Goal: Task Accomplishment & Management: Manage account settings

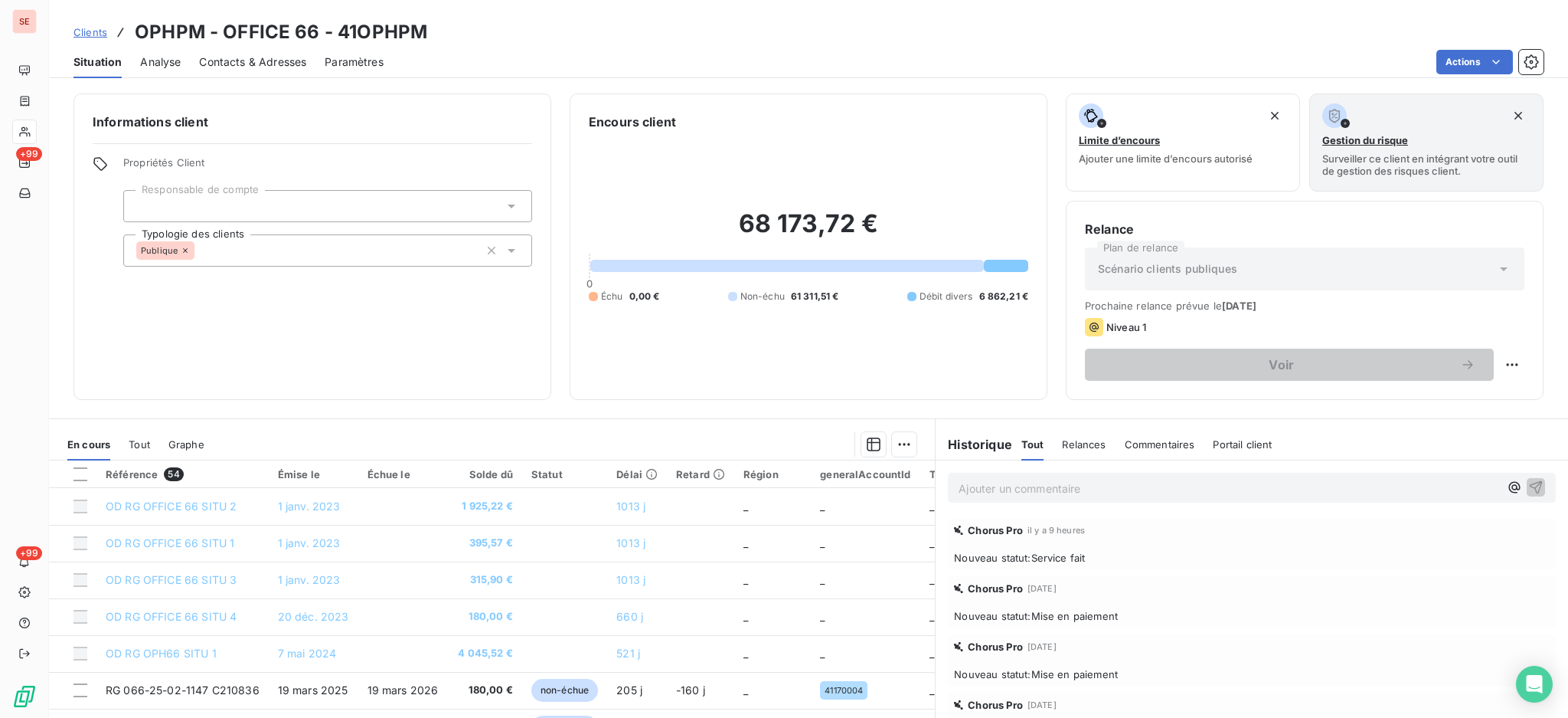
scroll to position [1723, 0]
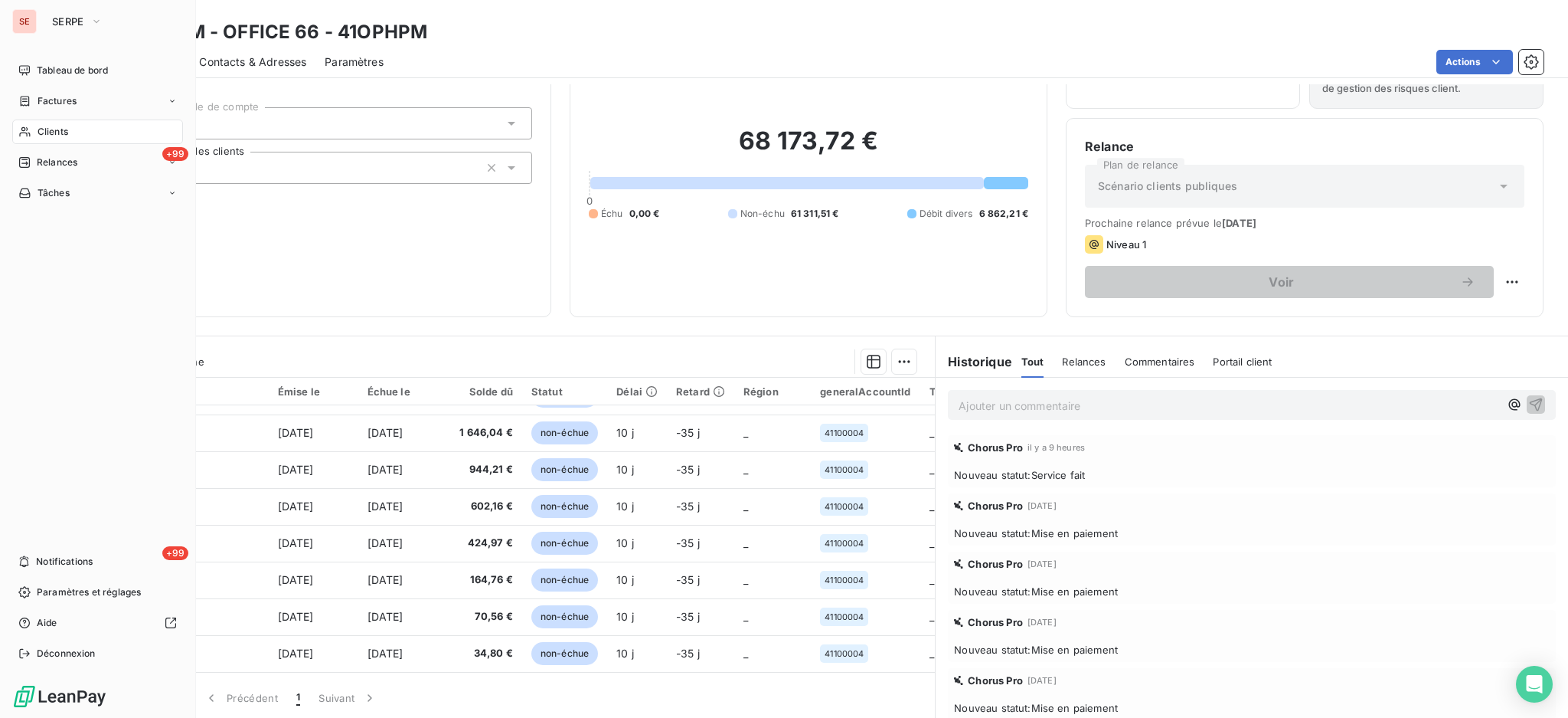
click at [56, 129] on span "Clients" at bounding box center [52, 131] width 30 height 14
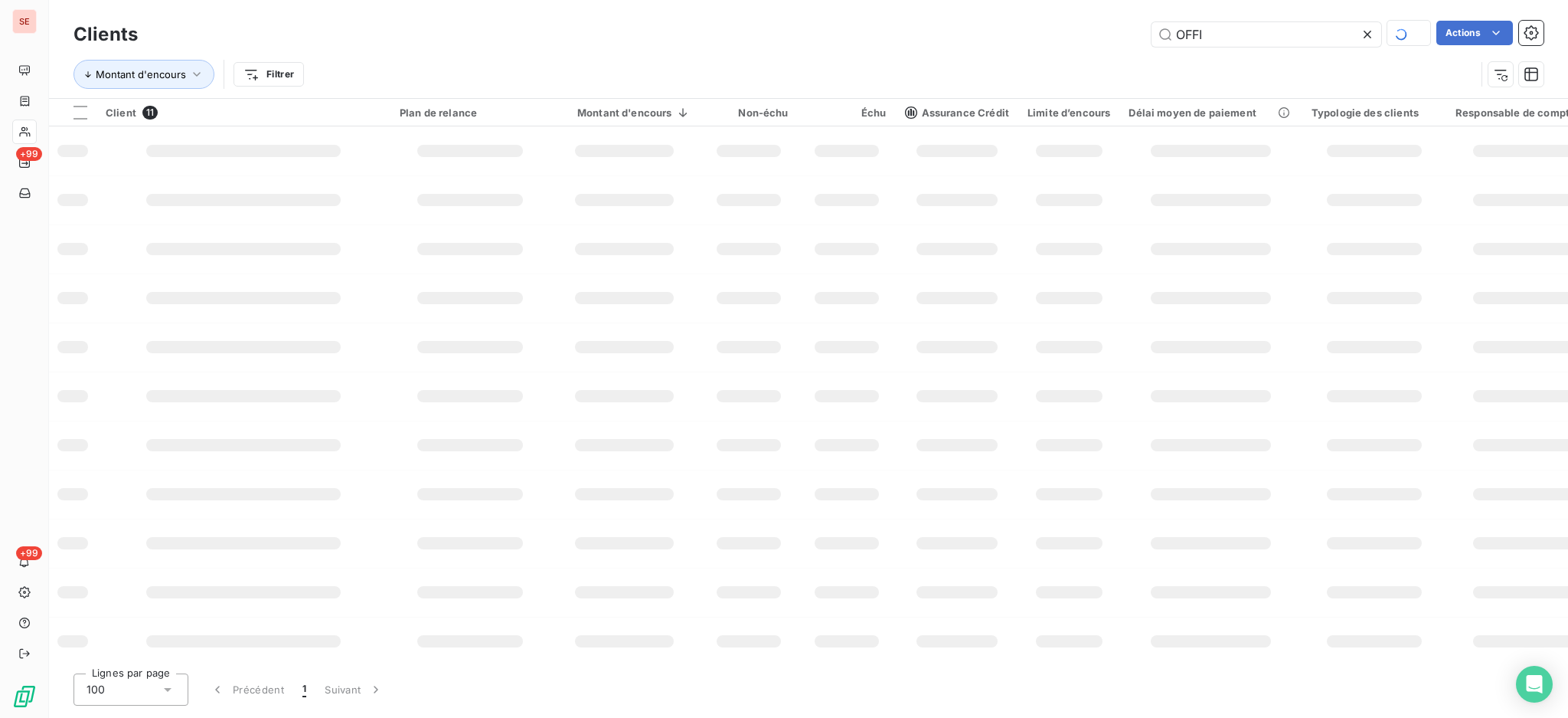
drag, startPoint x: 1269, startPoint y: 48, endPoint x: 1145, endPoint y: 7, distance: 130.6
click at [1145, 6] on div "Clients OFFI Actions Montant d'encours Filtrer" at bounding box center [808, 49] width 1519 height 98
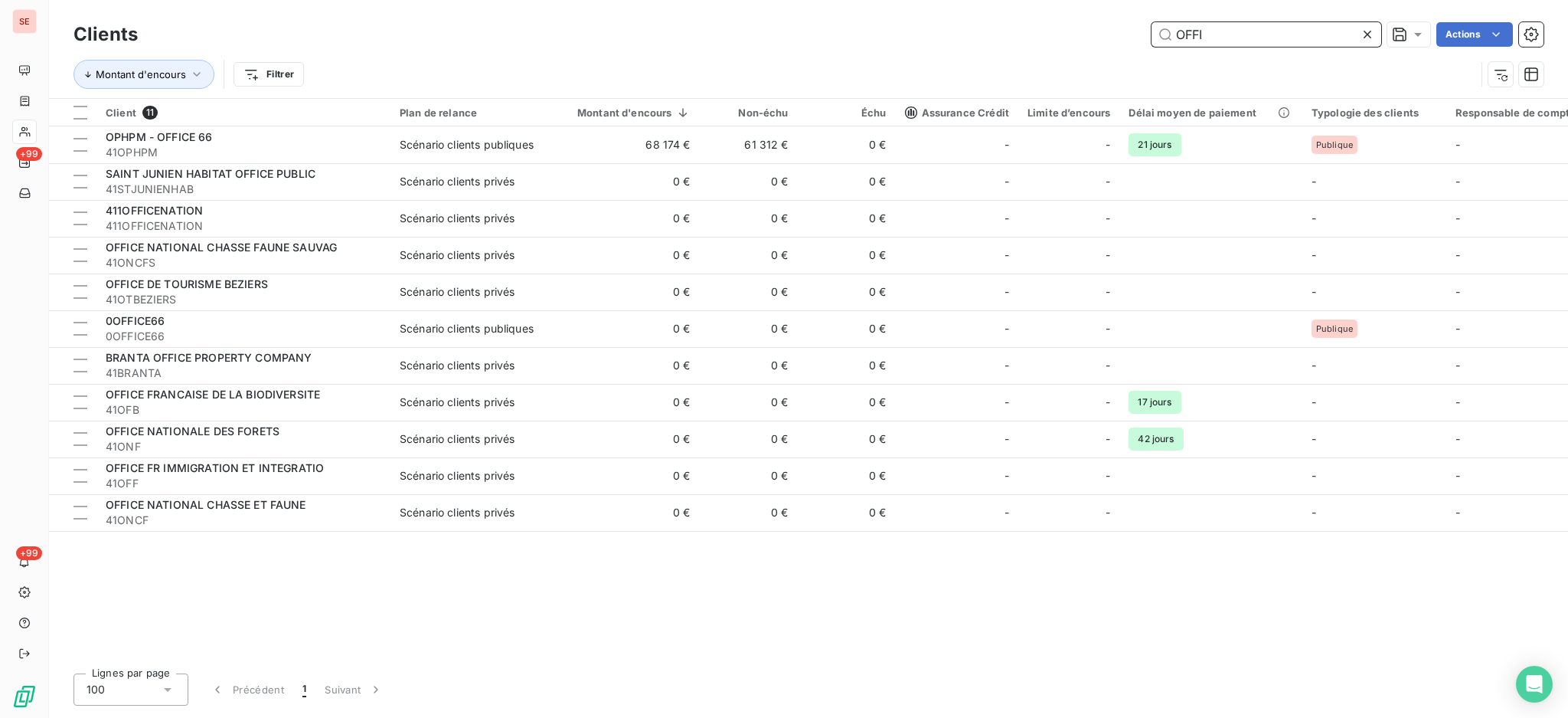
click at [1283, 34] on input "OFFI" at bounding box center [1267, 35] width 230 height 24
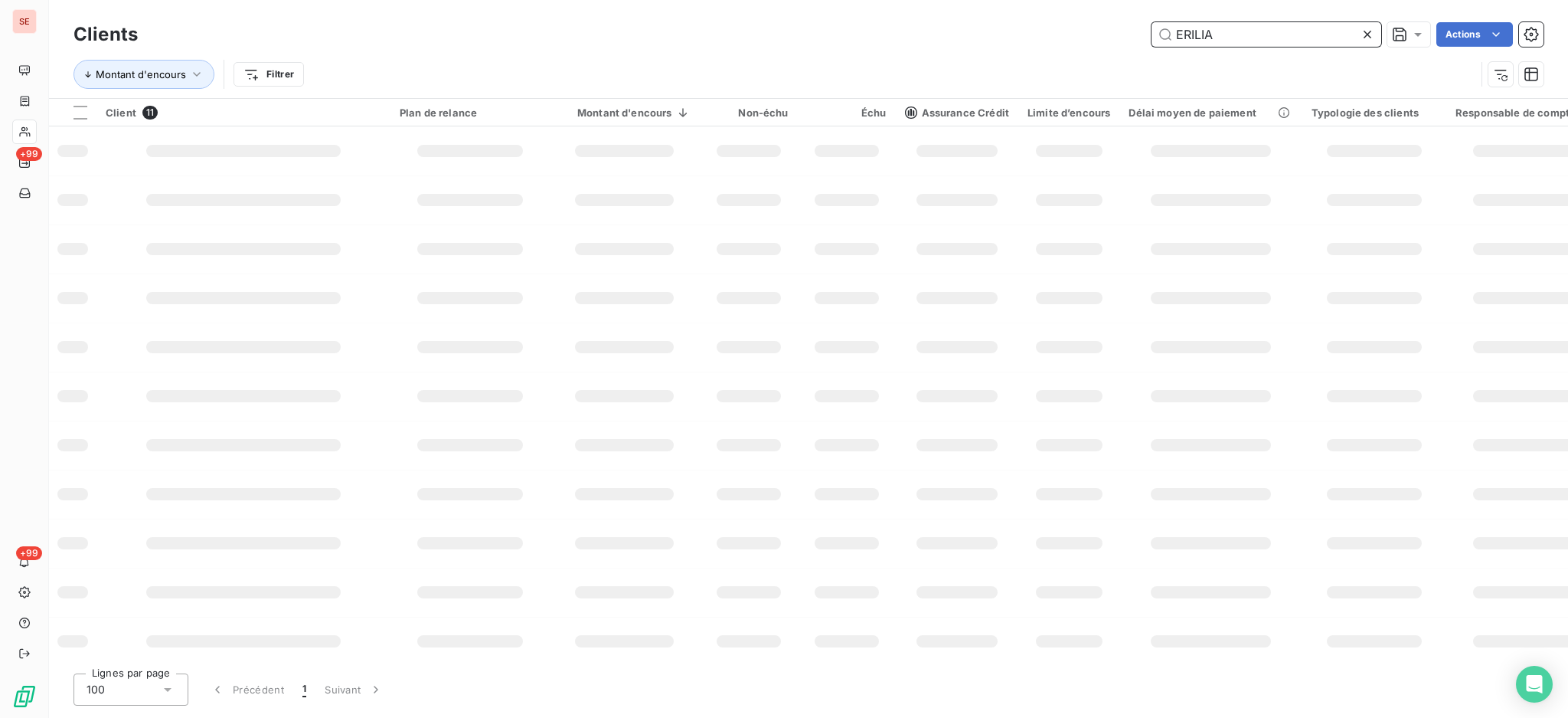
type input "ERILIA"
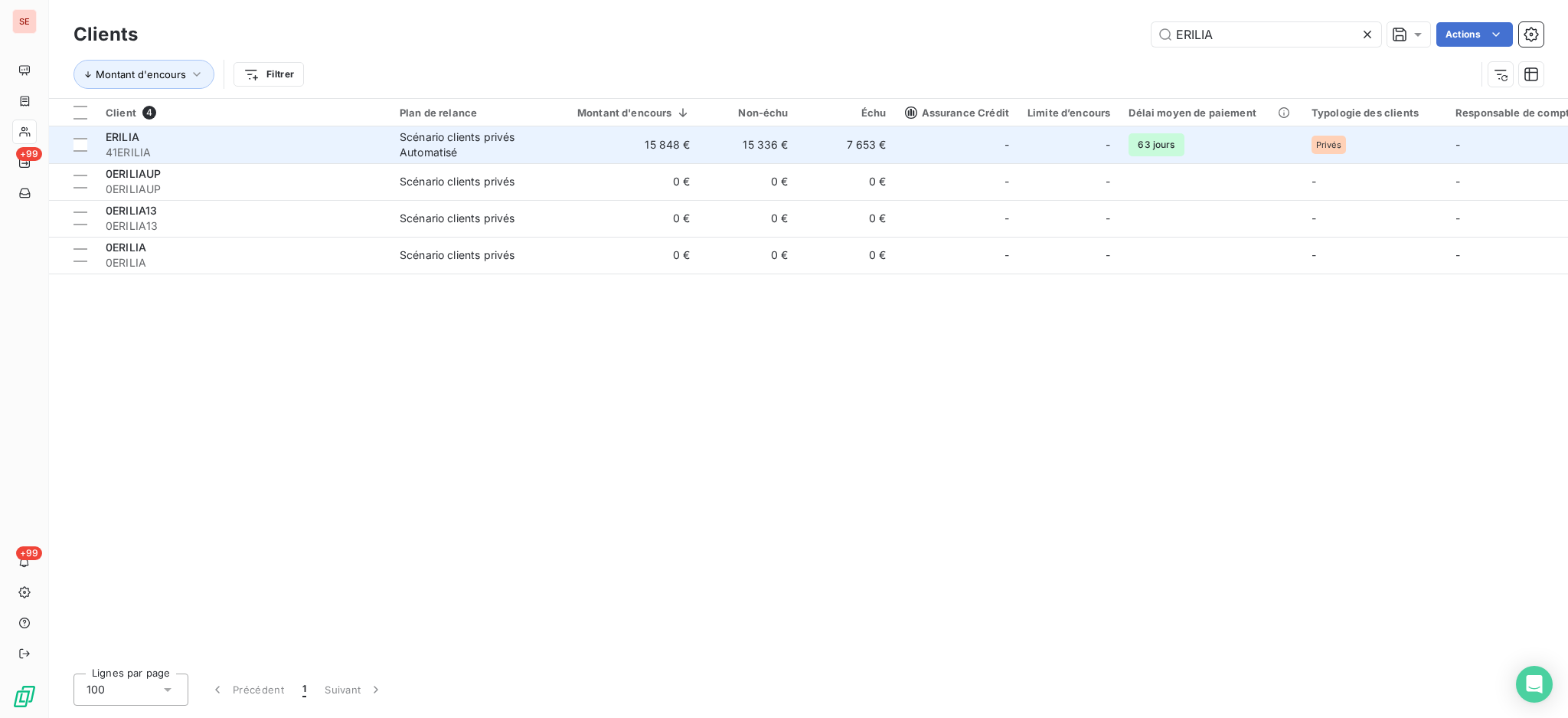
click at [456, 144] on div "Scénario clients privés Automatisé" at bounding box center [470, 144] width 141 height 30
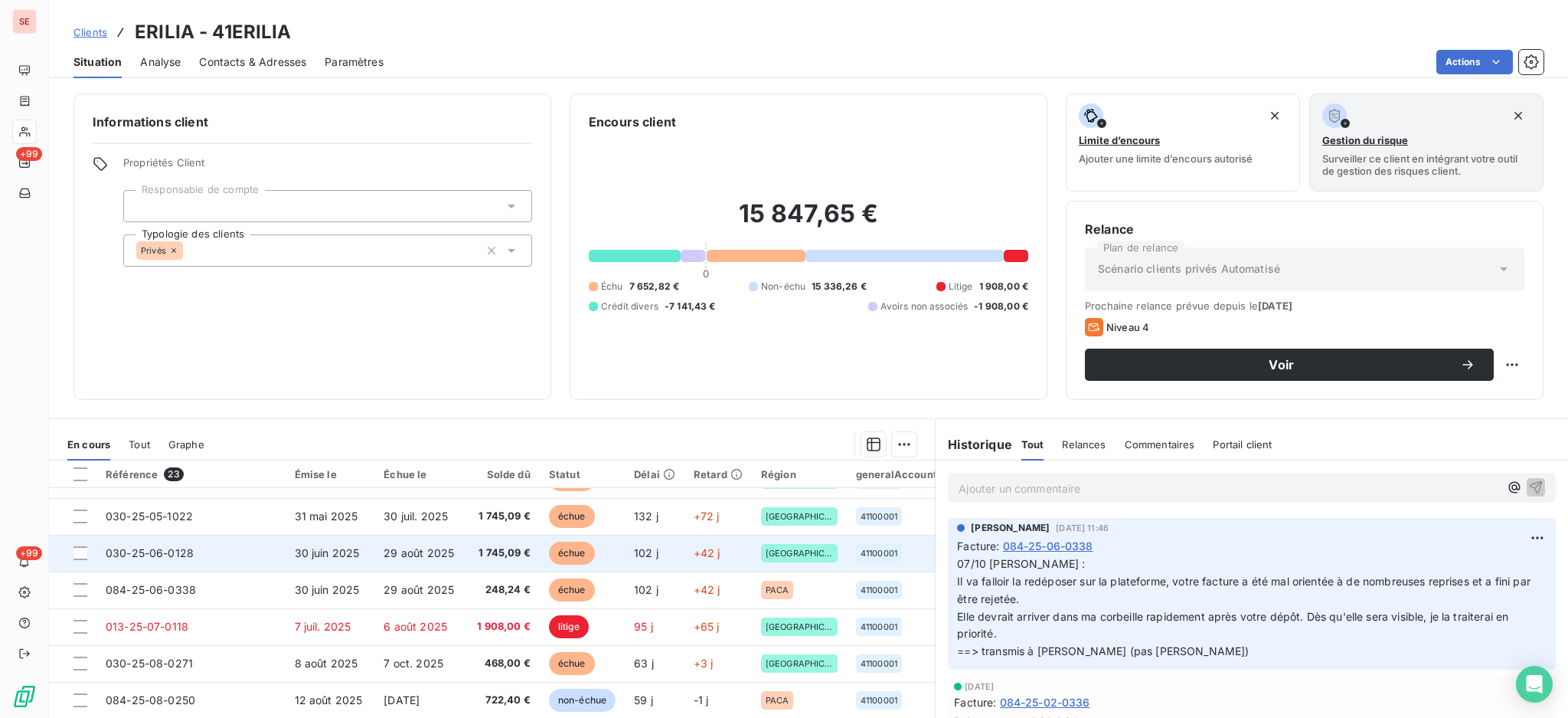
scroll to position [102, 0]
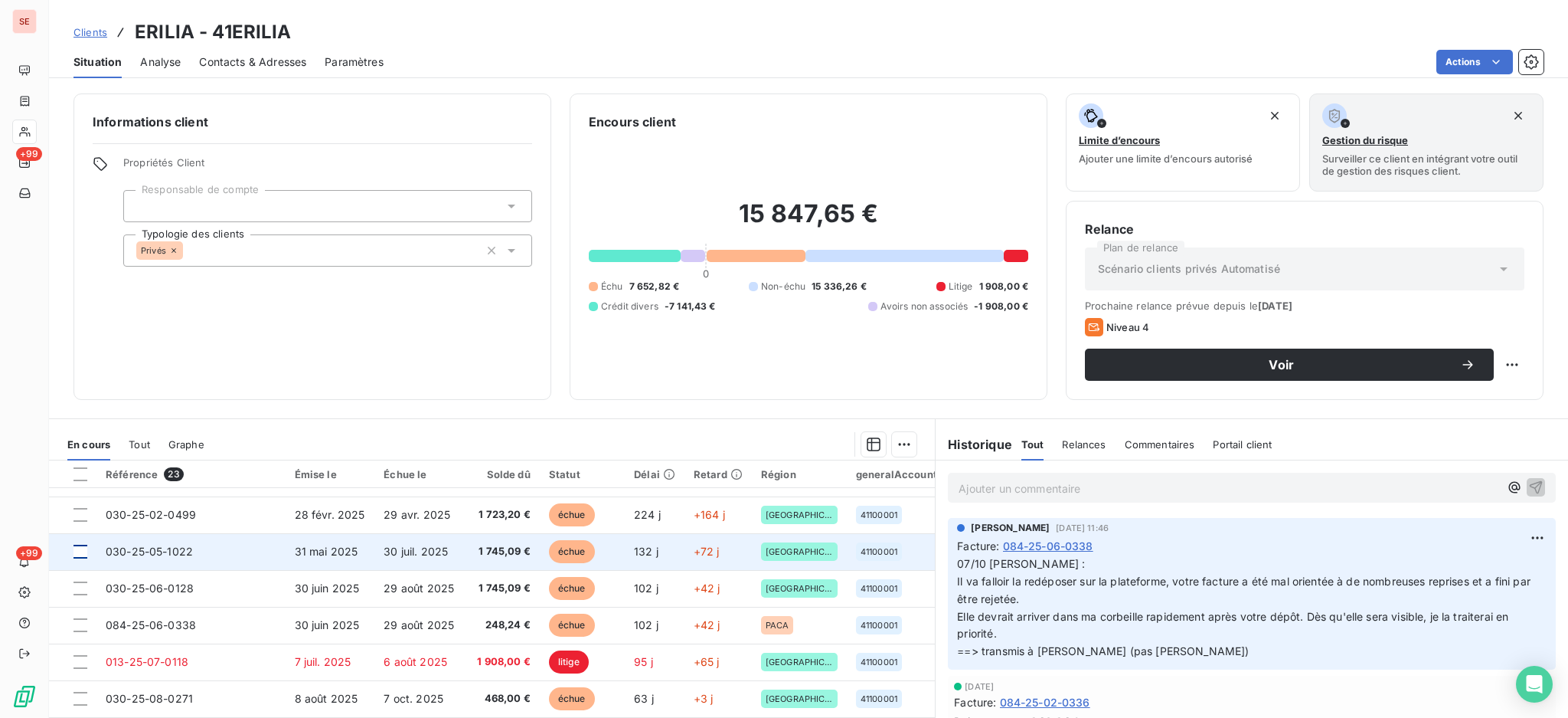
click at [83, 547] on div at bounding box center [80, 552] width 14 height 14
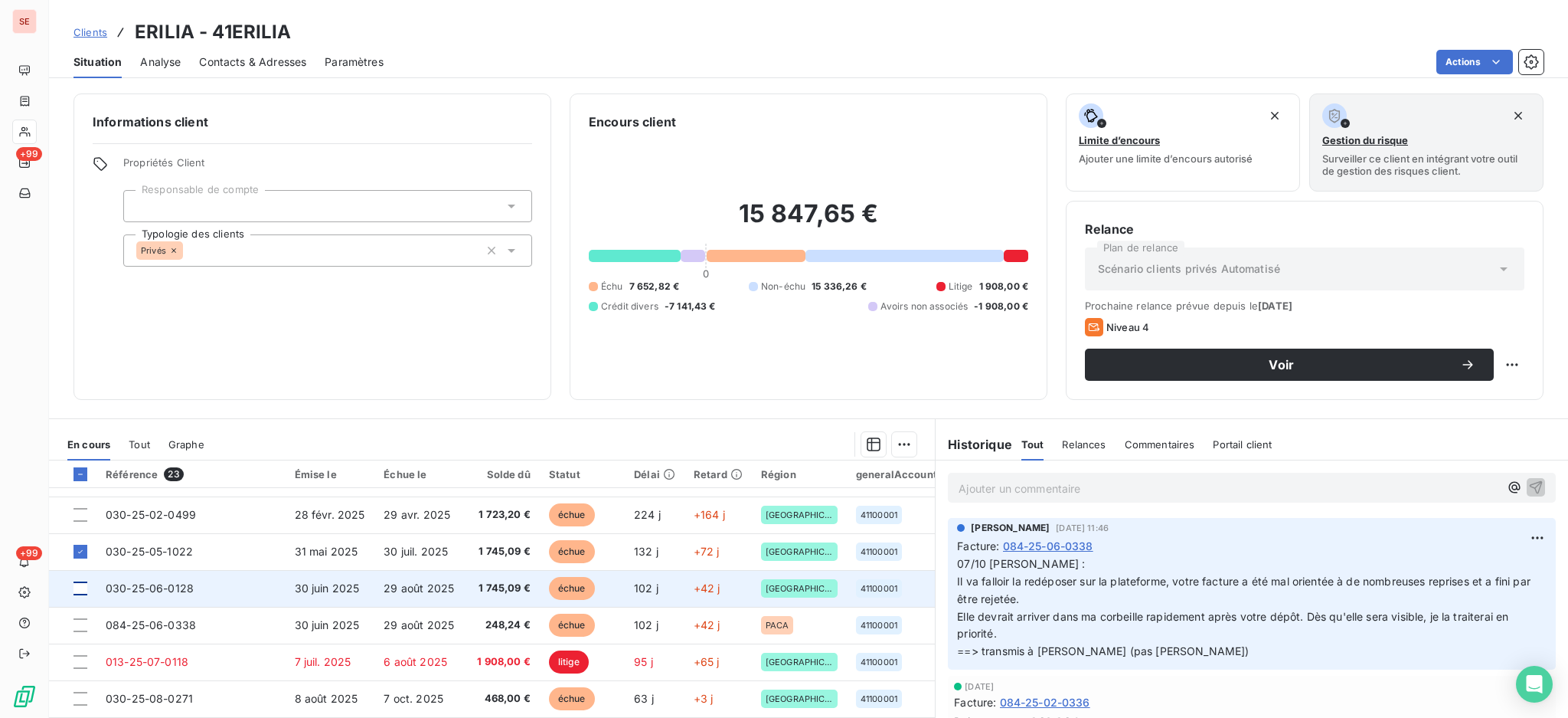
click at [79, 586] on div at bounding box center [80, 588] width 14 height 14
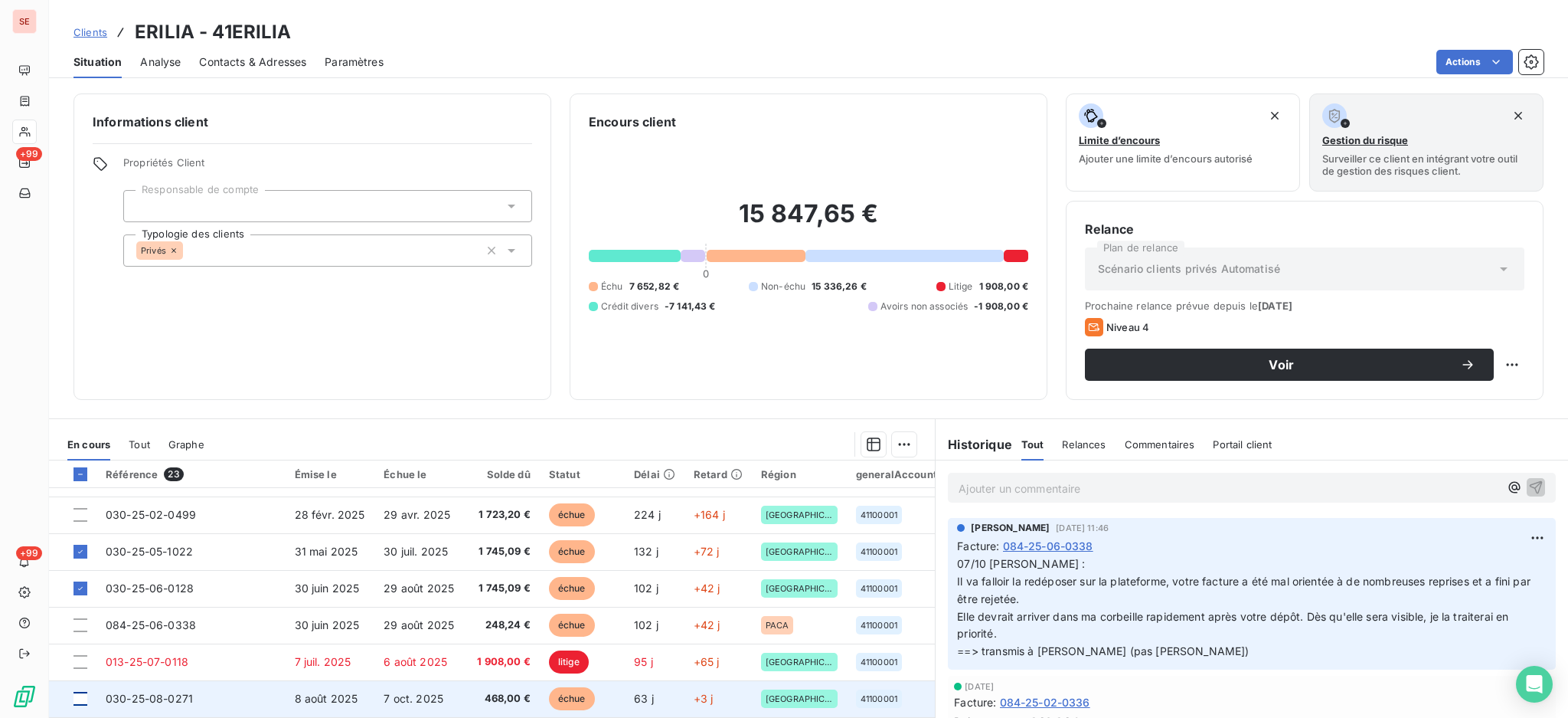
click at [80, 703] on div at bounding box center [80, 699] width 14 height 14
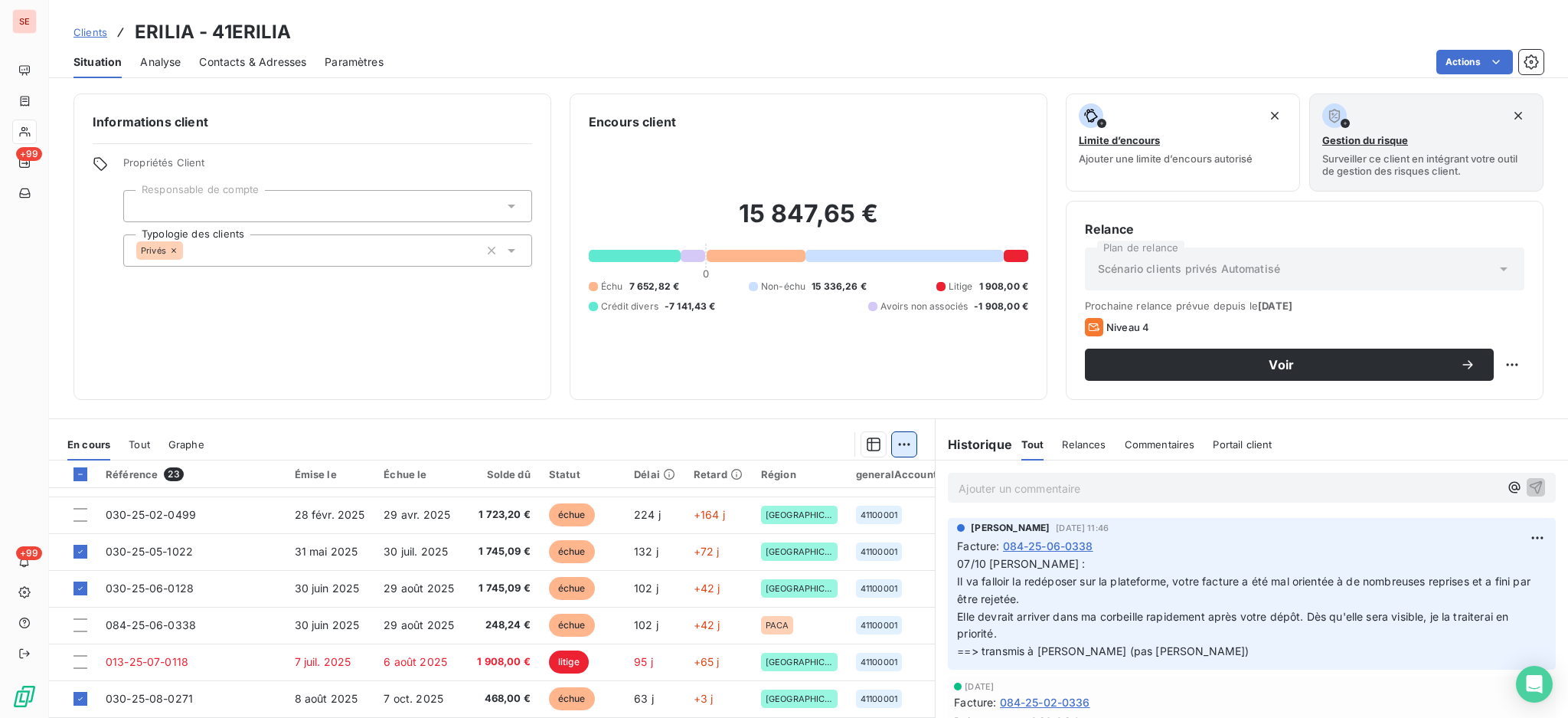
click at [901, 441] on html "SE +99 +99 Clients ERILIA - 41ERILIA Situation Analyse Contacts & Adresses Para…" at bounding box center [784, 359] width 1568 height 718
click at [831, 501] on div "Ajouter une promesse de paiement (3 factures)" at bounding box center [761, 505] width 278 height 24
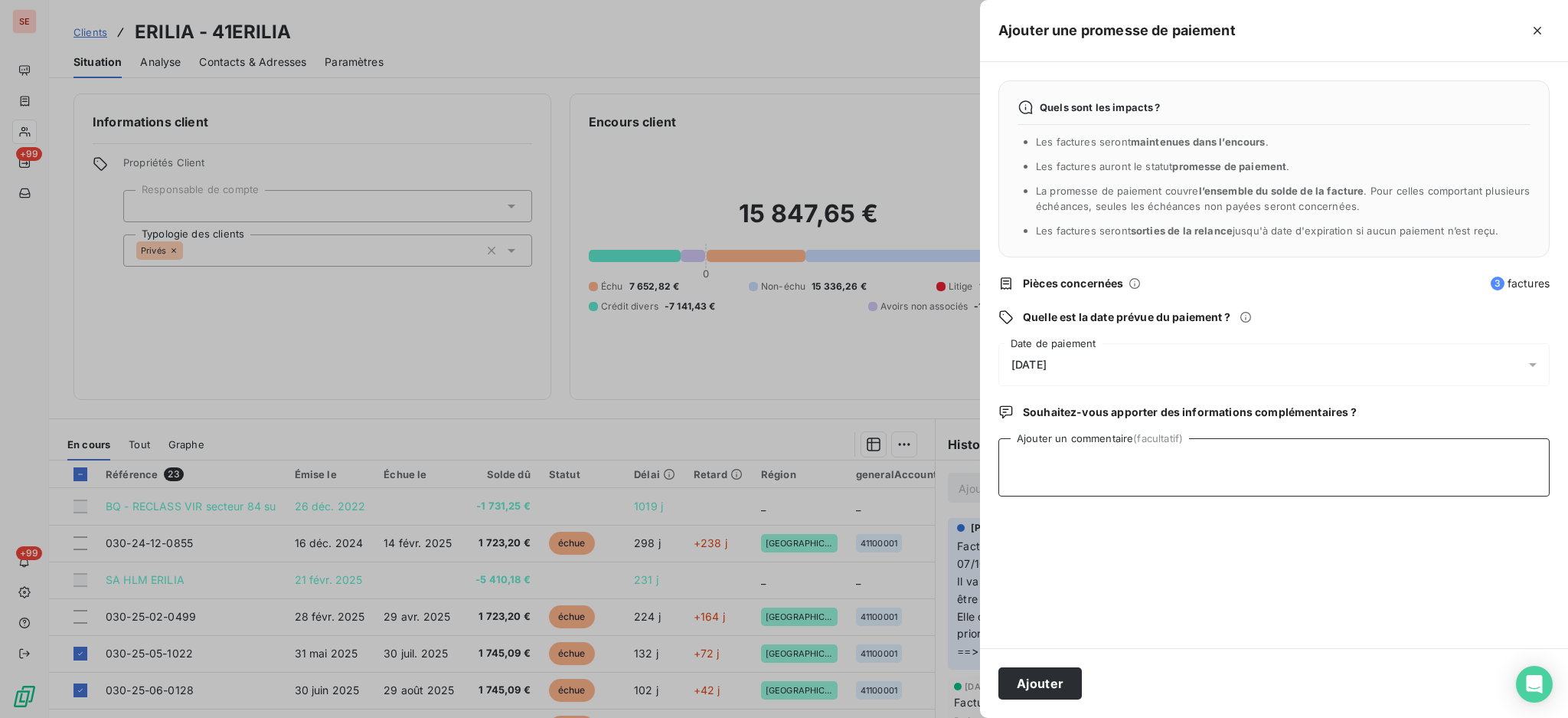
click at [1186, 469] on textarea "Ajouter un commentaire (facultatif)" at bounding box center [1275, 466] width 552 height 58
type textarea "a"
type textarea "AVIS DE VIRT reçu"
click at [1537, 366] on icon at bounding box center [1533, 365] width 16 height 16
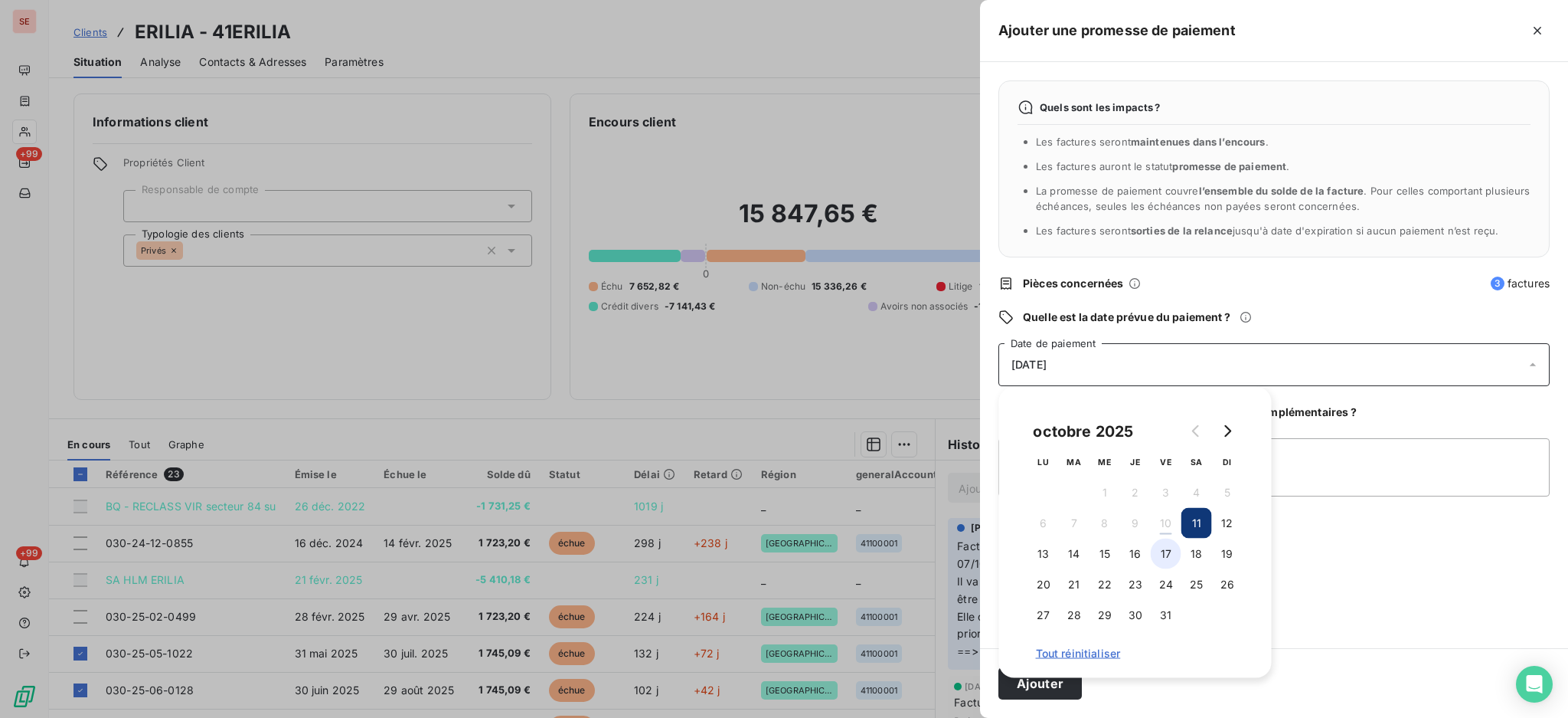
click at [1161, 560] on button "17" at bounding box center [1166, 554] width 30 height 30
click at [1030, 687] on button "Ajouter" at bounding box center [1041, 682] width 84 height 32
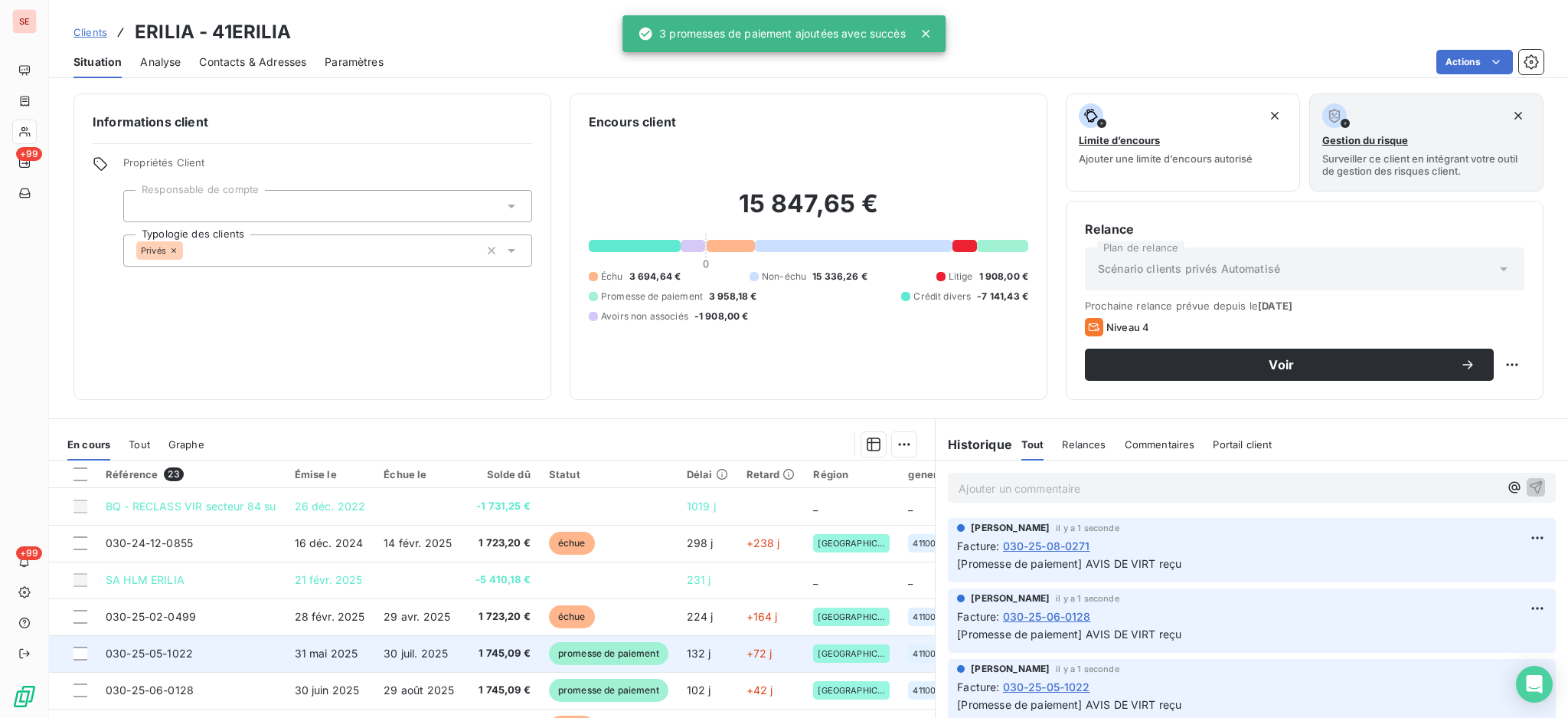
click at [259, 654] on td "030-25-05-1022" at bounding box center [191, 654] width 189 height 37
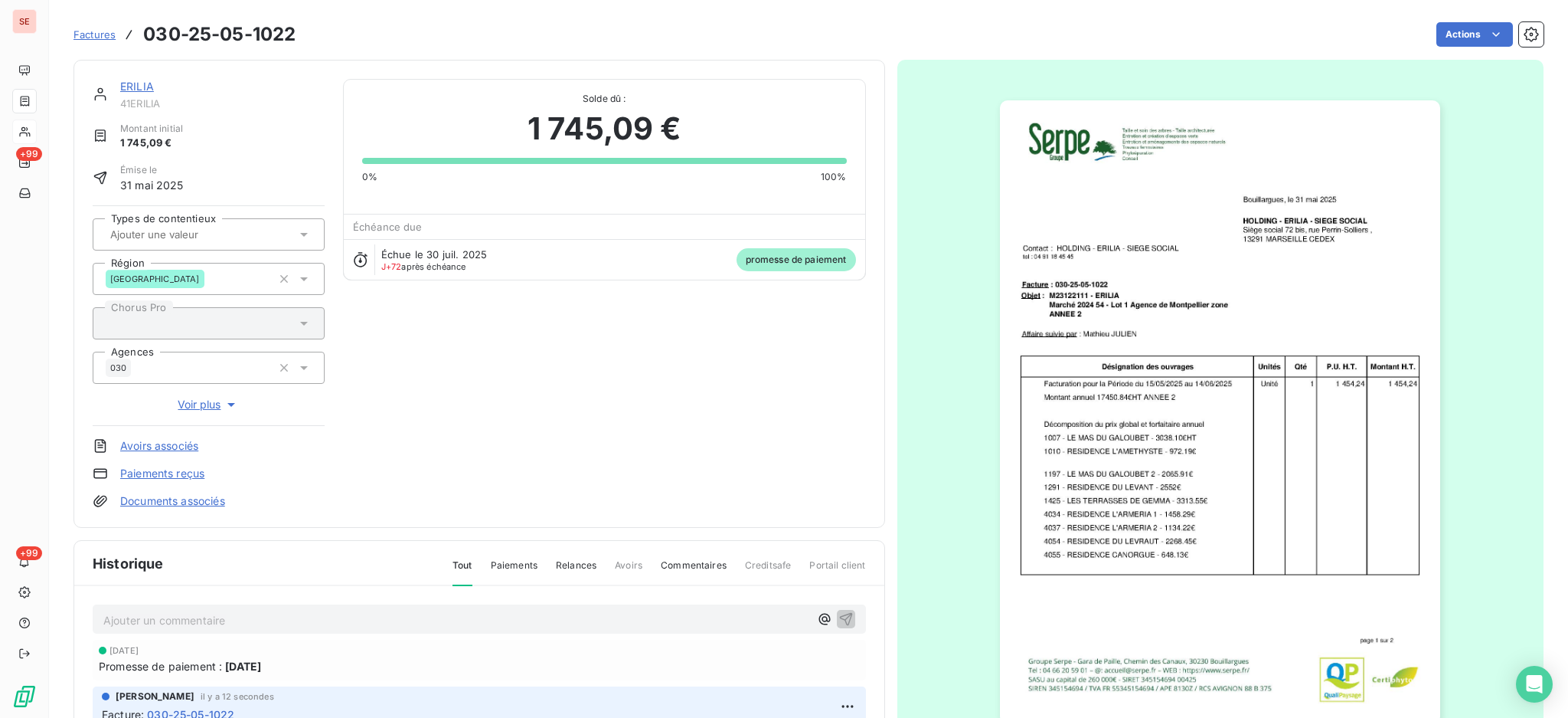
click at [191, 501] on link "Documents associés" at bounding box center [172, 501] width 105 height 16
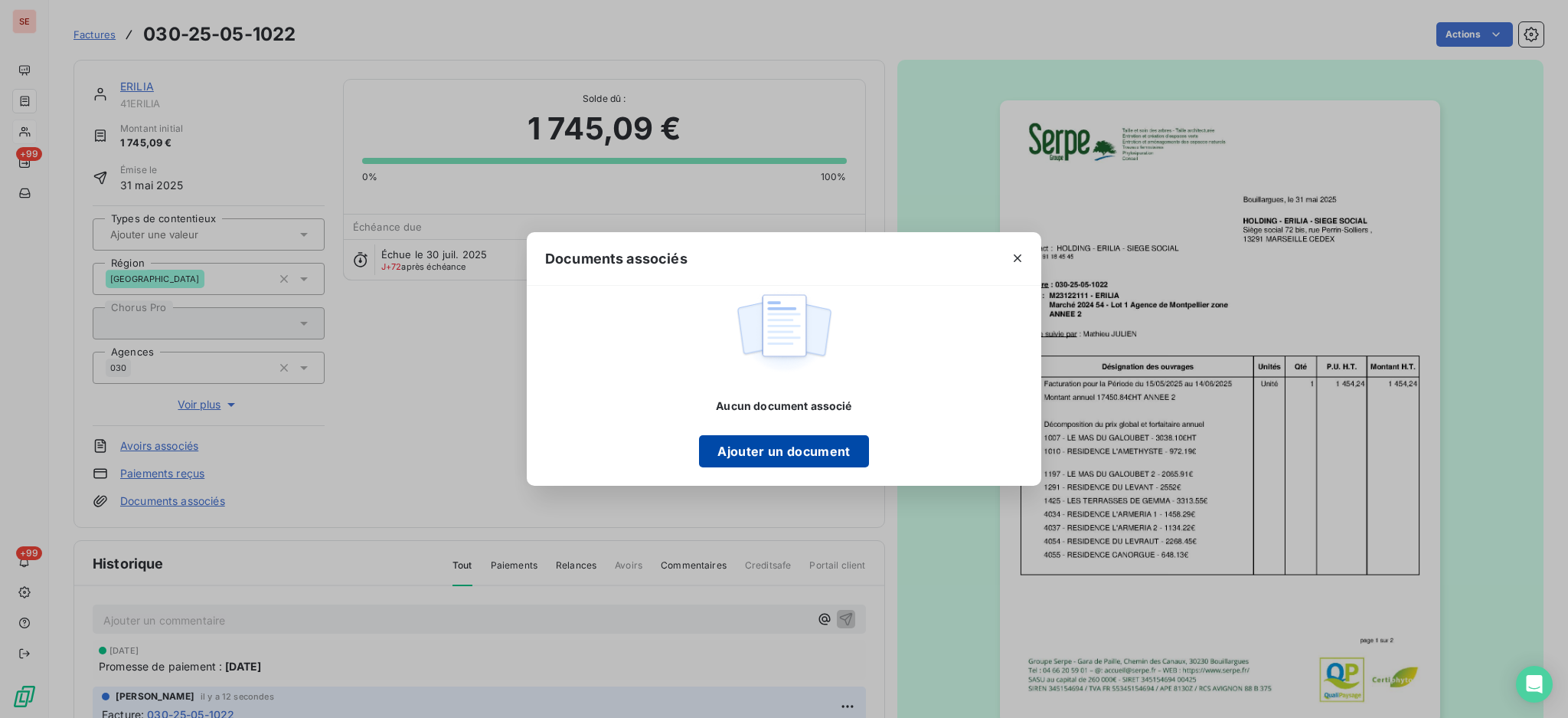
click at [738, 459] on button "Ajouter un document" at bounding box center [783, 451] width 169 height 32
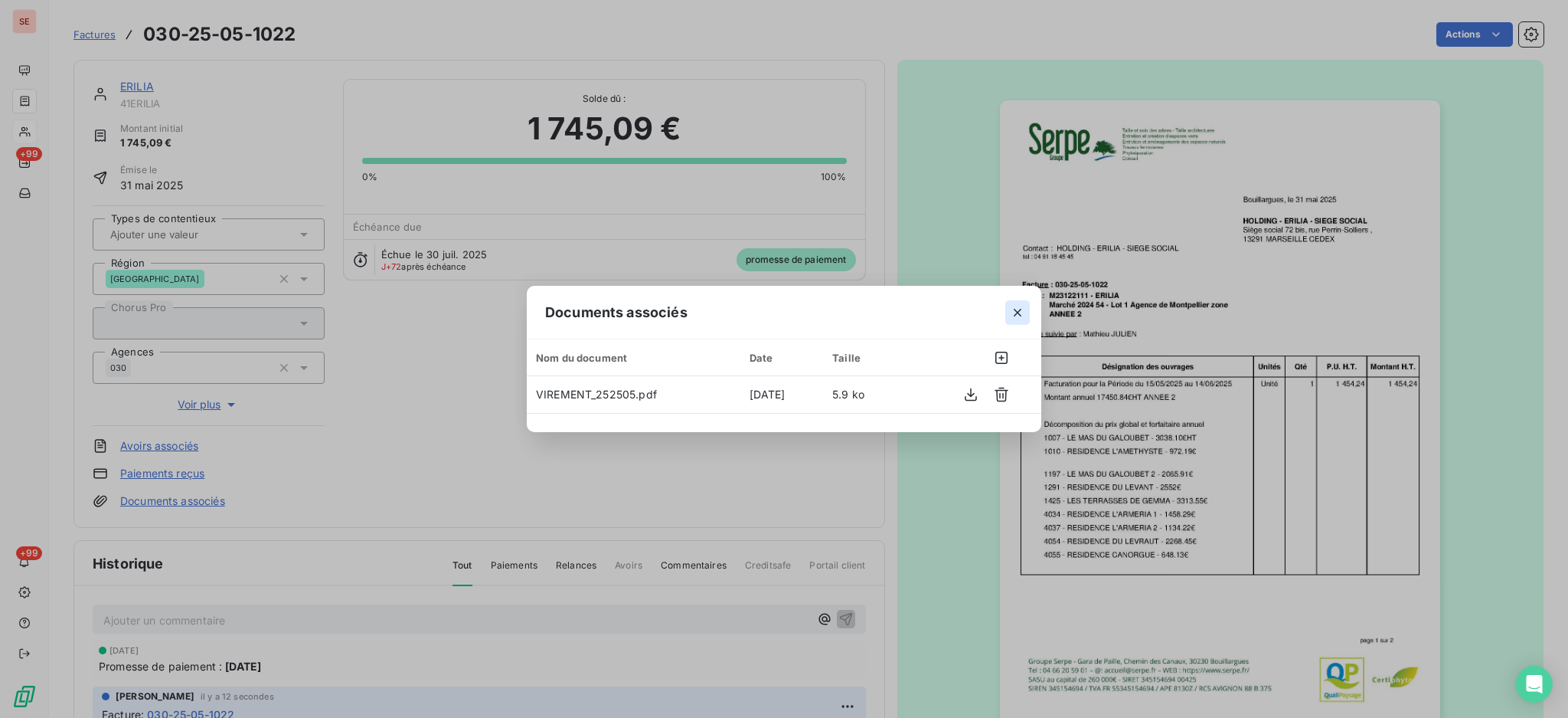
click at [1015, 312] on icon "button" at bounding box center [1018, 312] width 16 height 16
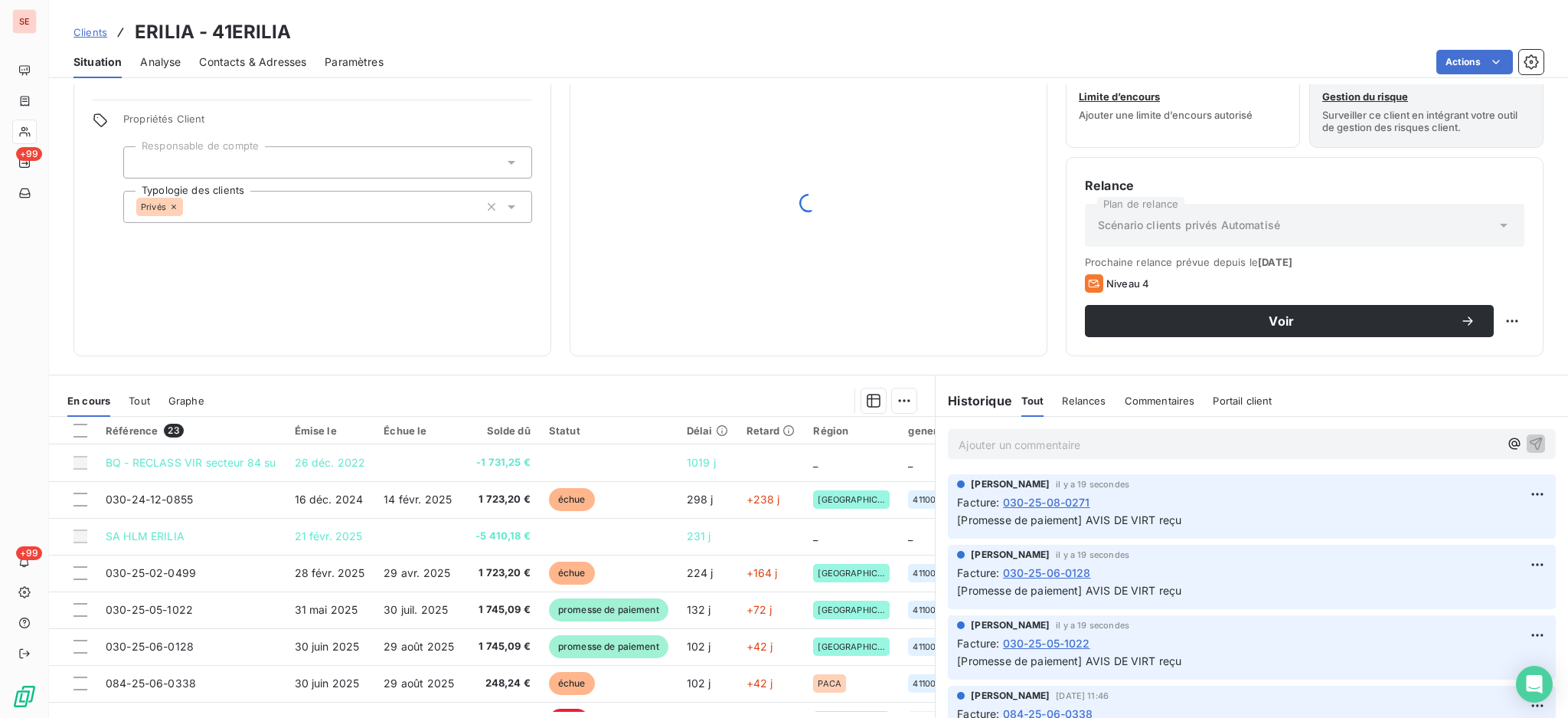
scroll to position [83, 0]
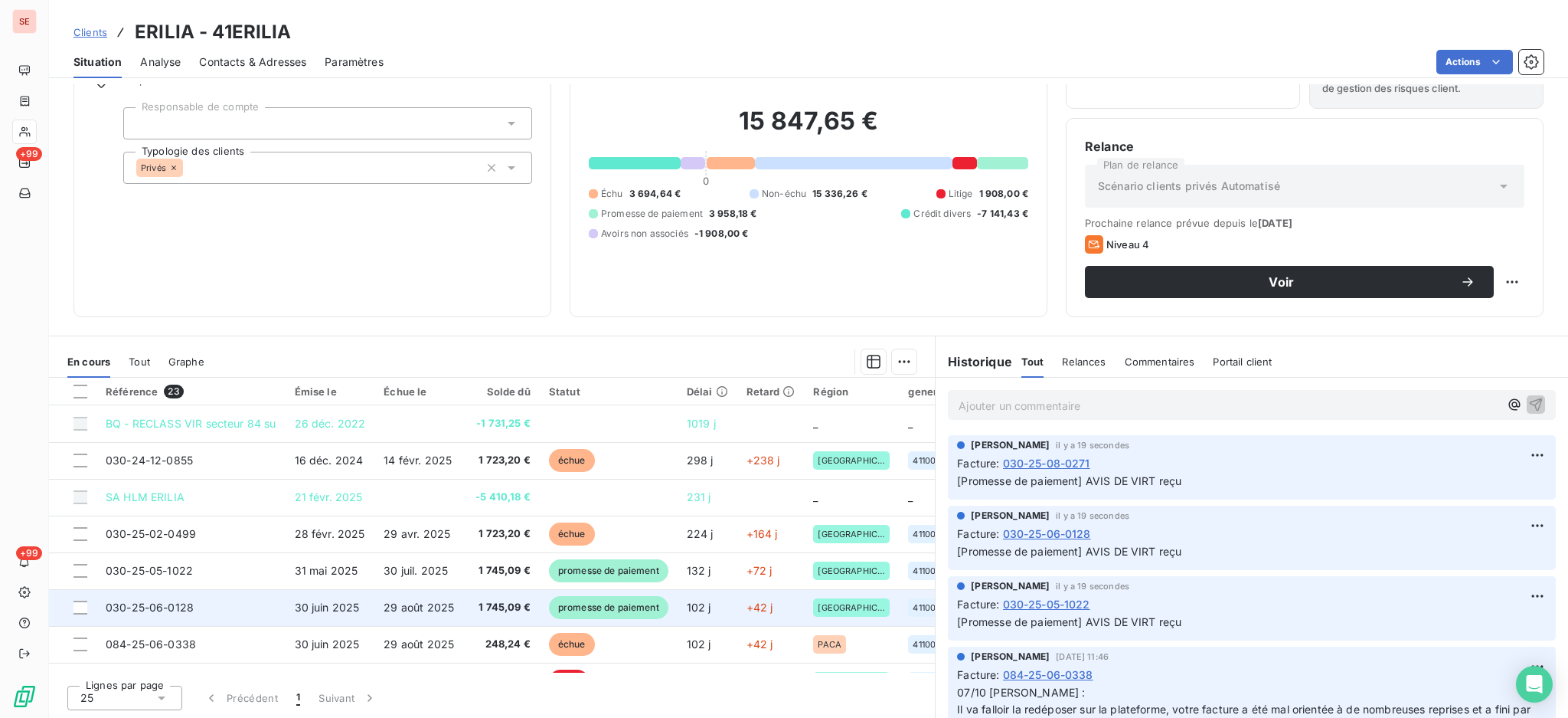
click at [300, 601] on span "30 juin 2025" at bounding box center [327, 607] width 65 height 13
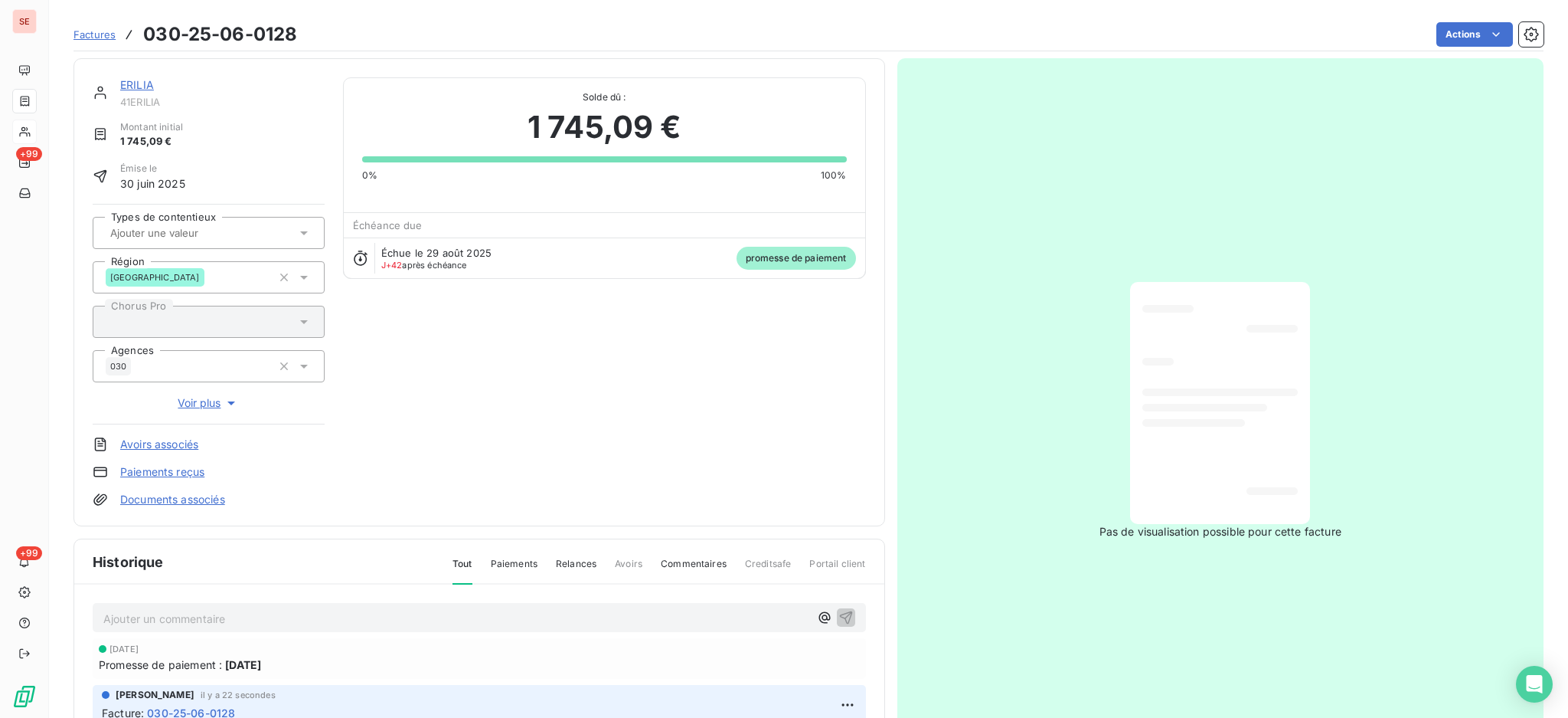
click at [173, 497] on link "Documents associés" at bounding box center [172, 500] width 105 height 16
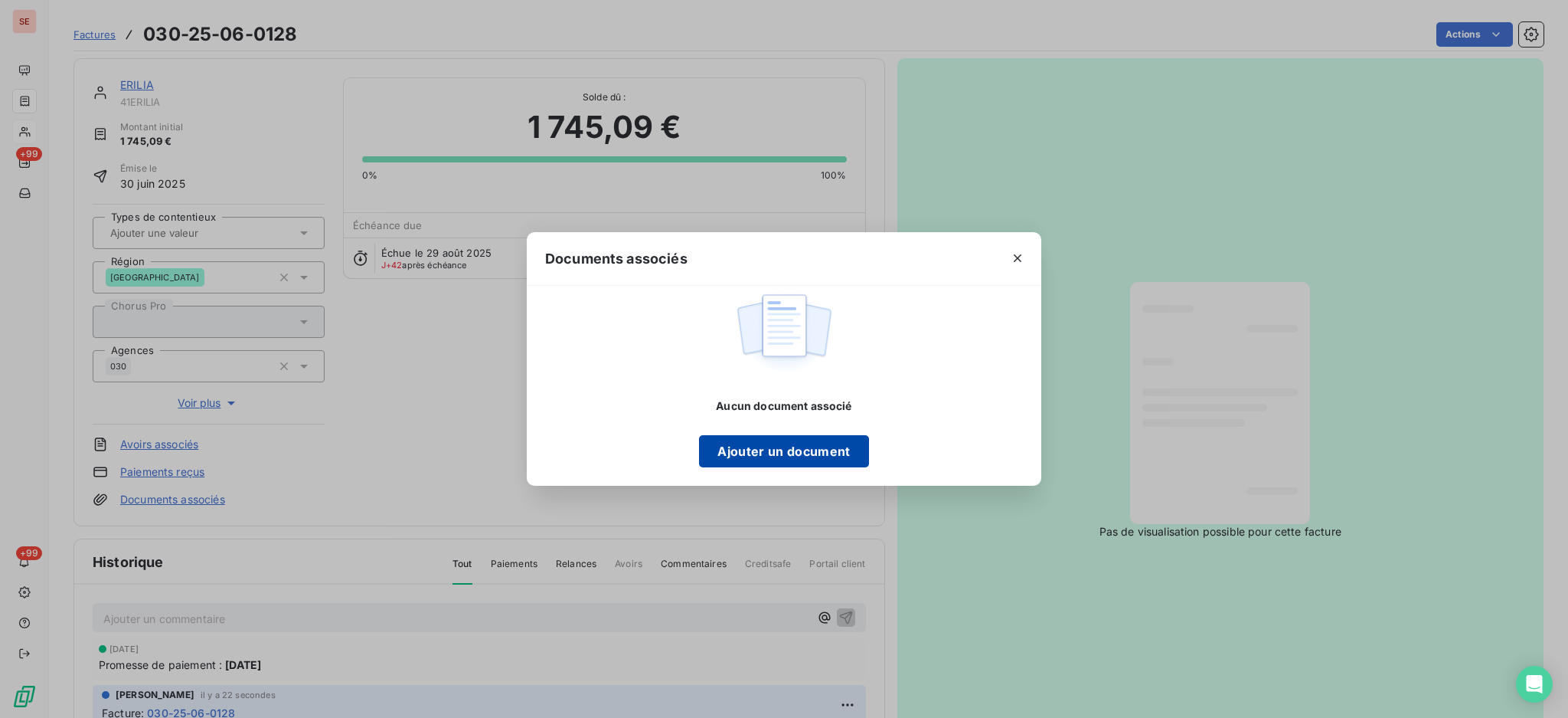
click at [811, 460] on button "Ajouter un document" at bounding box center [783, 451] width 169 height 32
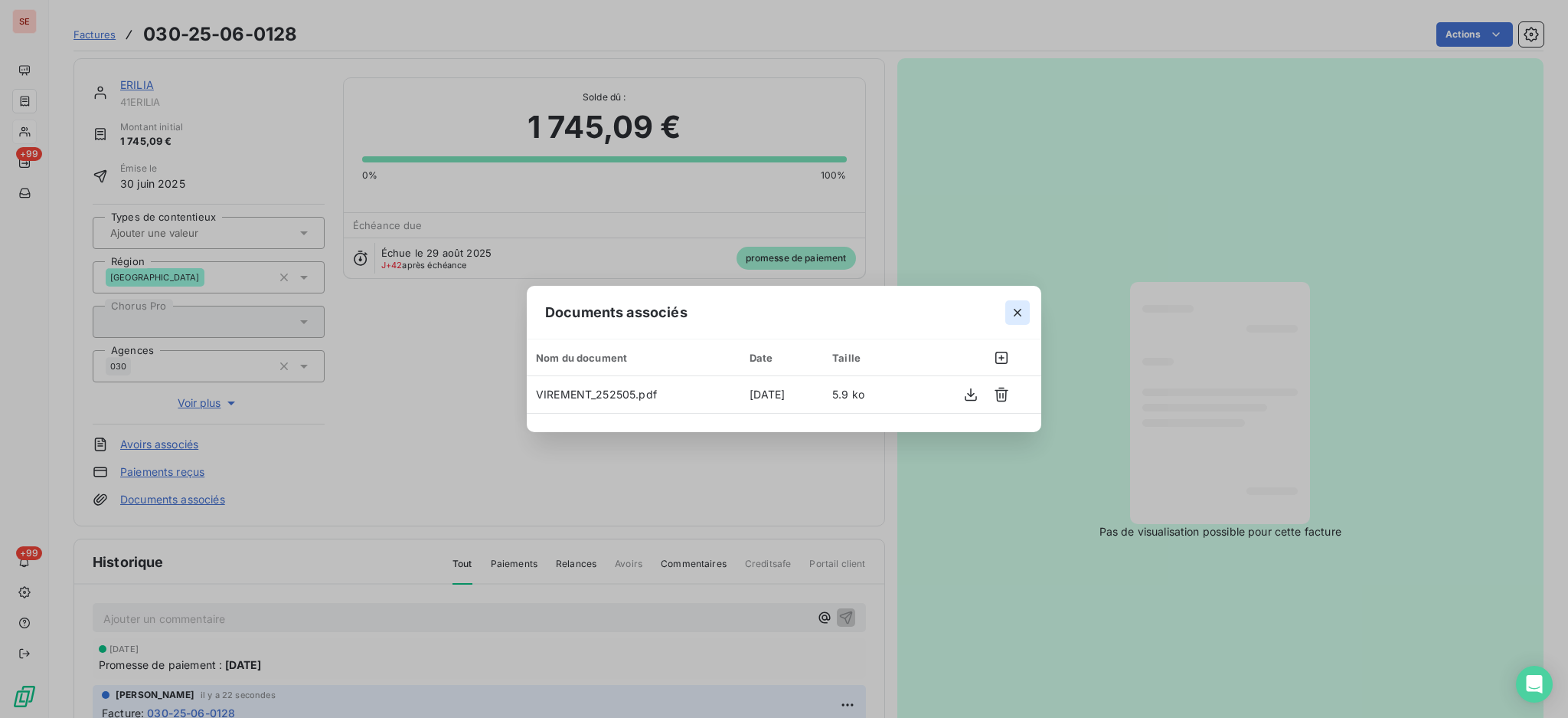
click at [1018, 315] on icon "button" at bounding box center [1018, 312] width 16 height 16
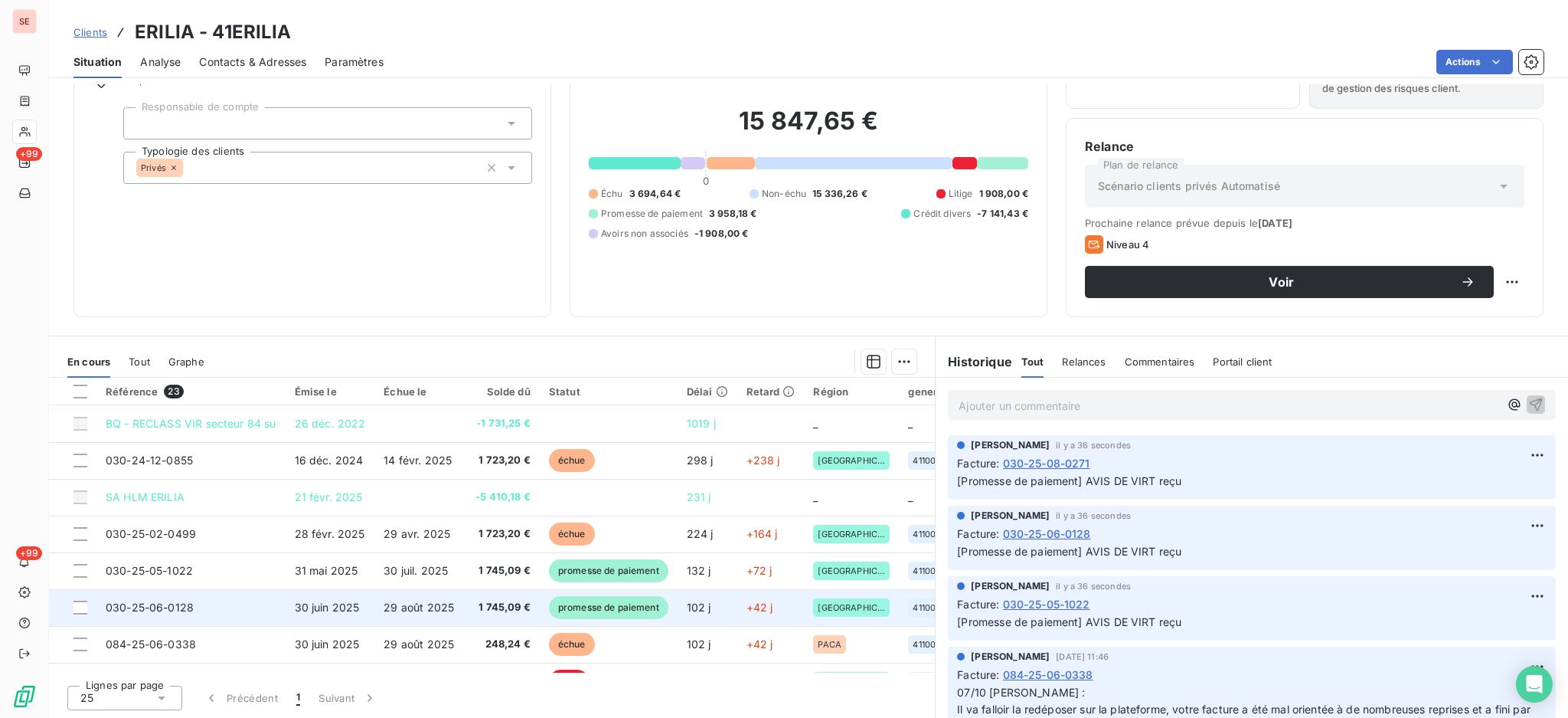
scroll to position [102, 0]
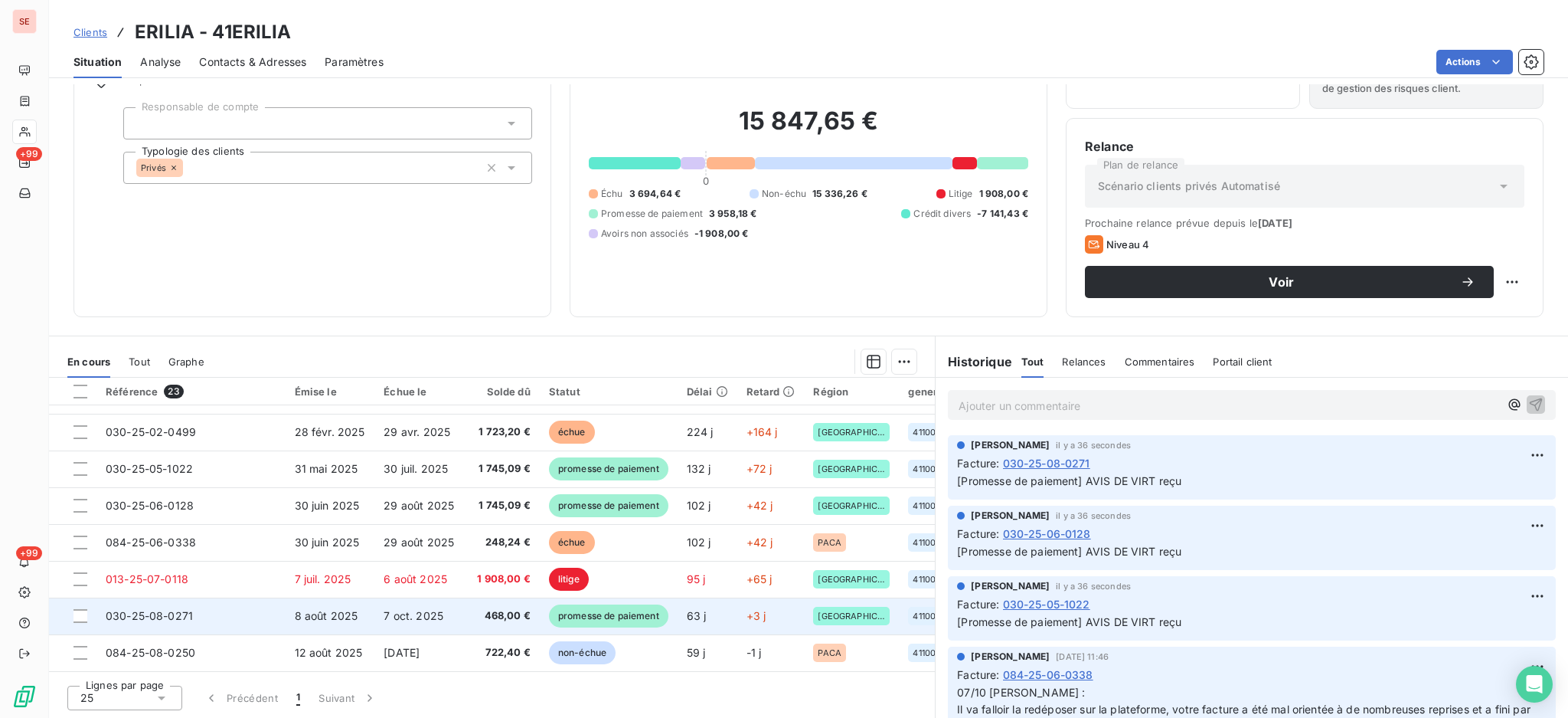
click at [286, 616] on td "8 août 2025" at bounding box center [330, 615] width 90 height 37
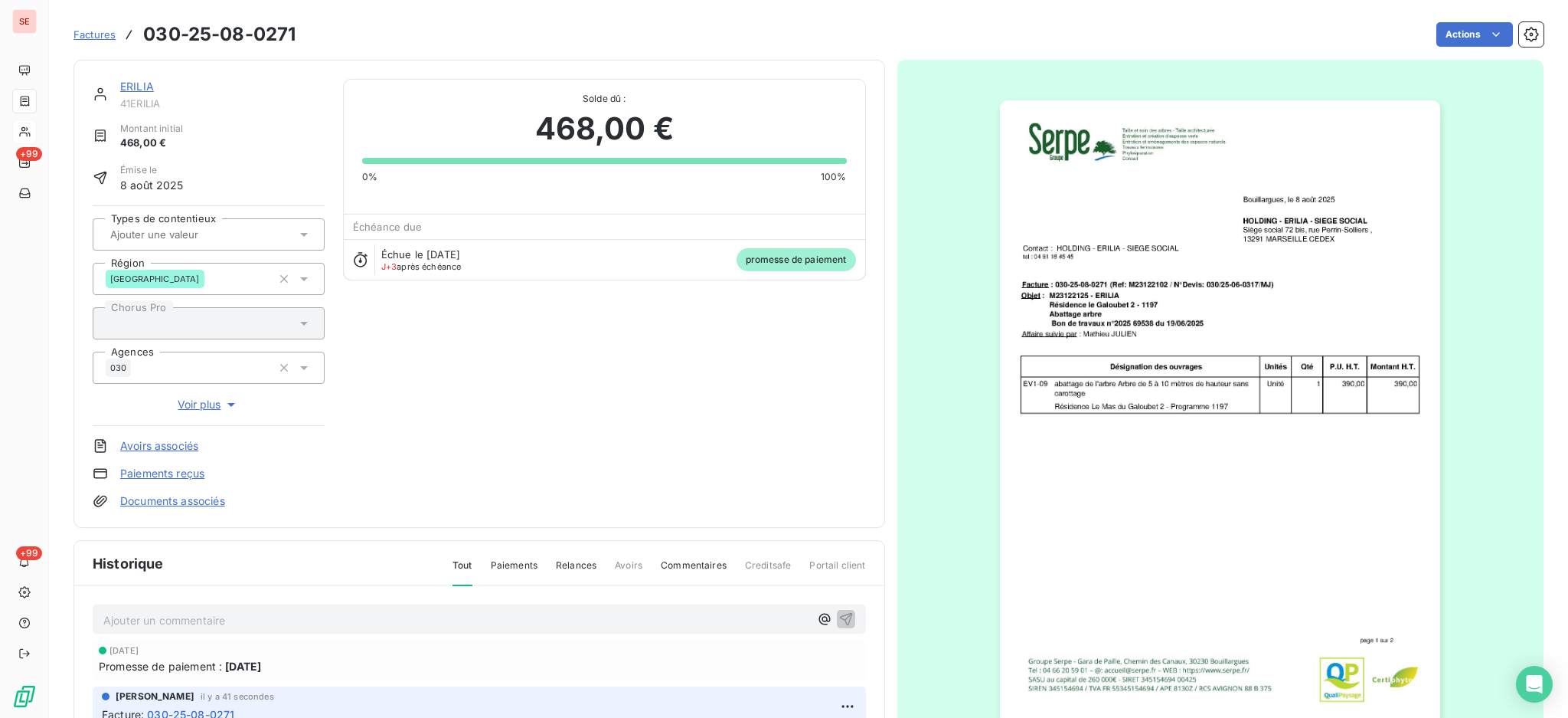
click at [205, 499] on link "Documents associés" at bounding box center [172, 501] width 105 height 16
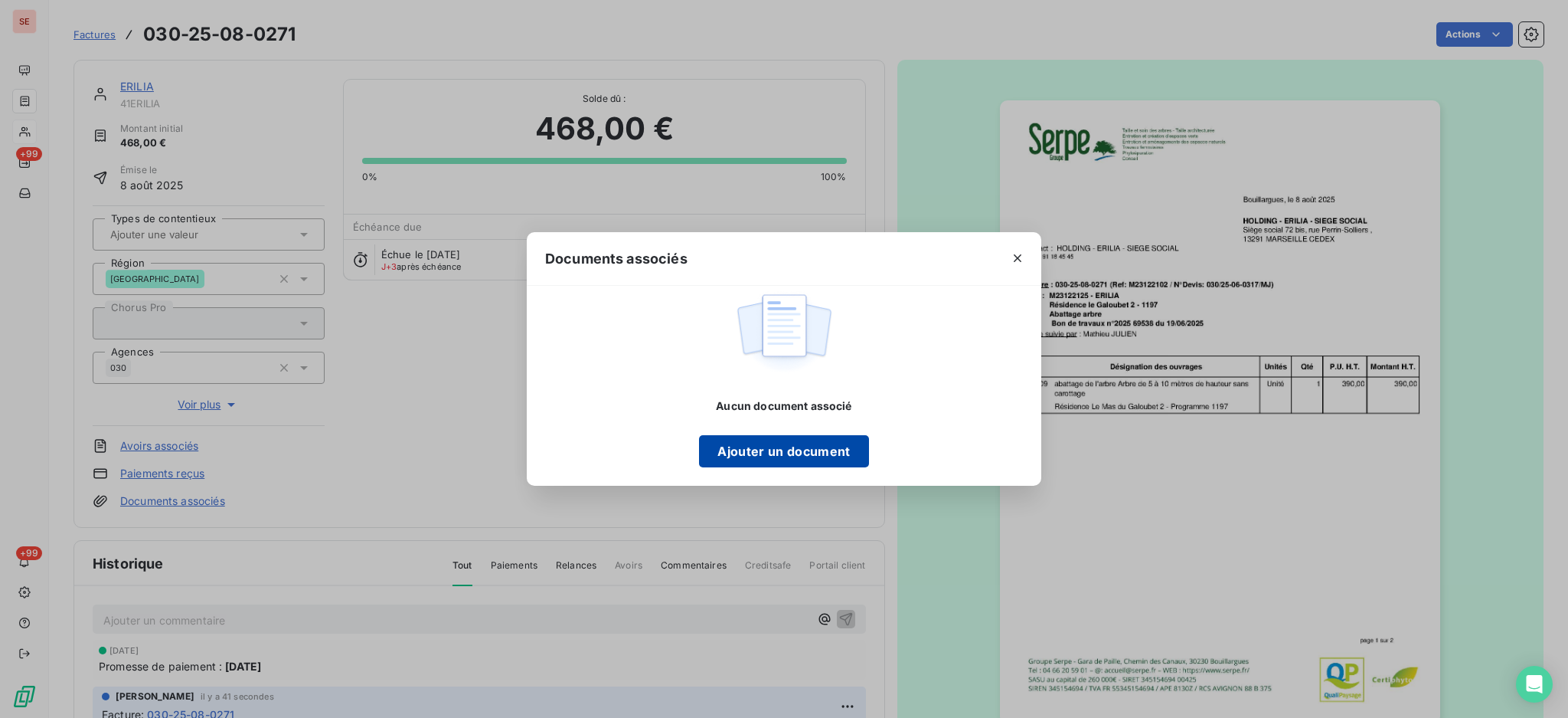
click at [764, 442] on button "Ajouter un document" at bounding box center [783, 451] width 169 height 32
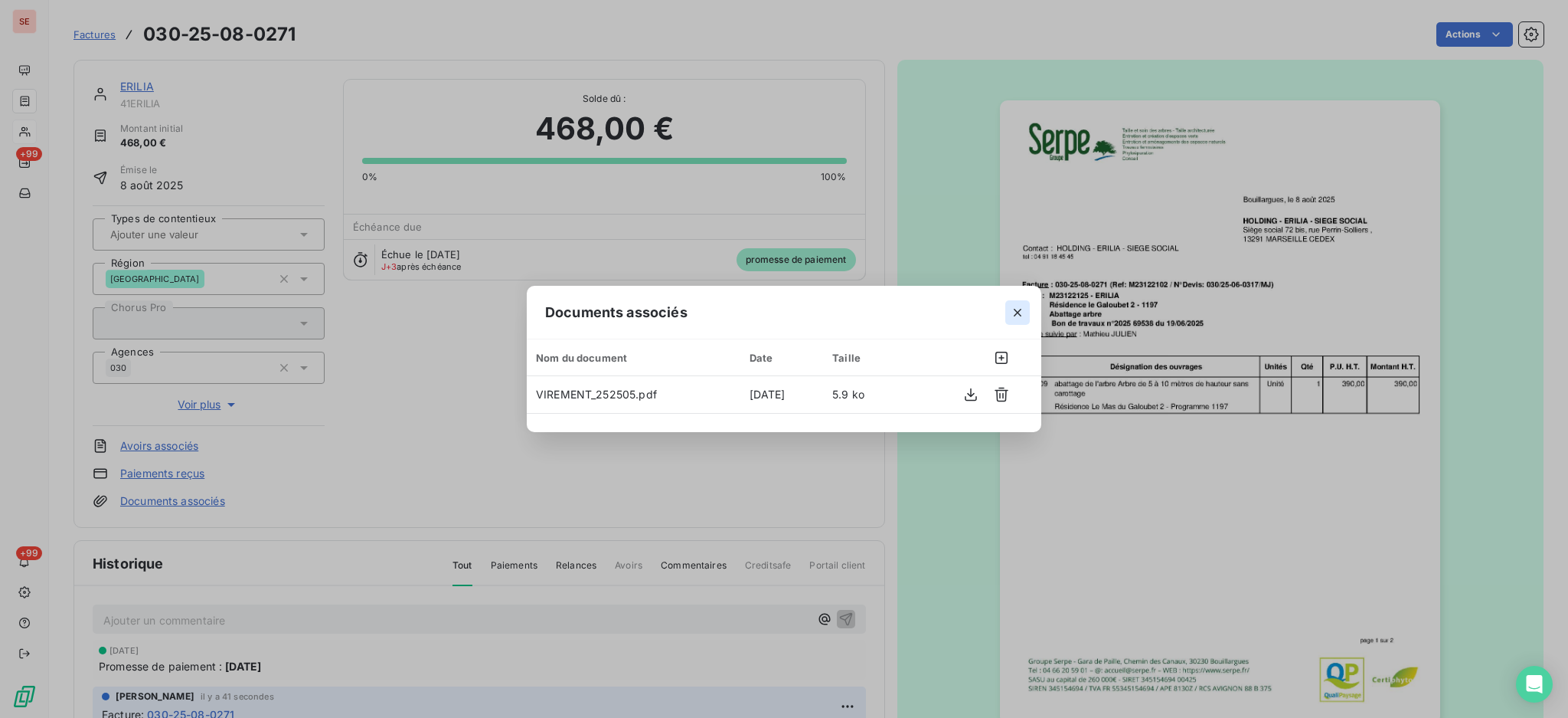
click at [1022, 312] on icon "button" at bounding box center [1018, 312] width 16 height 16
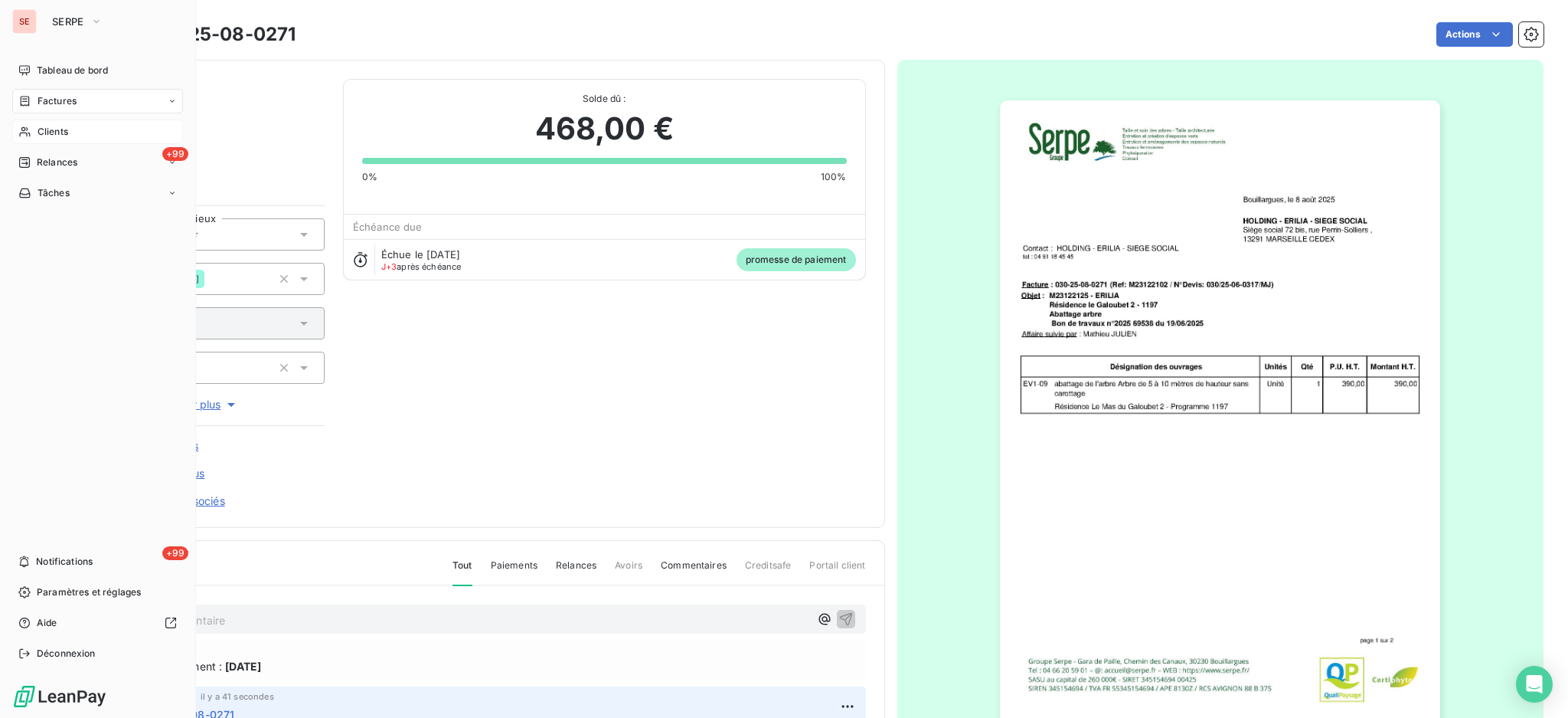
drag, startPoint x: 43, startPoint y: 137, endPoint x: 119, endPoint y: 130, distance: 76.3
click at [43, 137] on span "Clients" at bounding box center [52, 131] width 30 height 14
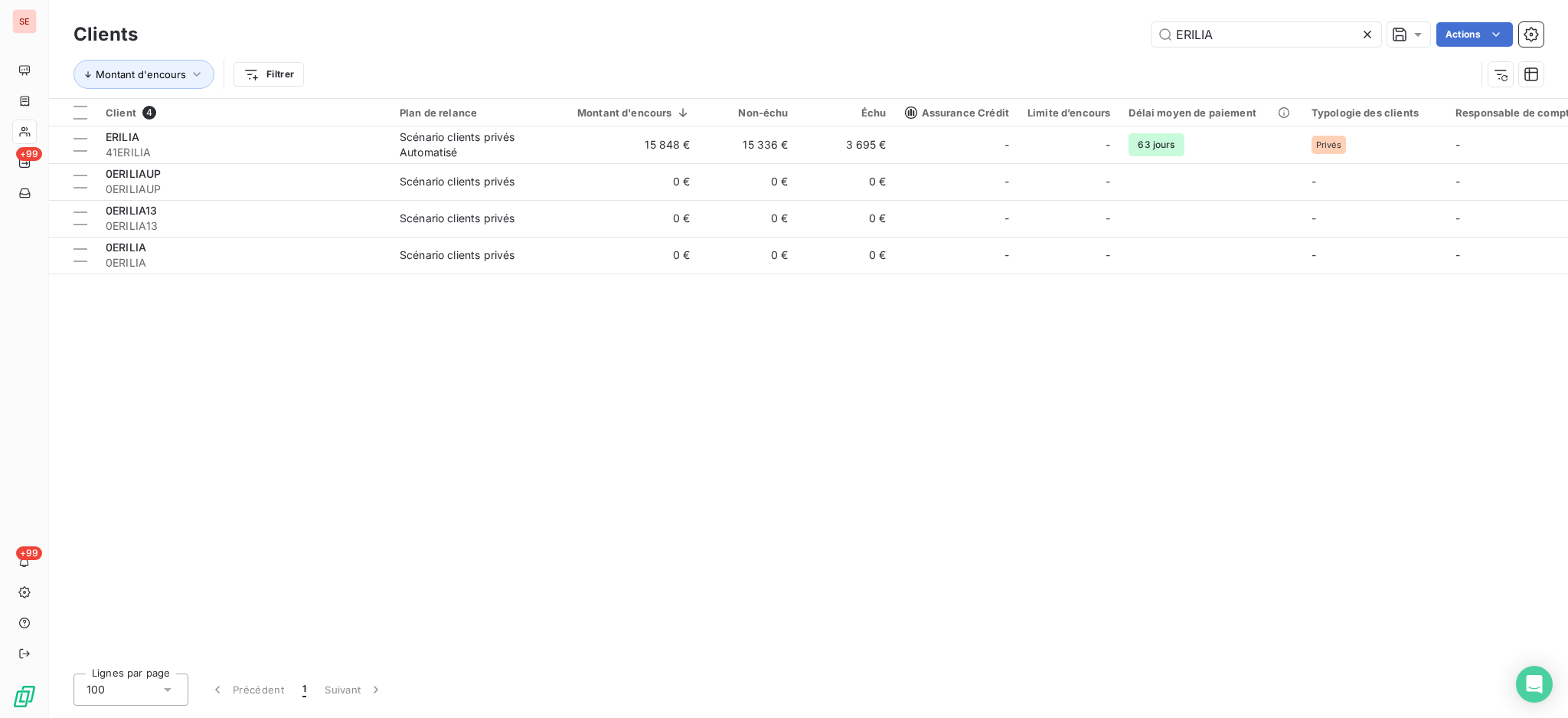
drag, startPoint x: 1266, startPoint y: 41, endPoint x: 767, endPoint y: 84, distance: 500.8
click at [831, 63] on div "Clients ERILIA Actions Montant d'encours Filtrer" at bounding box center [808, 58] width 1471 height 80
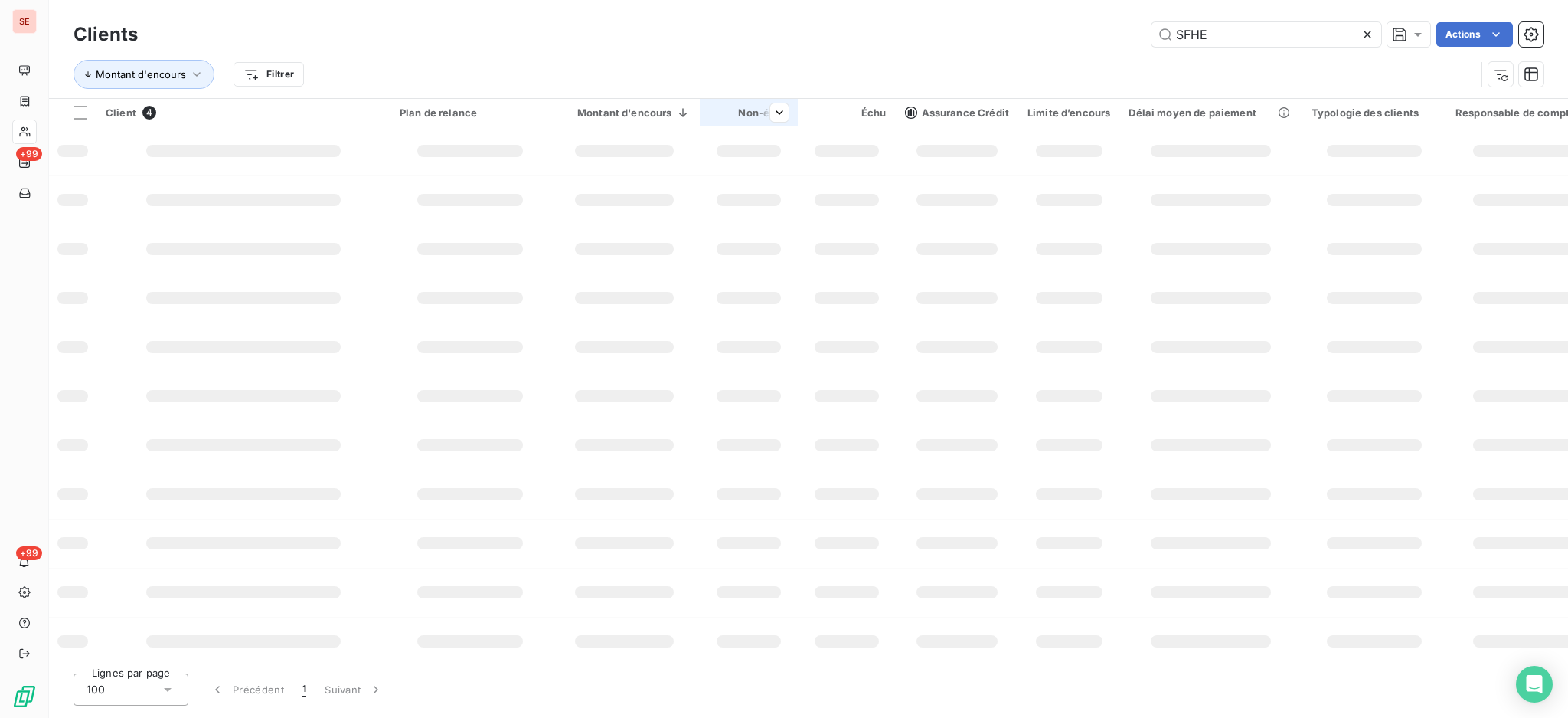
type input "SFHE"
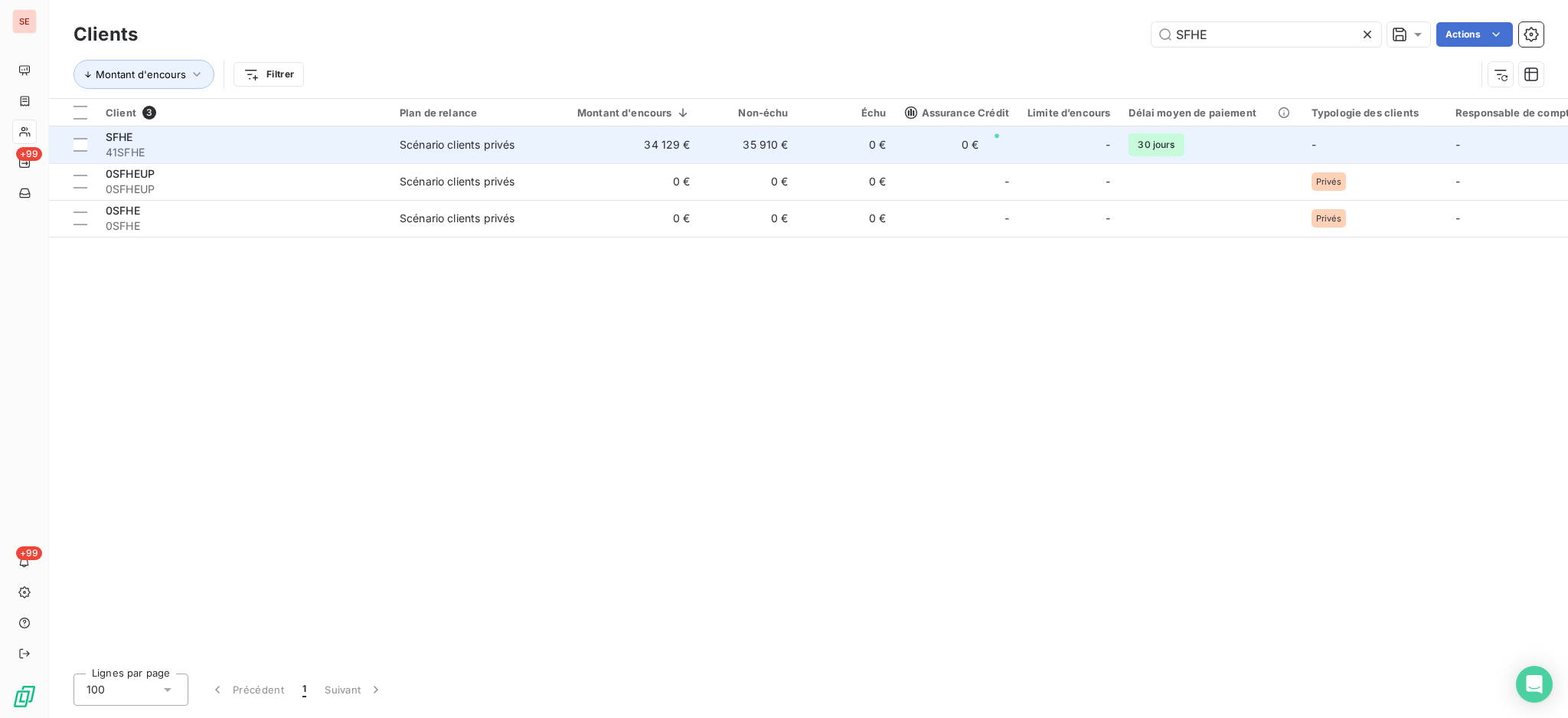
click at [285, 144] on div "SFHE" at bounding box center [243, 138] width 276 height 16
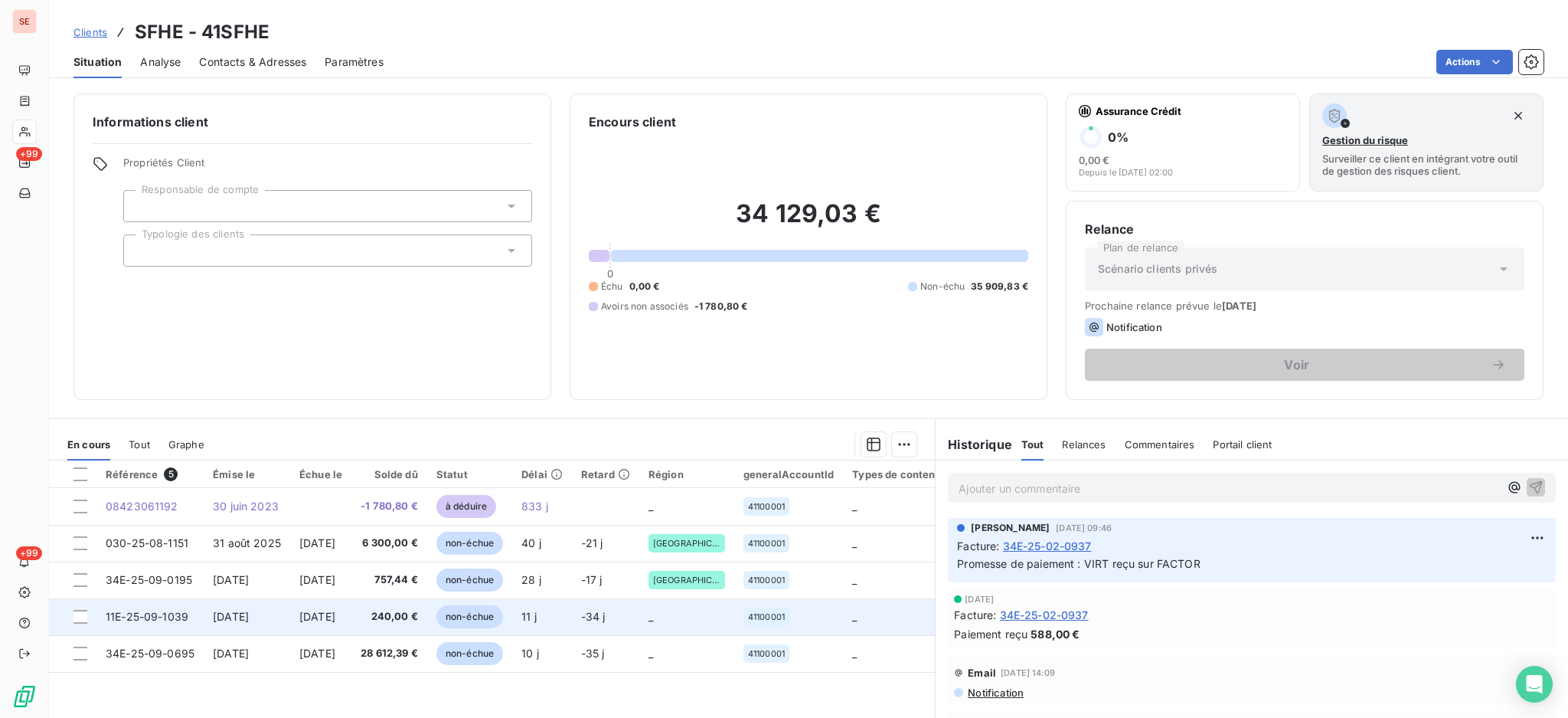
scroll to position [83, 0]
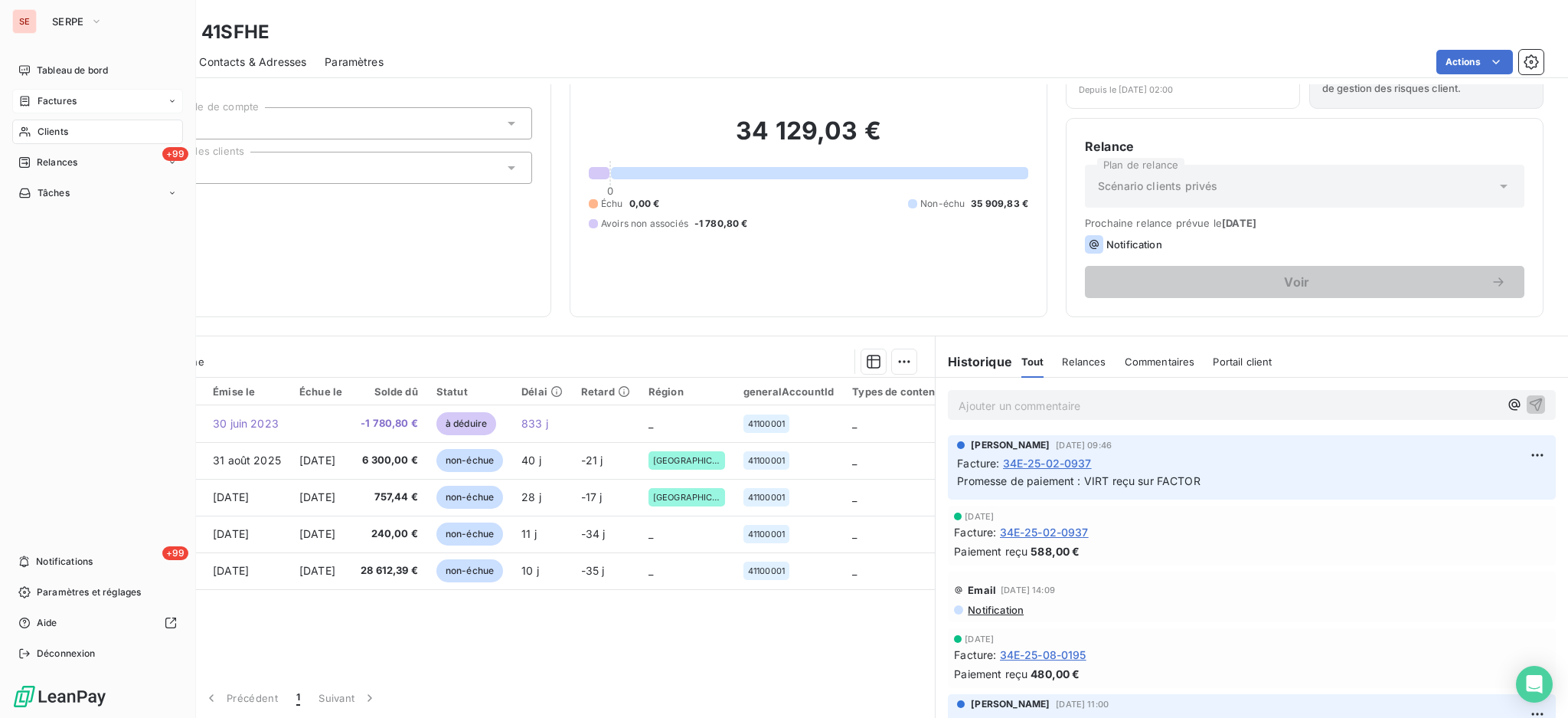
click at [57, 110] on div "Factures" at bounding box center [97, 101] width 171 height 24
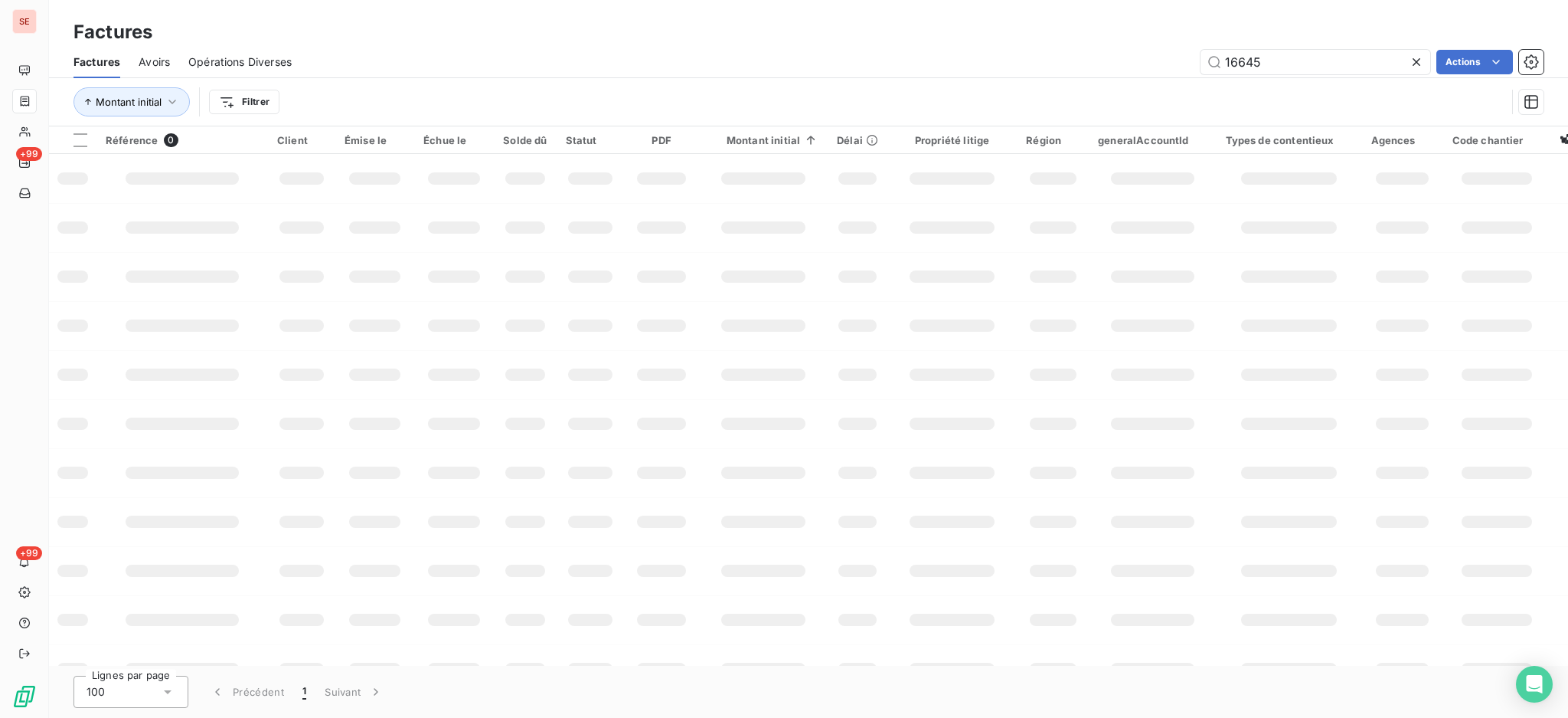
drag, startPoint x: 1283, startPoint y: 63, endPoint x: 761, endPoint y: 171, distance: 533.1
click at [915, 114] on div "Factures Avoirs Opérations Diverses 16645 Actions Montant initial Filtrer" at bounding box center [808, 86] width 1519 height 80
type input "5890"
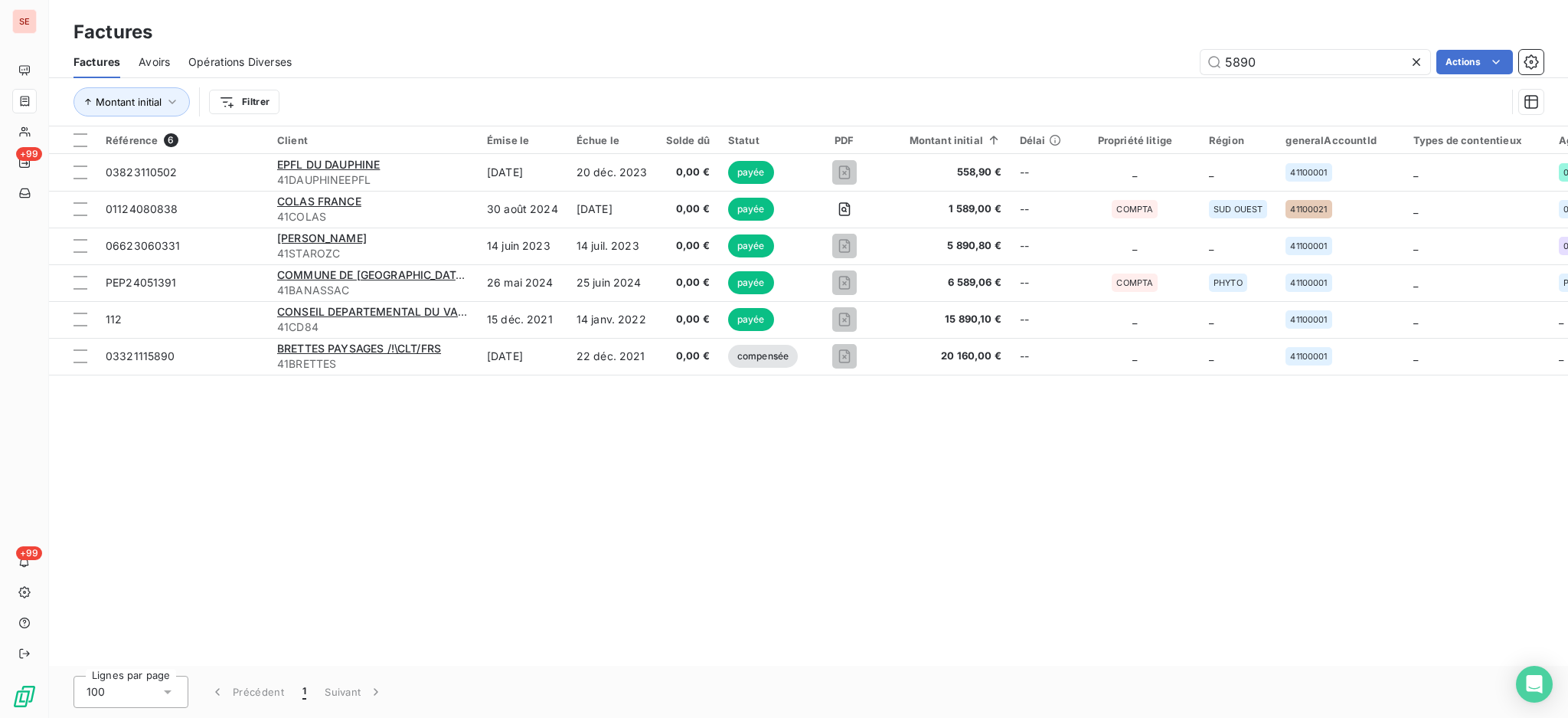
click at [1413, 61] on icon at bounding box center [1417, 62] width 16 height 16
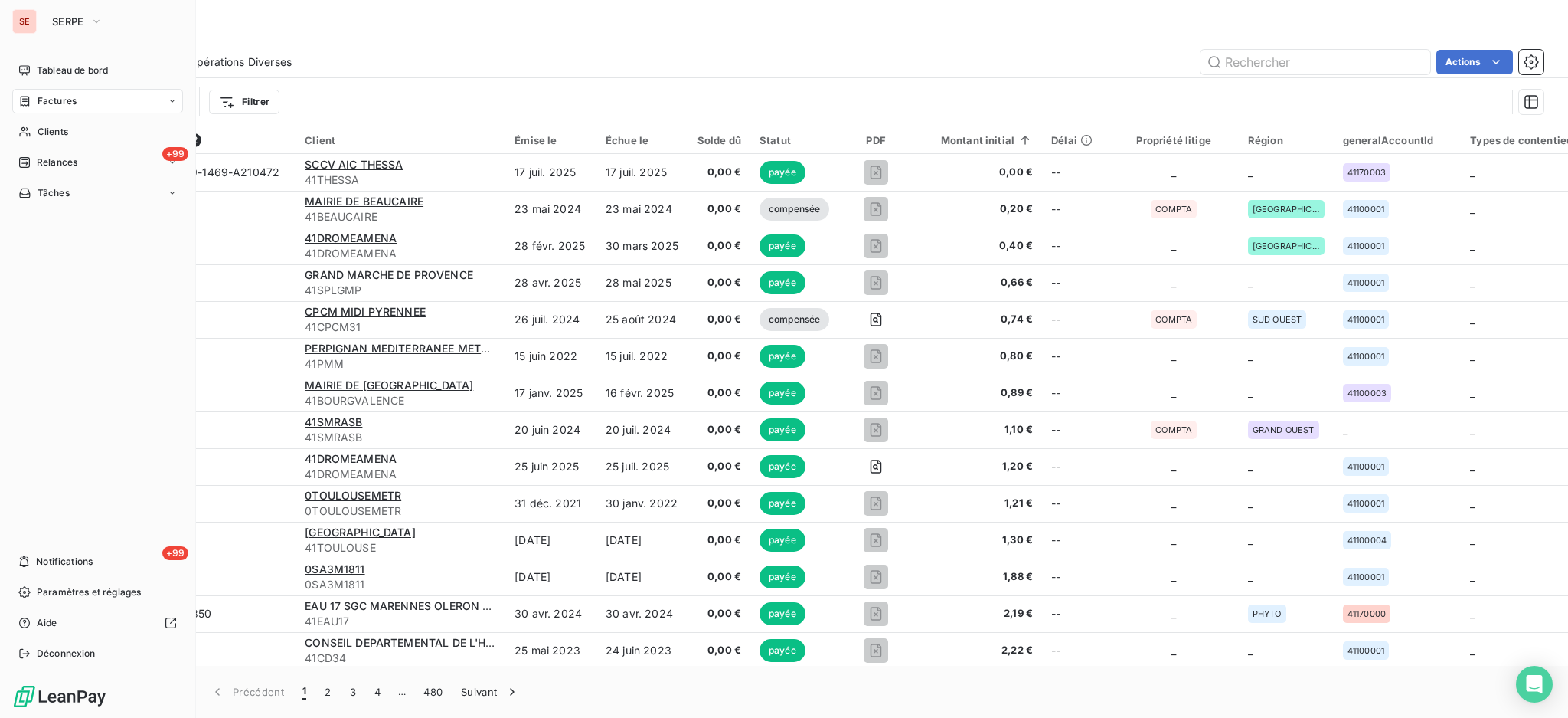
click at [69, 98] on span "Factures" at bounding box center [57, 101] width 39 height 14
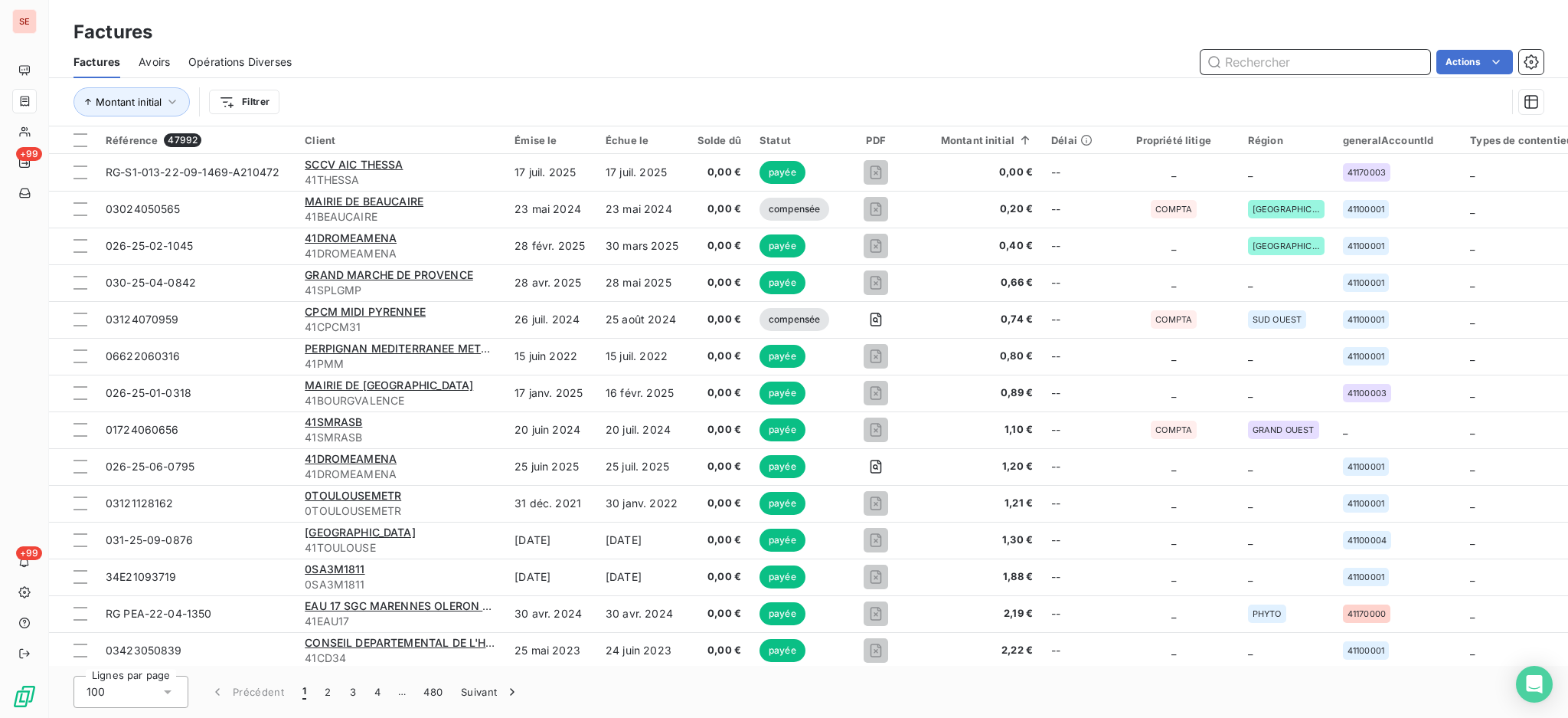
click at [1311, 64] on input "text" at bounding box center [1316, 62] width 230 height 24
type input "030-25-08-1151"
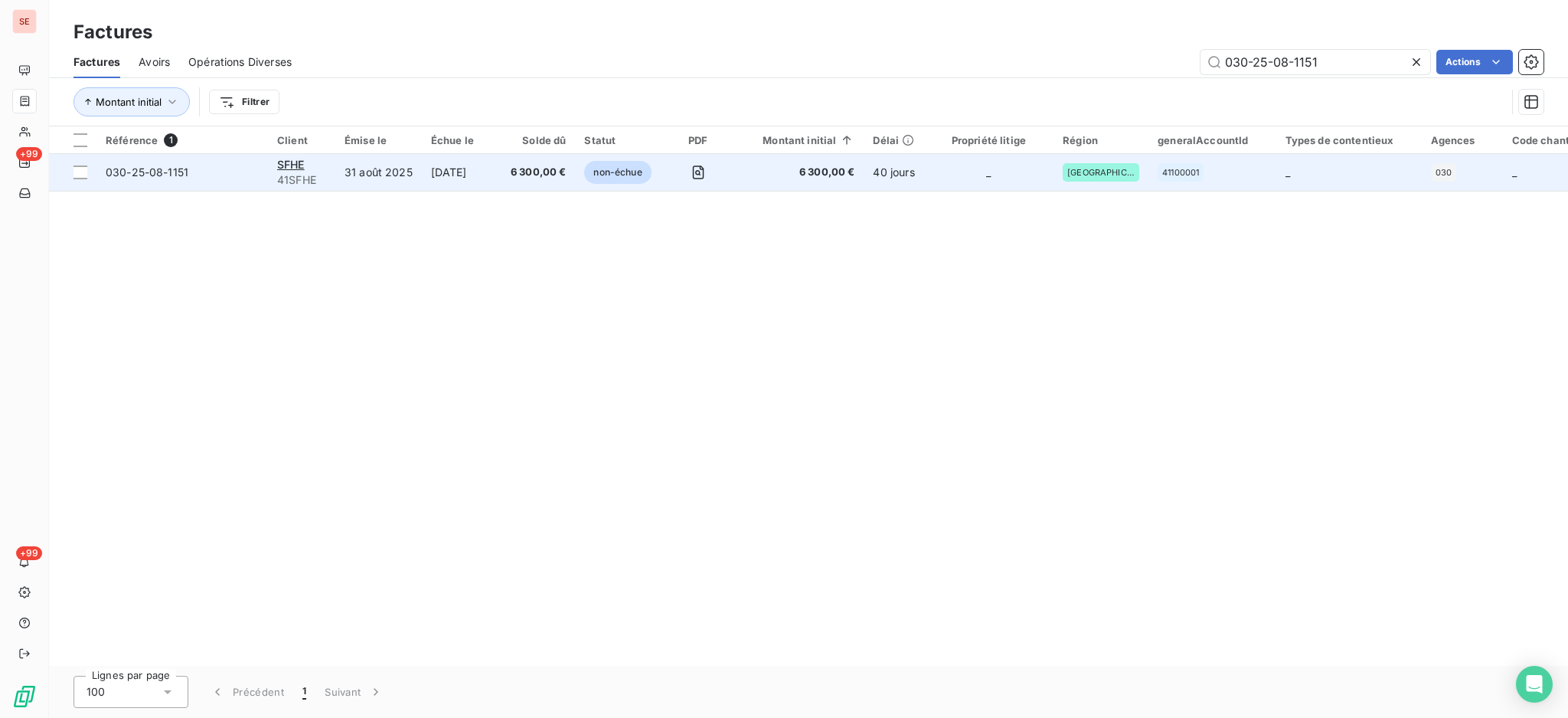
click at [372, 176] on td "31 août 2025" at bounding box center [378, 172] width 86 height 37
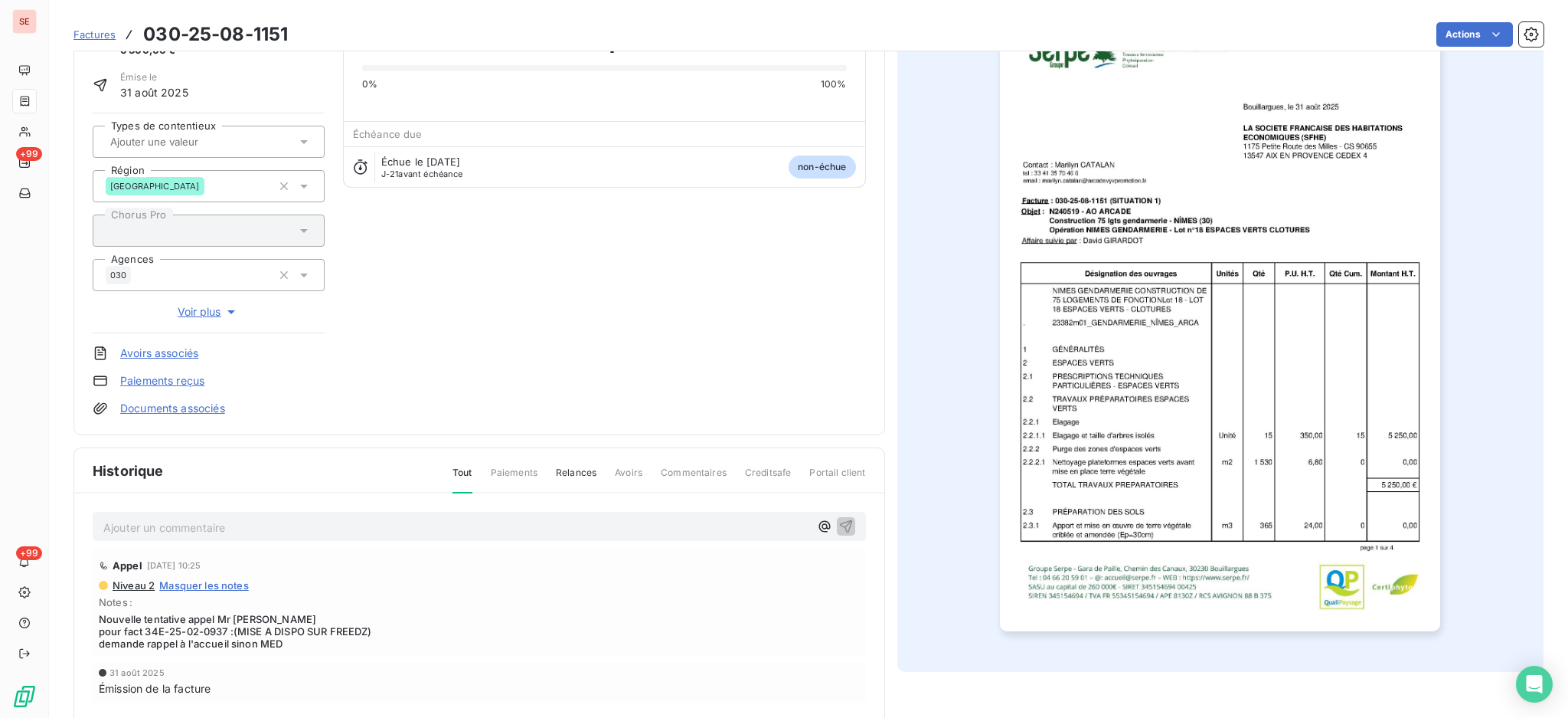
scroll to position [203, 0]
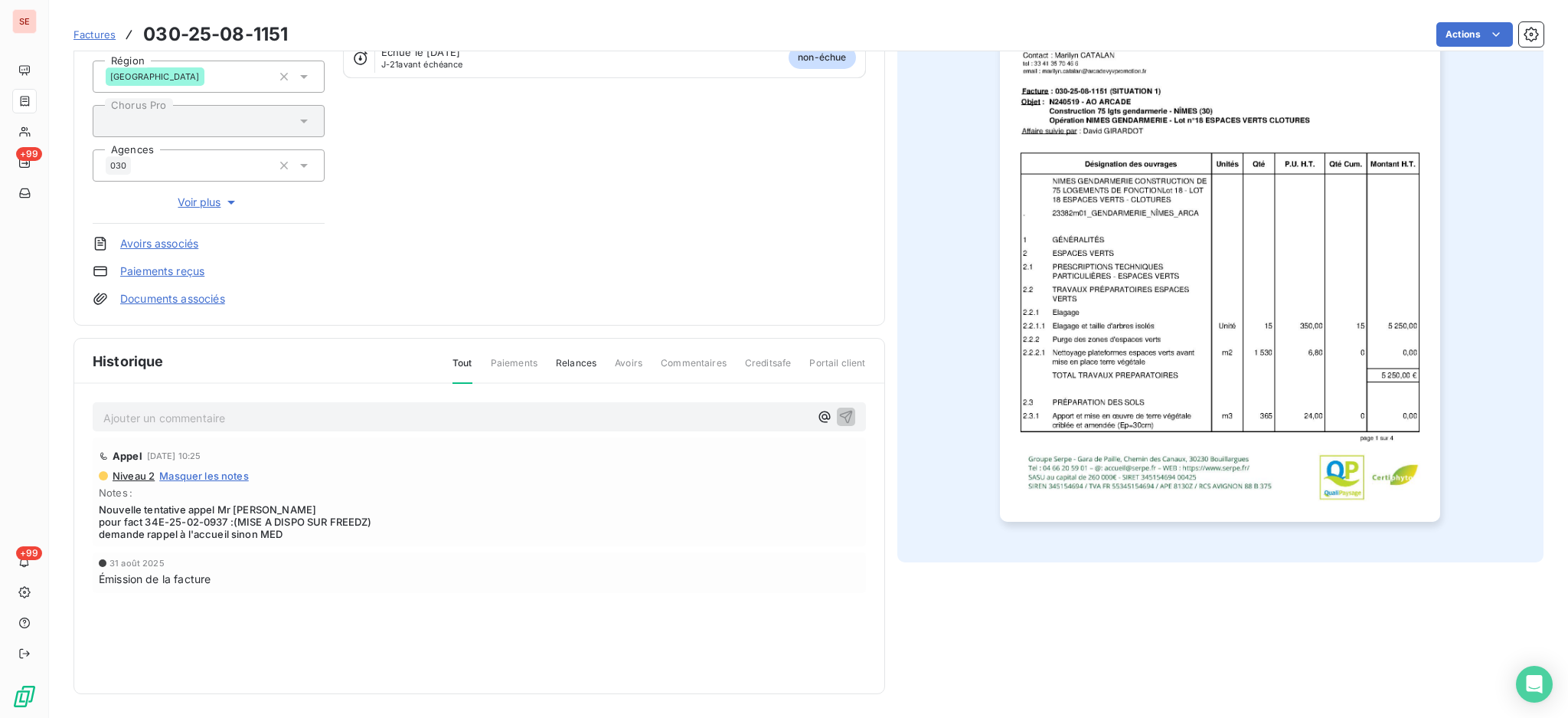
click at [1333, 383] on img "button" at bounding box center [1220, 210] width 440 height 623
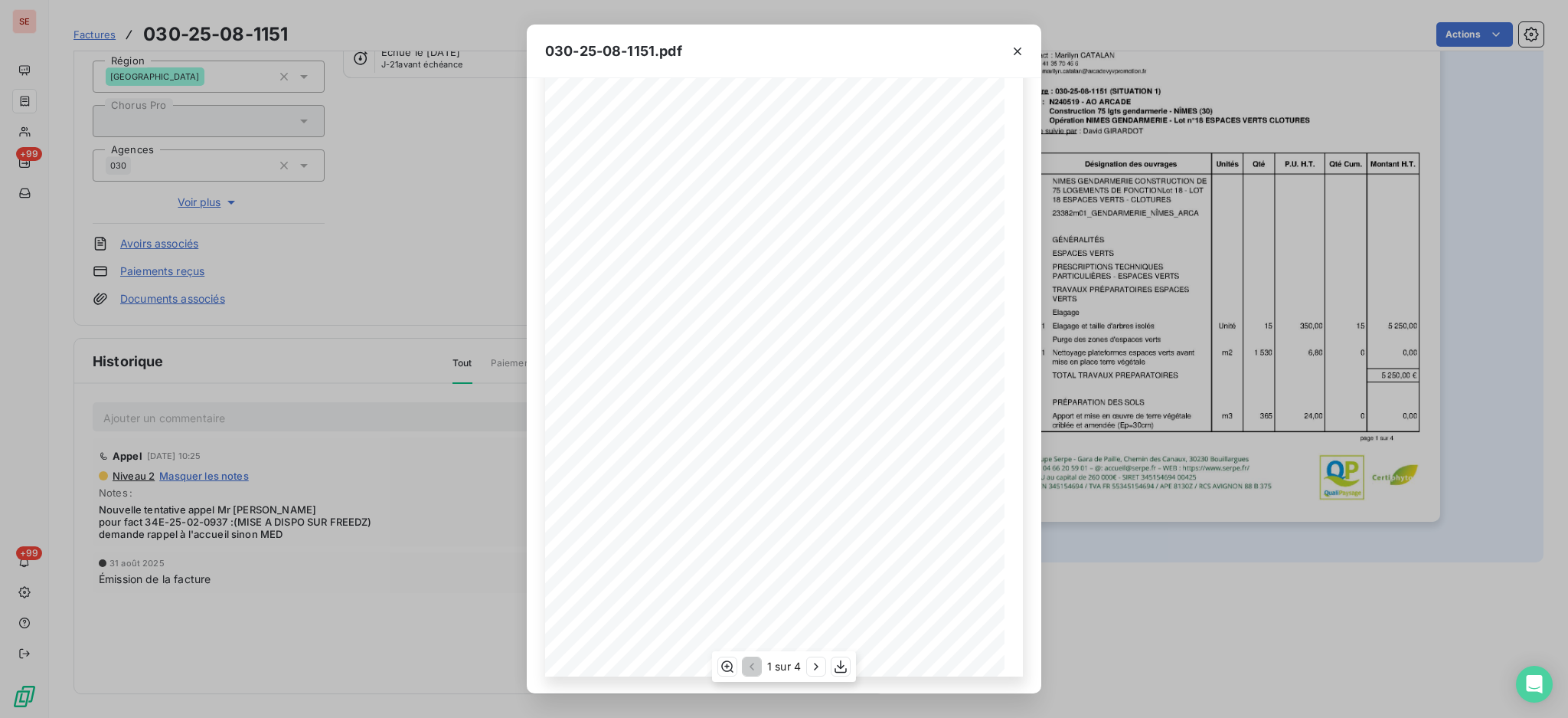
scroll to position [70, 0]
click at [814, 659] on icon "button" at bounding box center [816, 667] width 16 height 16
click at [814, 659] on icon "button" at bounding box center [818, 667] width 16 height 16
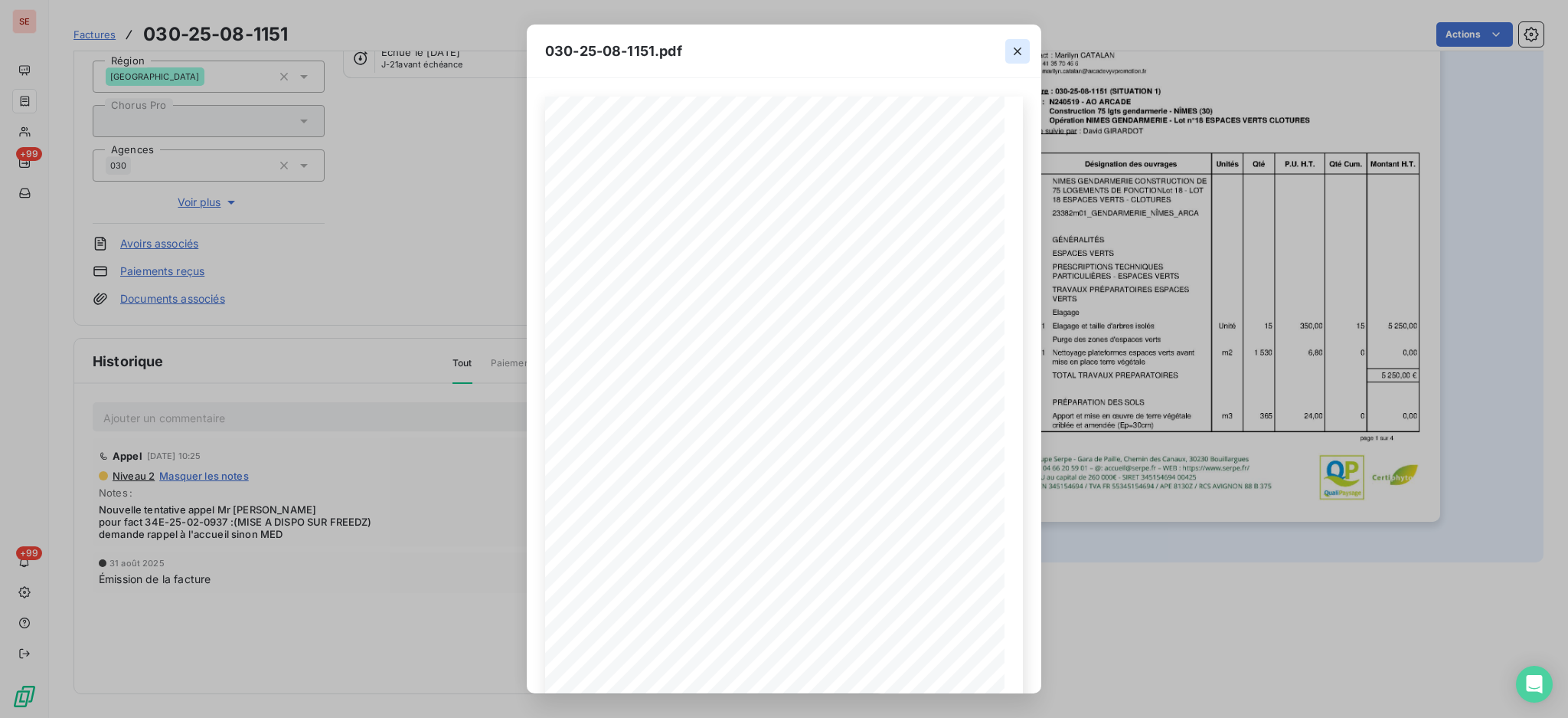
click at [1015, 48] on icon "button" at bounding box center [1018, 51] width 16 height 16
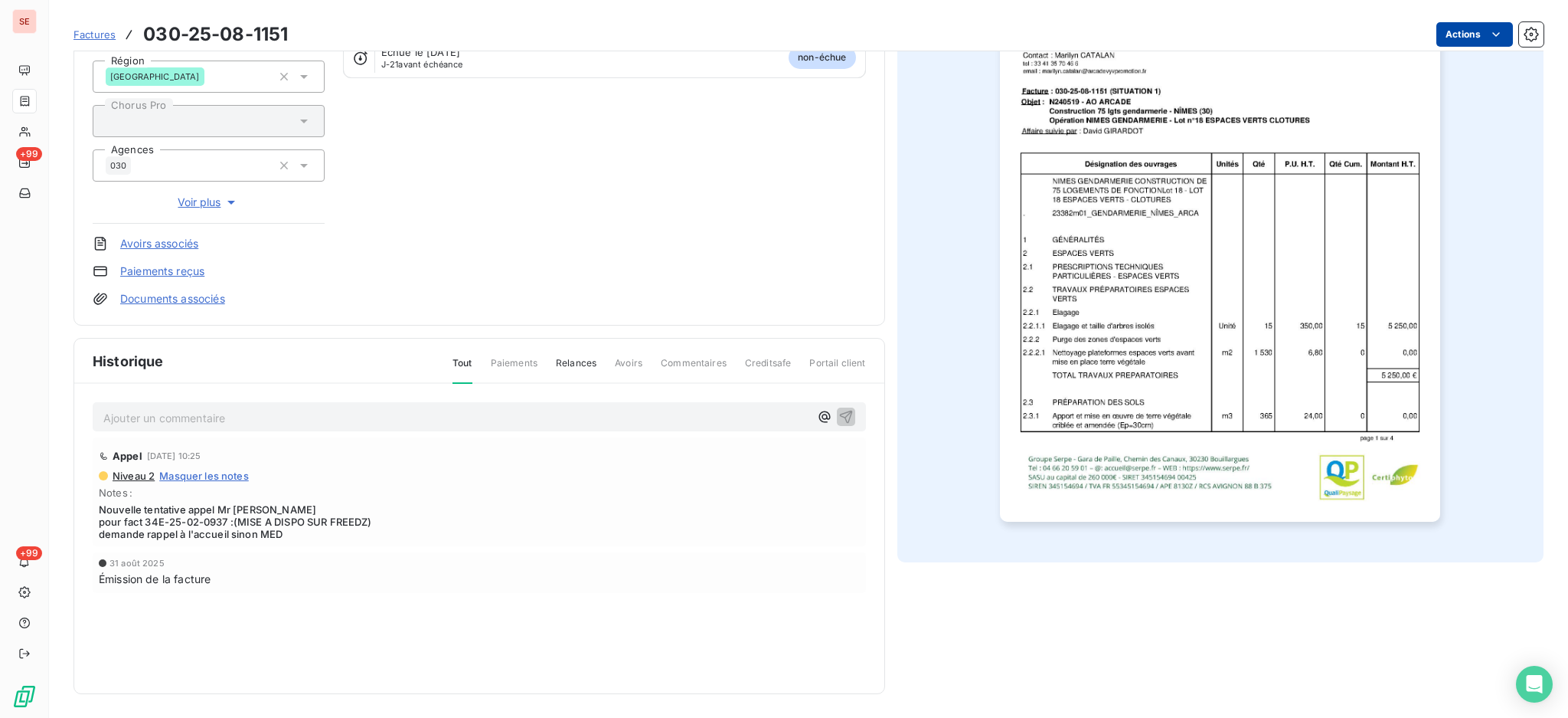
click at [1452, 29] on html "SE +99 +99 Factures 030-25-08-1151 Actions SFHE 41SFHE Montant initial 6 300,00…" at bounding box center [784, 359] width 1568 height 718
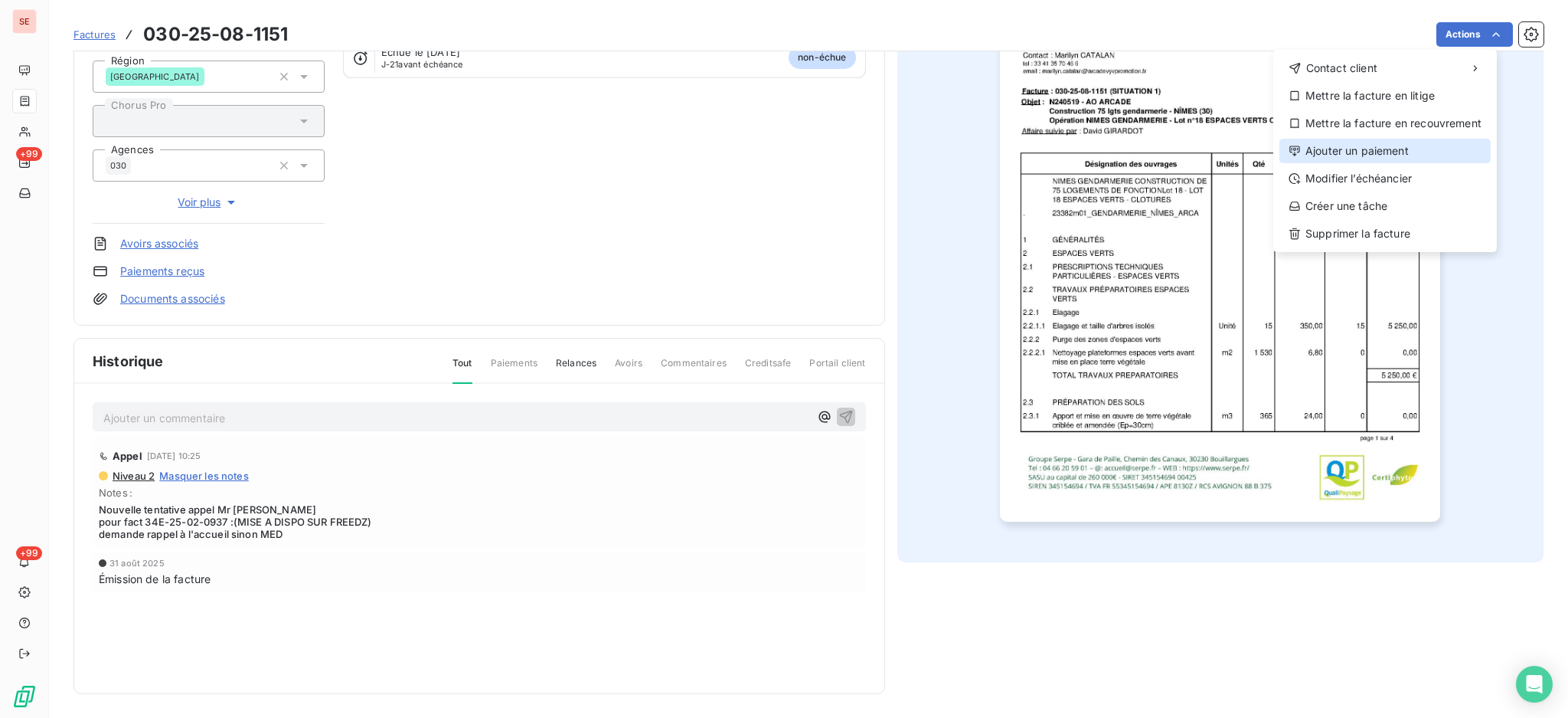
click at [1402, 157] on div "Ajouter un paiement" at bounding box center [1384, 151] width 211 height 24
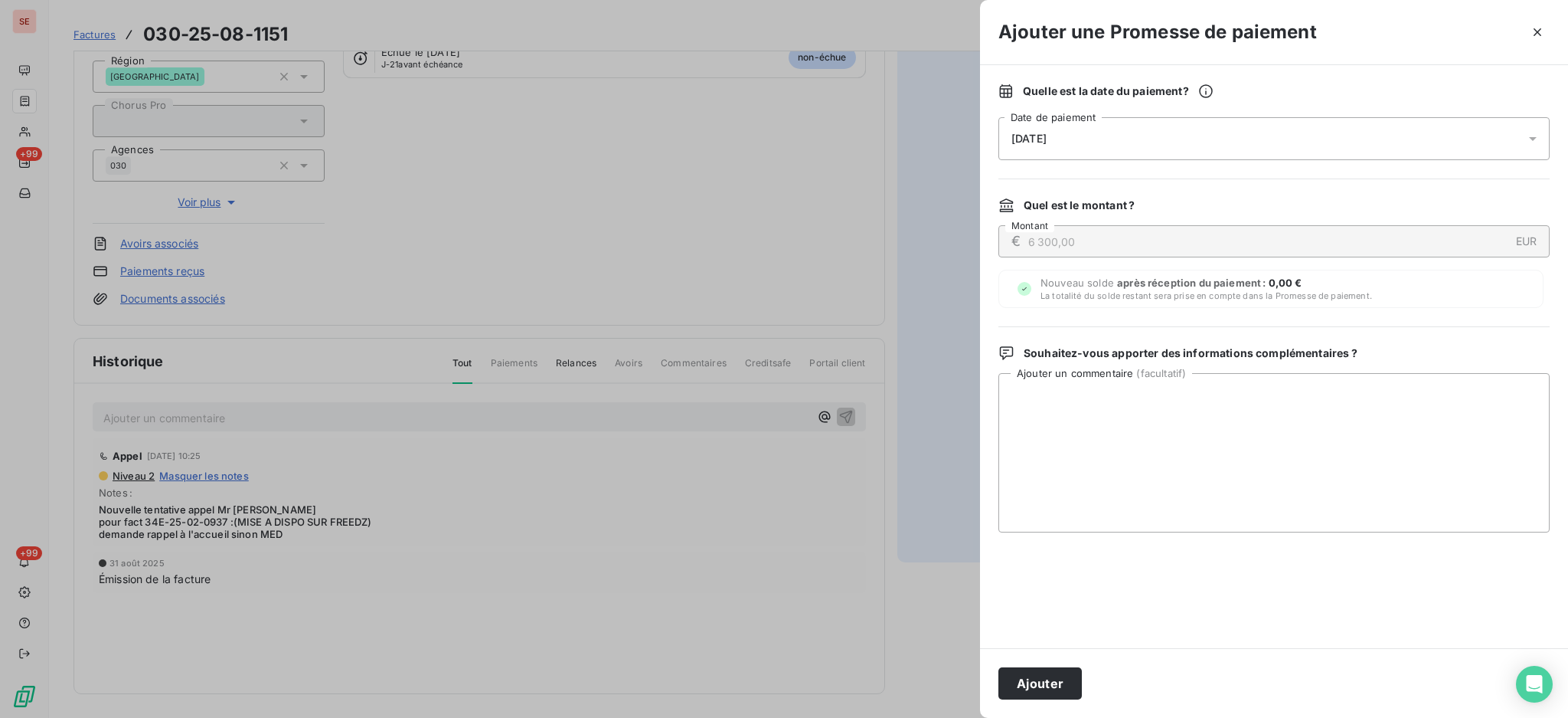
click at [1526, 141] on icon at bounding box center [1533, 138] width 16 height 16
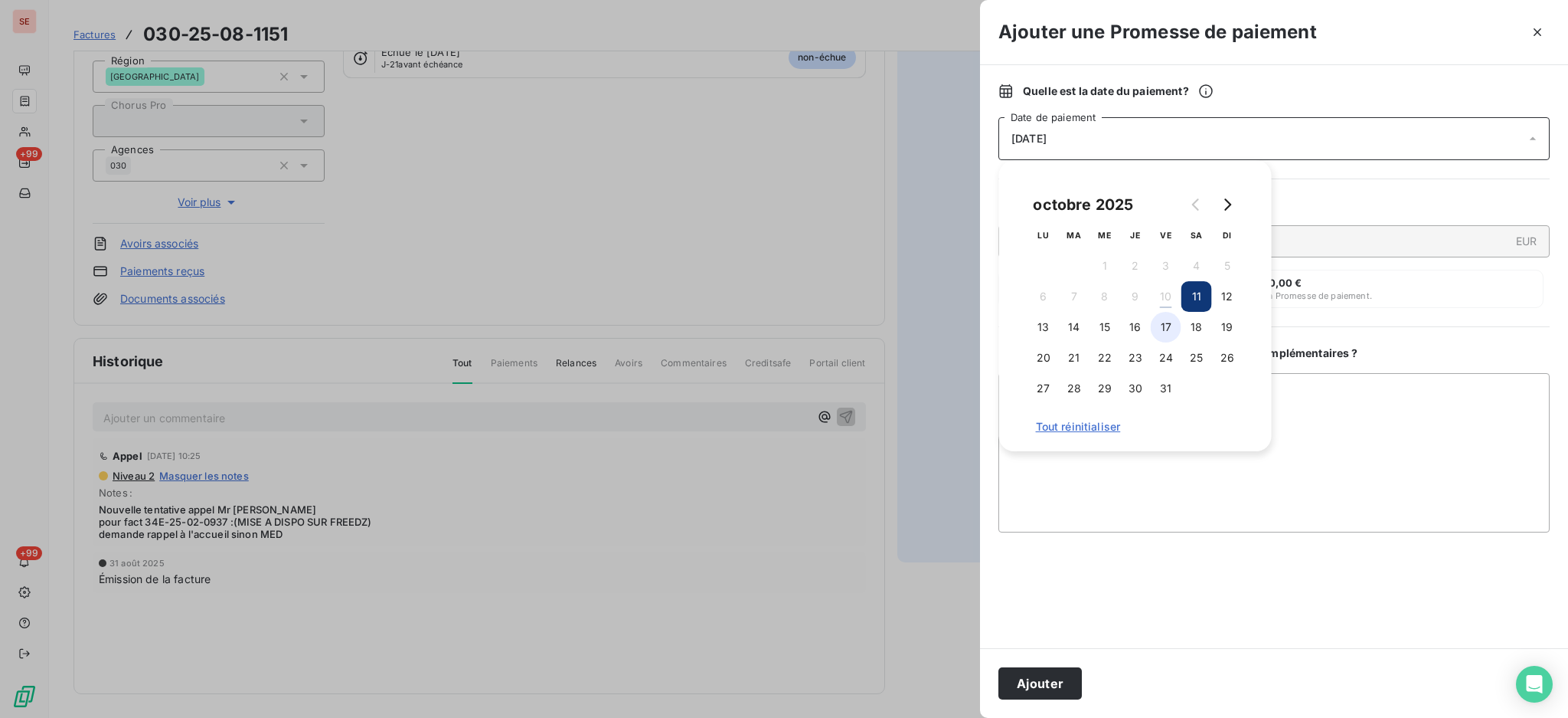
click at [1164, 334] on button "17" at bounding box center [1166, 326] width 30 height 30
click at [1368, 424] on textarea "Ajouter un commentaire ( facultatif )" at bounding box center [1275, 453] width 552 height 159
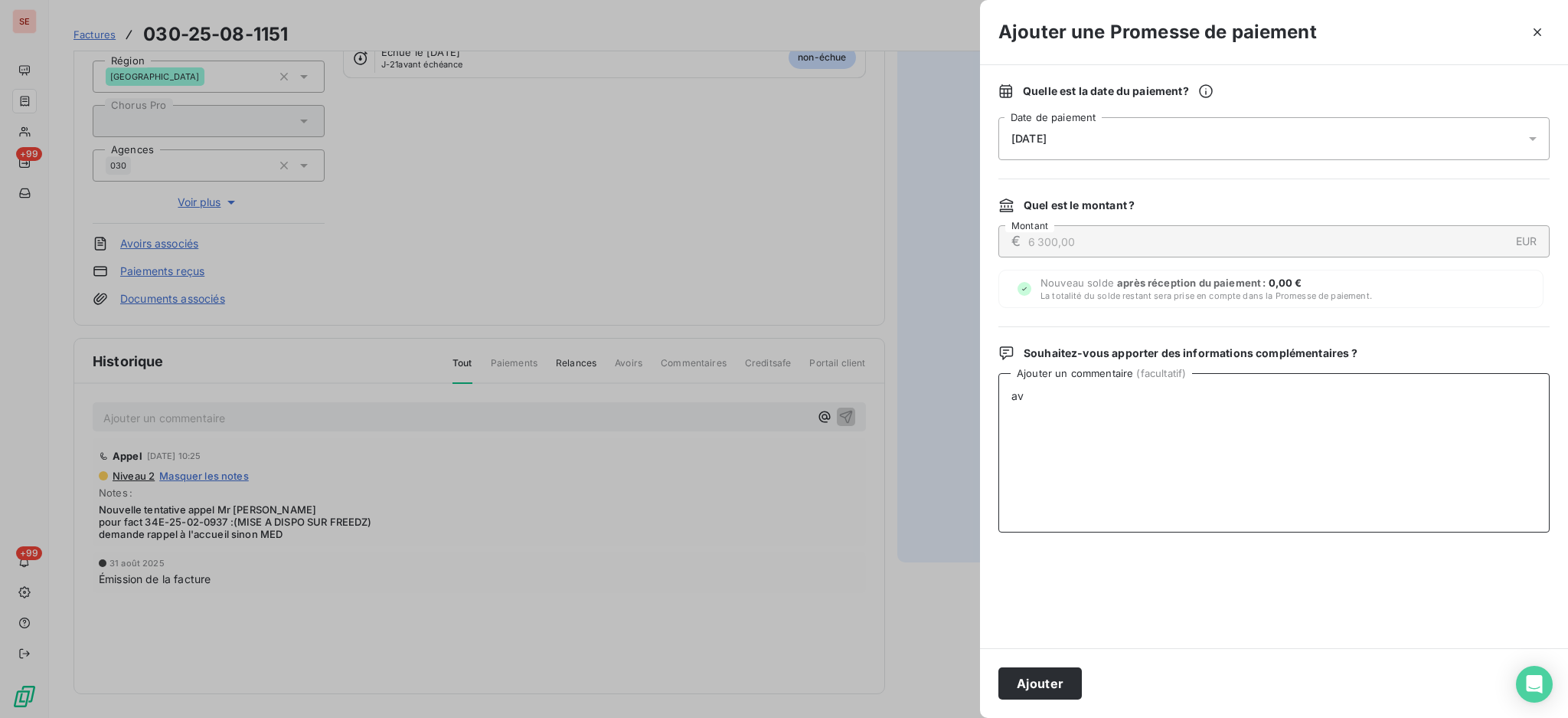
type textarea "a"
type textarea "AVIS DE VIRT reçu 5890.50 € - RG 315 € - PRORATA 94.50 €"
click at [1051, 686] on button "Ajouter" at bounding box center [1041, 682] width 84 height 32
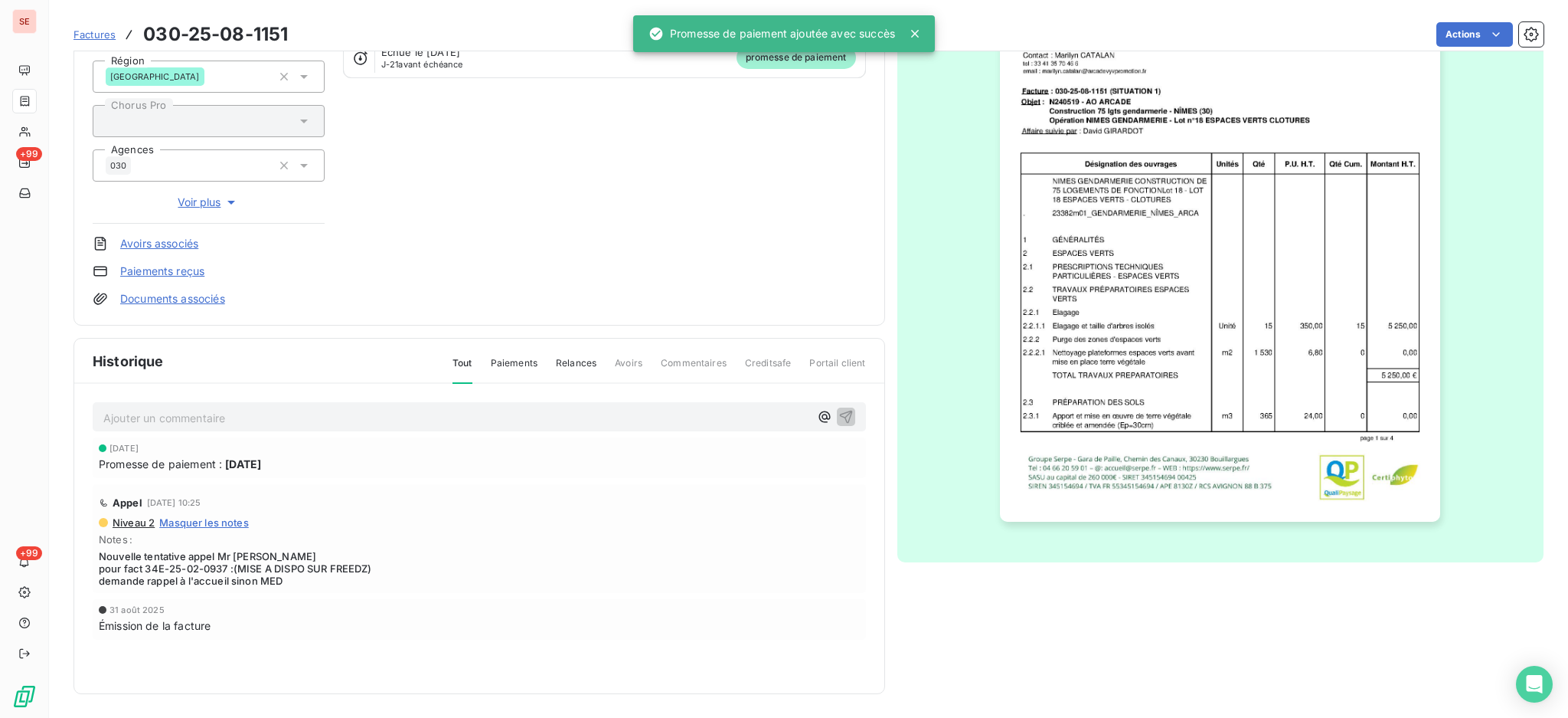
click at [184, 298] on link "Documents associés" at bounding box center [172, 299] width 105 height 16
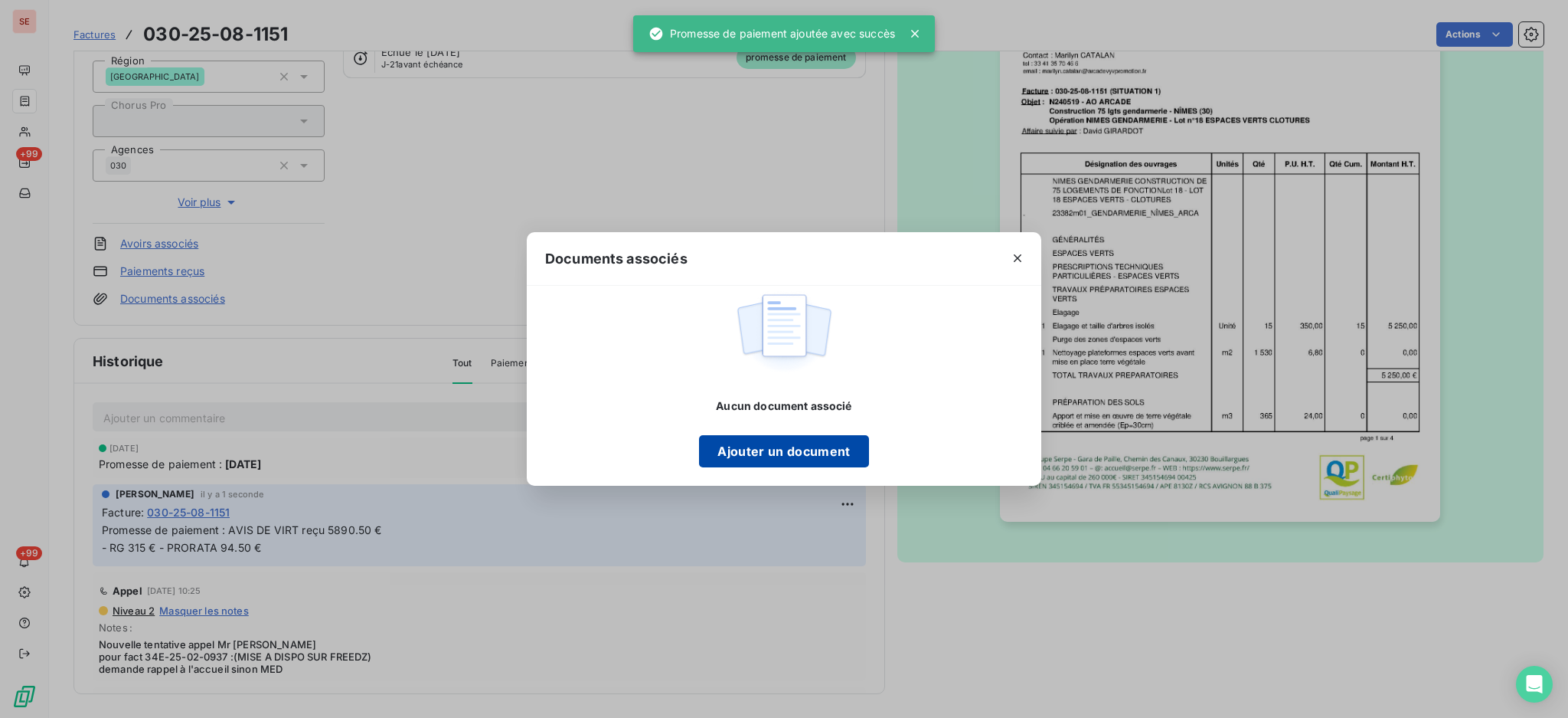
click at [811, 450] on button "Ajouter un document" at bounding box center [783, 451] width 169 height 32
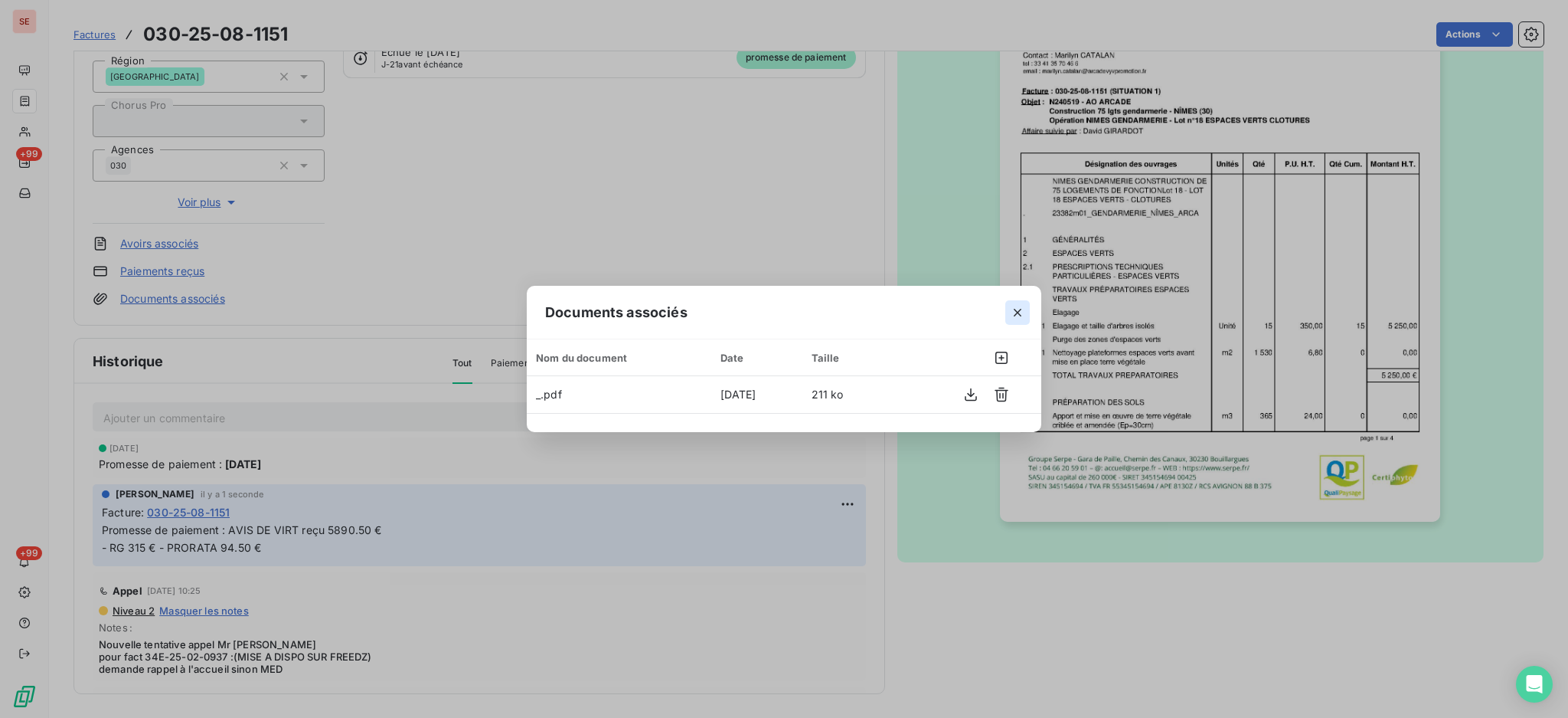
click at [1022, 310] on icon "button" at bounding box center [1018, 312] width 16 height 16
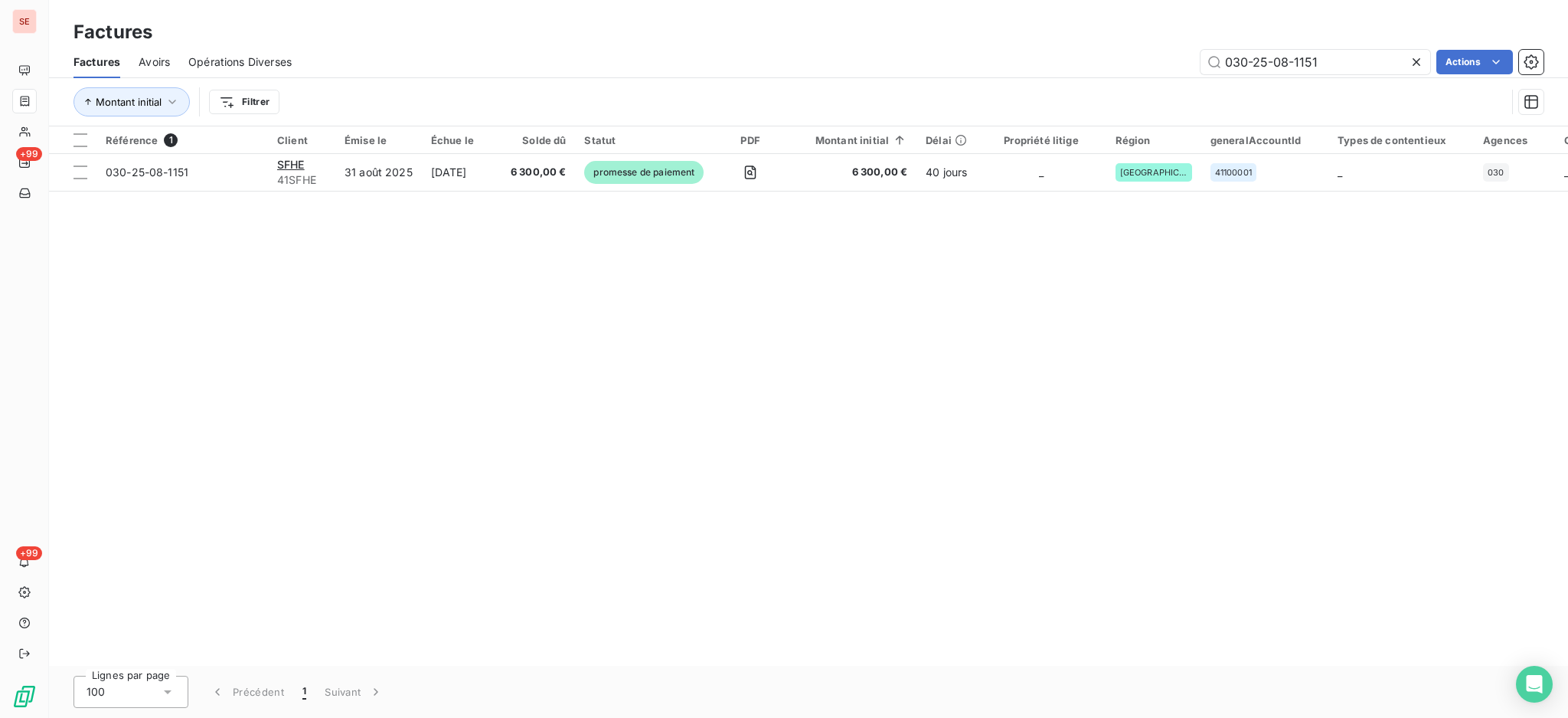
click at [1413, 61] on icon at bounding box center [1417, 62] width 16 height 16
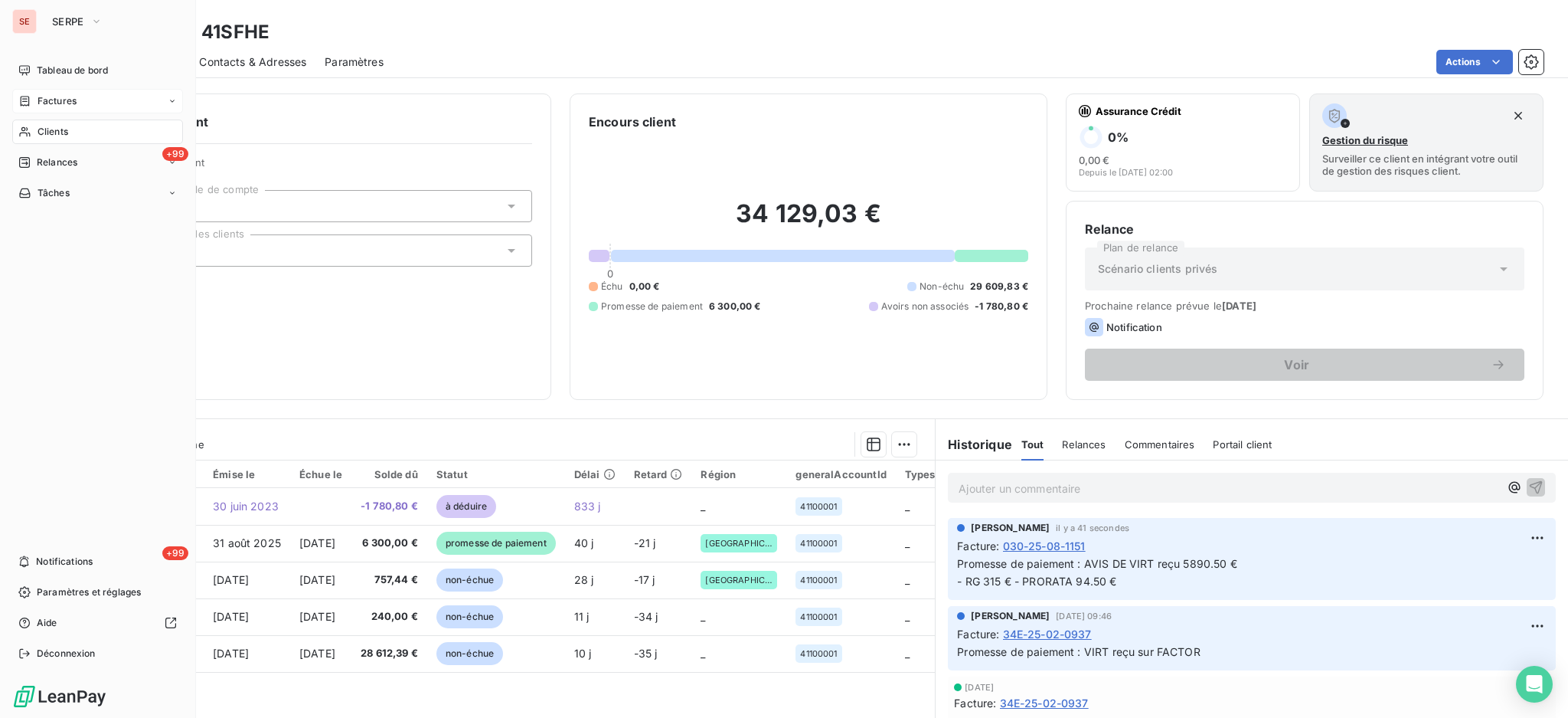
click at [57, 104] on span "Factures" at bounding box center [57, 101] width 39 height 14
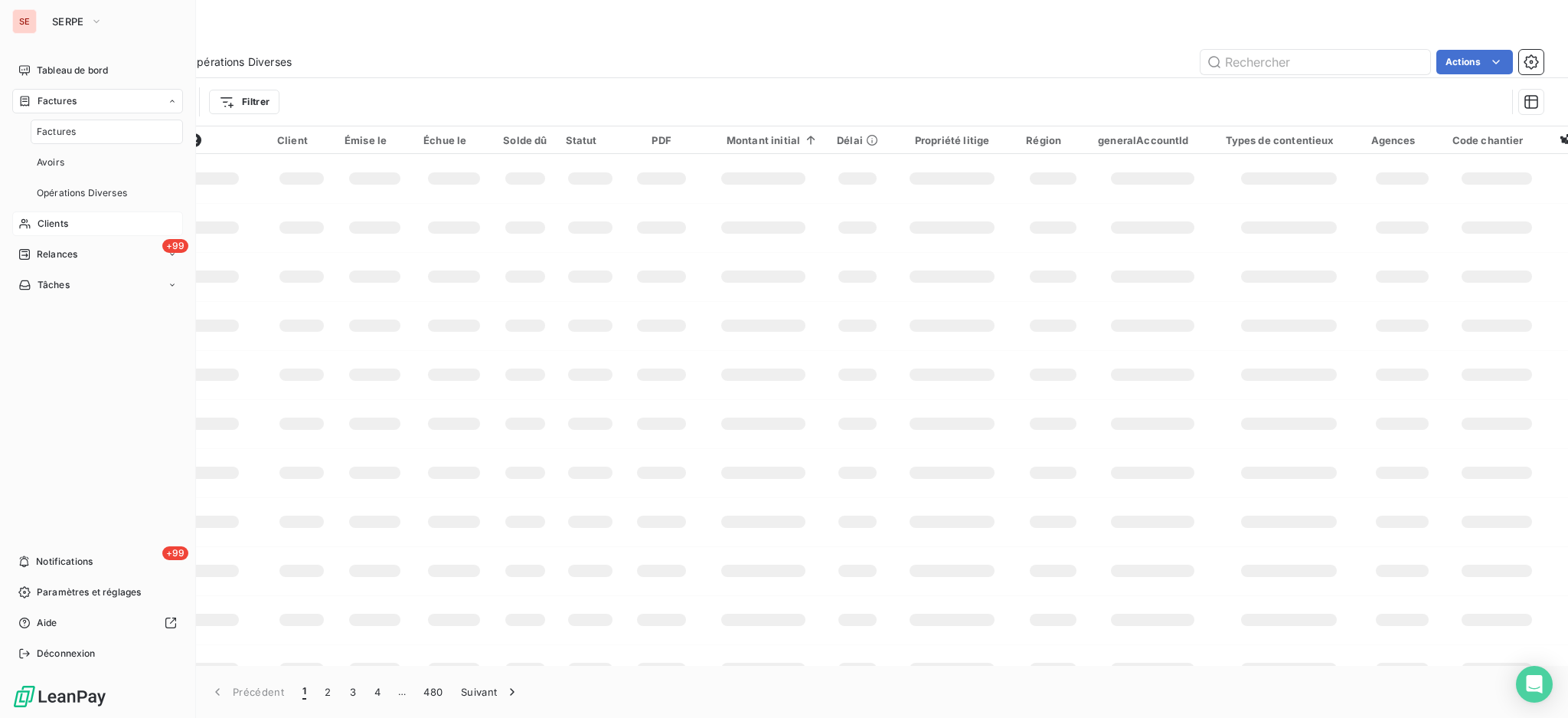
click at [46, 124] on div "Factures" at bounding box center [106, 131] width 152 height 24
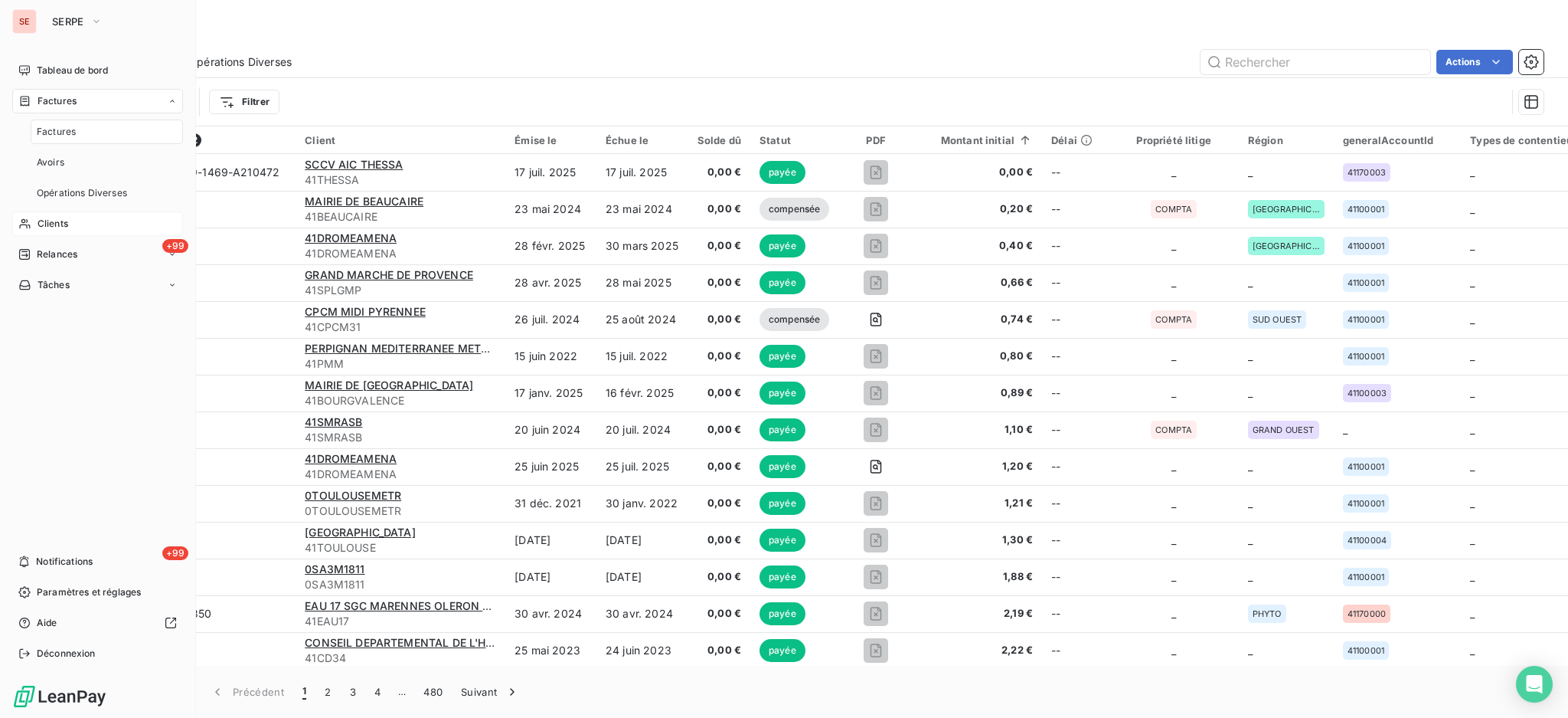
click at [52, 230] on span "Clients" at bounding box center [52, 224] width 30 height 14
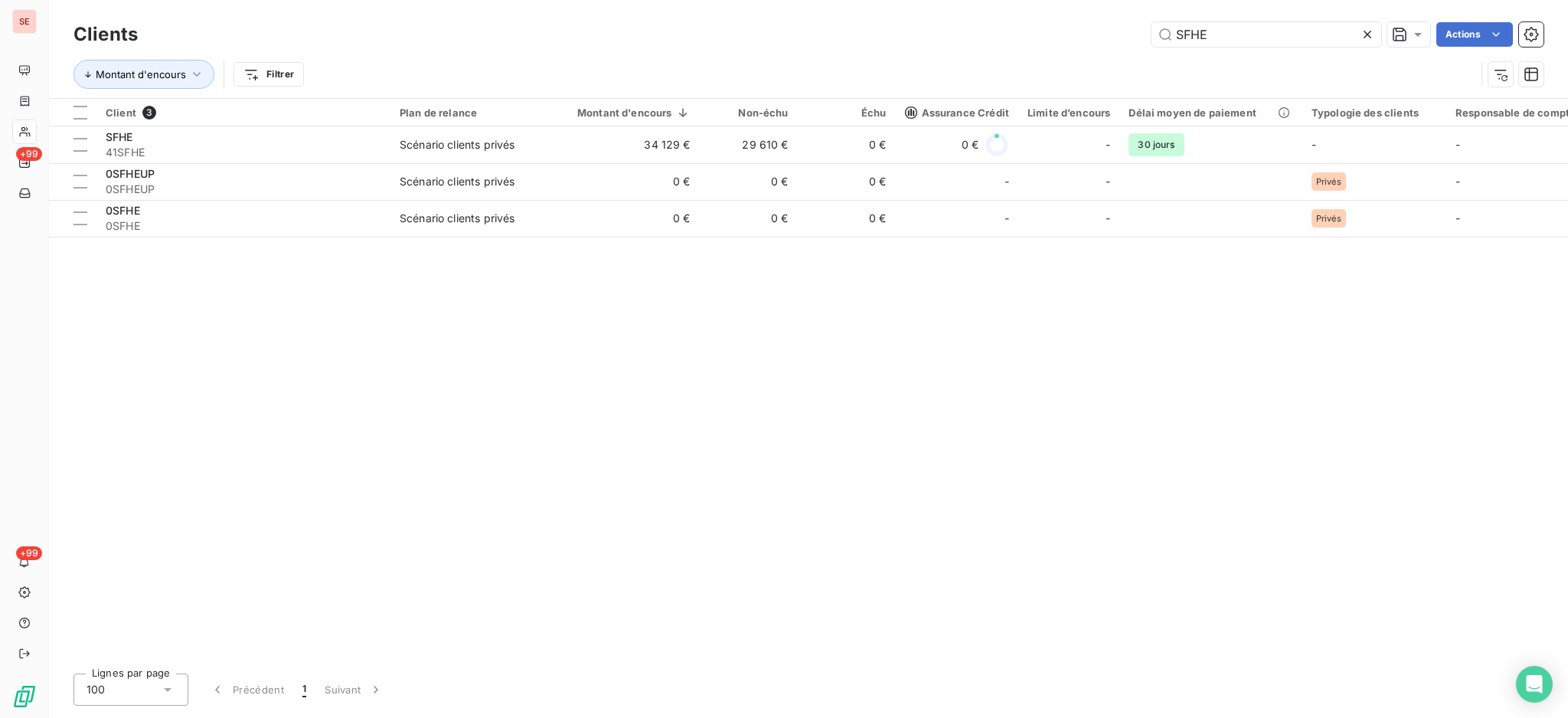
drag, startPoint x: 1294, startPoint y: 34, endPoint x: 730, endPoint y: 67, distance: 565.0
click at [876, 11] on div "Clients SFHE Actions Montant d'encours Filtrer" at bounding box center [808, 49] width 1519 height 98
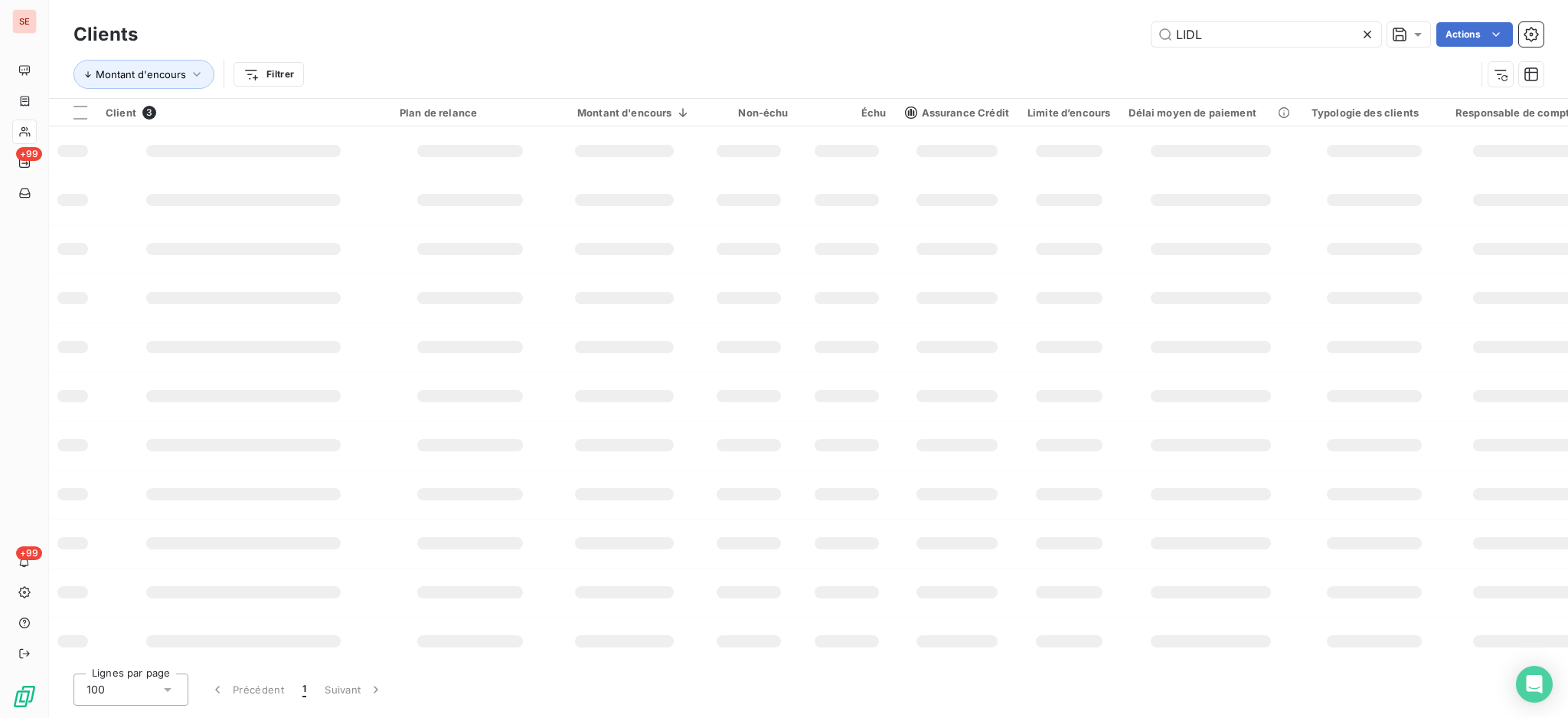
type input "LIDL"
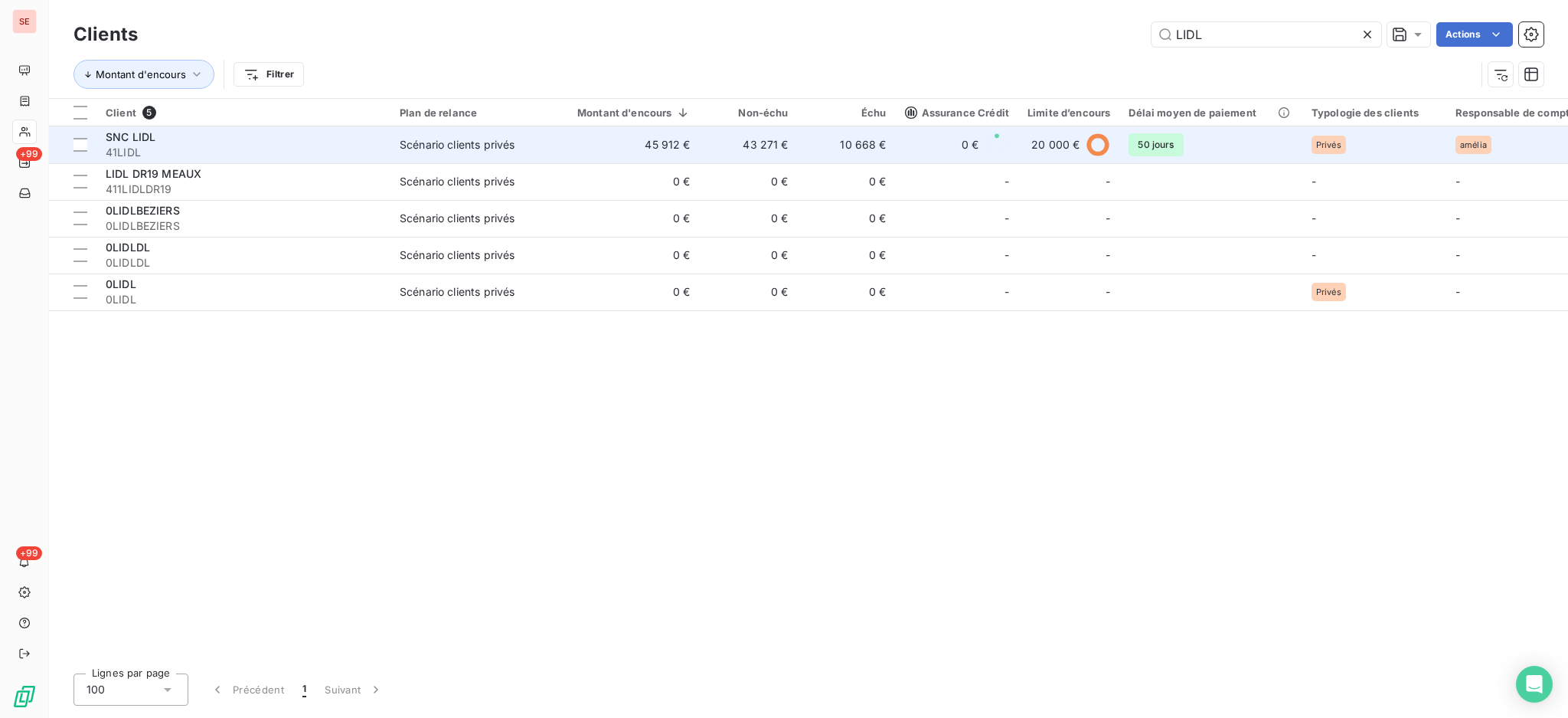
click at [620, 147] on td "45 912 €" at bounding box center [625, 144] width 150 height 37
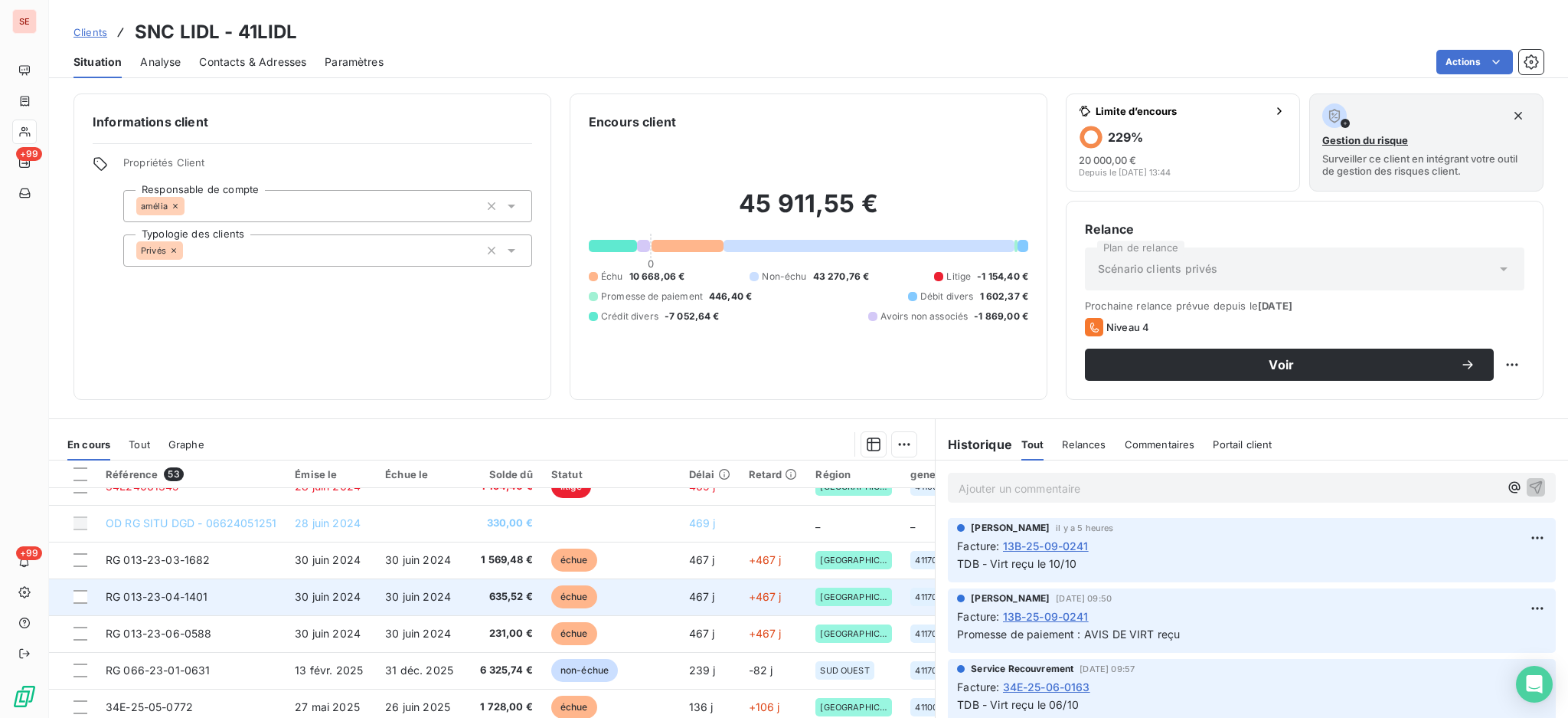
scroll to position [306, 0]
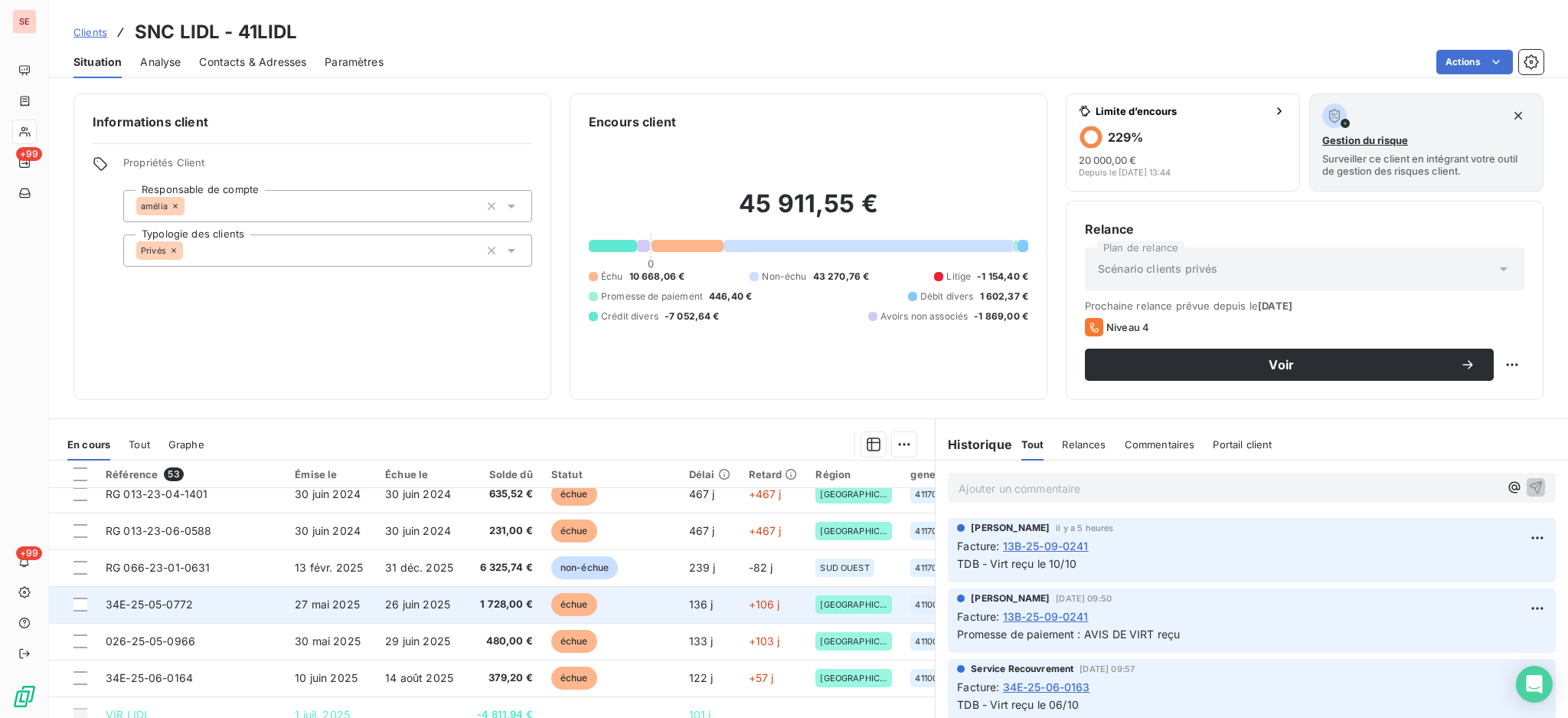
click at [279, 603] on td "34E-25-05-0772" at bounding box center [191, 604] width 189 height 37
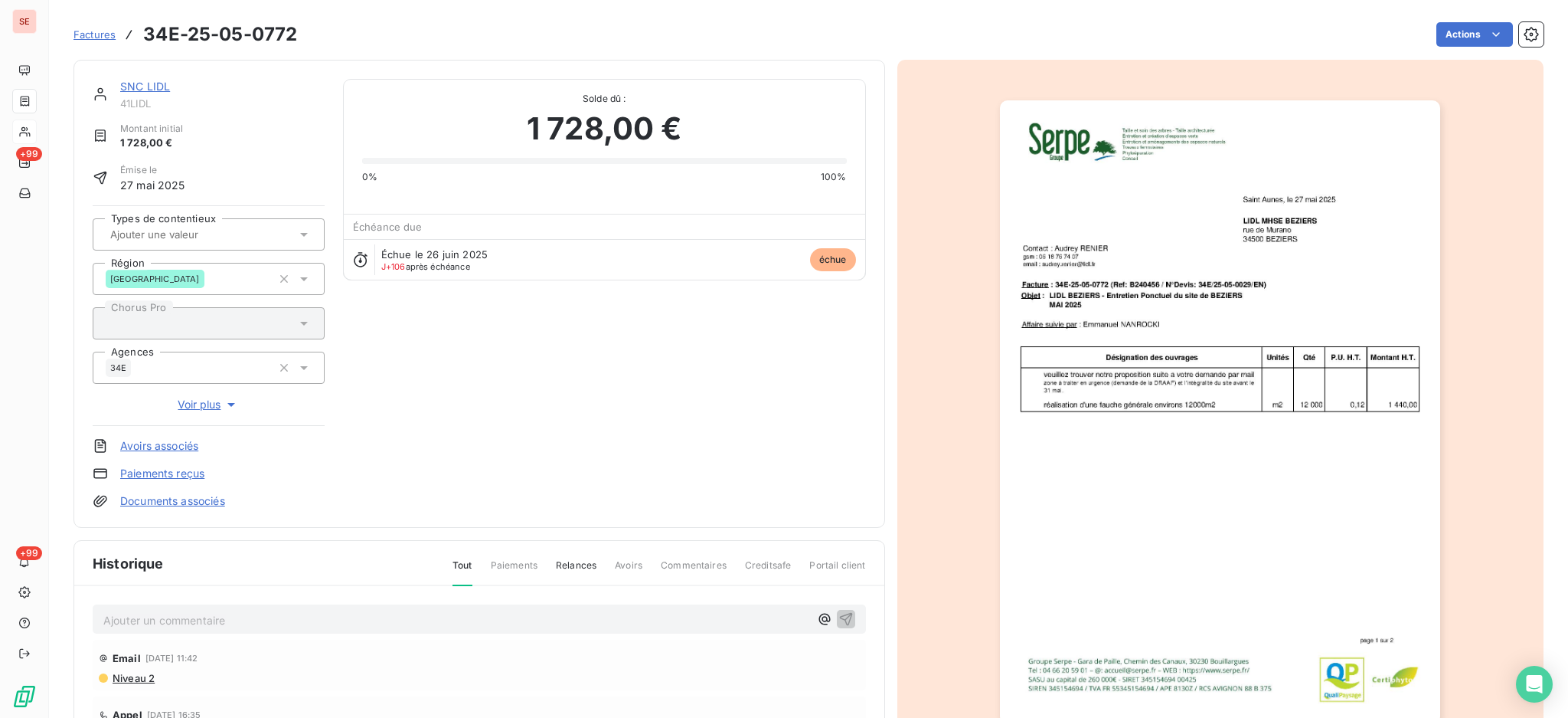
click at [1437, 20] on div "Factures 34E-25-05-0772 Actions" at bounding box center [808, 34] width 1471 height 32
click at [1437, 37] on html "SE +99 +99 Factures 34E-25-05-0772 Actions SNC LIDL 41LIDL Montant initial 1 72…" at bounding box center [784, 359] width 1568 height 718
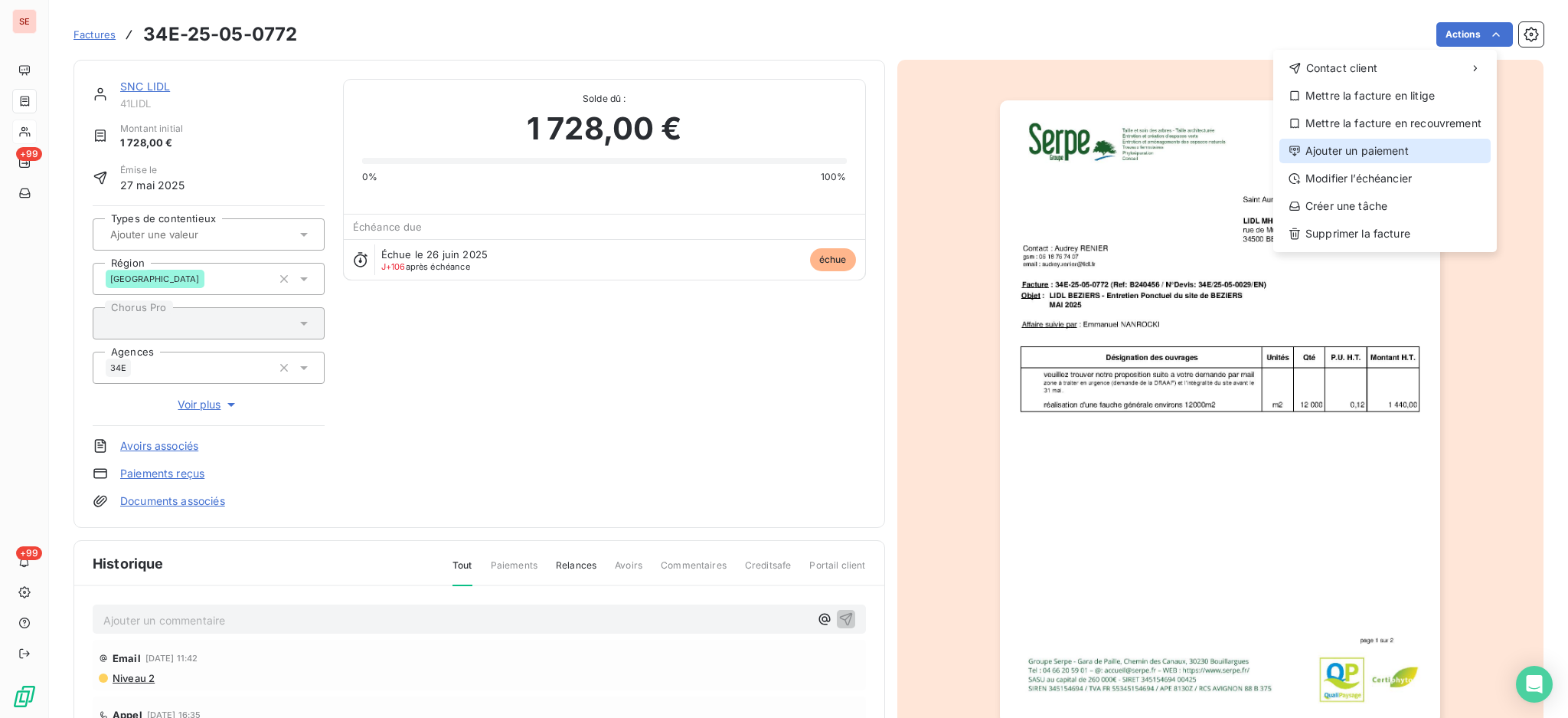
click at [1360, 157] on div "Ajouter un paiement" at bounding box center [1384, 151] width 211 height 24
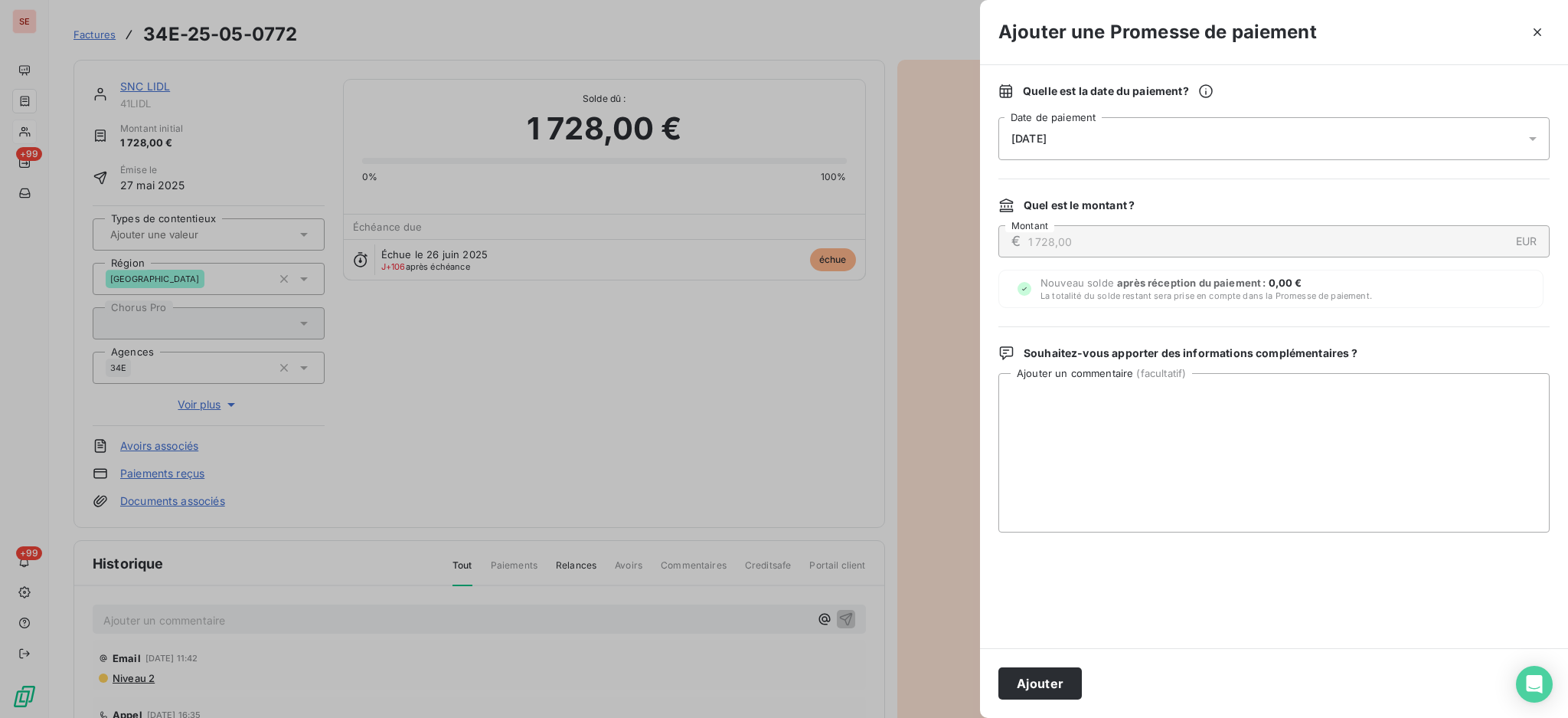
click at [1534, 138] on icon at bounding box center [1532, 139] width 8 height 3
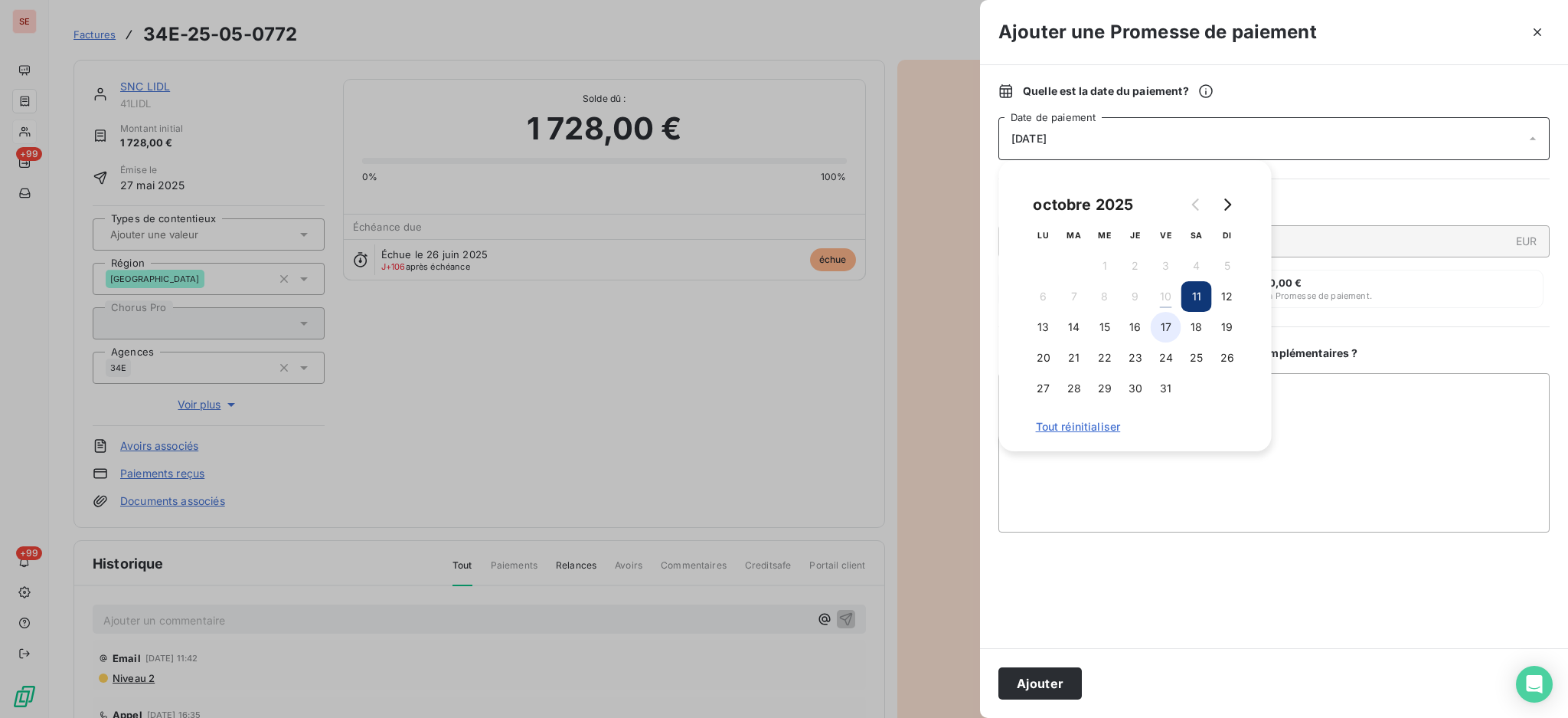
click at [1162, 330] on button "17" at bounding box center [1166, 326] width 30 height 30
click at [1300, 399] on textarea "Ajouter un commentaire ( facultatif )" at bounding box center [1275, 453] width 552 height 159
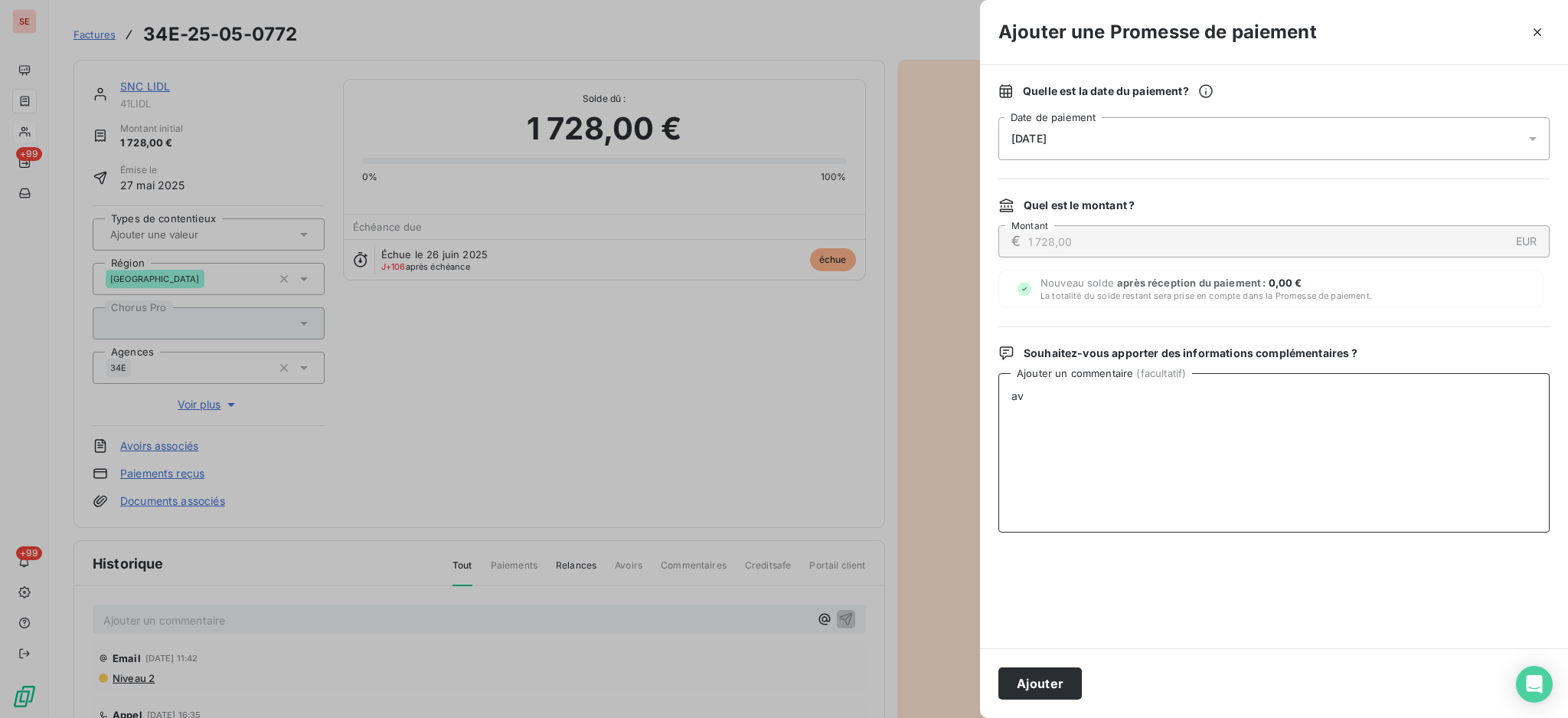
type textarea "a"
type textarea "AVIS DE VIRT reçu"
click at [1047, 686] on button "Ajouter" at bounding box center [1041, 682] width 84 height 32
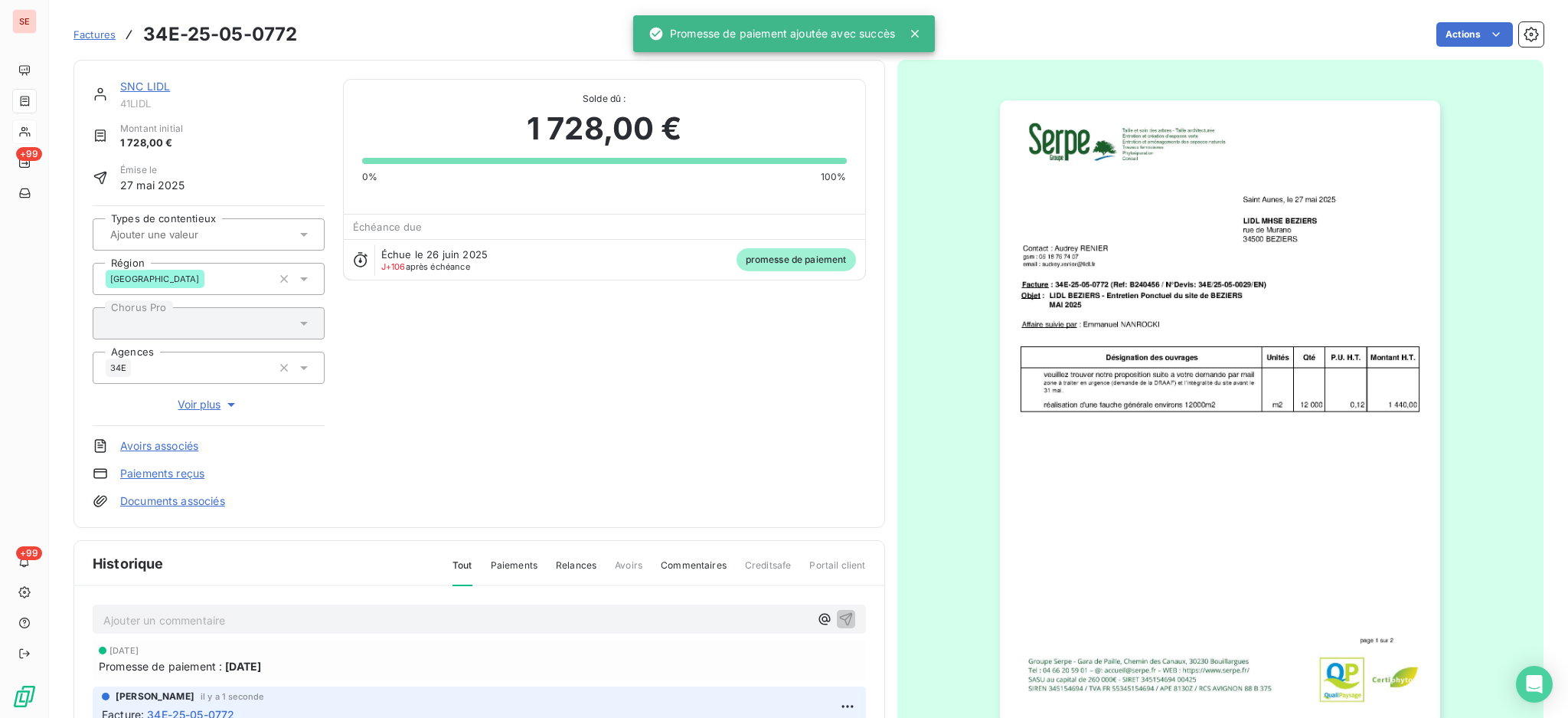
click at [184, 501] on link "Documents associés" at bounding box center [172, 501] width 105 height 16
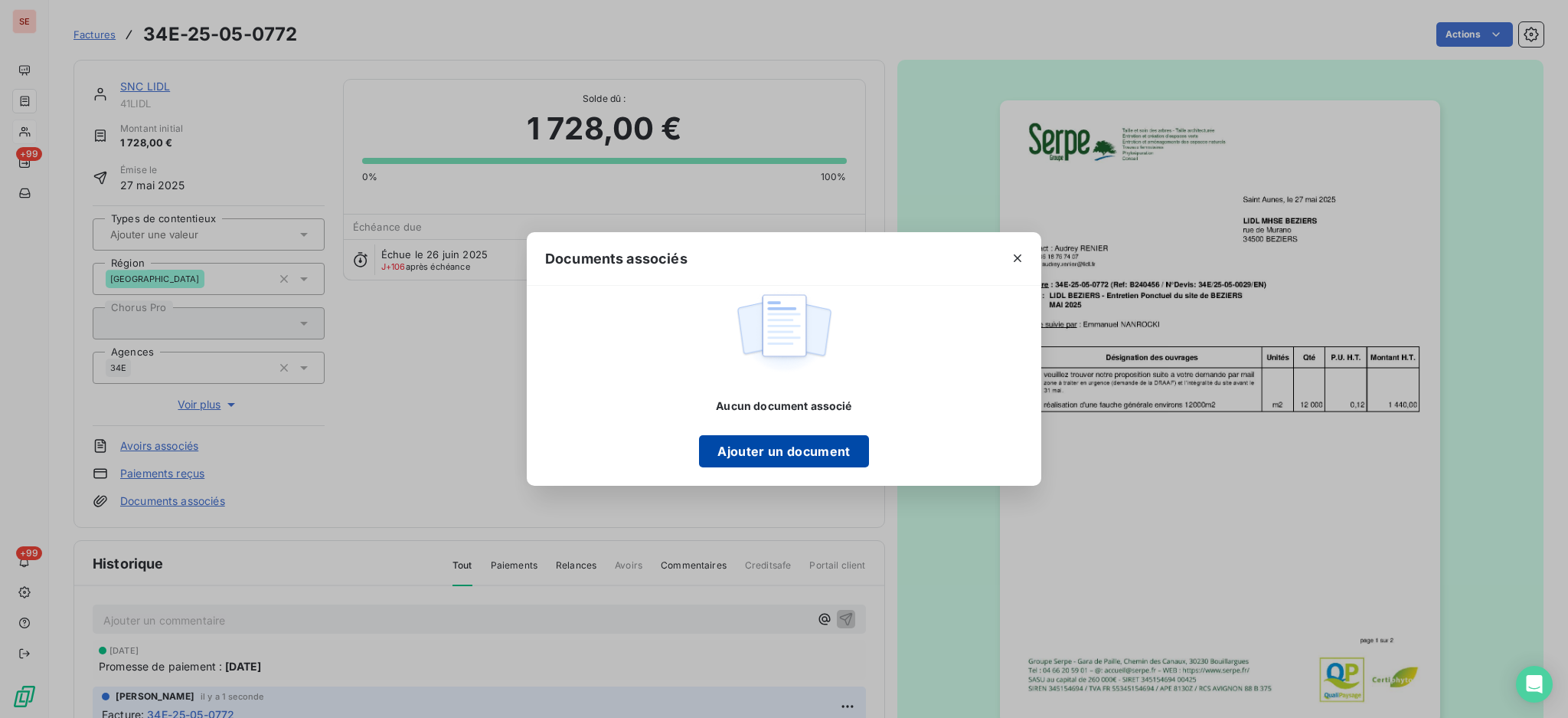
click at [757, 457] on button "Ajouter un document" at bounding box center [783, 451] width 169 height 32
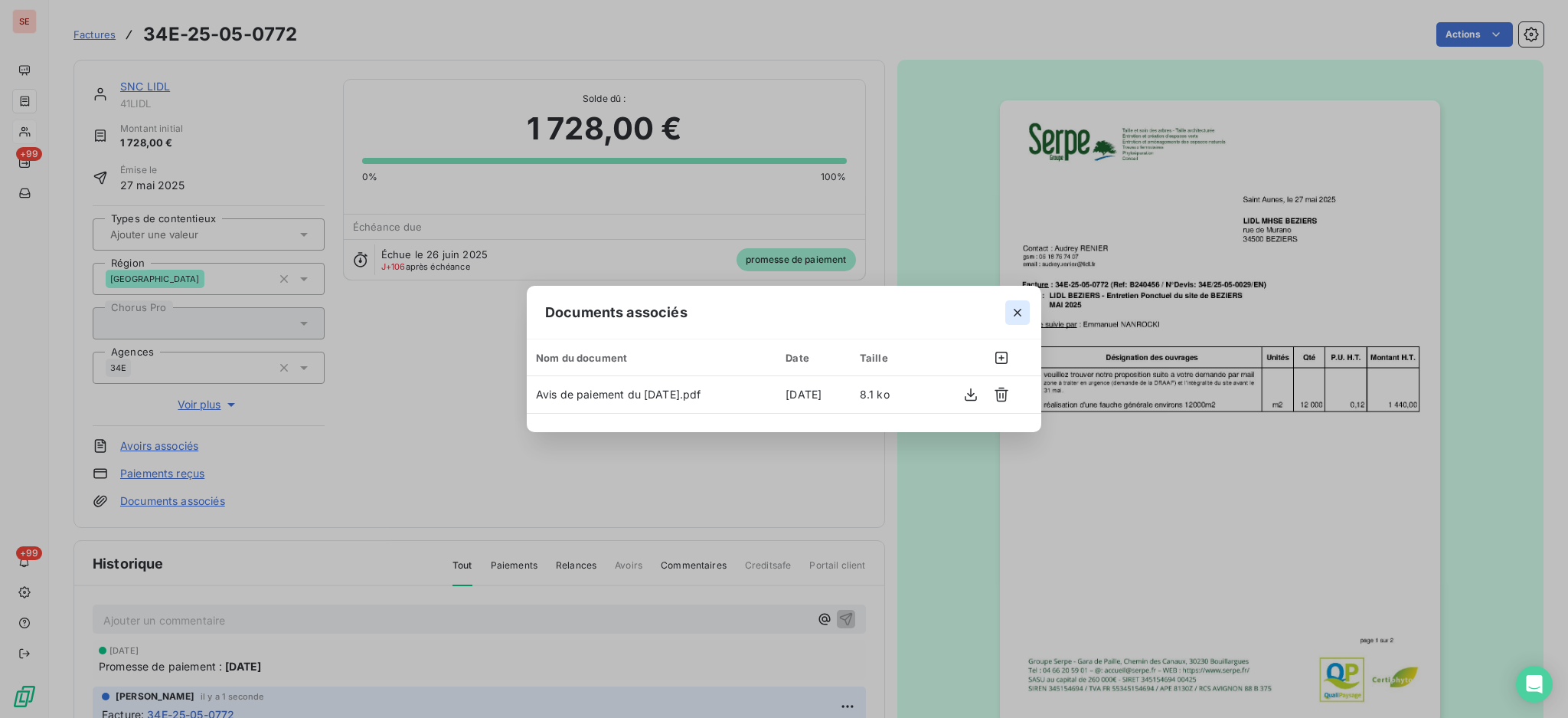
click at [1015, 308] on icon "button" at bounding box center [1018, 312] width 16 height 16
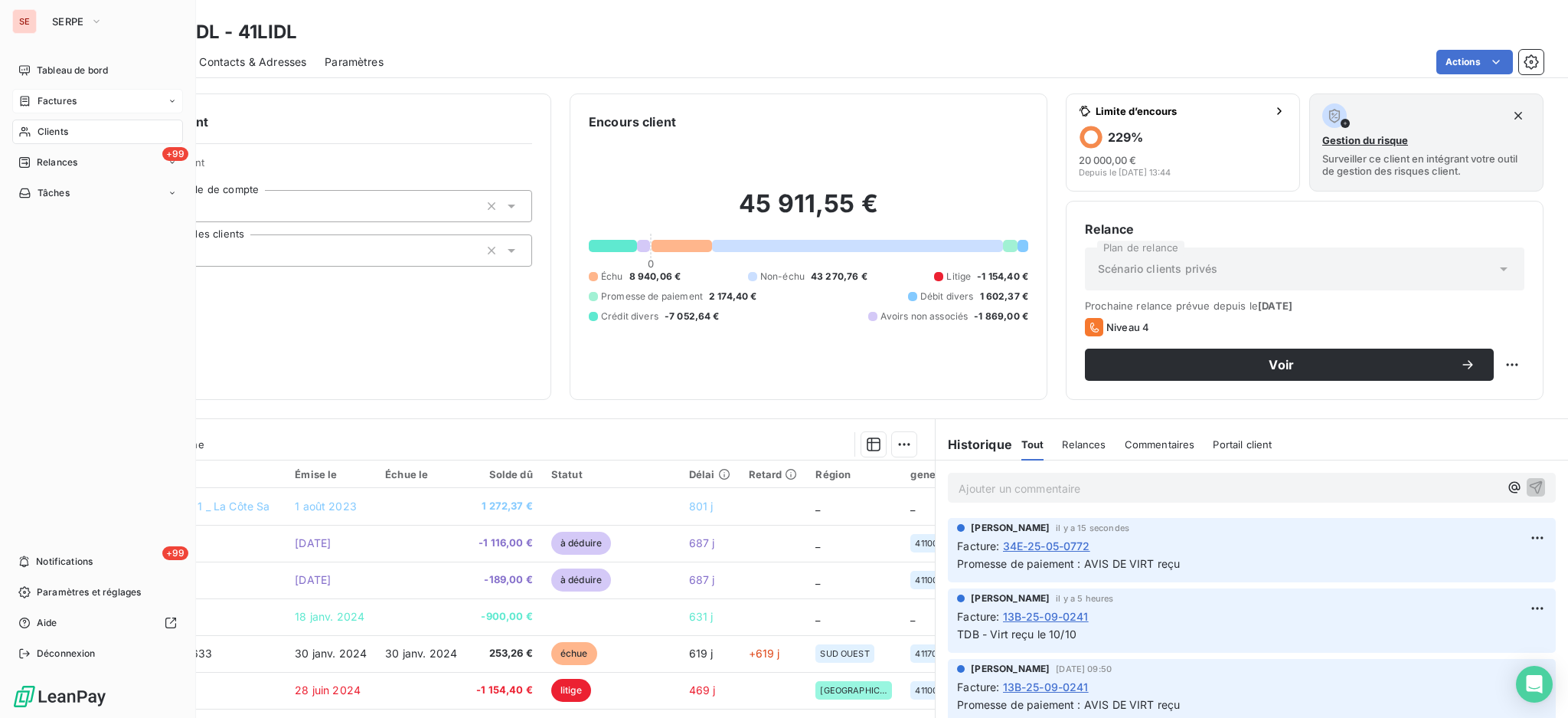
click at [64, 98] on span "Factures" at bounding box center [57, 101] width 39 height 14
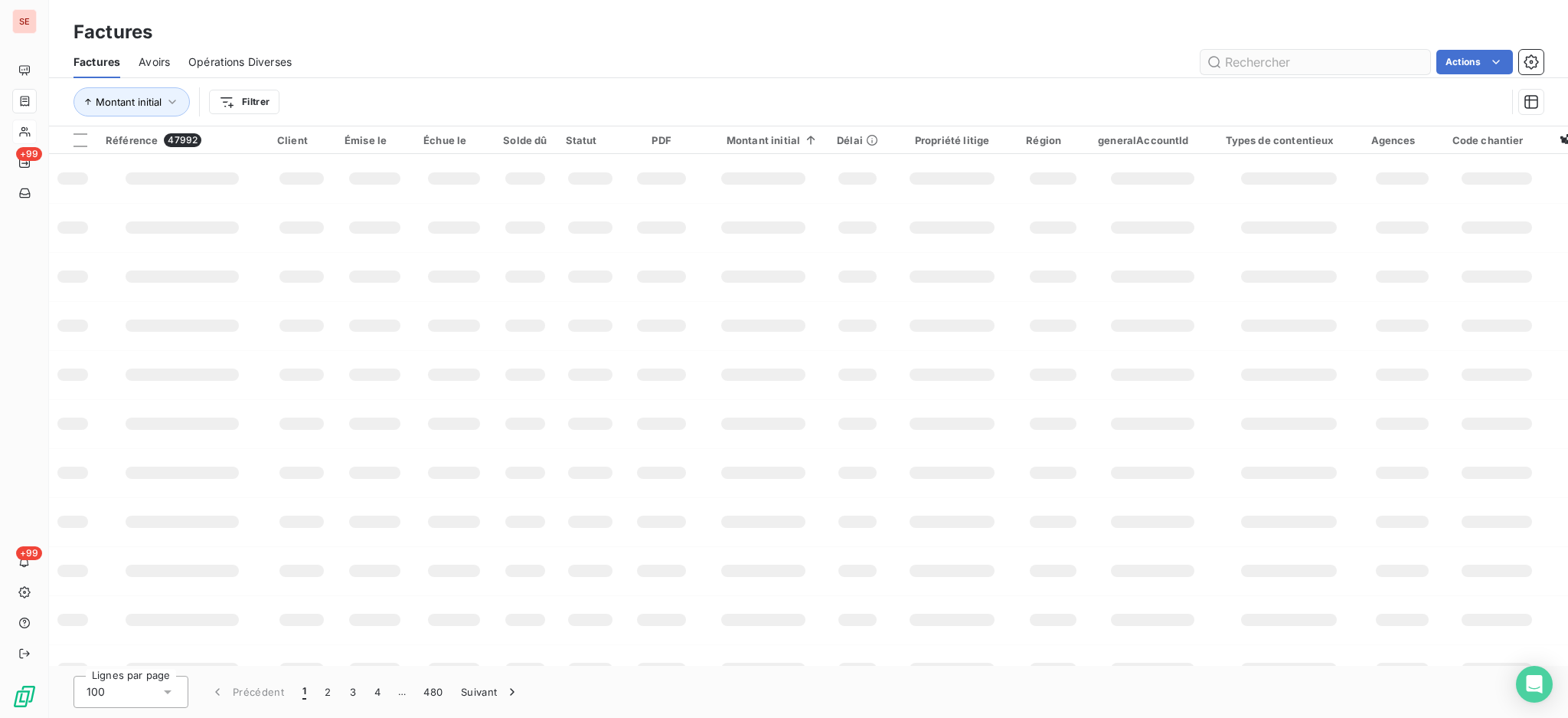
click at [1270, 54] on input "text" at bounding box center [1316, 62] width 230 height 24
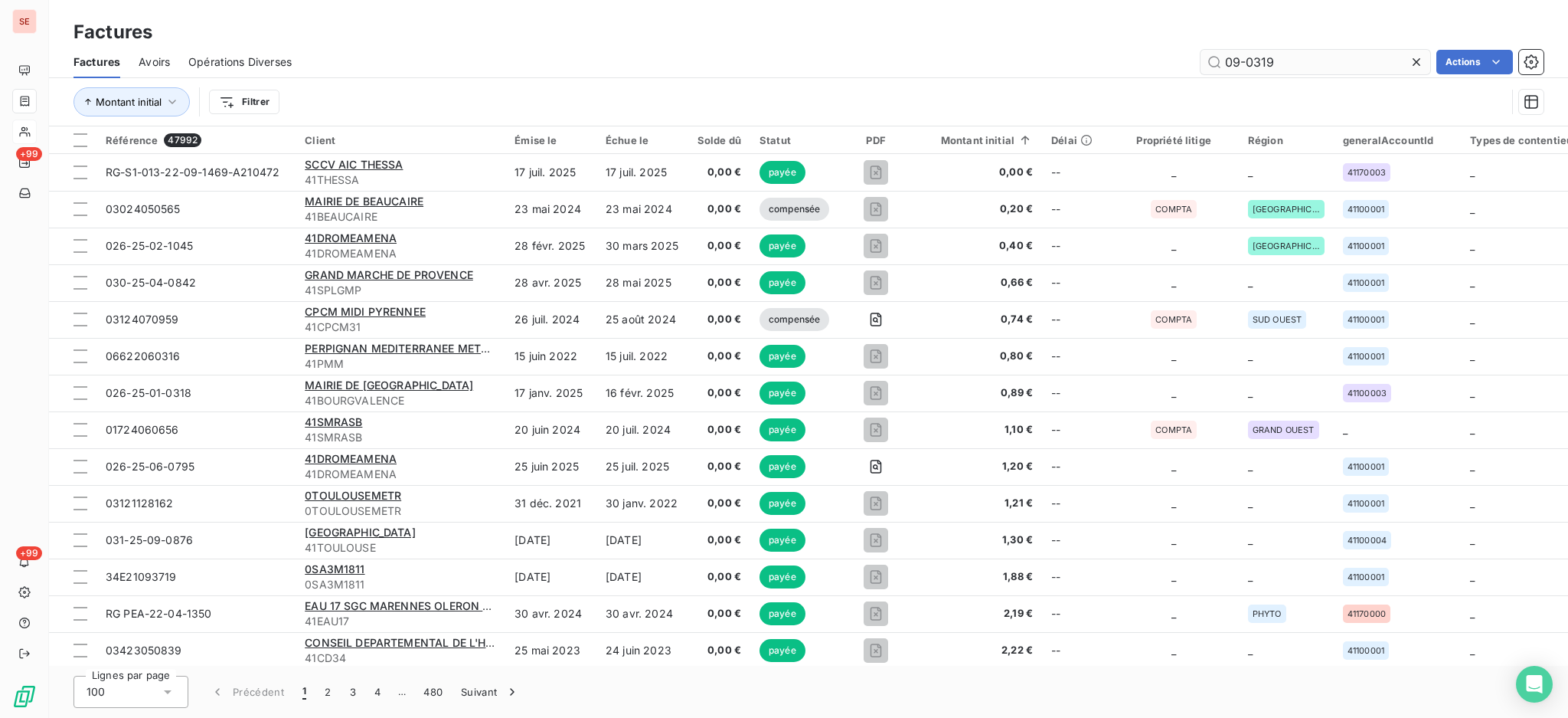
type input "09-0319"
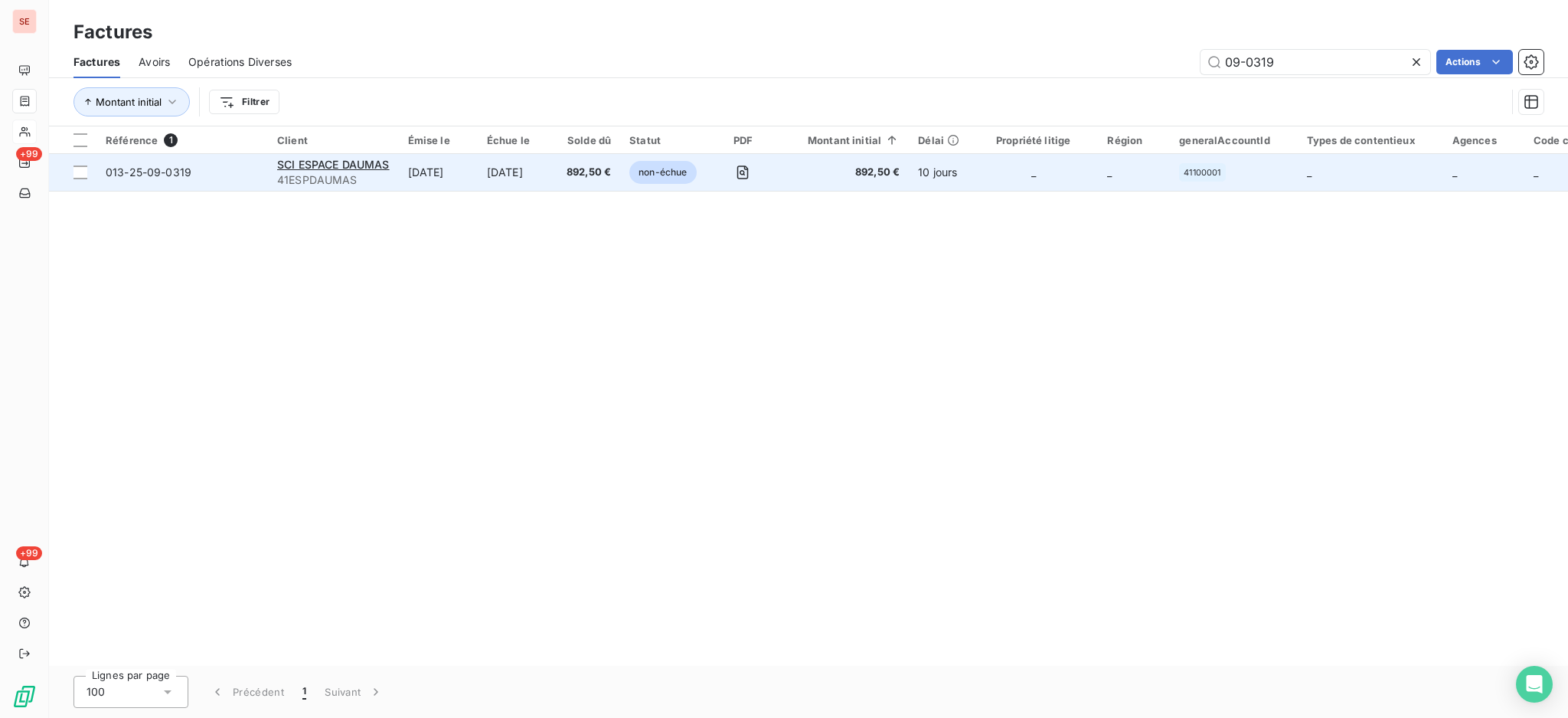
click at [475, 181] on td "[DATE]" at bounding box center [438, 172] width 79 height 37
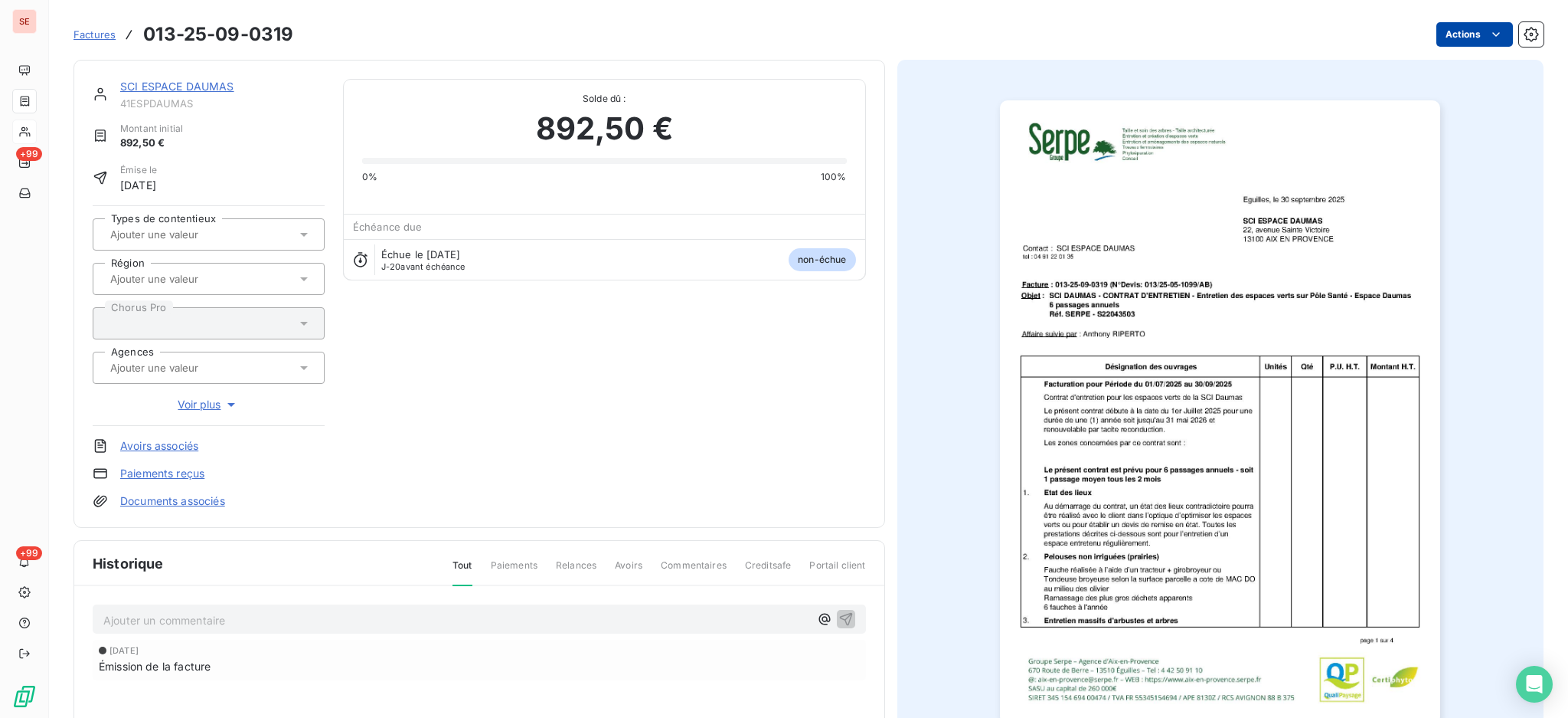
click at [1447, 24] on html "SE +99 +99 Factures 013-25-09-0319 Actions SCI ESPACE DAUMAS 41ESPDAUMAS Montan…" at bounding box center [784, 359] width 1568 height 718
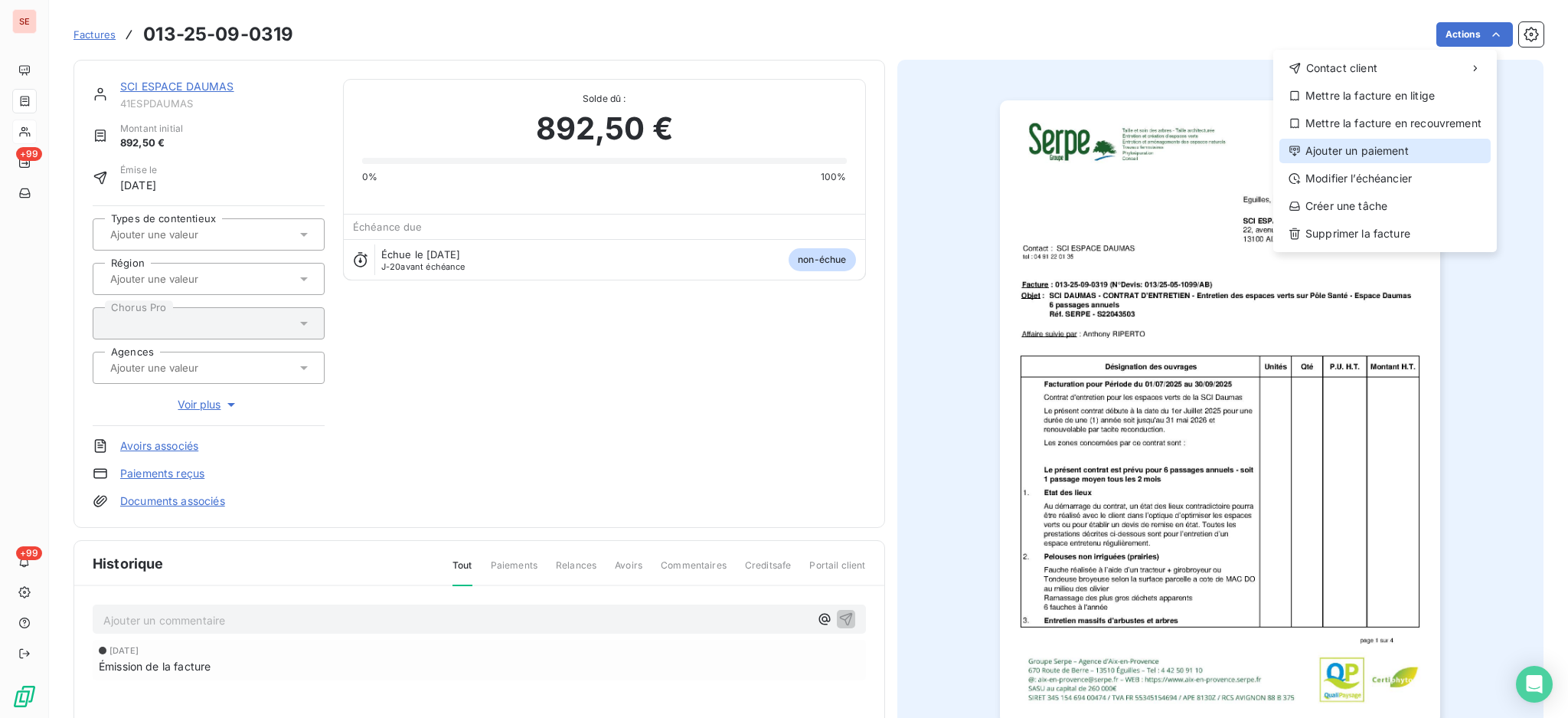
click at [1397, 144] on div "Ajouter un paiement" at bounding box center [1384, 151] width 211 height 24
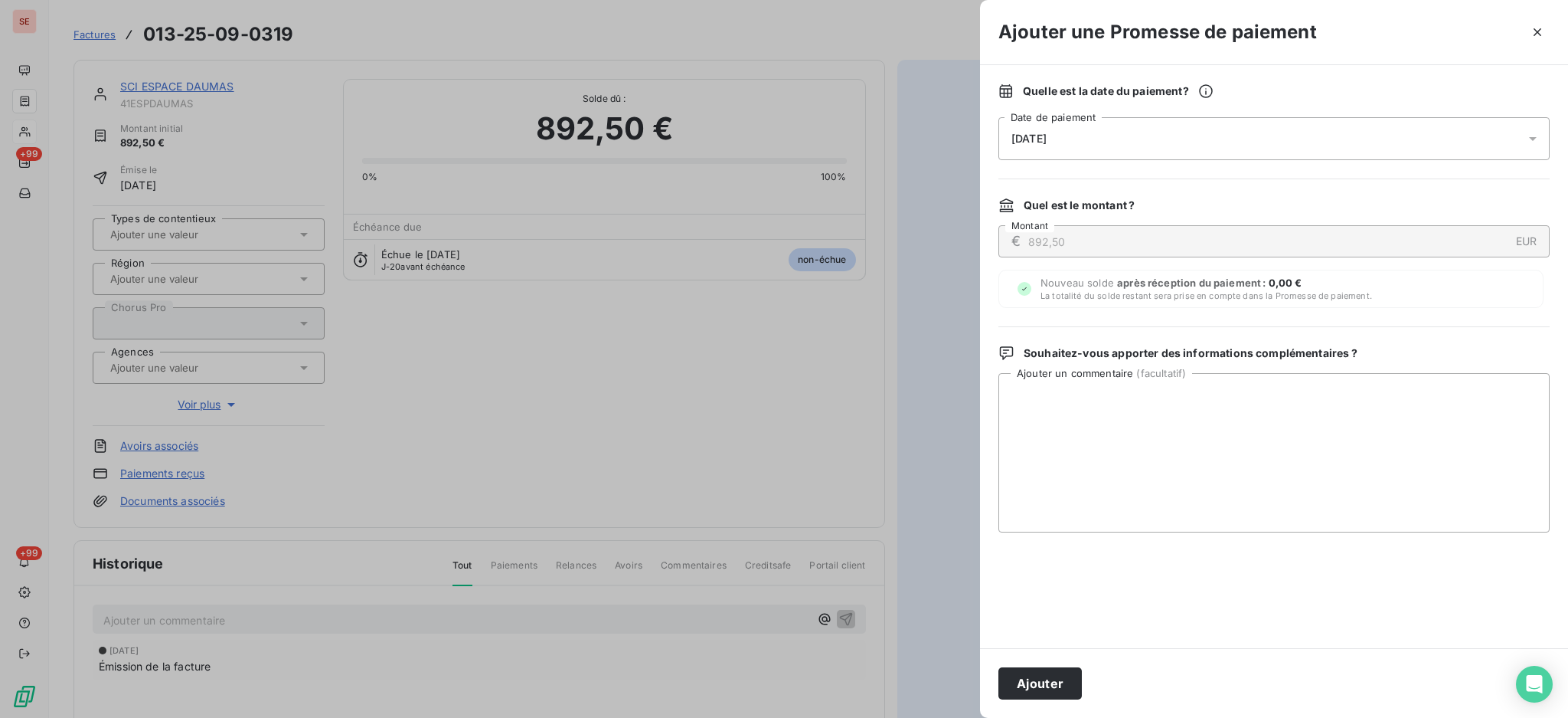
click at [1536, 133] on icon at bounding box center [1533, 138] width 16 height 16
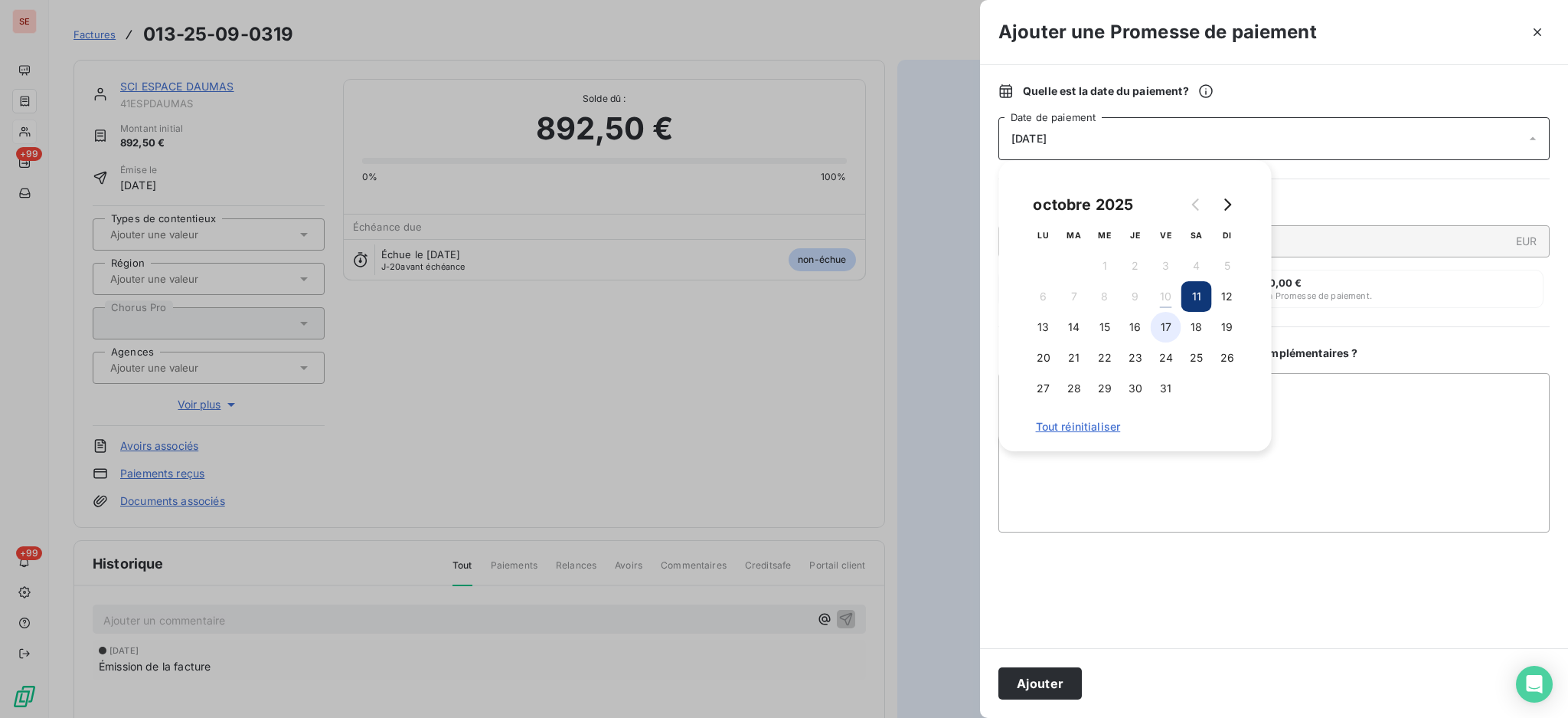
click at [1172, 329] on button "17" at bounding box center [1166, 326] width 30 height 30
click at [1417, 415] on textarea "Ajouter un commentaire ( facultatif )" at bounding box center [1275, 453] width 552 height 159
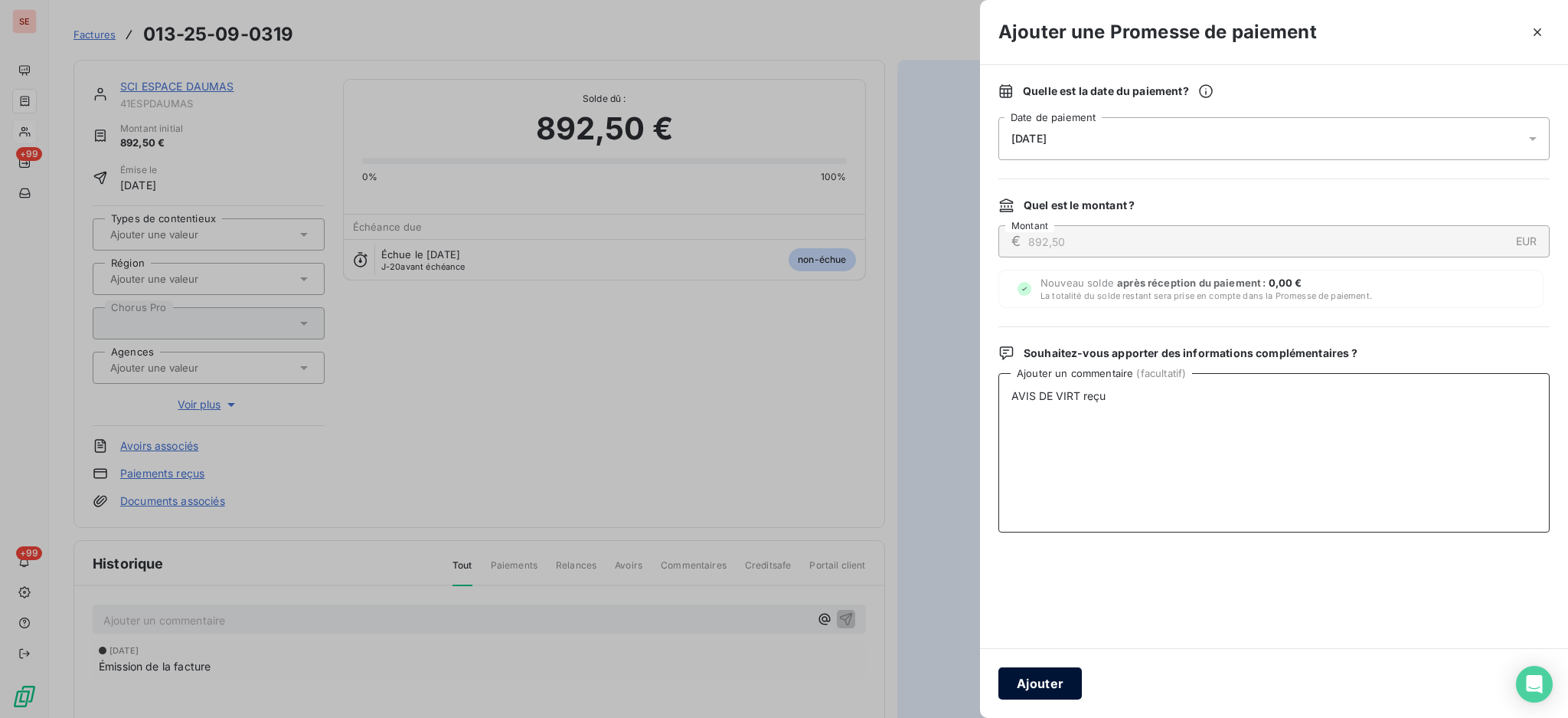
type textarea "AVIS DE VIRT reçu"
click at [1024, 681] on button "Ajouter" at bounding box center [1041, 682] width 84 height 32
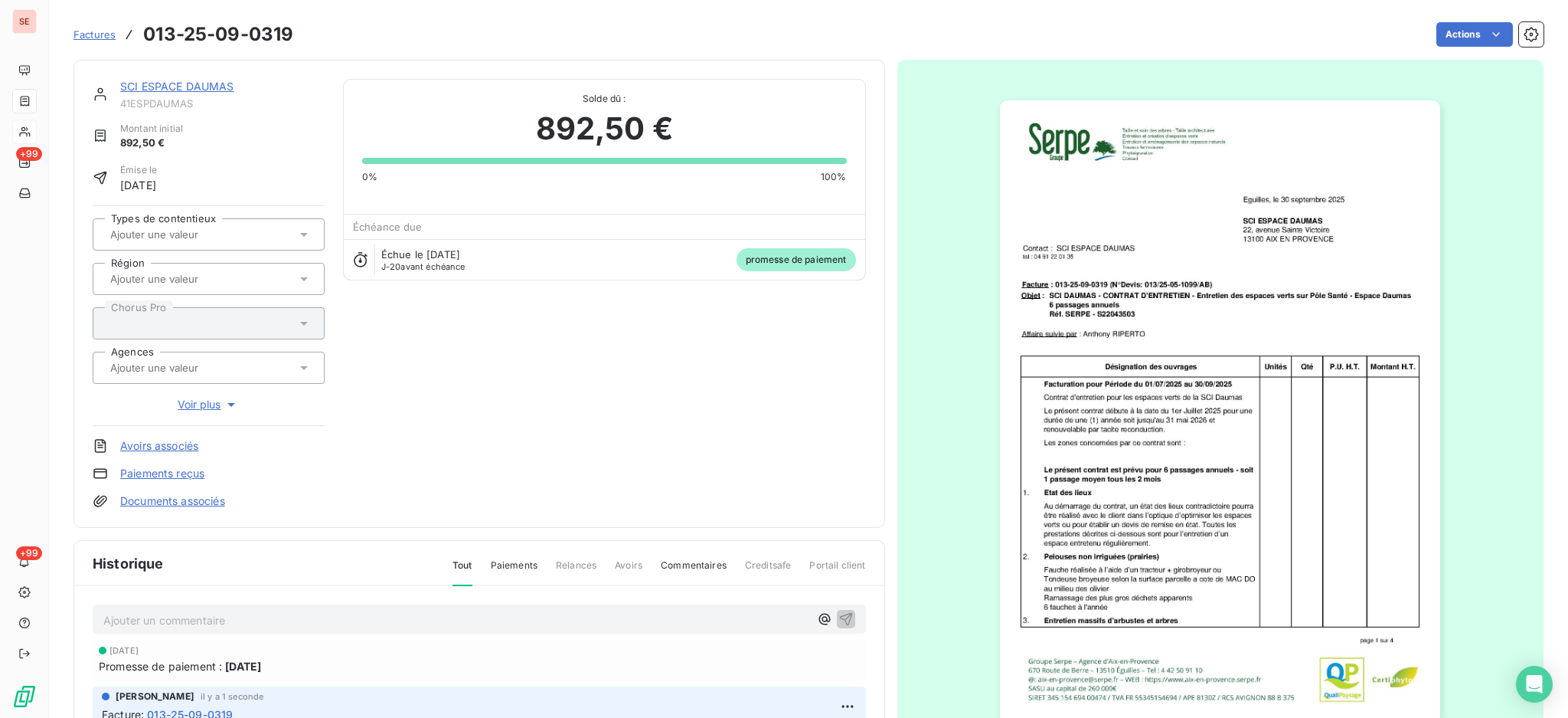
click at [202, 503] on link "Documents associés" at bounding box center [172, 501] width 105 height 16
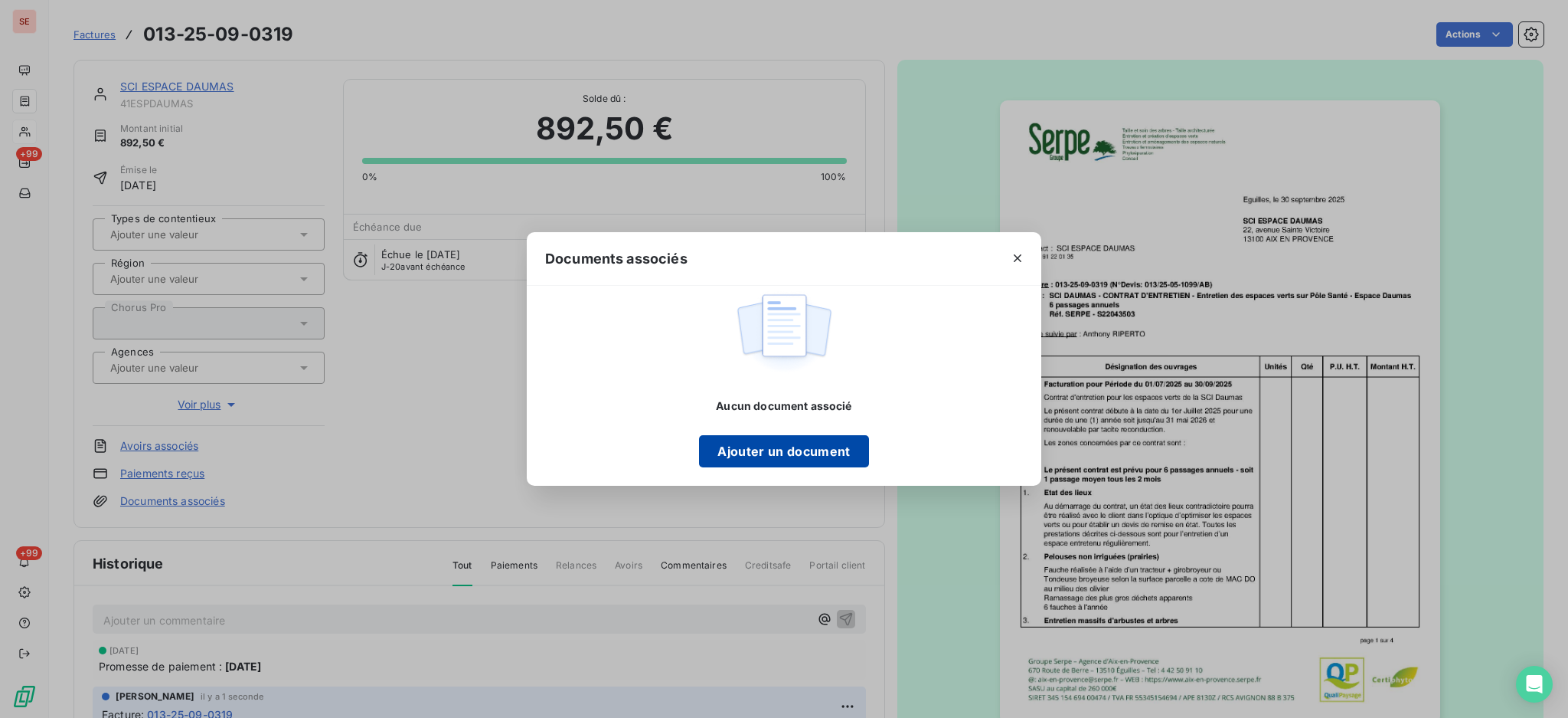
click at [828, 458] on button "Ajouter un document" at bounding box center [783, 451] width 169 height 32
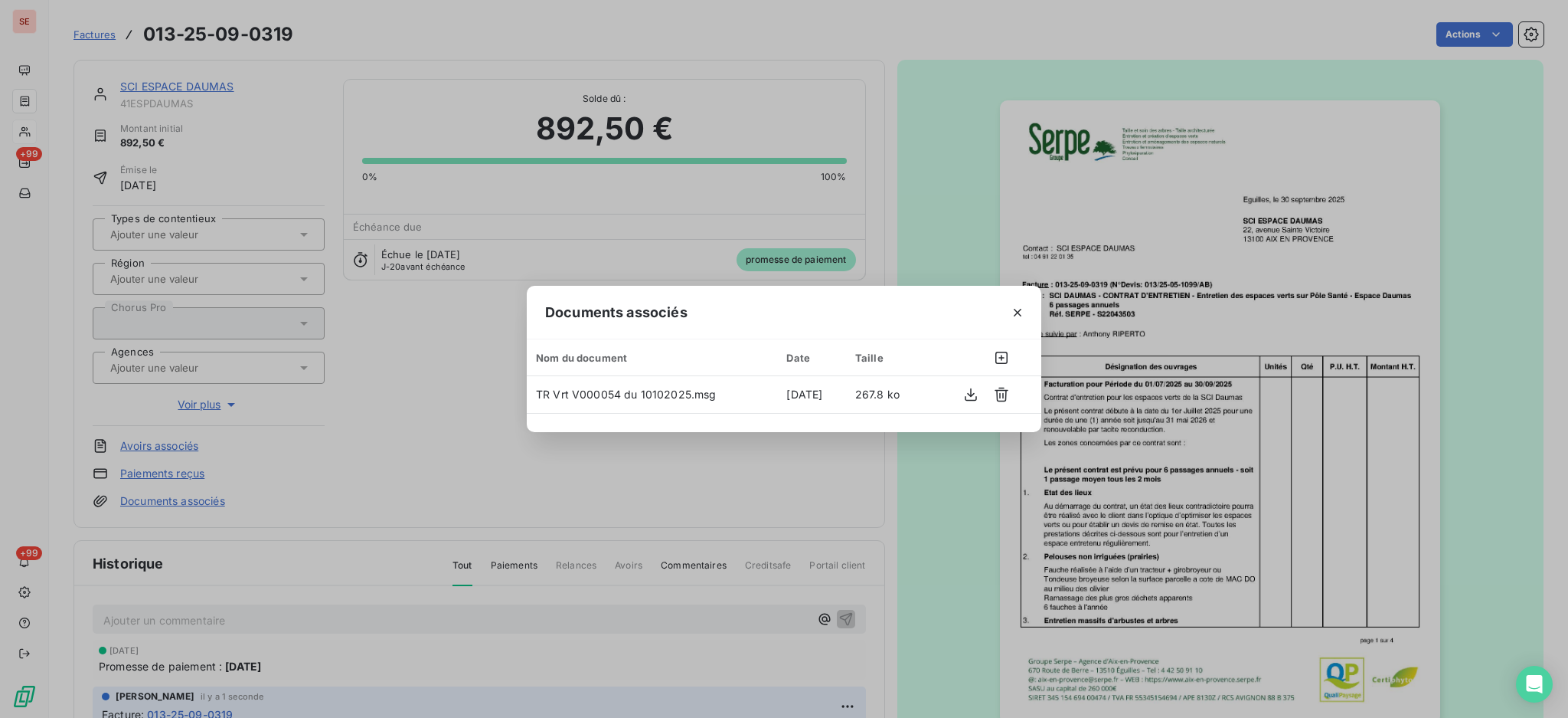
click at [1018, 311] on icon "button" at bounding box center [1017, 312] width 8 height 8
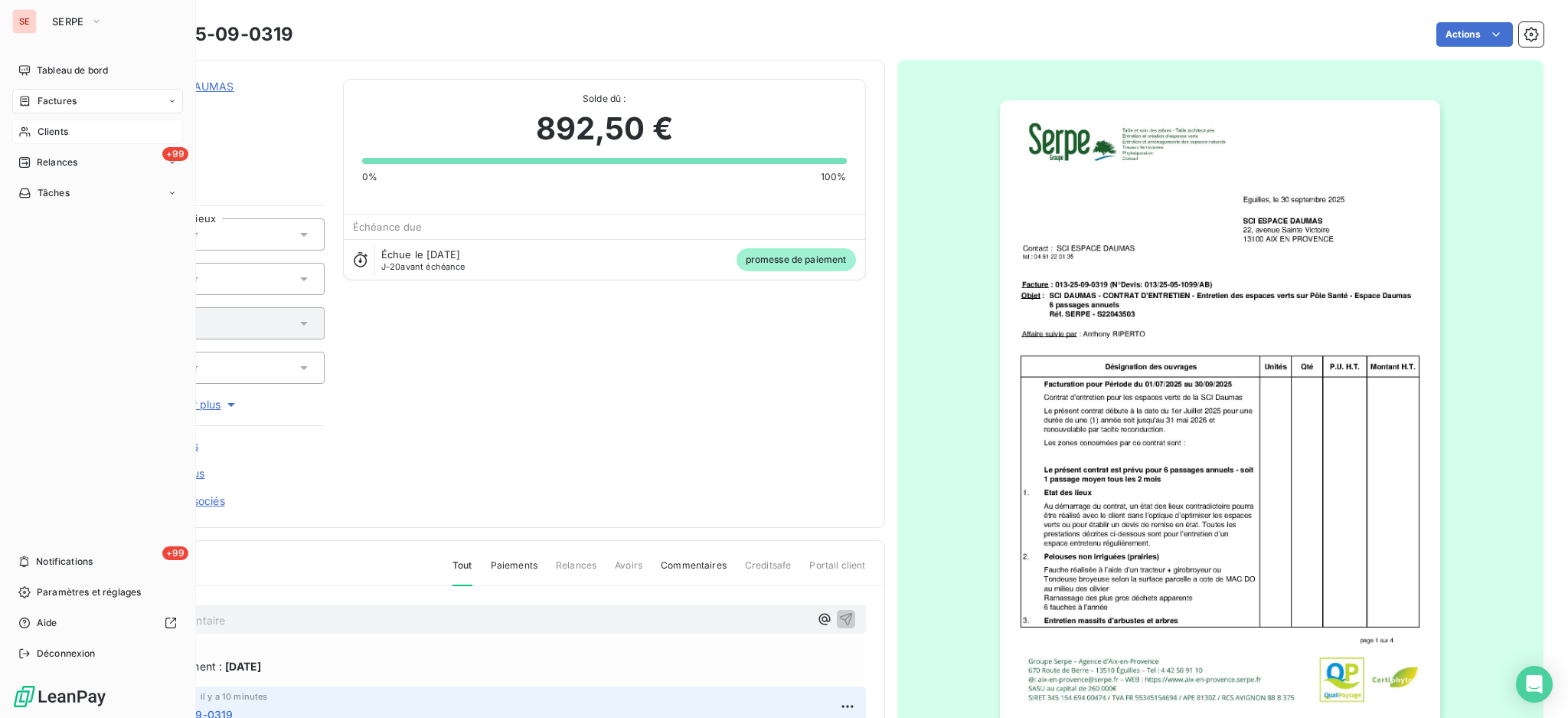
click at [45, 95] on span "Factures" at bounding box center [57, 101] width 39 height 14
click at [58, 104] on span "Factures" at bounding box center [57, 101] width 39 height 14
click at [53, 131] on span "Factures" at bounding box center [56, 131] width 39 height 14
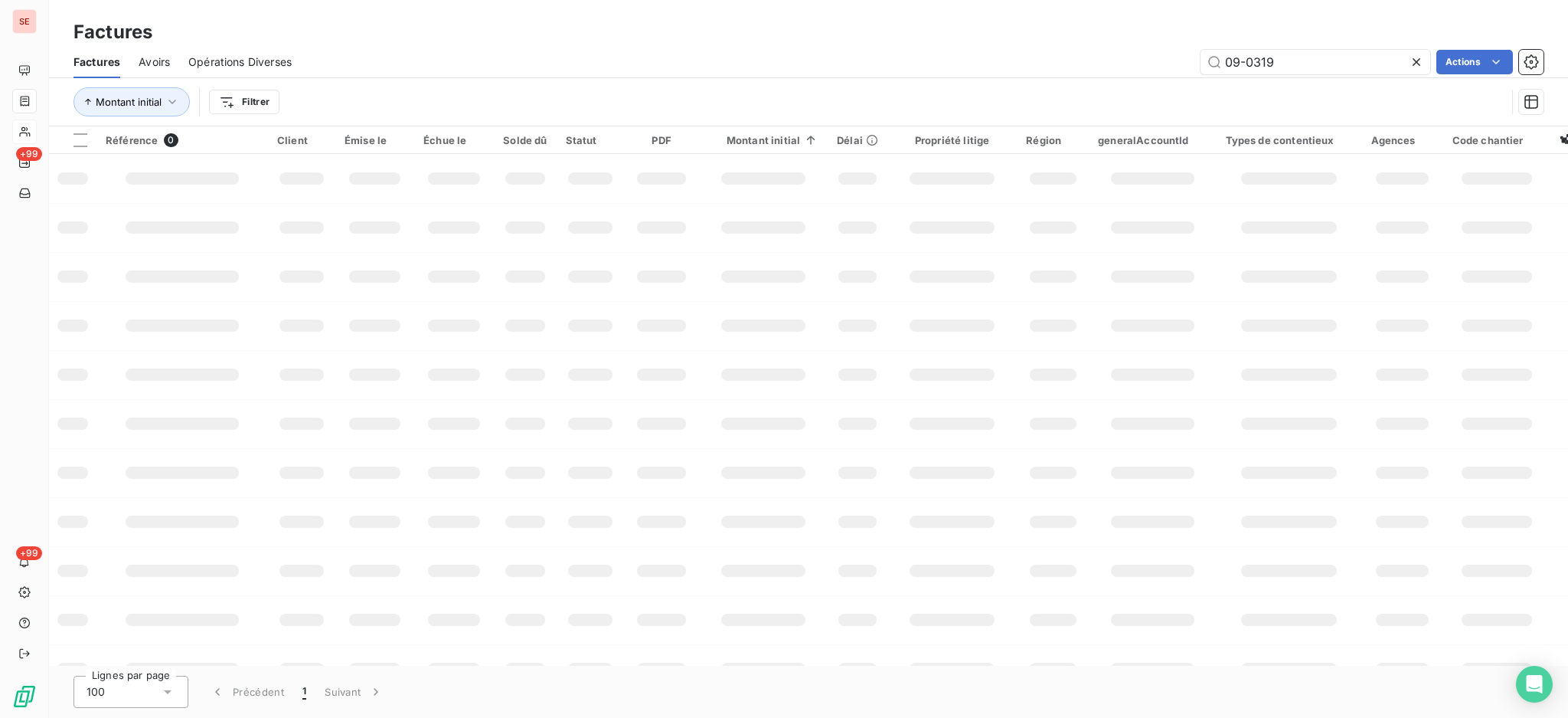
drag, startPoint x: 1190, startPoint y: 57, endPoint x: 905, endPoint y: 92, distance: 287.1
click at [958, 63] on div "09-0319 Actions" at bounding box center [927, 62] width 1234 height 24
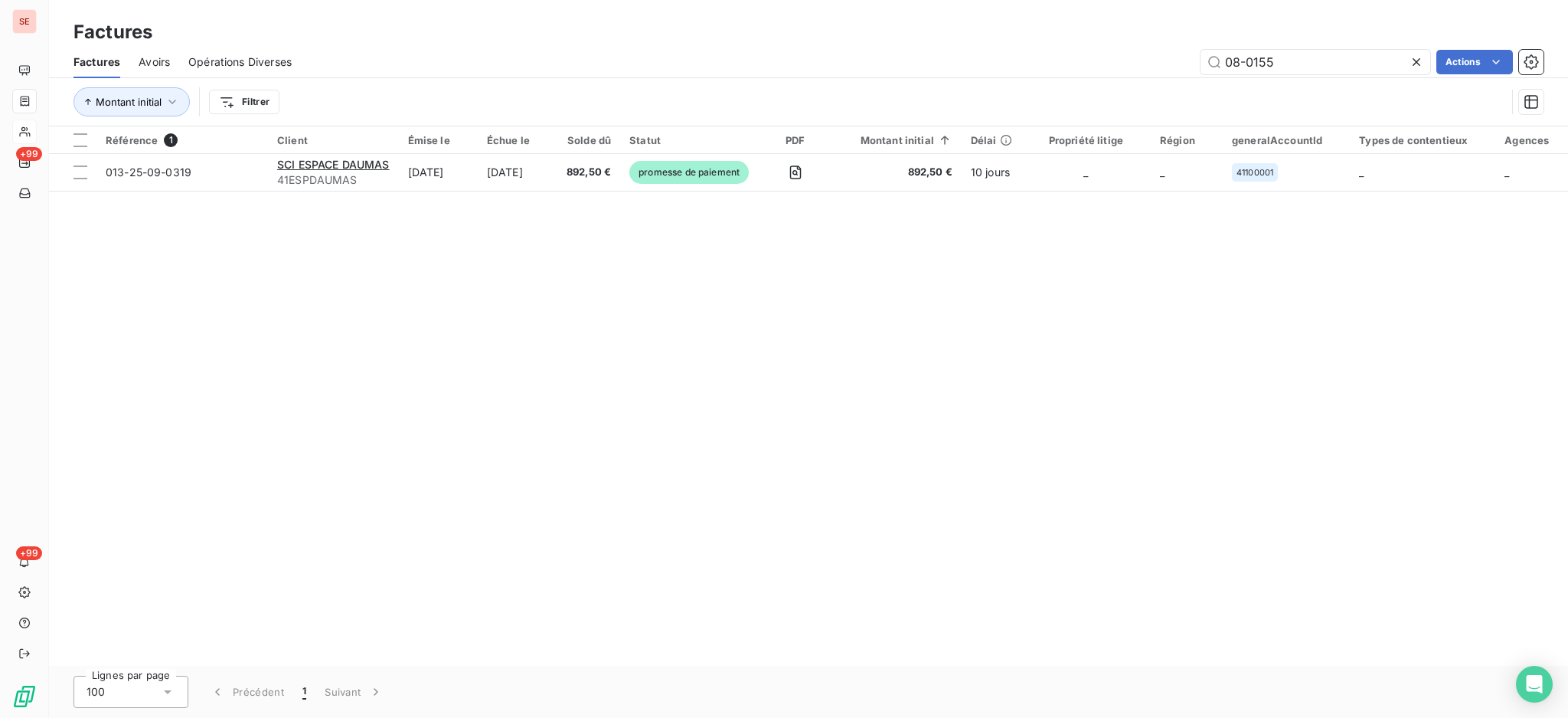
type input "08-0155"
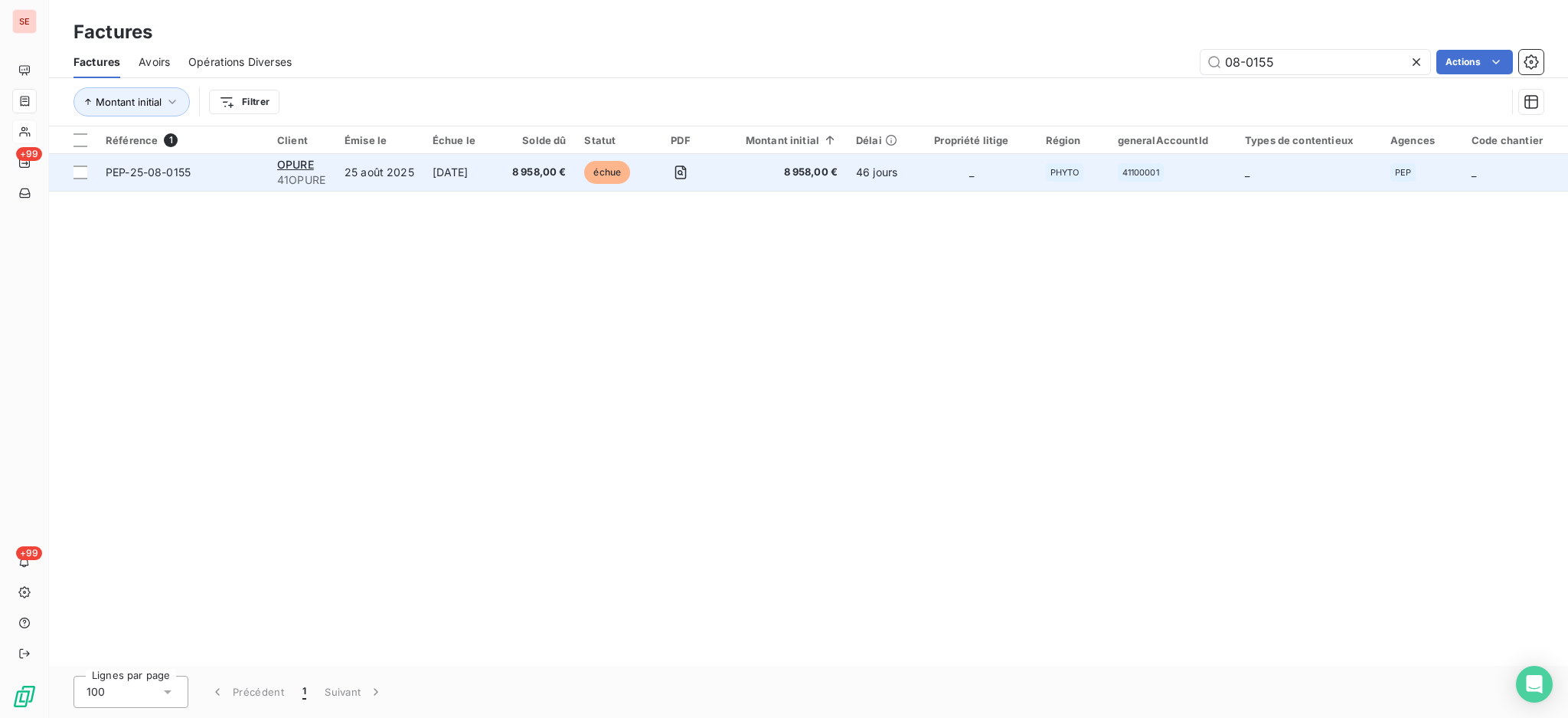
click at [540, 163] on td "8 958,00 €" at bounding box center [539, 172] width 73 height 37
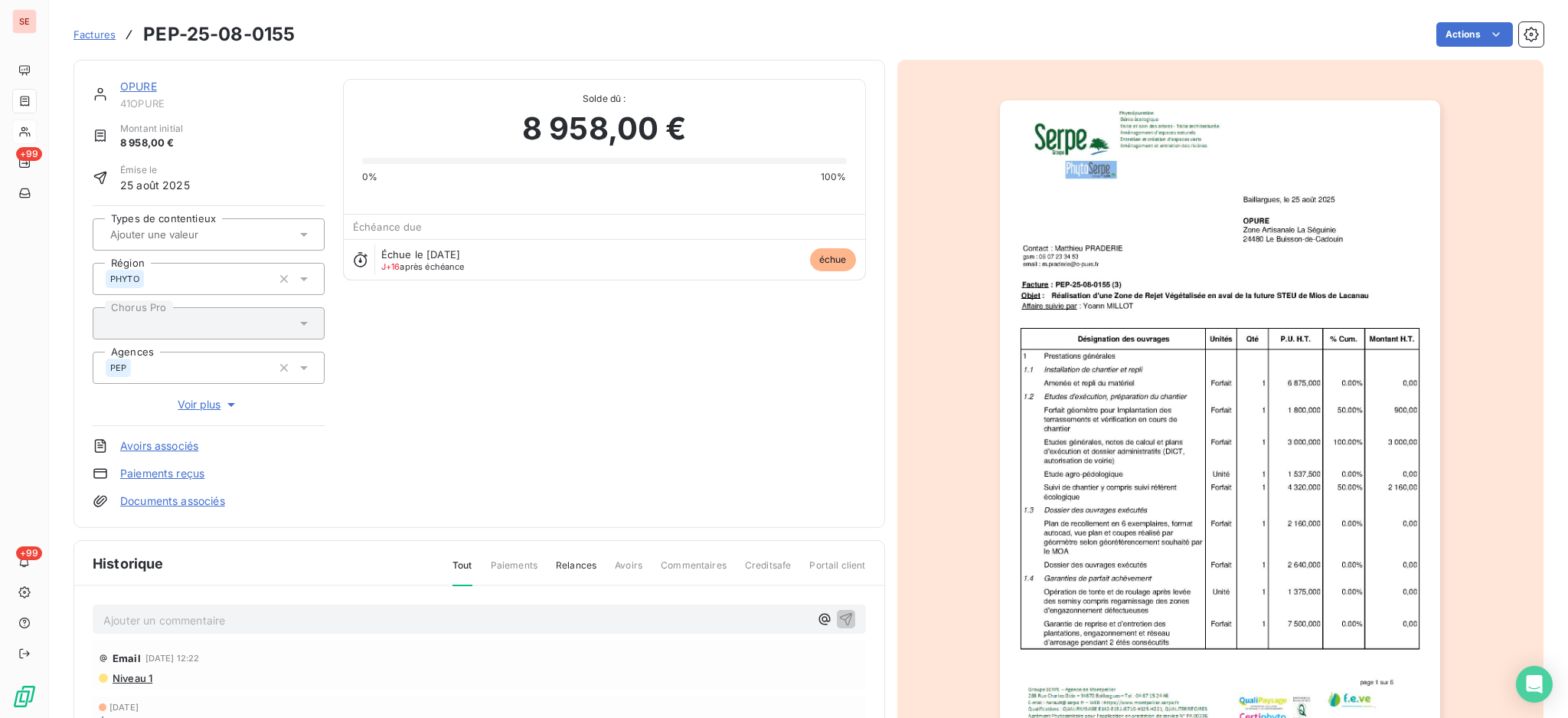
click at [376, 619] on p "Ajouter un commentaire ﻿" at bounding box center [456, 620] width 706 height 19
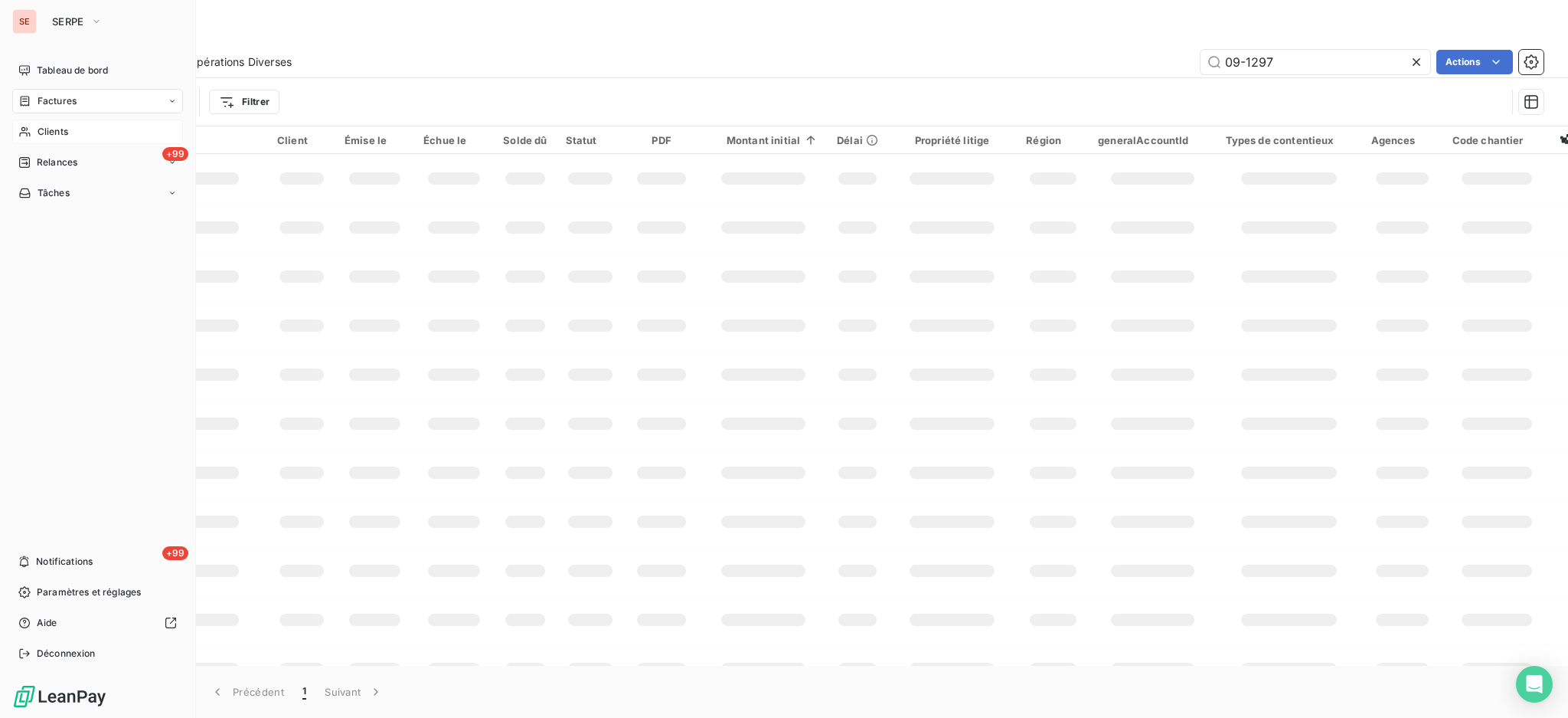
click at [76, 94] on span "Factures" at bounding box center [57, 101] width 39 height 14
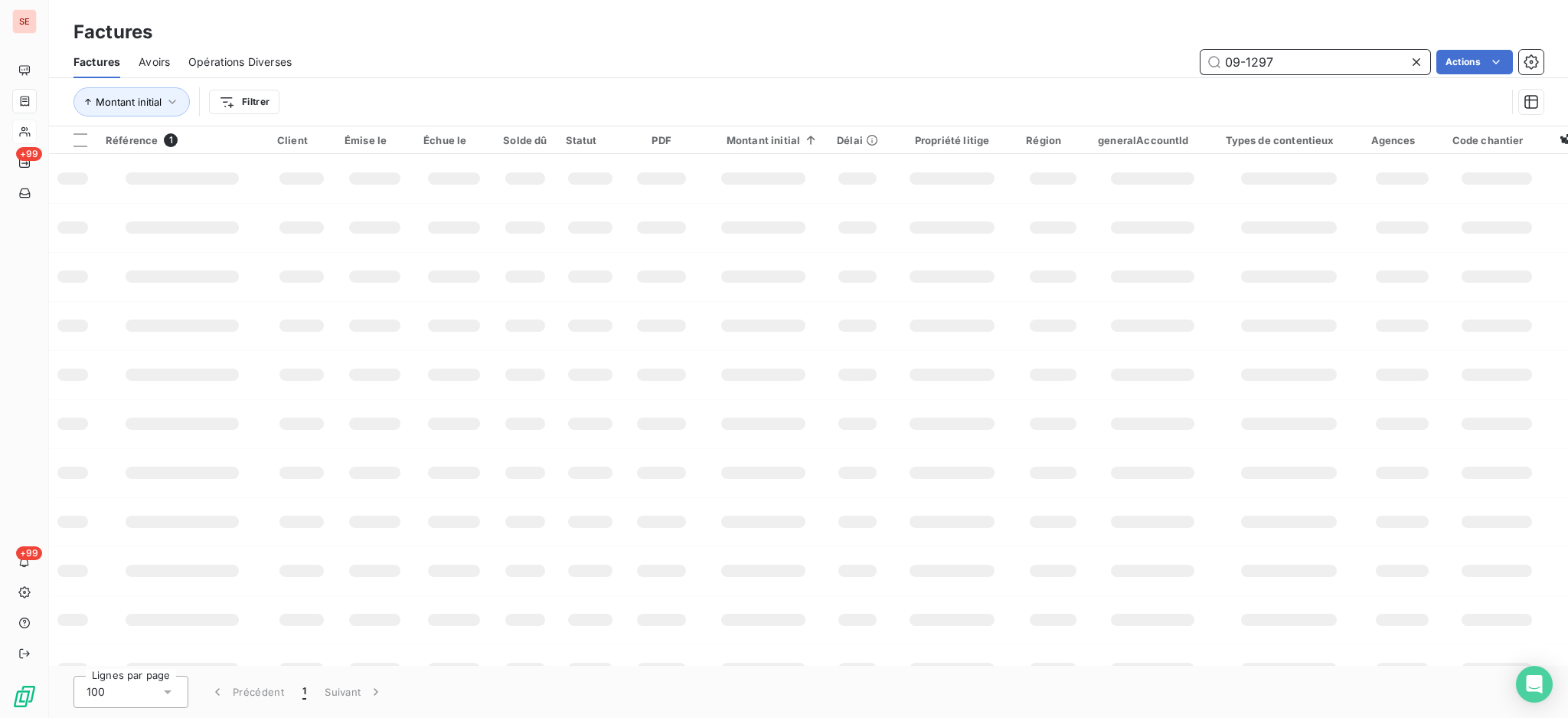
drag, startPoint x: 1154, startPoint y: 53, endPoint x: 1116, endPoint y: 44, distance: 39.1
click at [1116, 44] on div "Factures Factures Avoirs Opérations Diverses 09-1297 Actions Montant initial Fi…" at bounding box center [808, 63] width 1519 height 126
type input "08-1151"
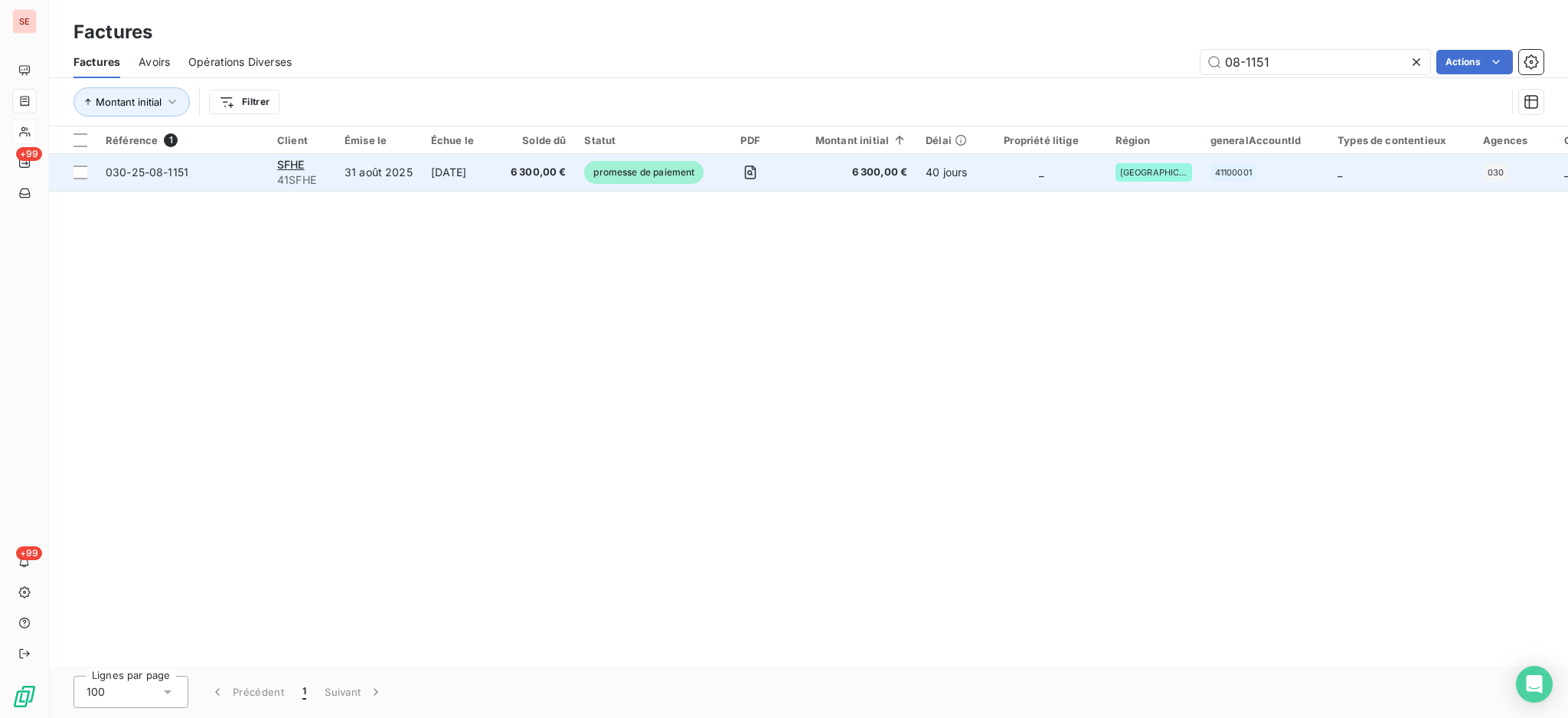
click at [399, 178] on td "31 août 2025" at bounding box center [378, 172] width 86 height 37
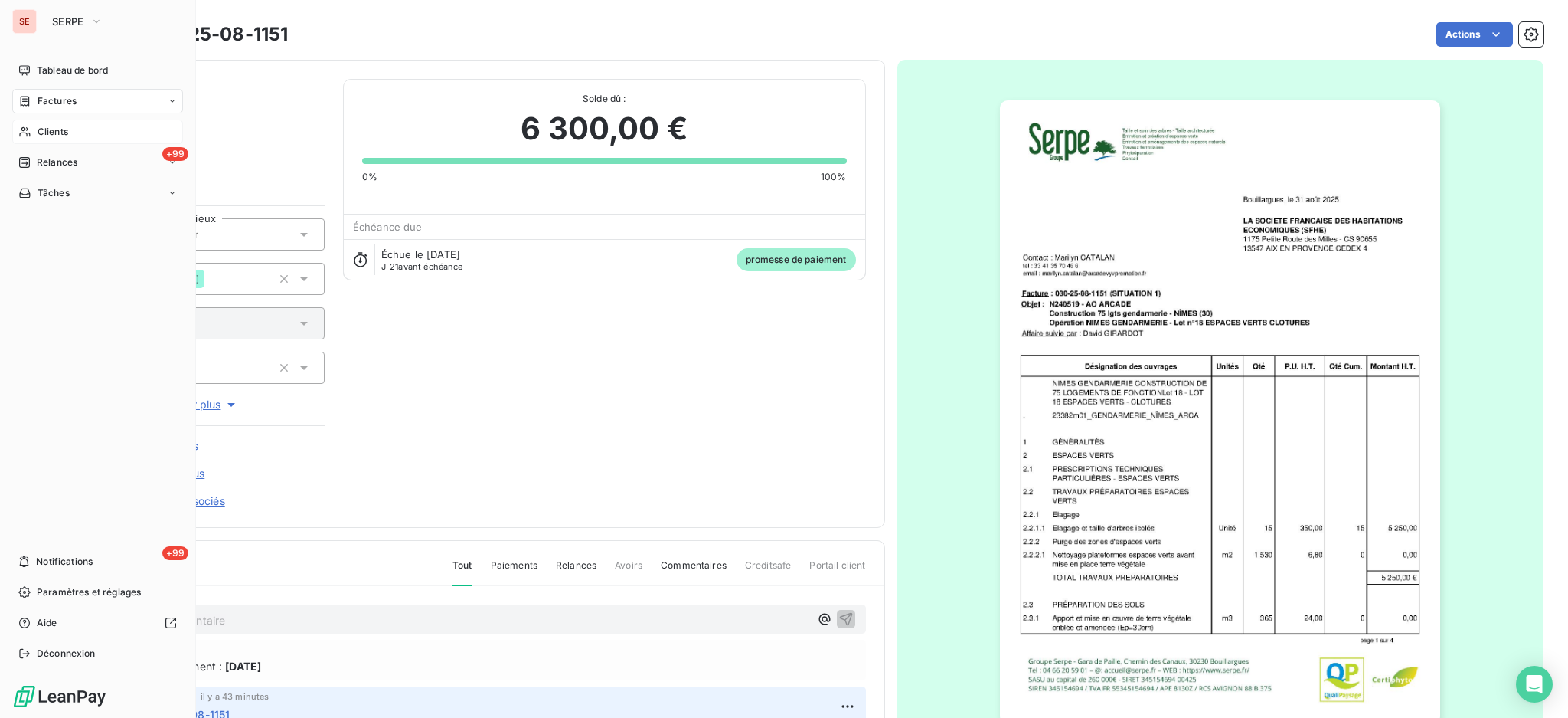
click at [47, 95] on span "Factures" at bounding box center [57, 101] width 39 height 14
click at [57, 103] on span "Factures" at bounding box center [57, 101] width 39 height 14
click at [50, 131] on span "Factures" at bounding box center [56, 131] width 39 height 14
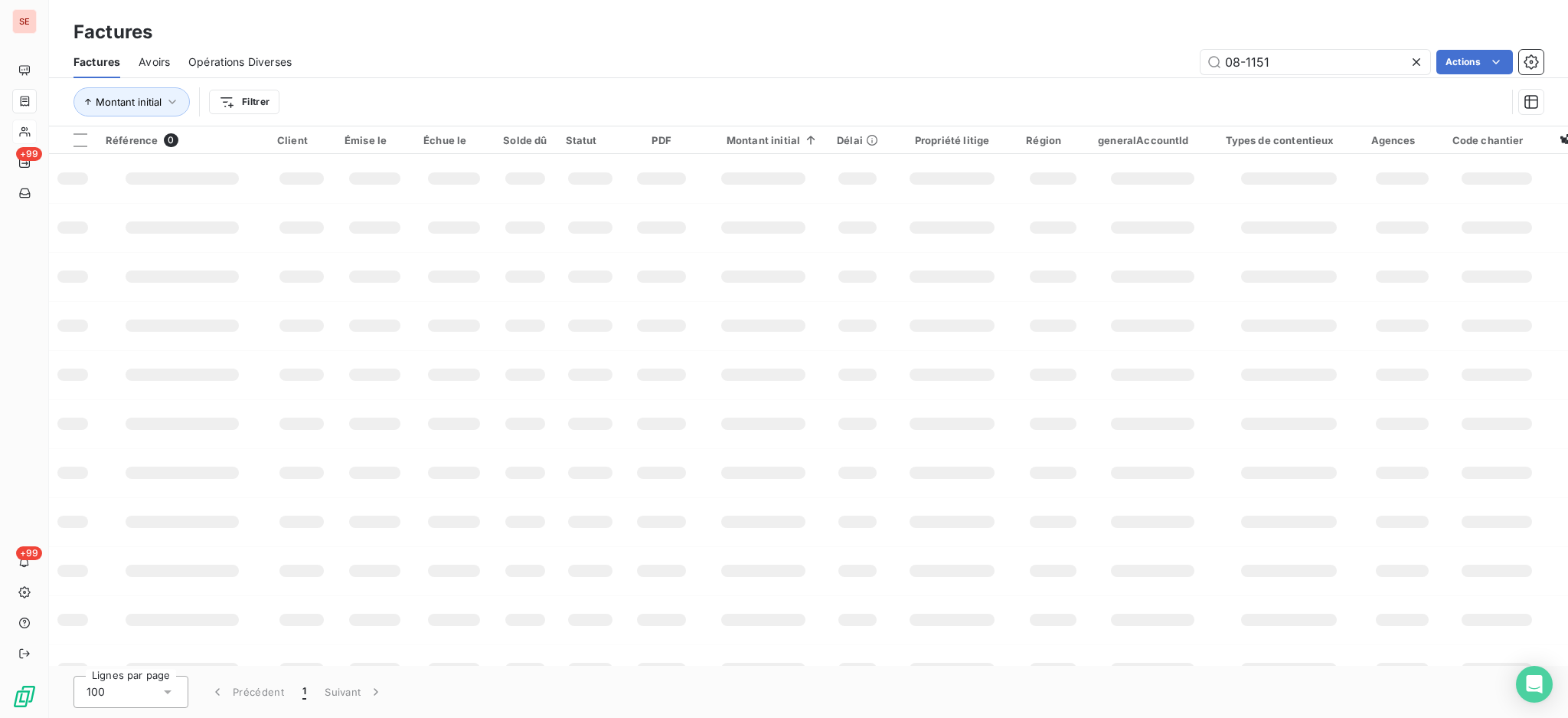
drag, startPoint x: 1167, startPoint y: 53, endPoint x: 1122, endPoint y: 53, distance: 45.0
click at [1122, 53] on div "08-1151 Actions" at bounding box center [927, 62] width 1234 height 24
type input "181"
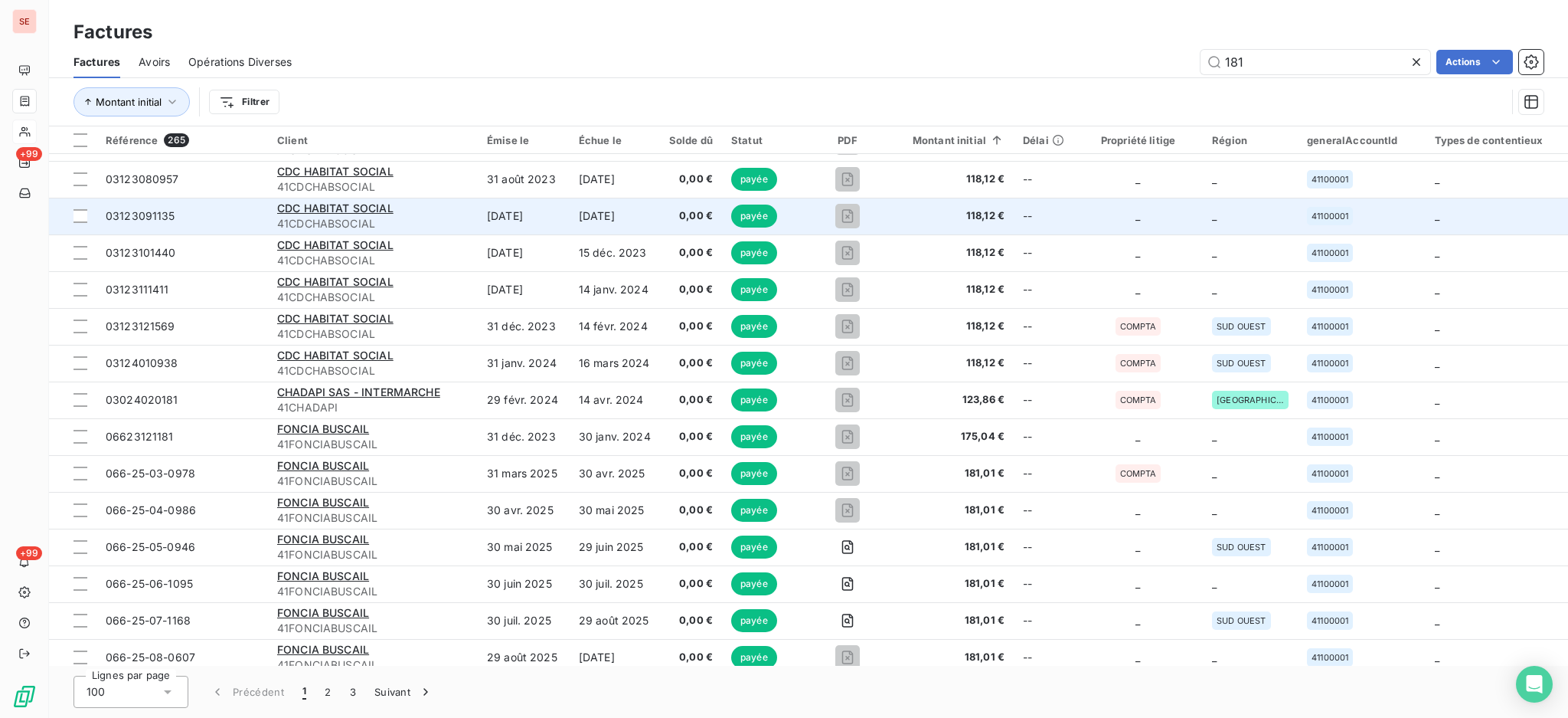
scroll to position [510, 0]
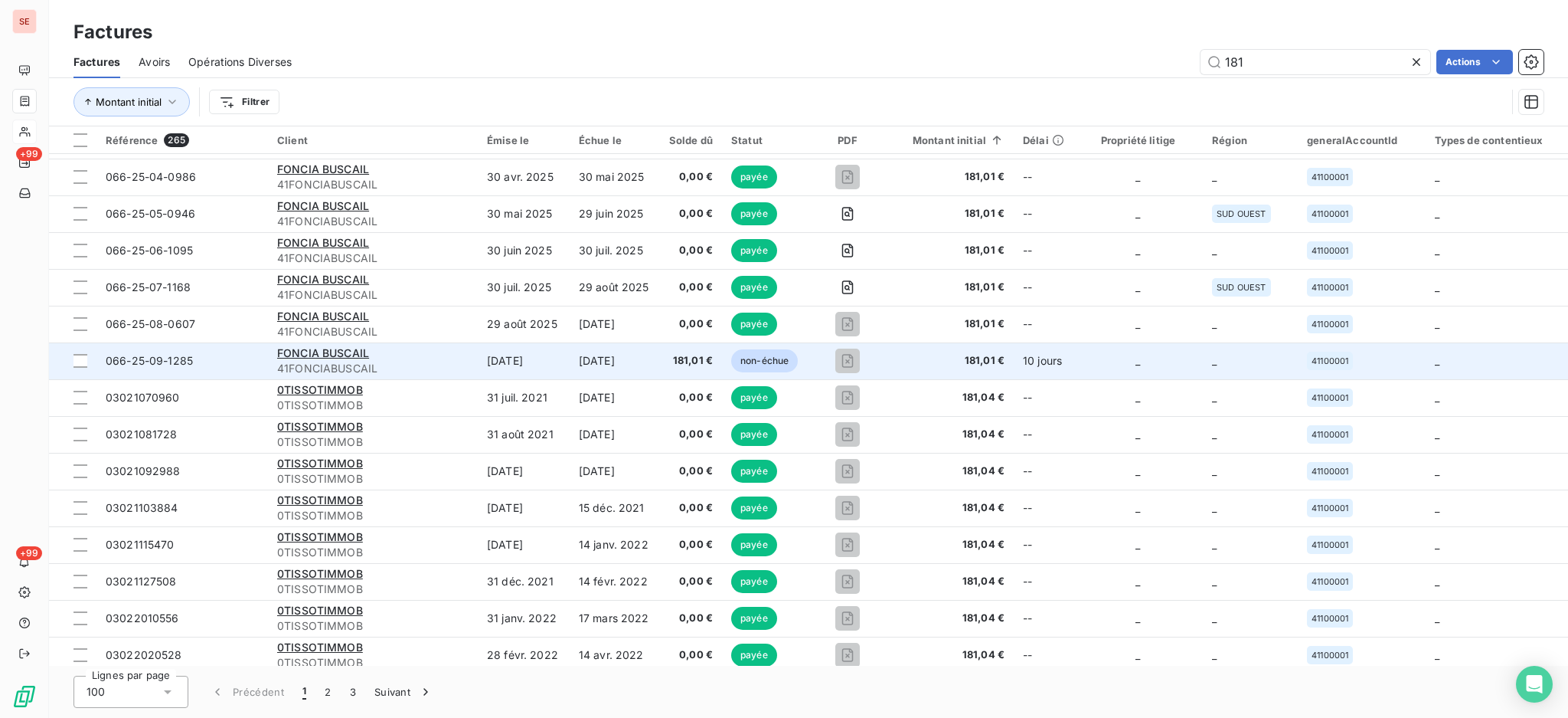
click at [315, 363] on span "41FONCIABUSCAIL" at bounding box center [373, 368] width 191 height 16
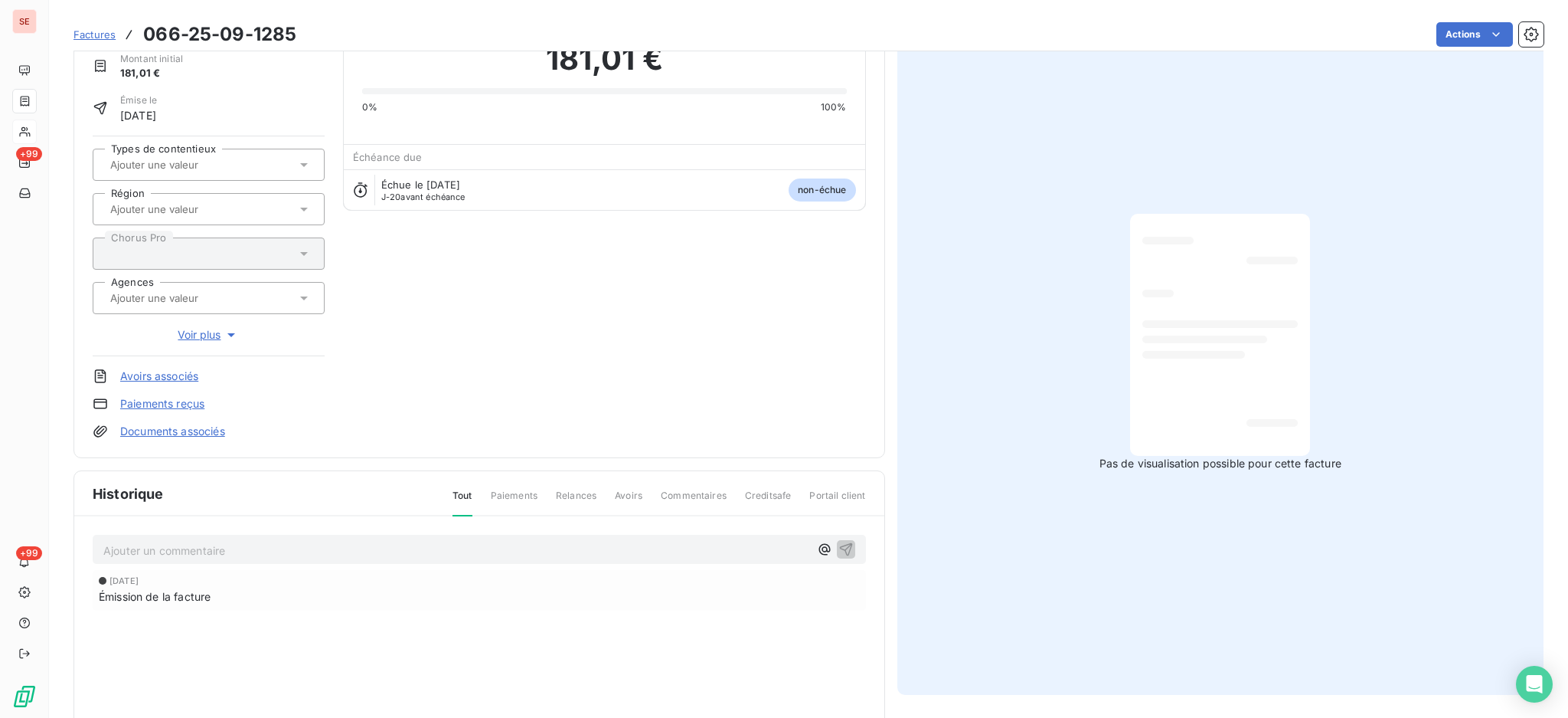
scroll to position [203, 0]
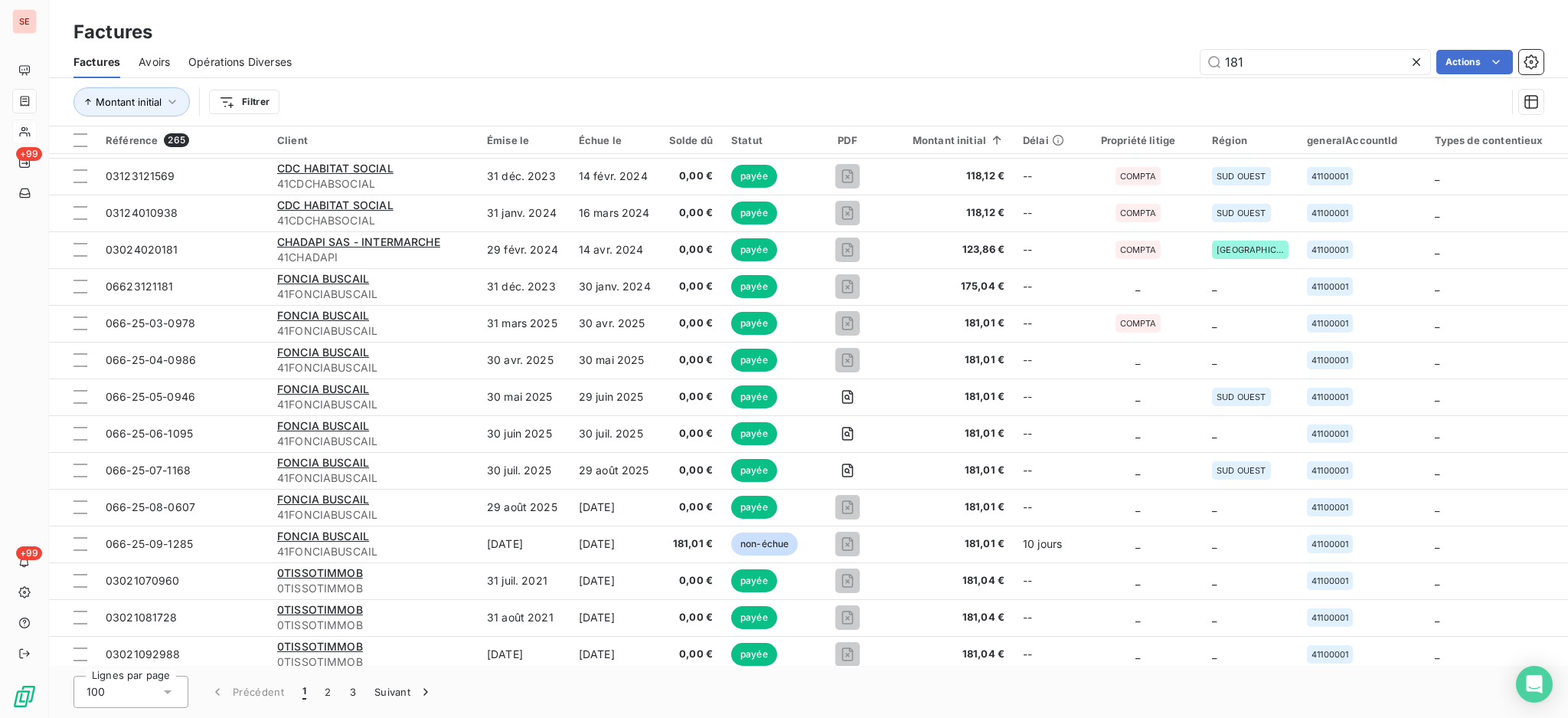
scroll to position [613, 0]
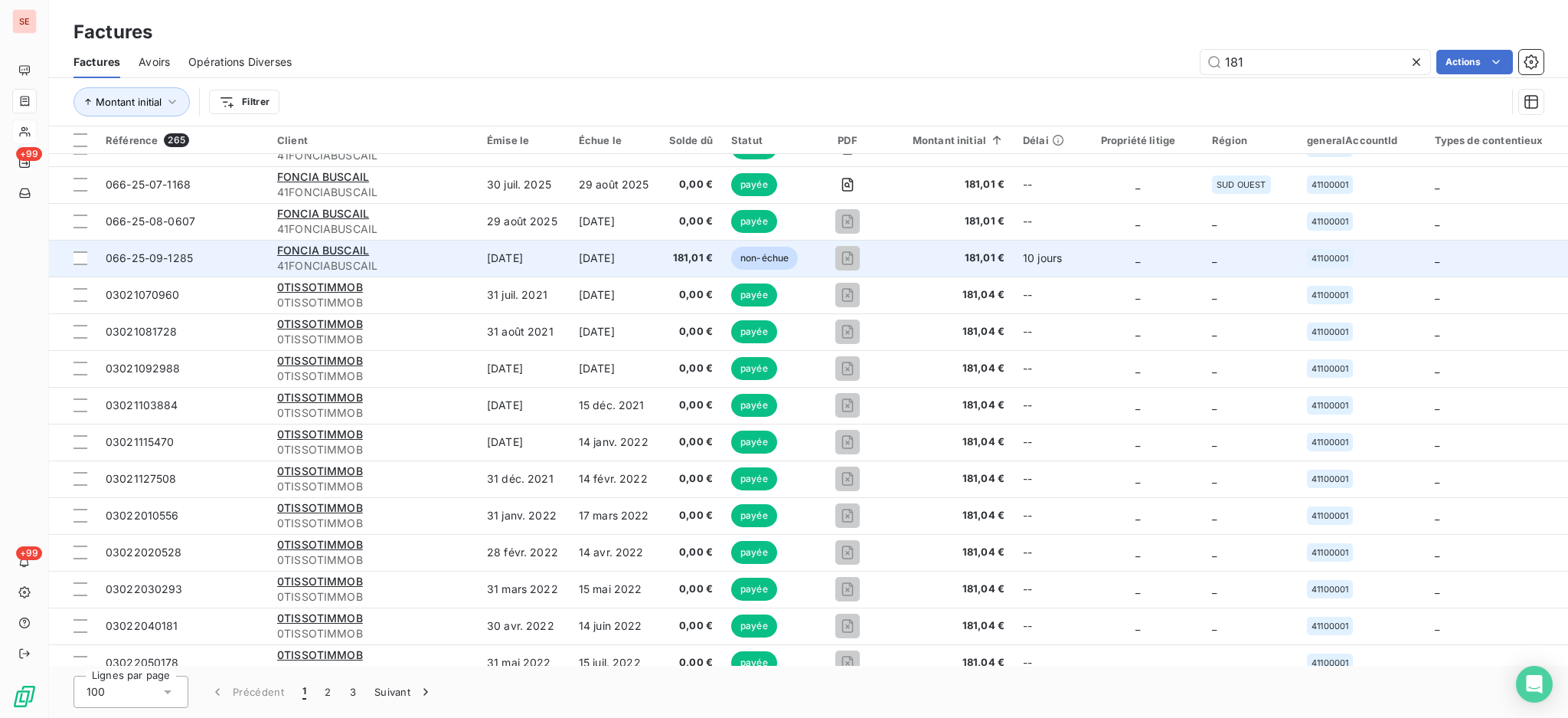
click at [634, 254] on td "[DATE]" at bounding box center [615, 258] width 90 height 37
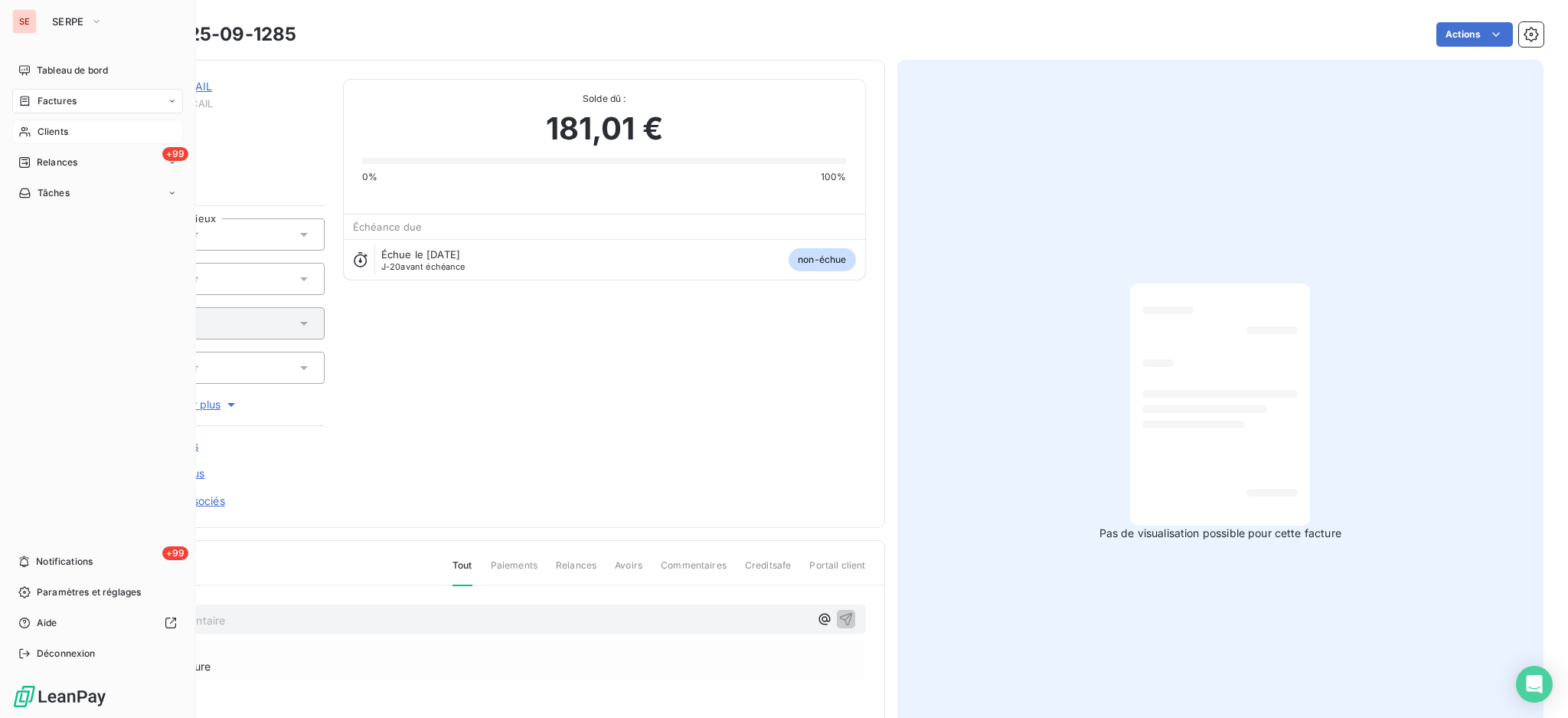
click at [70, 104] on span "Factures" at bounding box center [57, 101] width 39 height 14
click at [56, 97] on span "Factures" at bounding box center [57, 101] width 39 height 14
click at [69, 139] on div "Factures" at bounding box center [106, 131] width 152 height 24
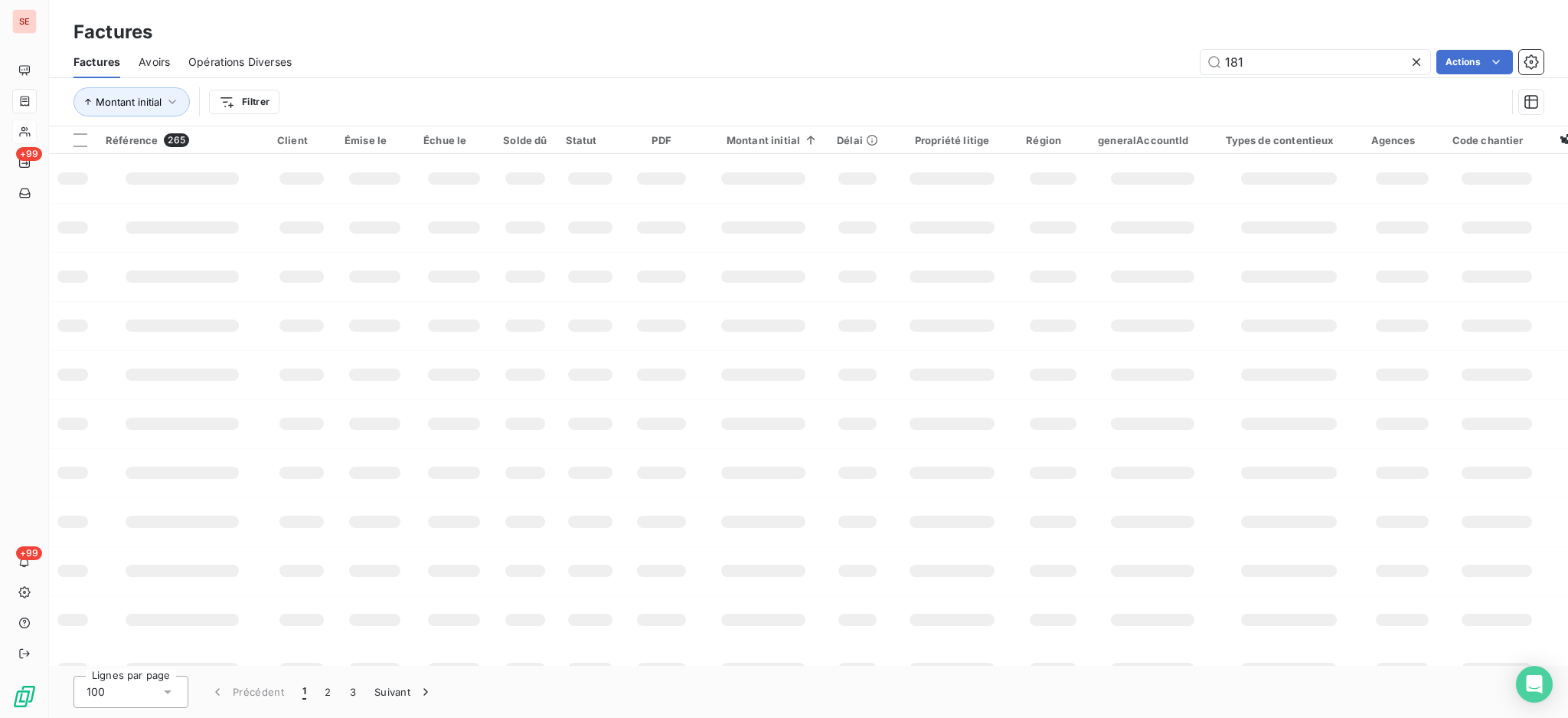
drag, startPoint x: 1290, startPoint y: 54, endPoint x: 764, endPoint y: 25, distance: 526.8
click at [962, 54] on div "181 Actions" at bounding box center [927, 62] width 1234 height 24
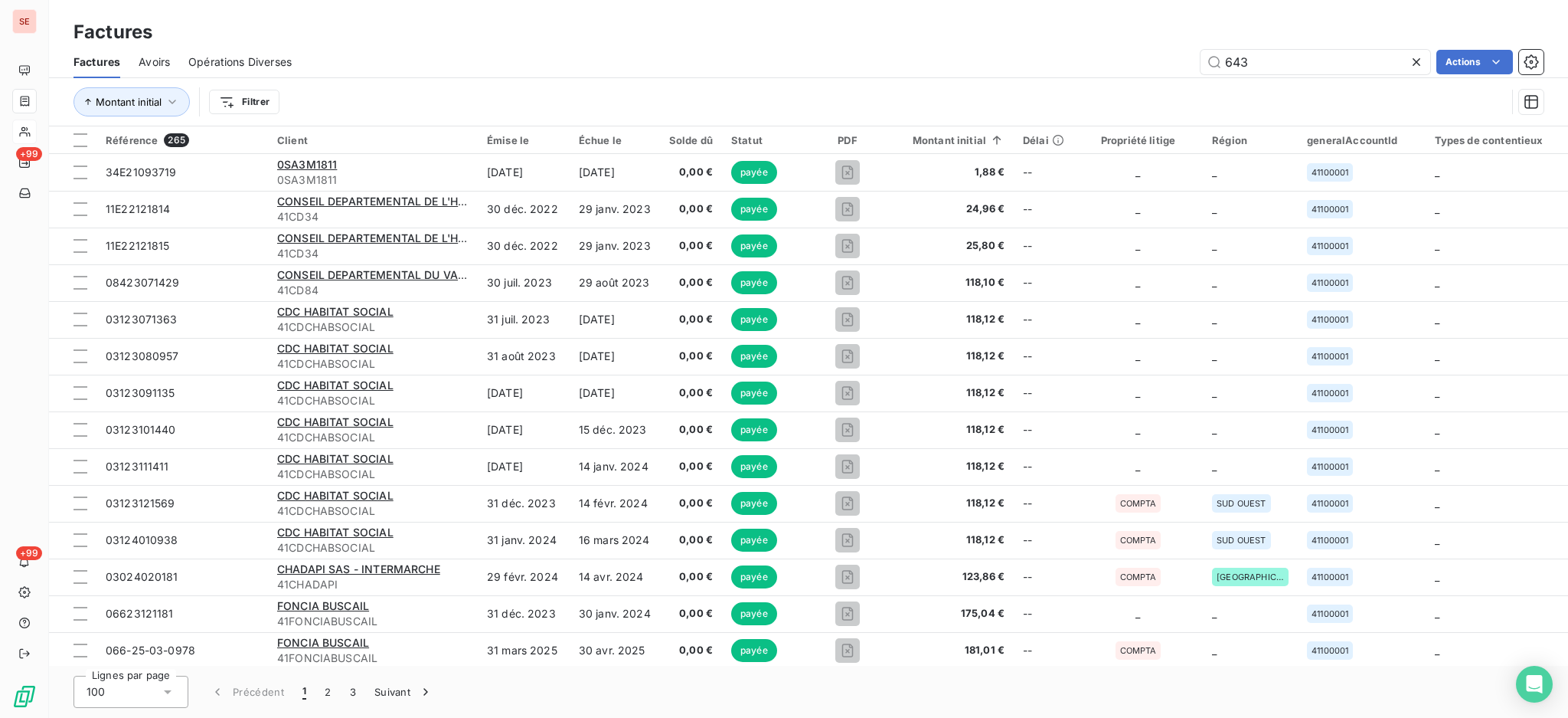
type input "643"
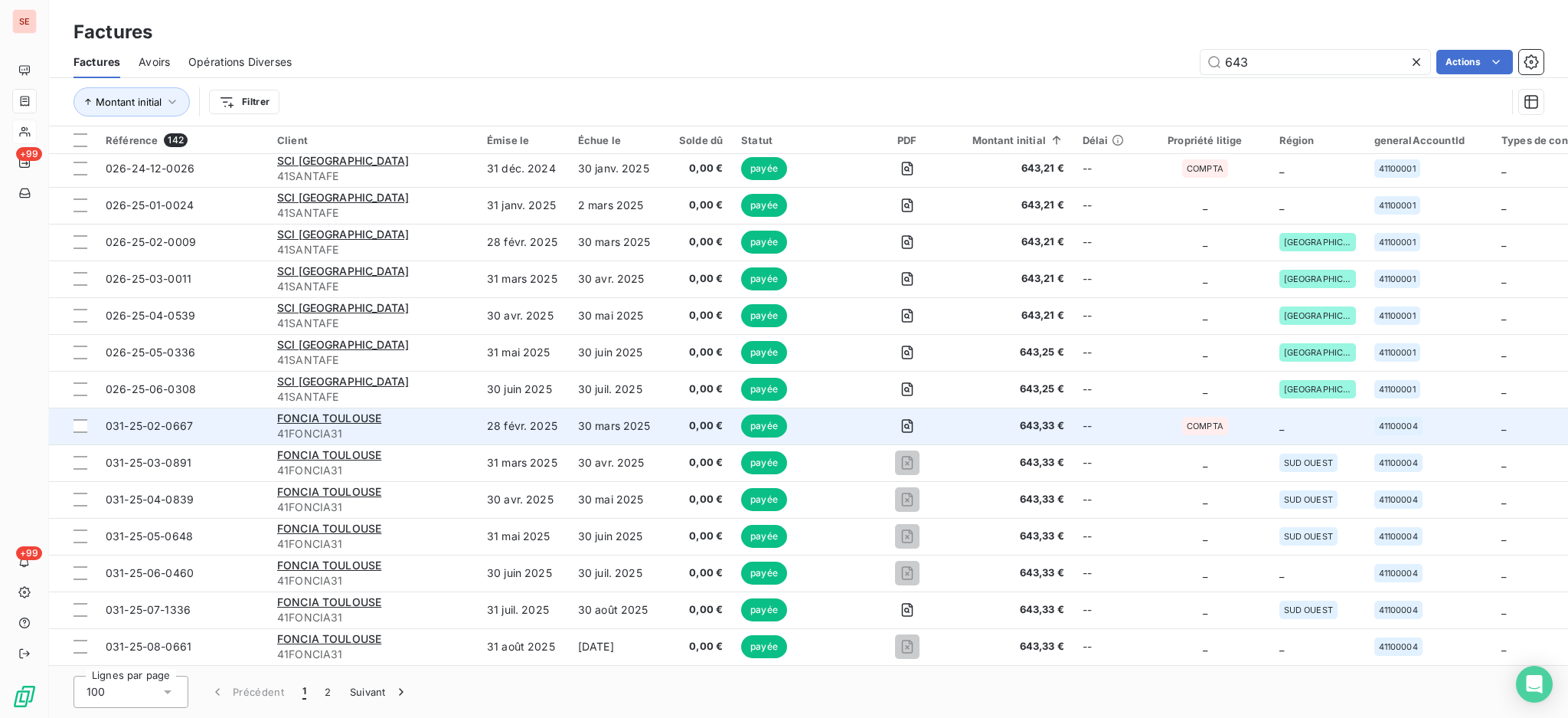
scroll to position [1429, 0]
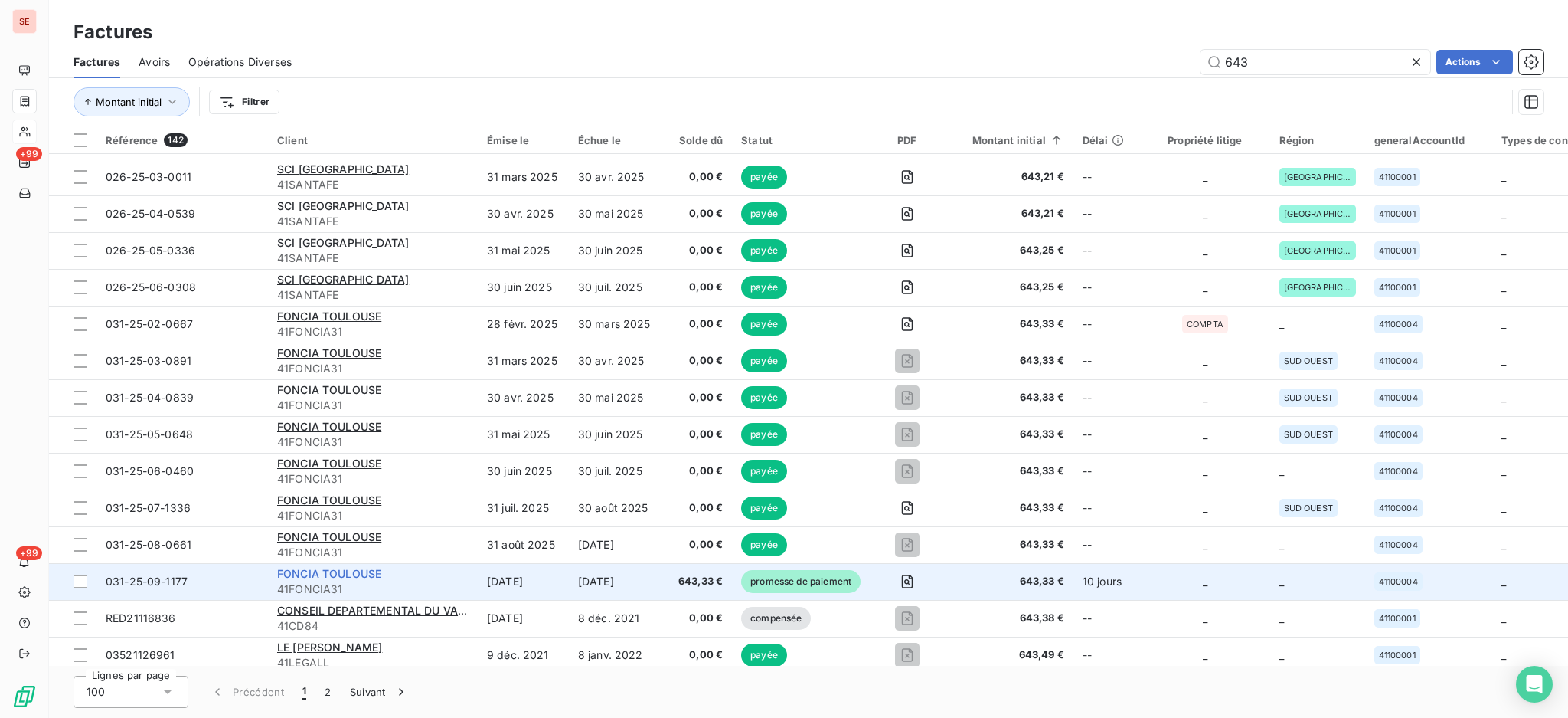
click at [344, 571] on span "FONCIA TOULOUSE" at bounding box center [330, 573] width 104 height 13
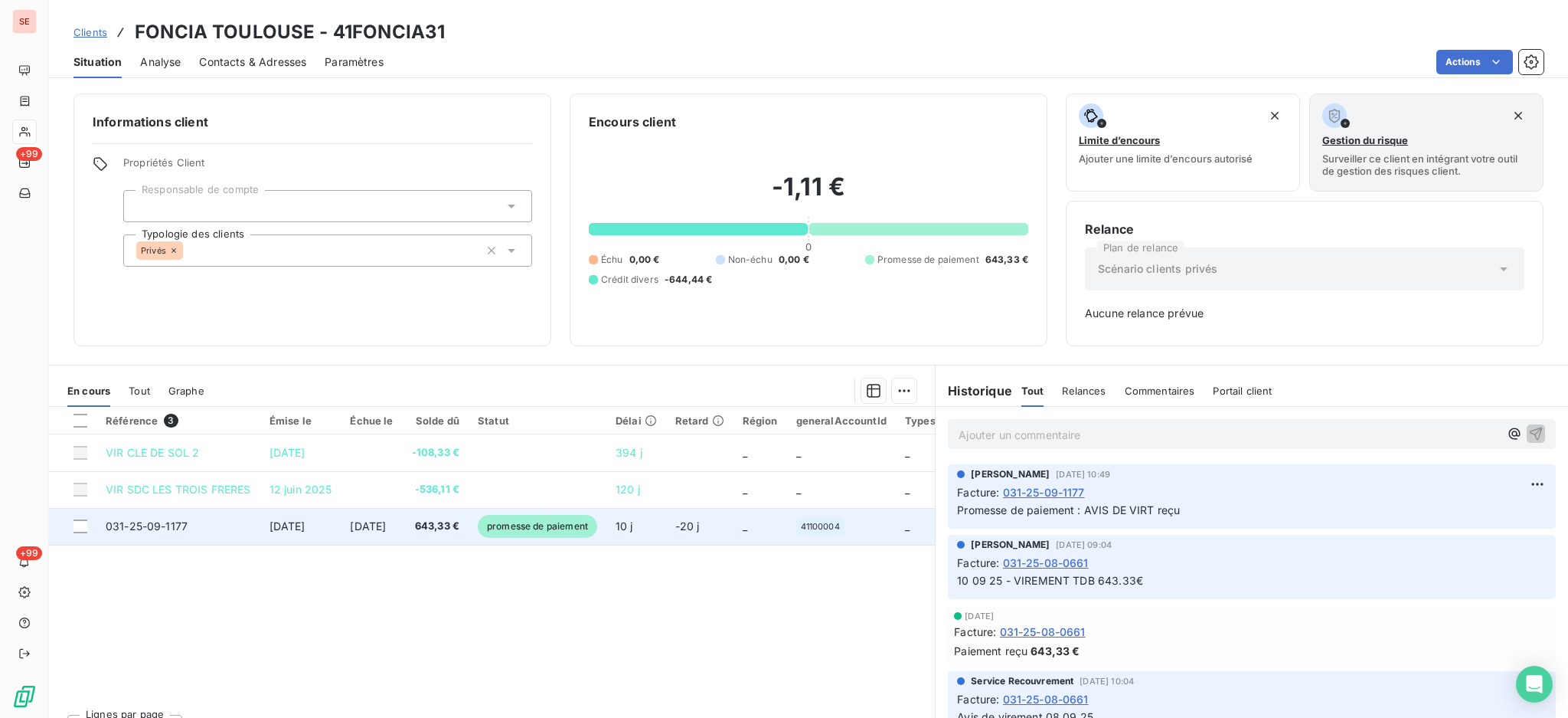
click at [319, 518] on td "[DATE]" at bounding box center [300, 526] width 81 height 37
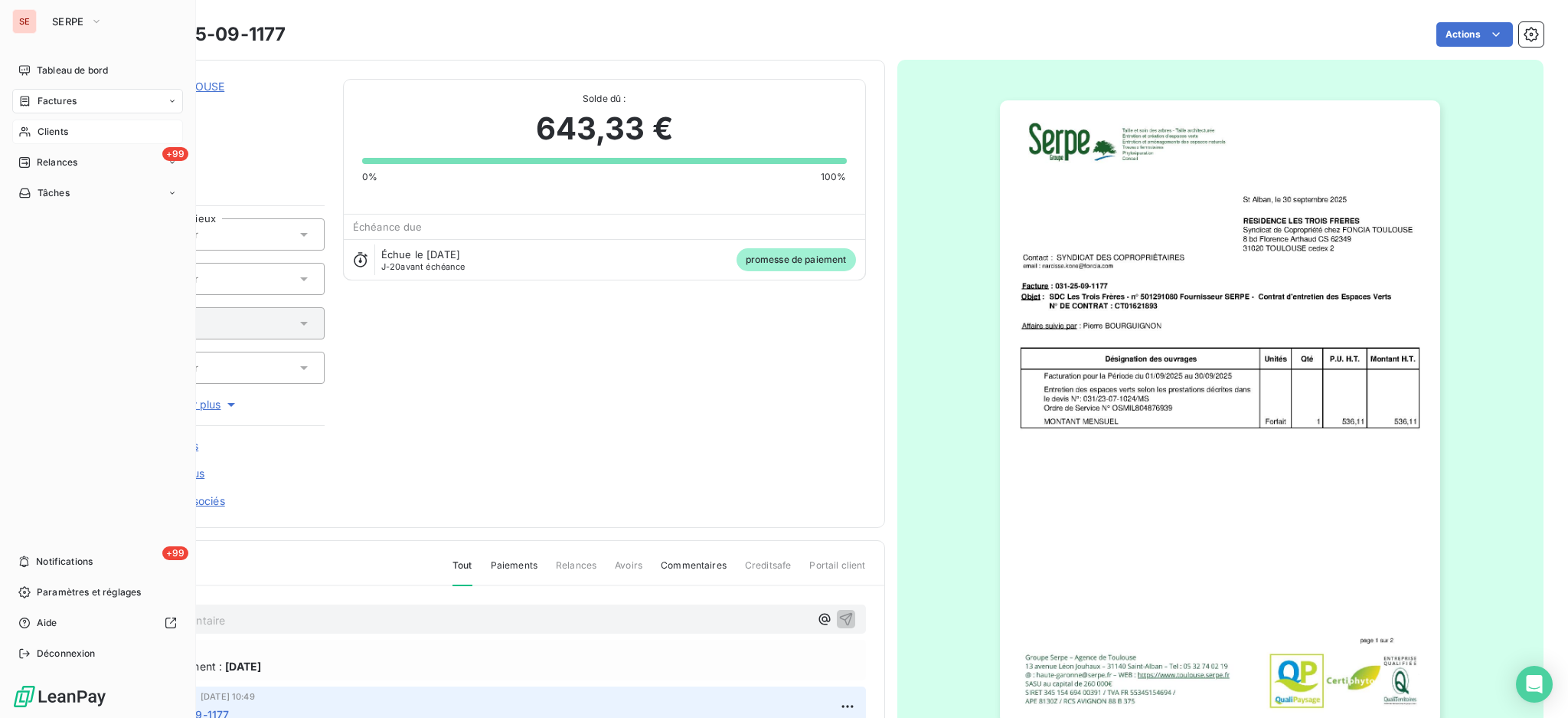
click at [50, 97] on span "Factures" at bounding box center [57, 101] width 39 height 14
drag, startPoint x: 67, startPoint y: 104, endPoint x: 57, endPoint y: 115, distance: 14.9
click at [67, 104] on span "Factures" at bounding box center [57, 101] width 39 height 14
click at [50, 136] on span "Factures" at bounding box center [56, 131] width 39 height 14
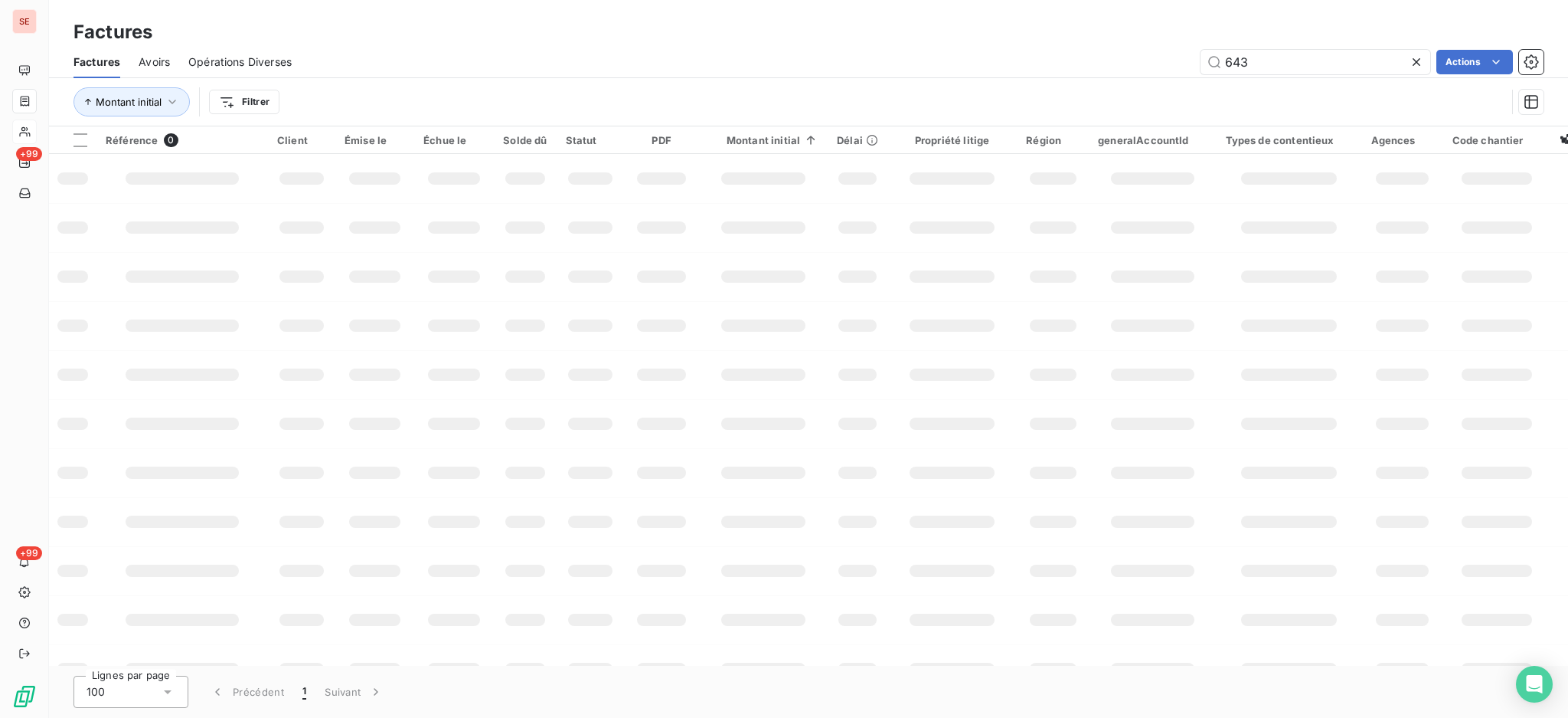
drag, startPoint x: 1273, startPoint y: 70, endPoint x: 935, endPoint y: 23, distance: 341.3
click at [998, 40] on div "Factures Factures Avoirs Opérations Diverses 643 Actions Montant initial Filtrer" at bounding box center [808, 63] width 1519 height 126
type input "08-0828"
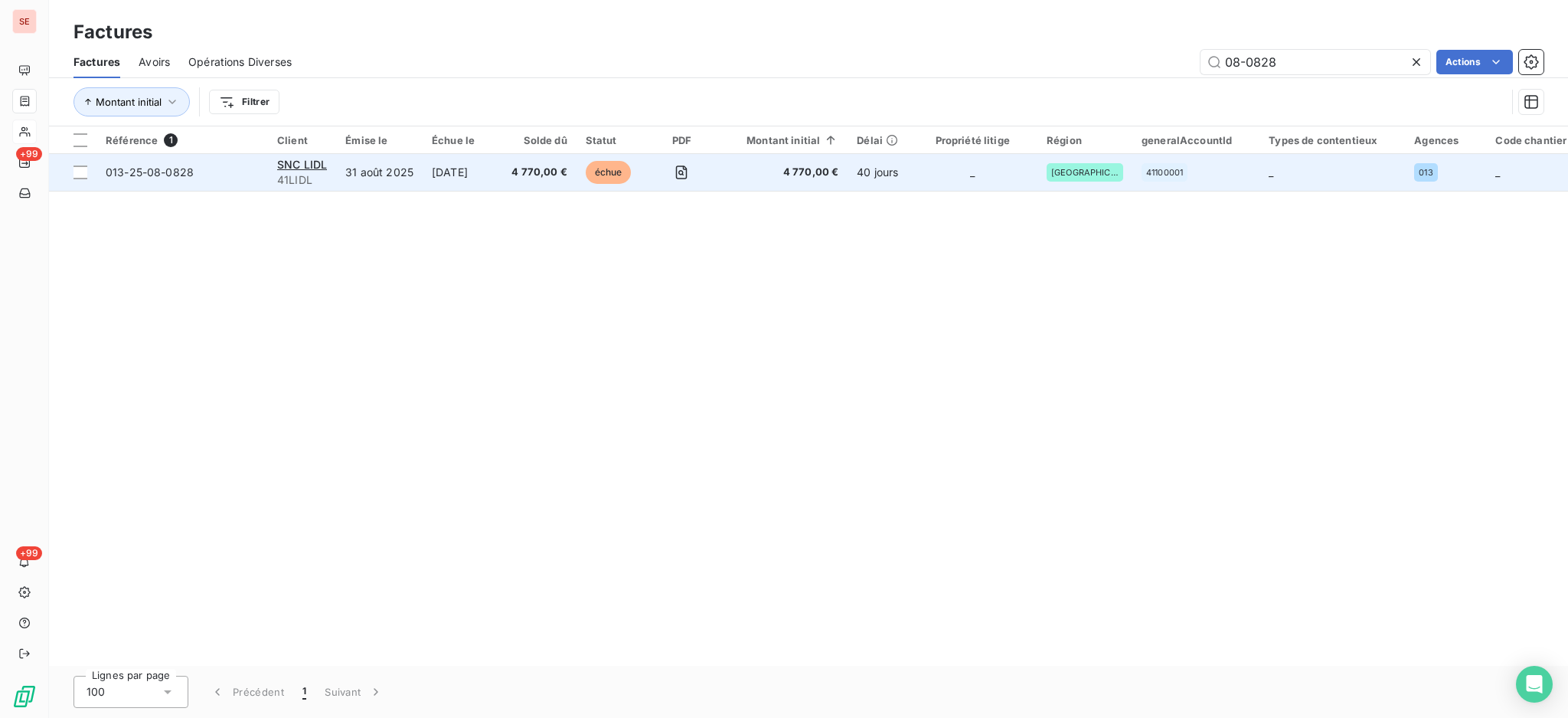
click at [476, 167] on td "[DATE]" at bounding box center [463, 172] width 80 height 37
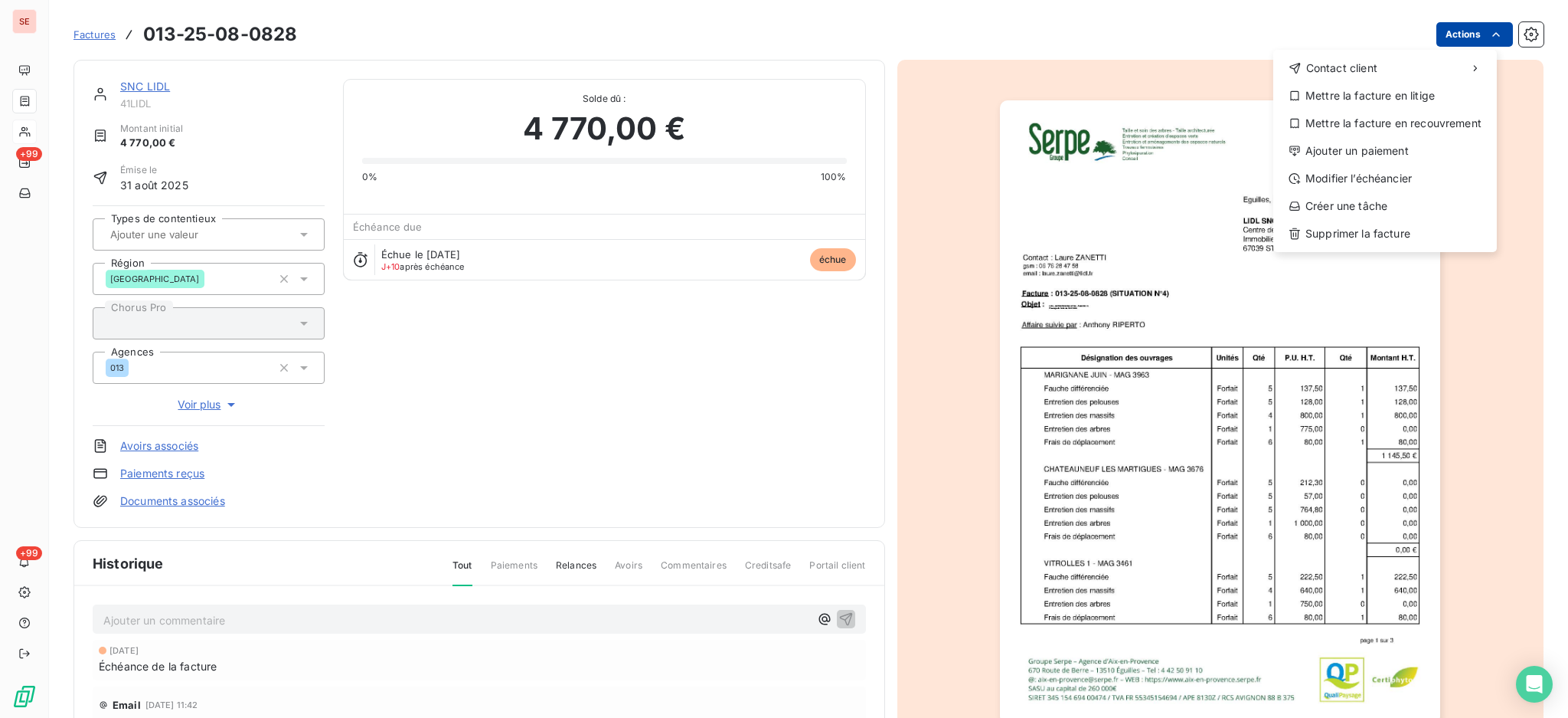
click at [1437, 37] on html "SE +99 +99 Factures [PHONE_NUMBER] Actions Contact client Mettre la facture en …" at bounding box center [784, 359] width 1568 height 718
click at [1413, 144] on div "Ajouter un paiement" at bounding box center [1384, 151] width 211 height 24
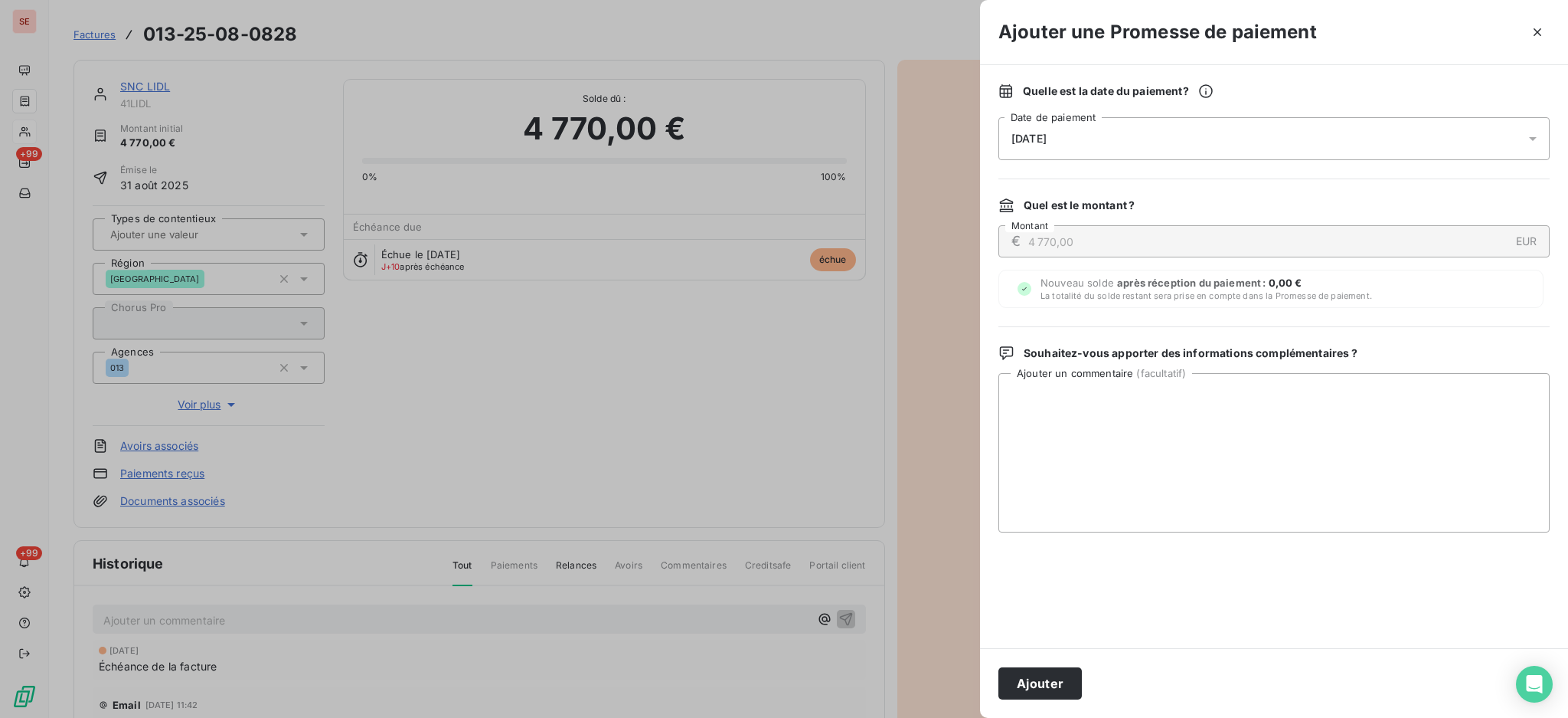
click at [1539, 143] on icon at bounding box center [1533, 138] width 16 height 16
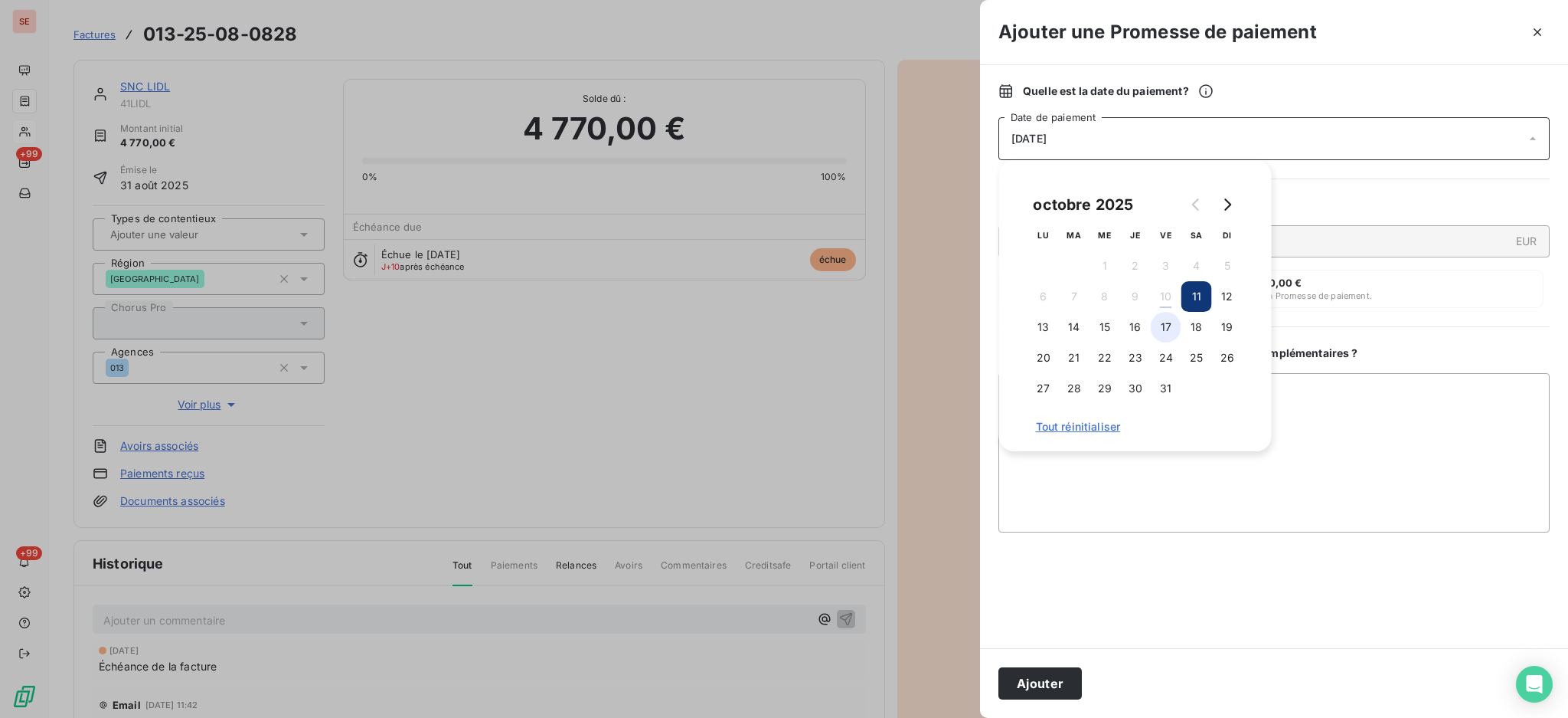
click at [1165, 320] on button "17" at bounding box center [1166, 326] width 30 height 30
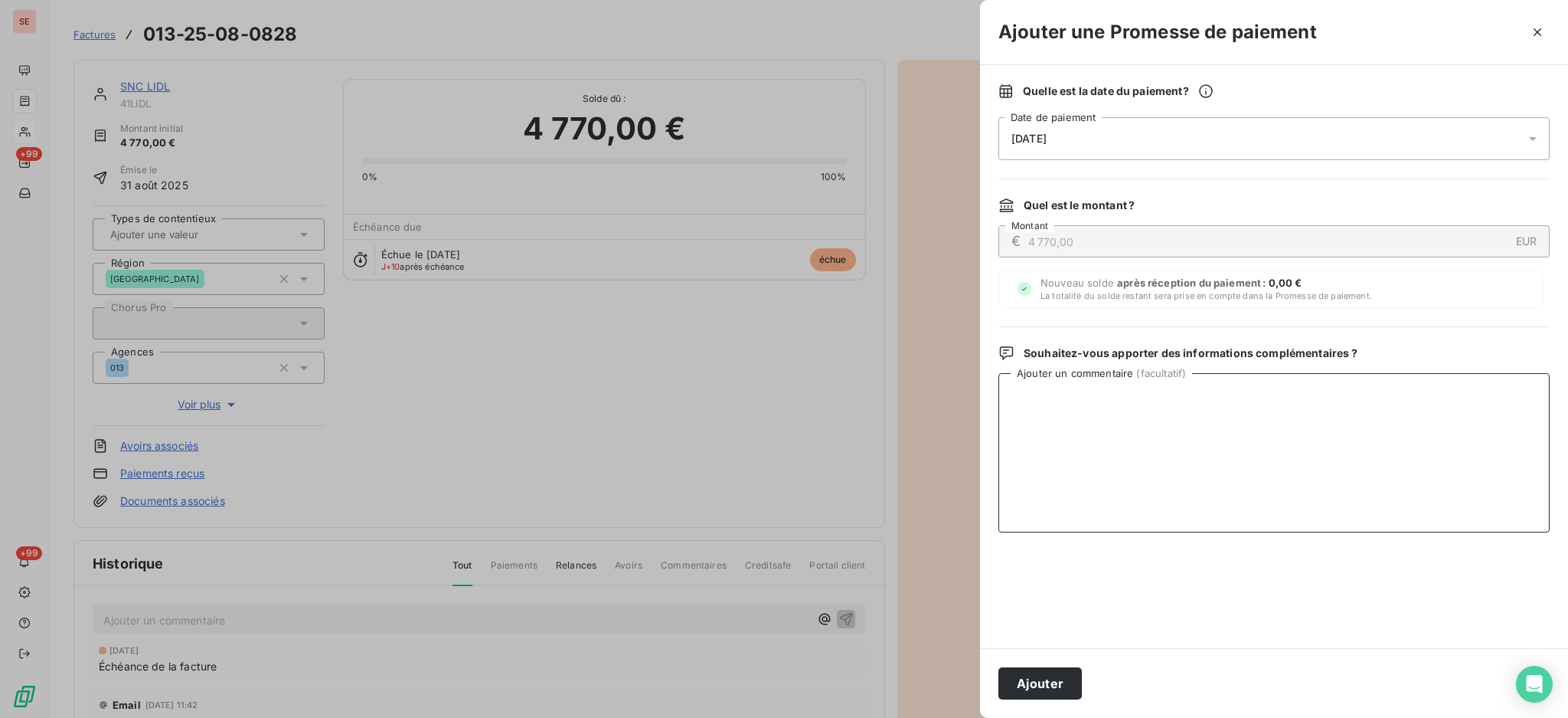
click at [1387, 414] on textarea "Ajouter un commentaire ( facultatif )" at bounding box center [1275, 453] width 552 height 159
type textarea "AVIS DE VIRT reçu"
click at [1037, 680] on button "Ajouter" at bounding box center [1041, 682] width 84 height 32
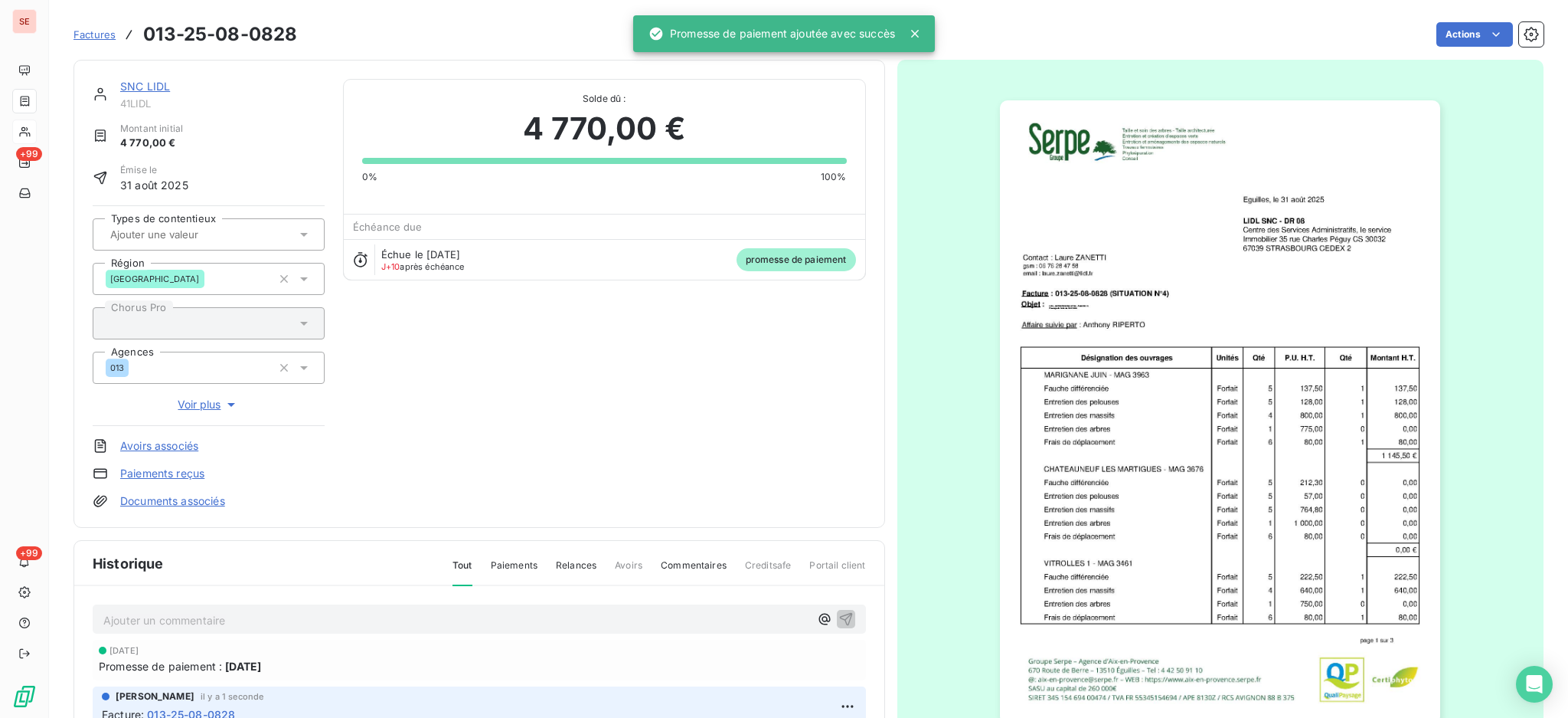
click at [165, 498] on link "Documents associés" at bounding box center [172, 501] width 105 height 16
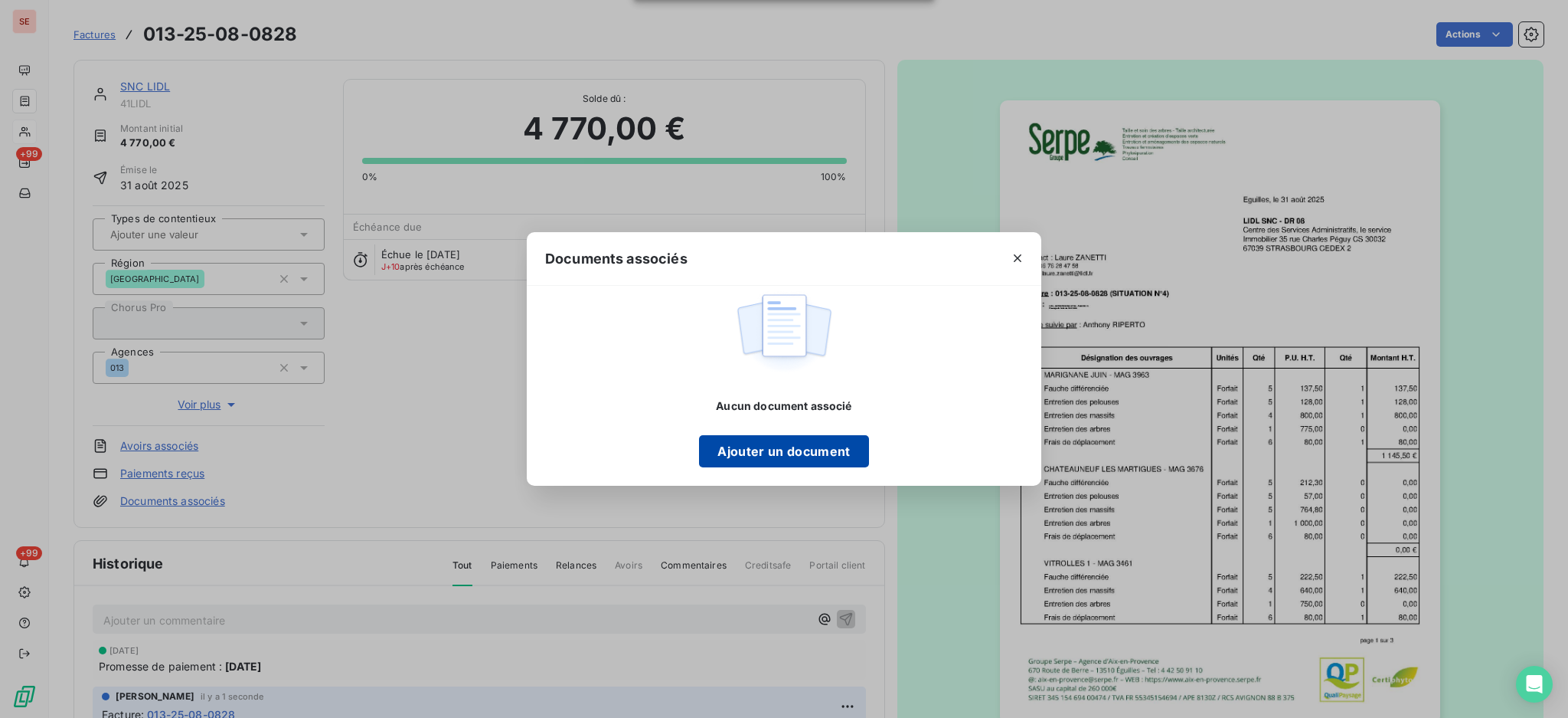
click at [761, 451] on button "Ajouter un document" at bounding box center [783, 451] width 169 height 32
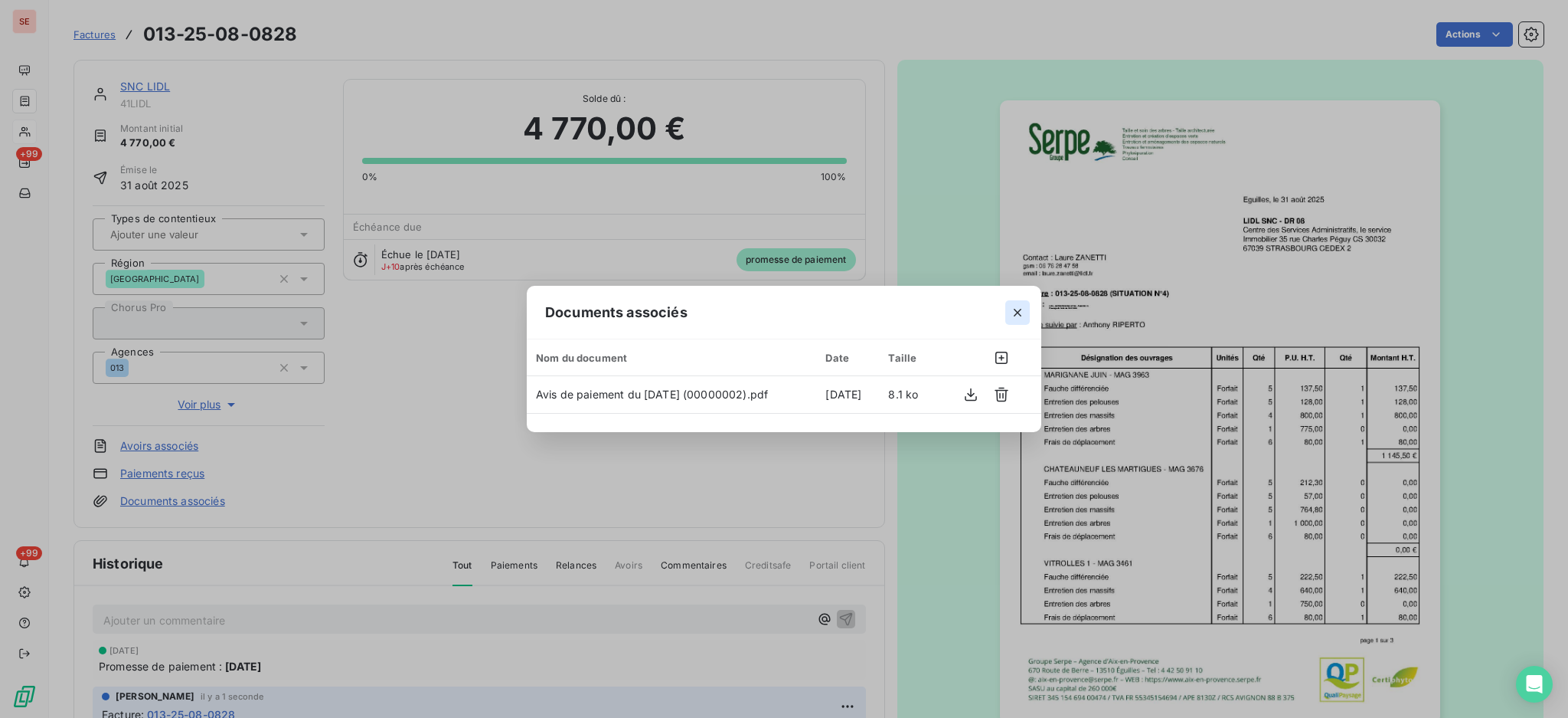
click at [1020, 312] on icon "button" at bounding box center [1018, 312] width 16 height 16
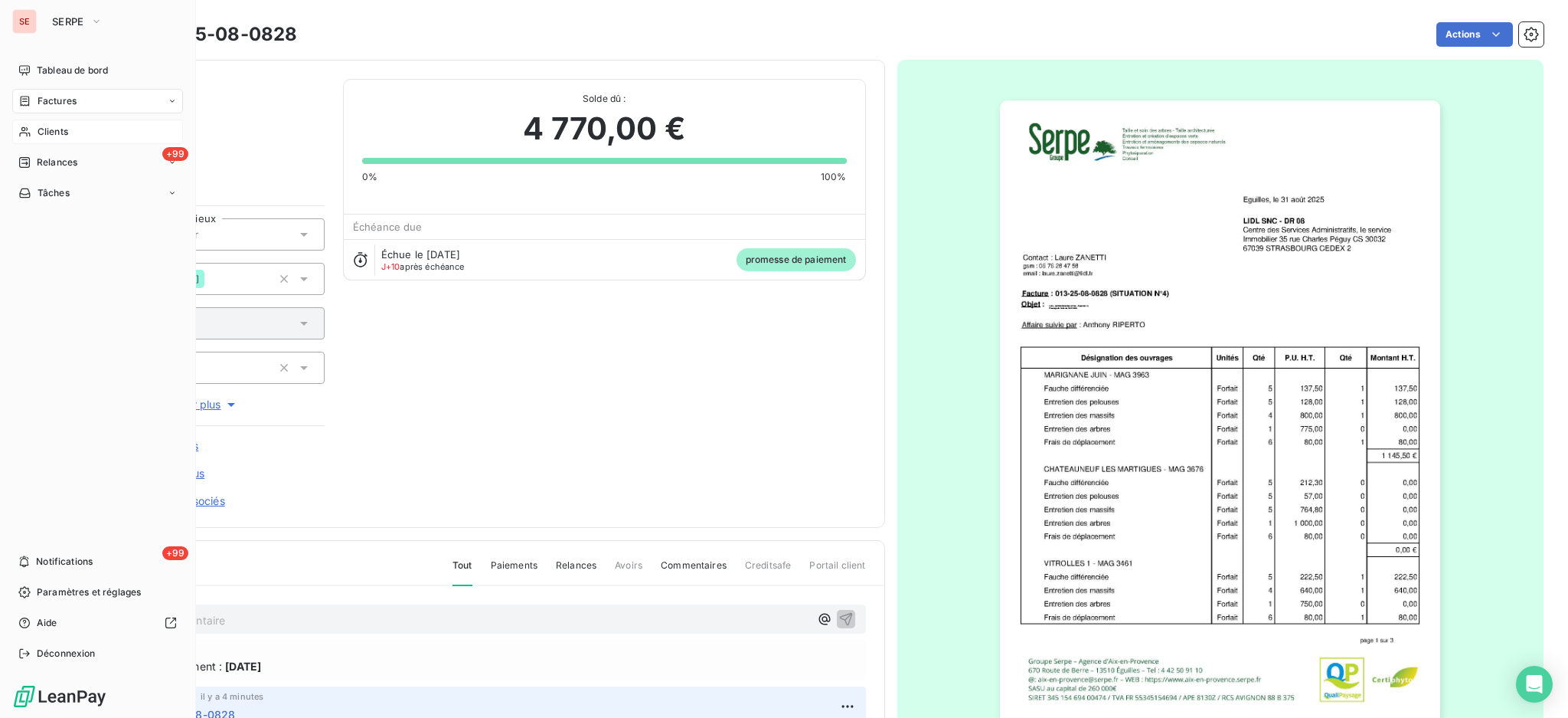
click at [57, 107] on span "Factures" at bounding box center [57, 101] width 39 height 14
click at [57, 95] on span "Factures" at bounding box center [57, 101] width 39 height 14
click at [63, 137] on span "Factures" at bounding box center [56, 131] width 39 height 14
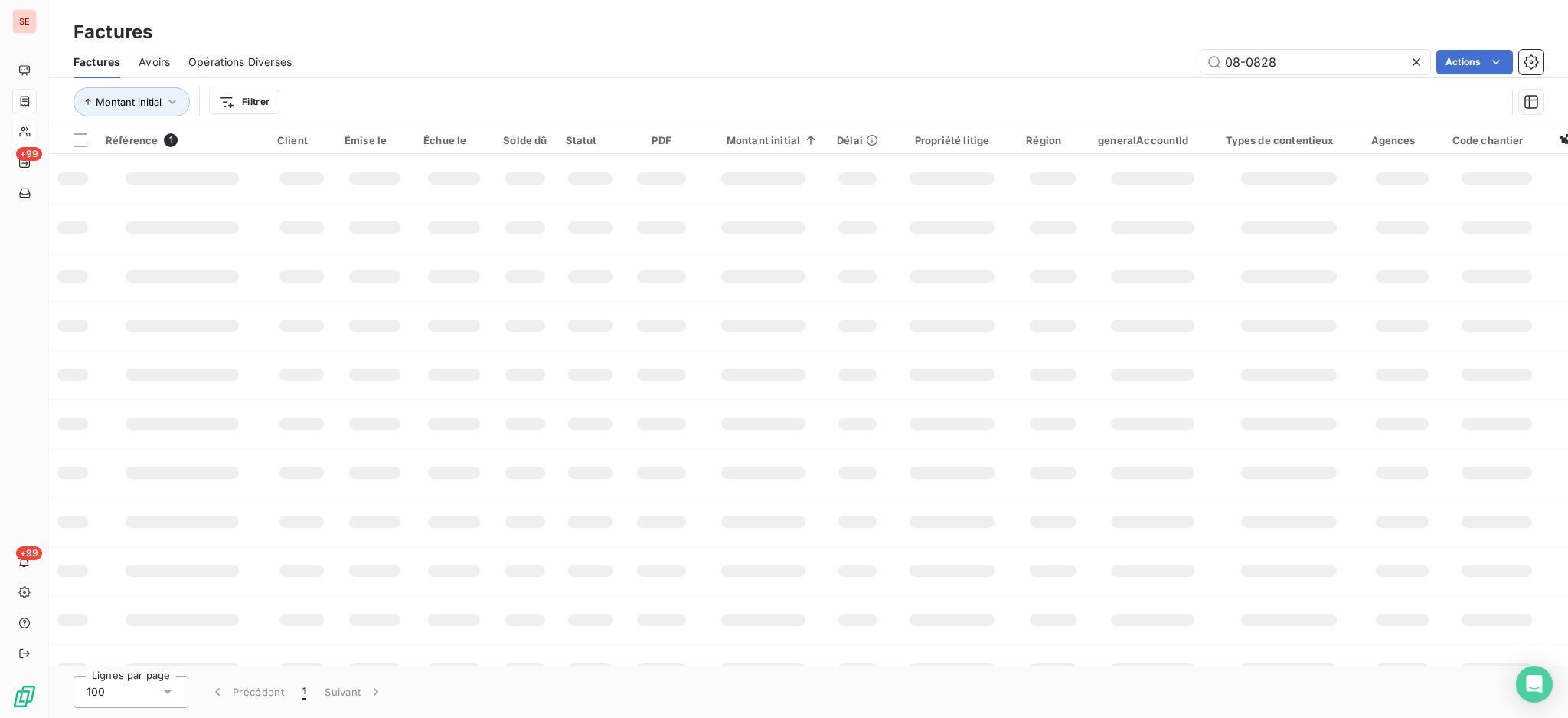
click at [1069, 58] on div "08-0828 Actions" at bounding box center [927, 62] width 1234 height 24
type input "09-0797"
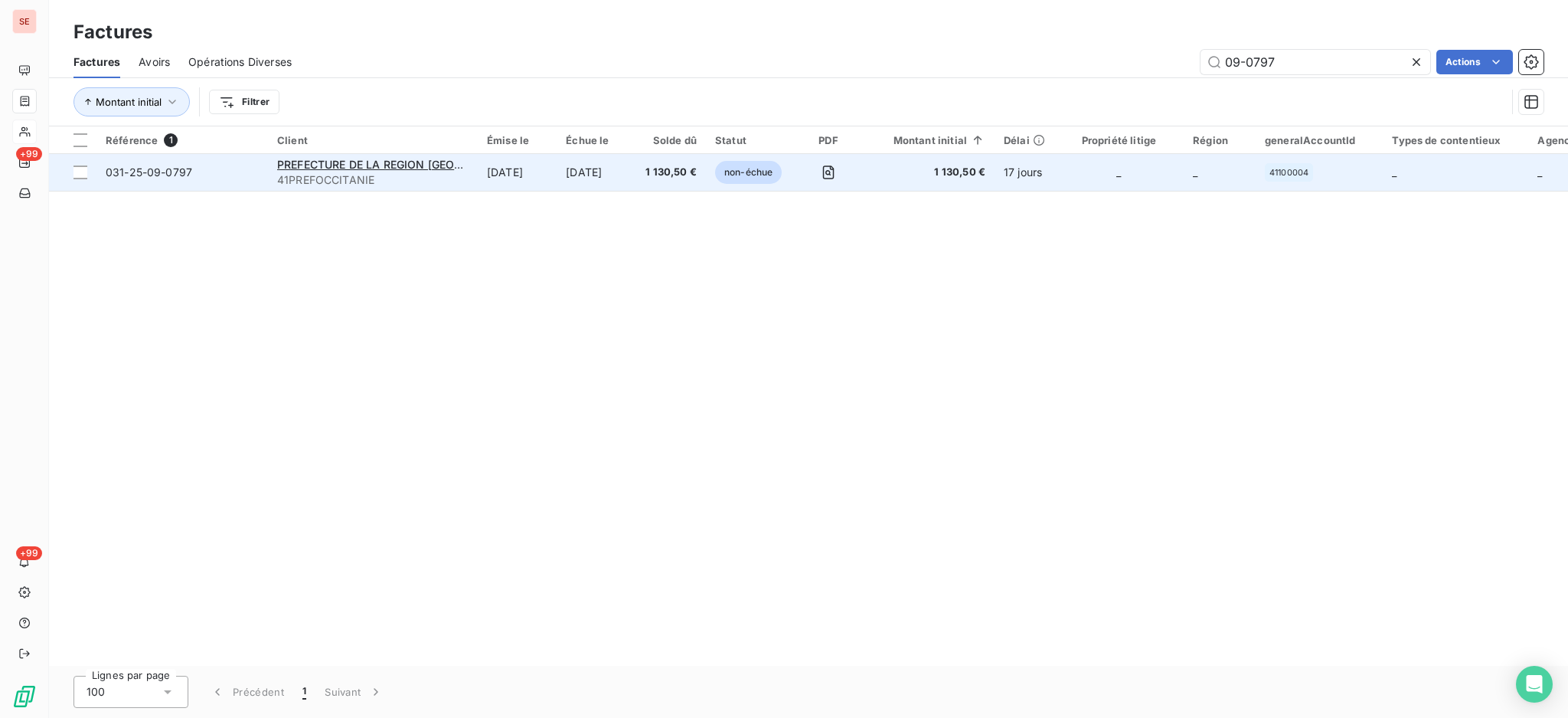
click at [539, 181] on td "[DATE]" at bounding box center [517, 172] width 79 height 37
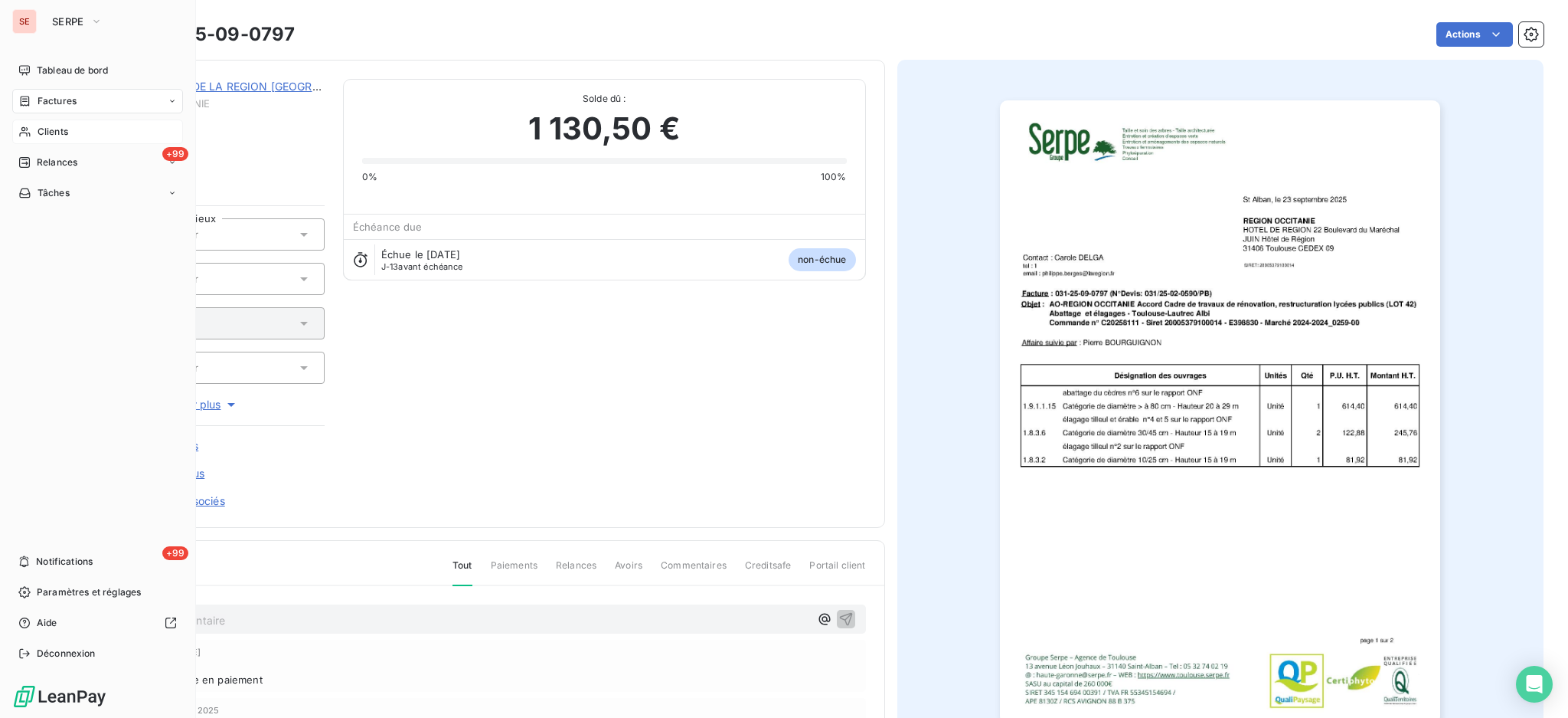
click at [45, 105] on span "Factures" at bounding box center [57, 101] width 39 height 14
click at [43, 103] on span "Factures" at bounding box center [57, 101] width 39 height 14
click at [68, 140] on div "Factures" at bounding box center [106, 131] width 152 height 24
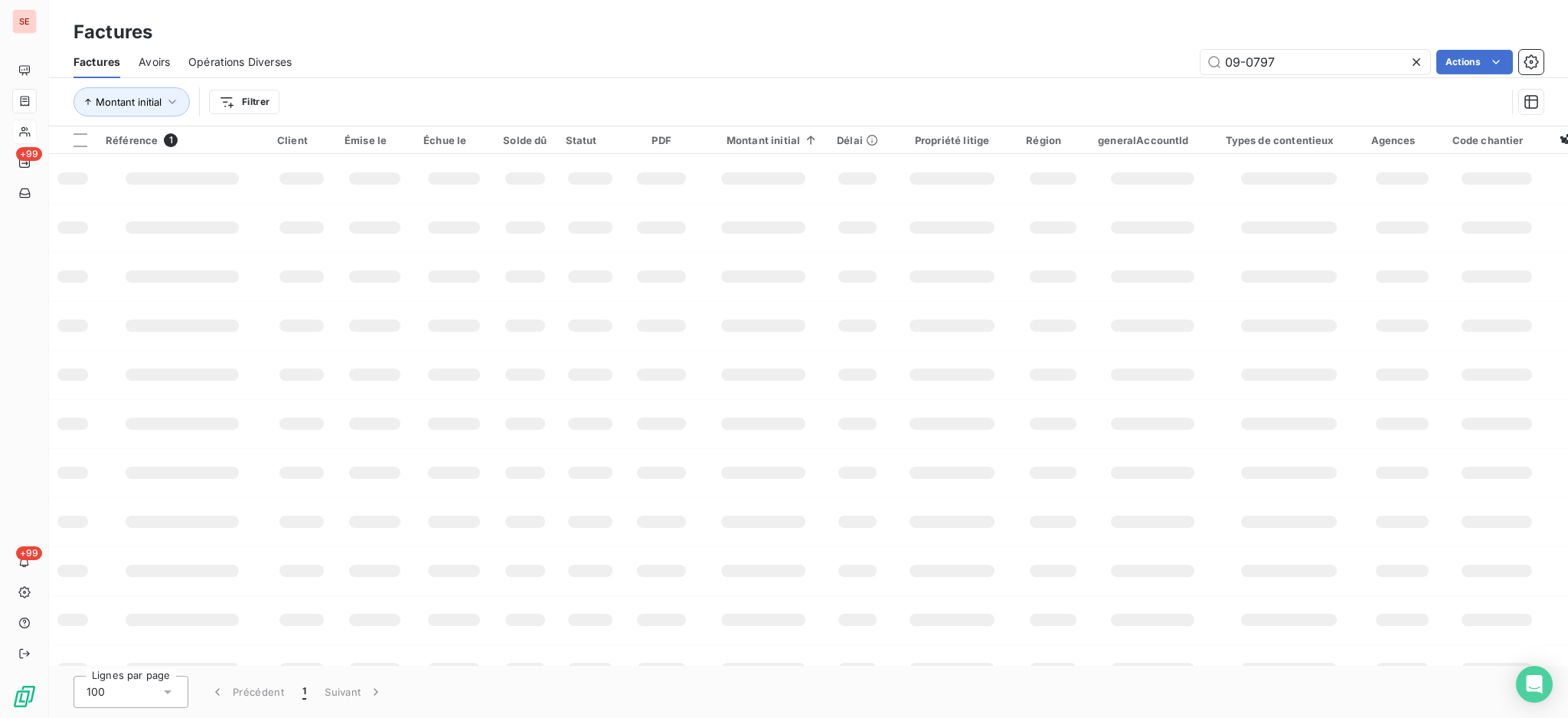
drag, startPoint x: 1274, startPoint y: 61, endPoint x: 821, endPoint y: 80, distance: 453.4
click at [821, 80] on div "Factures Avoirs Opérations Diverses 09-0797 Actions Montant initial Filtrer" at bounding box center [808, 86] width 1519 height 80
type input "09-1061"
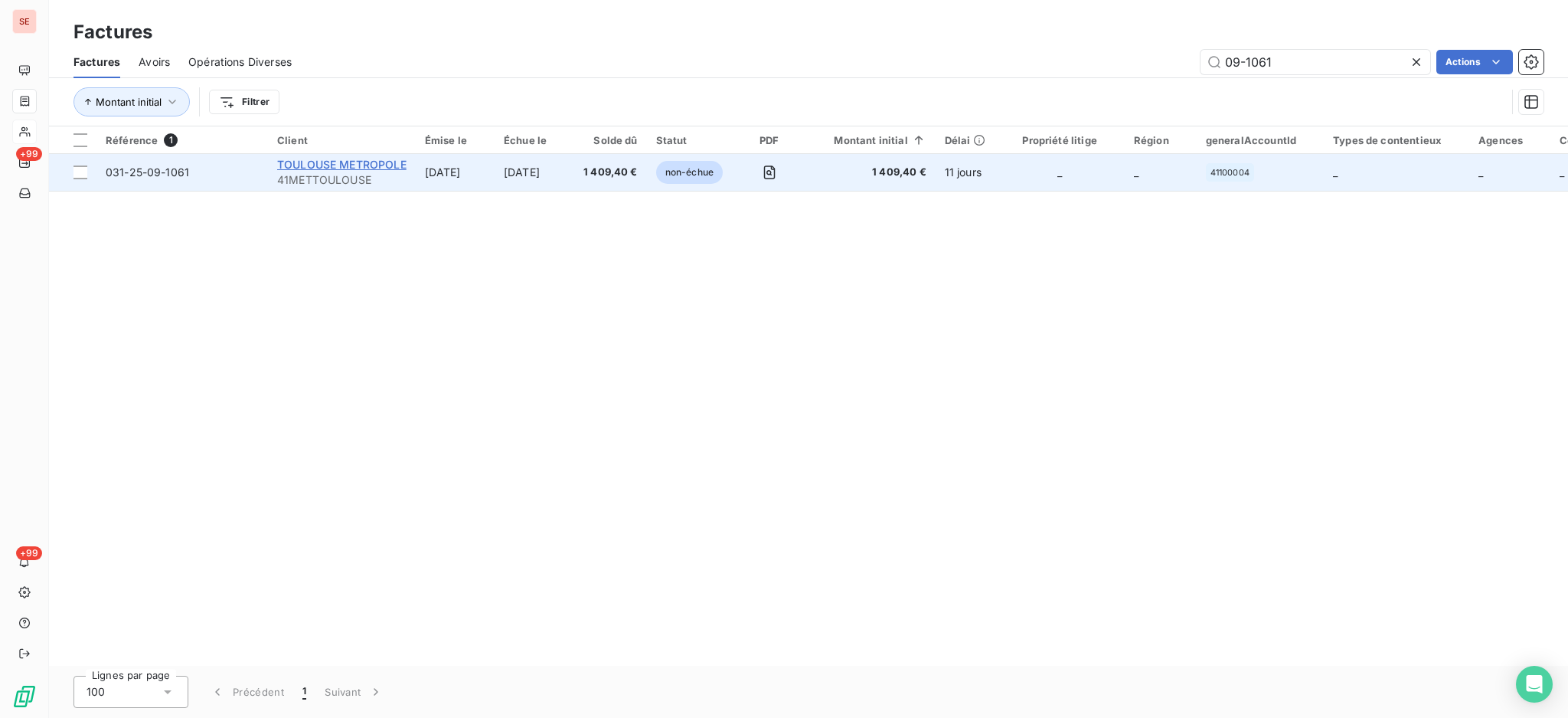
click at [364, 164] on span "TOULOUSE METROPOLE" at bounding box center [342, 164] width 130 height 13
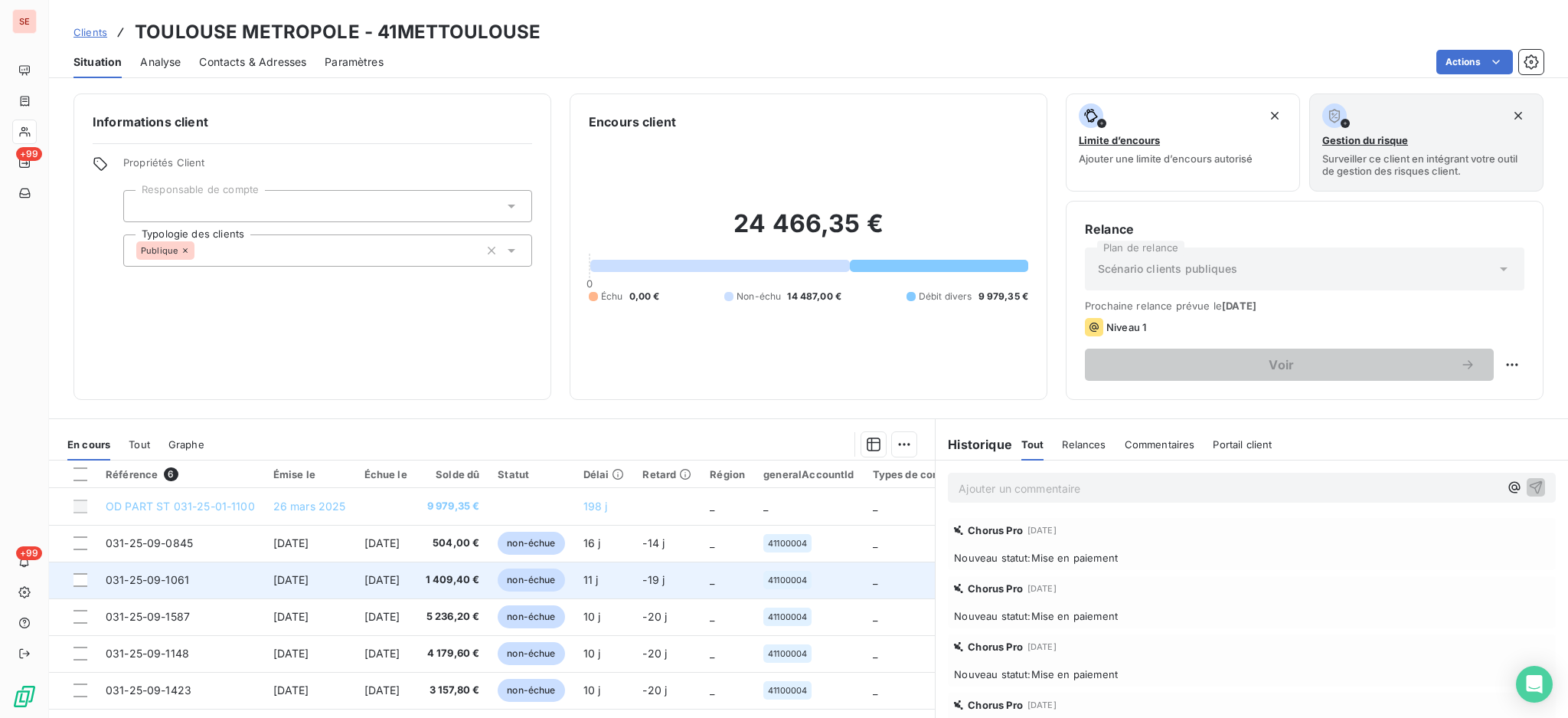
click at [400, 573] on span "[DATE]" at bounding box center [382, 579] width 36 height 13
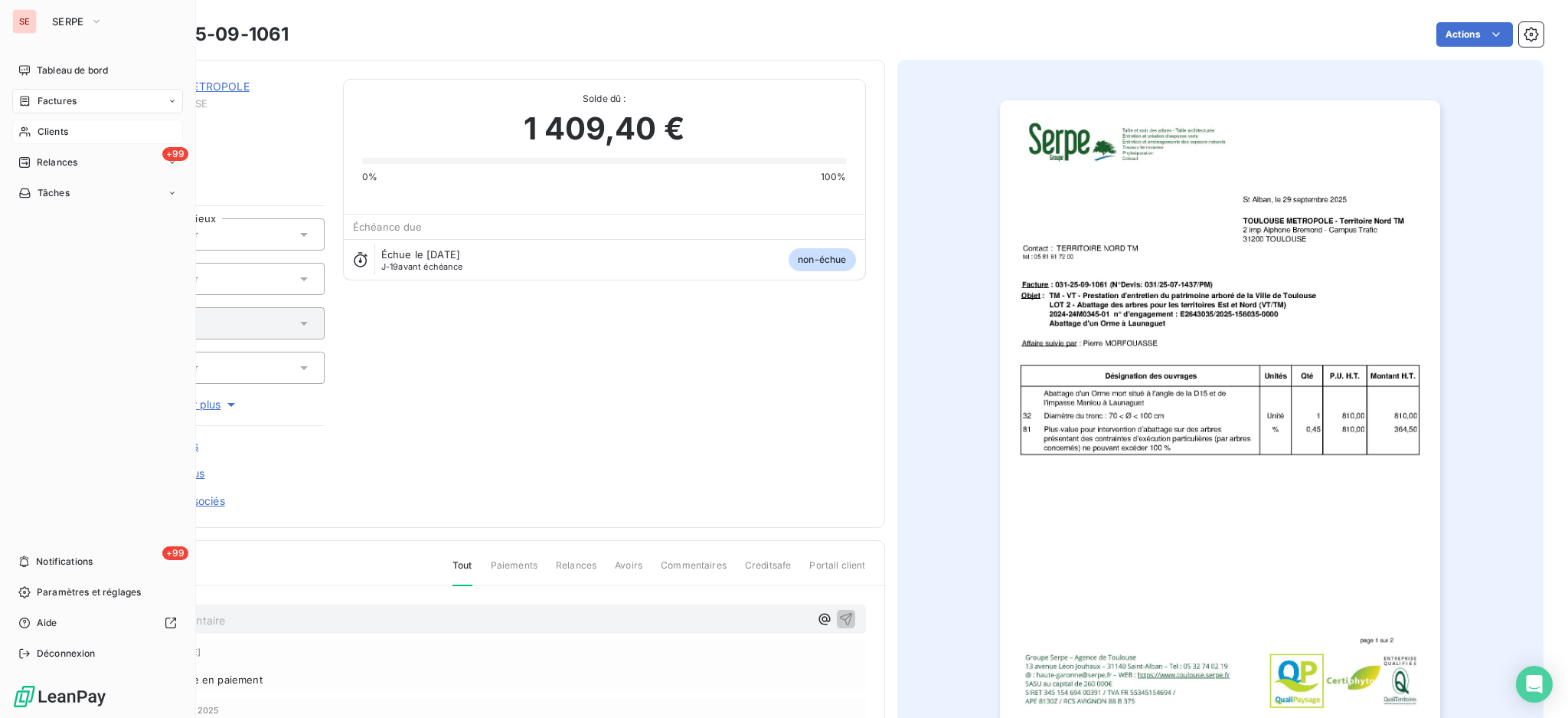
click at [47, 107] on span "Factures" at bounding box center [57, 101] width 39 height 14
click at [54, 125] on span "Factures" at bounding box center [56, 131] width 39 height 14
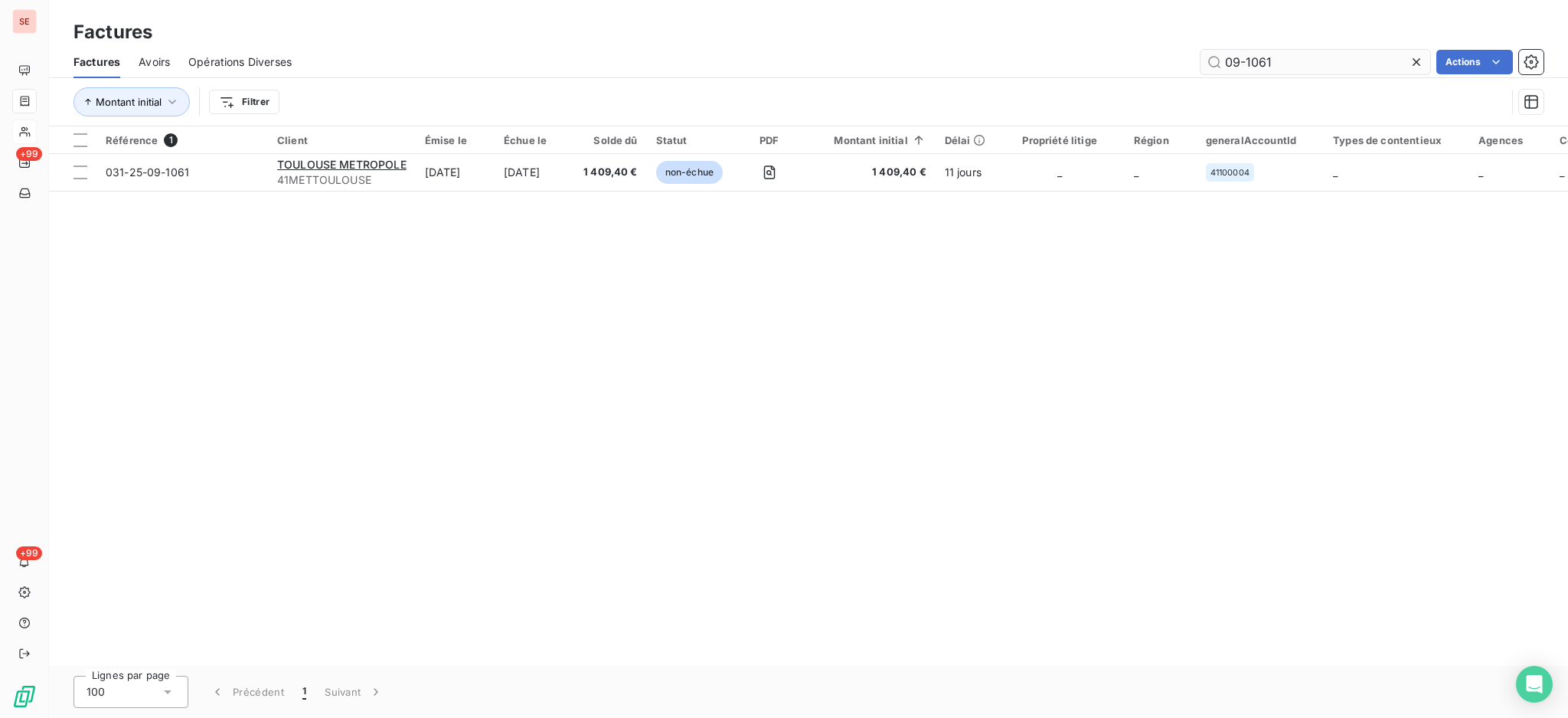
drag, startPoint x: 1284, startPoint y: 57, endPoint x: 1251, endPoint y: 67, distance: 34.5
click at [1251, 67] on input "09-1061" at bounding box center [1316, 62] width 230 height 24
type input "09-1148"
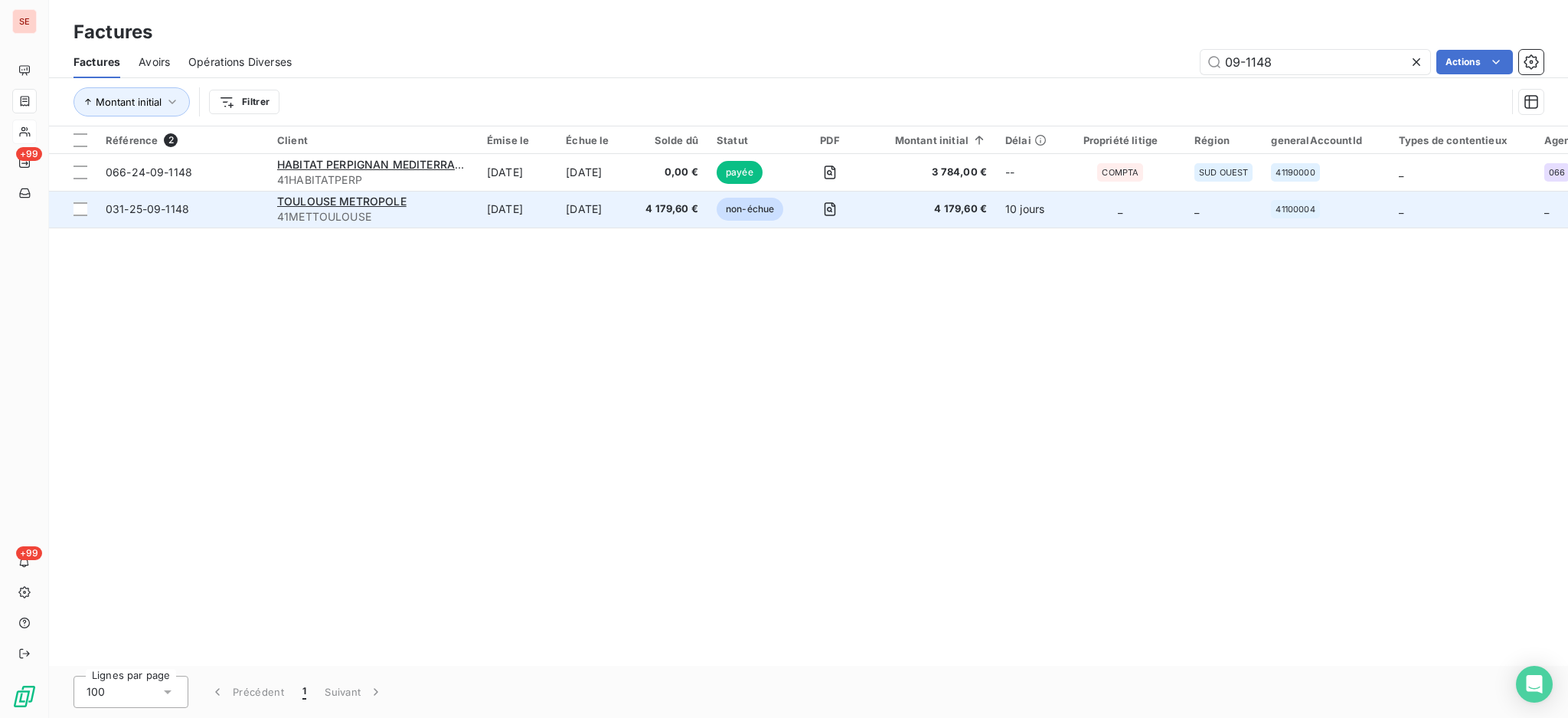
click at [557, 206] on td "[DATE]" at bounding box center [517, 209] width 79 height 37
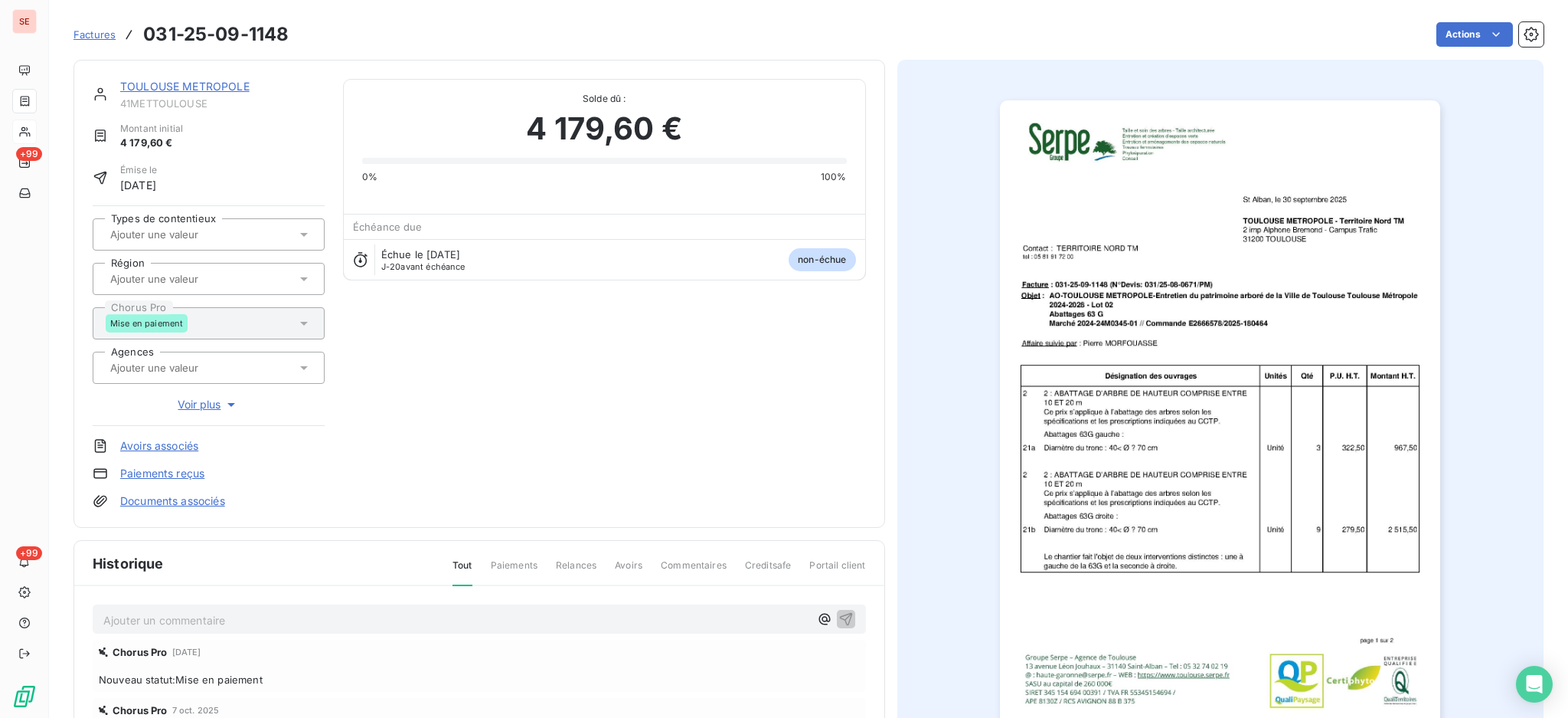
click at [187, 80] on link "TOULOUSE METROPOLE" at bounding box center [184, 86] width 130 height 13
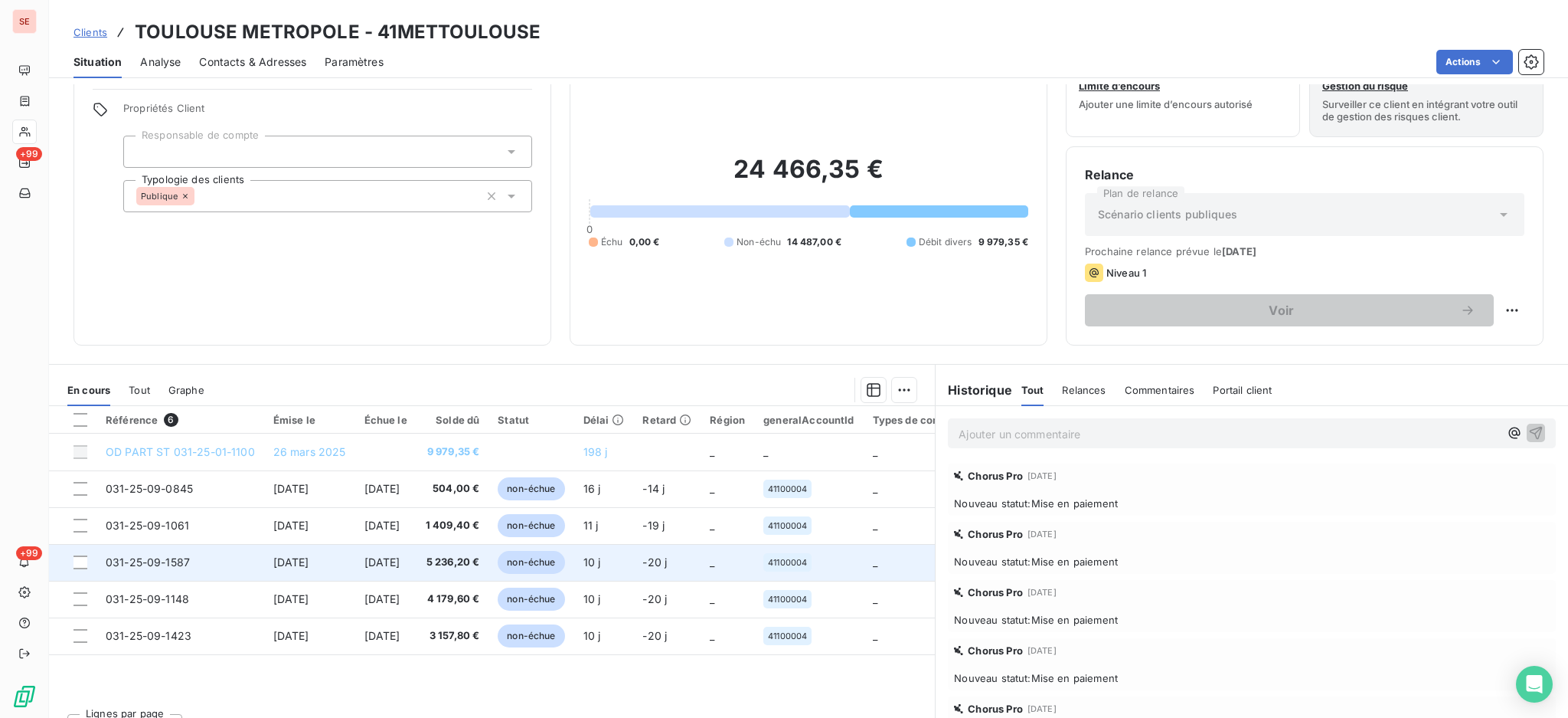
scroll to position [83, 0]
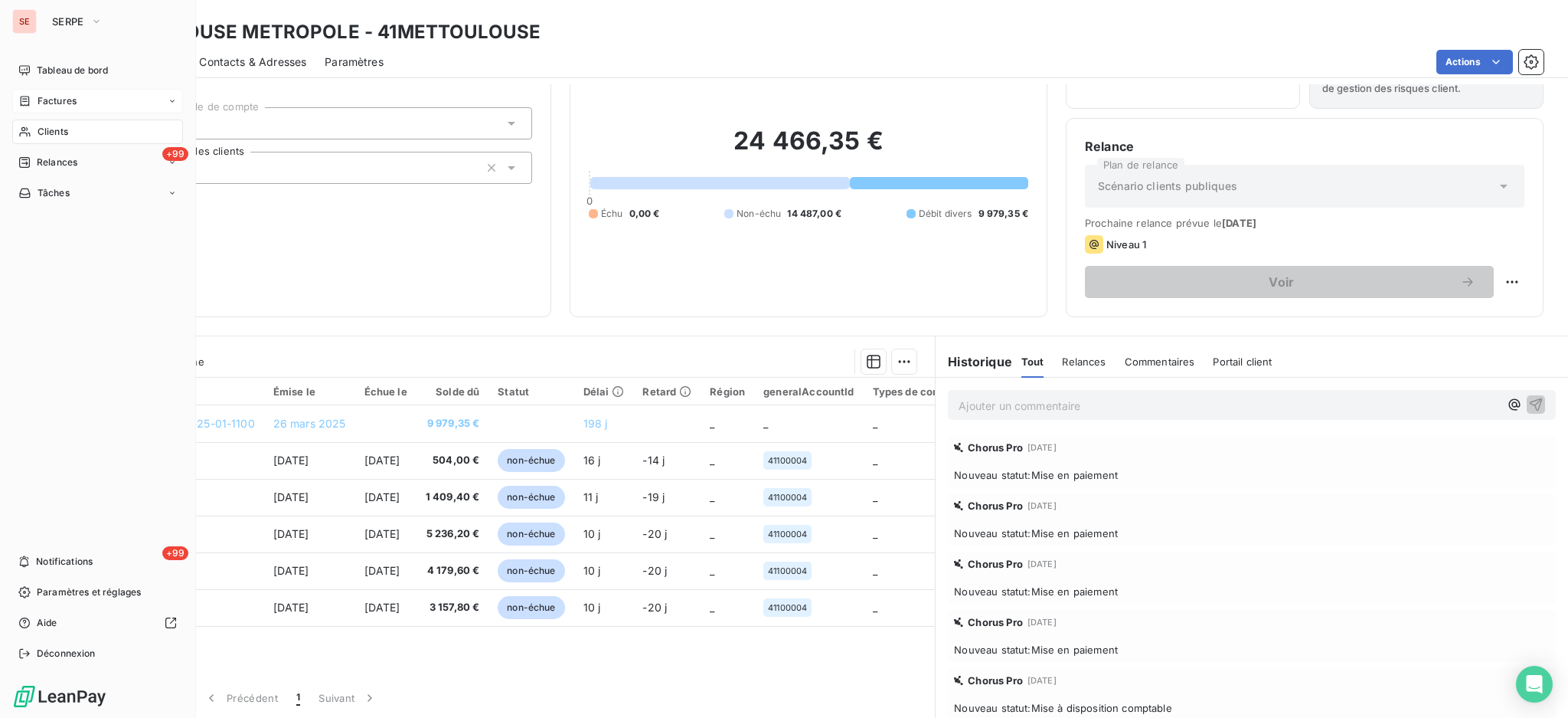
click at [60, 104] on span "Factures" at bounding box center [57, 101] width 39 height 14
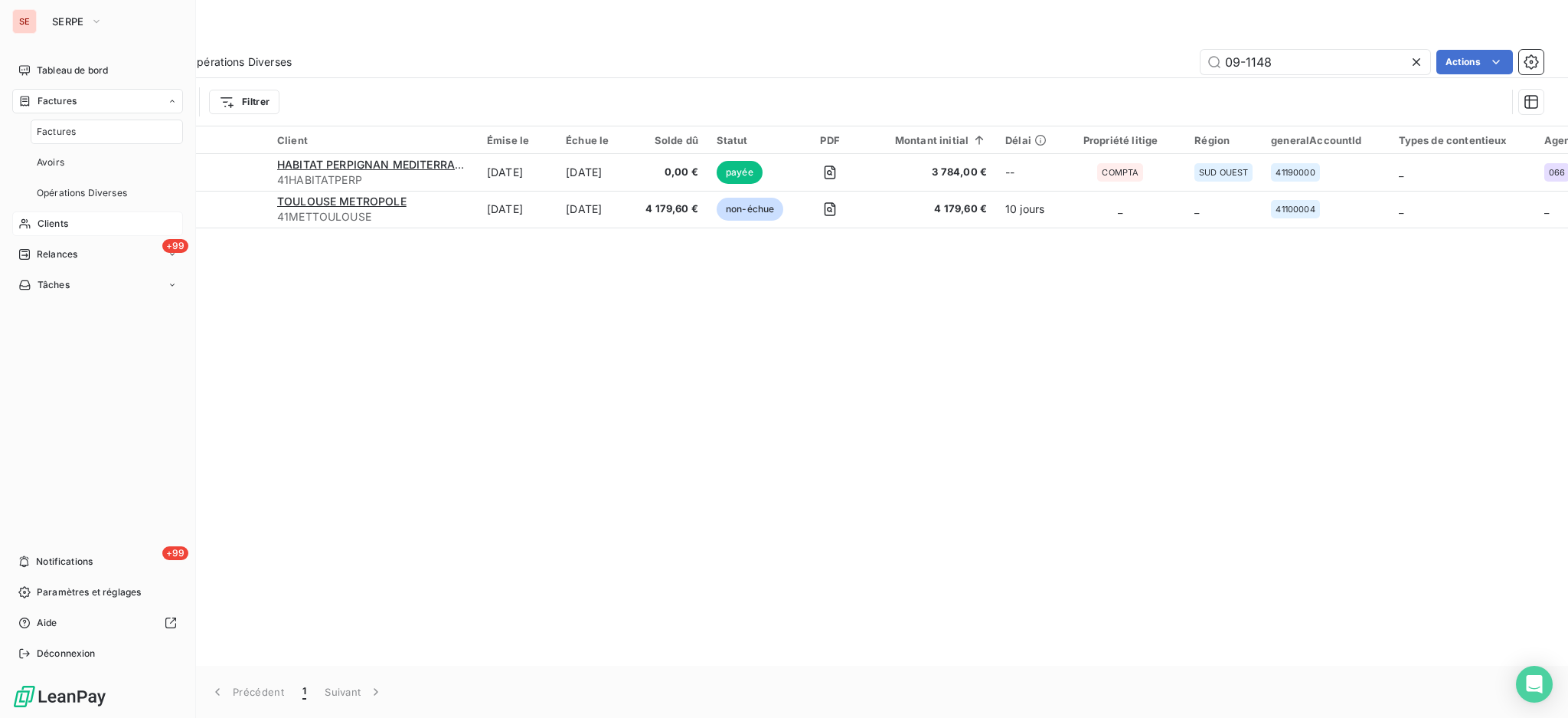
click at [58, 138] on div "Factures" at bounding box center [106, 131] width 152 height 24
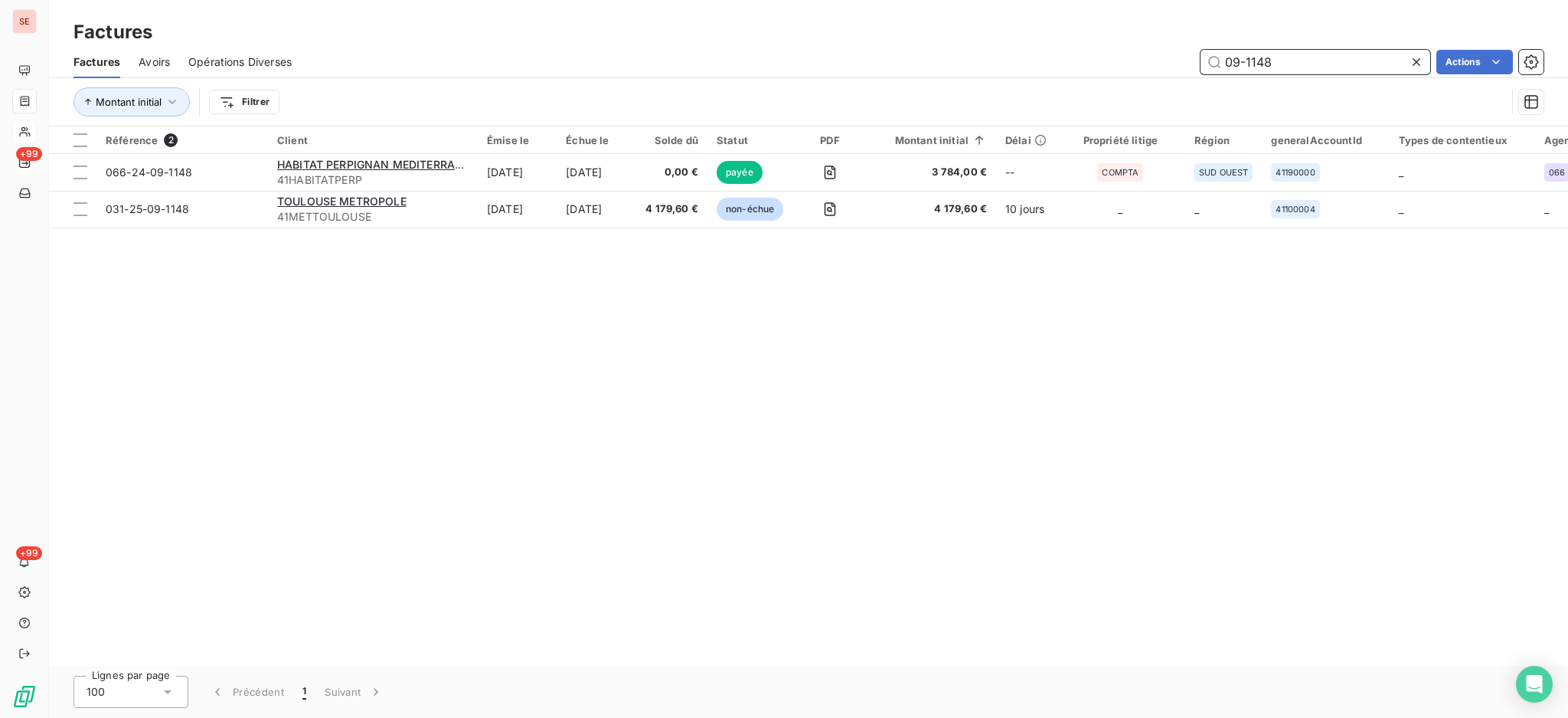
drag, startPoint x: 1326, startPoint y: 58, endPoint x: 1252, endPoint y: 54, distance: 74.1
click at [1252, 54] on input "09-1148" at bounding box center [1316, 62] width 230 height 24
type input "09-1087"
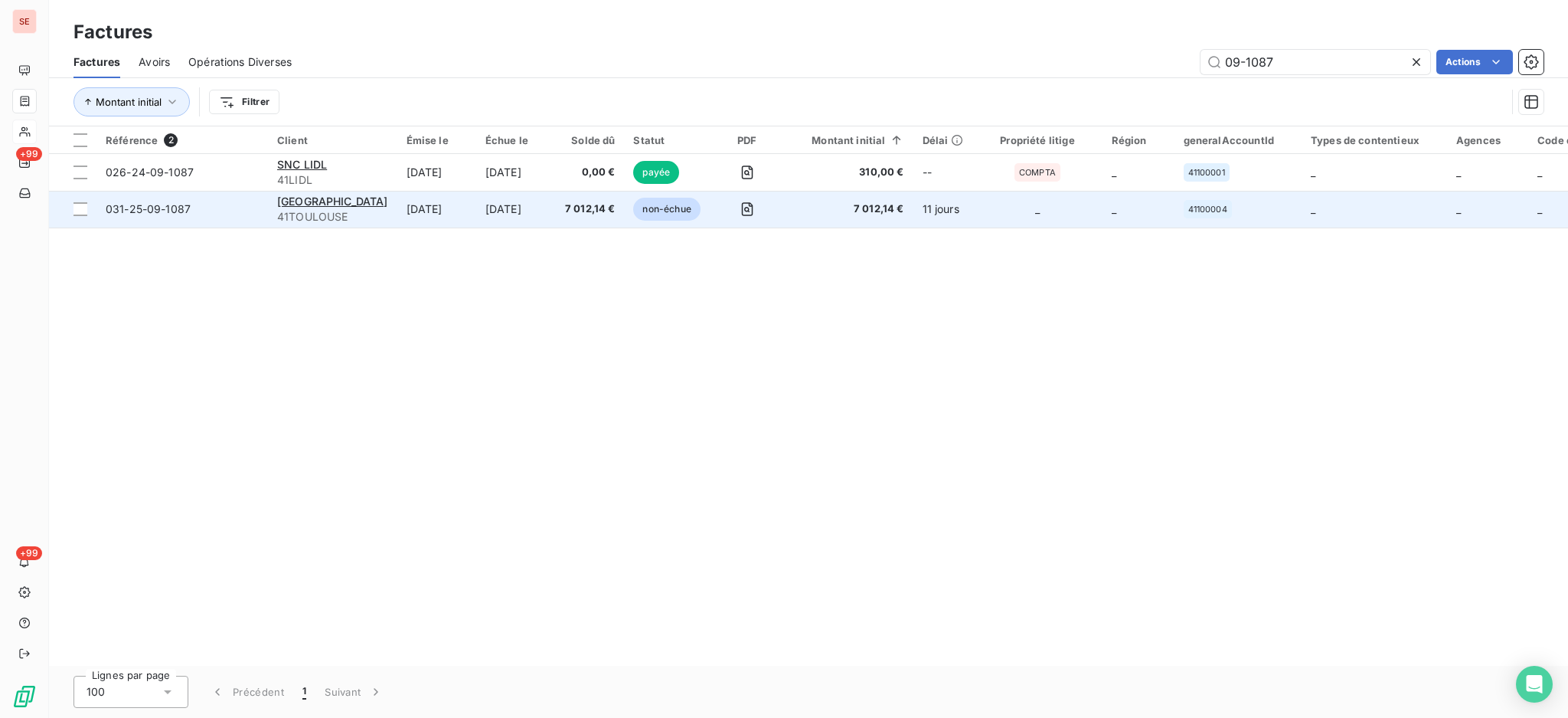
click at [528, 207] on td "[DATE]" at bounding box center [516, 209] width 80 height 37
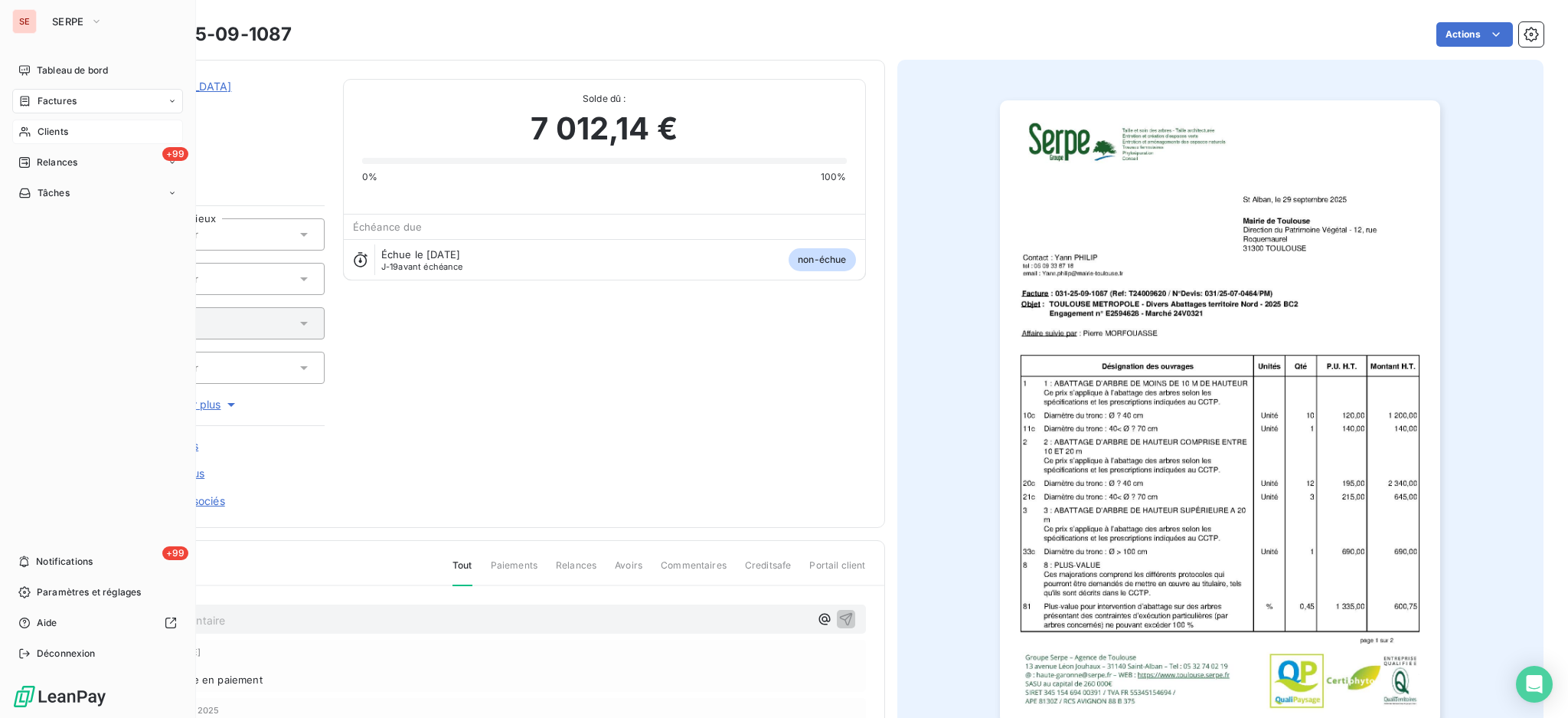
click at [43, 99] on span "Factures" at bounding box center [57, 101] width 39 height 14
click at [43, 98] on span "Factures" at bounding box center [57, 101] width 39 height 14
click at [54, 126] on span "Factures" at bounding box center [56, 131] width 39 height 14
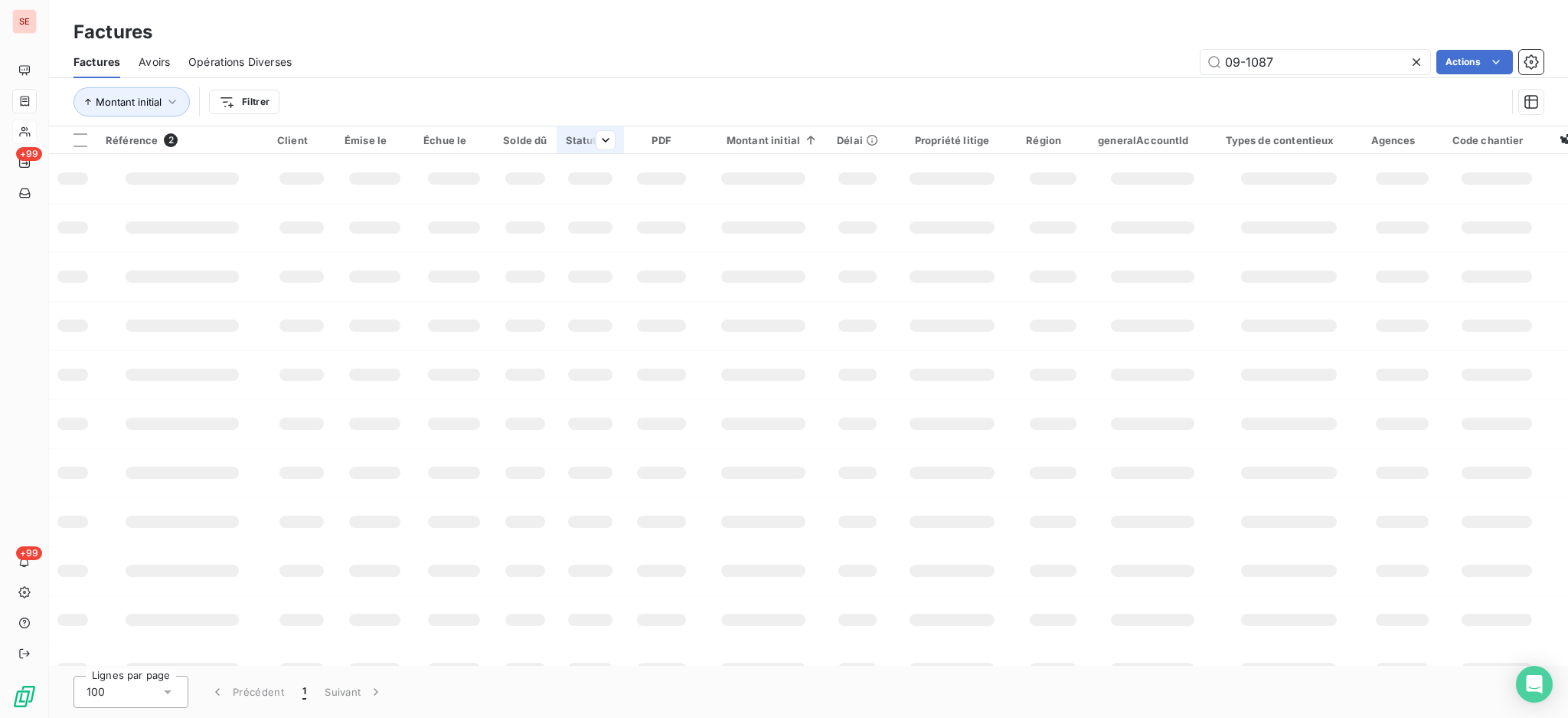
drag, startPoint x: 1101, startPoint y: 55, endPoint x: 700, endPoint y: 134, distance: 408.7
click at [998, 58] on div "09-1087 Actions" at bounding box center [927, 62] width 1234 height 24
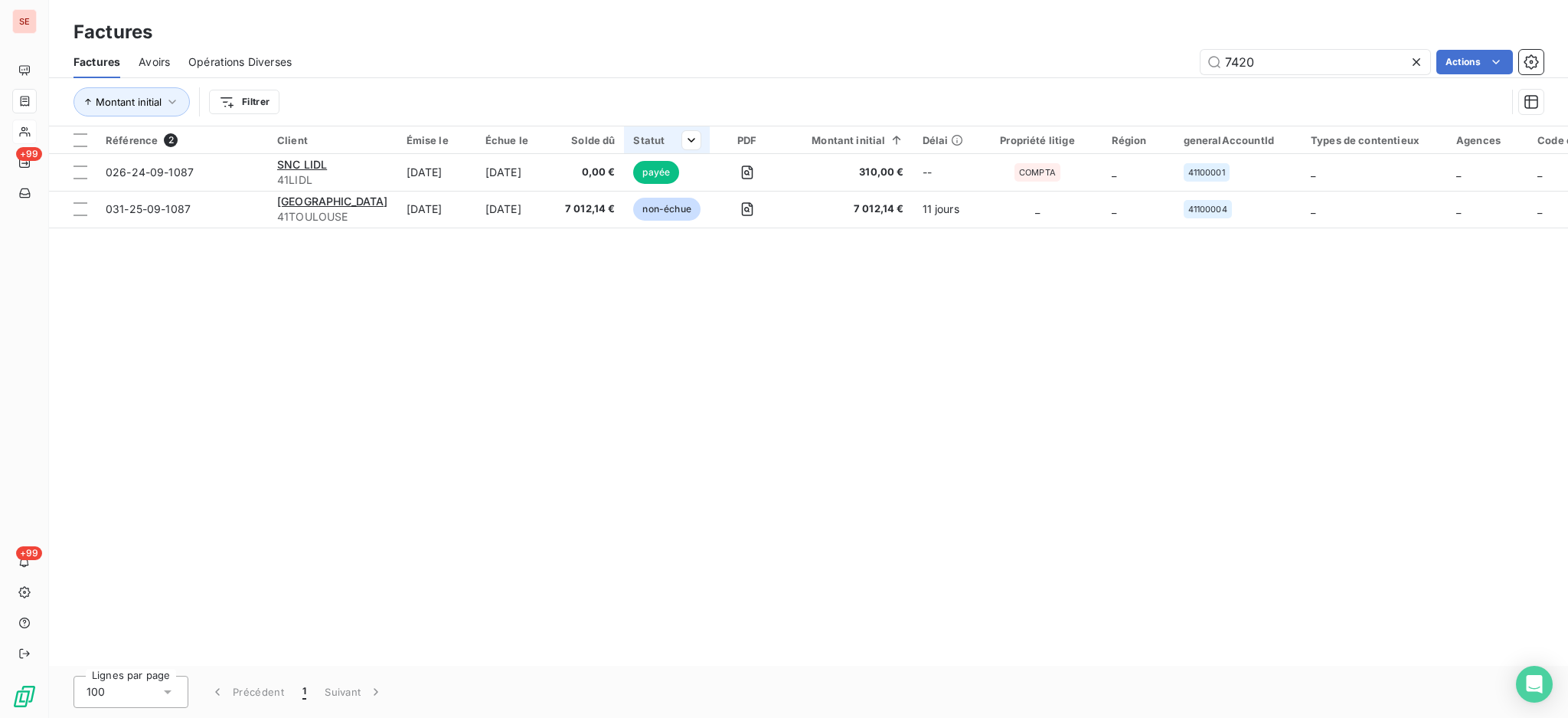
type input "7420"
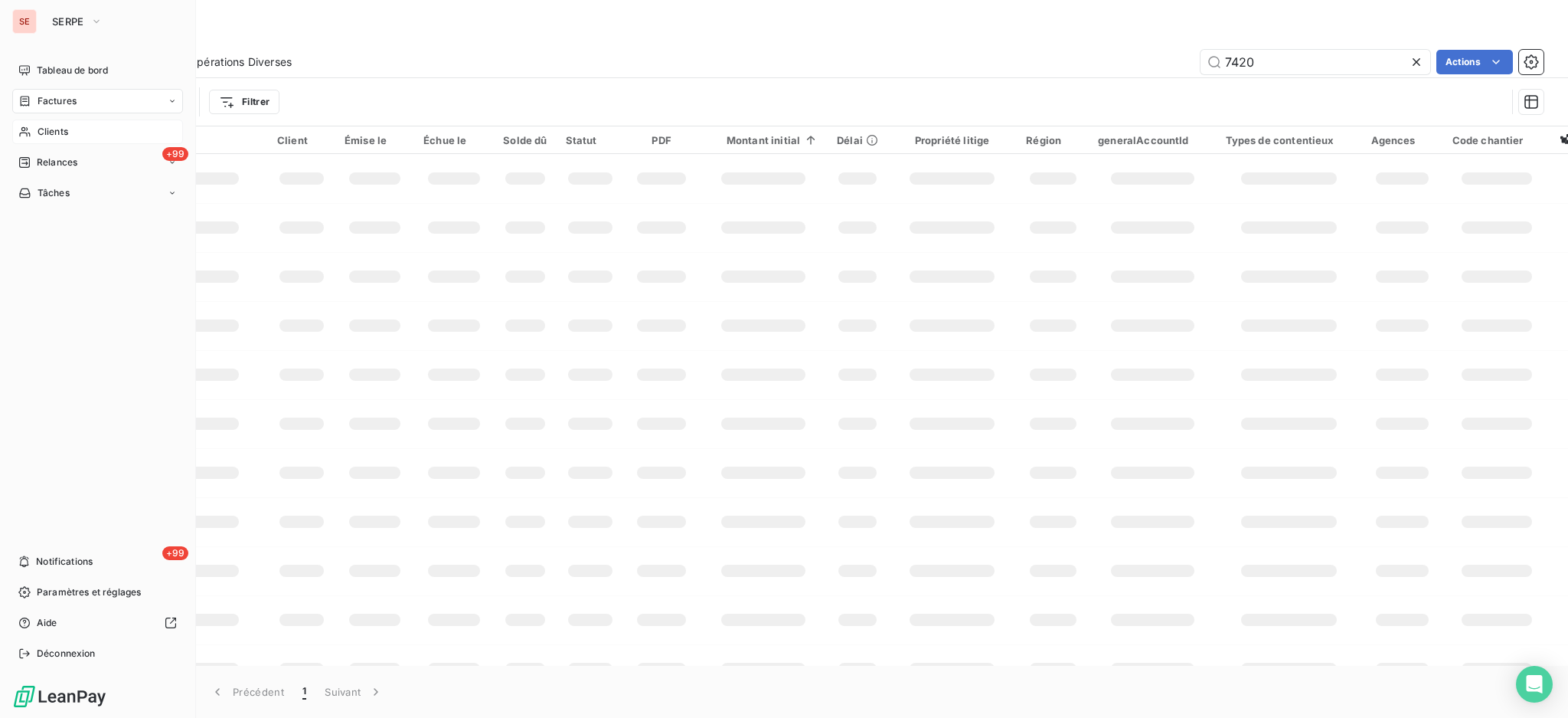
click at [48, 128] on span "Clients" at bounding box center [52, 131] width 30 height 14
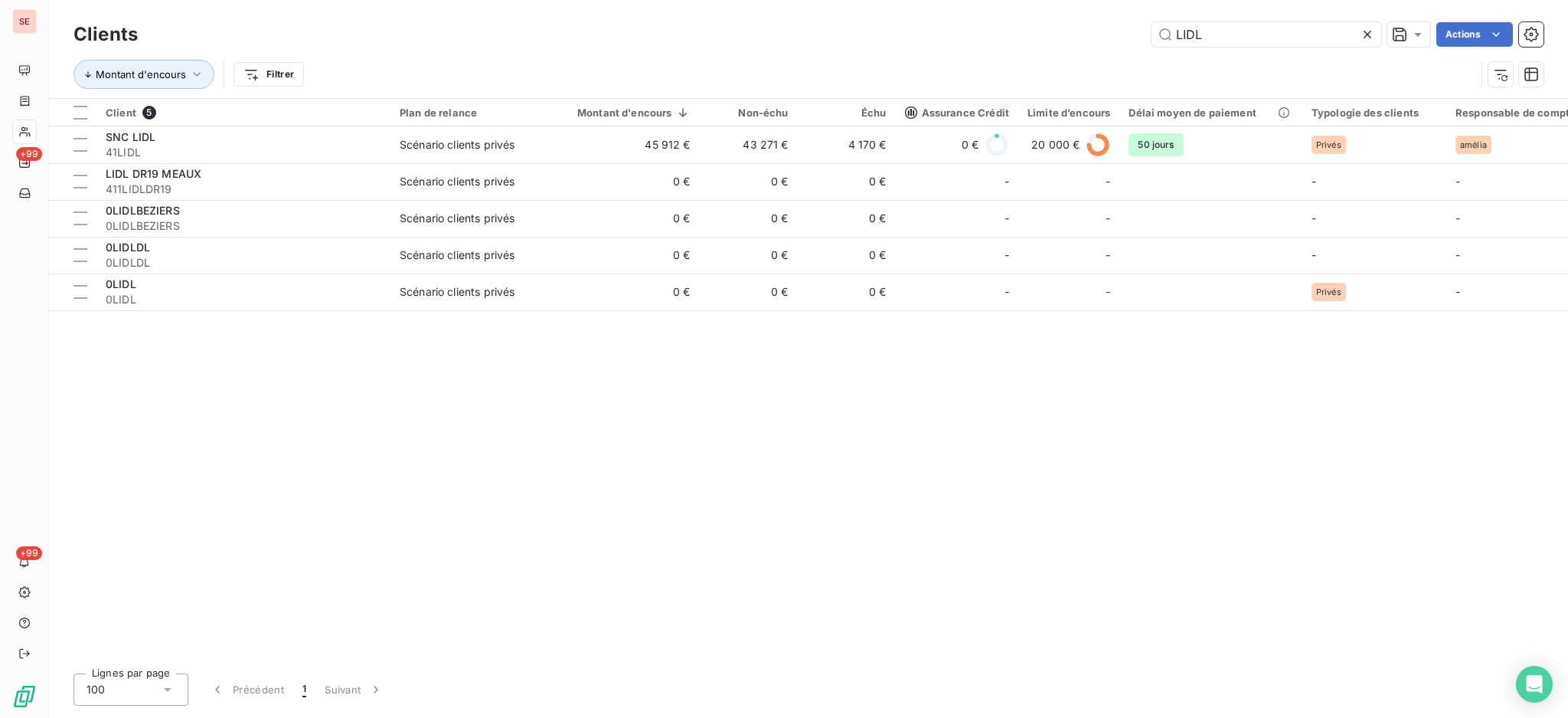
drag, startPoint x: 1247, startPoint y: 36, endPoint x: 1114, endPoint y: 23, distance: 133.6
click at [1116, 23] on div "LIDL Actions" at bounding box center [850, 35] width 1388 height 24
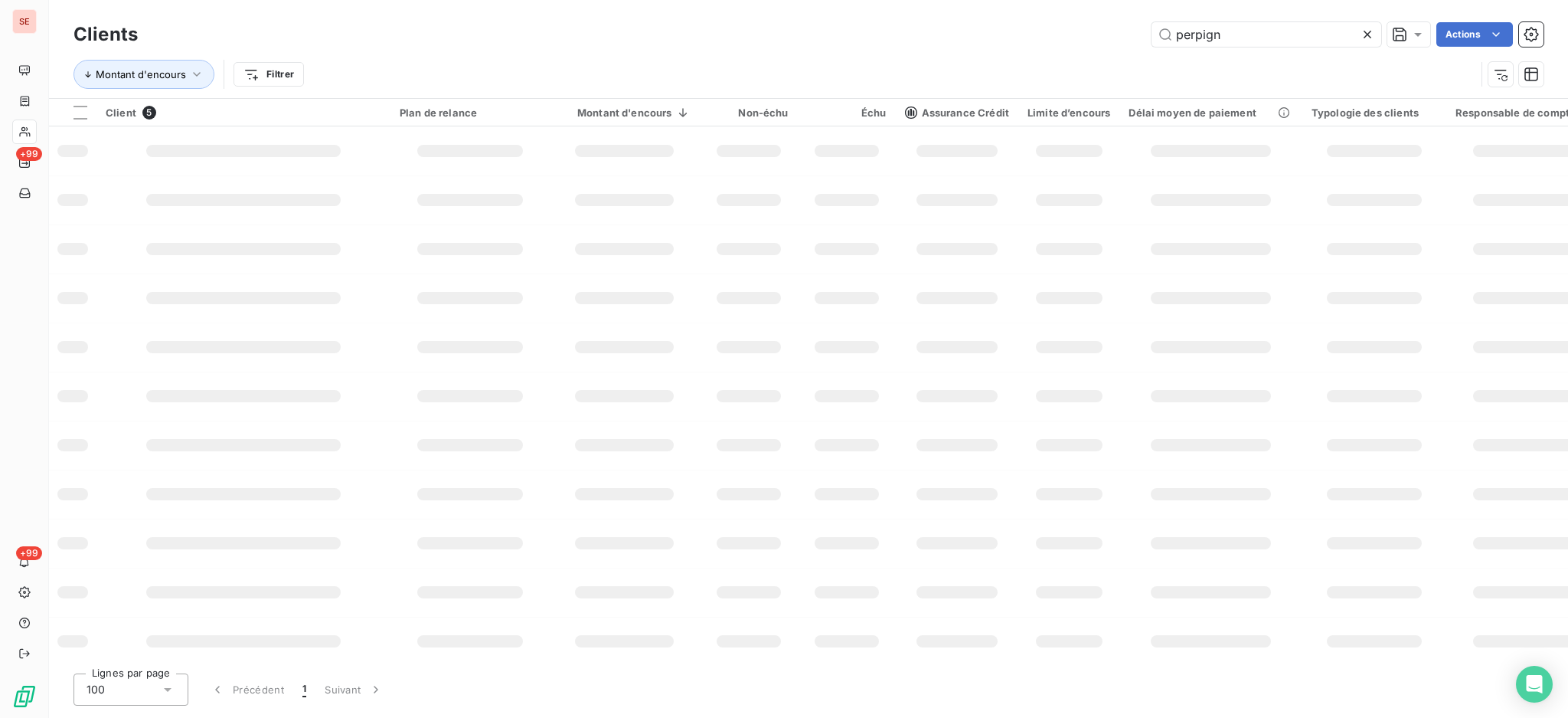
type input "perpign"
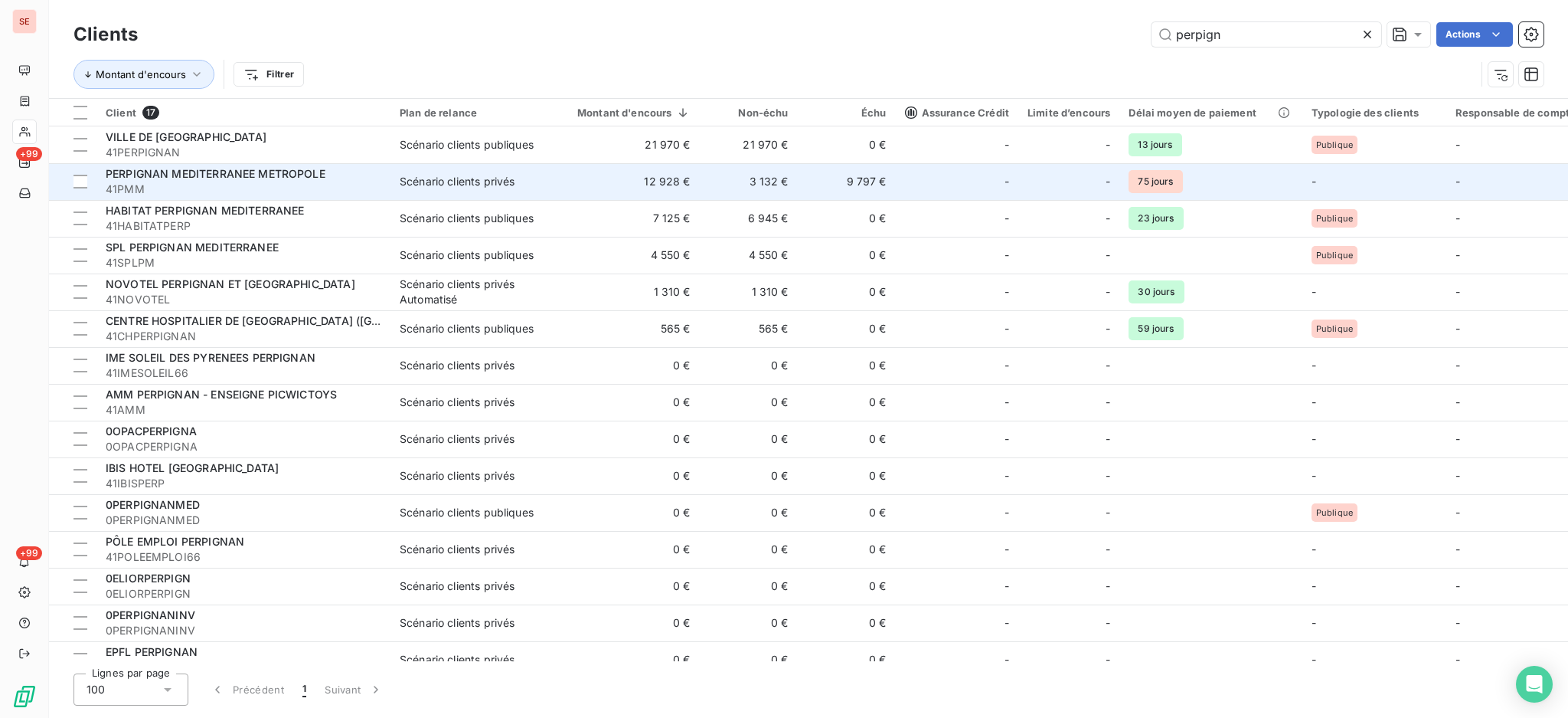
click at [319, 188] on span "41PMM" at bounding box center [243, 190] width 276 height 16
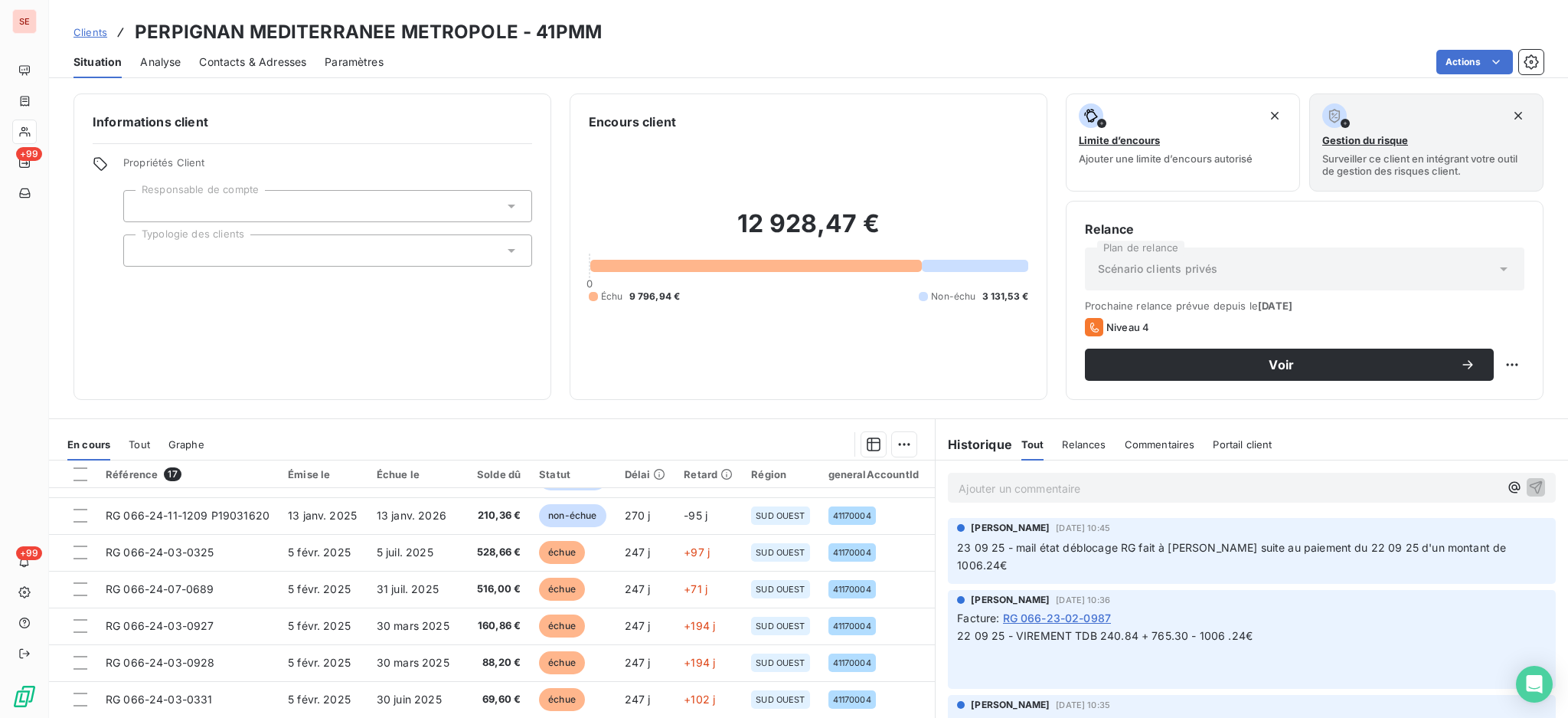
scroll to position [83, 0]
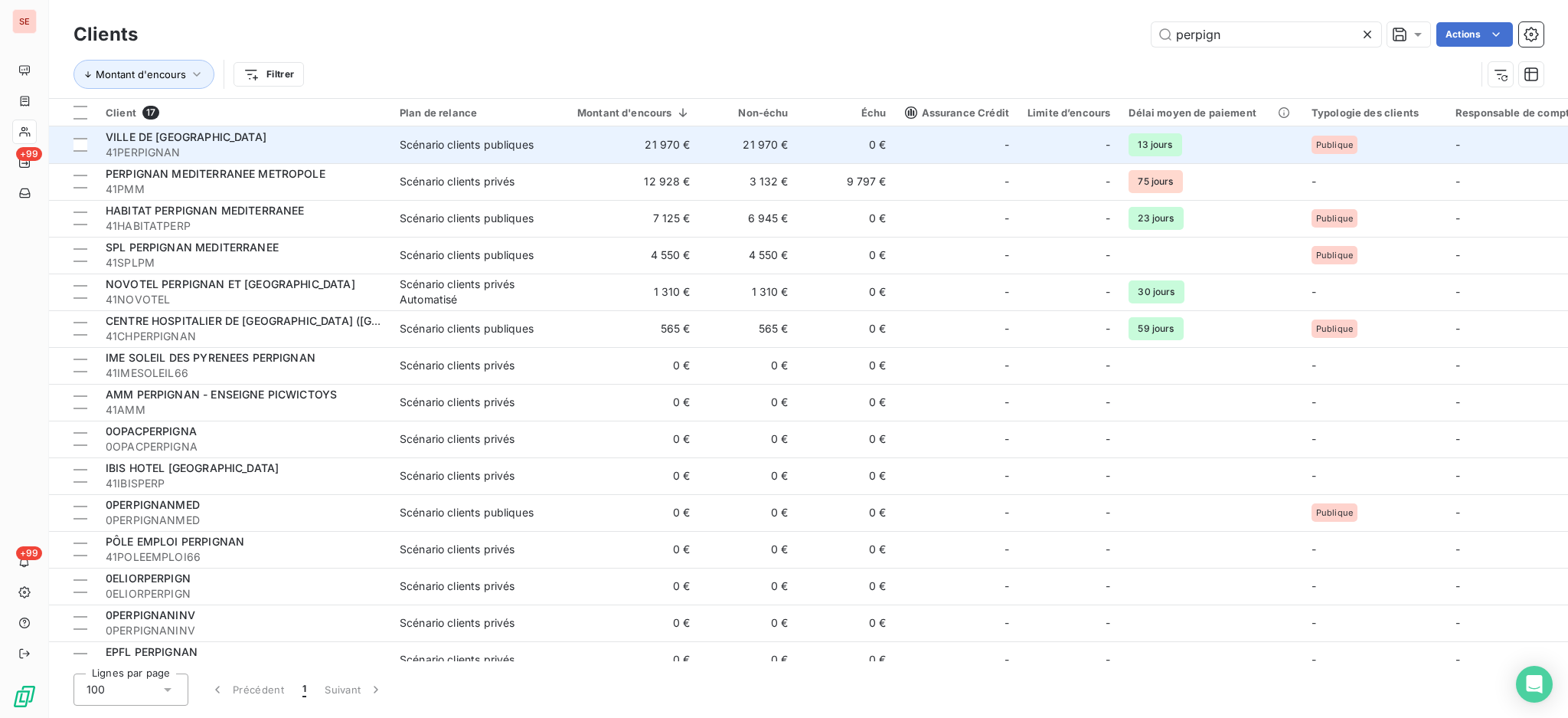
click at [203, 154] on span "41PERPIGNAN" at bounding box center [243, 152] width 276 height 16
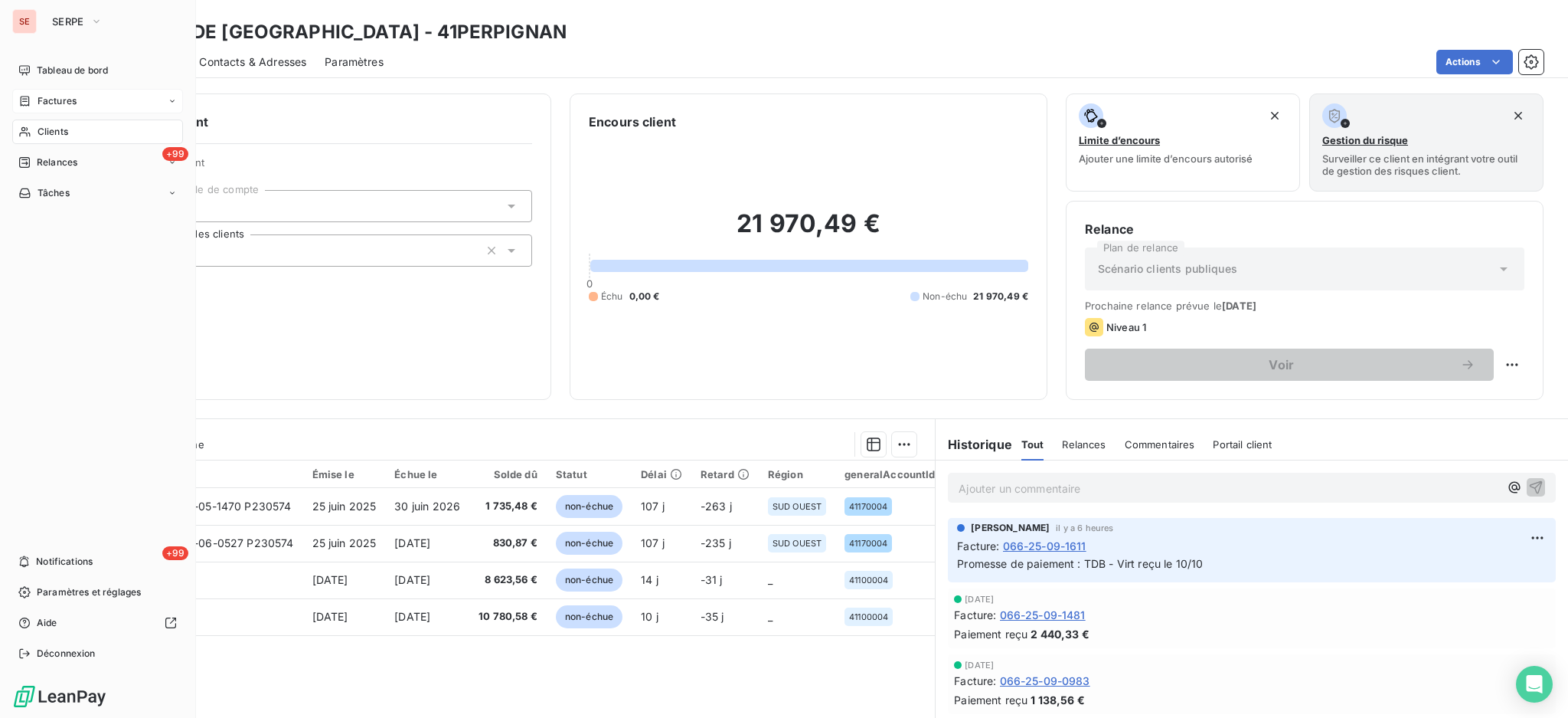
click at [43, 104] on span "Factures" at bounding box center [57, 101] width 39 height 14
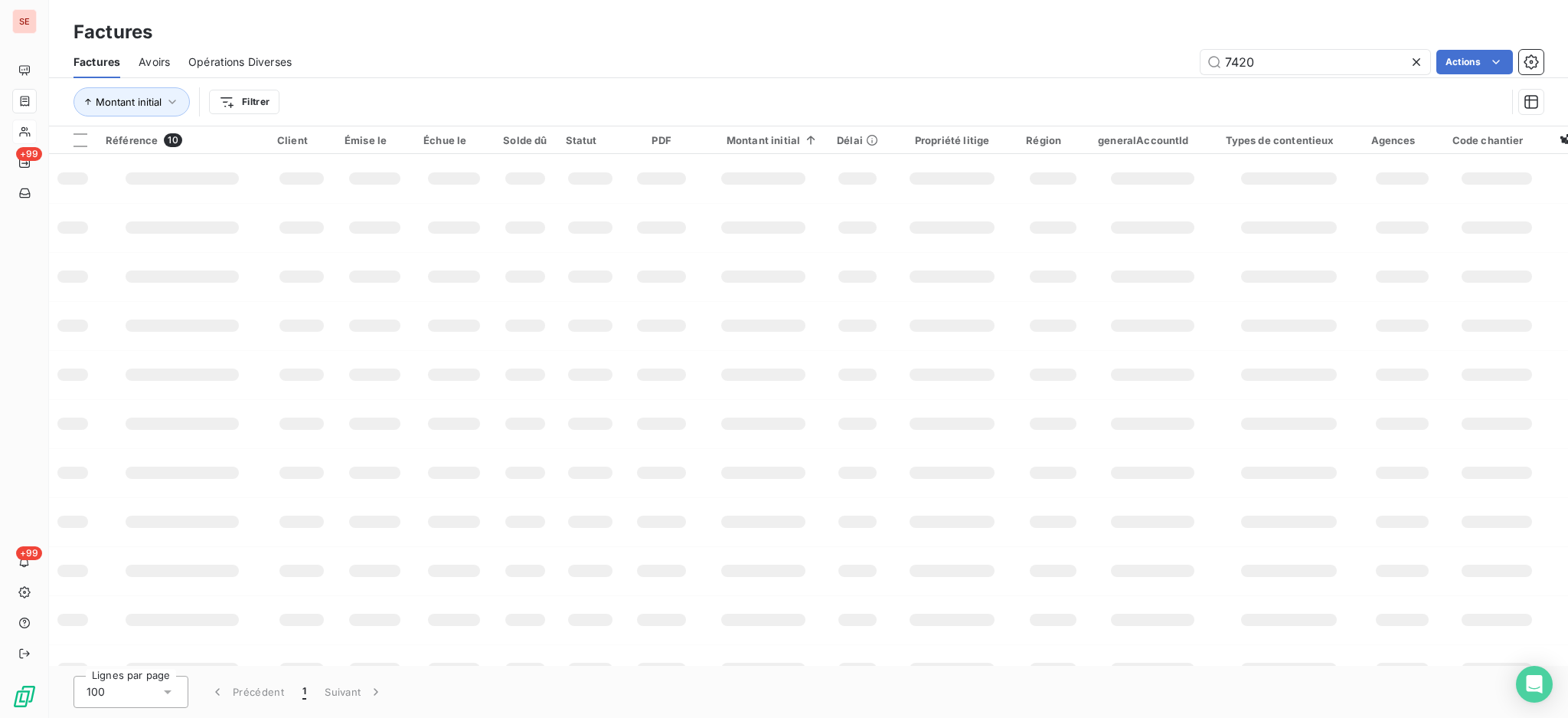
drag, startPoint x: 1270, startPoint y: 57, endPoint x: 993, endPoint y: 65, distance: 277.1
click at [993, 65] on div "7420 Actions" at bounding box center [927, 62] width 1234 height 24
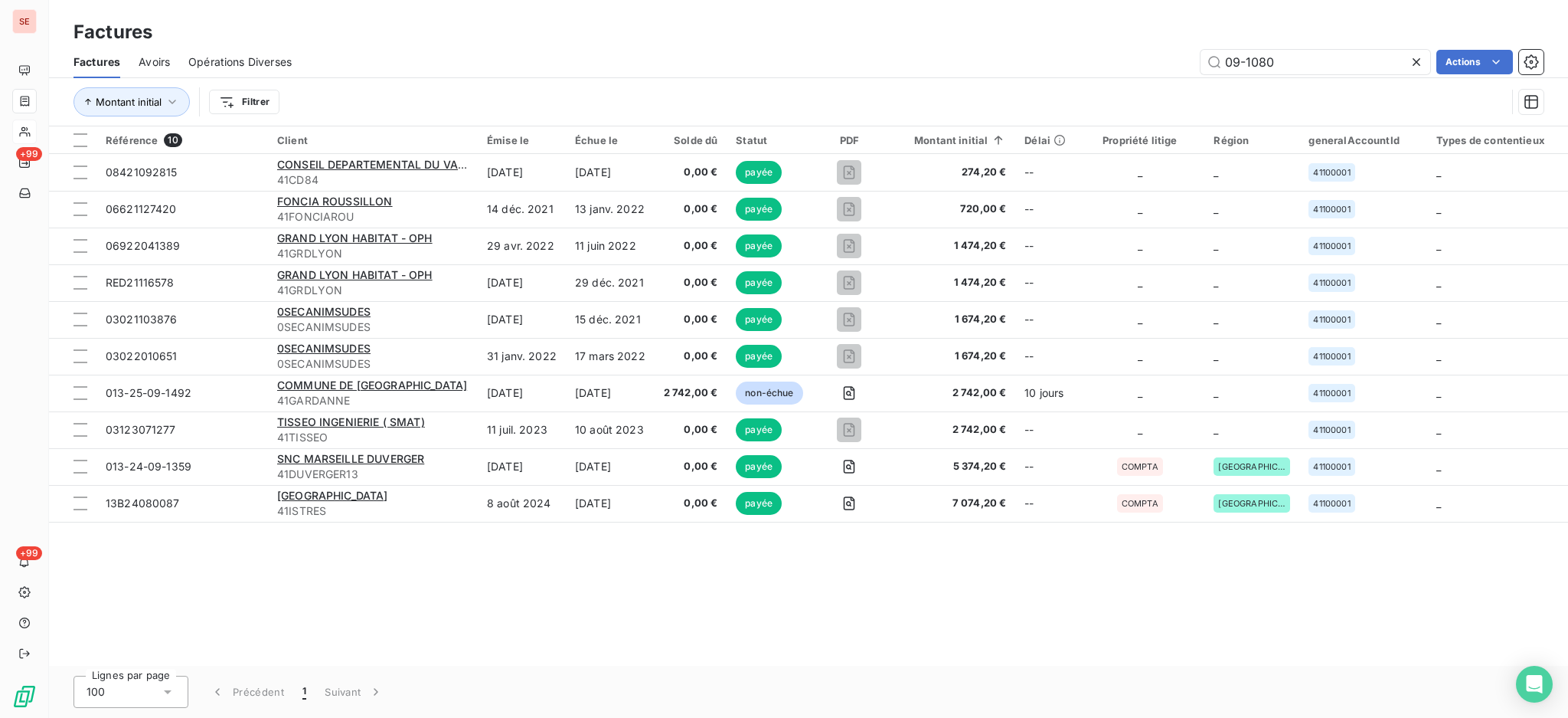
type input "09-1080"
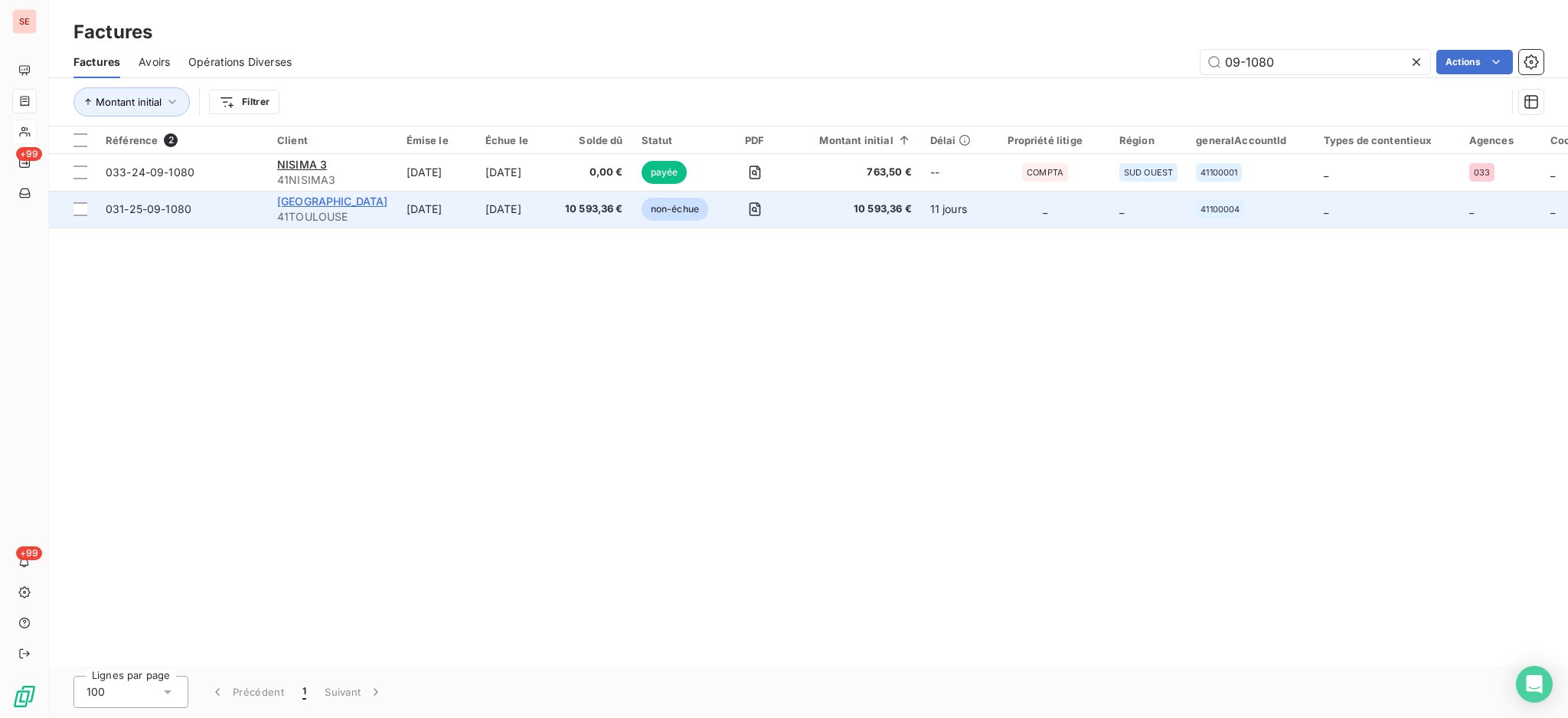
click at [314, 206] on span "[GEOGRAPHIC_DATA]" at bounding box center [333, 201] width 111 height 13
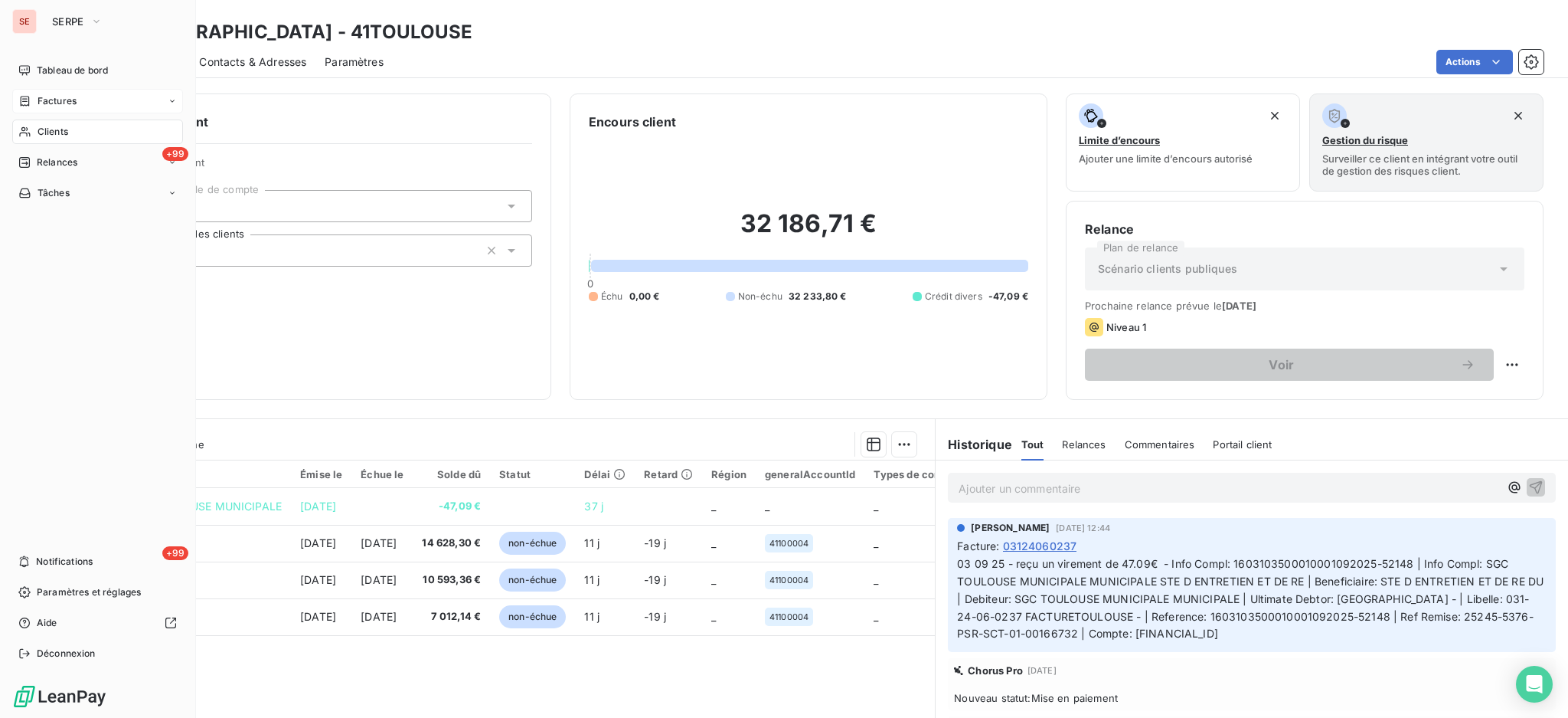
click at [55, 94] on span "Factures" at bounding box center [57, 101] width 39 height 14
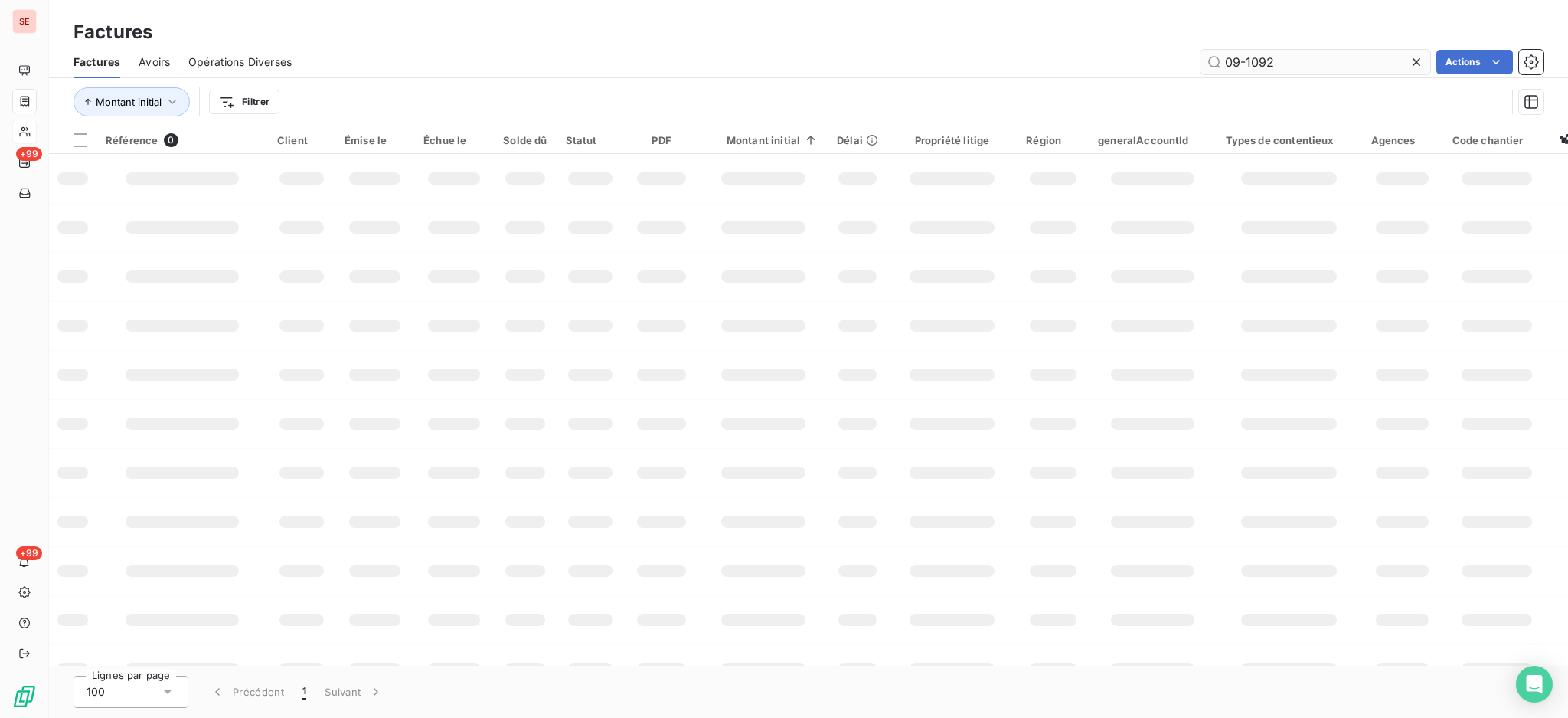
type input "09-1092"
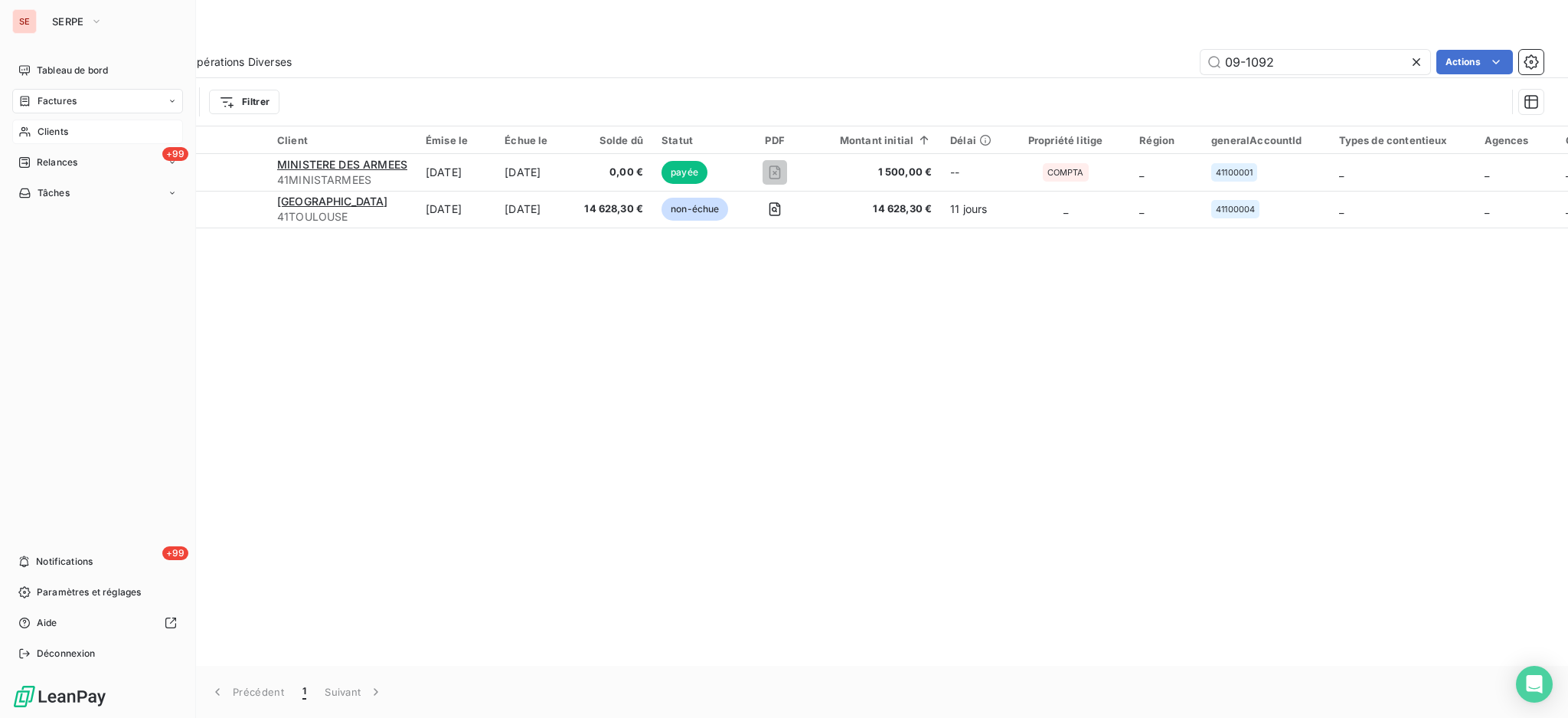
click at [53, 124] on span "Clients" at bounding box center [52, 131] width 30 height 14
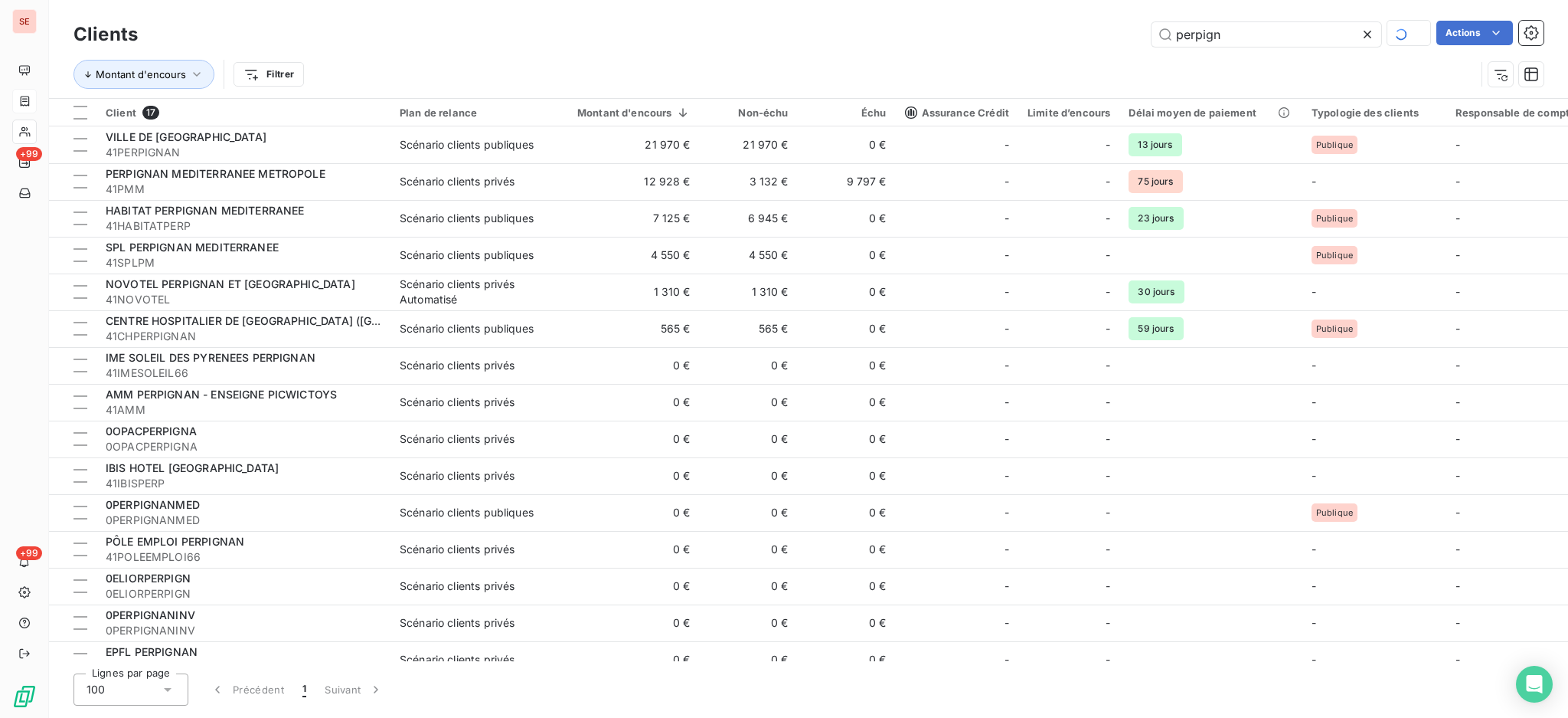
drag, startPoint x: 1270, startPoint y: 37, endPoint x: 746, endPoint y: 71, distance: 525.1
click at [827, 52] on div "Clients perpign Actions Montant d'encours Filtrer" at bounding box center [808, 58] width 1471 height 80
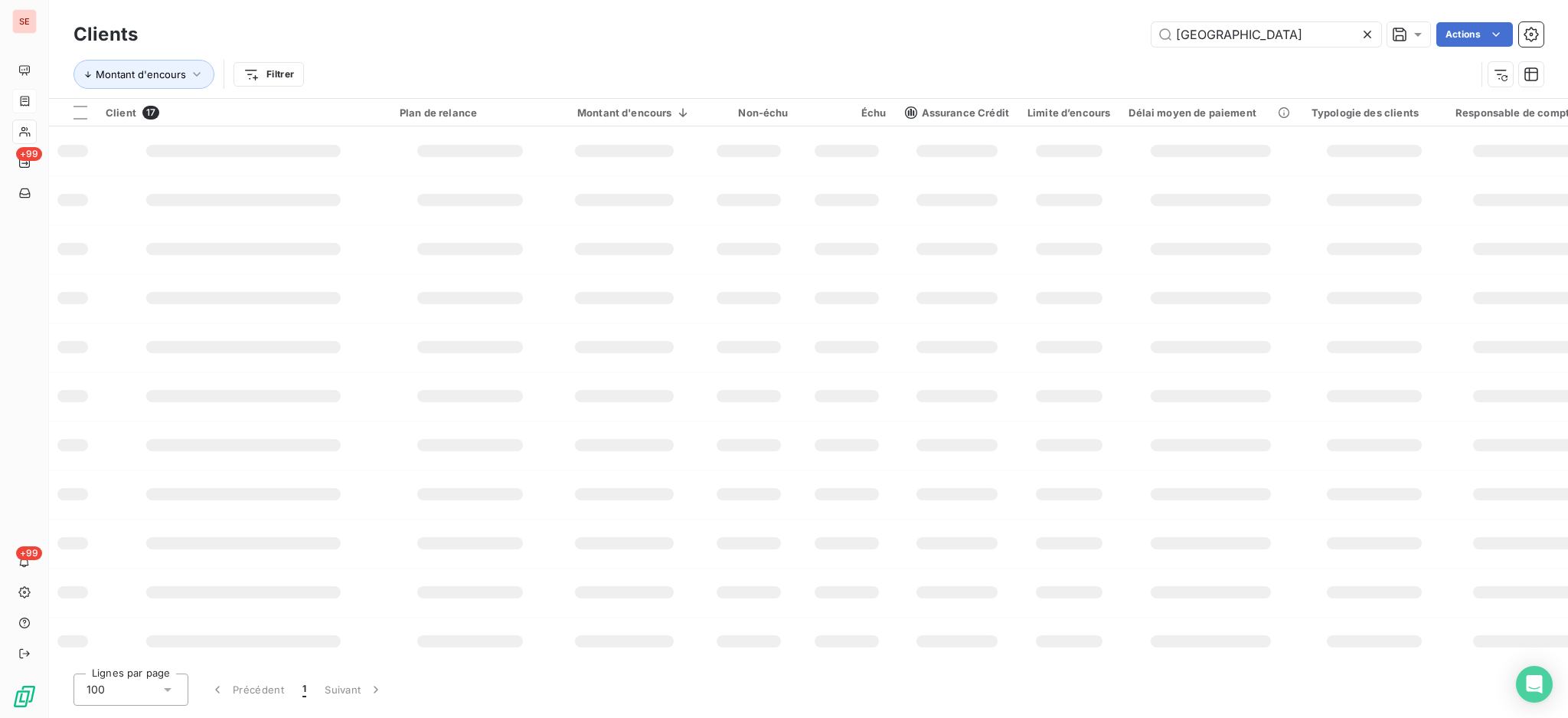
type input "[GEOGRAPHIC_DATA]"
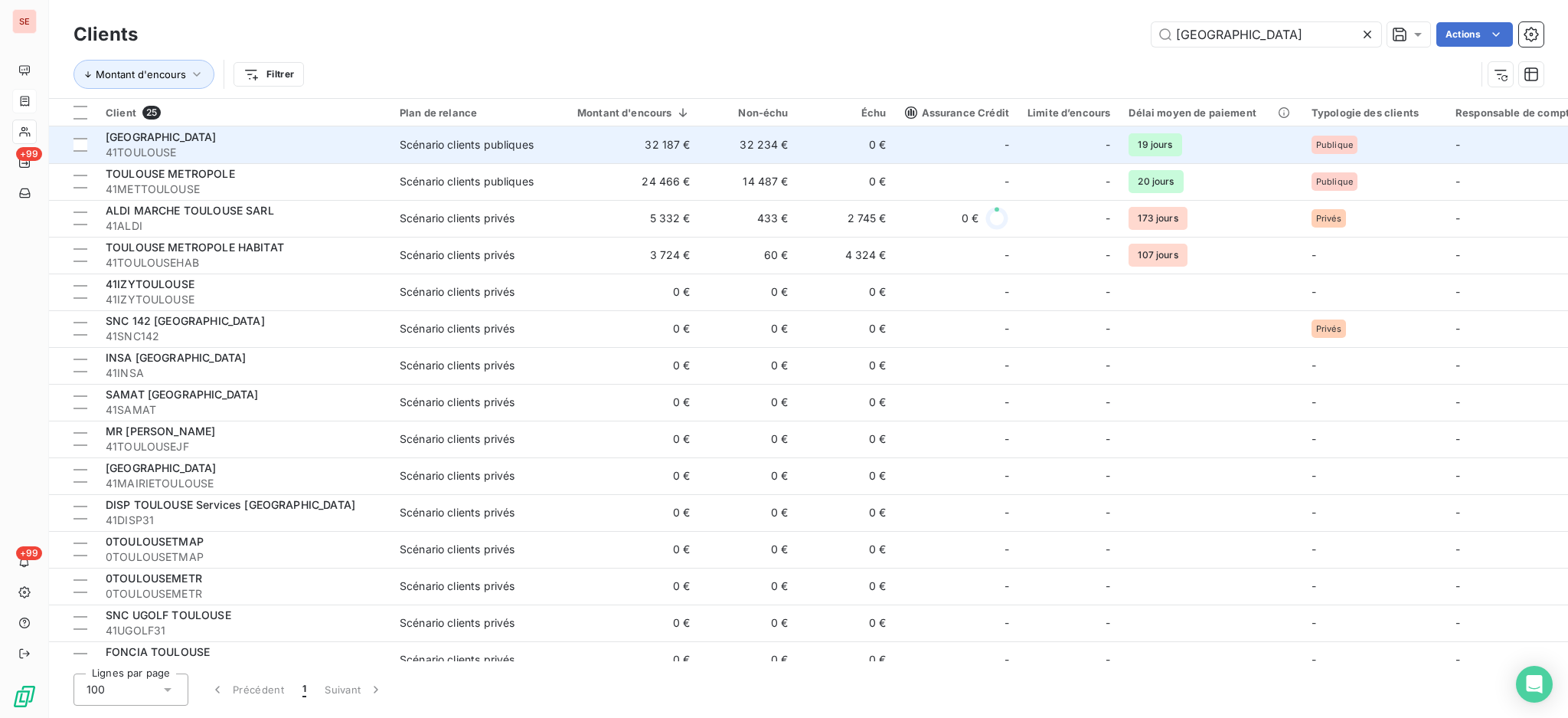
click at [230, 144] on div "[GEOGRAPHIC_DATA]" at bounding box center [243, 138] width 276 height 16
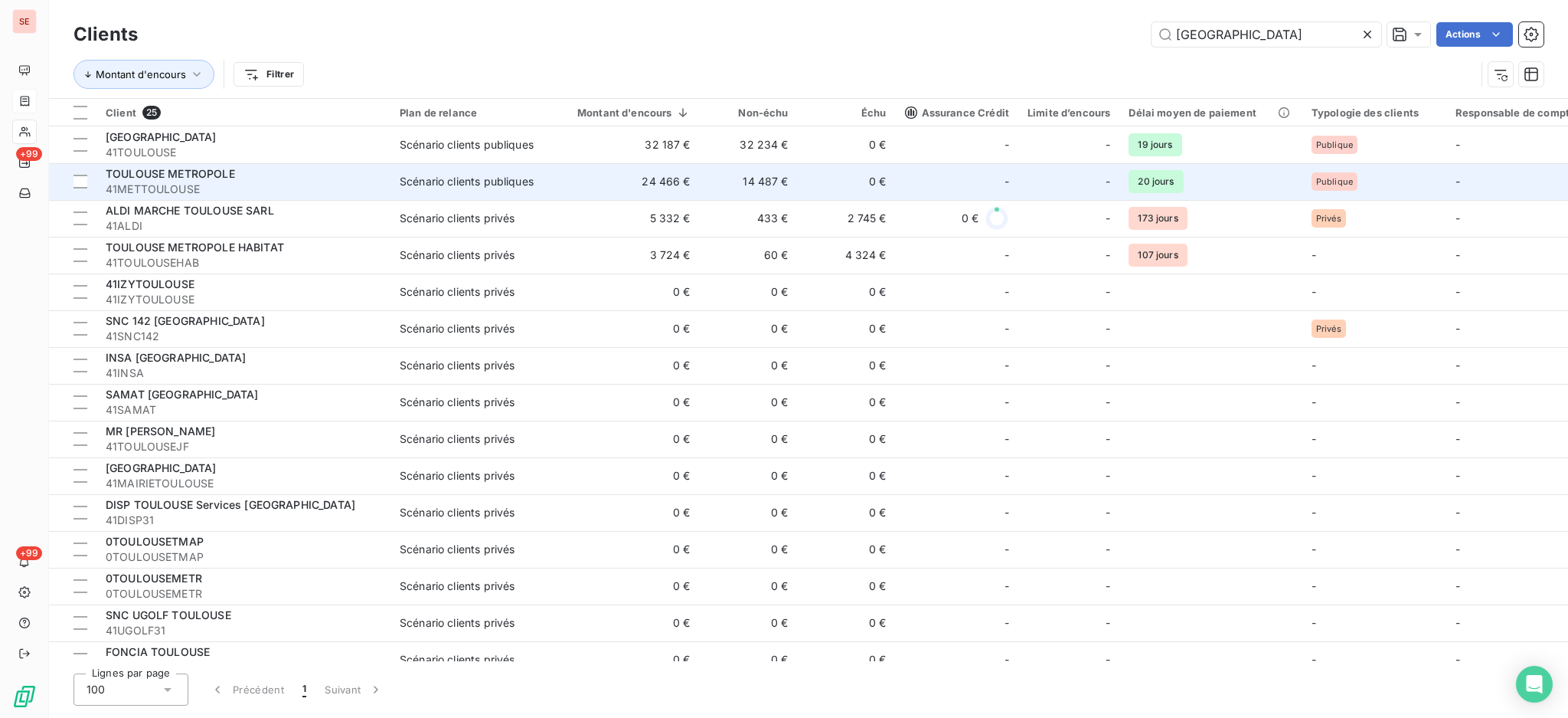
click at [185, 185] on span "41METTOULOUSE" at bounding box center [243, 190] width 276 height 16
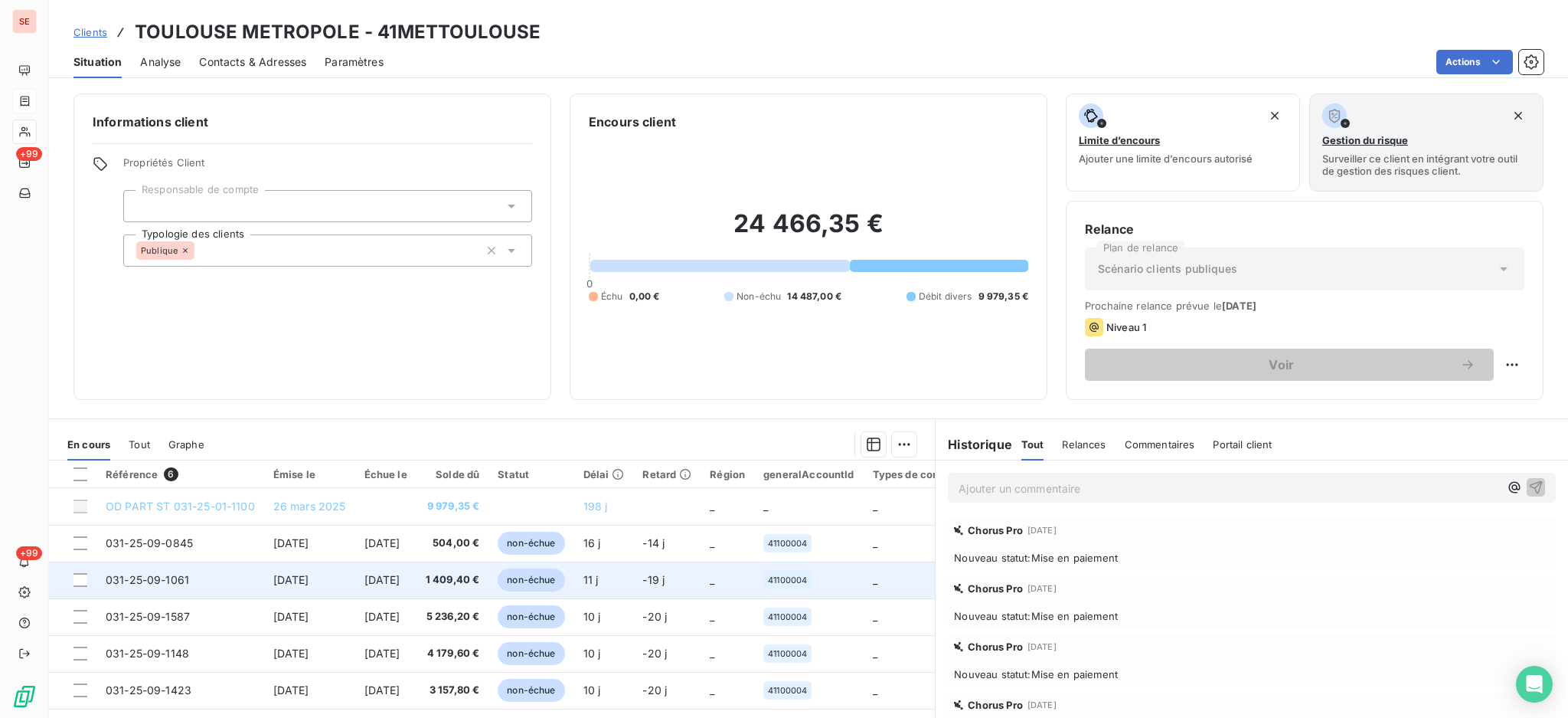
scroll to position [83, 0]
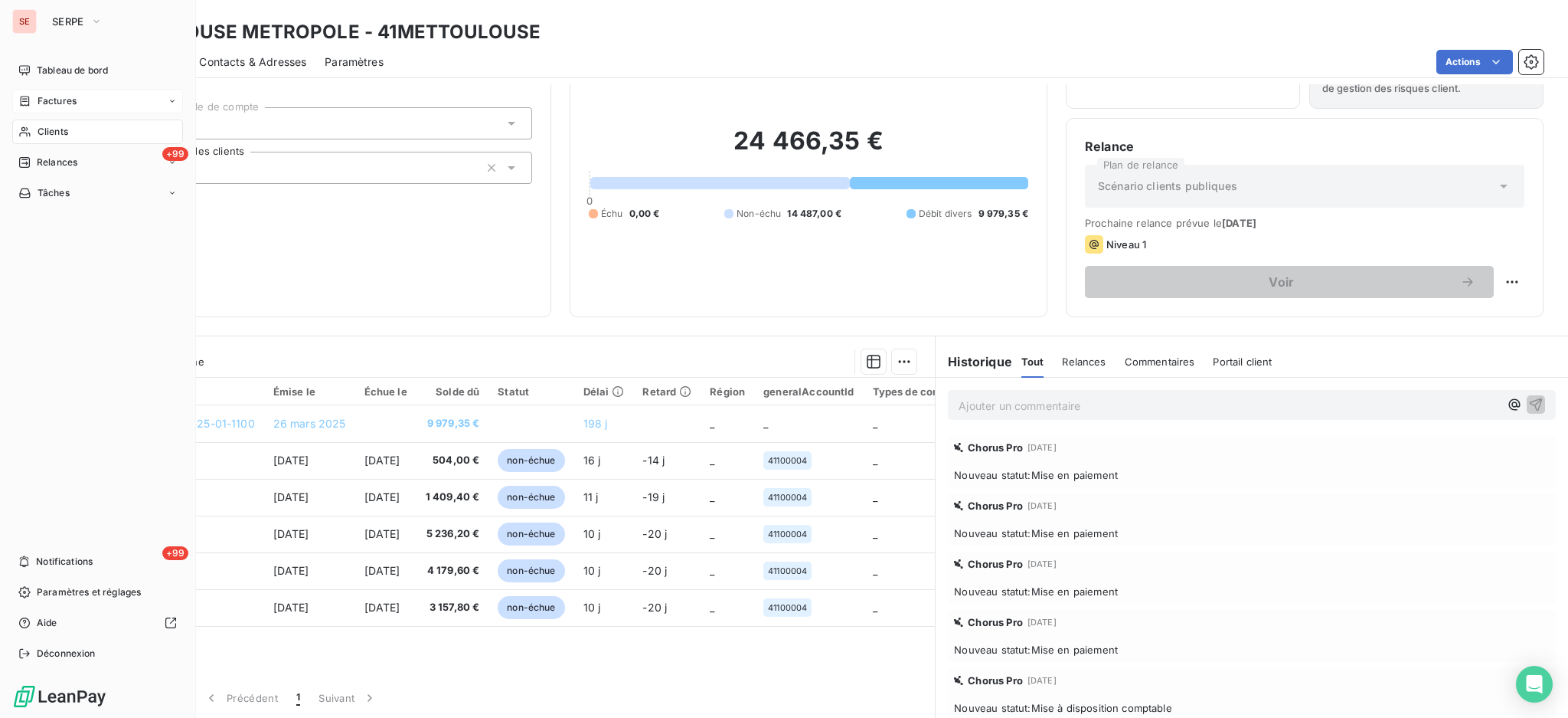
click at [57, 115] on nav "Tableau de bord Factures Clients +99 Relances Tâches" at bounding box center [97, 131] width 171 height 147
click at [64, 103] on span "Factures" at bounding box center [57, 101] width 39 height 14
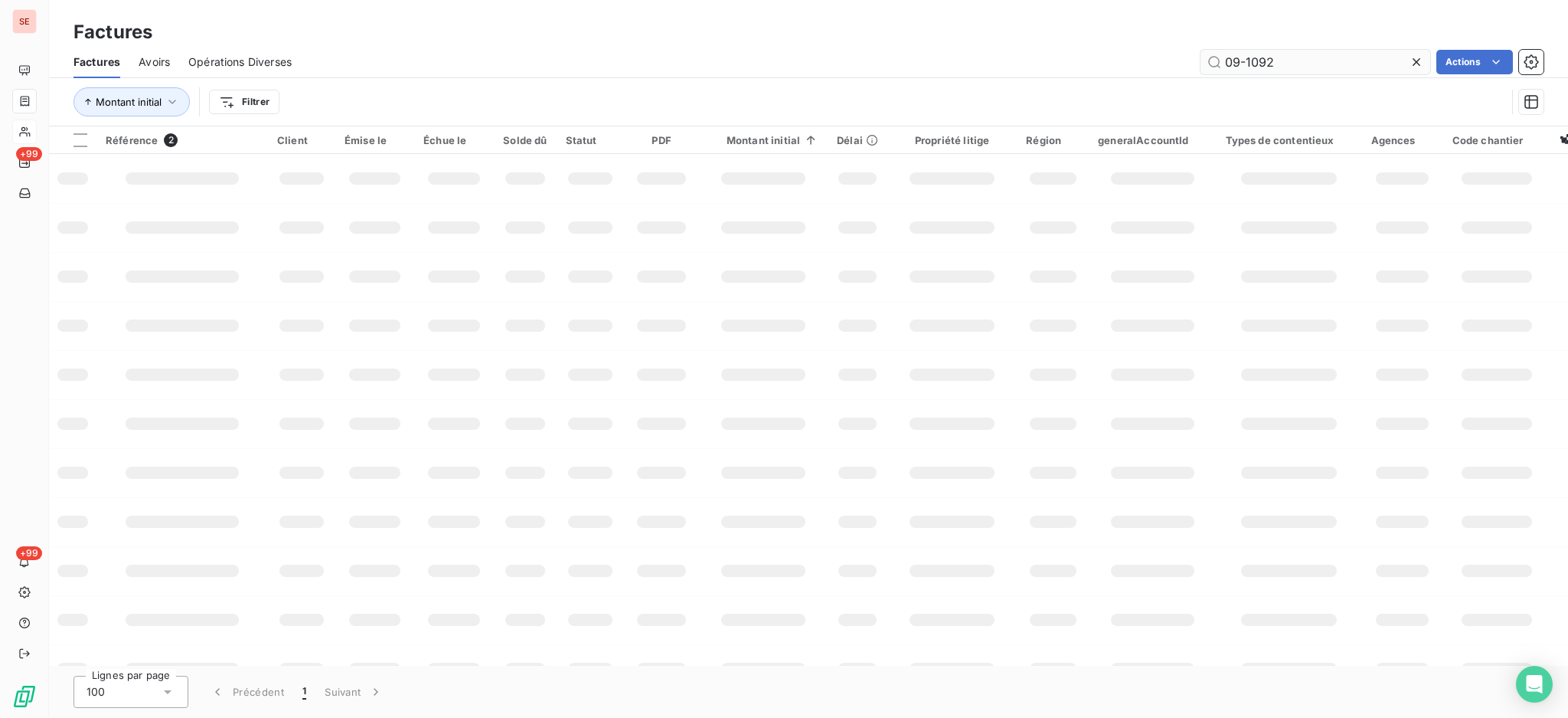
drag, startPoint x: 1314, startPoint y: 56, endPoint x: 1247, endPoint y: 58, distance: 67.0
click at [1247, 58] on input "09-1092" at bounding box center [1316, 62] width 230 height 24
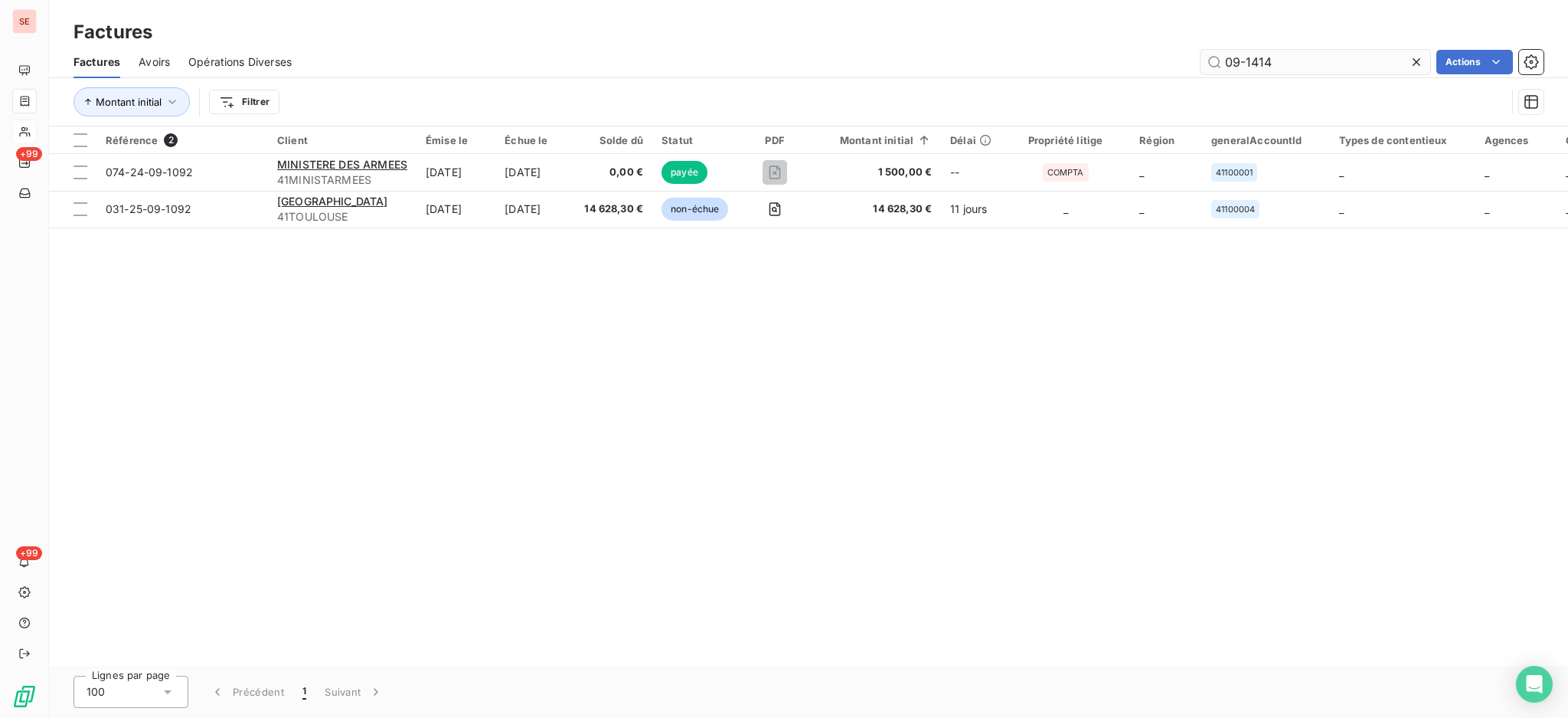
type input "09-1414"
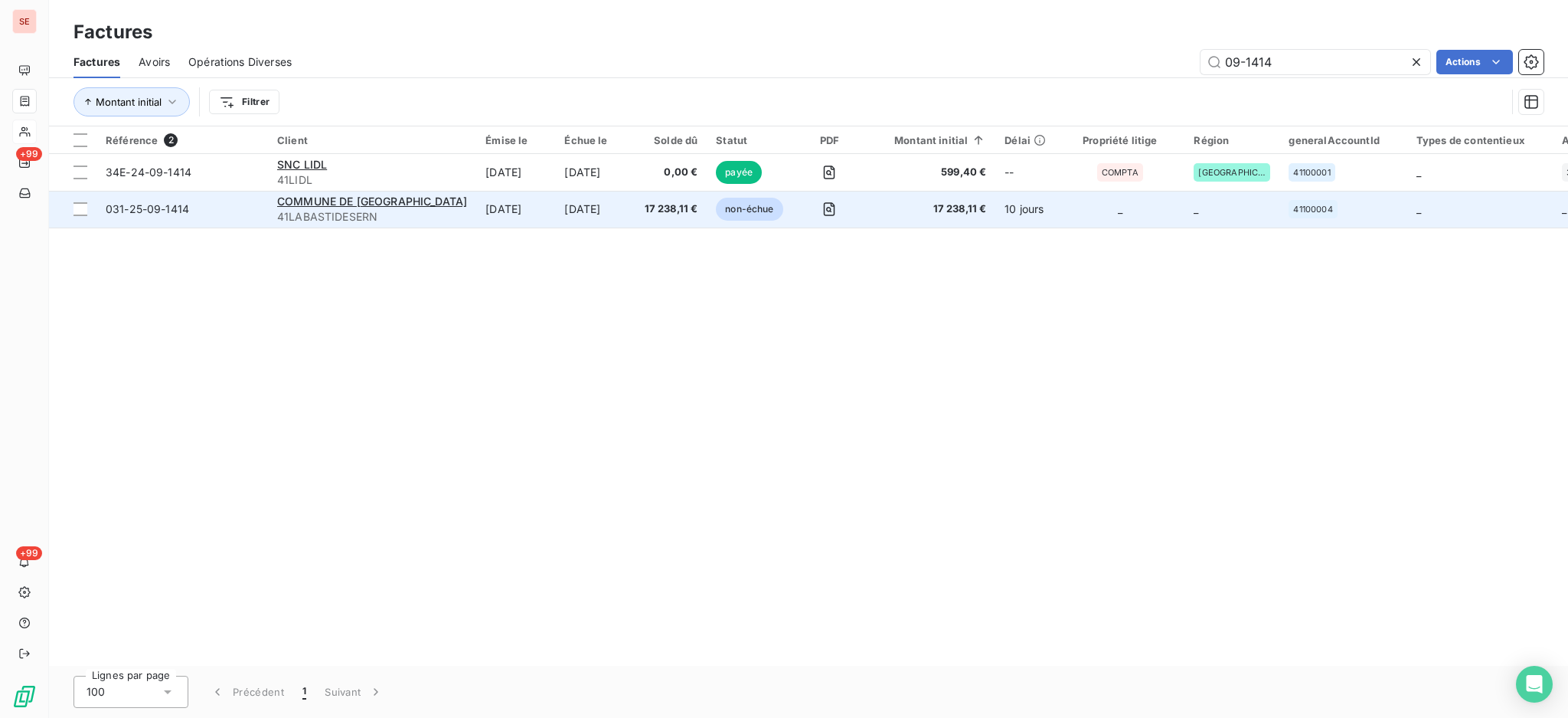
click at [596, 207] on td "[DATE]" at bounding box center [595, 209] width 80 height 37
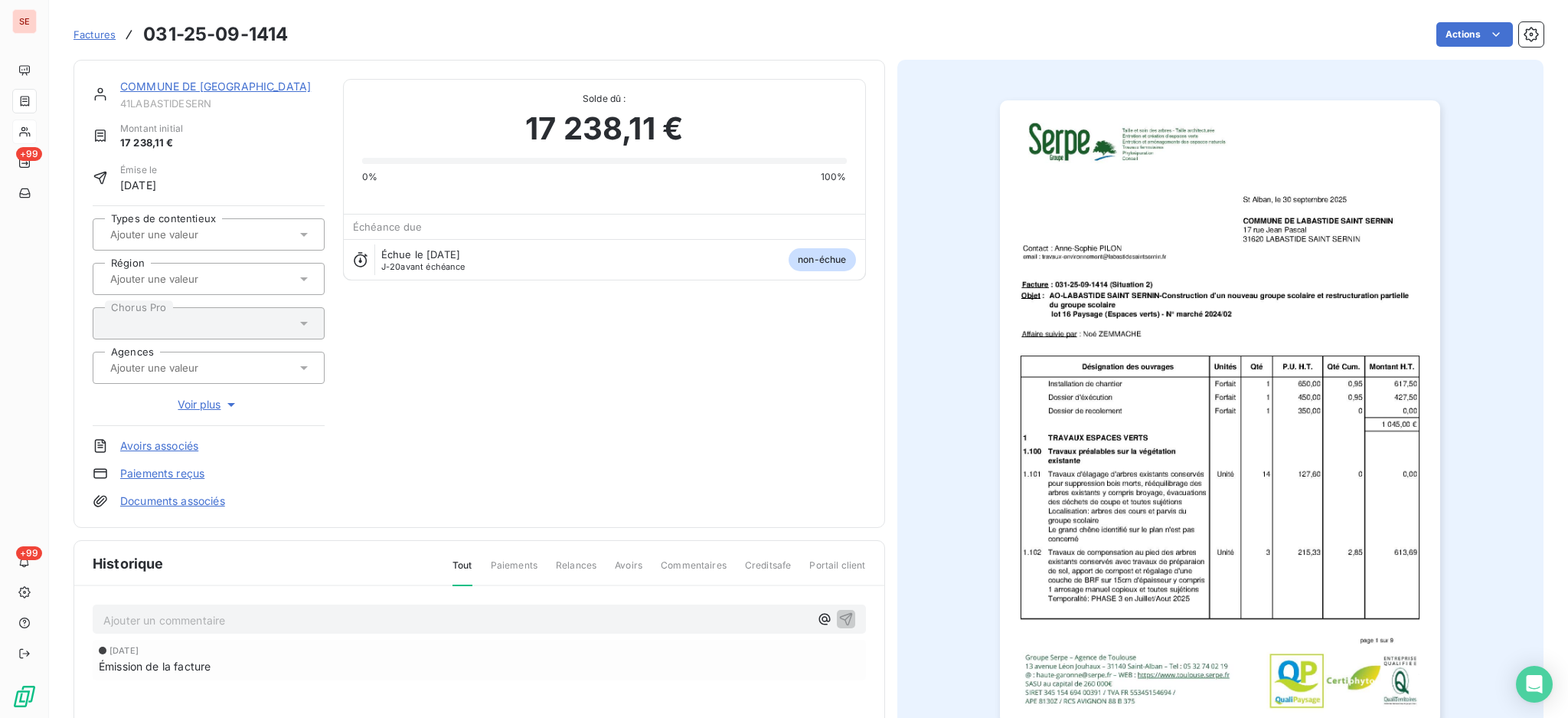
scroll to position [203, 0]
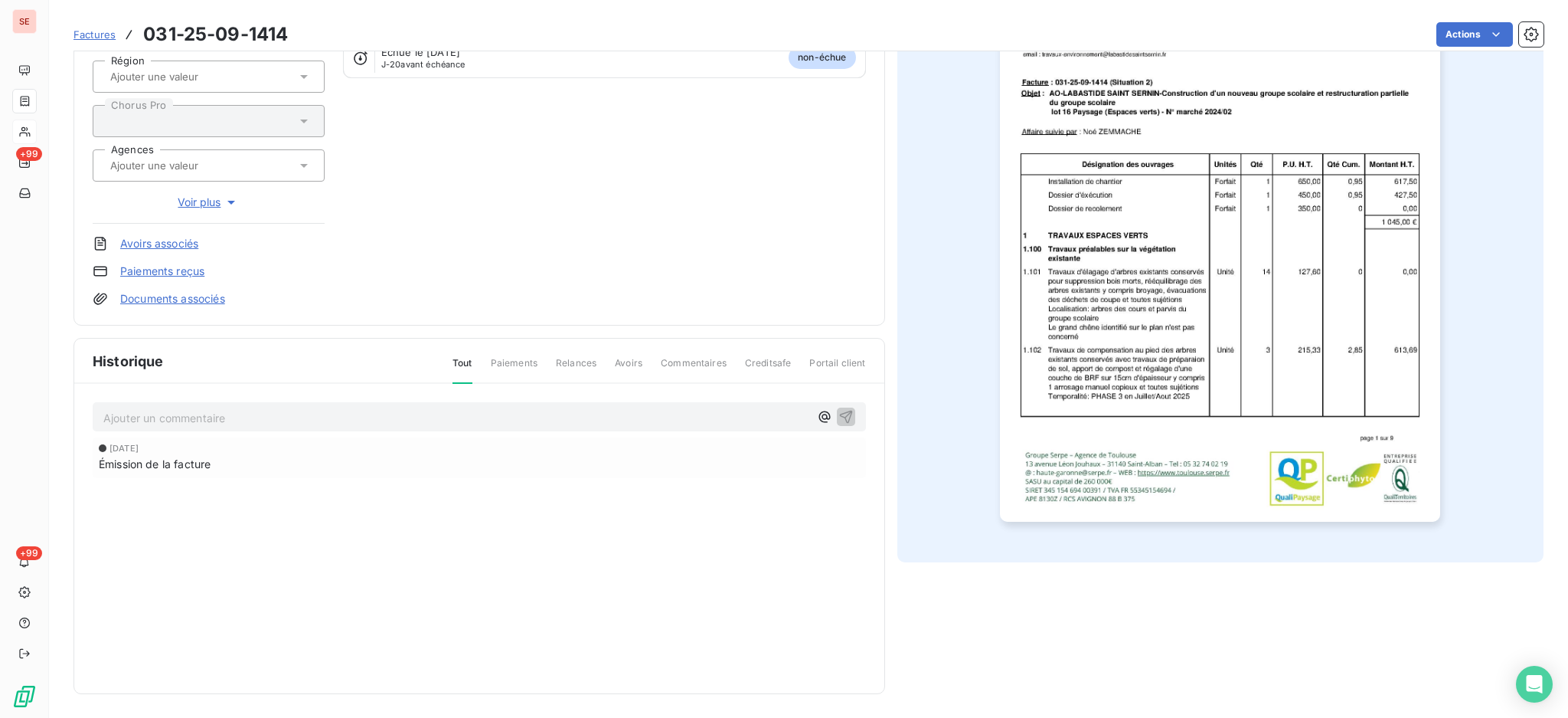
click at [1204, 328] on img "button" at bounding box center [1220, 210] width 440 height 623
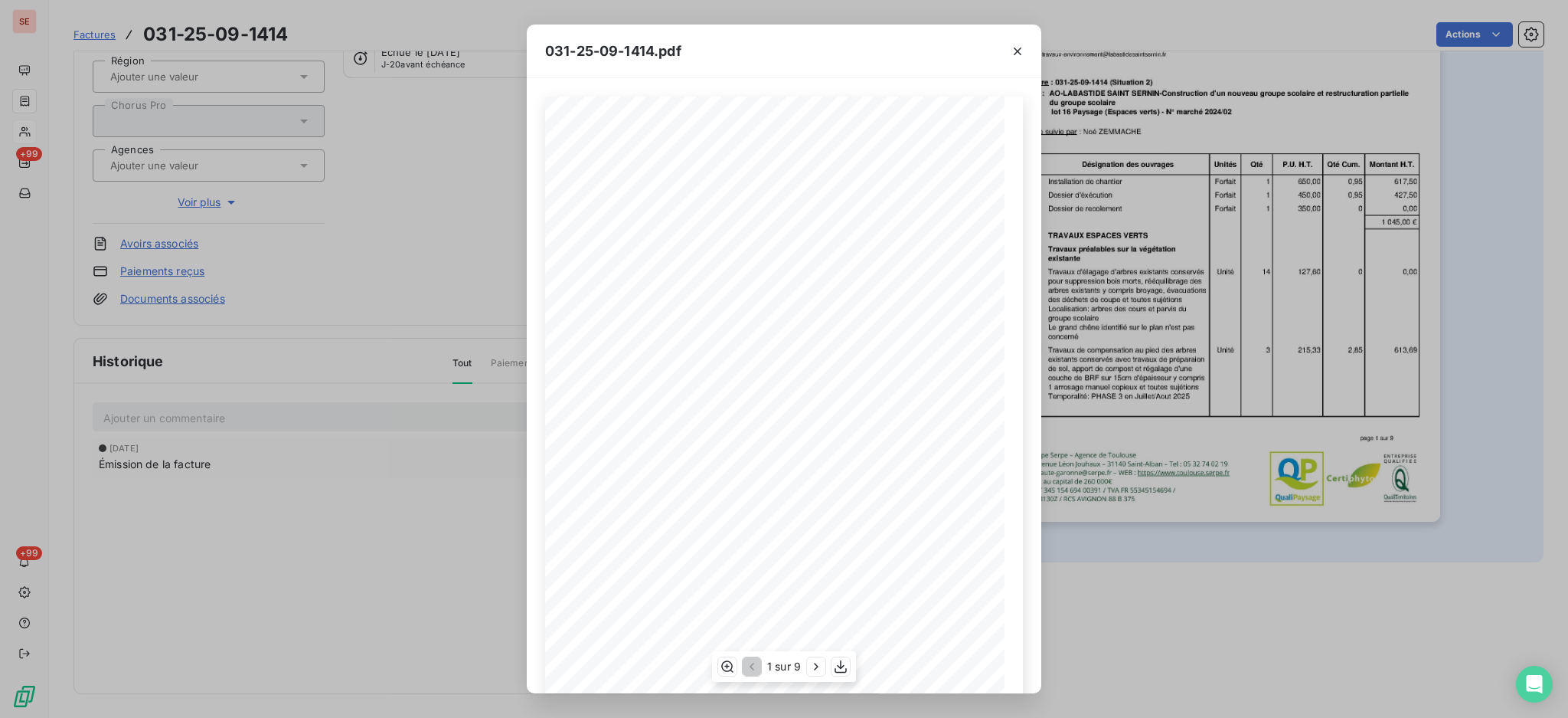
scroll to position [70, 0]
click at [814, 666] on icon "button" at bounding box center [816, 667] width 16 height 16
click at [814, 665] on icon "button" at bounding box center [818, 667] width 16 height 16
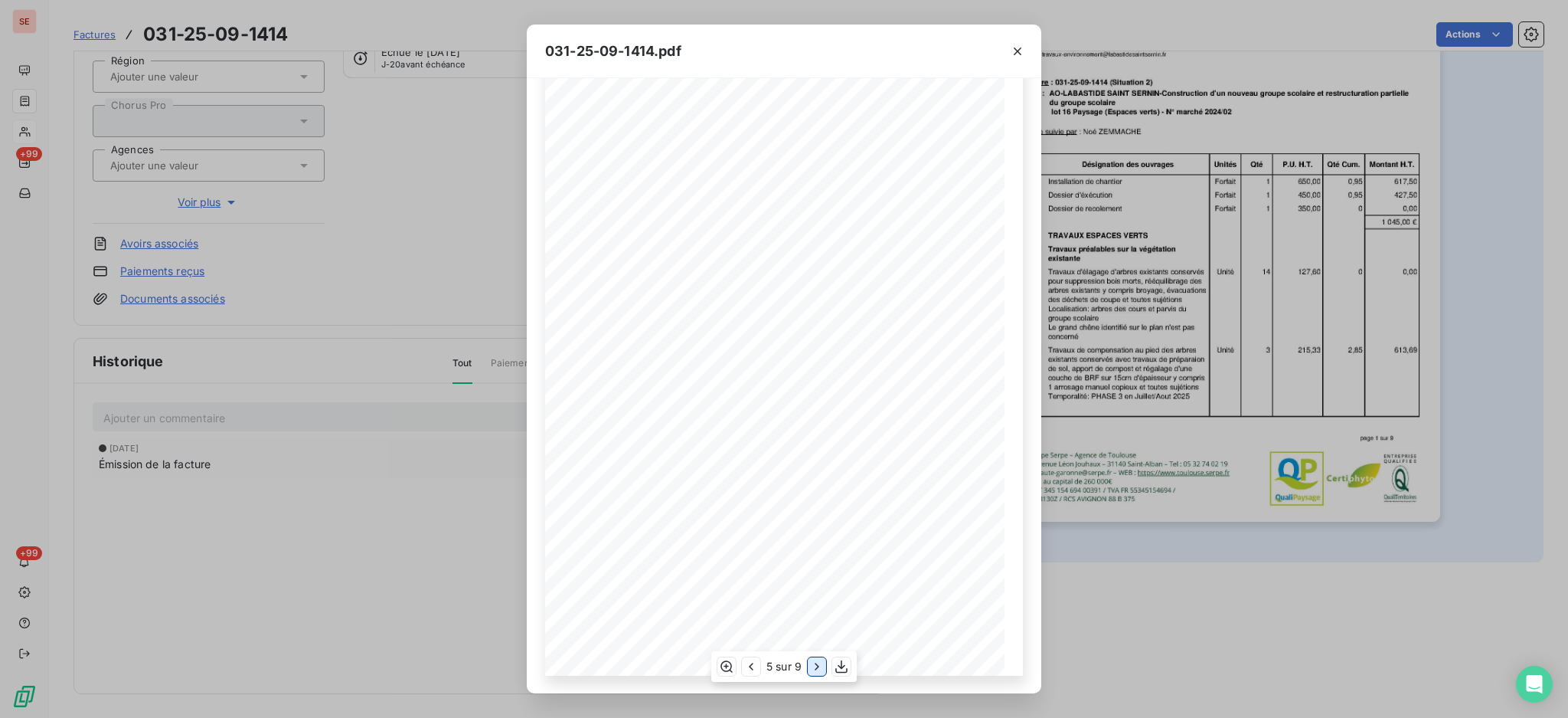
click at [814, 665] on icon "button" at bounding box center [817, 667] width 16 height 16
click at [814, 665] on icon "button" at bounding box center [818, 667] width 16 height 16
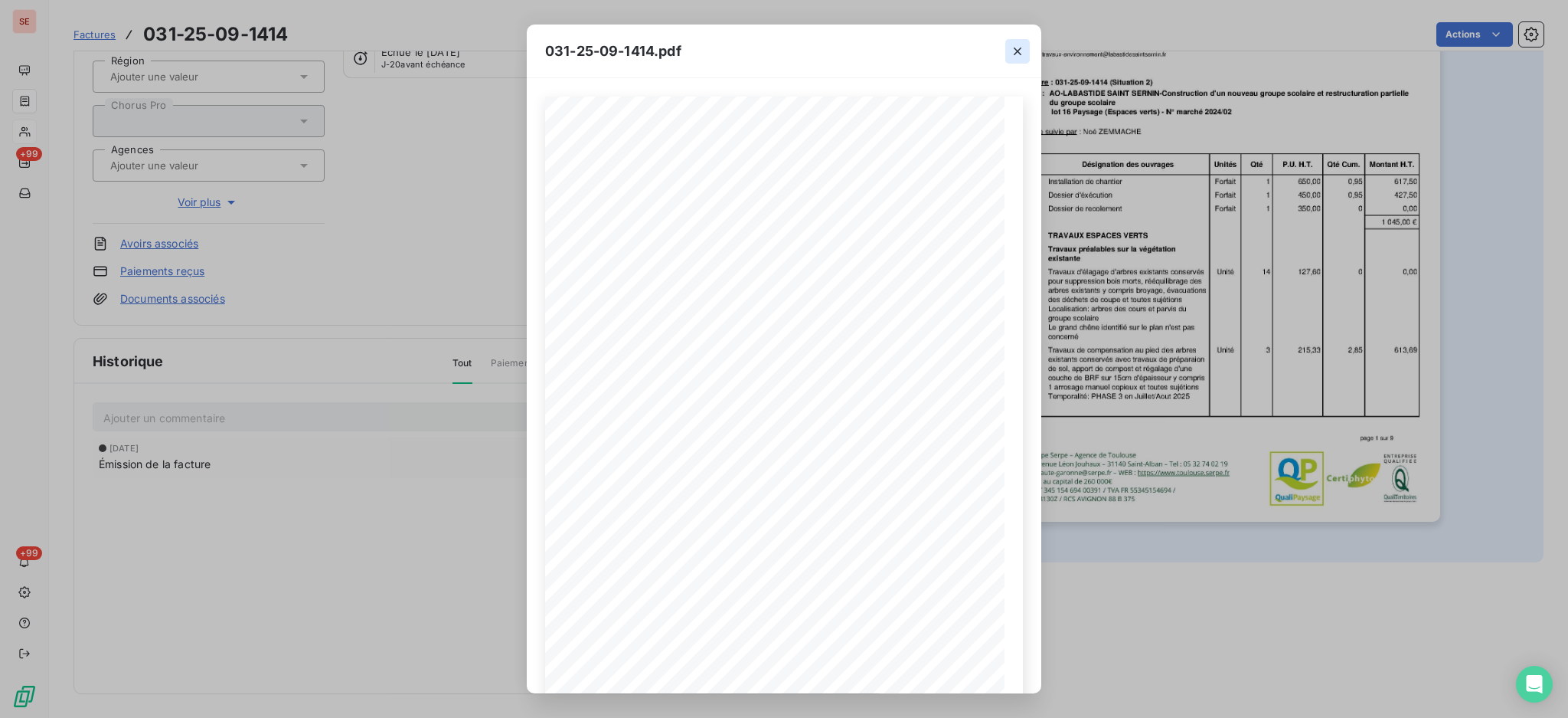
click at [1018, 54] on icon "button" at bounding box center [1018, 51] width 16 height 16
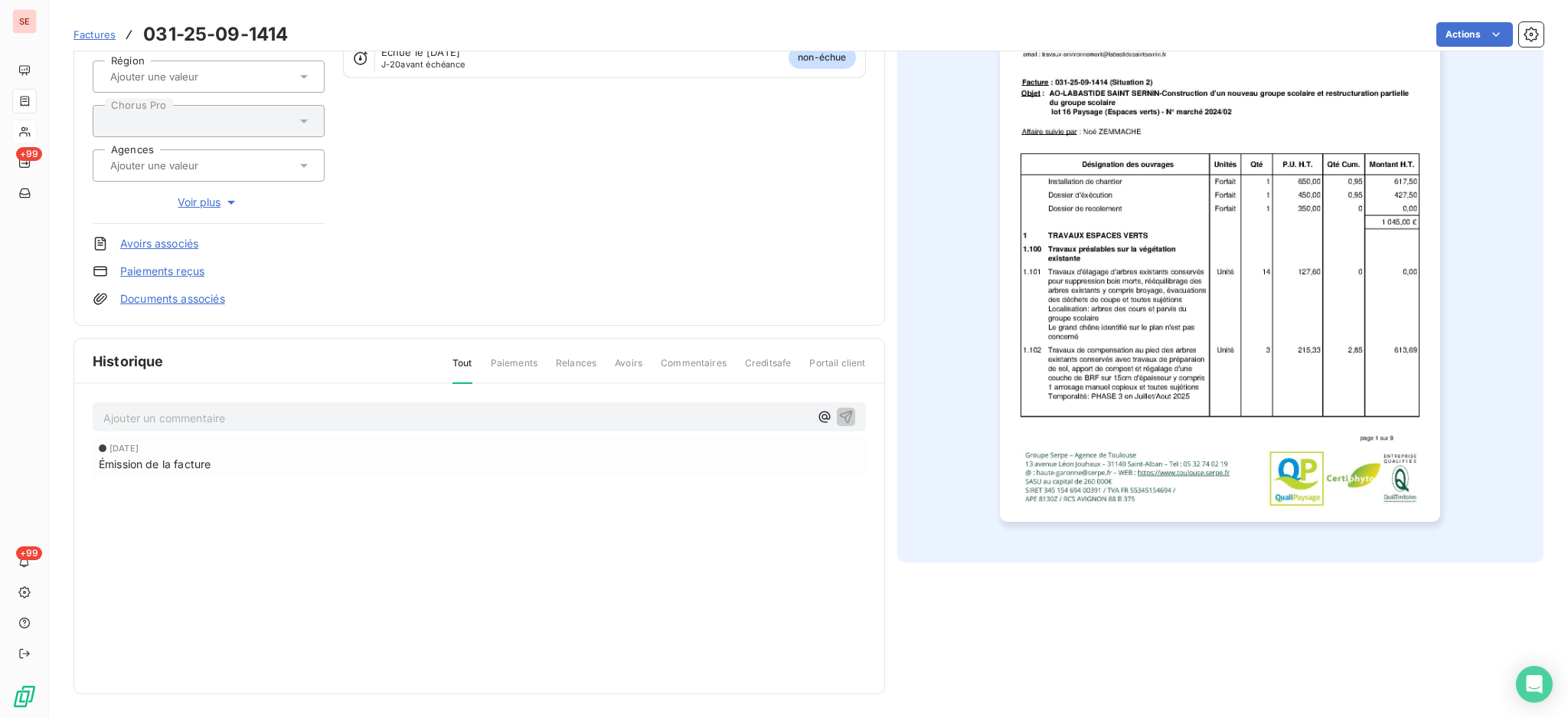
click at [204, 301] on link "Documents associés" at bounding box center [172, 299] width 105 height 16
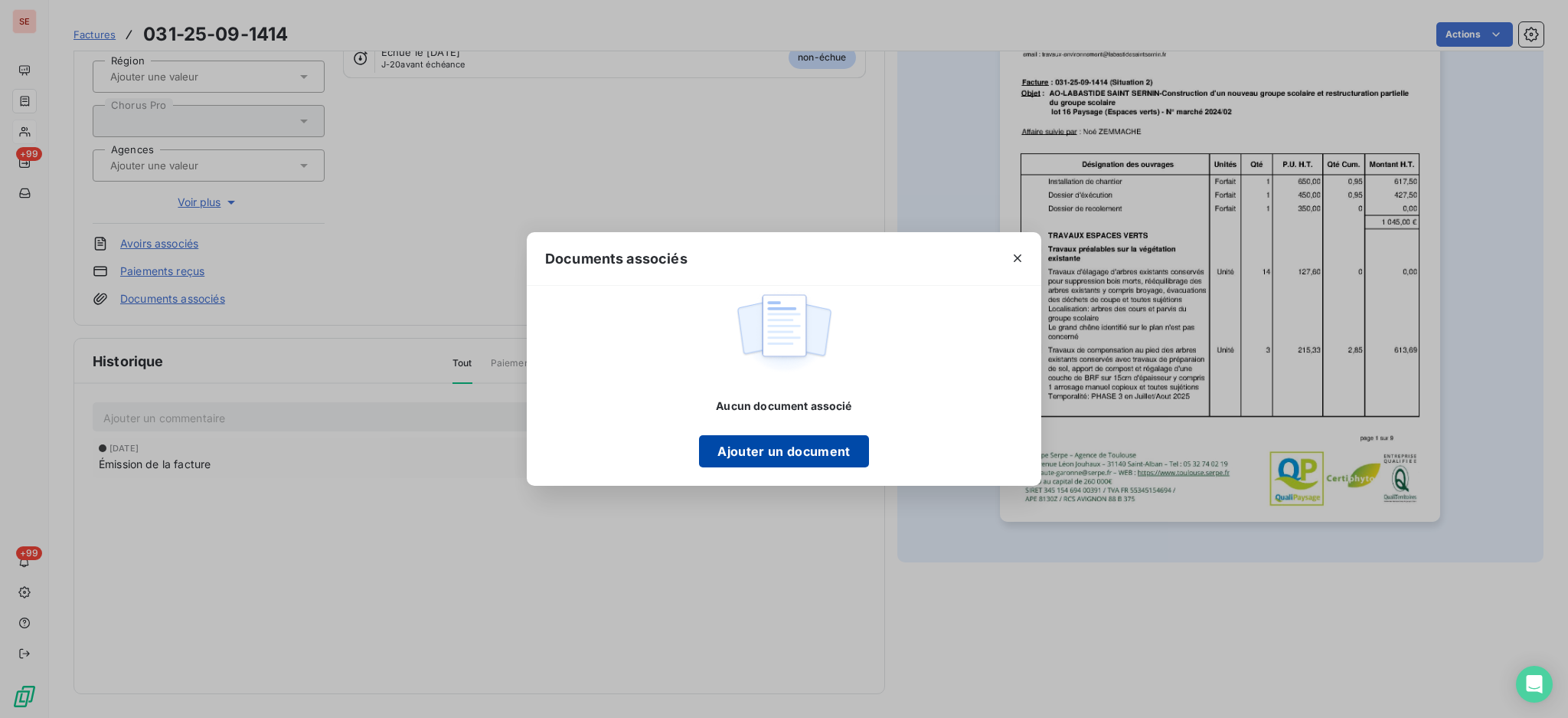
click at [805, 447] on button "Ajouter un document" at bounding box center [783, 451] width 169 height 32
click at [1019, 258] on icon "button" at bounding box center [1018, 258] width 16 height 16
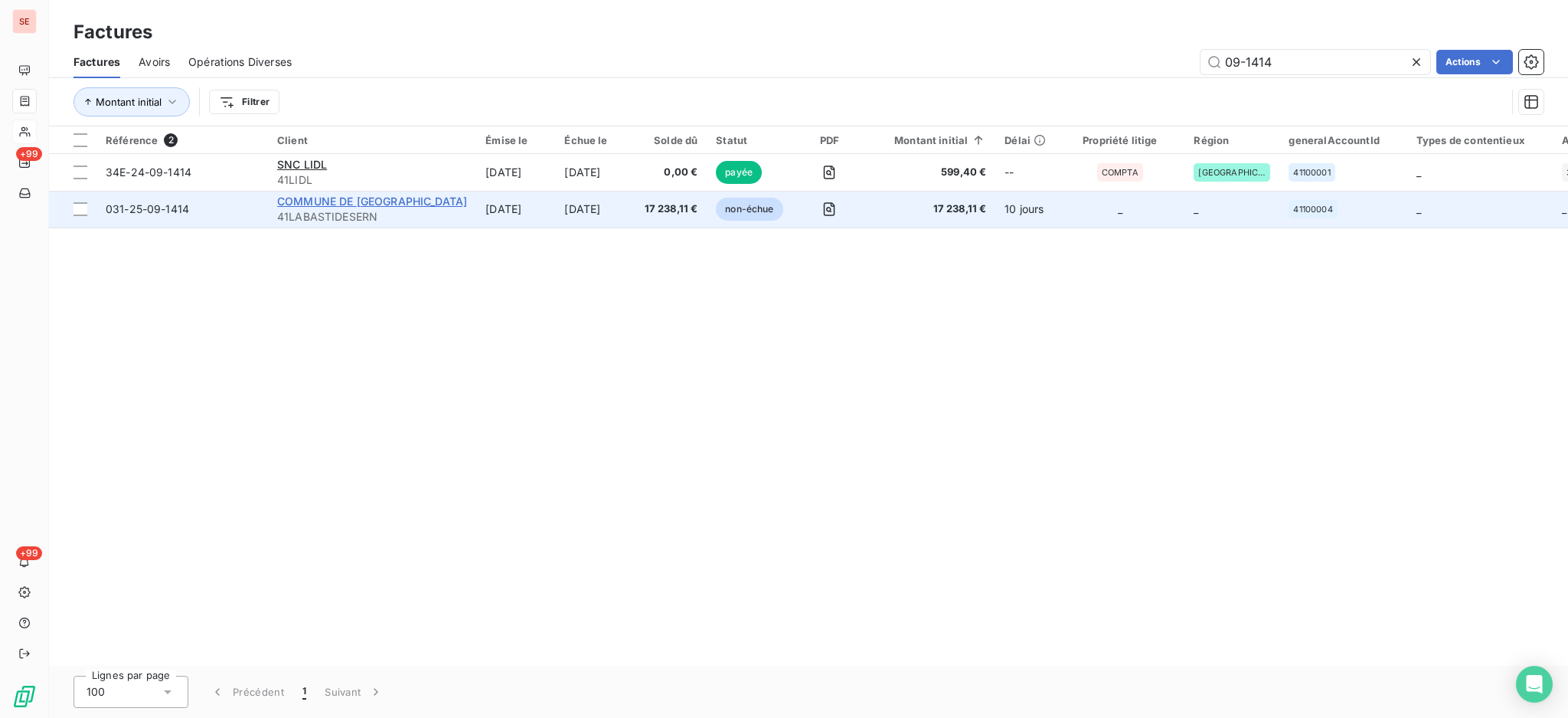
click at [298, 199] on span "COMMUNE DE [GEOGRAPHIC_DATA]" at bounding box center [372, 201] width 190 height 13
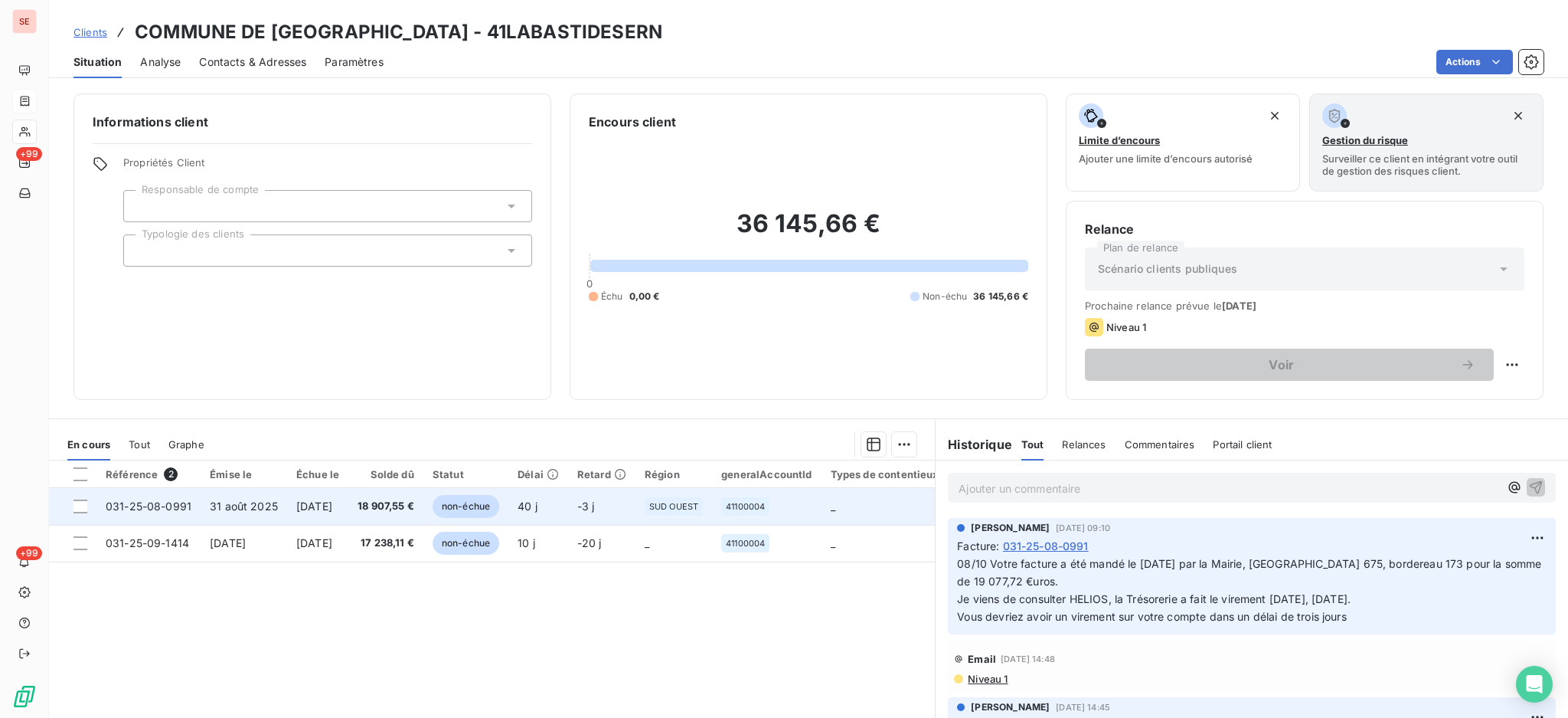
click at [157, 507] on span "031-25-08-0991" at bounding box center [148, 506] width 86 height 13
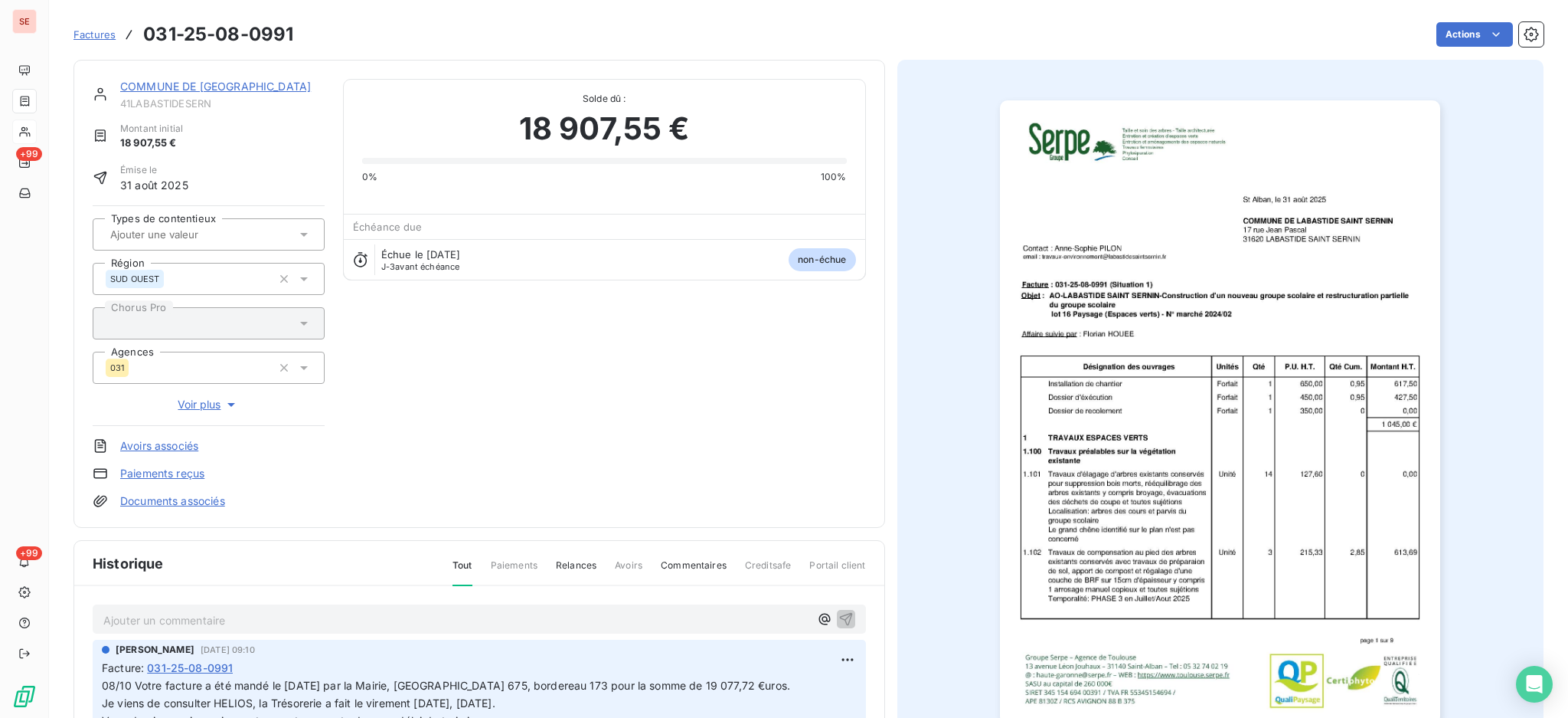
scroll to position [34, 0]
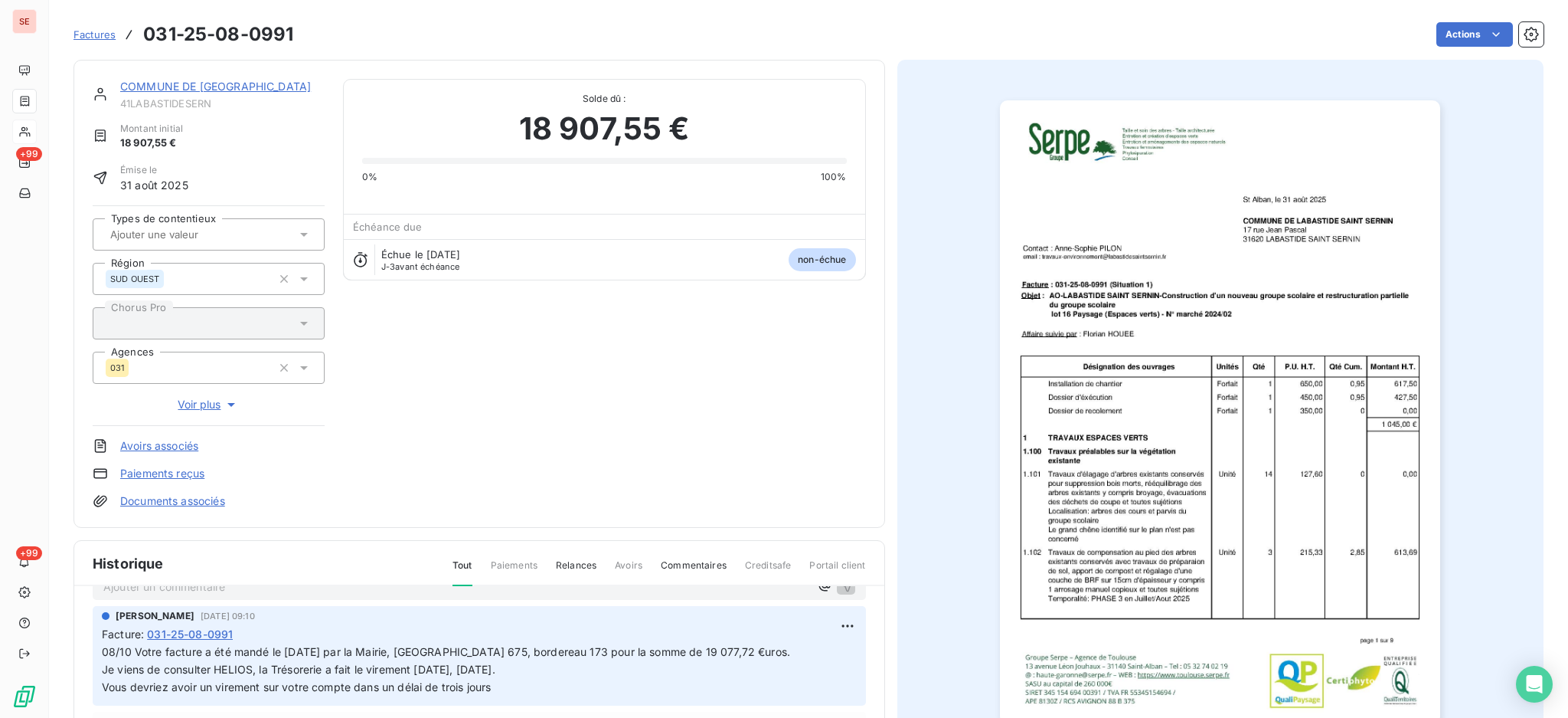
click at [198, 500] on link "Documents associés" at bounding box center [172, 501] width 105 height 16
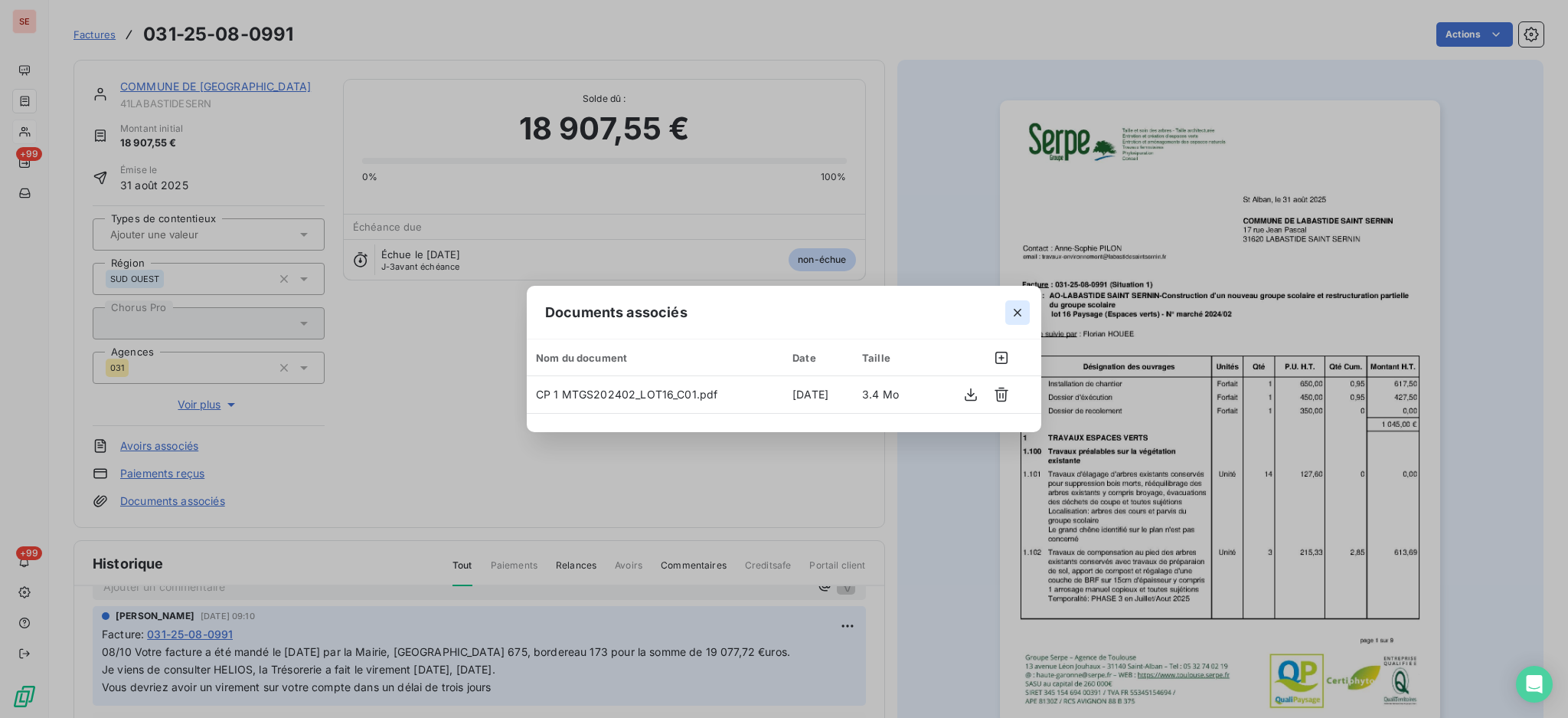
click at [1011, 304] on button "button" at bounding box center [1017, 312] width 24 height 24
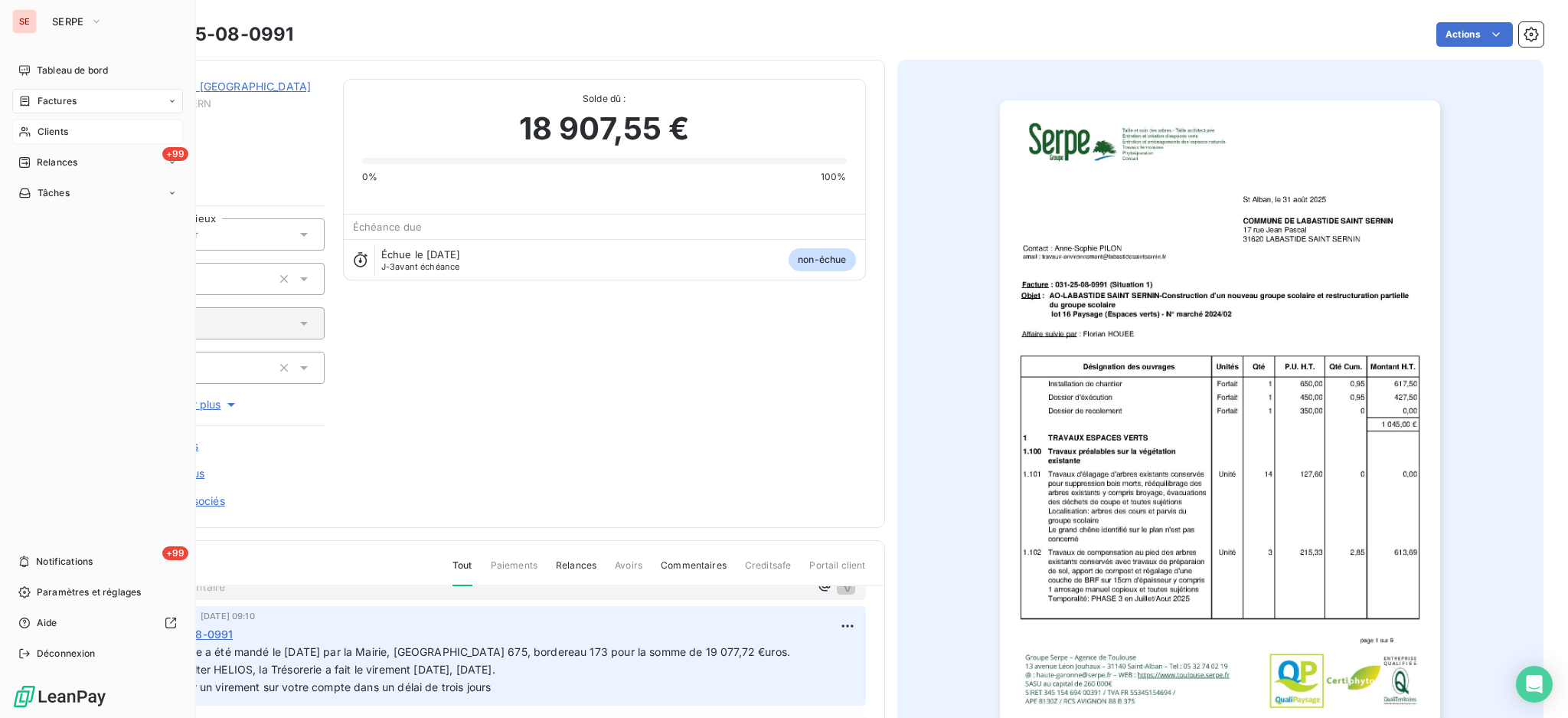
click at [50, 128] on span "Clients" at bounding box center [52, 131] width 30 height 14
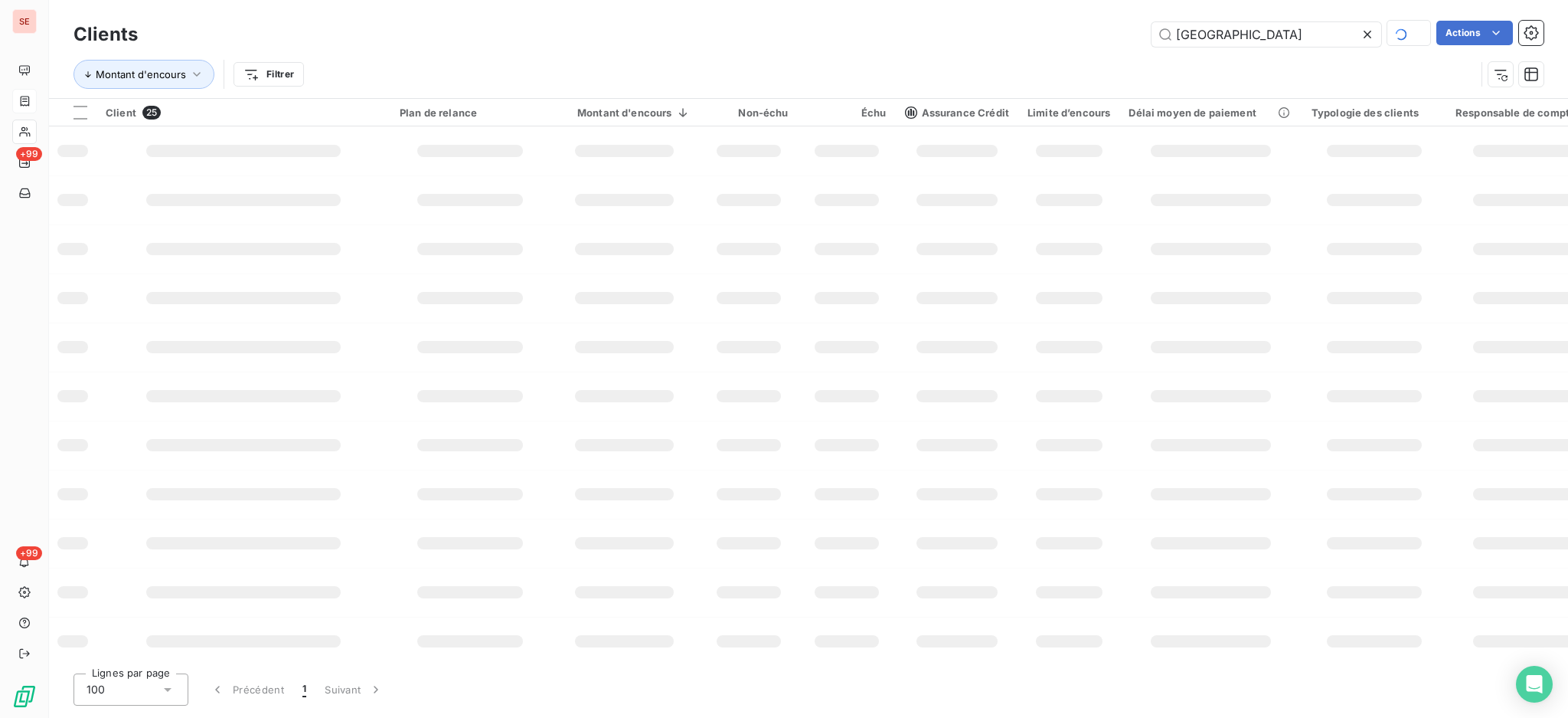
drag, startPoint x: 1283, startPoint y: 31, endPoint x: 962, endPoint y: 12, distance: 321.6
click at [985, 13] on div "Clients TOULOUSE Actions Montant d'encours Filtrer" at bounding box center [808, 49] width 1519 height 98
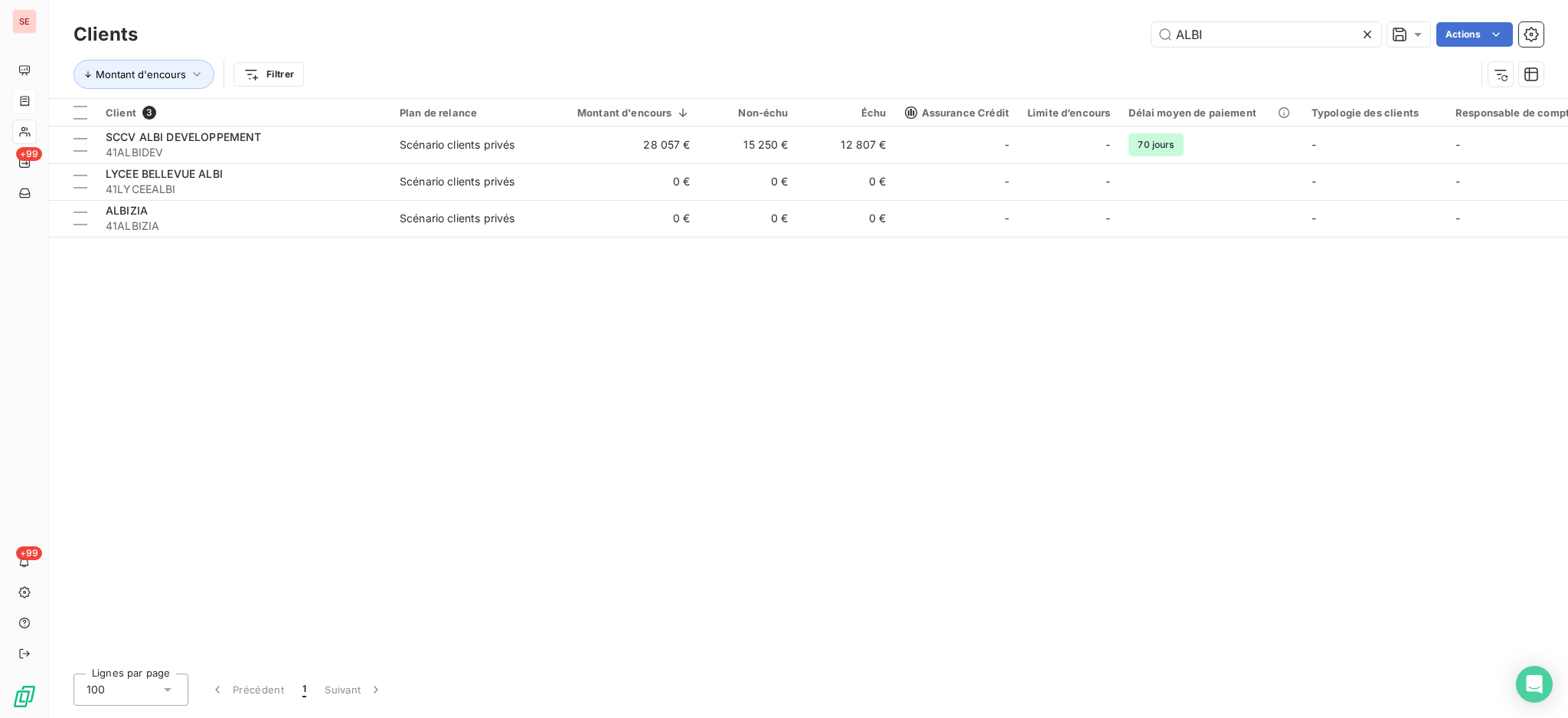
type input "ALBI"
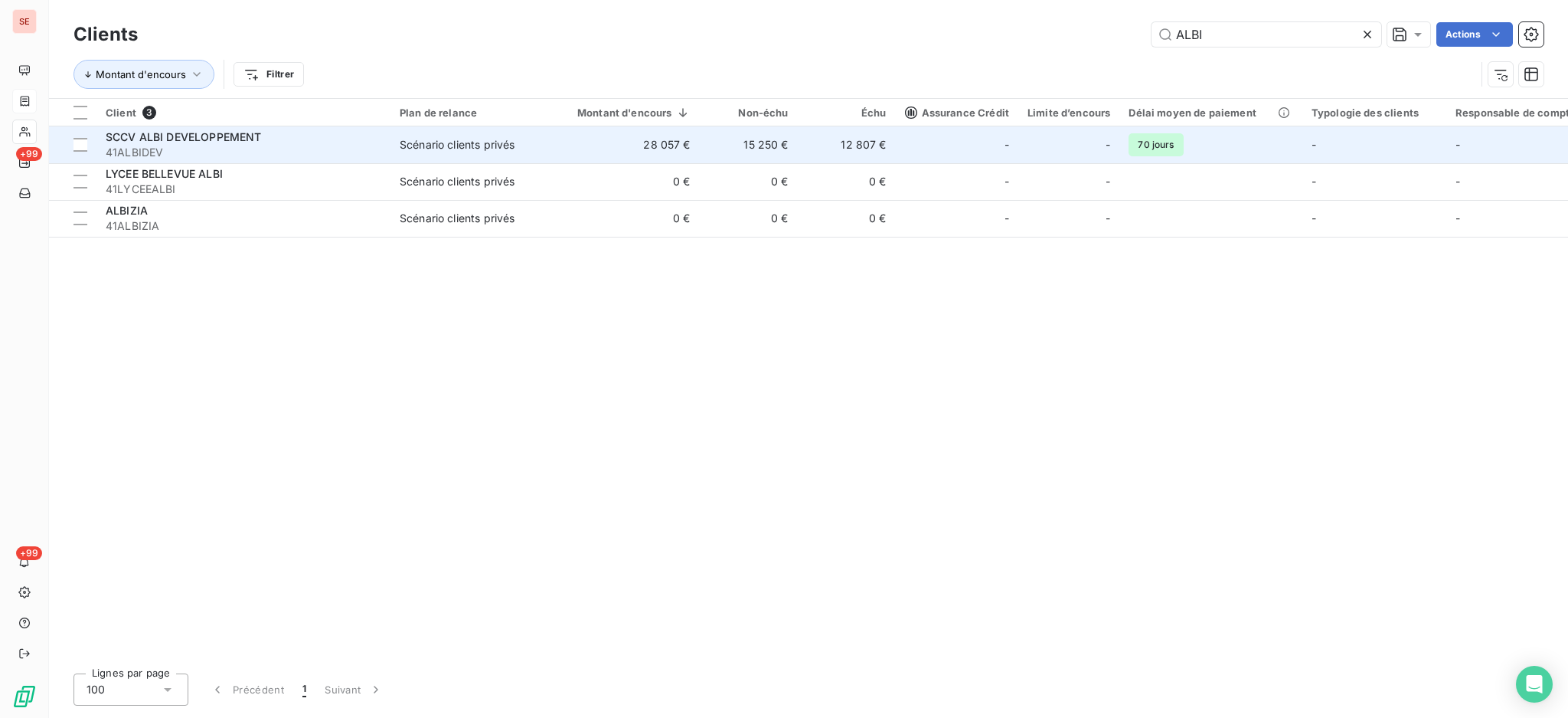
click at [463, 155] on td "Scénario clients privés" at bounding box center [470, 144] width 159 height 37
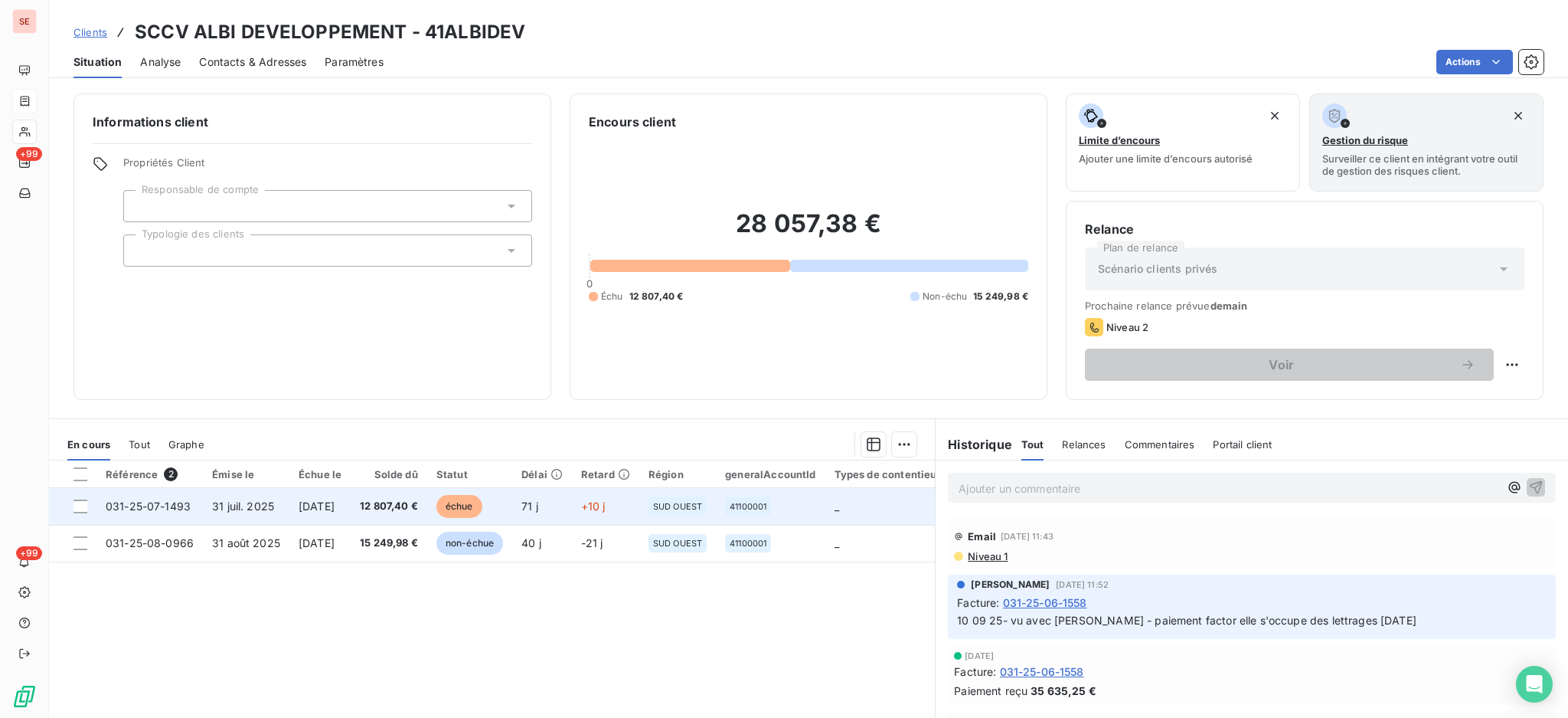
click at [389, 512] on span "12 807,40 €" at bounding box center [389, 507] width 58 height 16
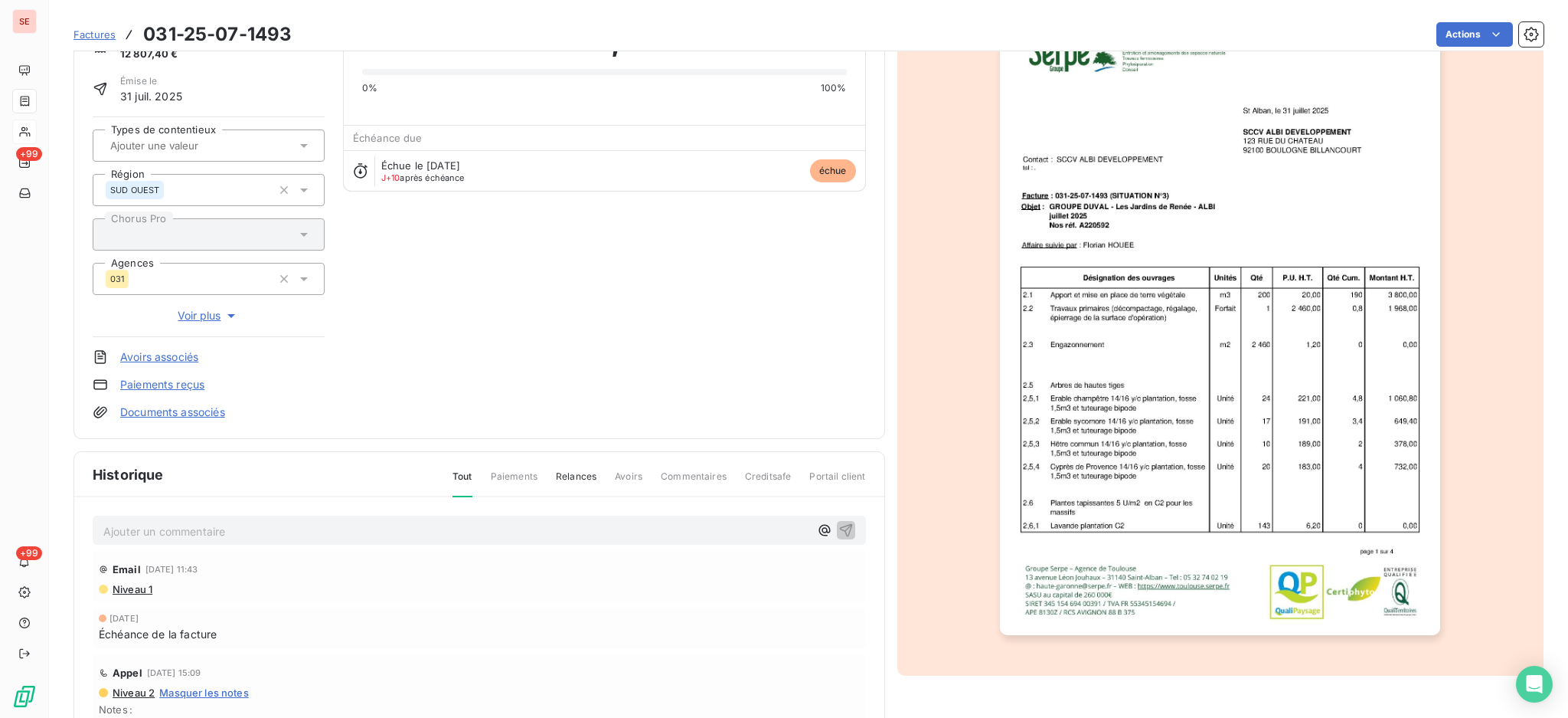
scroll to position [203, 0]
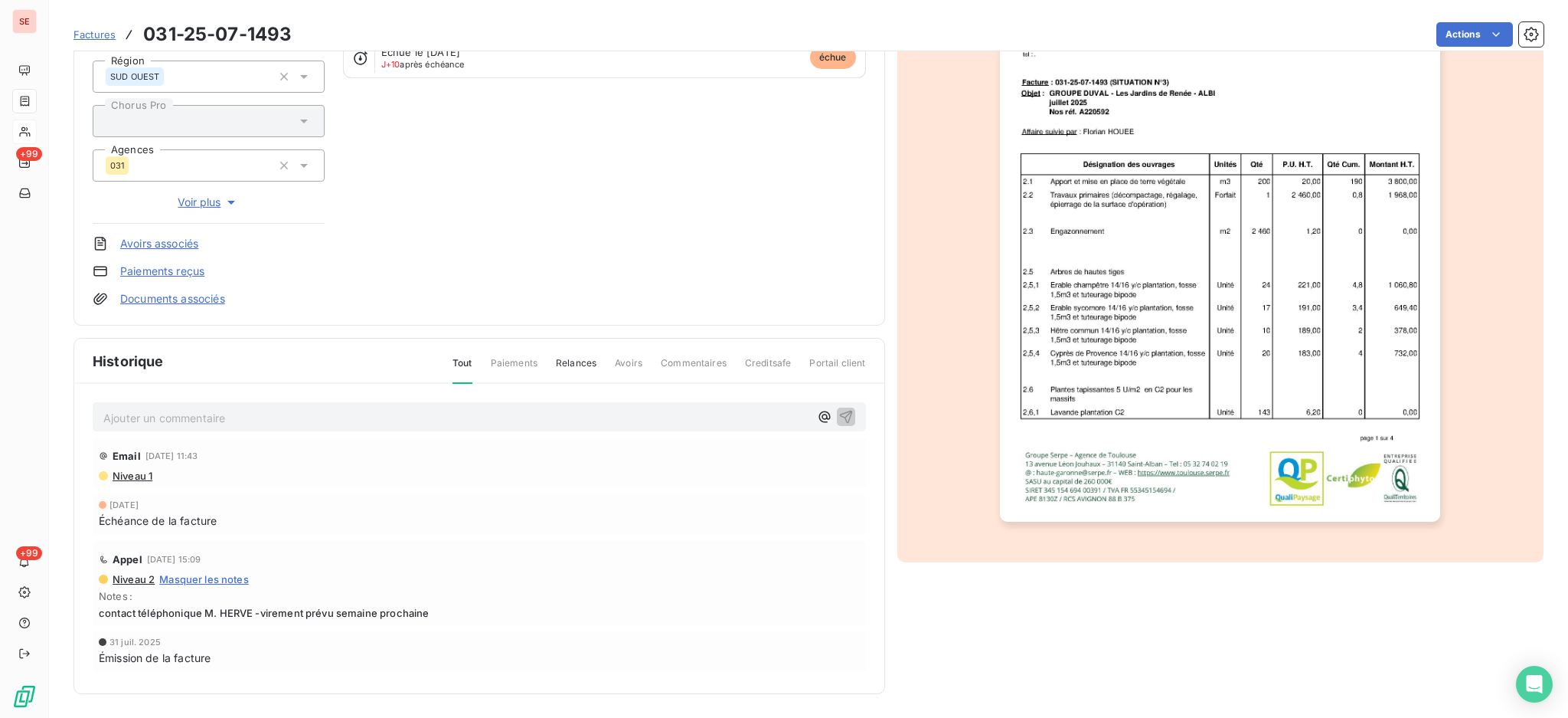
click at [176, 300] on link "Documents associés" at bounding box center [172, 299] width 105 height 16
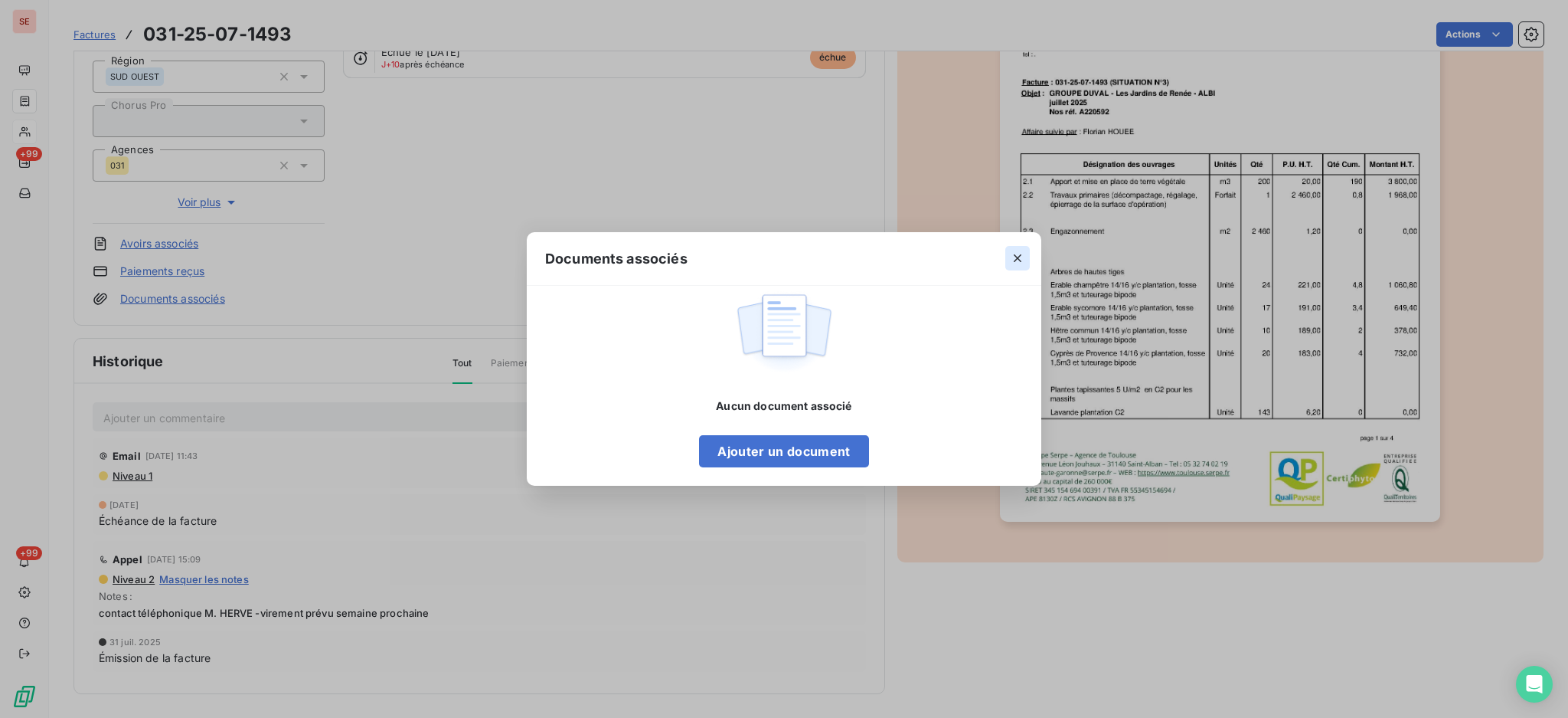
click at [1013, 261] on icon "button" at bounding box center [1018, 258] width 16 height 16
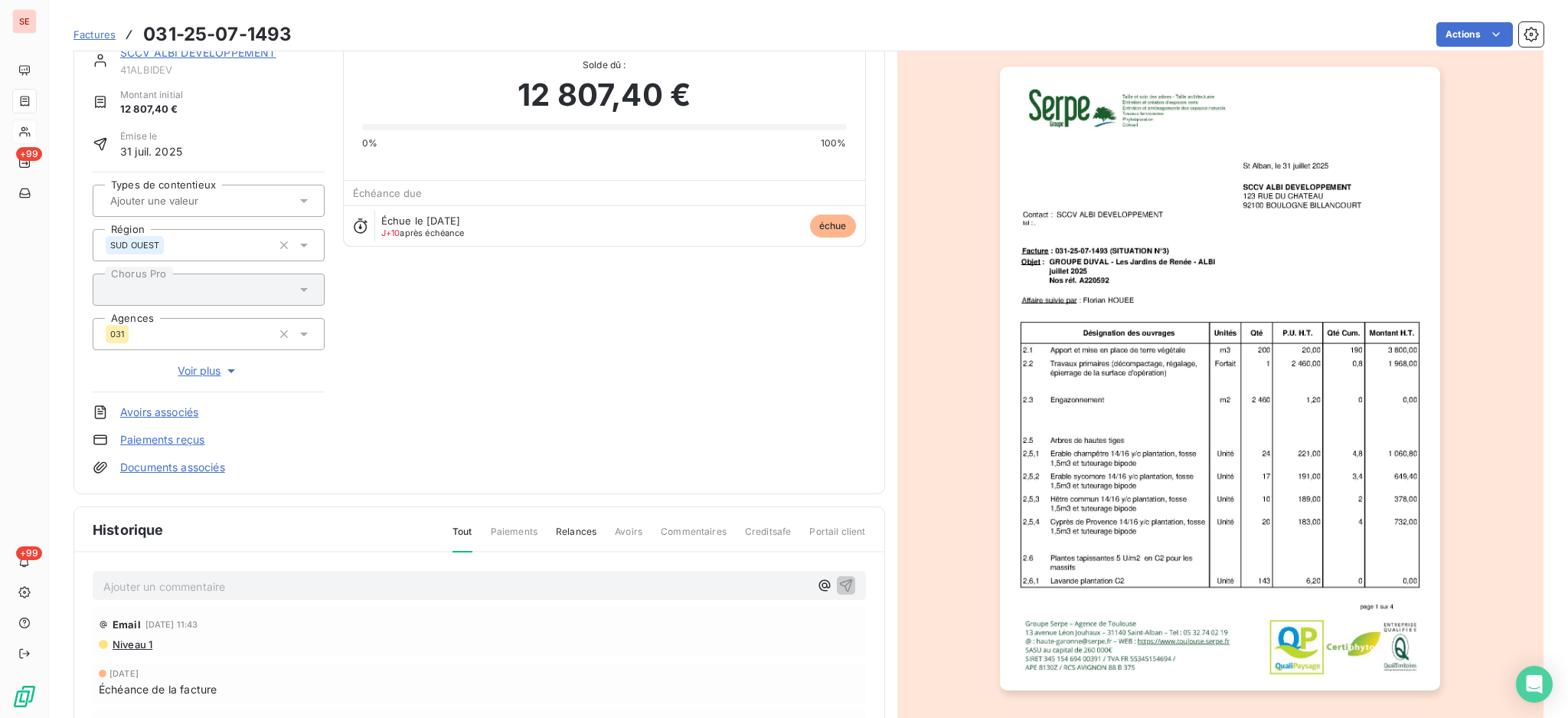
scroll to position [0, 0]
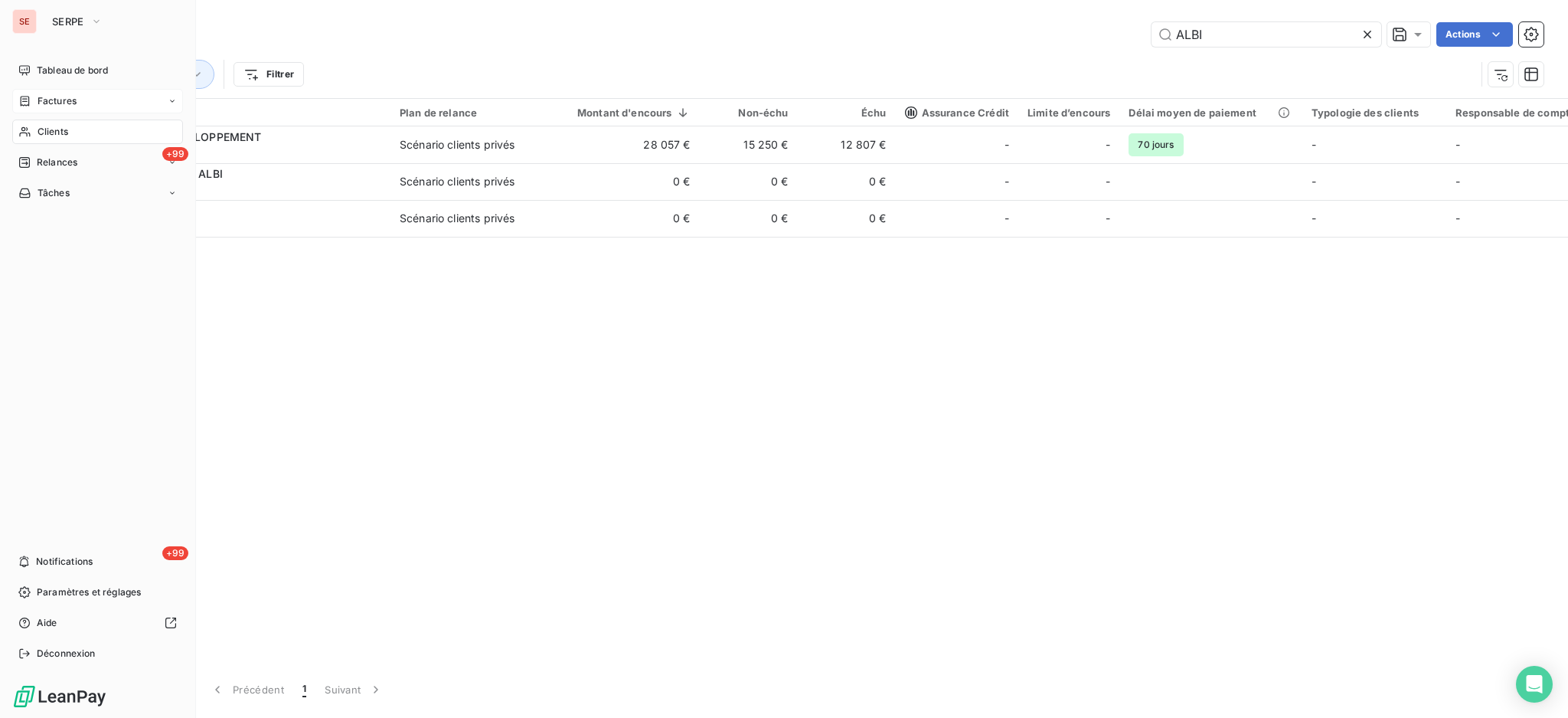
click at [70, 103] on span "Factures" at bounding box center [57, 101] width 39 height 14
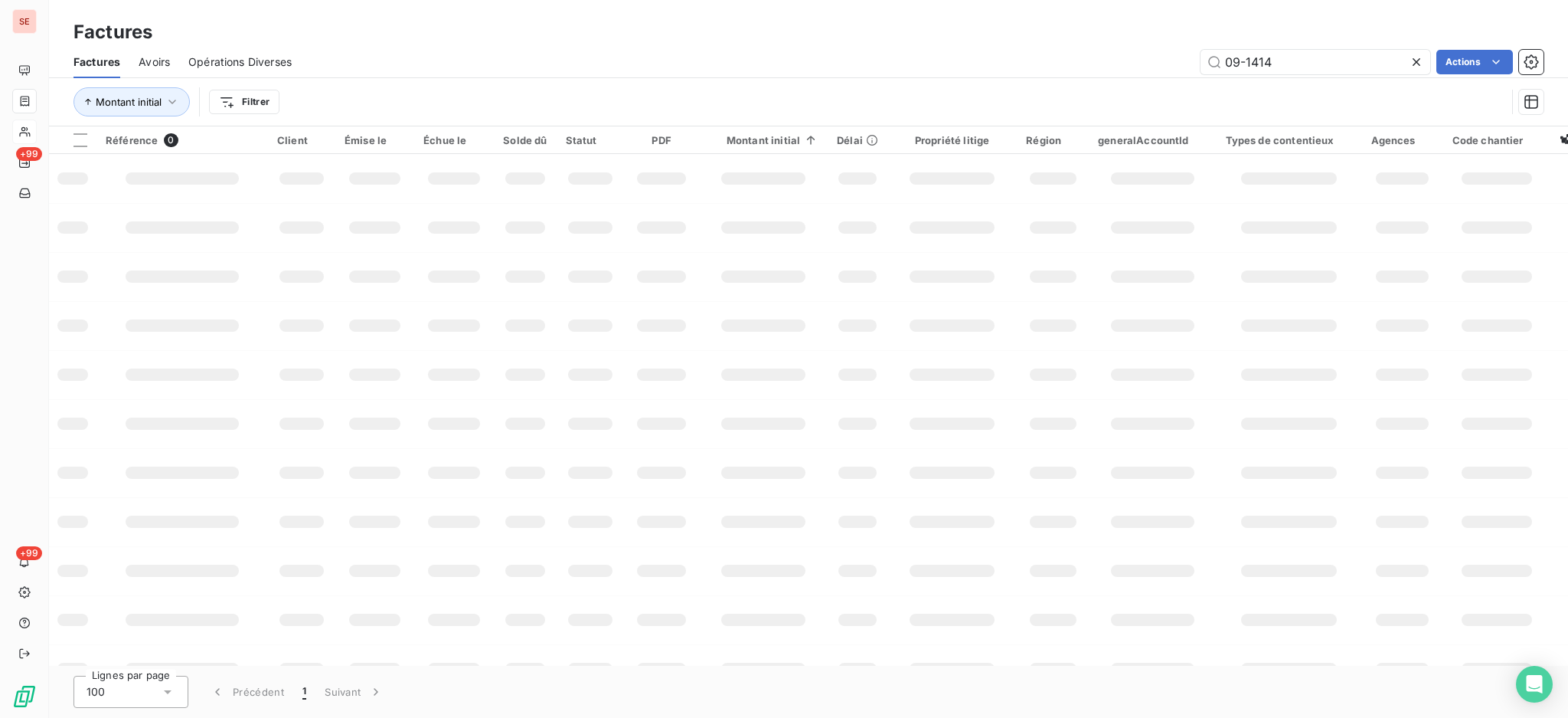
drag, startPoint x: 1306, startPoint y: 58, endPoint x: 1126, endPoint y: 48, distance: 180.3
click at [1135, 50] on div "09-1414 Actions" at bounding box center [927, 62] width 1234 height 24
click at [1245, 66] on input "9-127" at bounding box center [1316, 62] width 230 height 24
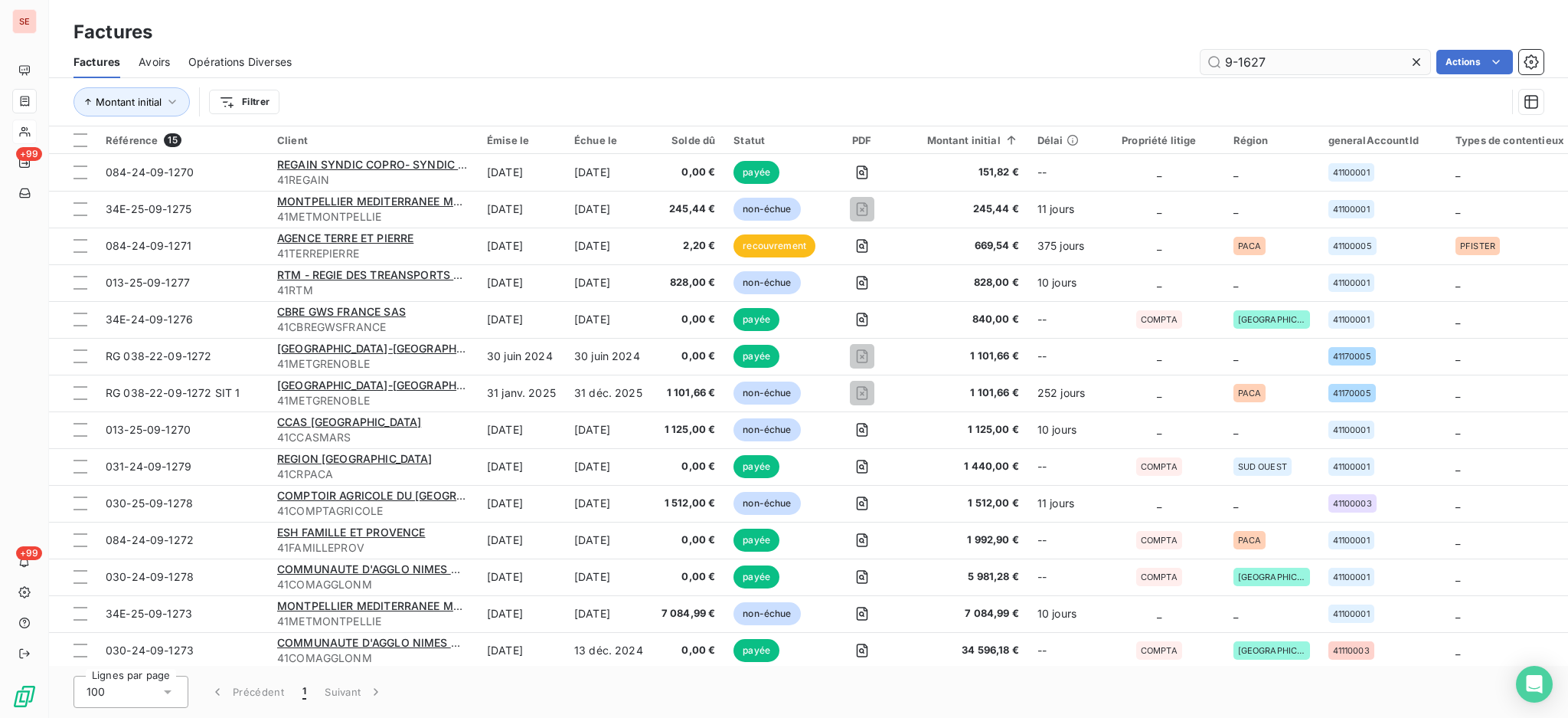
type input "9-1627"
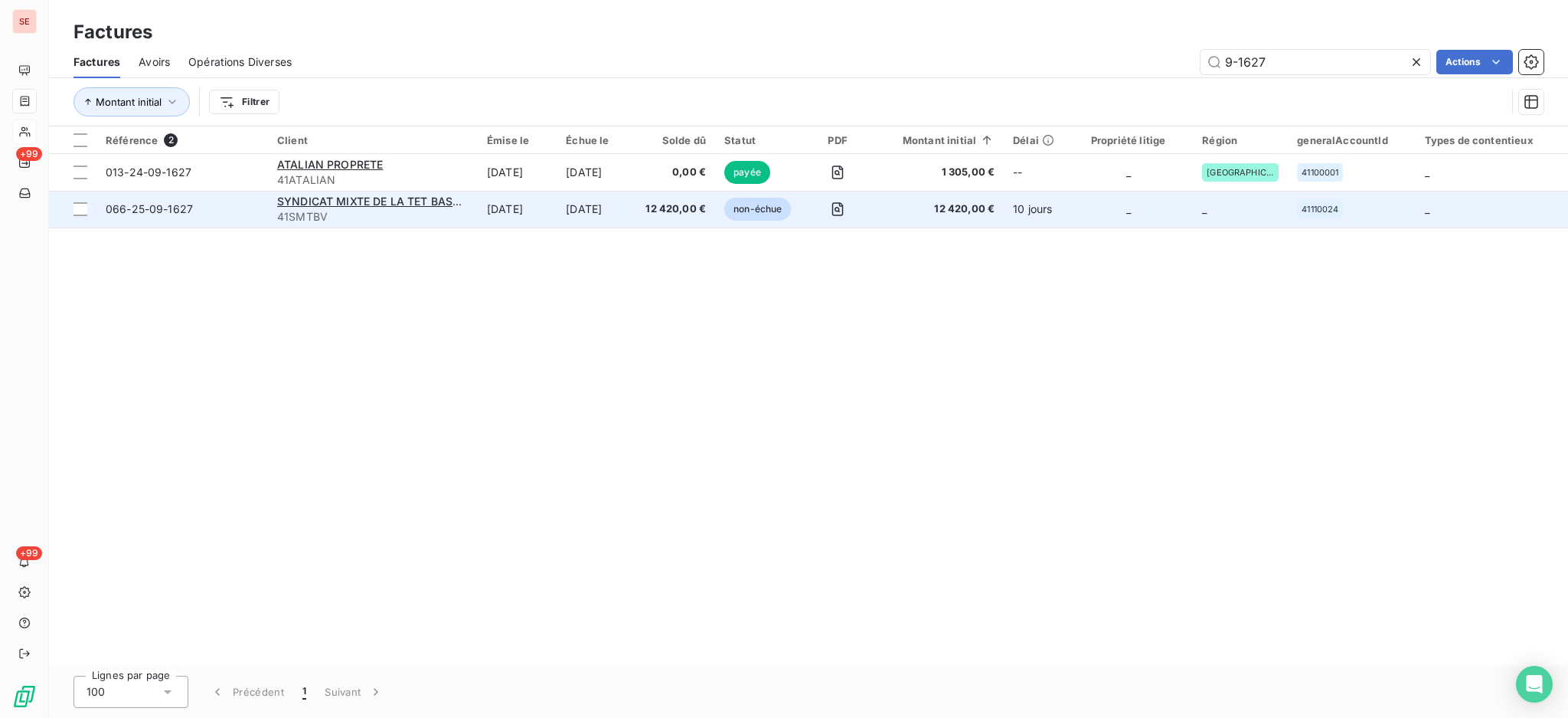
click at [426, 214] on span "41SMTBV" at bounding box center [373, 217] width 191 height 16
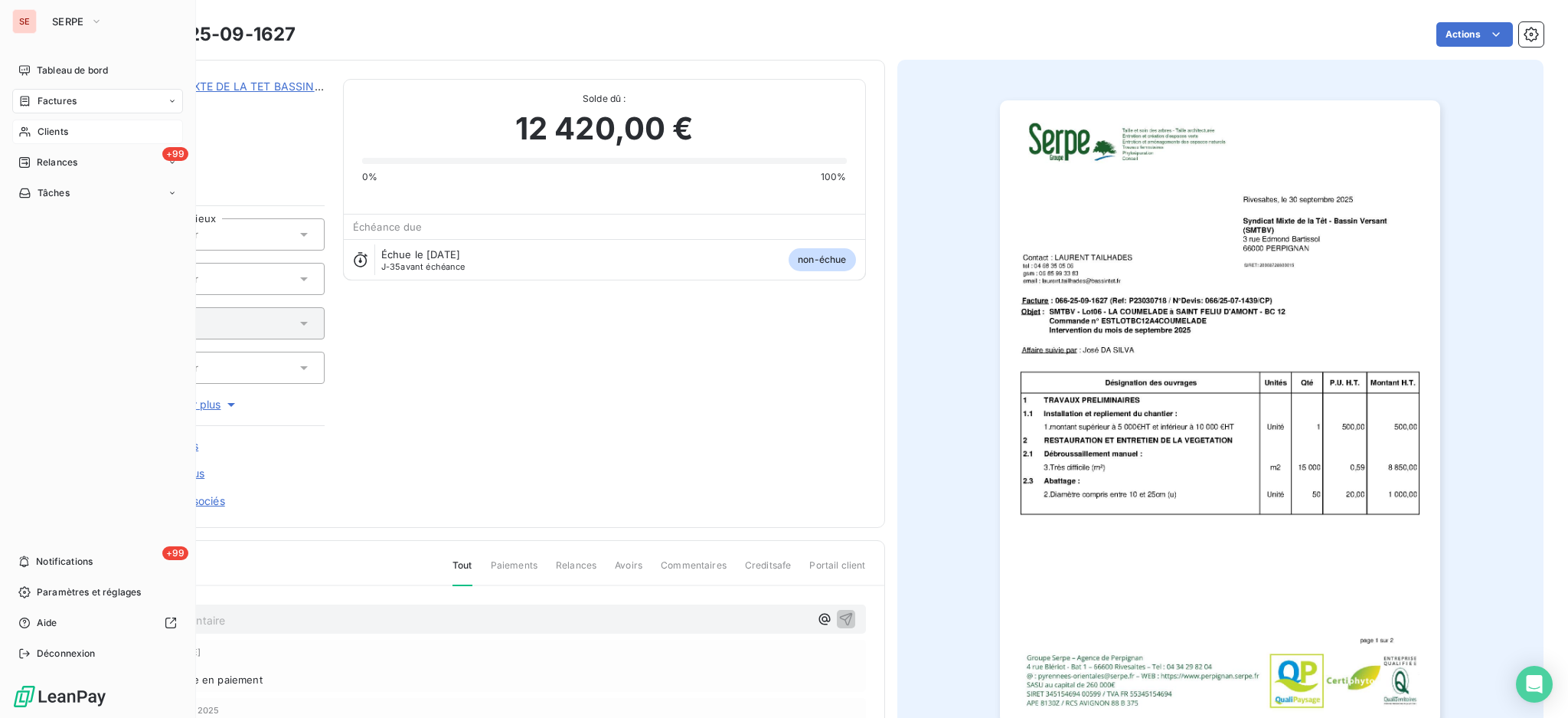
click at [52, 90] on div "Factures" at bounding box center [97, 101] width 171 height 24
click at [31, 99] on div "Factures" at bounding box center [47, 101] width 58 height 14
click at [49, 141] on div "Factures" at bounding box center [106, 131] width 152 height 24
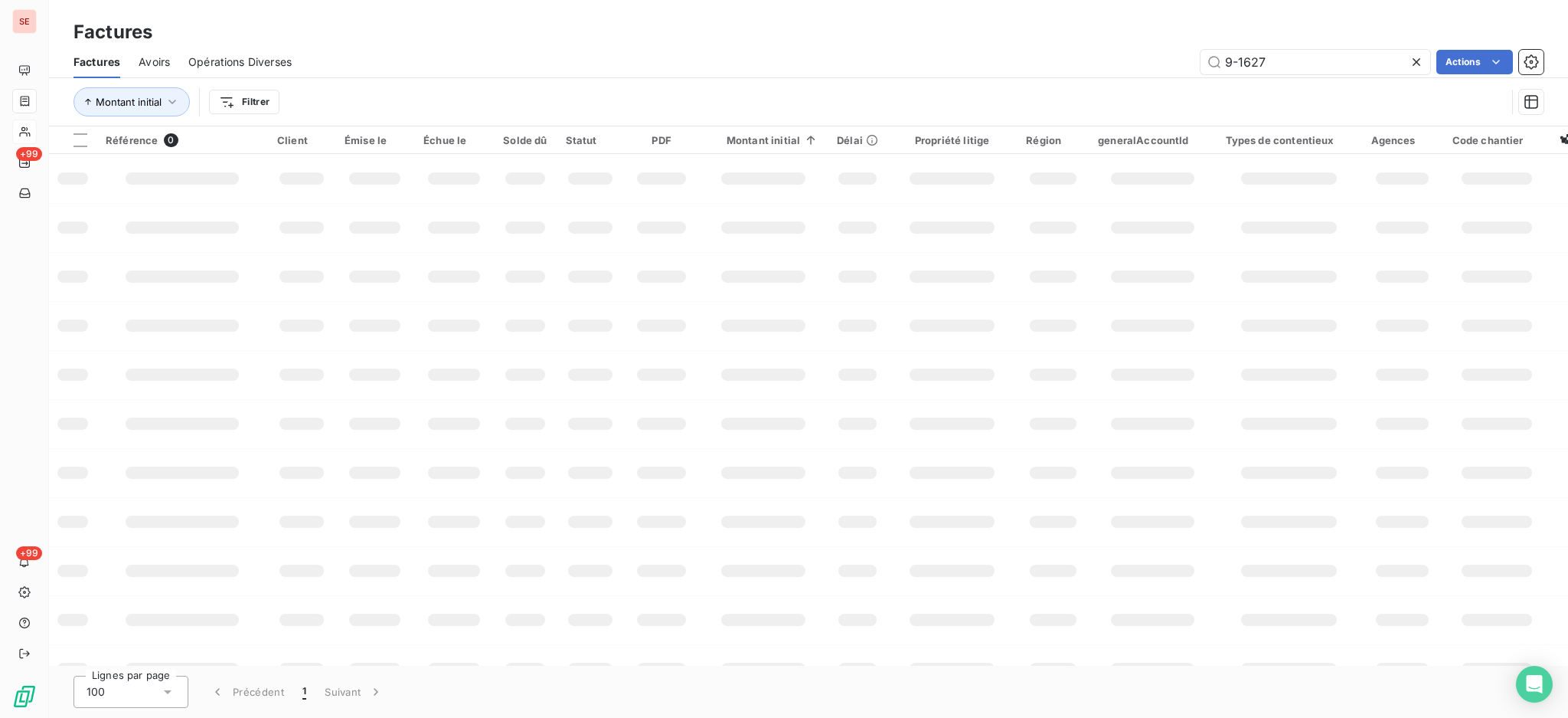
drag, startPoint x: 1297, startPoint y: 54, endPoint x: 1190, endPoint y: 53, distance: 107.0
click at [1192, 53] on div "9-1627 Actions" at bounding box center [927, 62] width 1234 height 24
type input "07-1487"
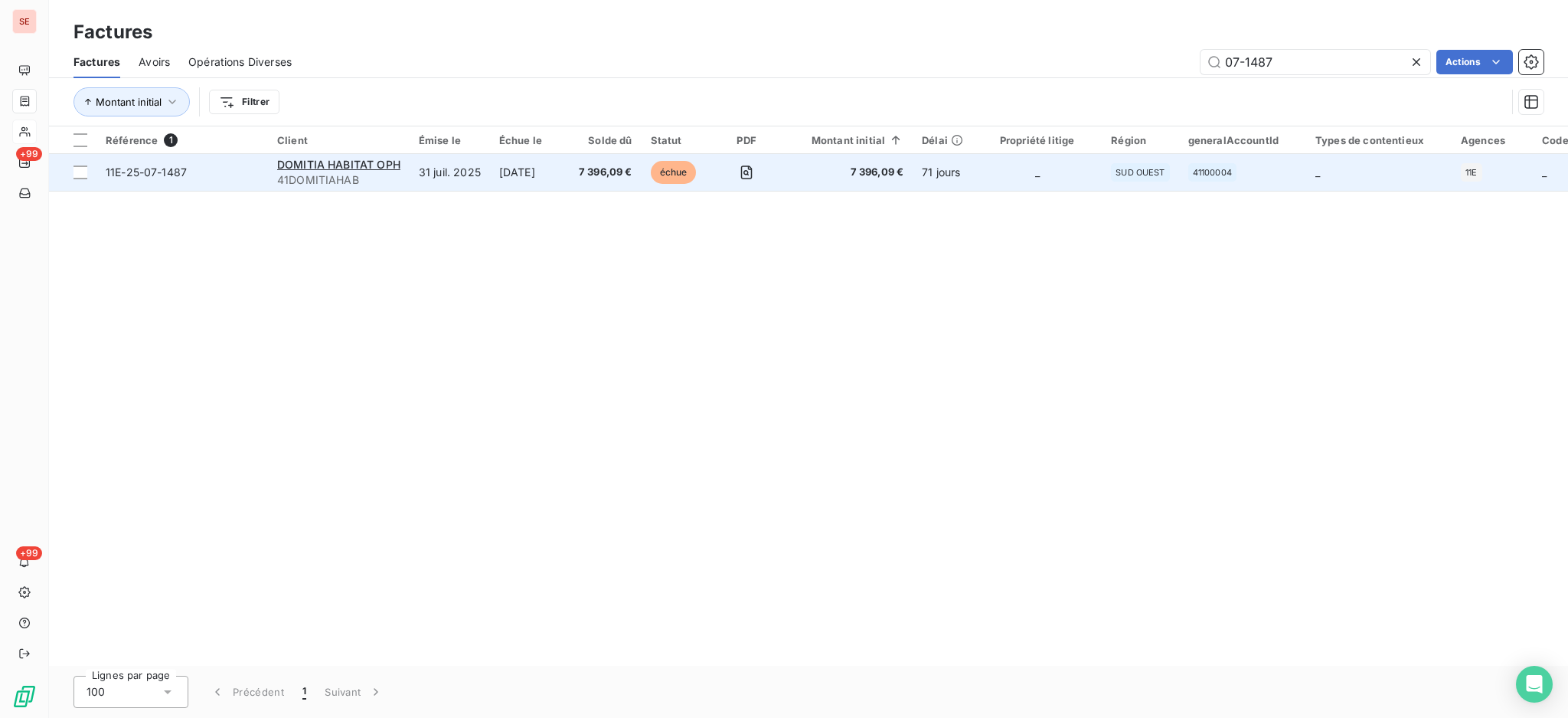
click at [372, 172] on span "41DOMITIAHAB" at bounding box center [339, 180] width 124 height 16
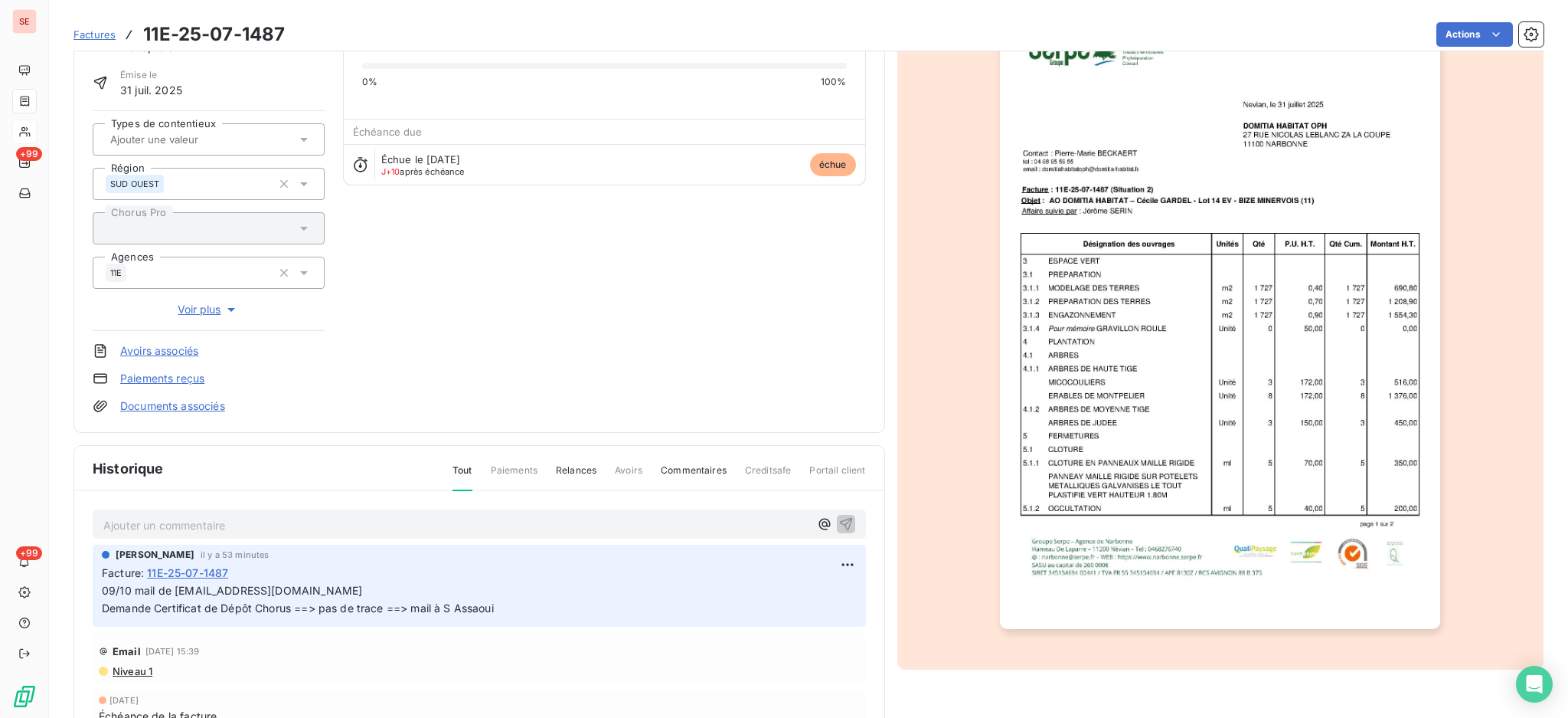
scroll to position [203, 0]
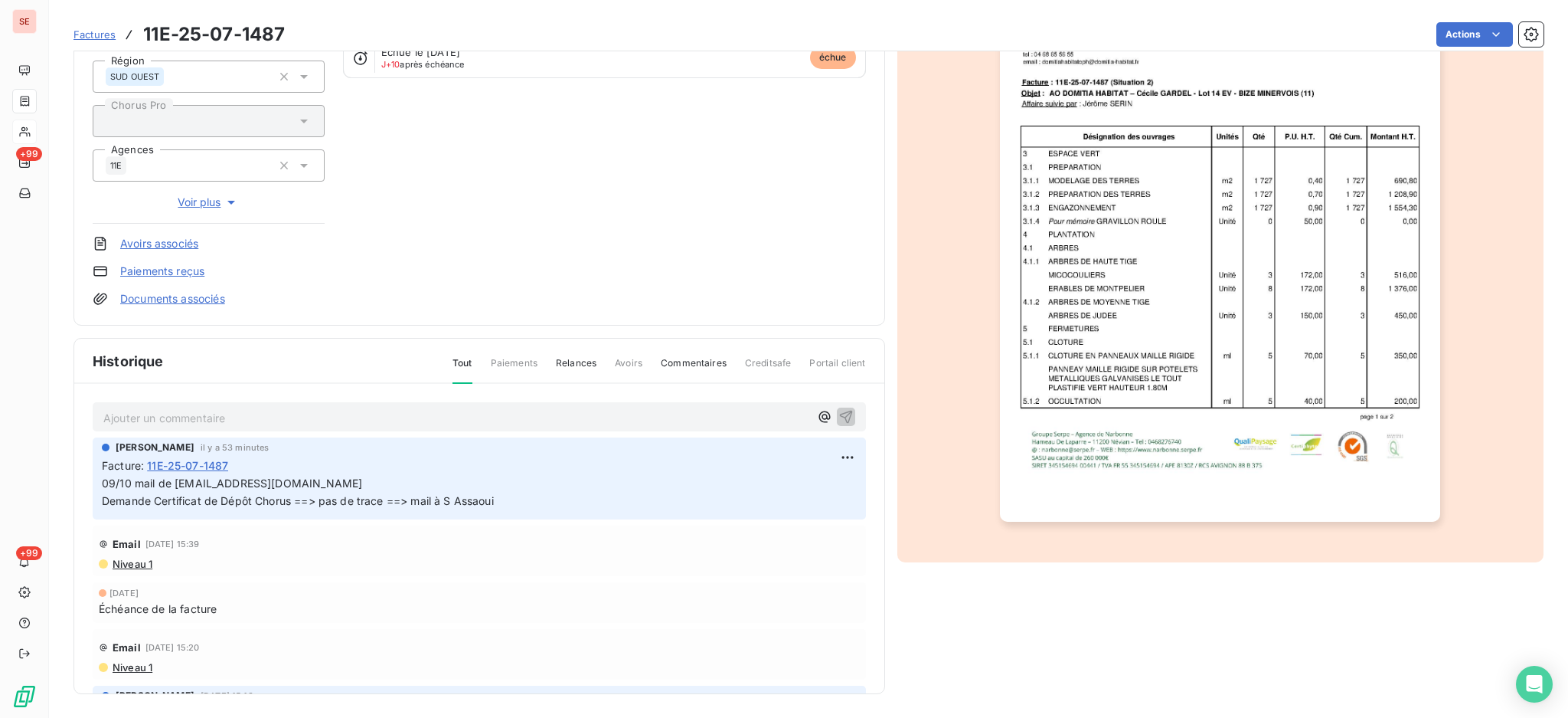
click at [1244, 434] on img "button" at bounding box center [1220, 210] width 440 height 623
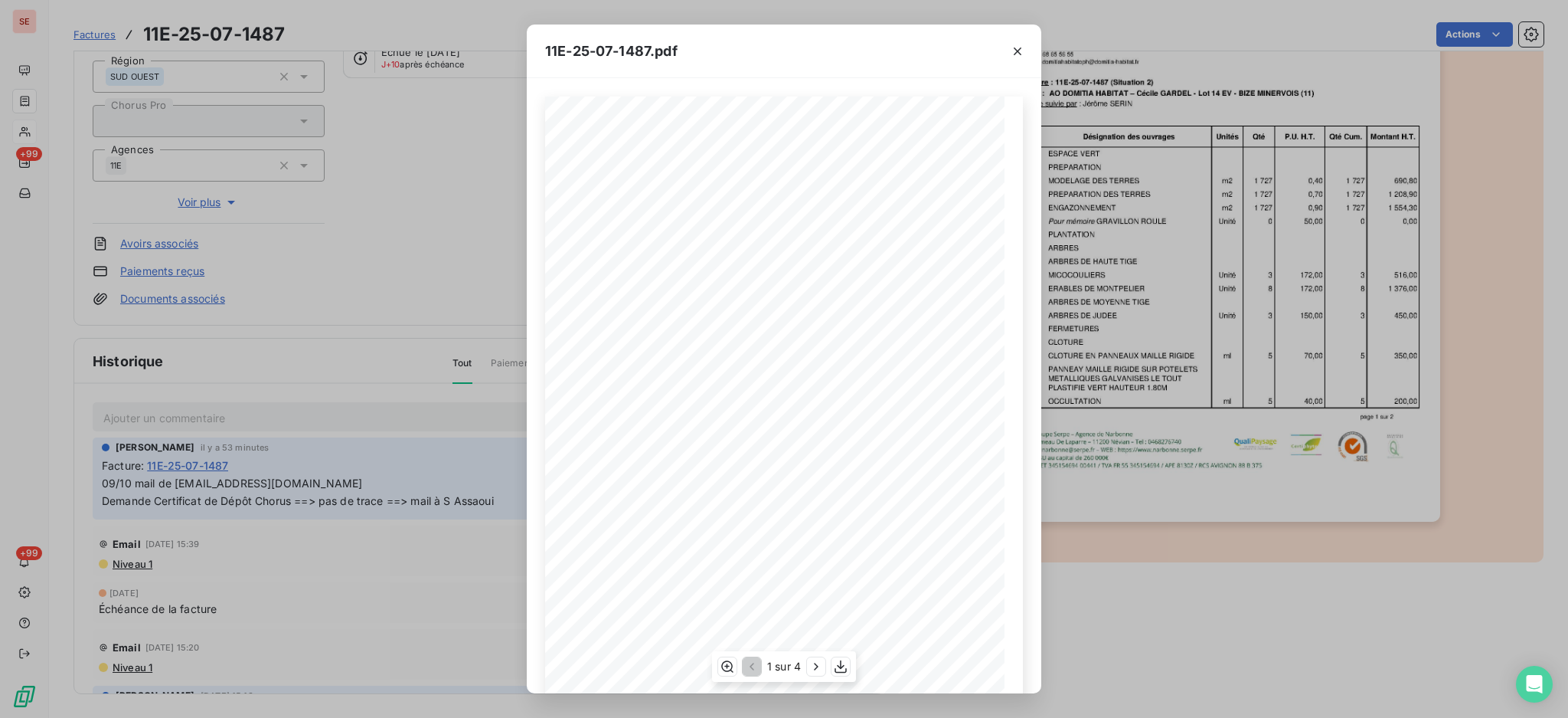
click at [826, 662] on div "1 sur 4" at bounding box center [783, 666] width 144 height 30
click at [813, 667] on icon "button" at bounding box center [816, 667] width 16 height 16
click at [813, 667] on icon "button" at bounding box center [818, 667] width 16 height 16
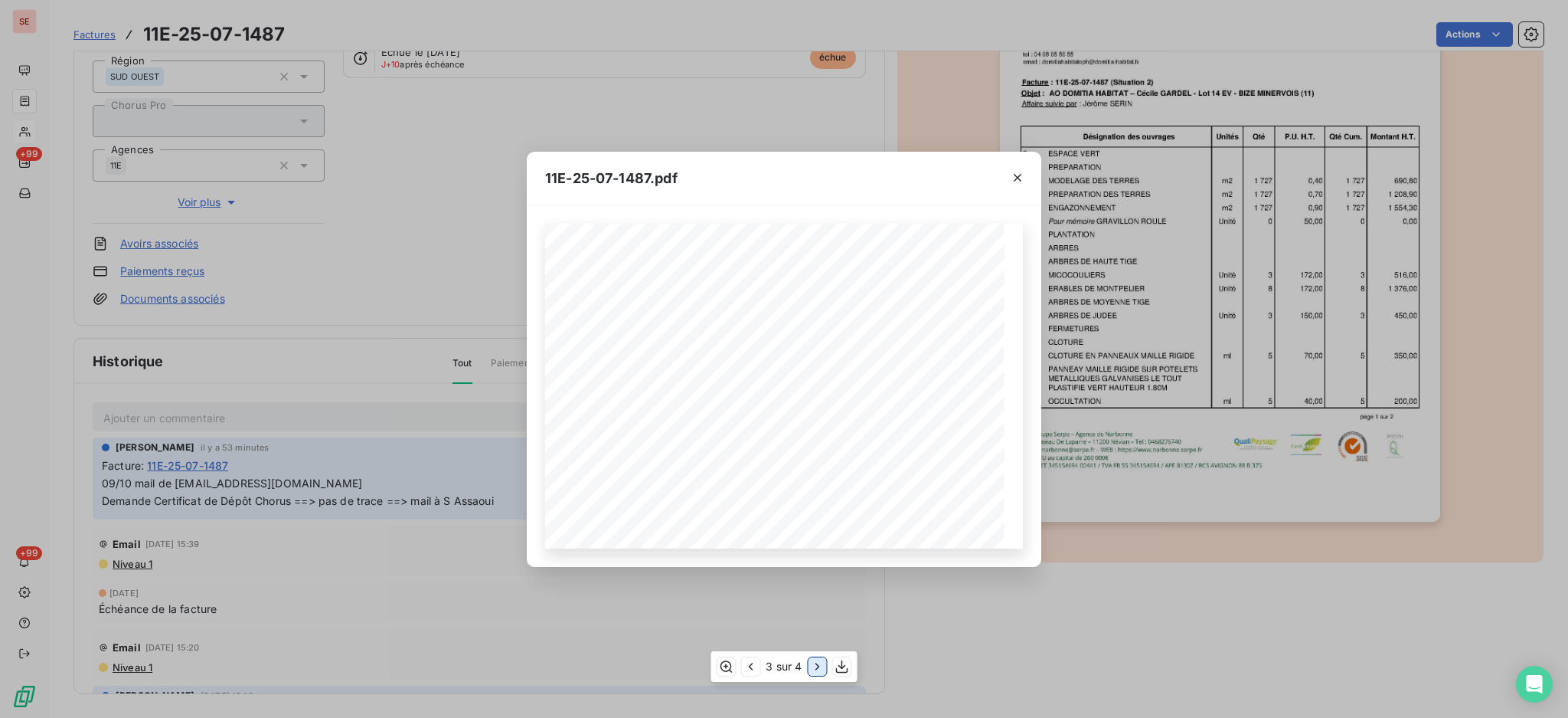
click at [813, 667] on icon "button" at bounding box center [818, 667] width 16 height 16
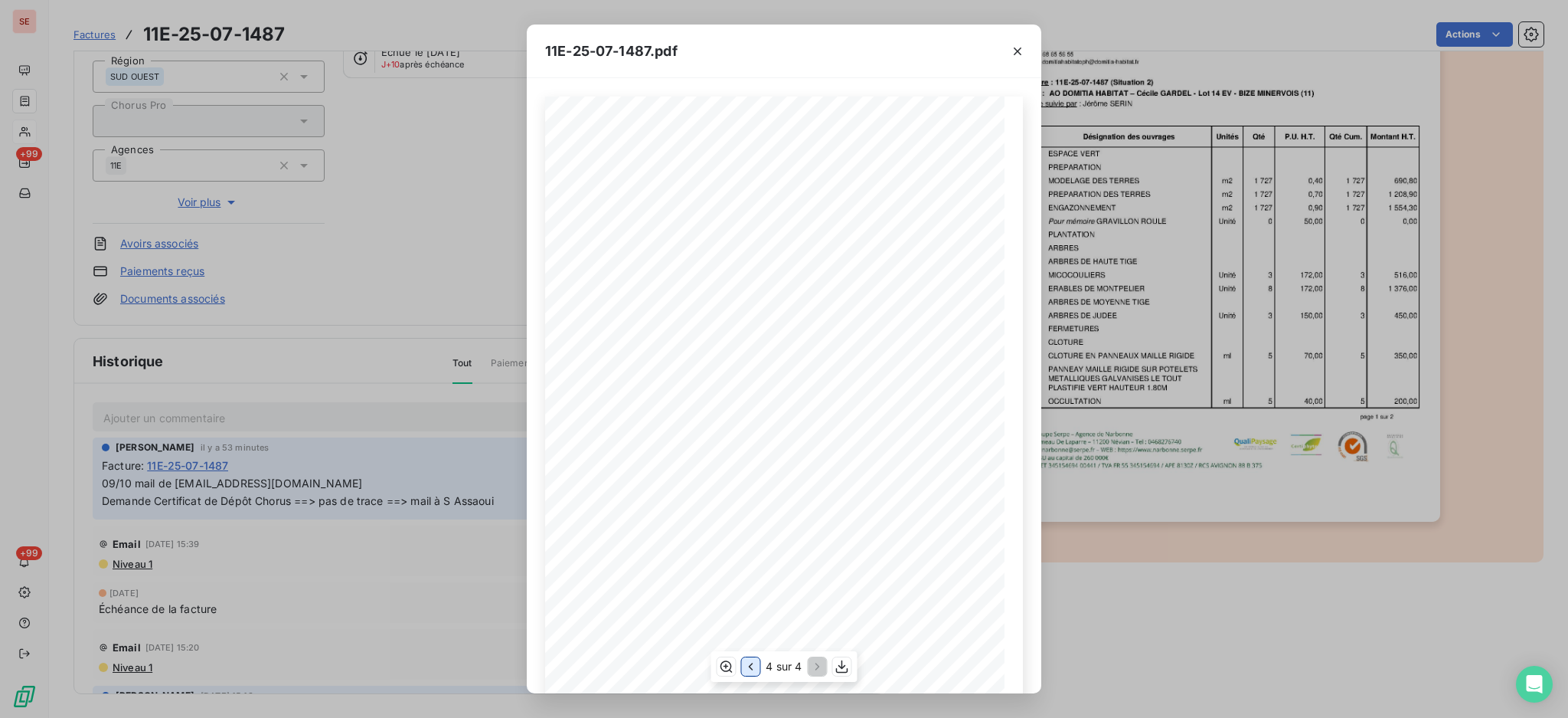
click at [753, 668] on icon "button" at bounding box center [751, 667] width 16 height 16
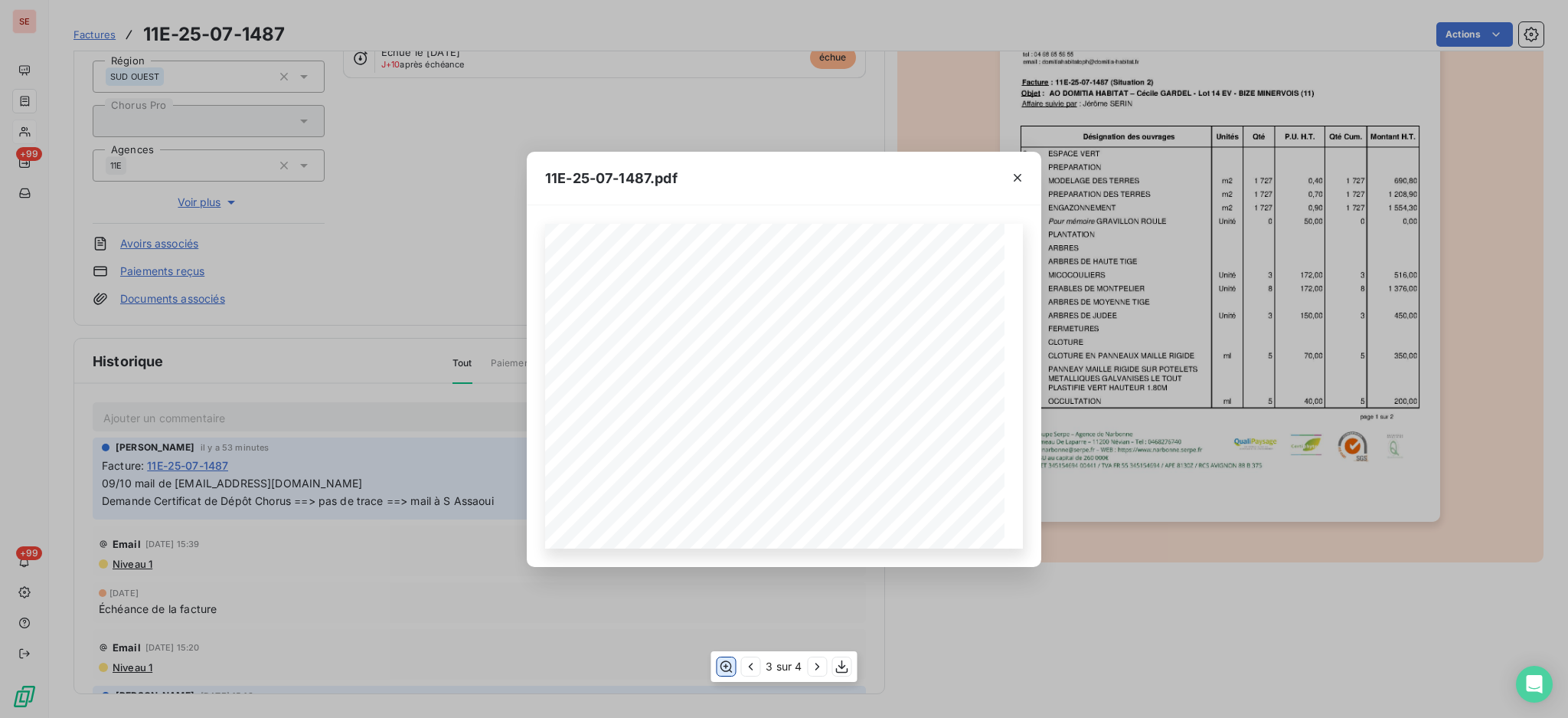
click at [721, 666] on icon "button" at bounding box center [726, 667] width 16 height 16
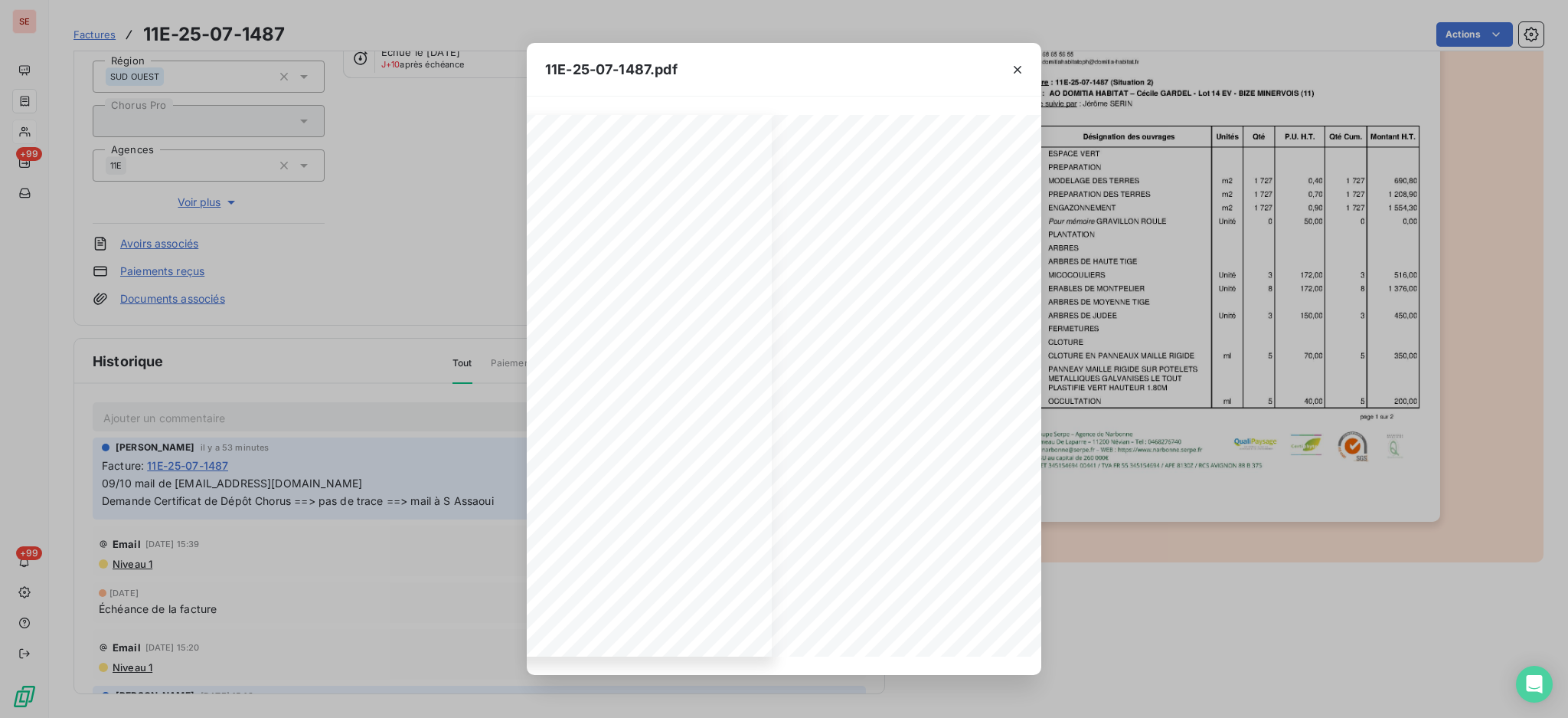
scroll to position [0, 268]
click at [749, 661] on icon "button" at bounding box center [751, 667] width 16 height 16
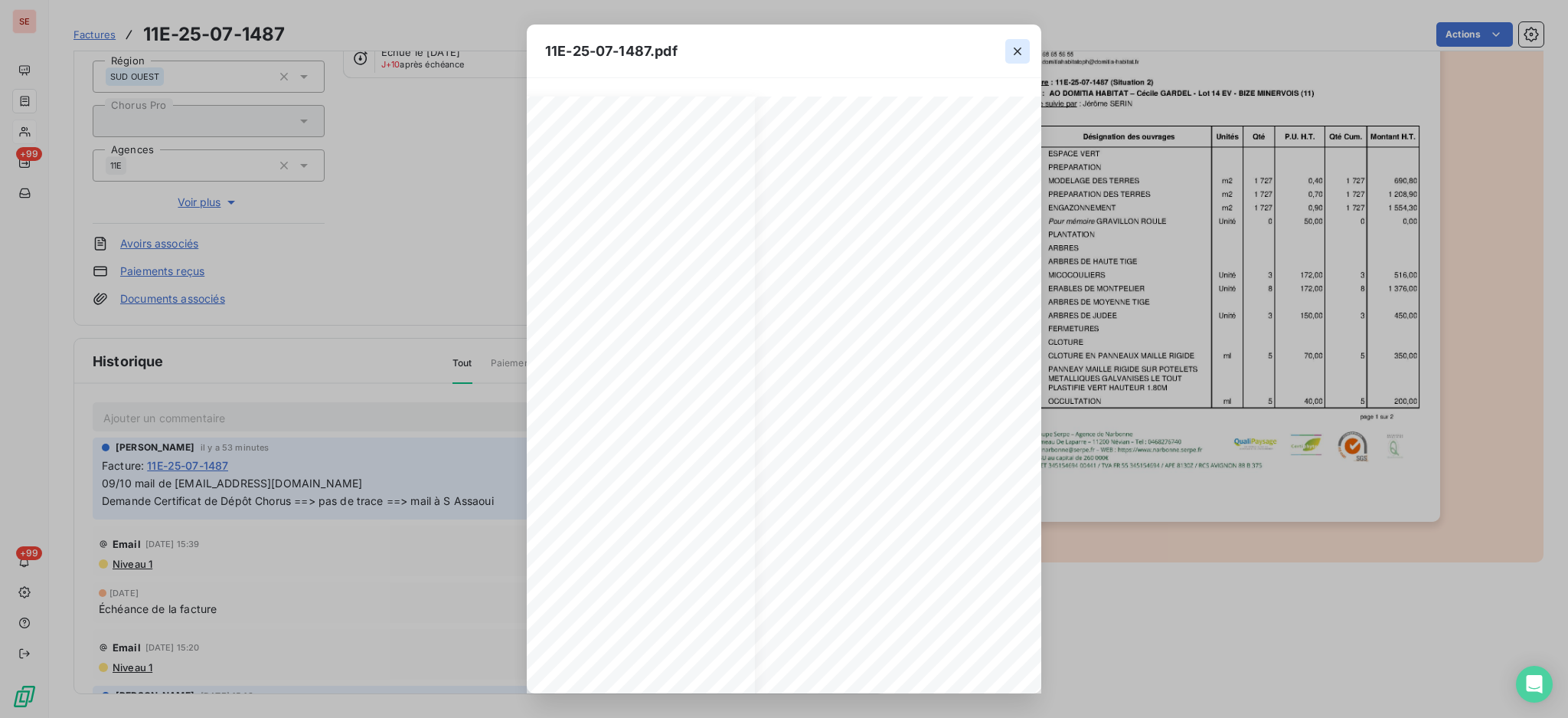
click at [1015, 47] on icon "button" at bounding box center [1018, 51] width 16 height 16
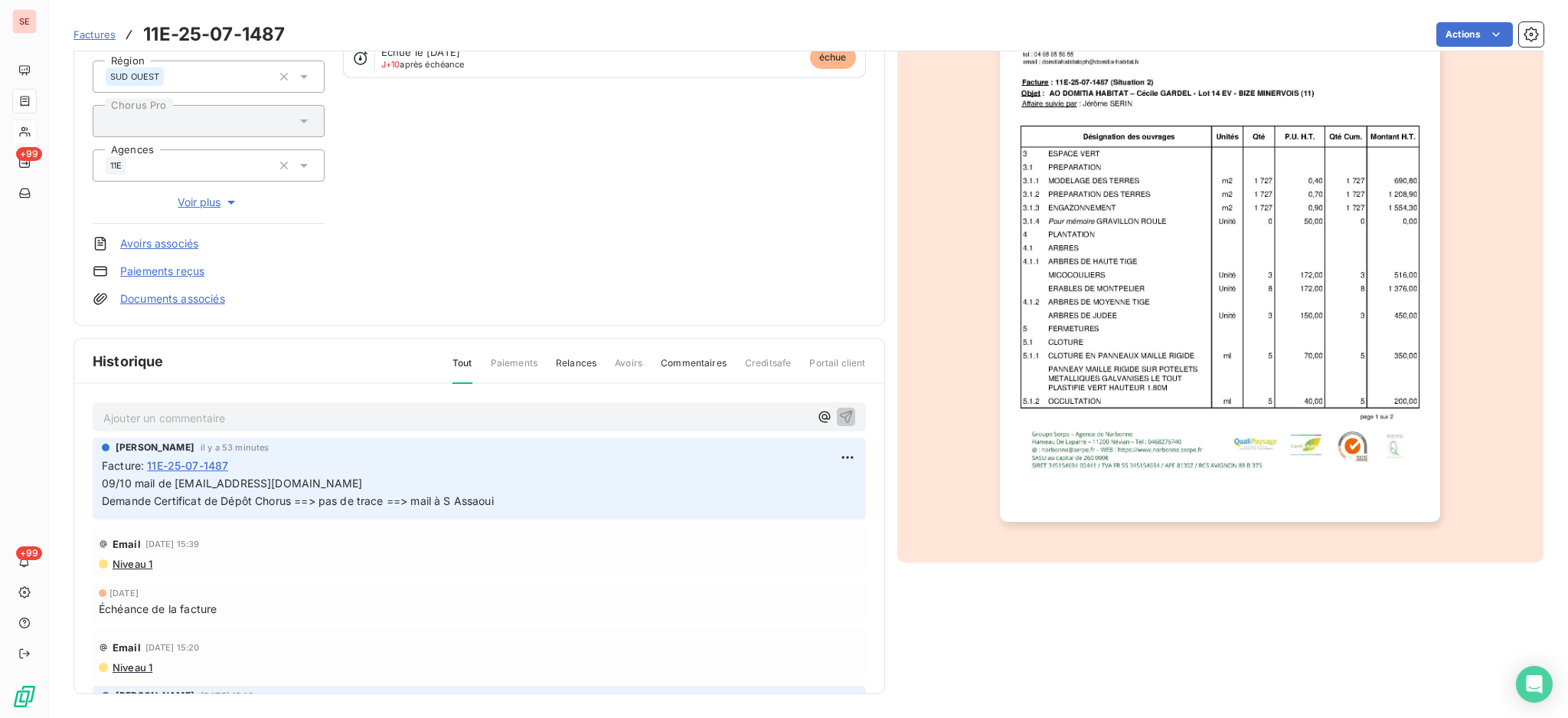
scroll to position [0, 0]
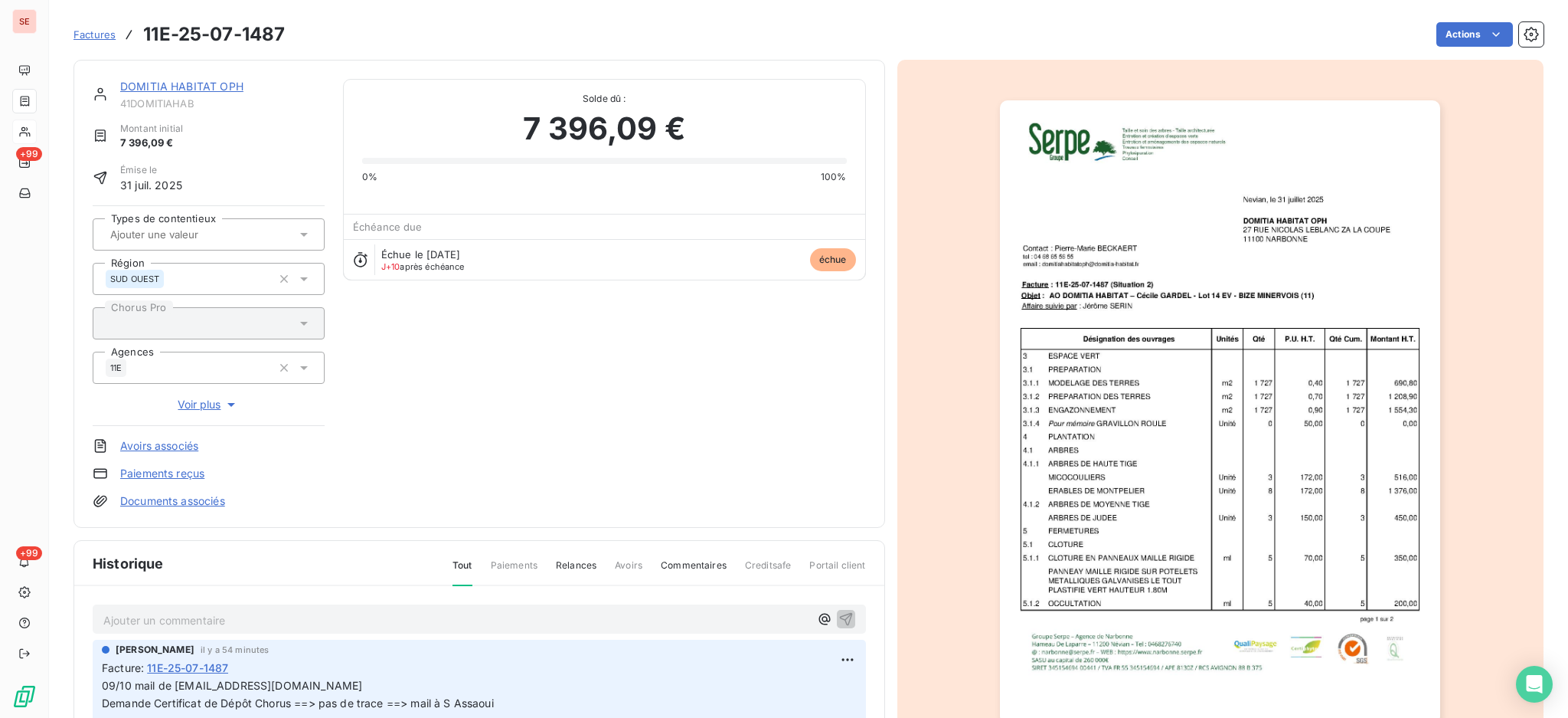
click at [378, 618] on p "Ajouter un commentaire ﻿" at bounding box center [456, 620] width 706 height 19
click at [344, 612] on p "CERTIFICAT DE DEPOT TRANSMIS à" at bounding box center [456, 619] width 706 height 17
click at [839, 614] on icon "button" at bounding box center [847, 618] width 16 height 16
click at [179, 501] on link "Documents associés" at bounding box center [172, 501] width 105 height 16
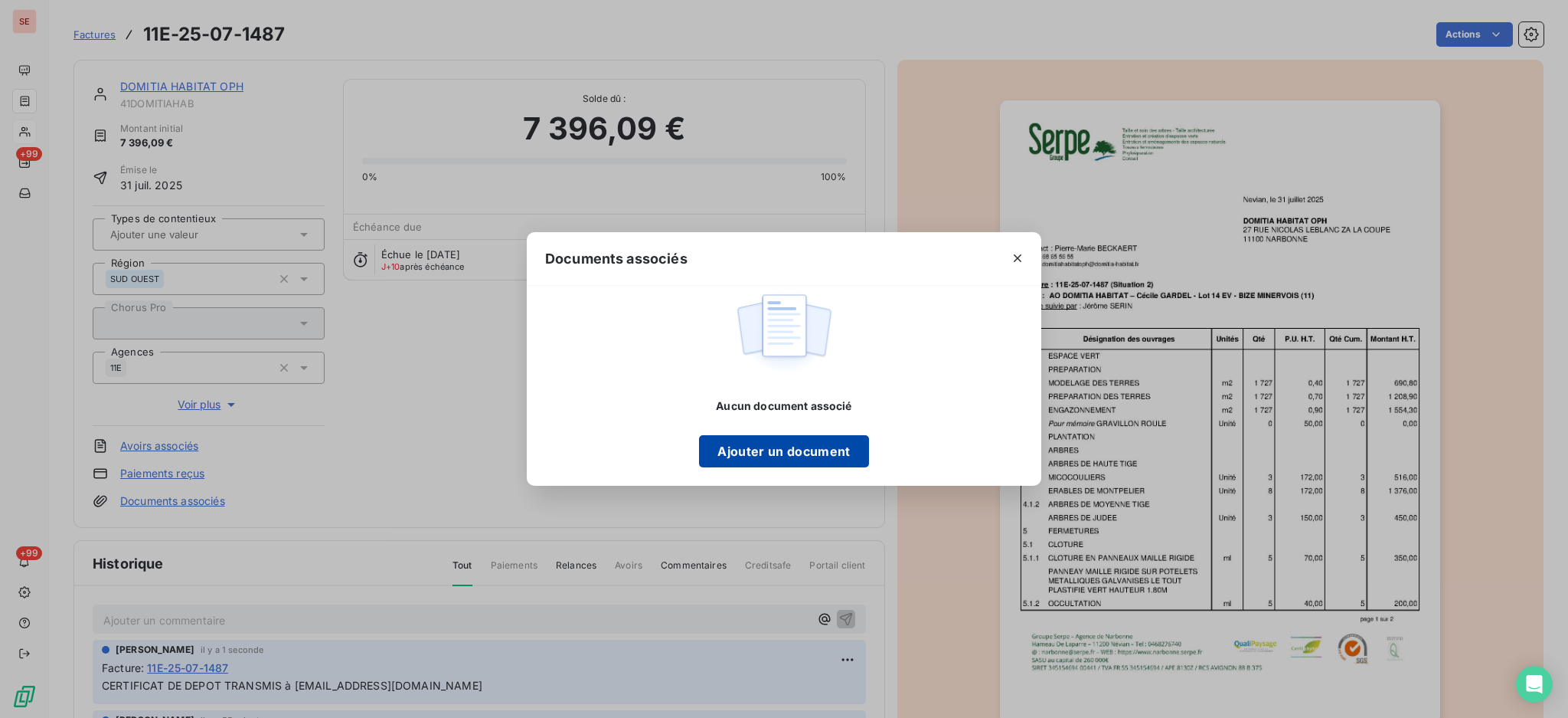
click at [784, 445] on button "Ajouter un document" at bounding box center [783, 451] width 169 height 32
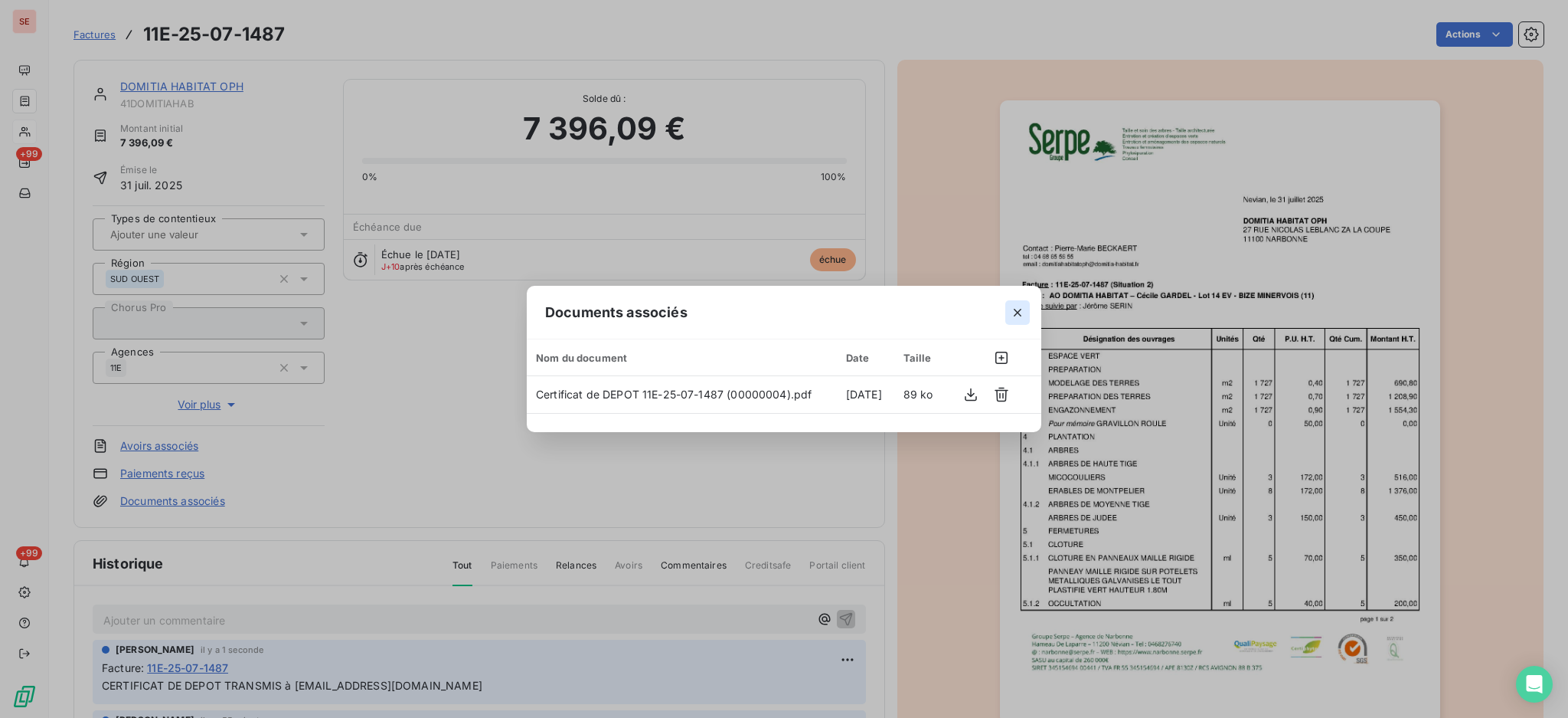
click at [1022, 307] on icon "button" at bounding box center [1018, 312] width 16 height 16
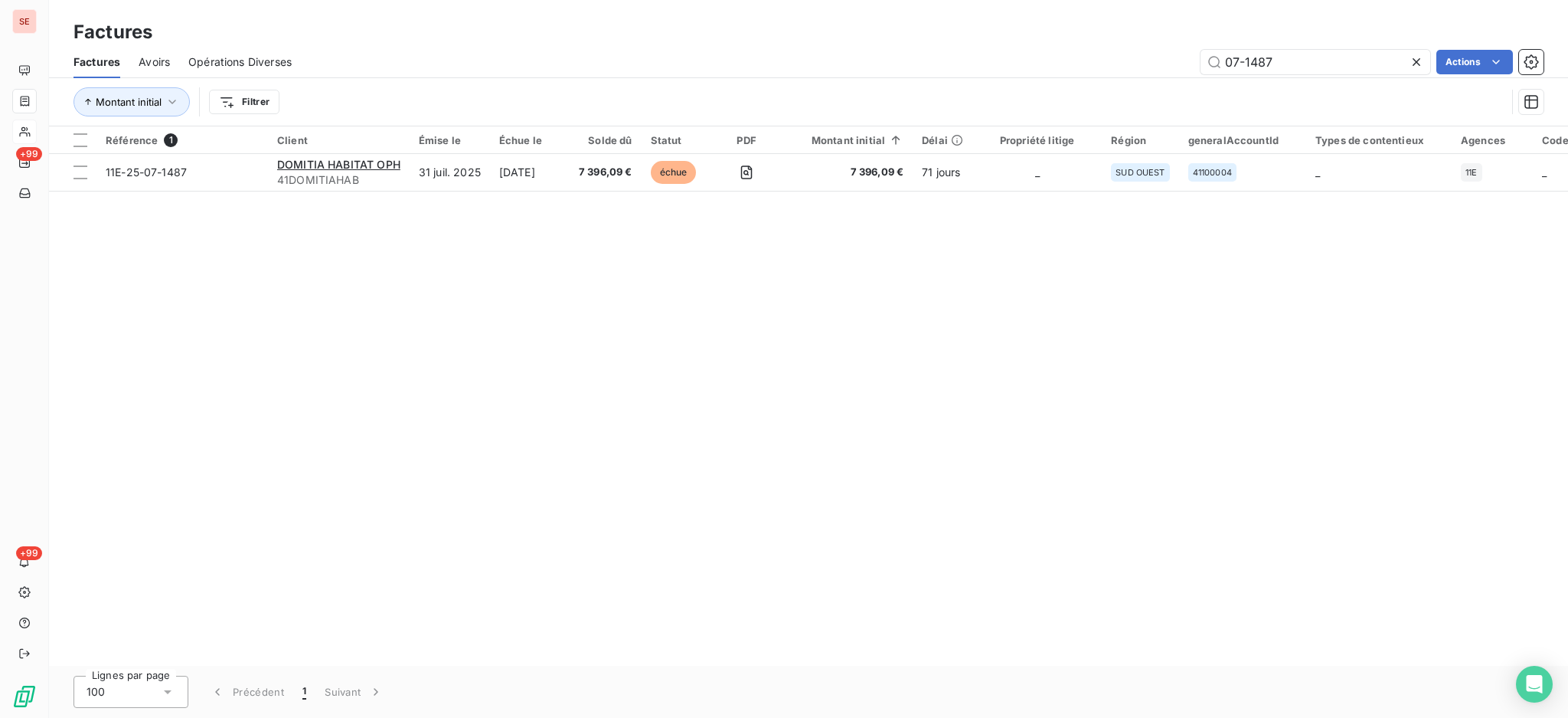
click at [1425, 58] on div at bounding box center [1419, 62] width 22 height 24
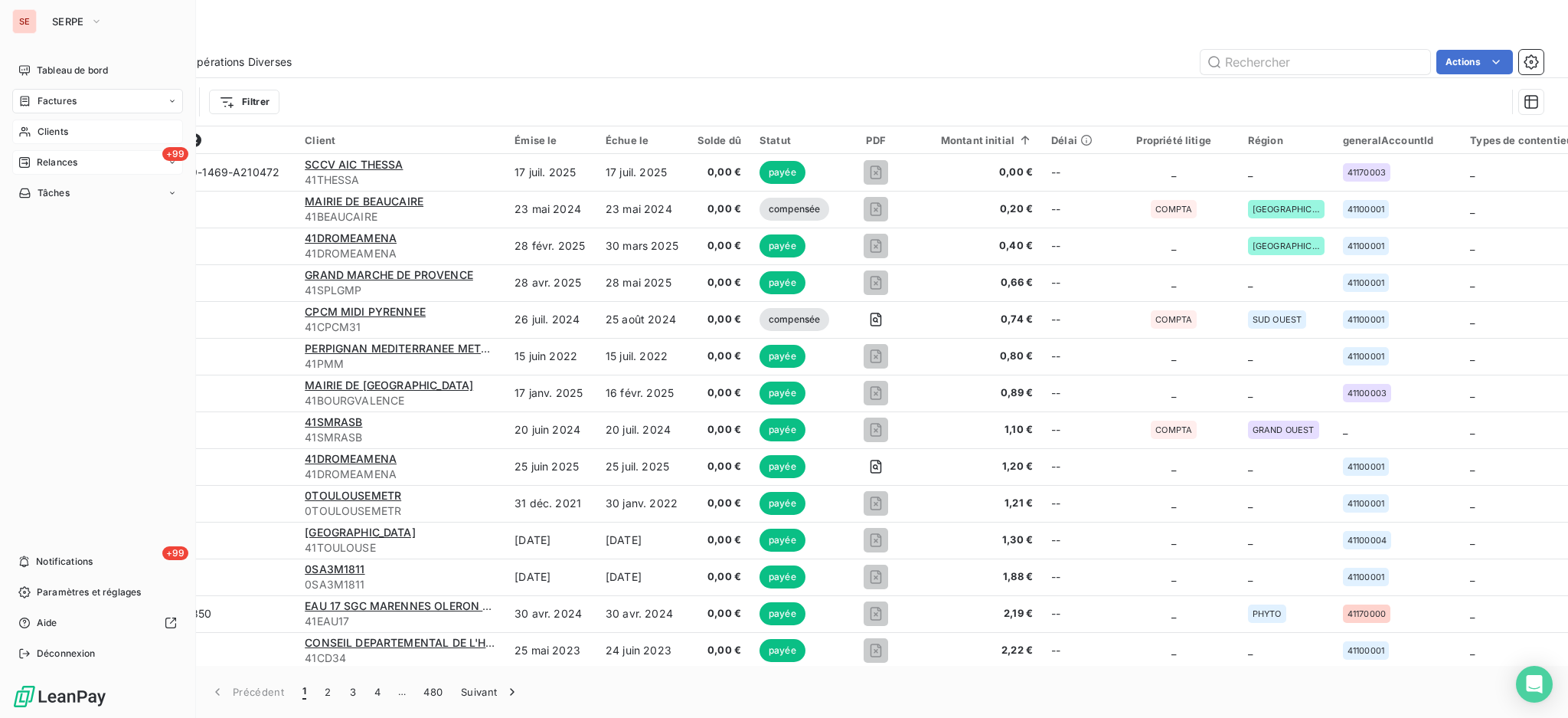
click at [43, 165] on span "Relances" at bounding box center [57, 163] width 41 height 14
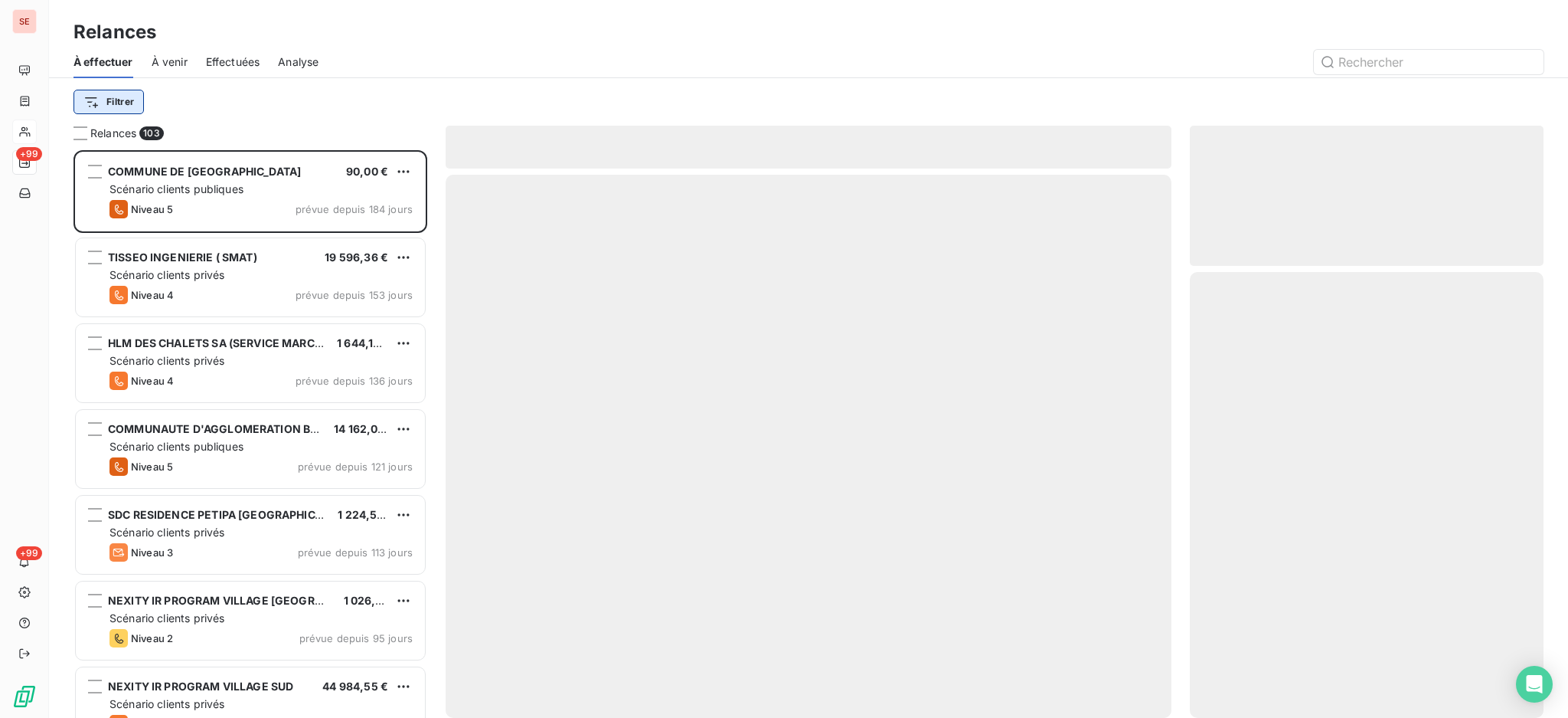
scroll to position [553, 338]
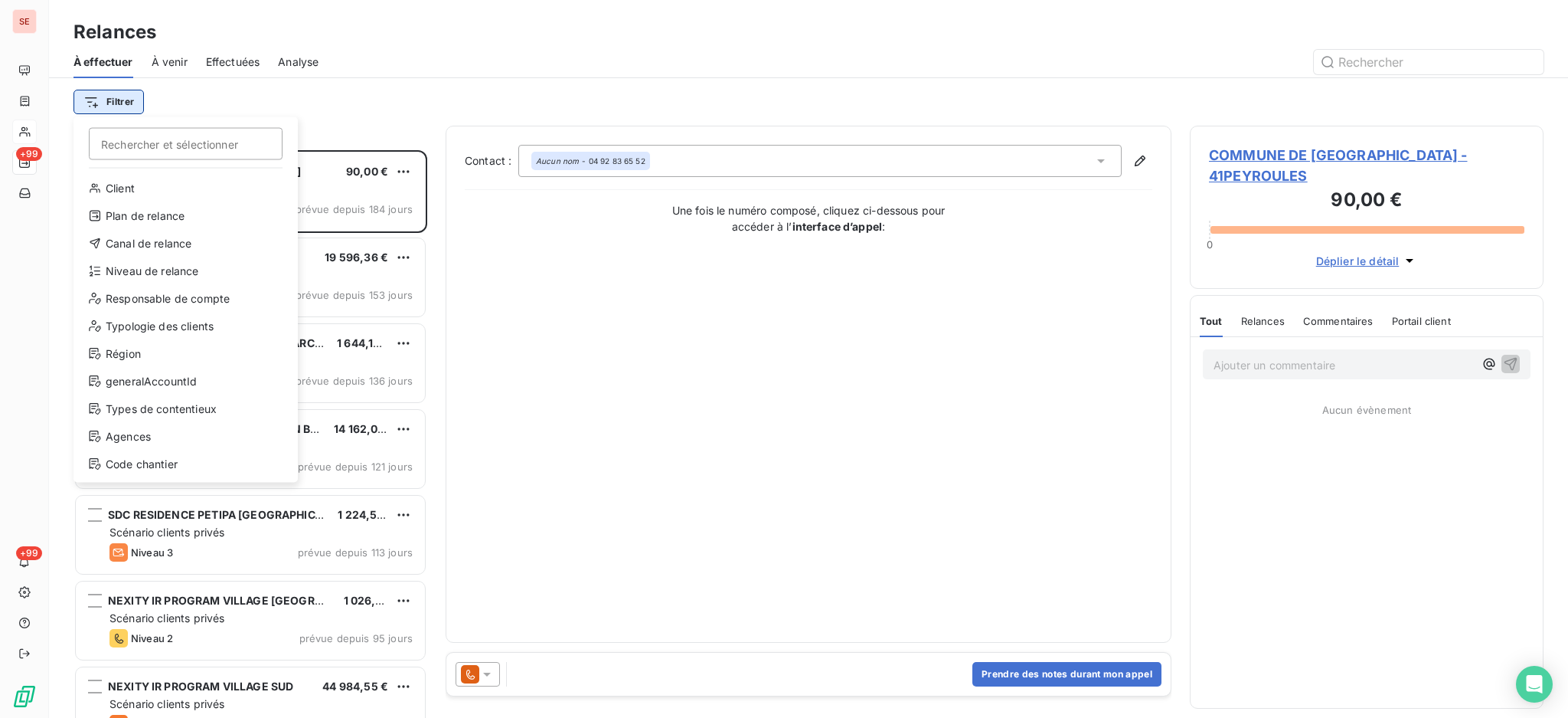
click at [113, 101] on html "SE +99 +99 Relances À effectuer À venir Effectuées Analyse Filtrer Rechercher e…" at bounding box center [784, 359] width 1568 height 718
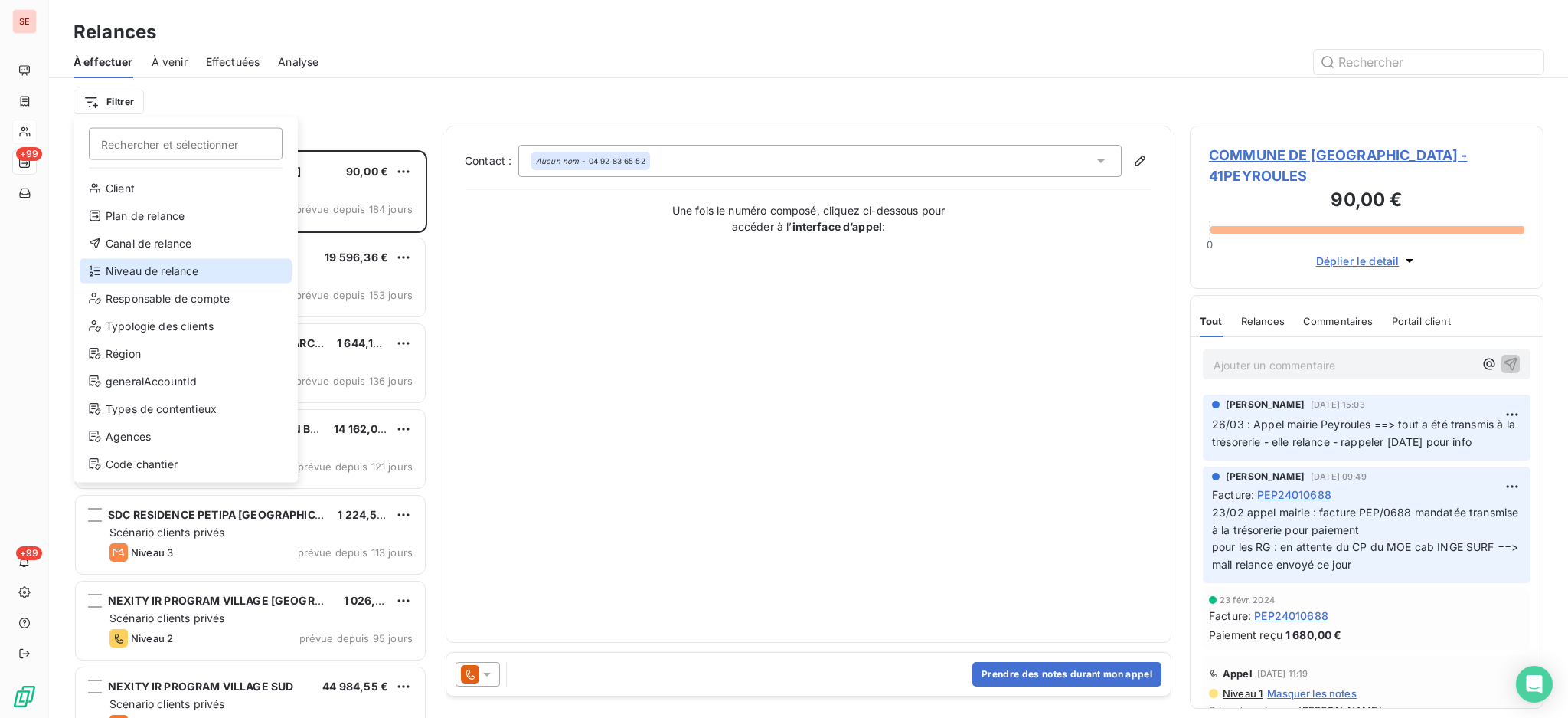
click at [145, 264] on div "Niveau de relance" at bounding box center [186, 271] width 212 height 24
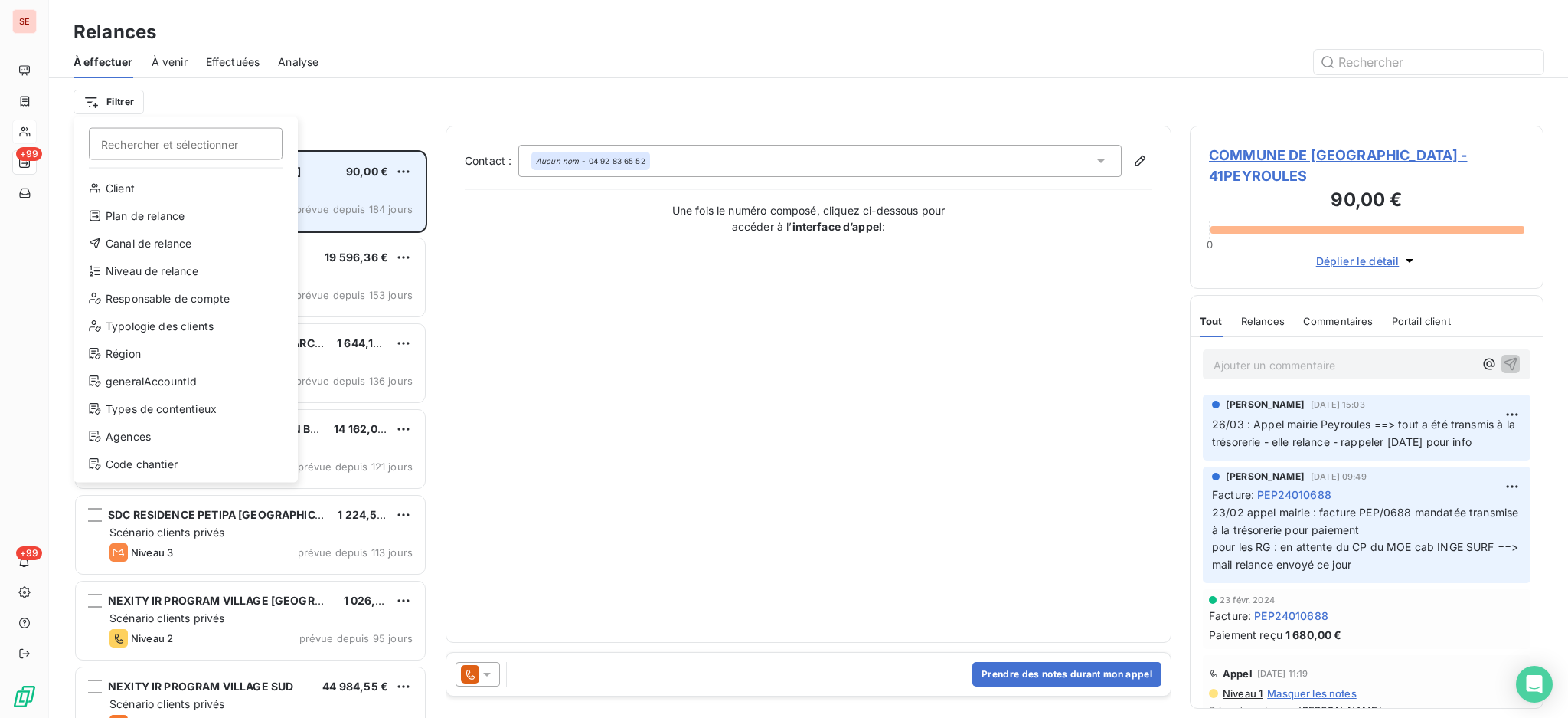
scroll to position [16, 16]
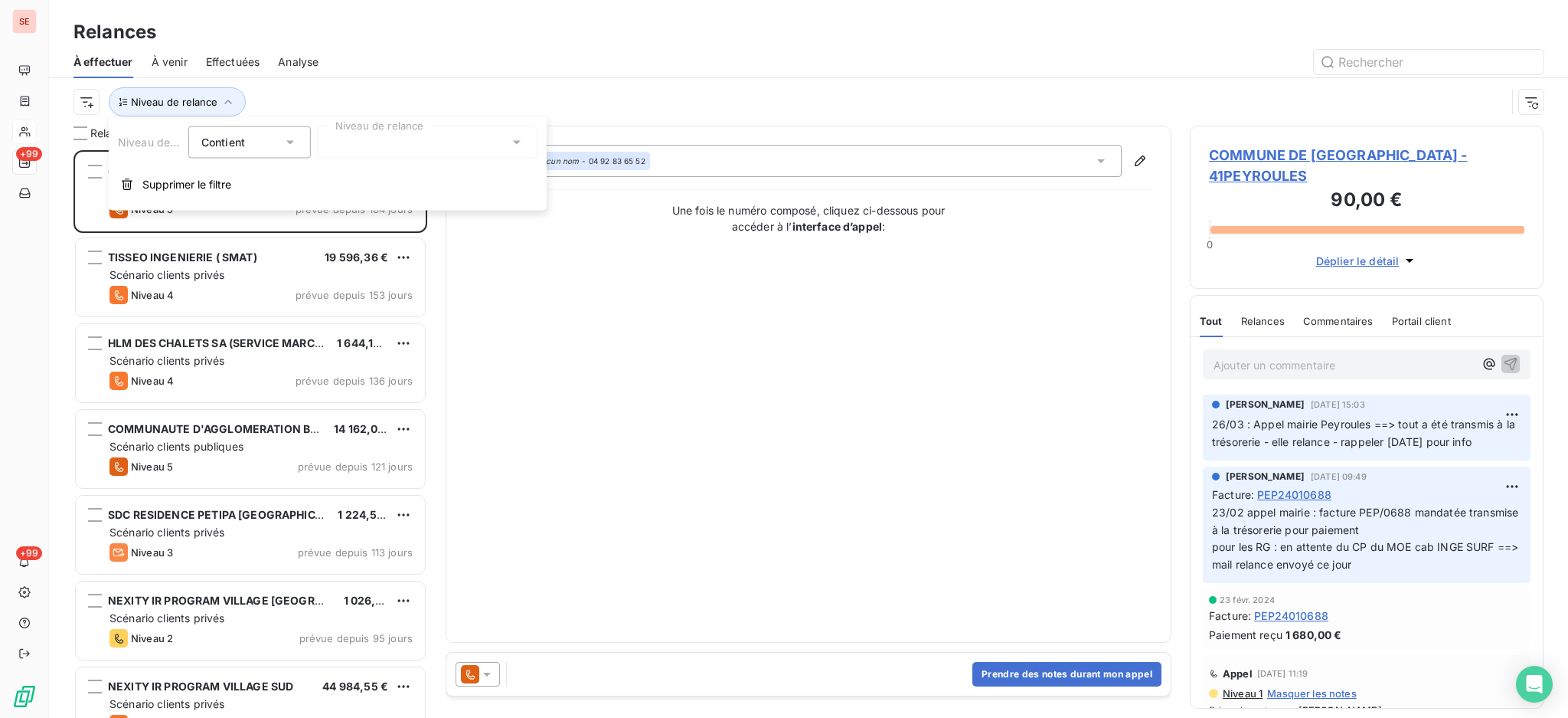
click at [513, 138] on icon at bounding box center [517, 143] width 16 height 16
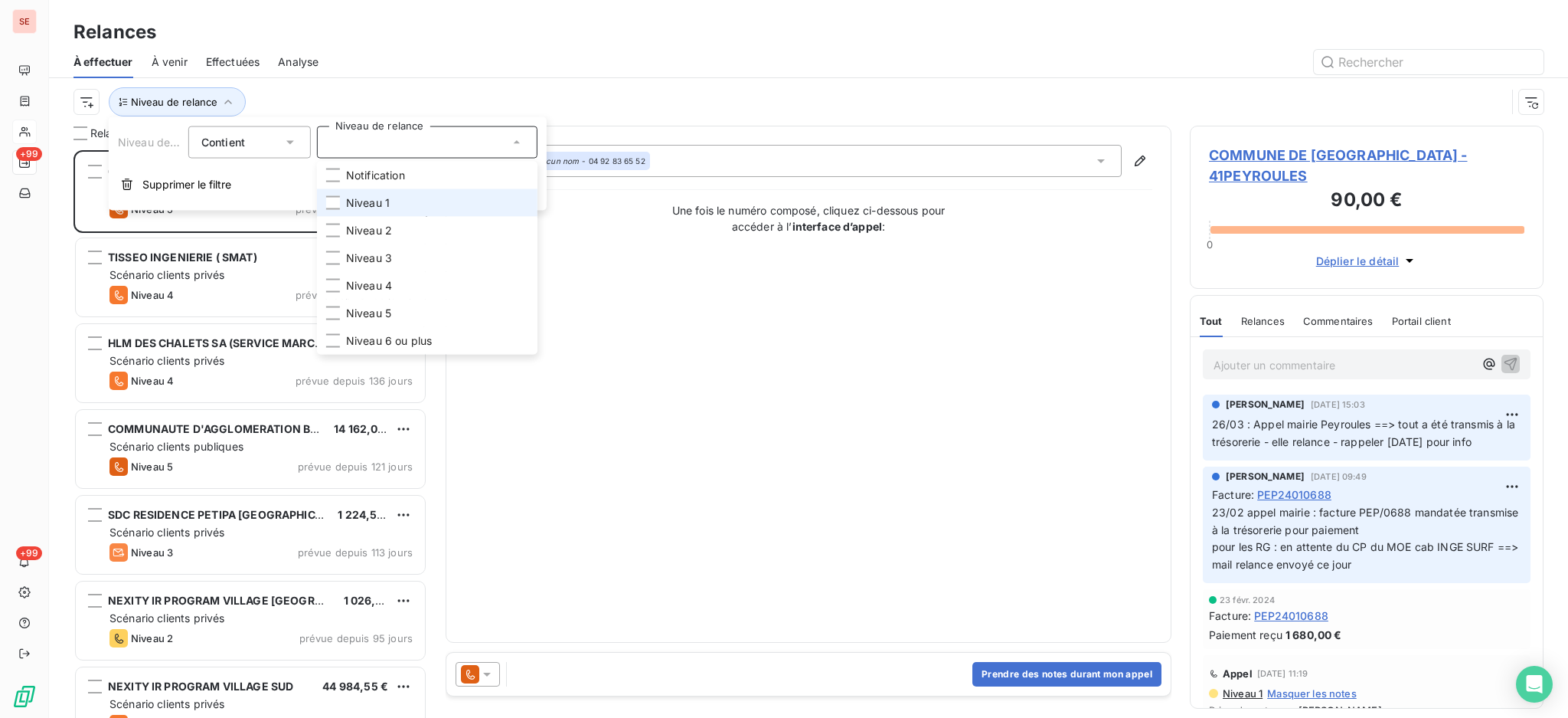
click at [418, 200] on li "Niveau 1" at bounding box center [426, 203] width 220 height 28
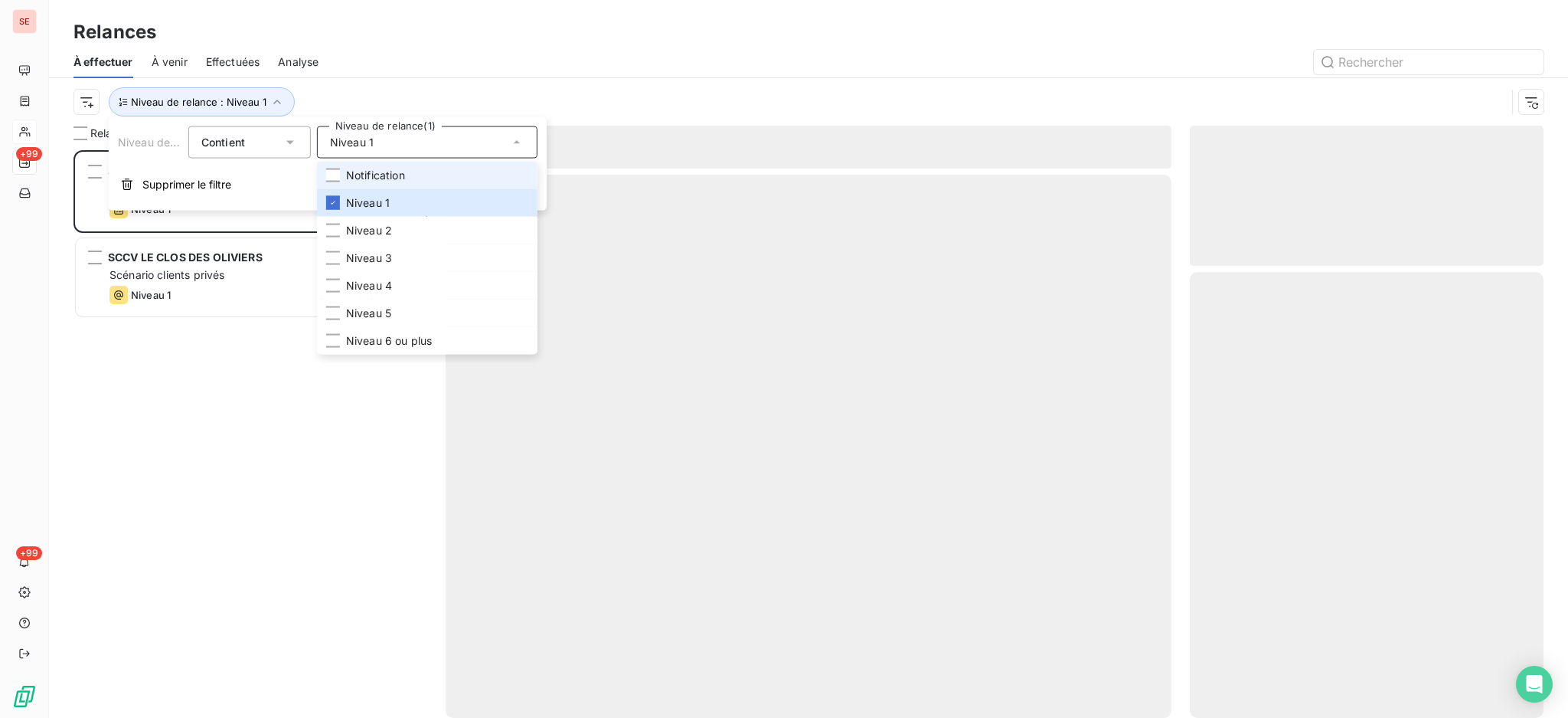
scroll to position [552, 338]
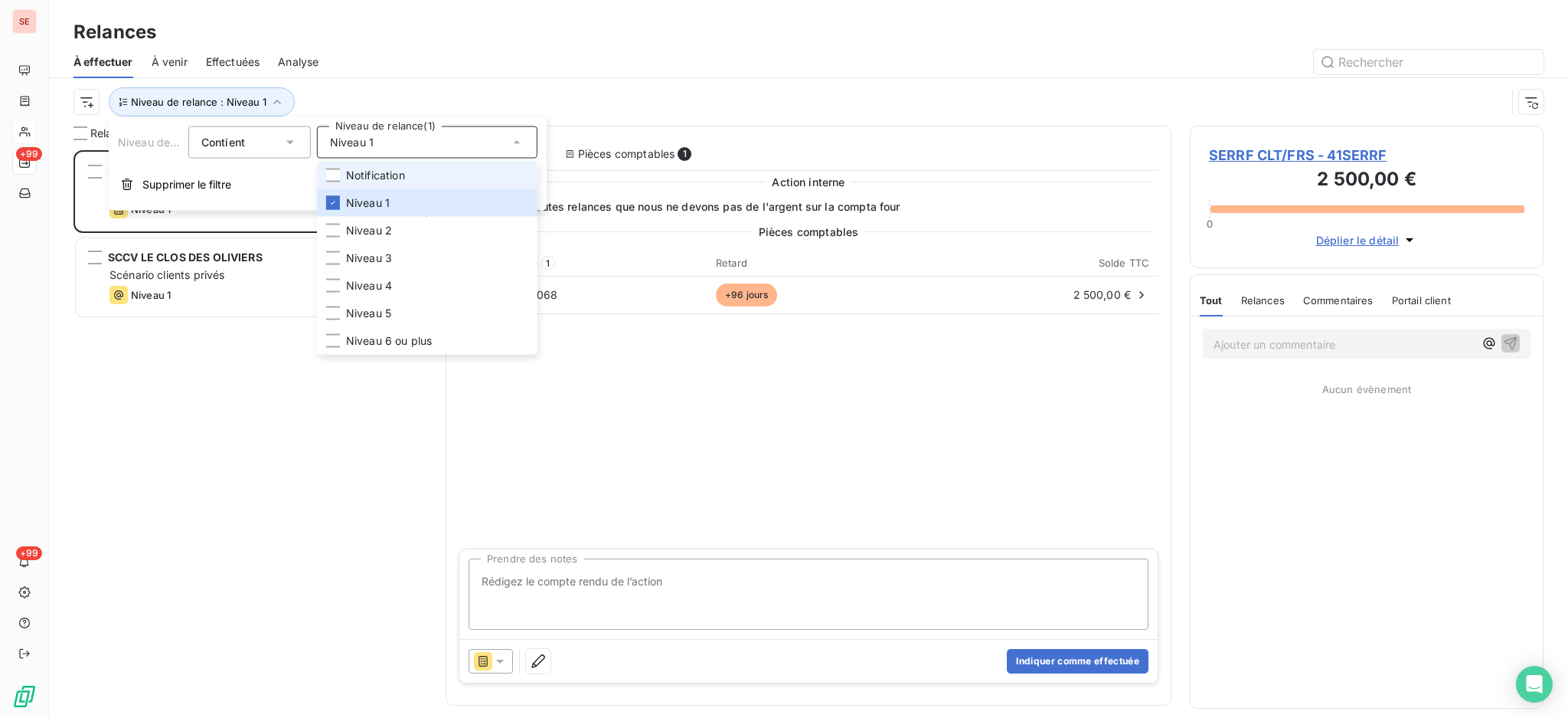
click at [388, 172] on span "Notification" at bounding box center [376, 176] width 59 height 16
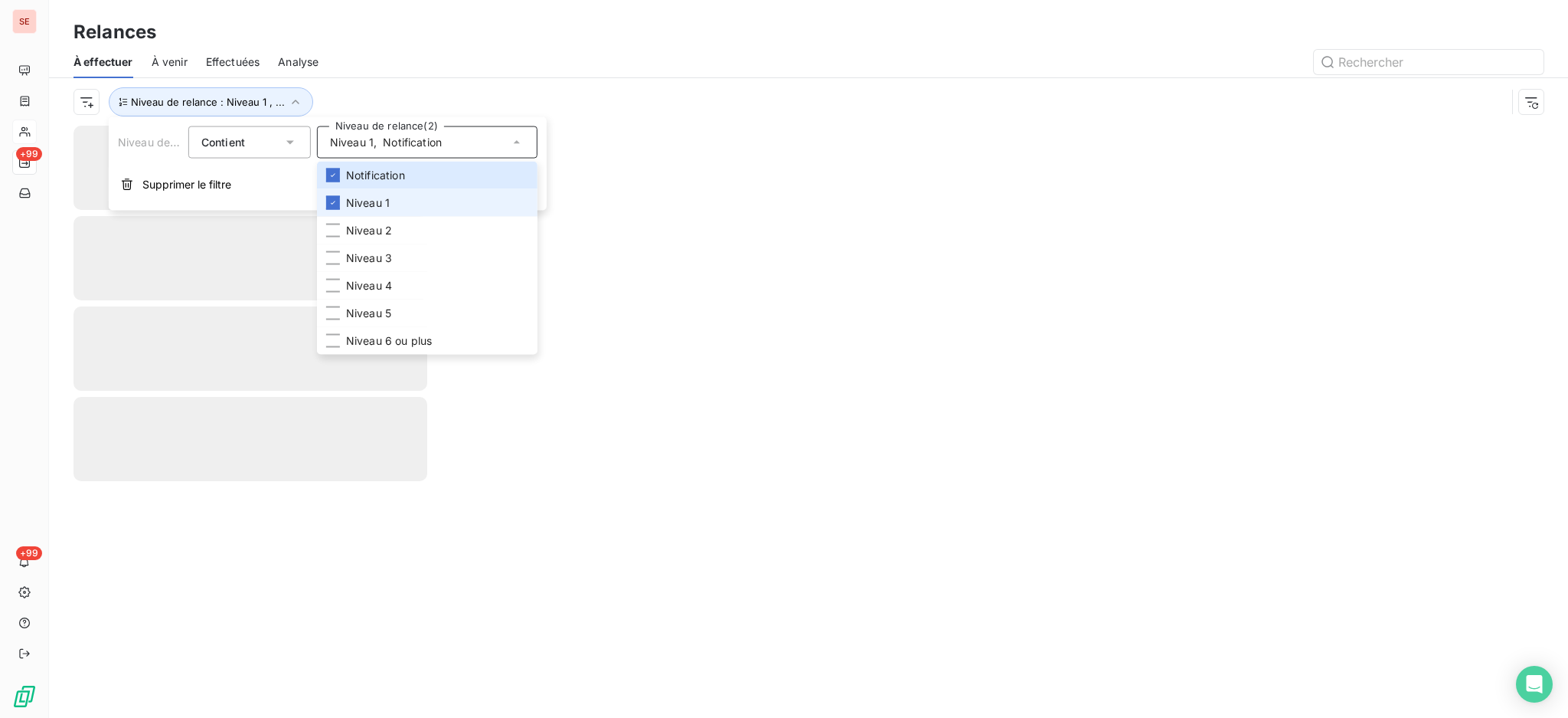
click at [372, 199] on span "Niveau 1" at bounding box center [368, 203] width 44 height 16
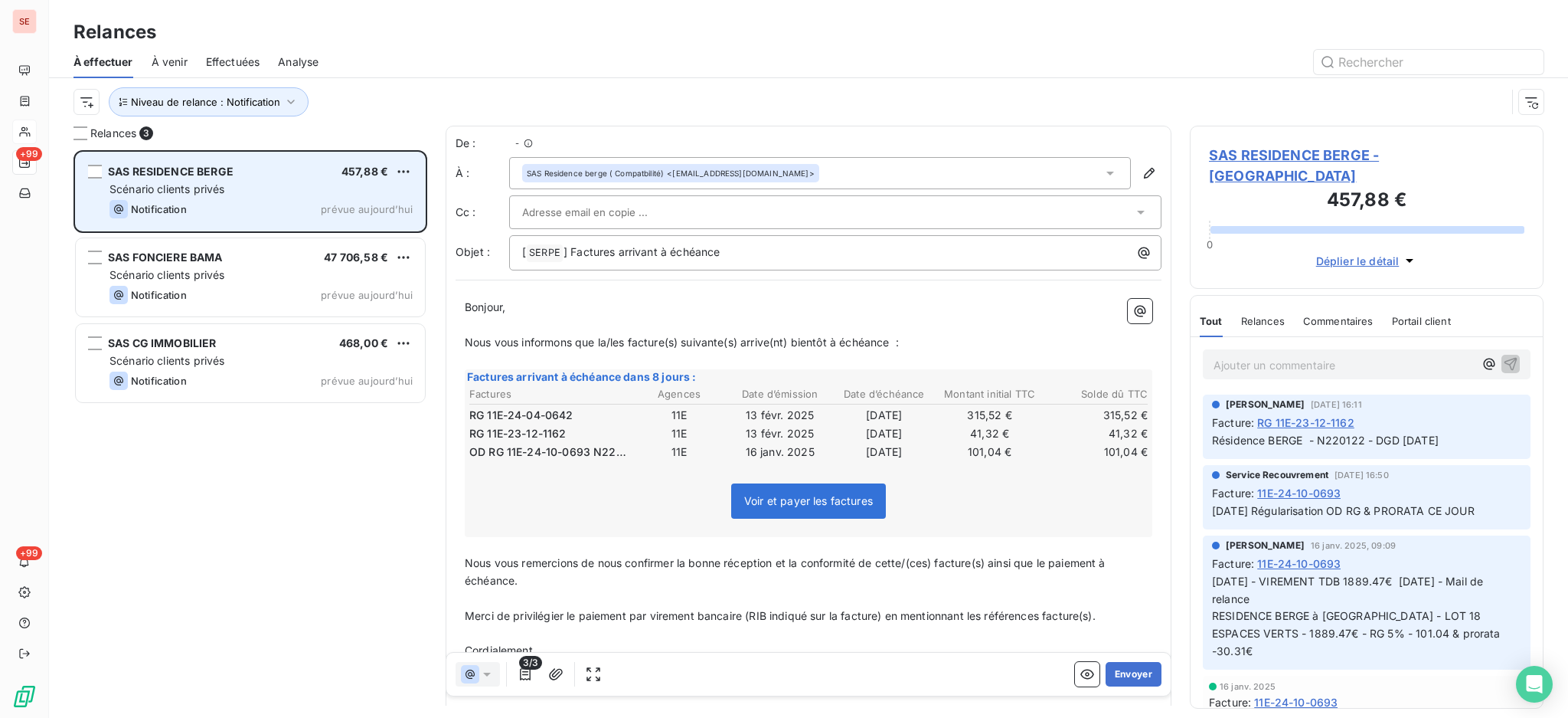
scroll to position [552, 338]
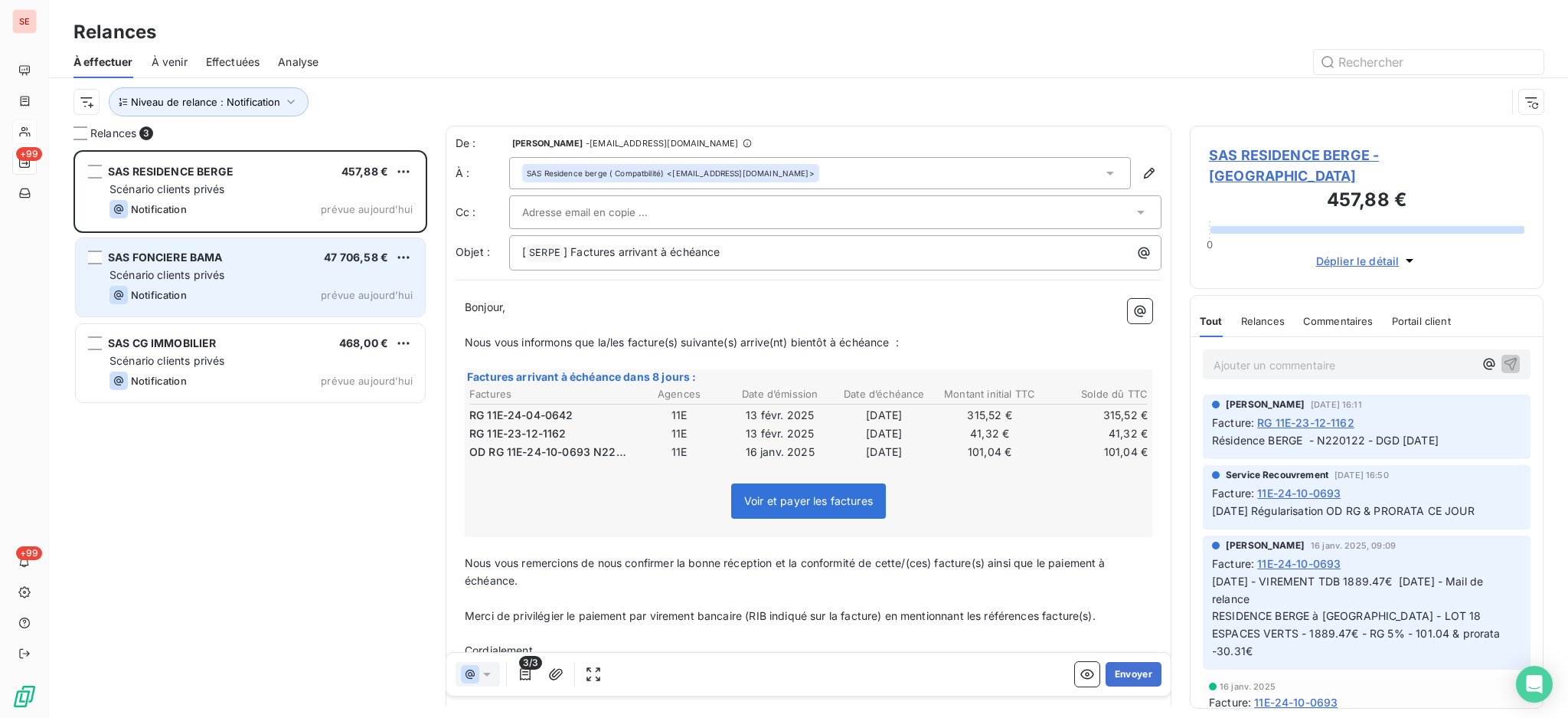
click at [202, 268] on span "Scénario clients privés" at bounding box center [167, 274] width 115 height 13
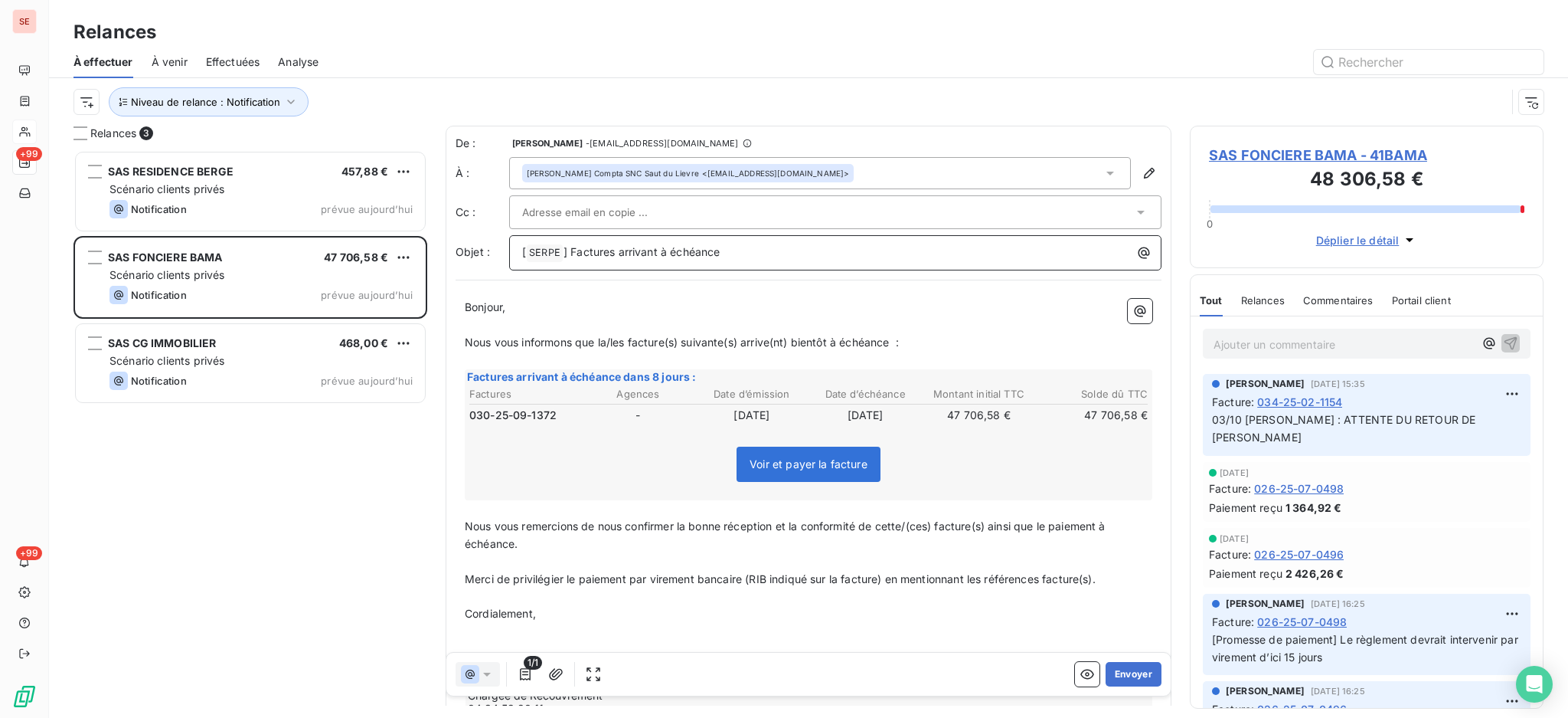
click at [801, 245] on p "[ SERPE ﻿ ] Factures arrivant à échéance" at bounding box center [839, 252] width 634 height 18
click at [1102, 171] on icon at bounding box center [1110, 173] width 16 height 16
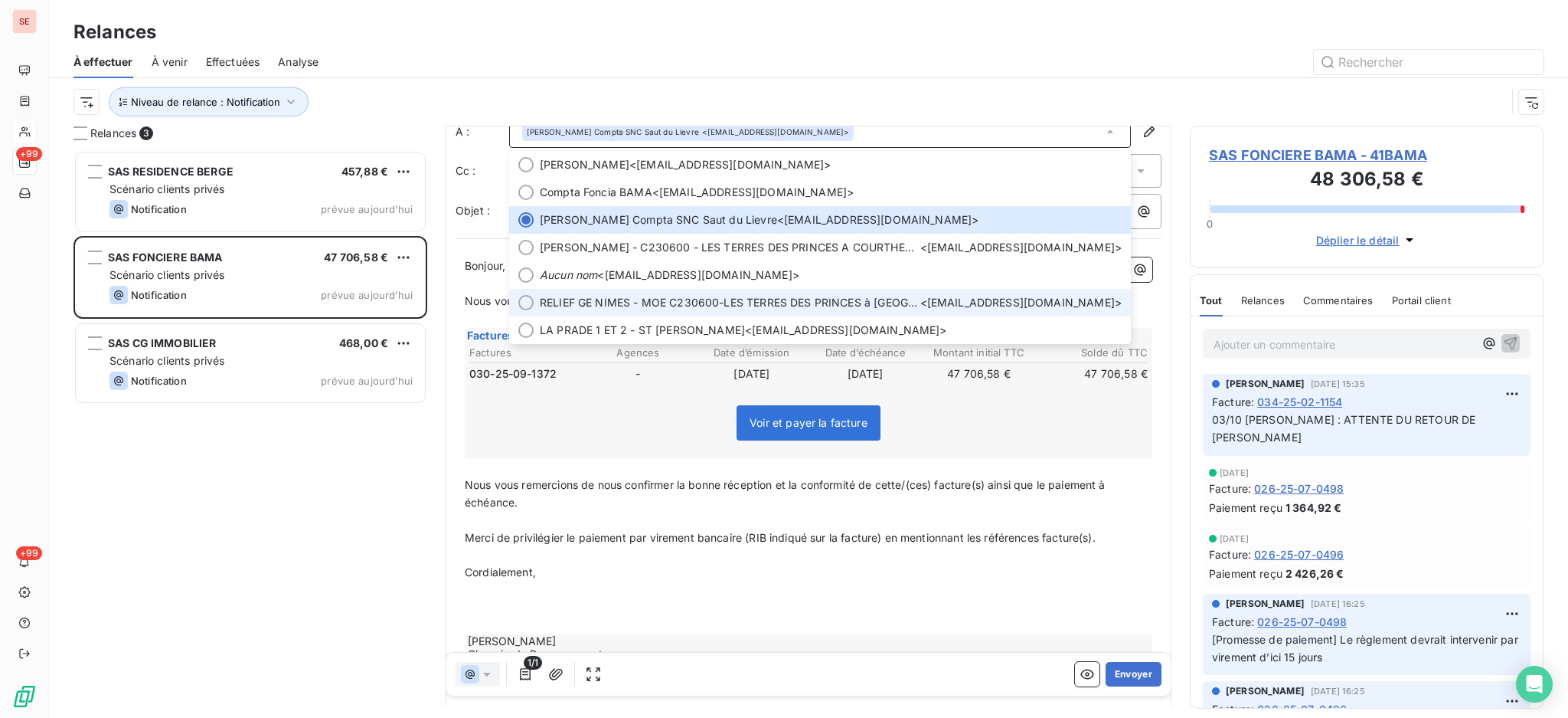
scroll to position [103, 0]
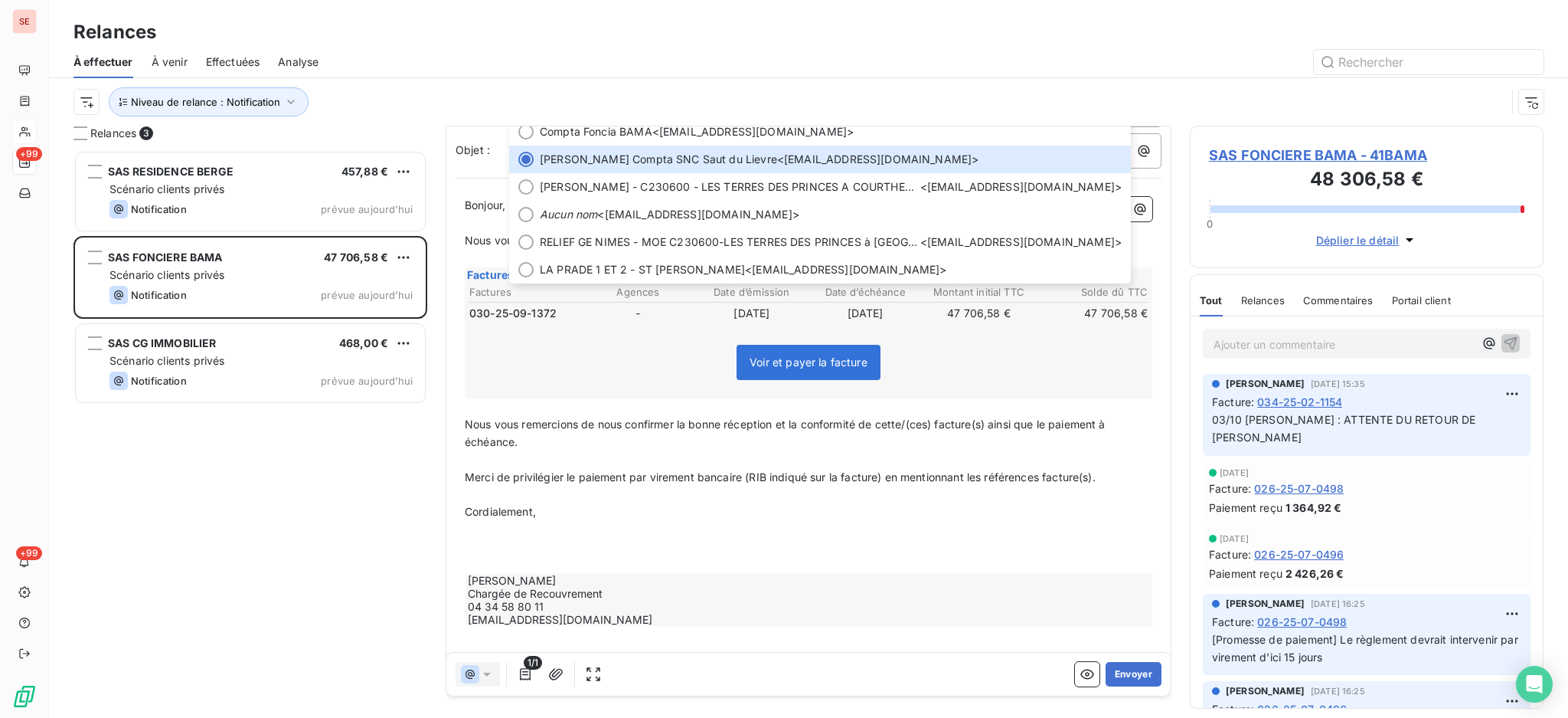
click at [1348, 153] on span "SAS FONCIERE BAMA - 41BAMA" at bounding box center [1367, 155] width 316 height 21
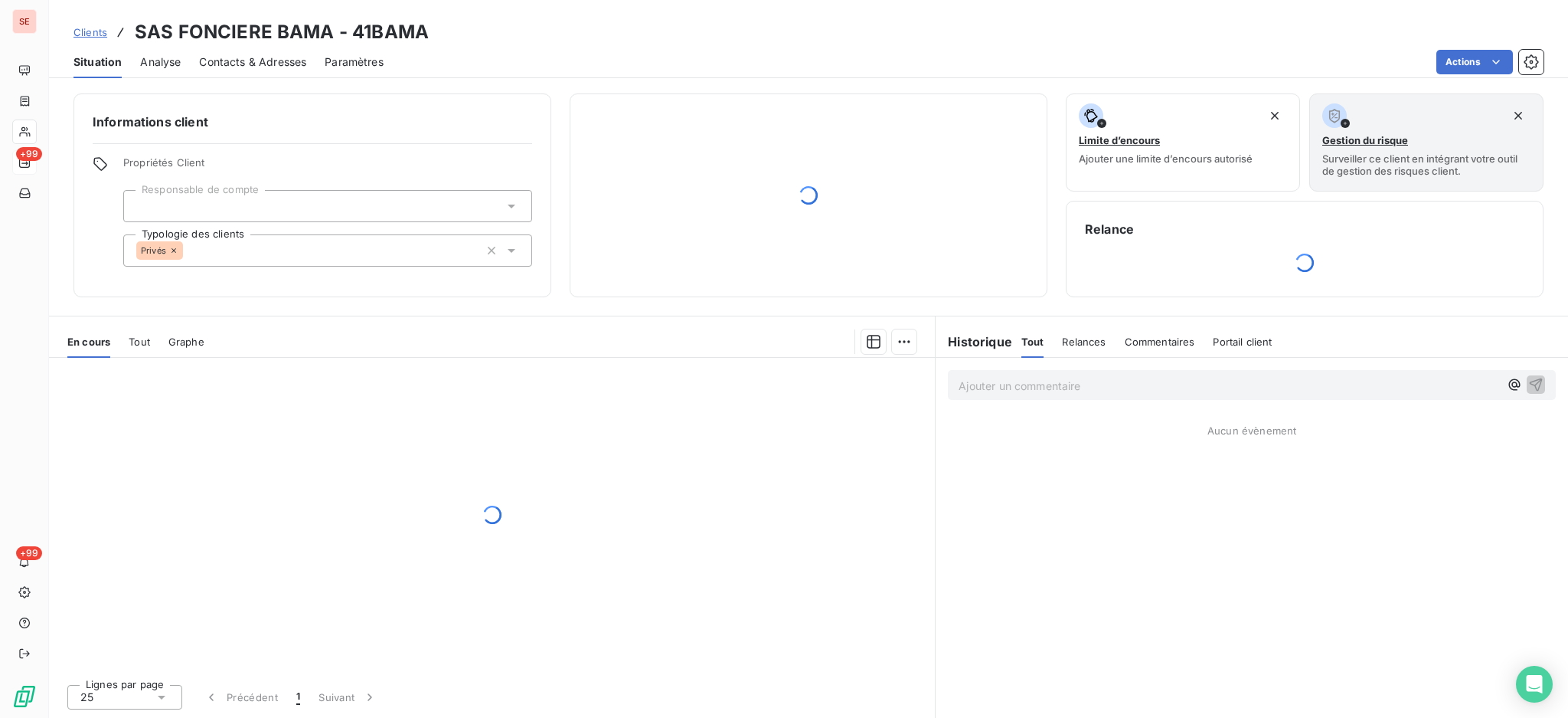
click at [273, 59] on span "Contacts & Adresses" at bounding box center [252, 62] width 107 height 16
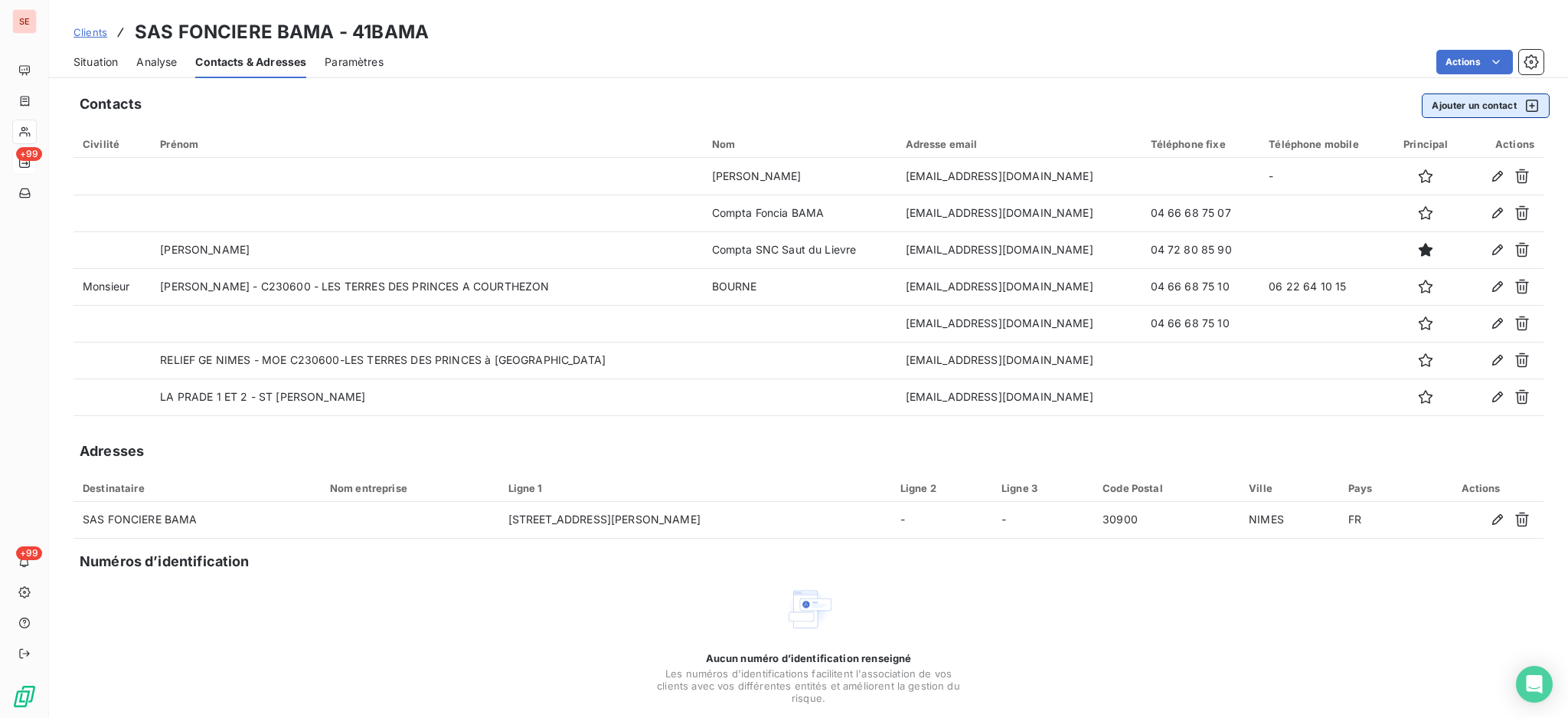
click at [1474, 106] on button "Ajouter un contact" at bounding box center [1485, 105] width 128 height 24
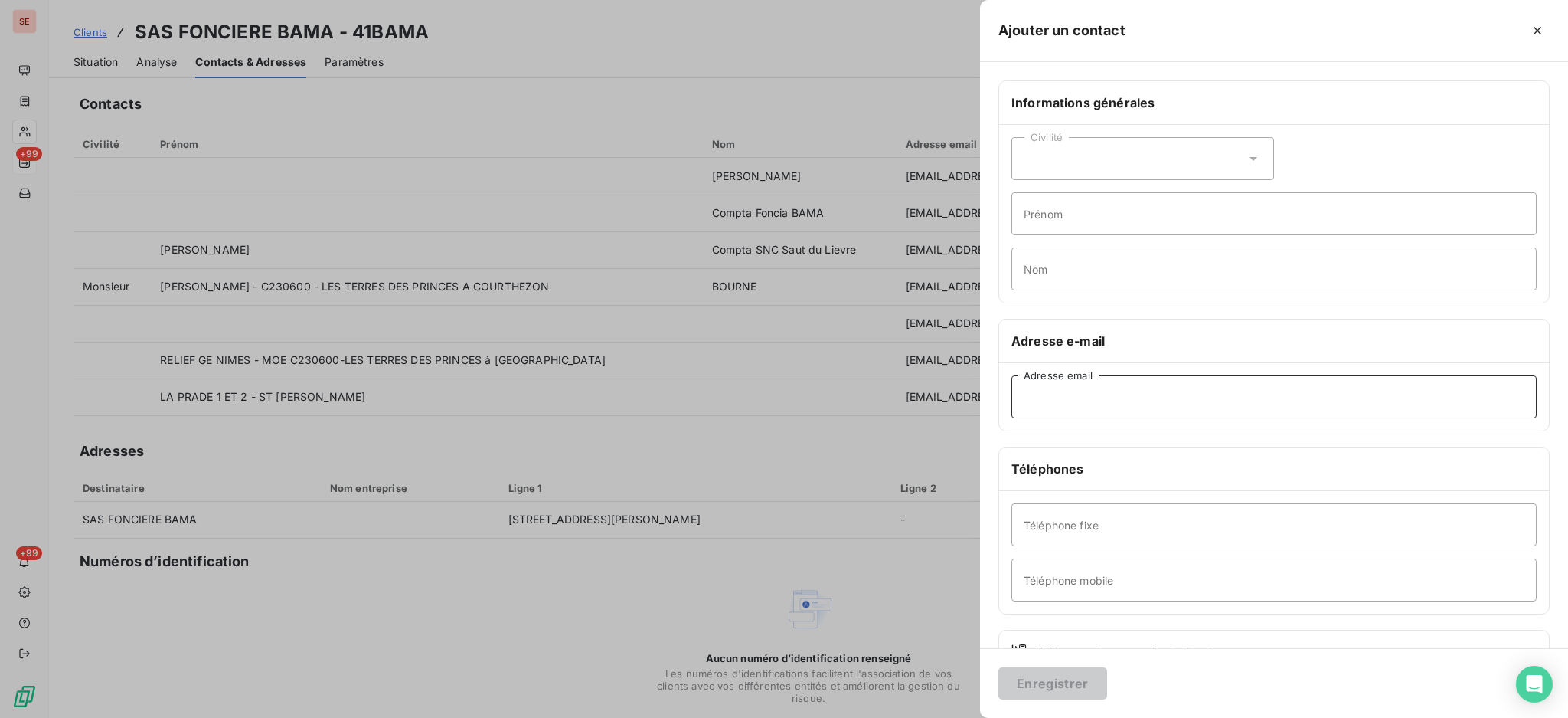
click at [1149, 410] on input "Adresse email" at bounding box center [1274, 396] width 526 height 43
paste input "[EMAIL_ADDRESS][DOMAIN_NAME]"
type input "[EMAIL_ADDRESS][DOMAIN_NAME]"
click at [1058, 258] on input "Nom" at bounding box center [1274, 268] width 526 height 43
type input "c"
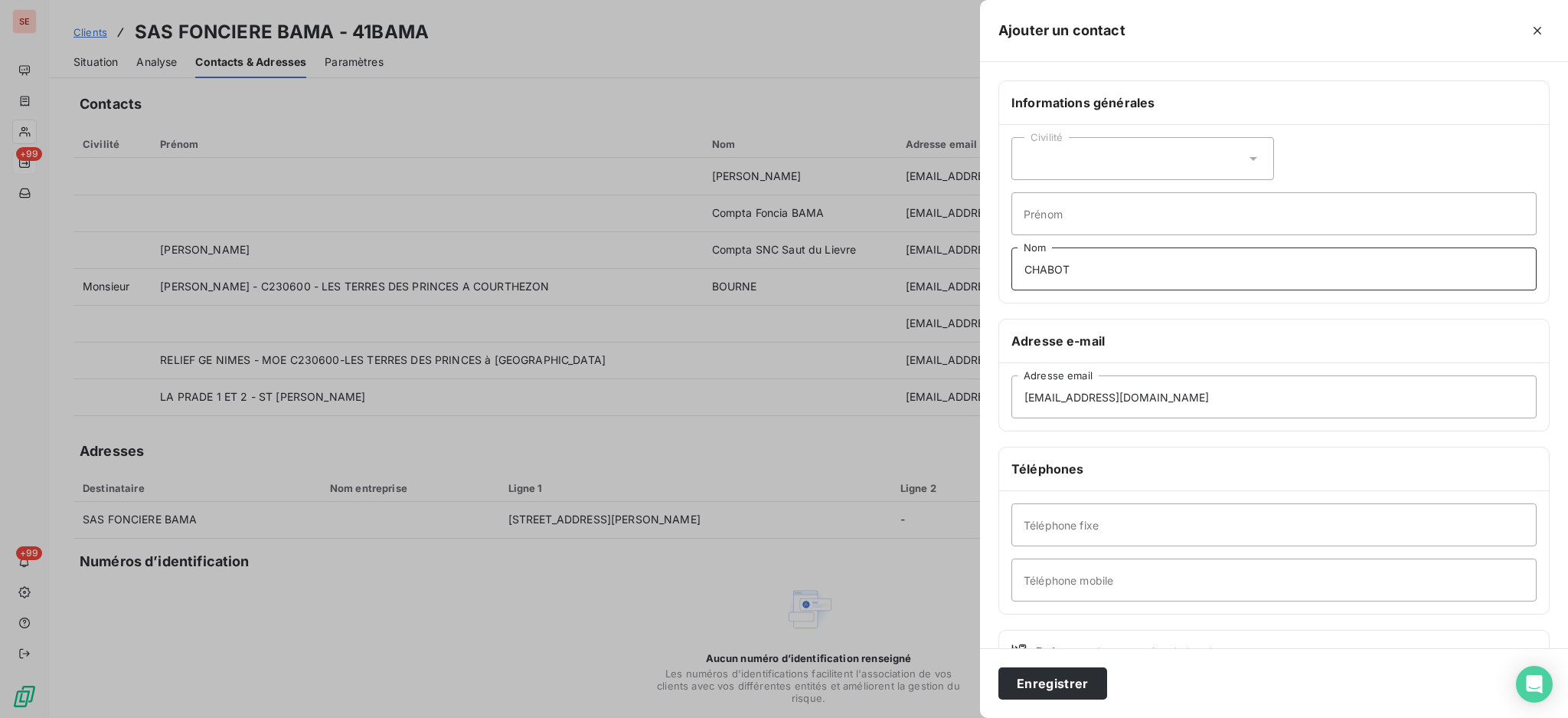
type input "CHABOT"
click at [1144, 209] on input "Prénom" at bounding box center [1274, 213] width 526 height 43
type input "S231364 - DOMAINE DES PRES - ST PRIVAT DES VIEUX"
click at [999, 667] on button "Enregistrer" at bounding box center [1053, 682] width 109 height 32
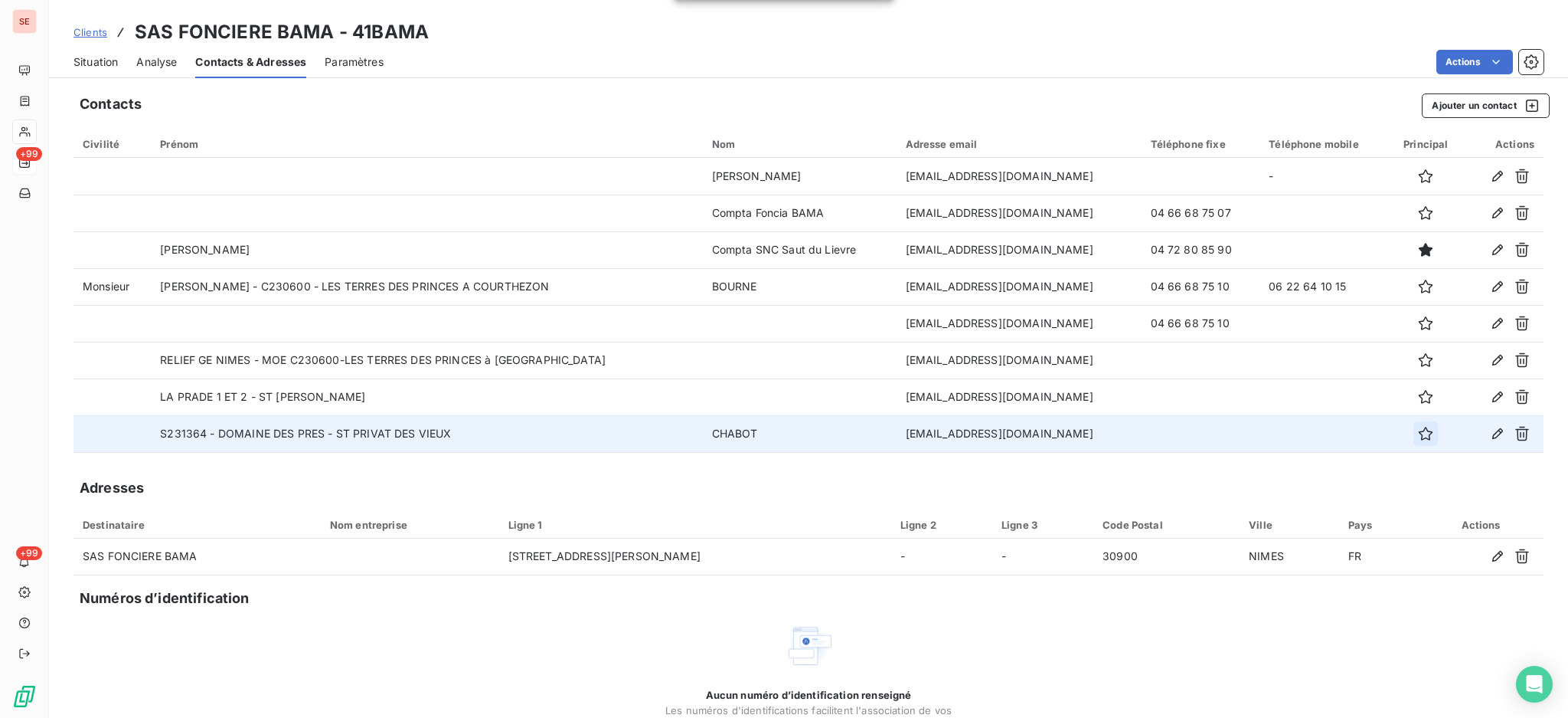
click at [1418, 436] on icon "button" at bounding box center [1426, 433] width 16 height 16
click at [71, 58] on div "Situation Analyse Contacts & Adresses Paramètres Actions" at bounding box center [808, 62] width 1519 height 32
click at [92, 54] on span "Situation" at bounding box center [95, 62] width 44 height 16
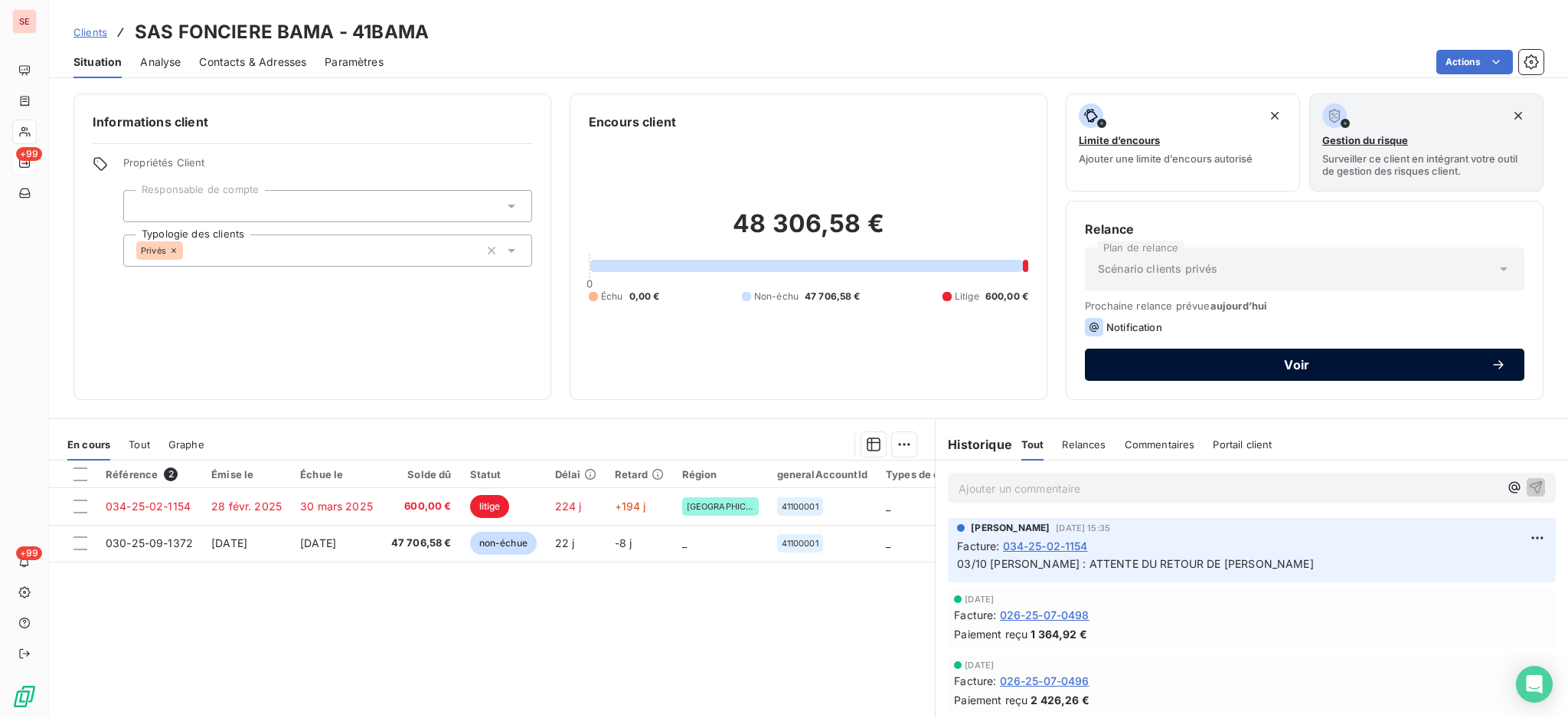
click at [1120, 362] on span "Voir" at bounding box center [1297, 365] width 387 height 12
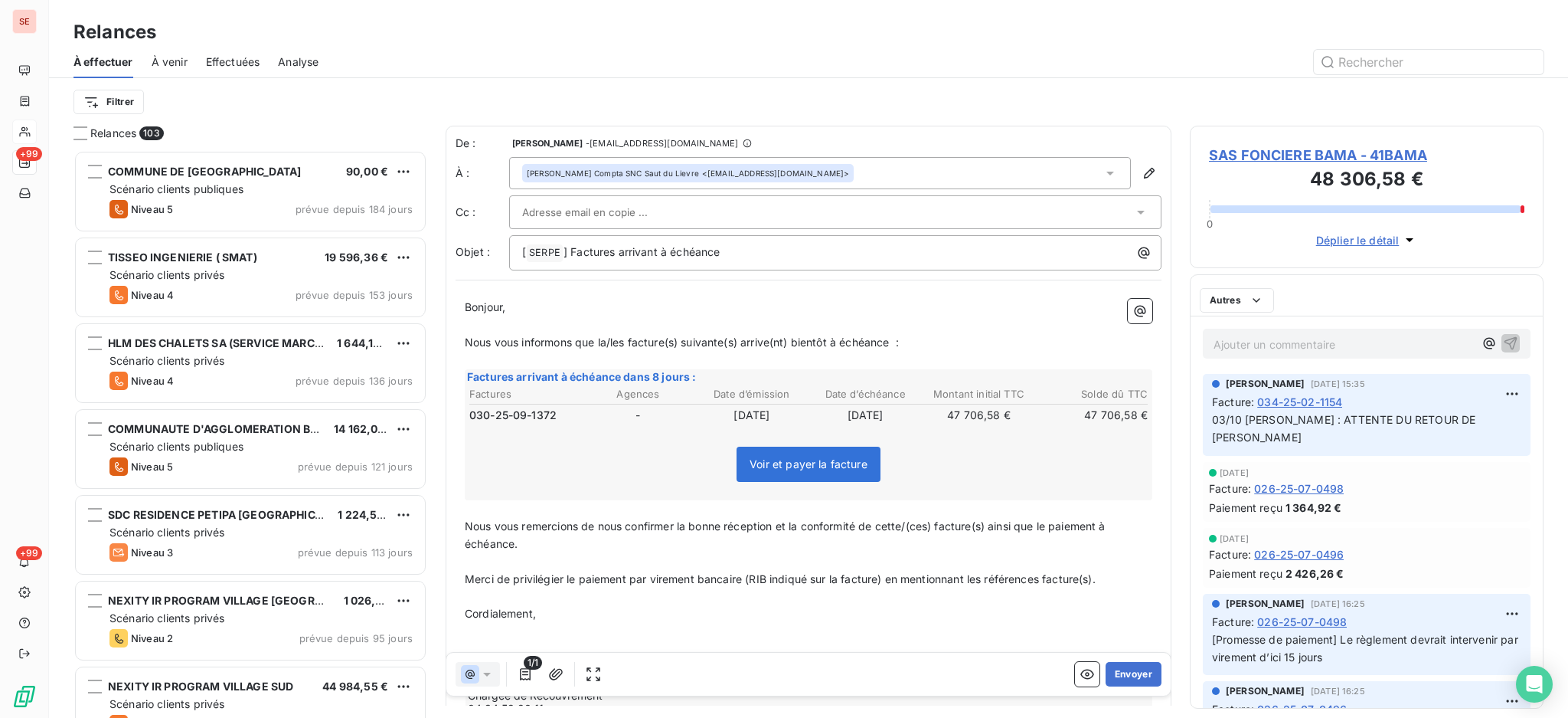
scroll to position [553, 338]
click at [1102, 170] on icon at bounding box center [1110, 173] width 16 height 16
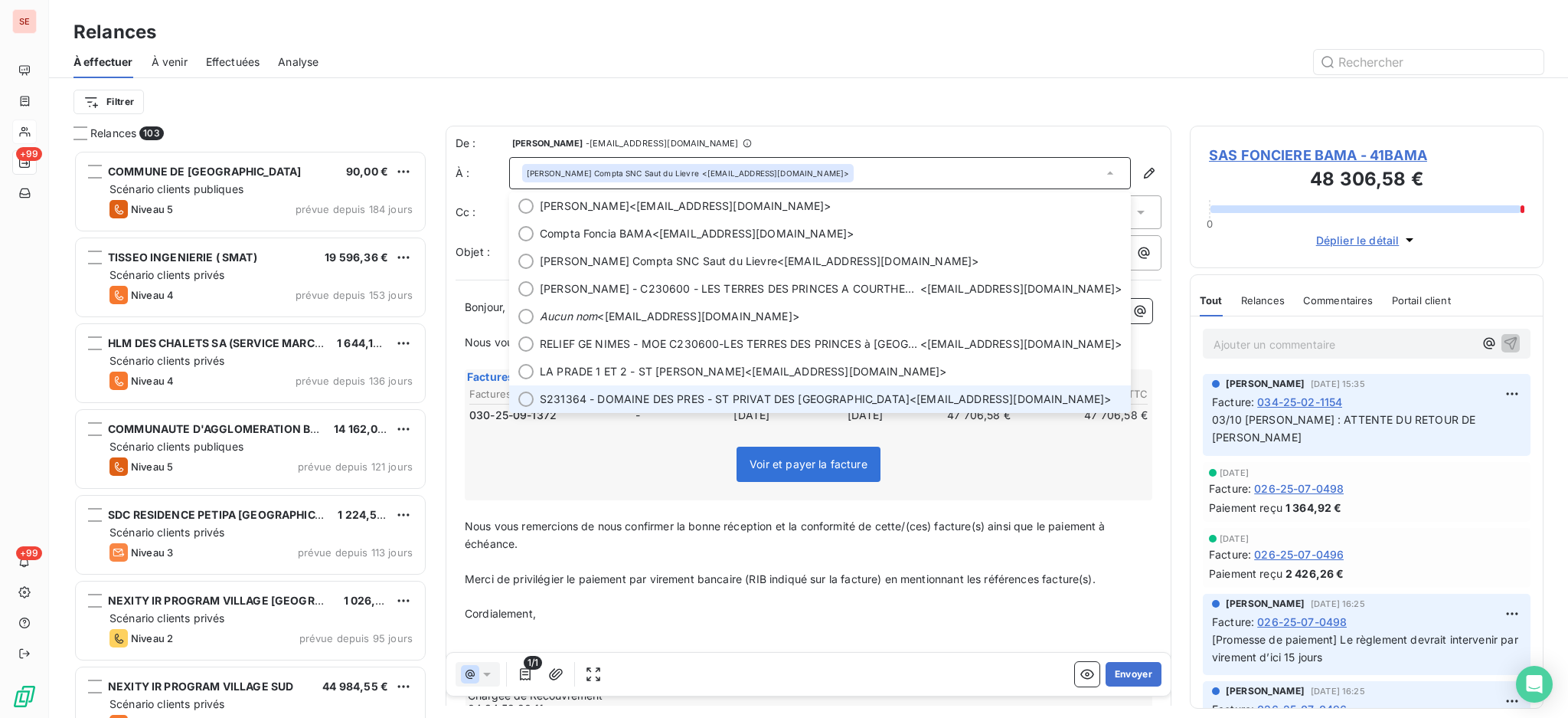
click at [702, 396] on span "S231364 - DOMAINE DES PRES - ST PRIVAT DES [GEOGRAPHIC_DATA]" at bounding box center [724, 399] width 370 height 16
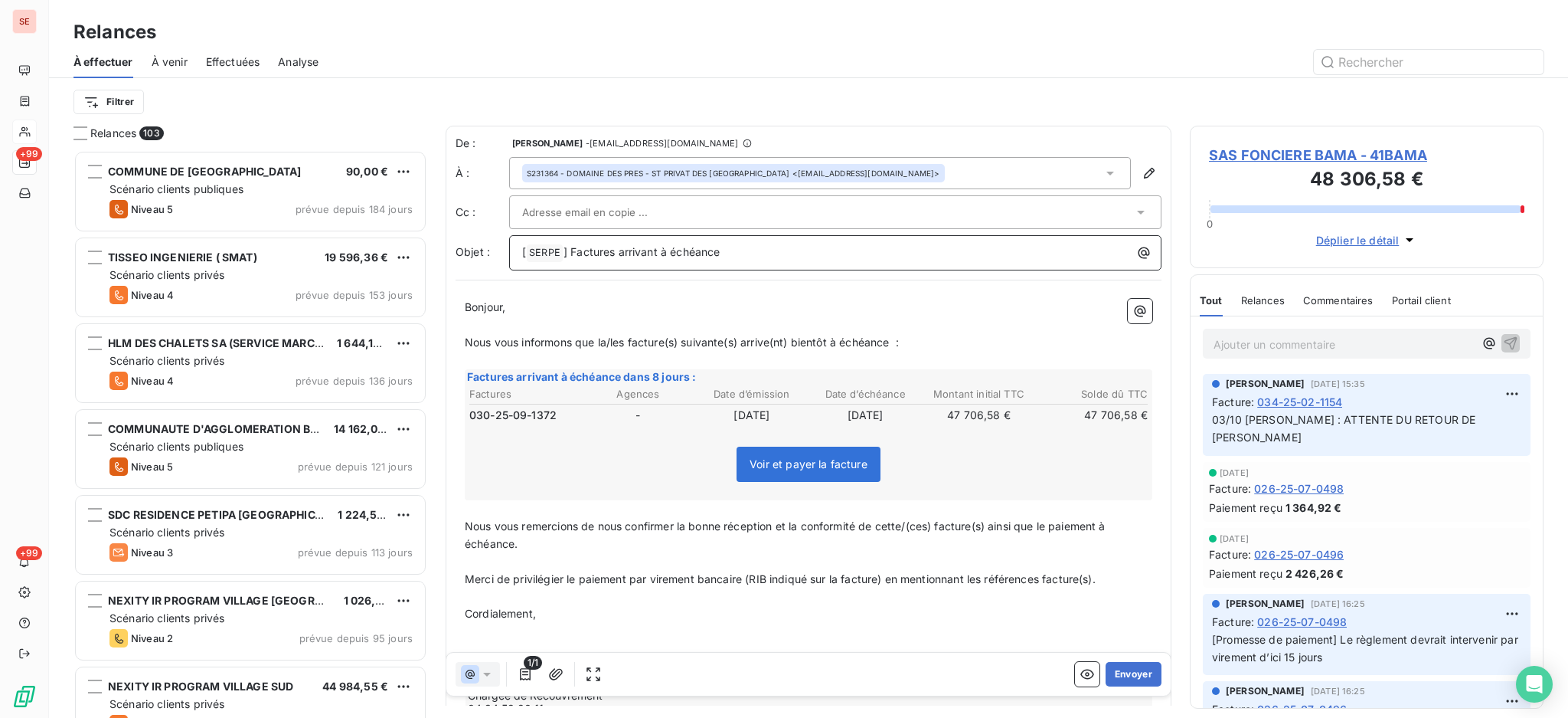
click at [734, 244] on p "[ SERPE ﻿ ] Factures arrivant à échéance" at bounding box center [839, 252] width 634 height 18
drag, startPoint x: 1074, startPoint y: 245, endPoint x: 720, endPoint y: 258, distance: 354.2
click at [720, 258] on p "[ SERPE ﻿ ] Factures arrivant à échéance - 41BAMA - SIT 1 - DOMAINE DES PRES ST…" at bounding box center [839, 252] width 634 height 18
copy span "- 41BAMA - SIT 1 - DOMAINE DES PRES ST PRIVAT DES VIEUX"
click at [1297, 158] on span "SAS FONCIERE BAMA - 41BAMA" at bounding box center [1367, 155] width 316 height 21
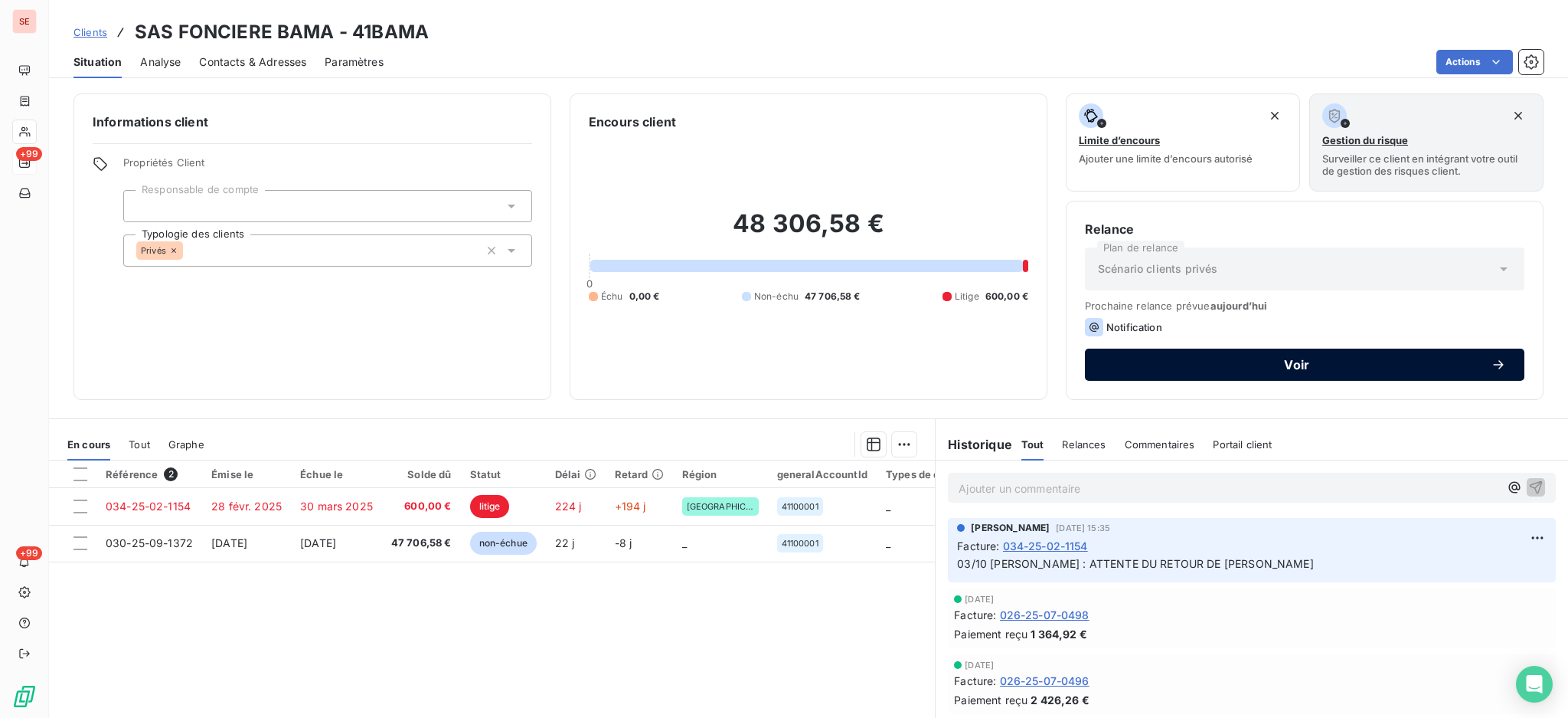
click at [1115, 352] on button "Voir" at bounding box center [1304, 364] width 439 height 32
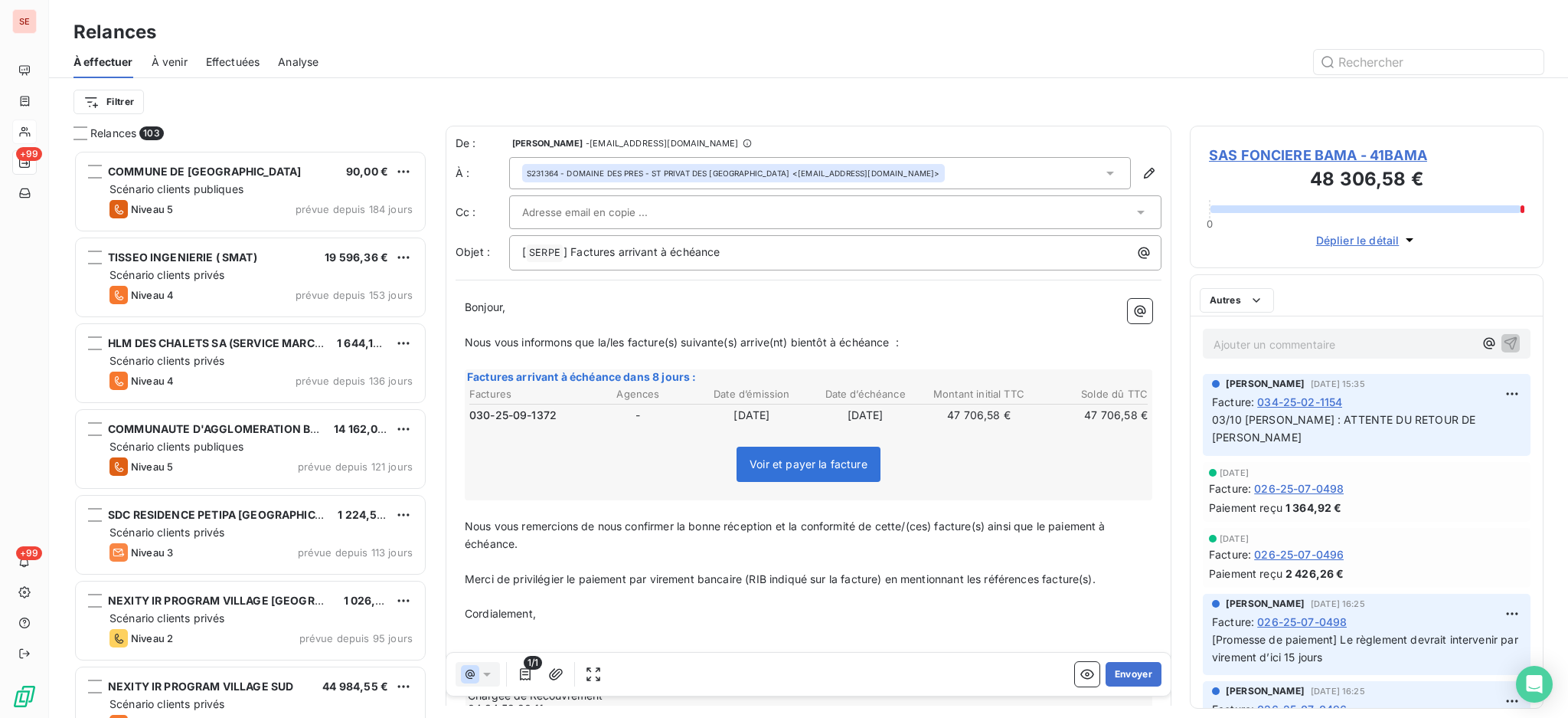
scroll to position [553, 338]
click at [852, 251] on p "[ SERPE ﻿ ] Factures arrivant à échéance" at bounding box center [839, 252] width 634 height 18
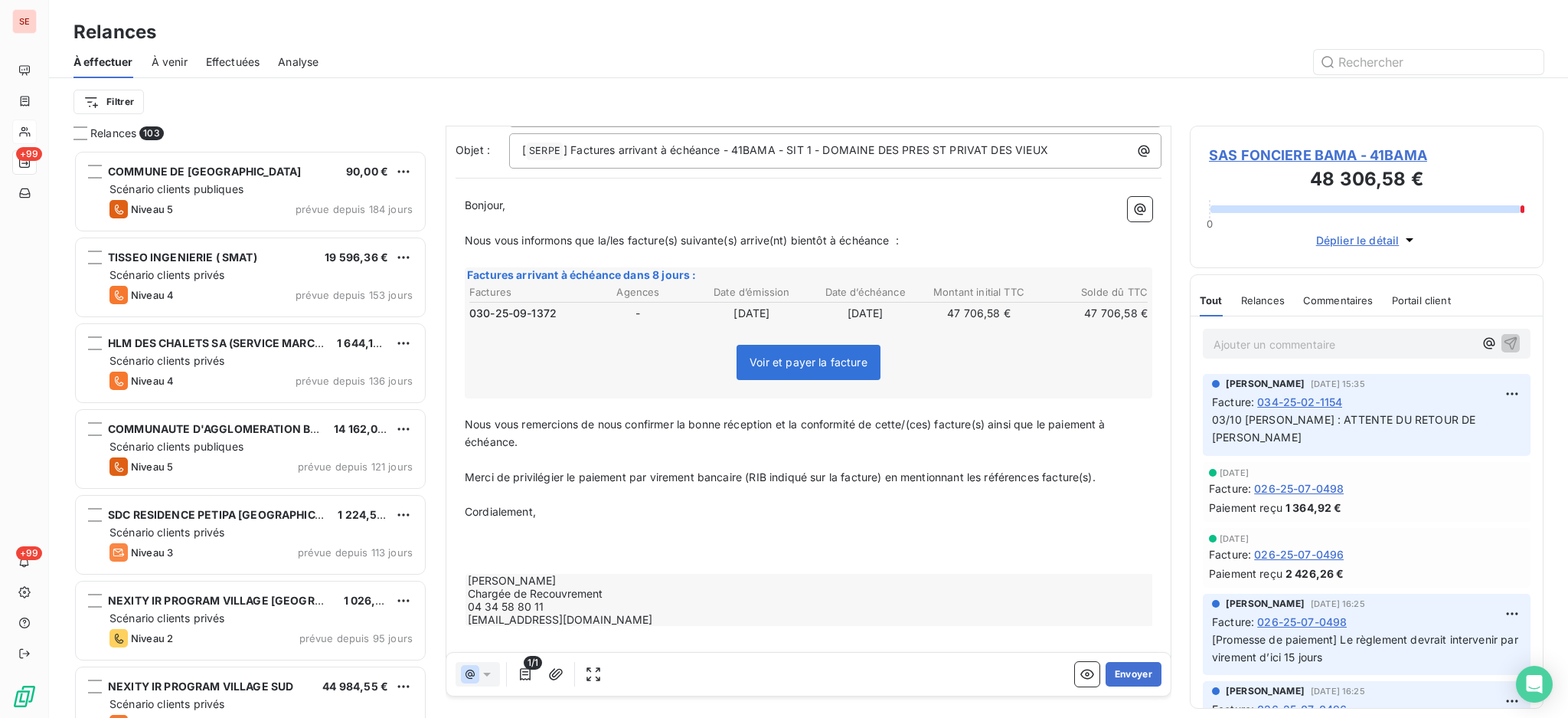
scroll to position [0, 0]
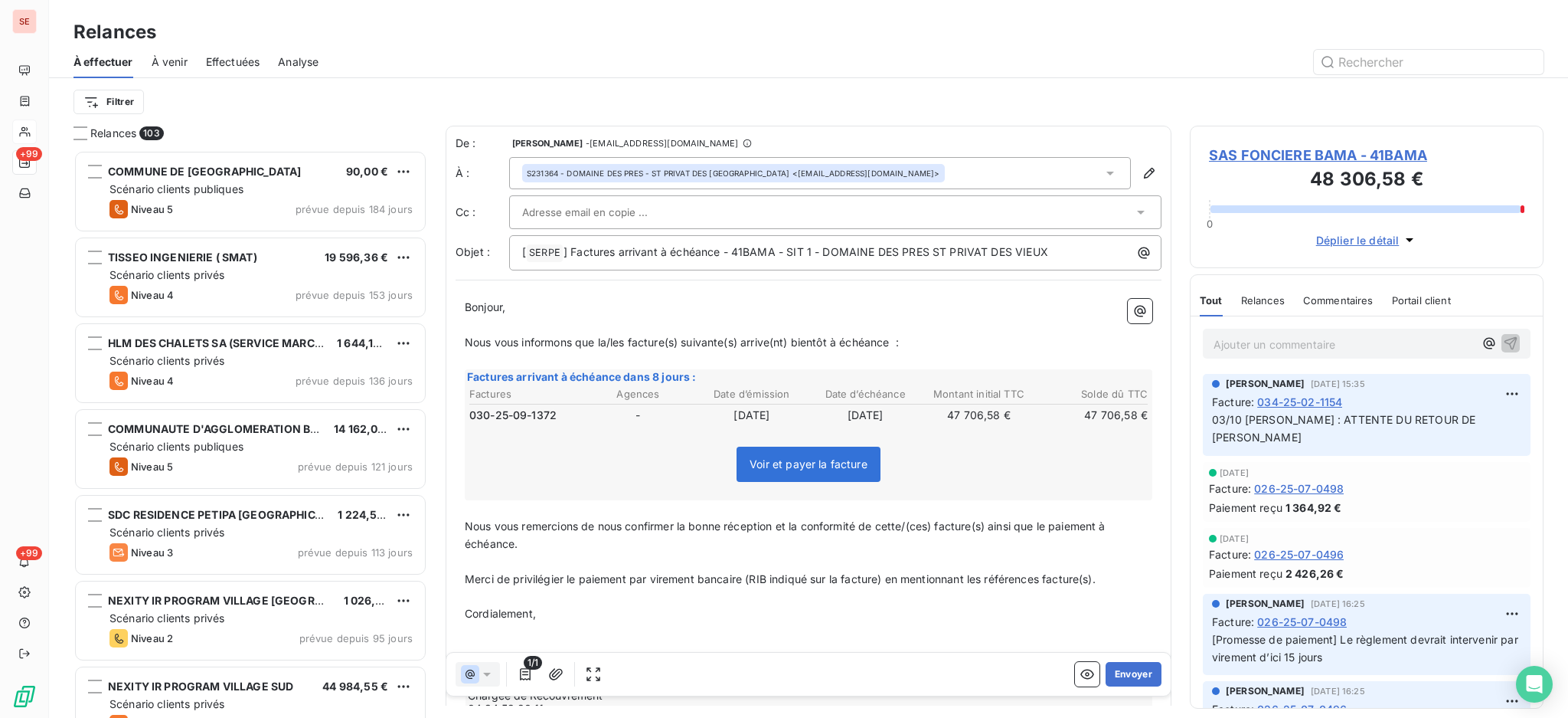
click at [572, 677] on div "1/1" at bounding box center [531, 674] width 150 height 24
click at [554, 674] on icon "button" at bounding box center [556, 674] width 16 height 16
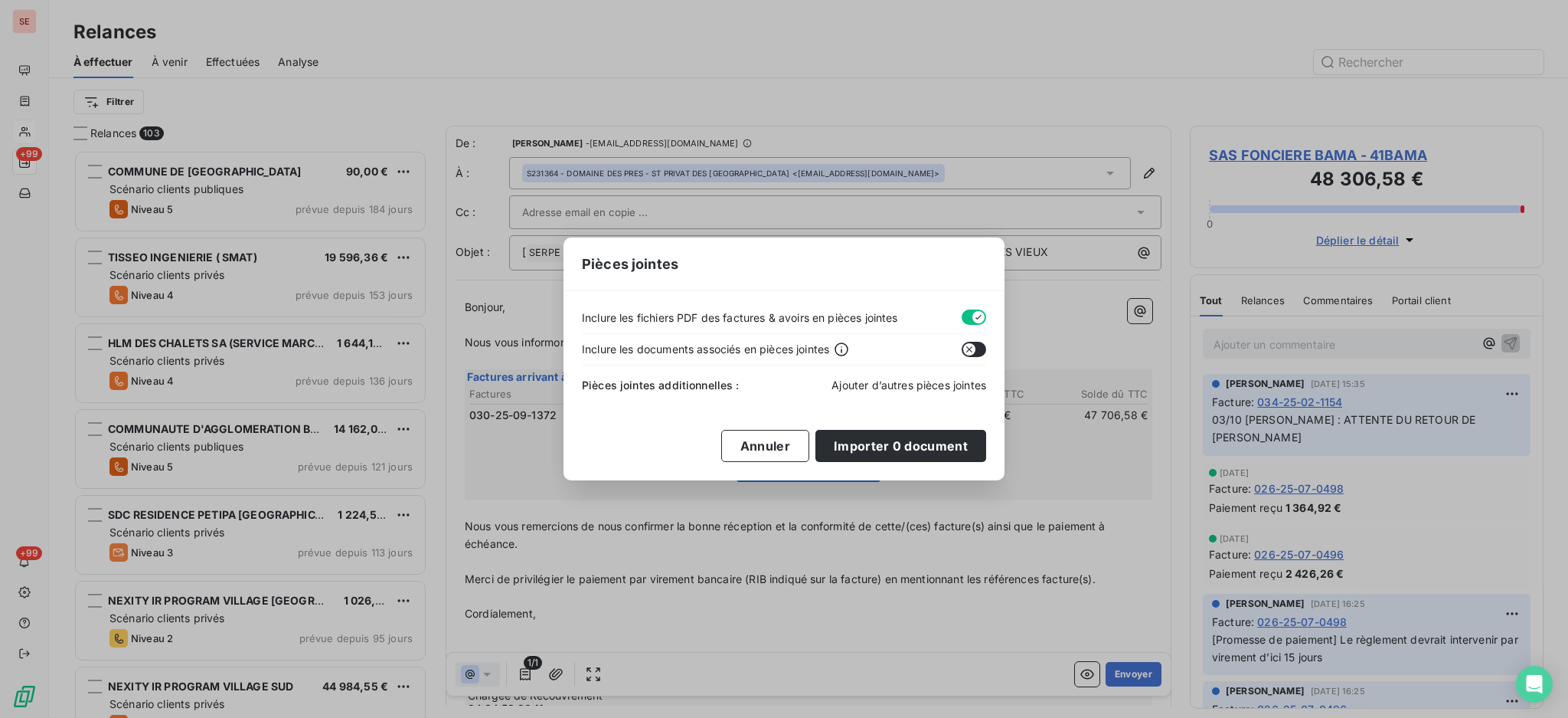
click at [914, 379] on span "Ajouter d’autres pièces jointes" at bounding box center [909, 385] width 155 height 13
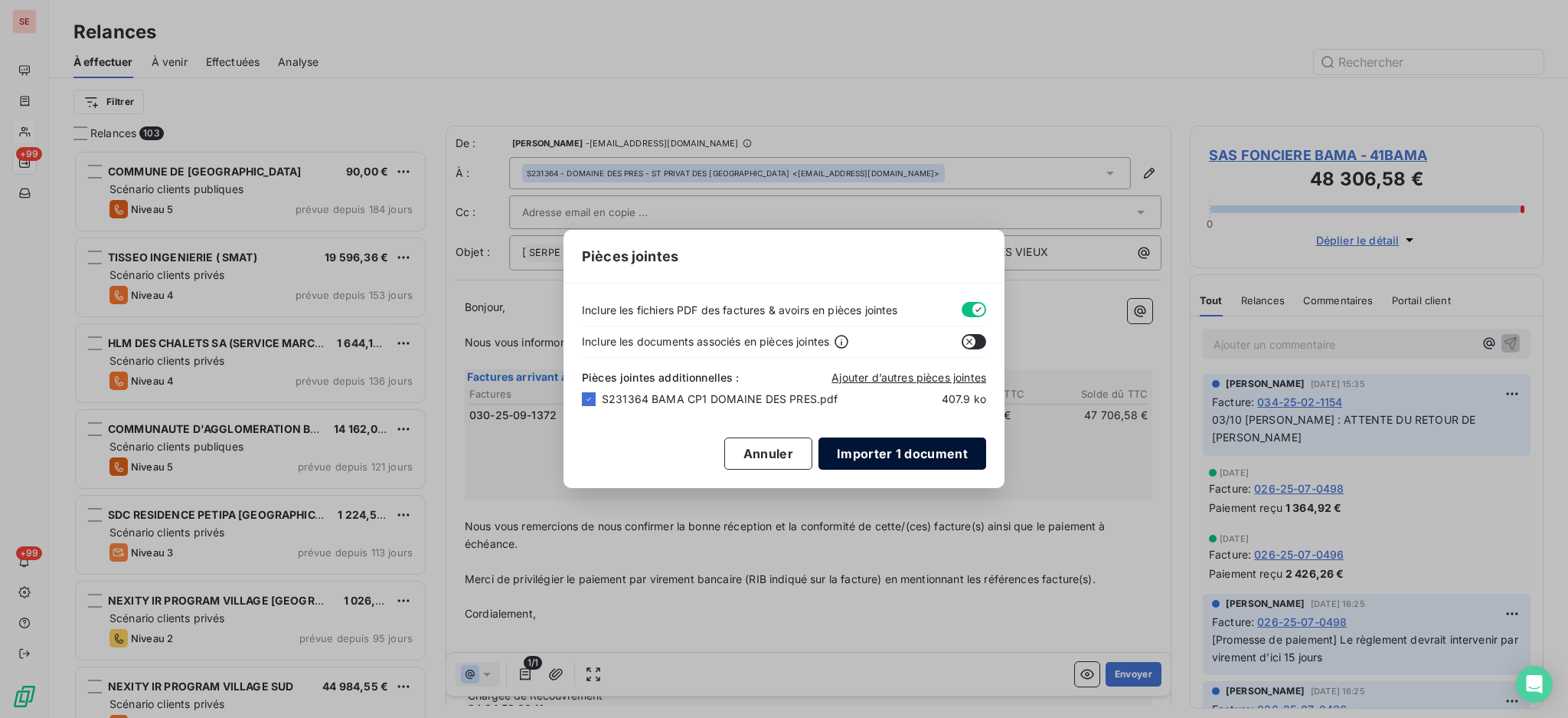
click at [941, 451] on button "Importer 1 document" at bounding box center [902, 453] width 168 height 32
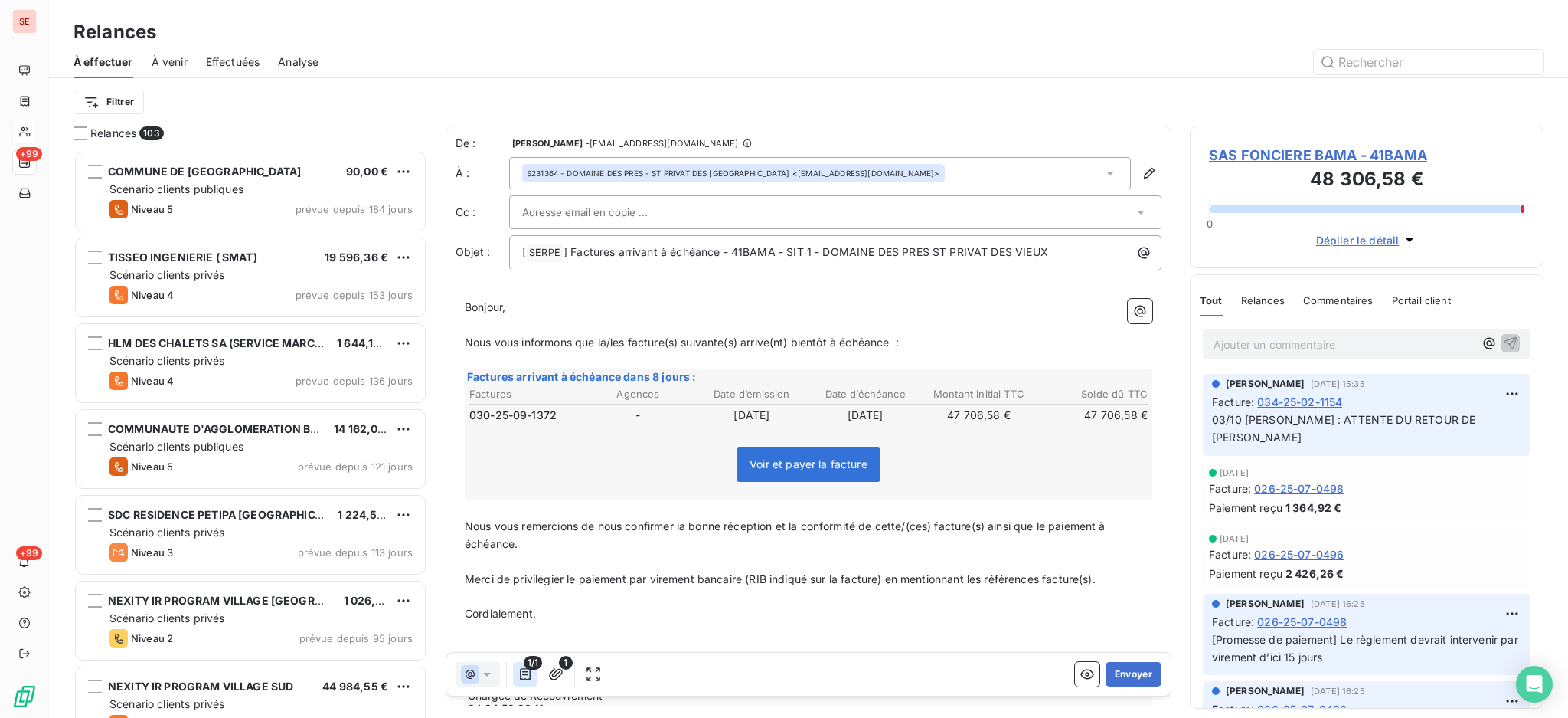
click at [520, 671] on icon "button" at bounding box center [526, 674] width 10 height 12
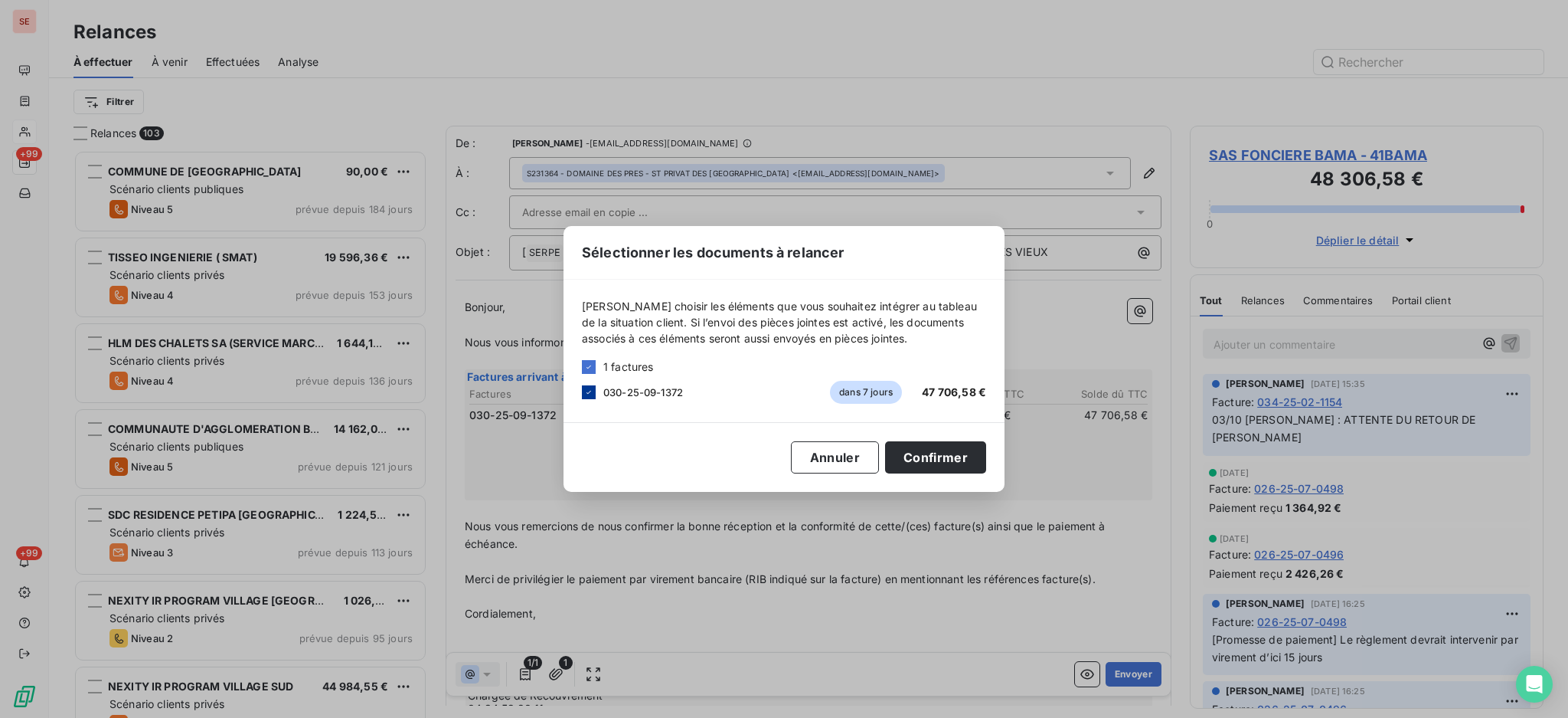
click at [586, 389] on icon at bounding box center [588, 392] width 10 height 10
click at [831, 450] on button "Annuler" at bounding box center [834, 457] width 88 height 32
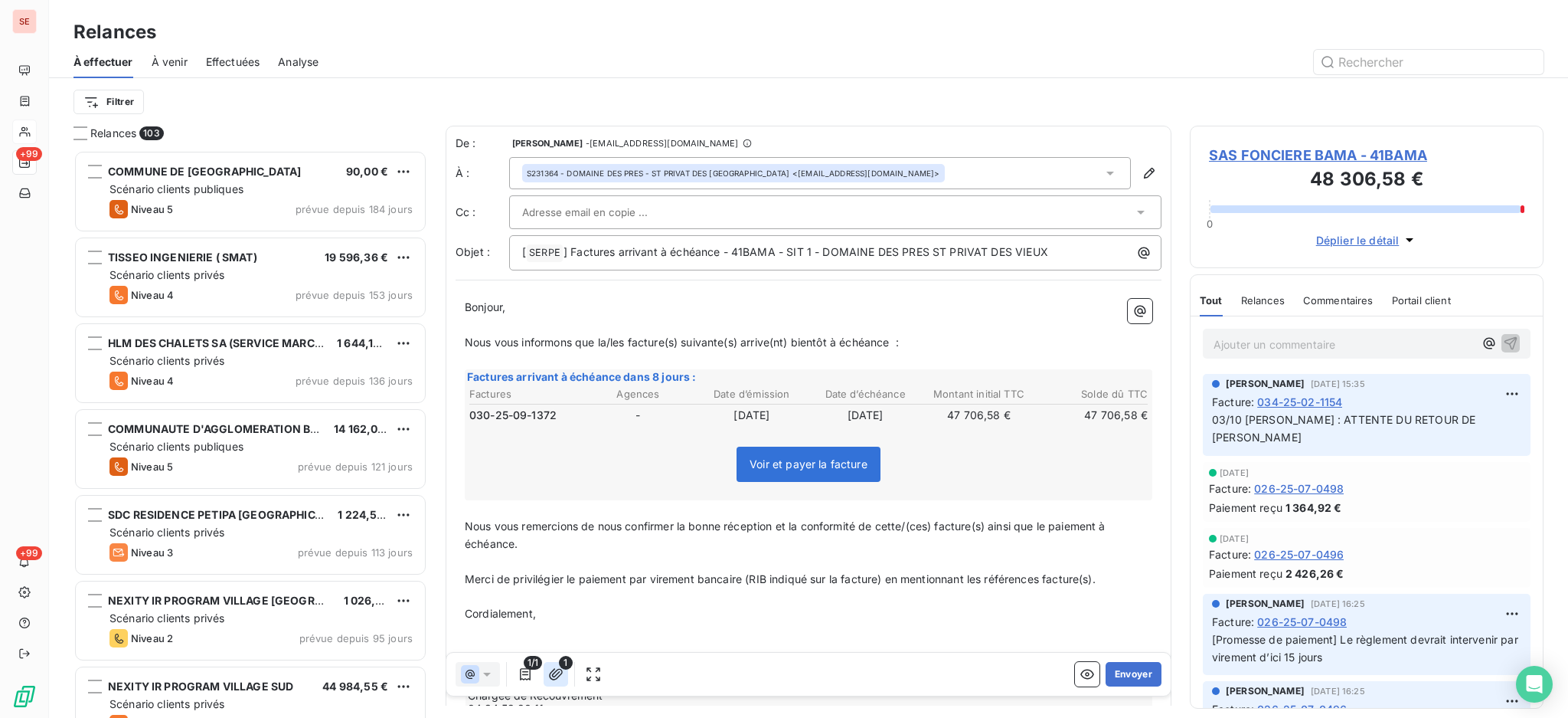
click at [553, 673] on icon "button" at bounding box center [556, 674] width 16 height 16
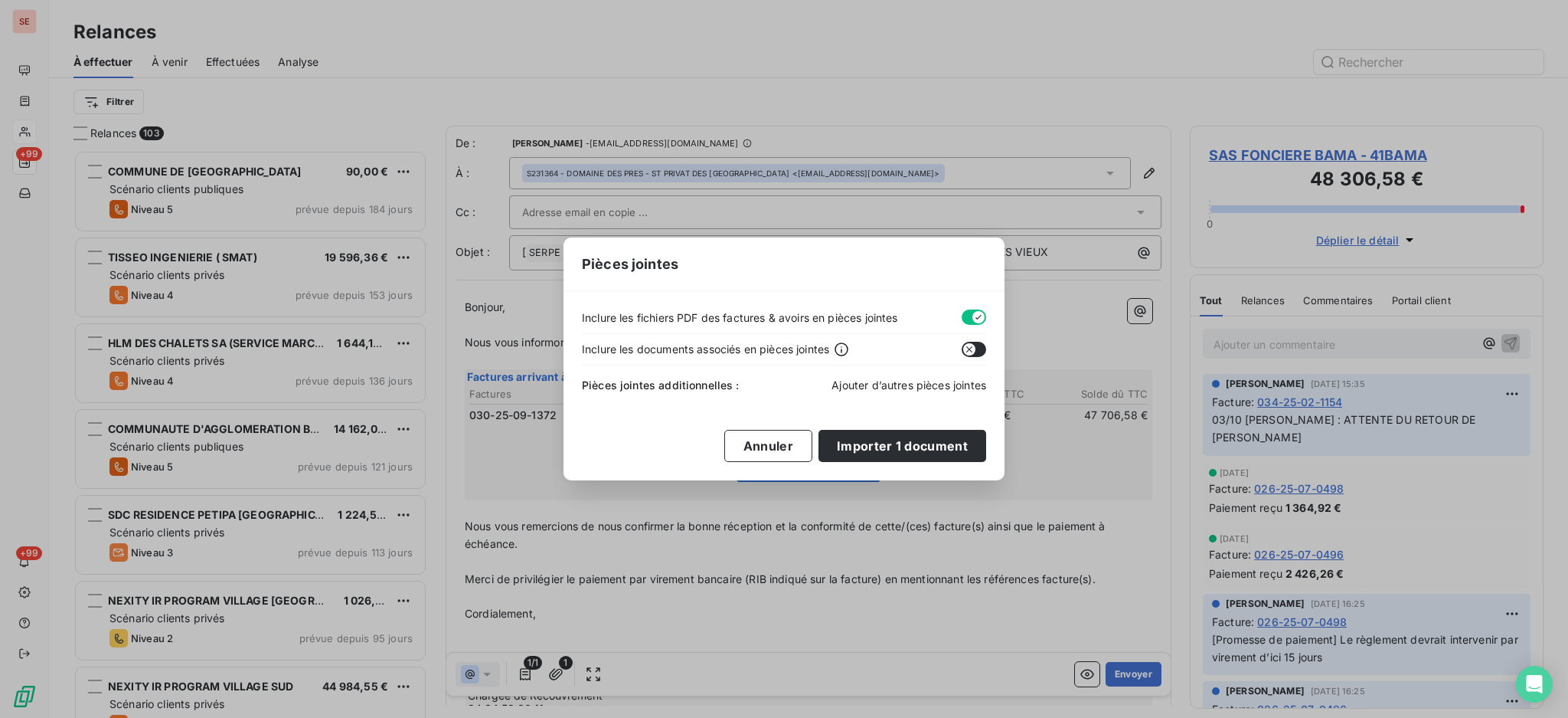
click at [898, 379] on span "Ajouter d’autres pièces jointes" at bounding box center [909, 385] width 155 height 13
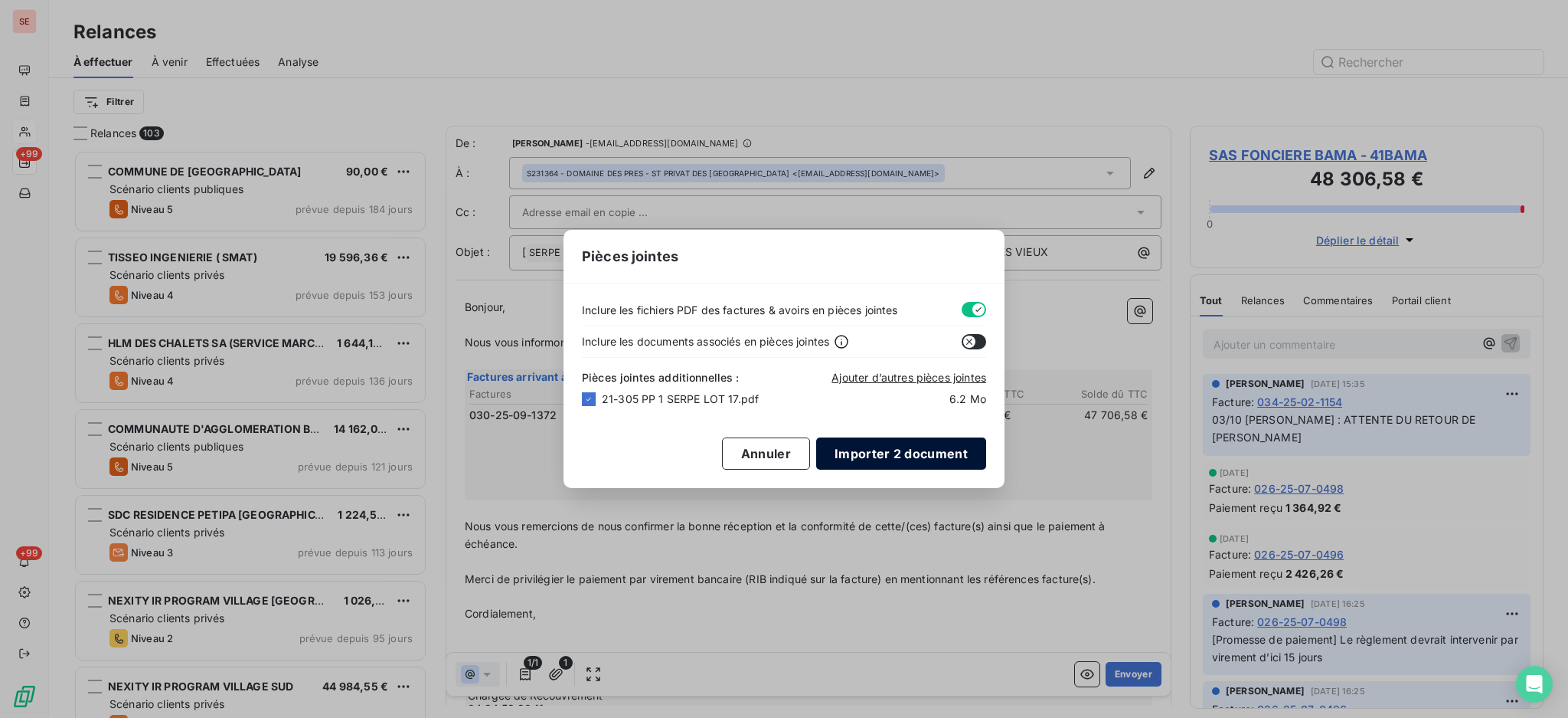
click at [922, 455] on button "Importer 2 document" at bounding box center [901, 453] width 170 height 32
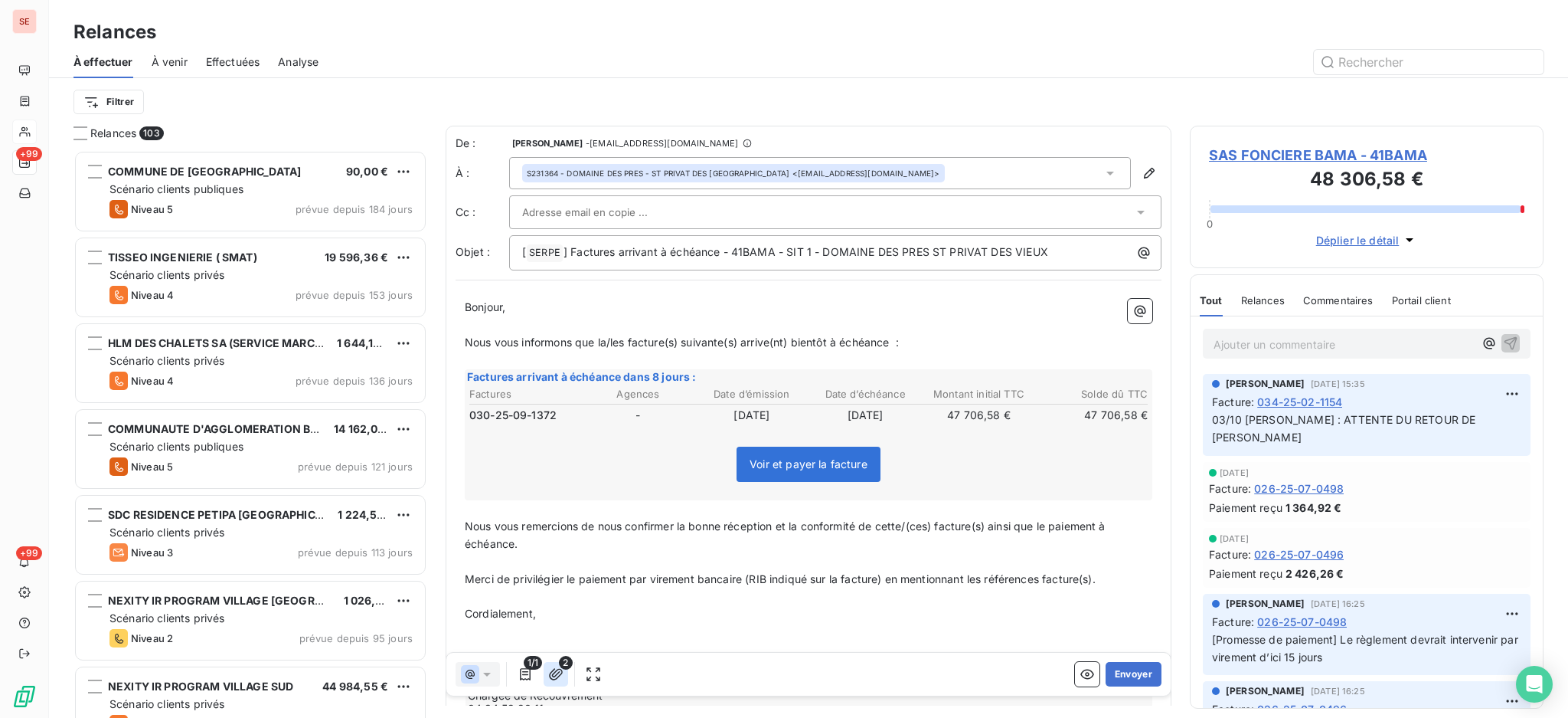
click at [557, 663] on button "button" at bounding box center [556, 674] width 24 height 24
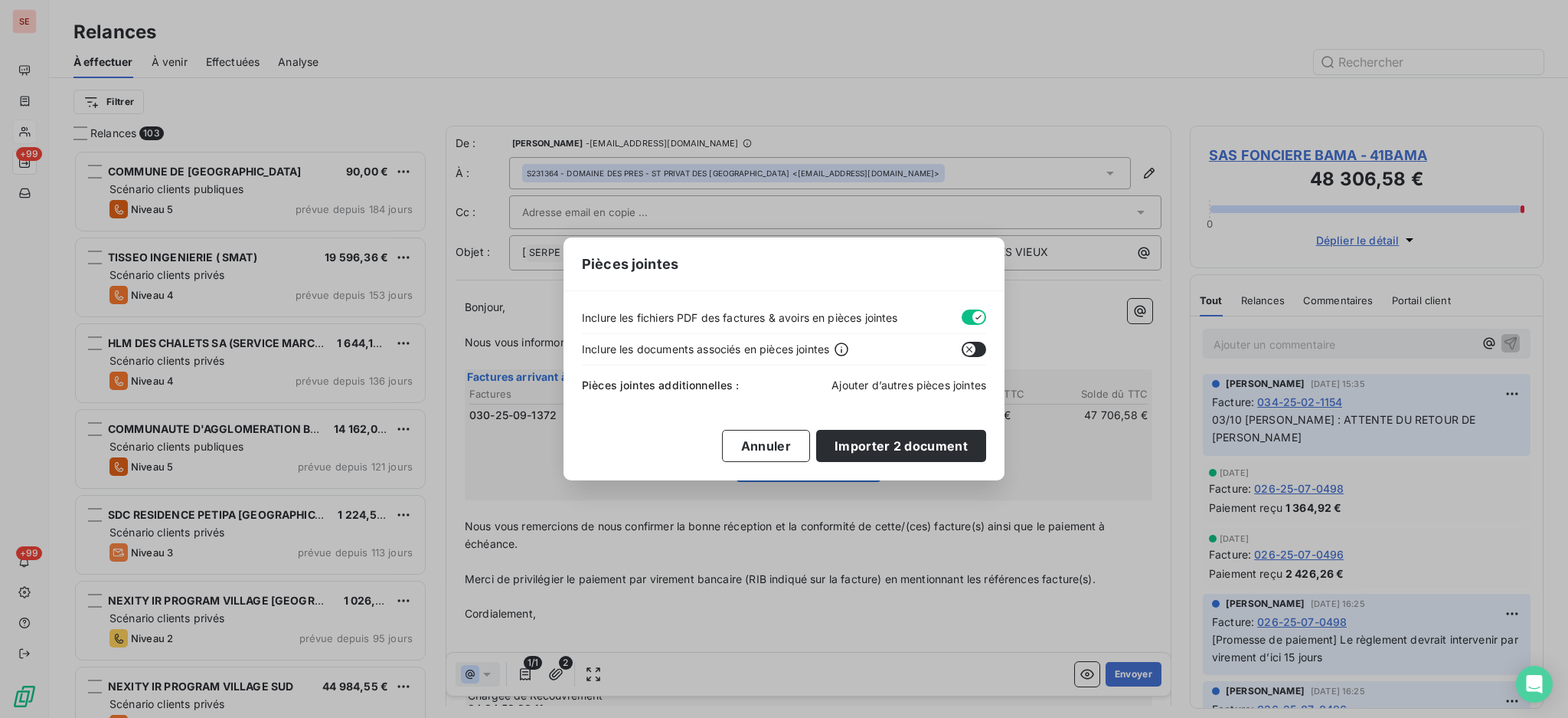
click at [932, 386] on span "Ajouter d’autres pièces jointes" at bounding box center [909, 385] width 155 height 13
click at [777, 443] on button "Annuler" at bounding box center [766, 446] width 88 height 32
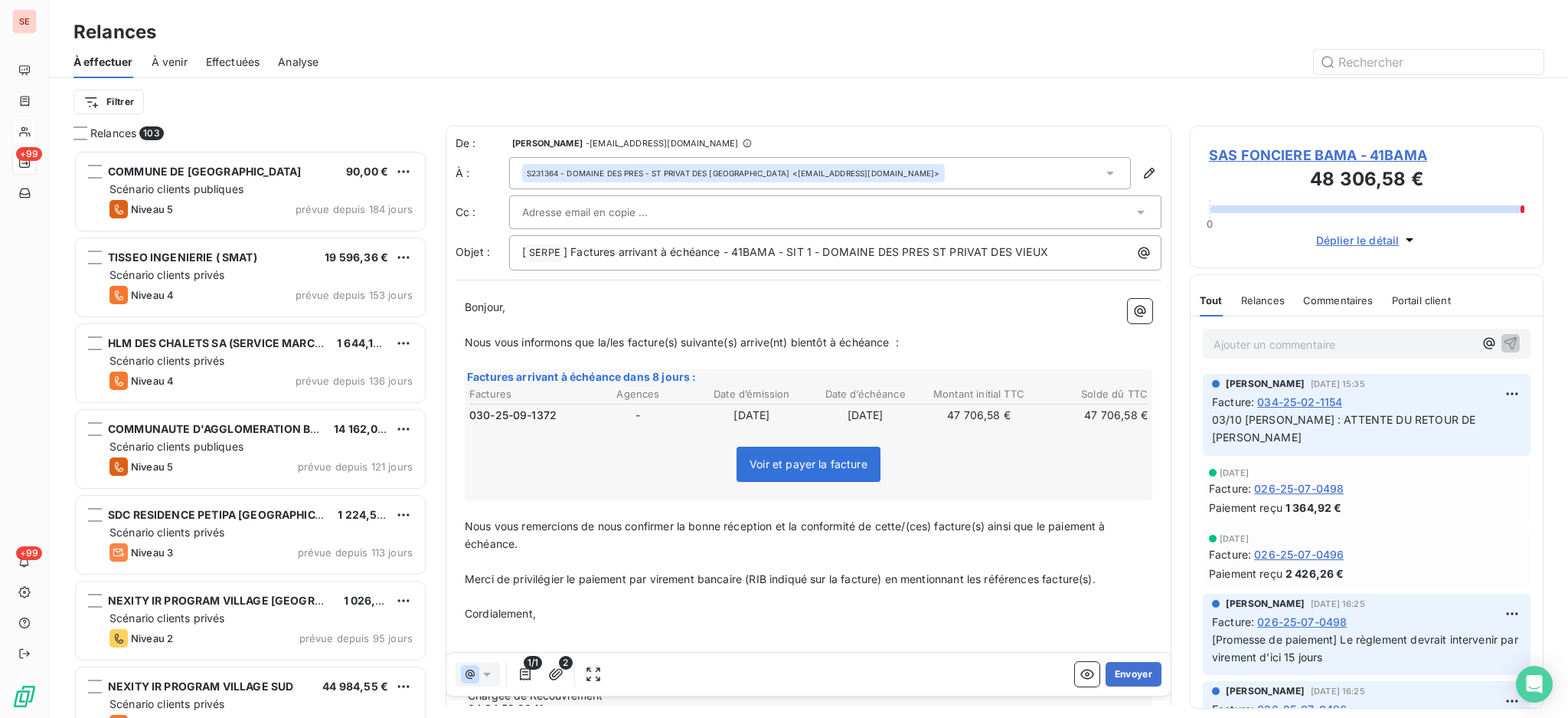
click at [1308, 152] on span "SAS FONCIERE BAMA - 41BAMA" at bounding box center [1367, 155] width 316 height 21
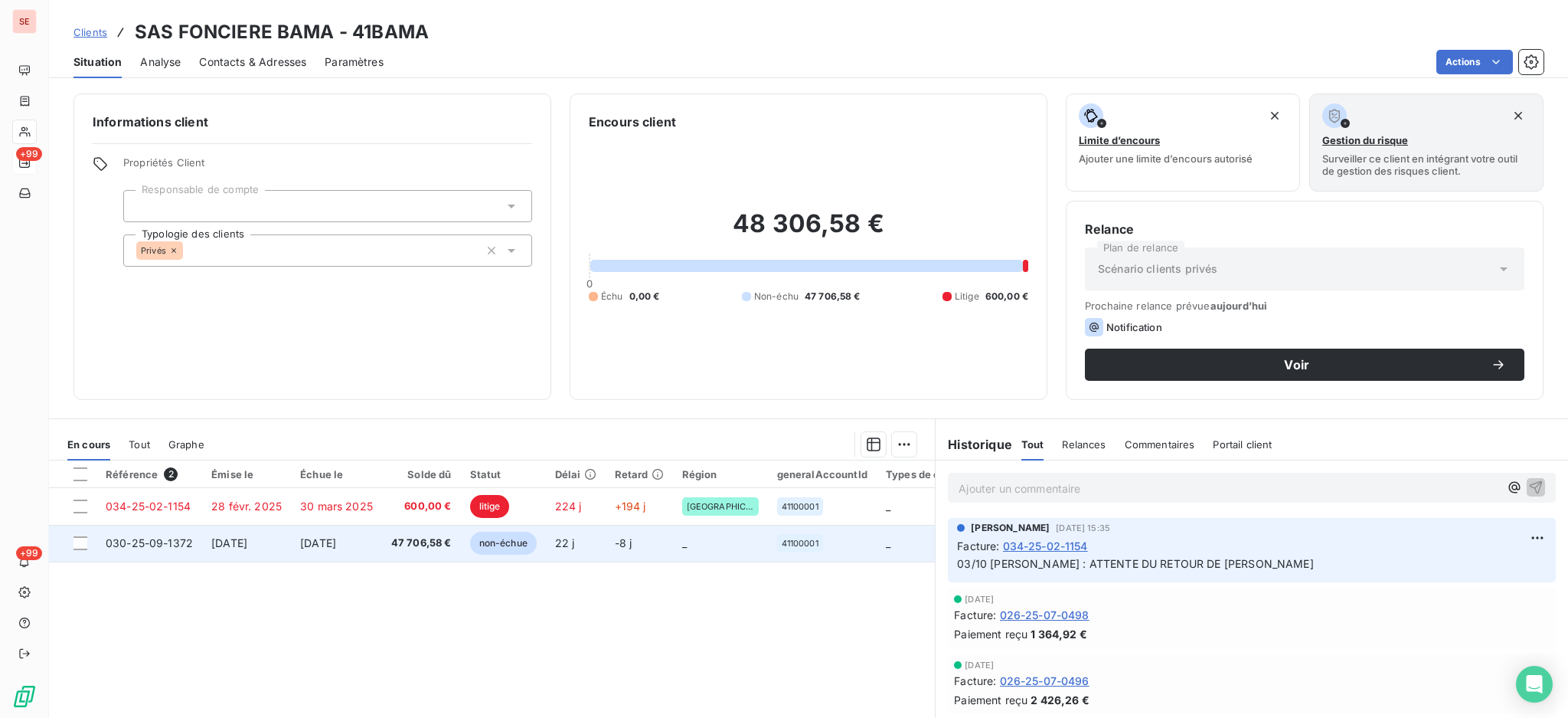
click at [202, 548] on td "[DATE]" at bounding box center [246, 543] width 89 height 37
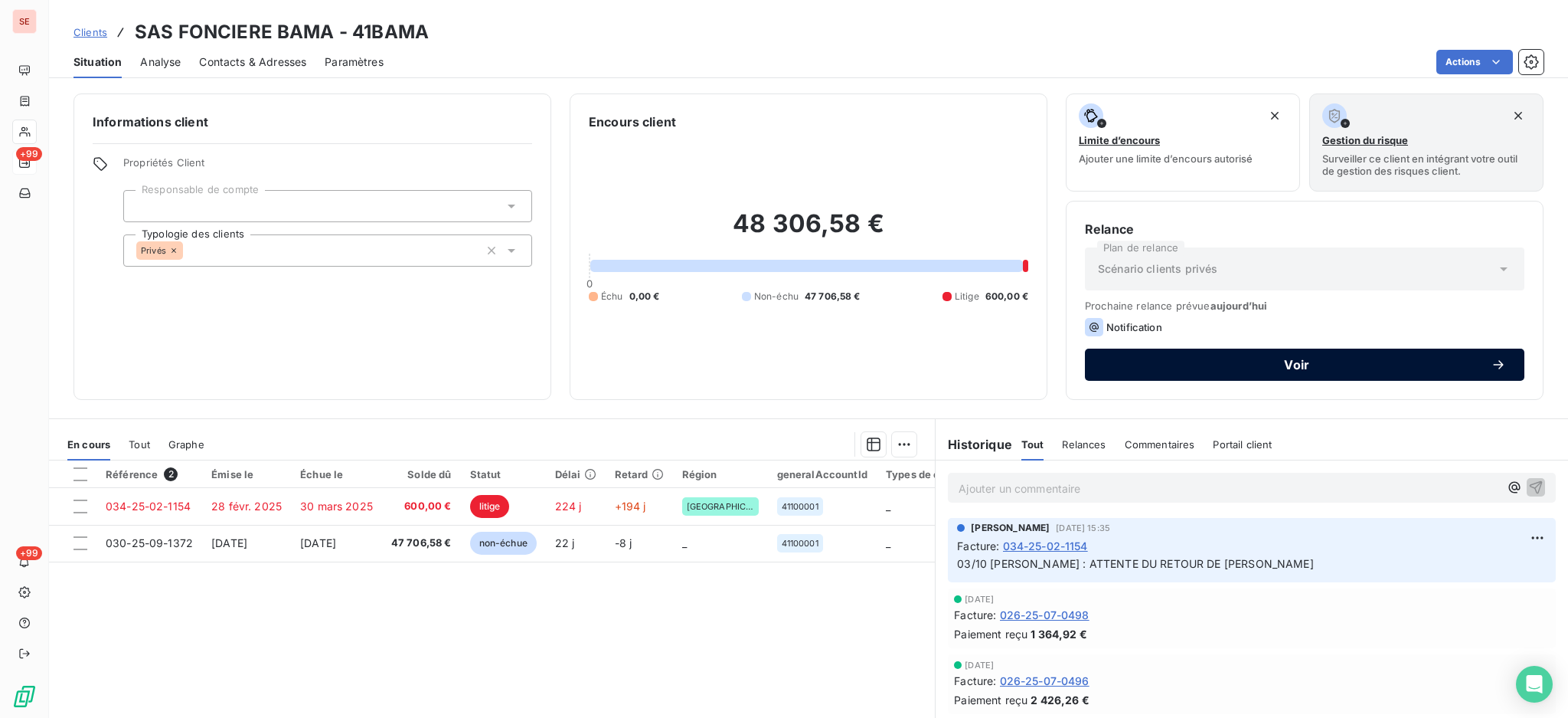
click at [1323, 362] on span "Voir" at bounding box center [1297, 365] width 387 height 12
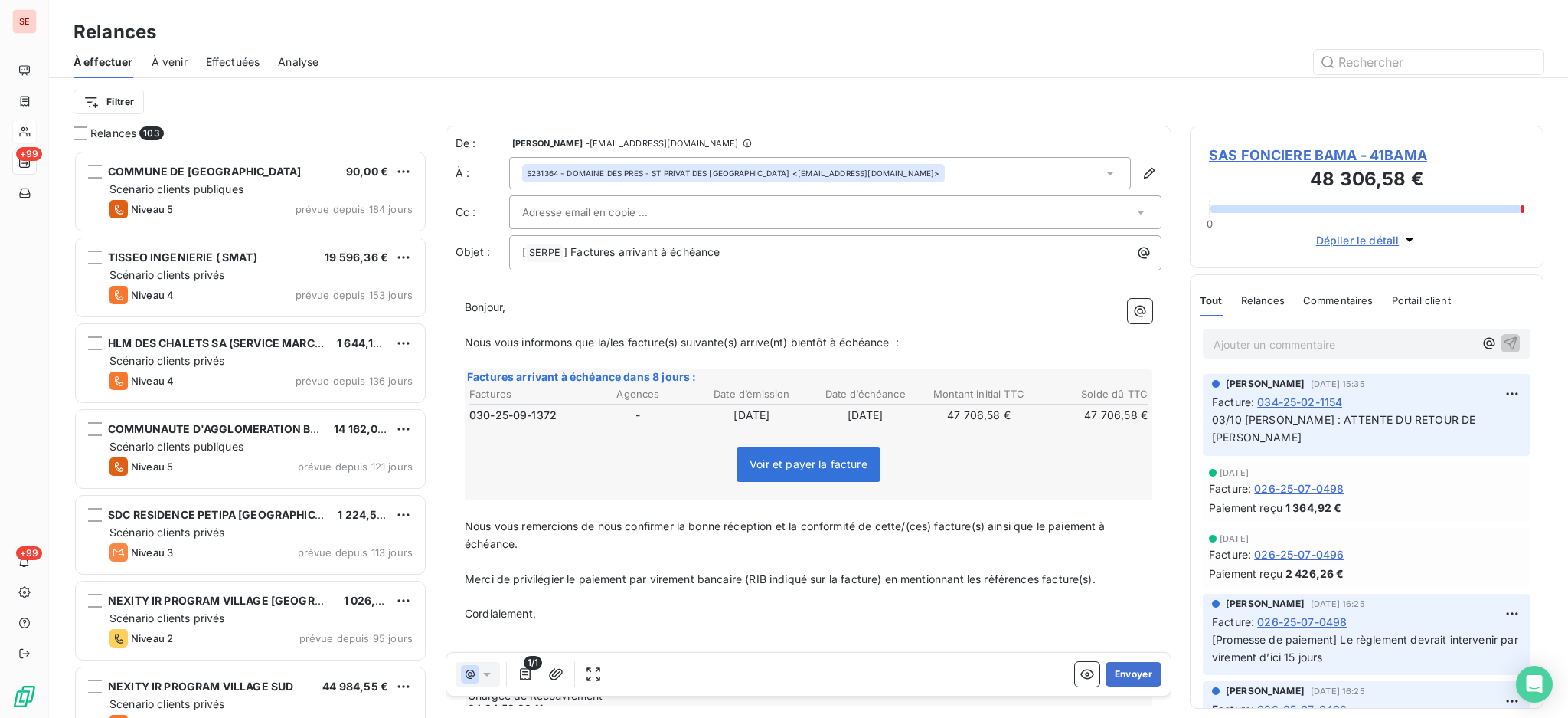
scroll to position [553, 338]
click at [794, 251] on p "[ SERPE ﻿ ] Factures arrivant à échéance" at bounding box center [839, 252] width 634 height 18
click at [554, 674] on icon "button" at bounding box center [556, 673] width 14 height 11
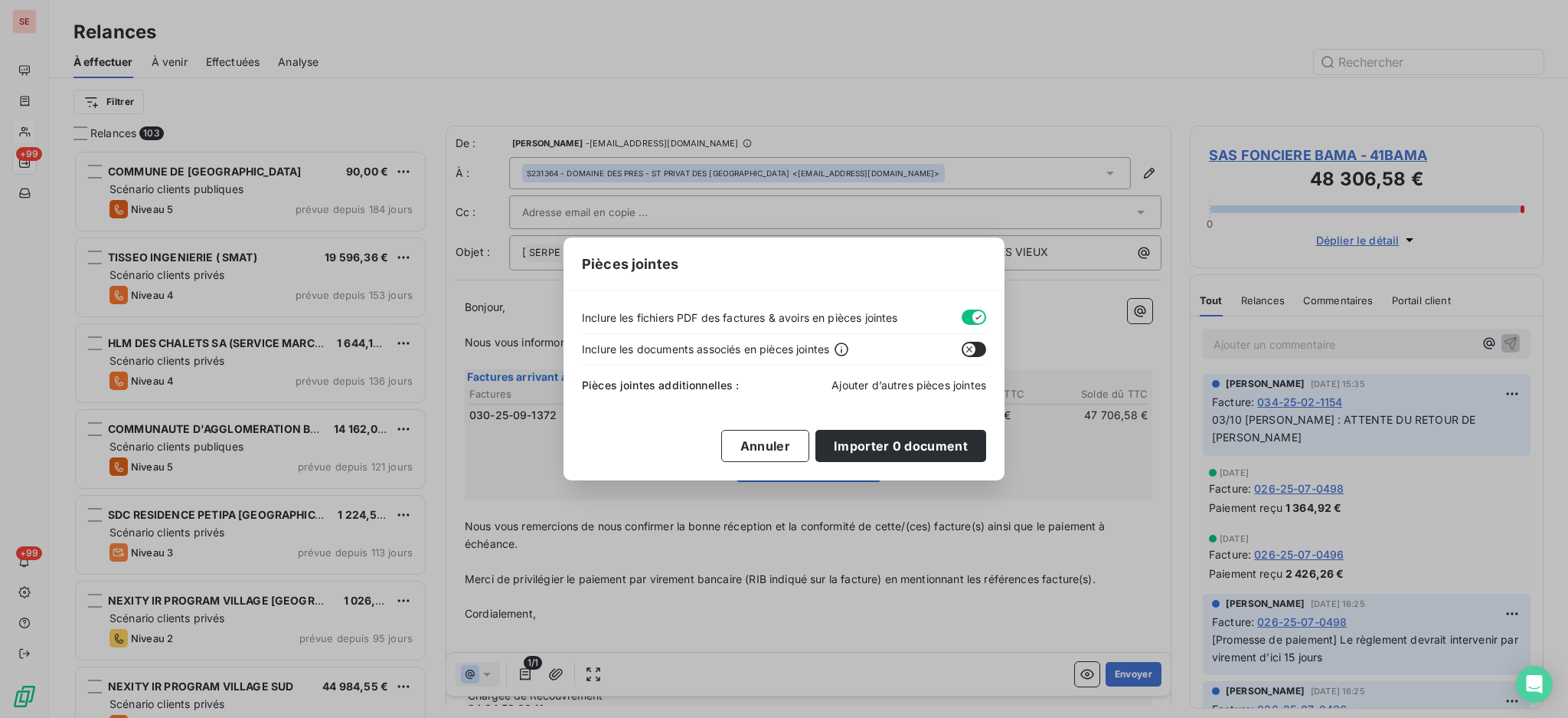
click at [888, 381] on span "Ajouter d’autres pièces jointes" at bounding box center [909, 385] width 155 height 13
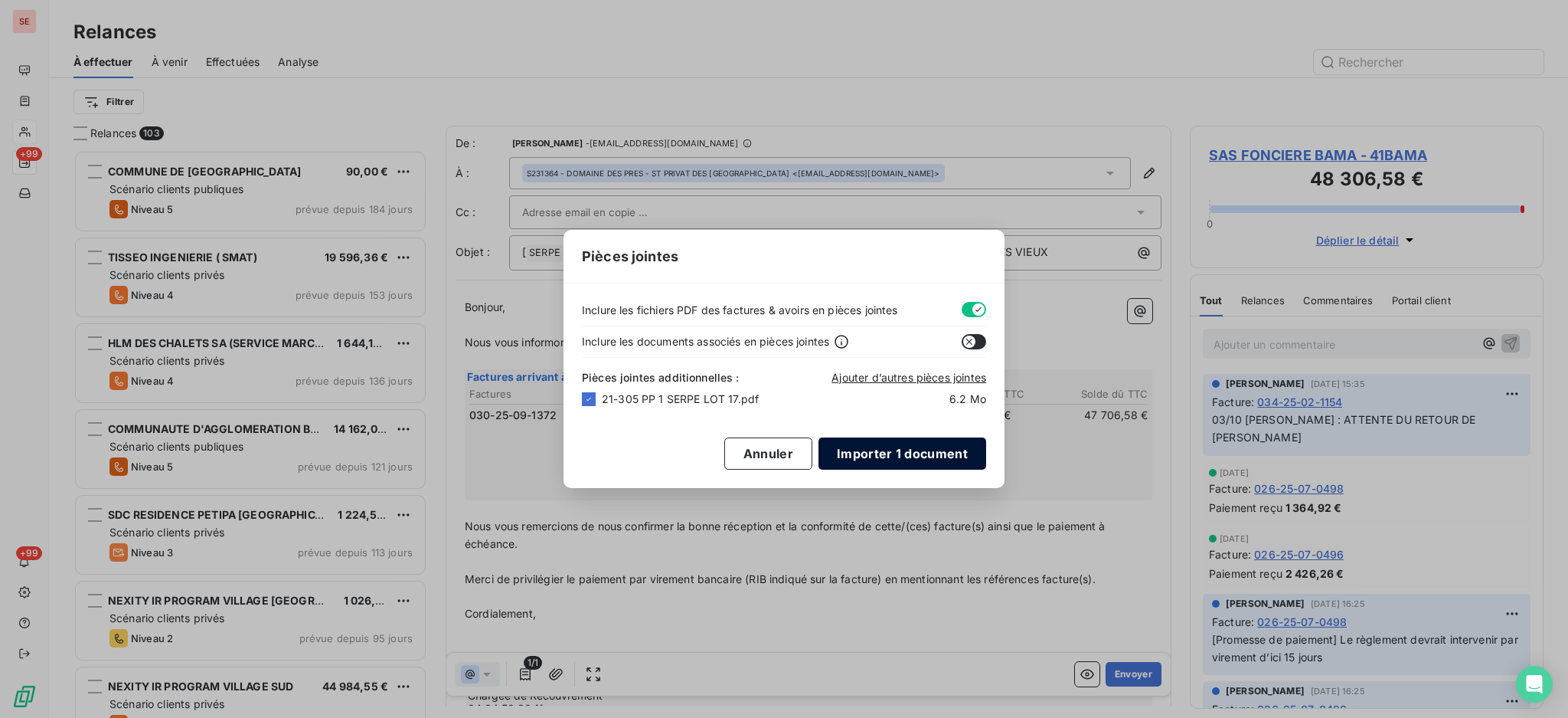
click at [889, 459] on button "Importer 1 document" at bounding box center [902, 453] width 168 height 32
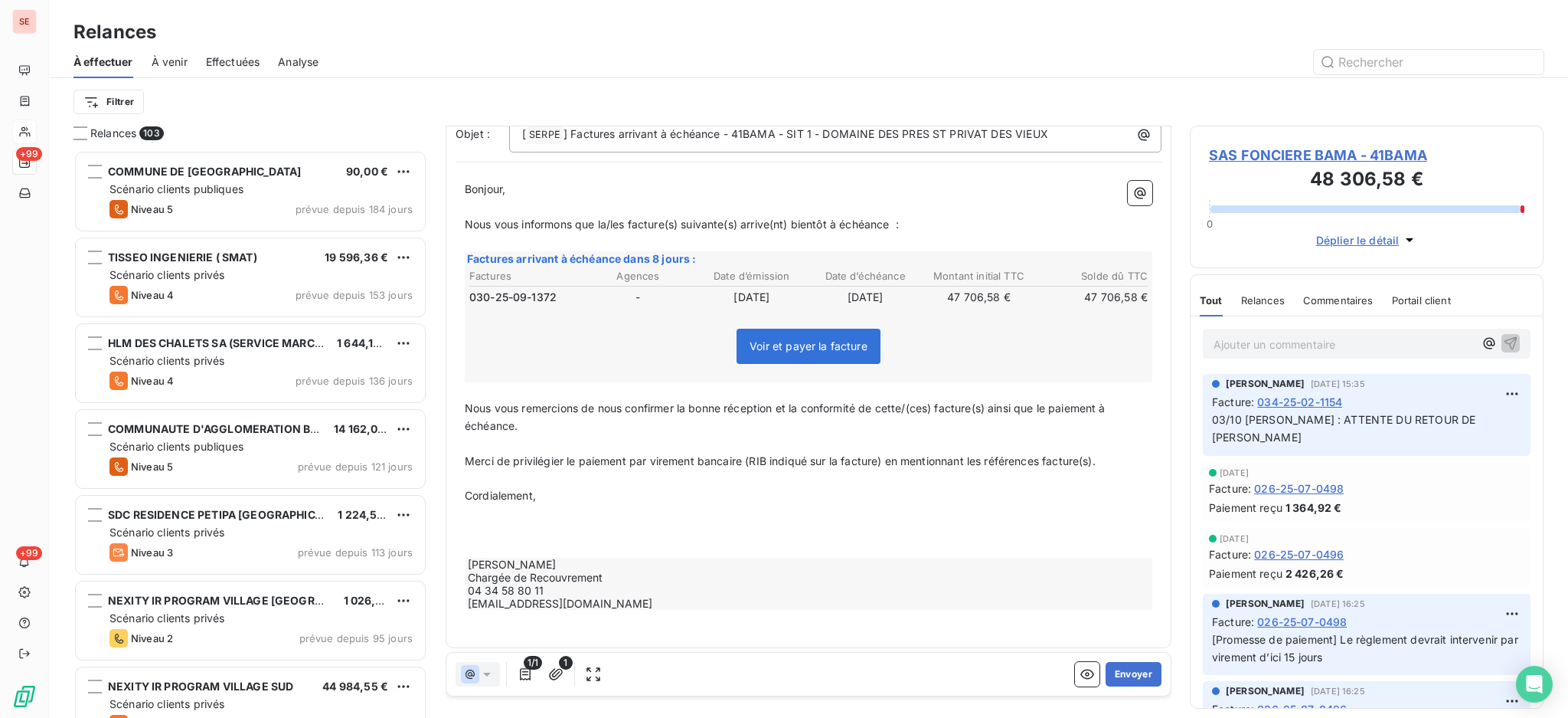
scroll to position [120, 0]
click at [709, 540] on p "﻿" at bounding box center [808, 547] width 687 height 17
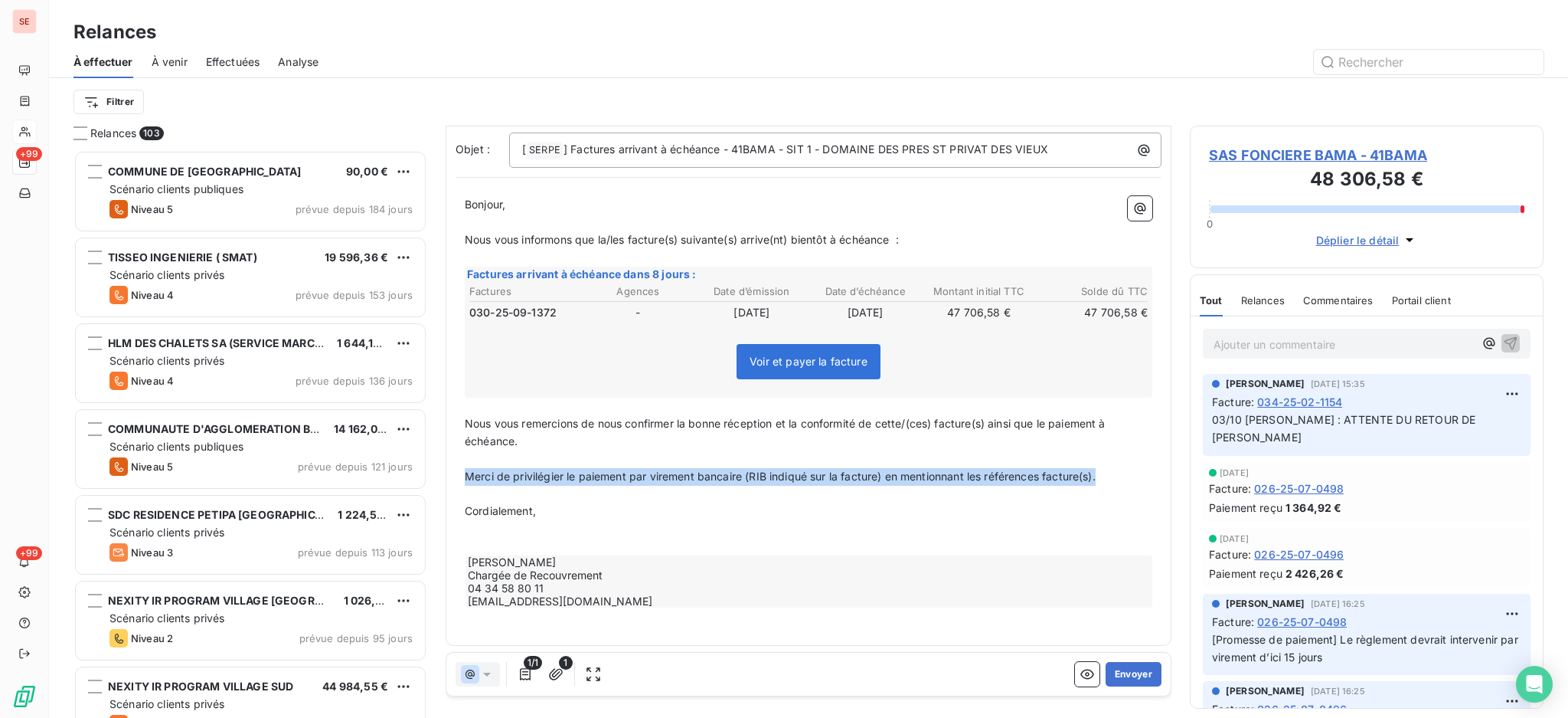
drag, startPoint x: 1120, startPoint y: 473, endPoint x: 460, endPoint y: 469, distance: 660.0
click at [460, 469] on div "Bonjour, ﻿ Nous vous informons que la/les facture(s) suivante(s) arrive(nt) bie…" at bounding box center [808, 412] width 706 height 449
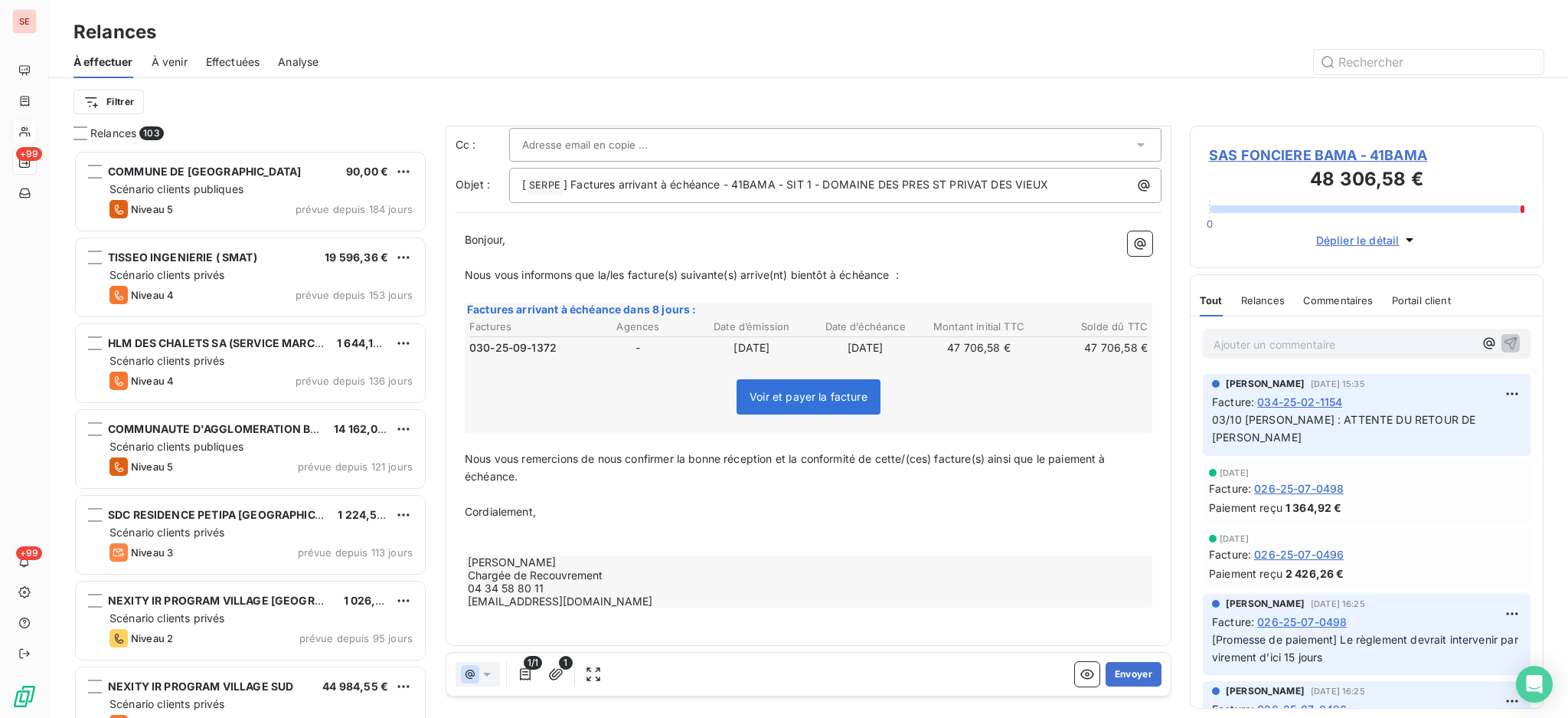
scroll to position [0, 0]
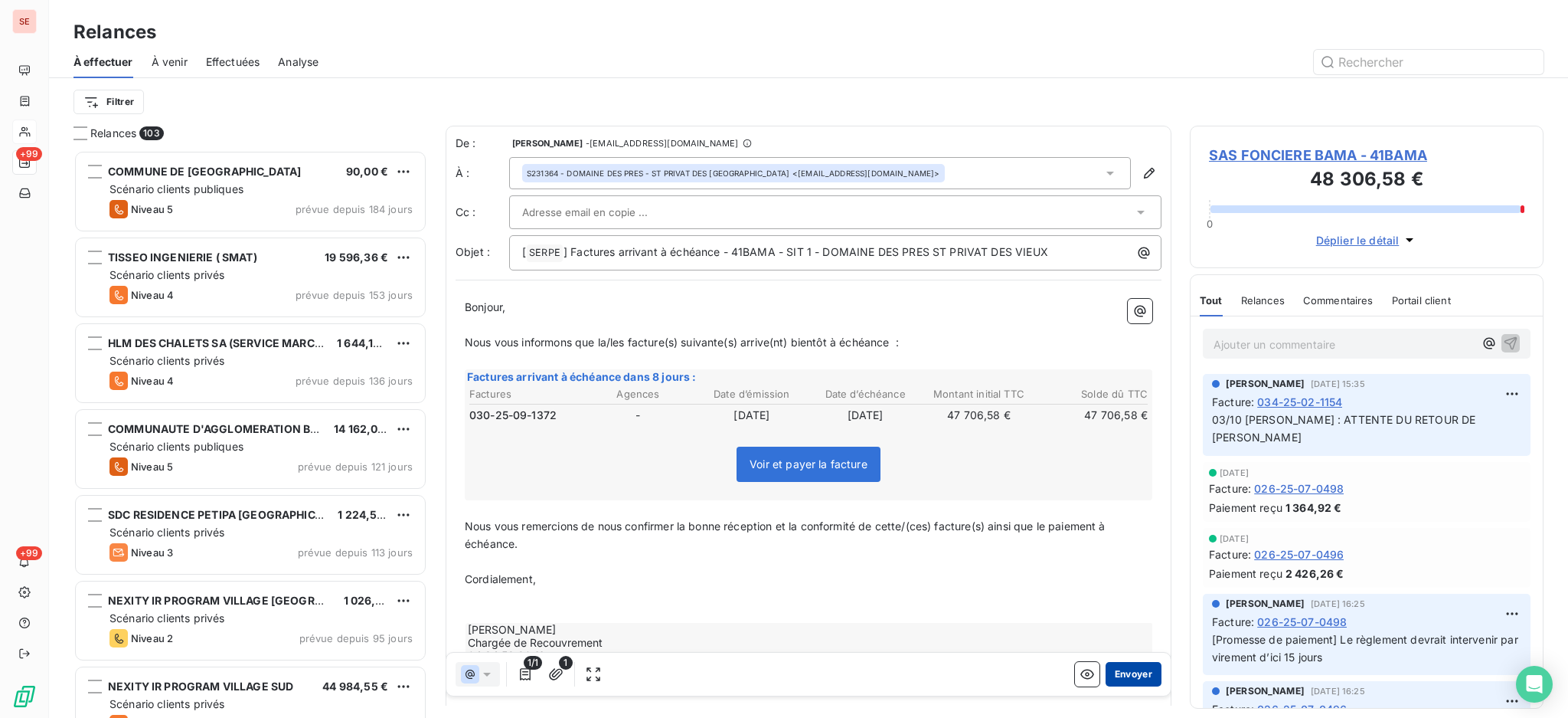
click at [1109, 674] on button "Envoyer" at bounding box center [1134, 674] width 56 height 24
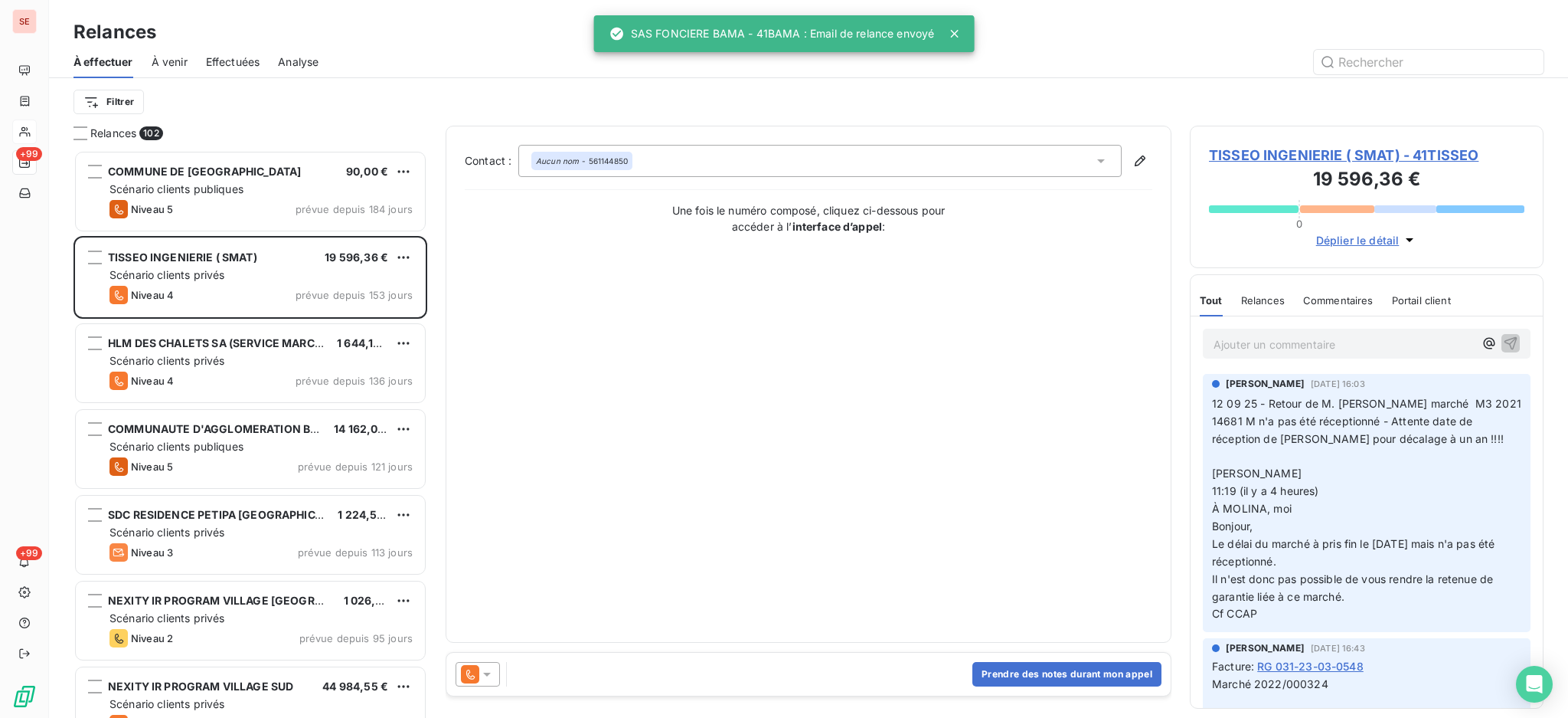
click at [92, 138] on span "Relances" at bounding box center [113, 133] width 46 height 16
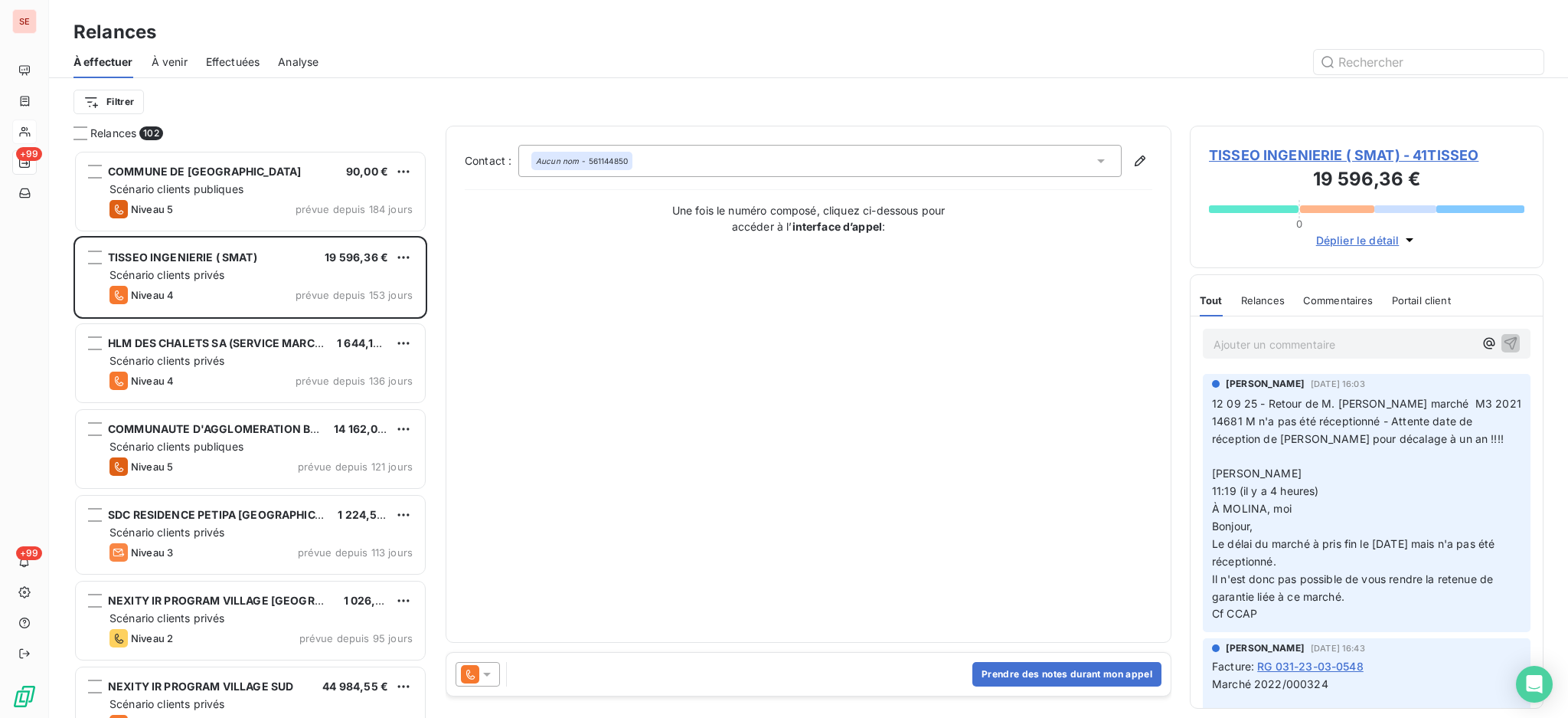
click at [109, 131] on span "Relances" at bounding box center [113, 133] width 46 height 16
click at [131, 102] on html "SE +99 +99 Relances À effectuer À venir Effectuées Analyse Filtrer Relances 102…" at bounding box center [784, 359] width 1568 height 718
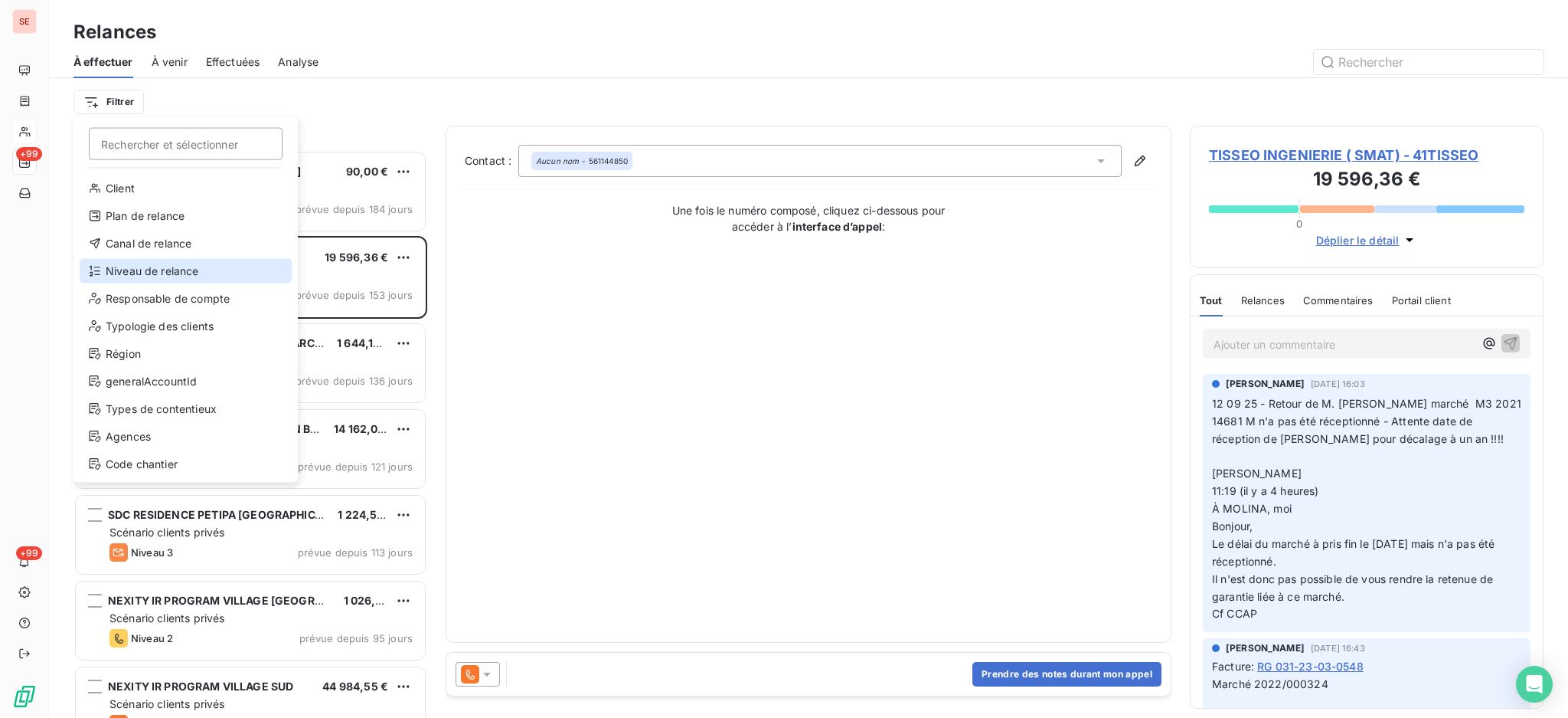
click at [163, 275] on div "Niveau de relance" at bounding box center [186, 271] width 212 height 24
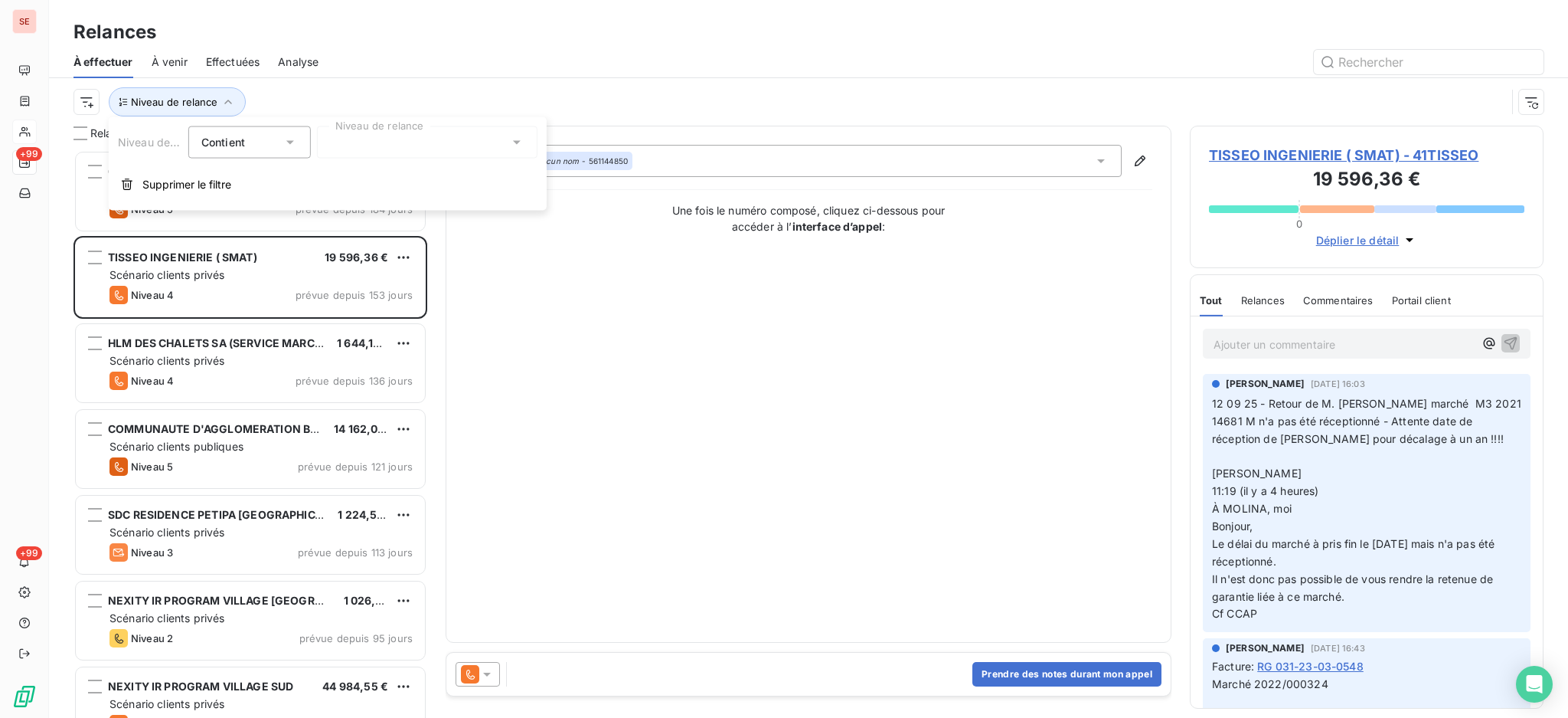
scroll to position [16, 16]
click at [513, 144] on icon at bounding box center [517, 143] width 16 height 16
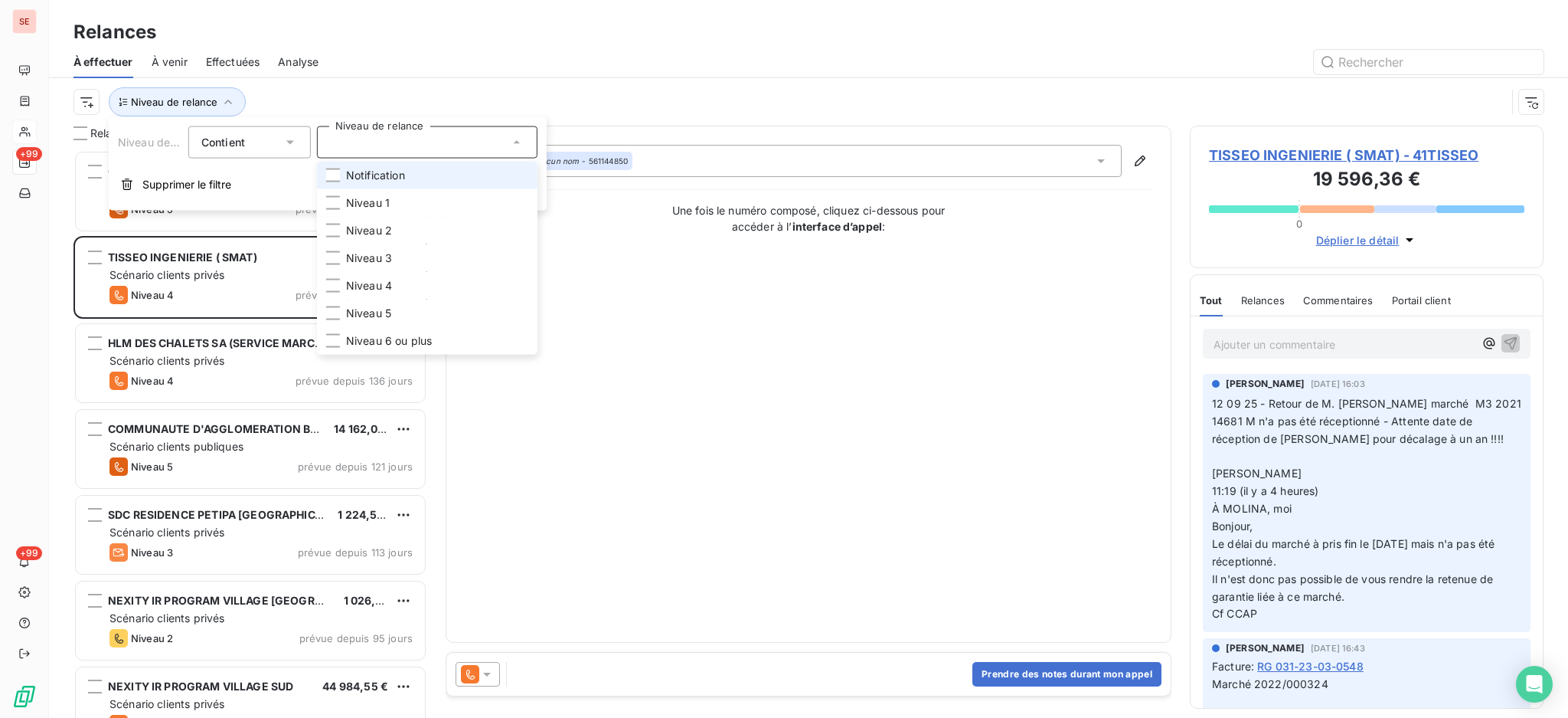
click at [403, 182] on span "Notification" at bounding box center [376, 176] width 59 height 16
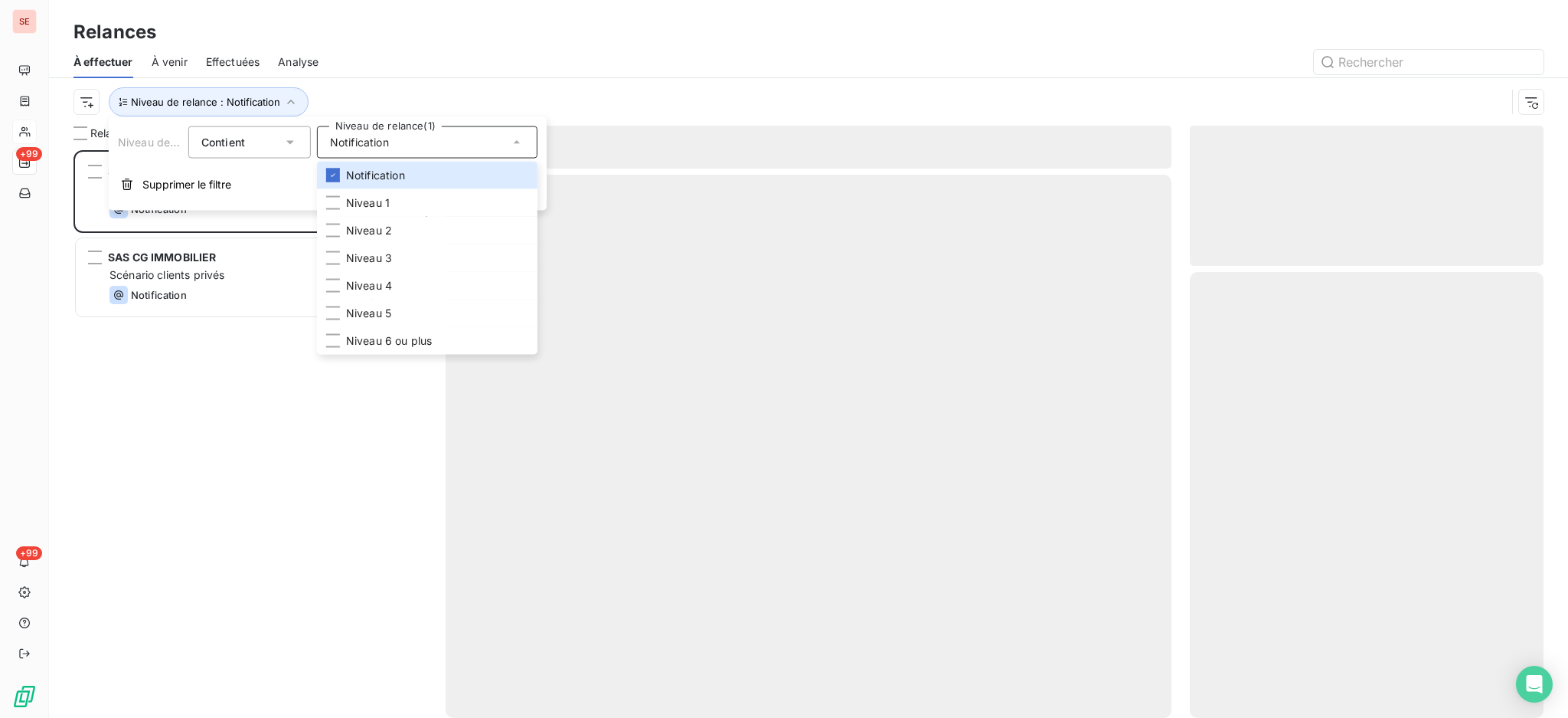
scroll to position [552, 338]
click at [429, 36] on div "Relances" at bounding box center [808, 32] width 1519 height 28
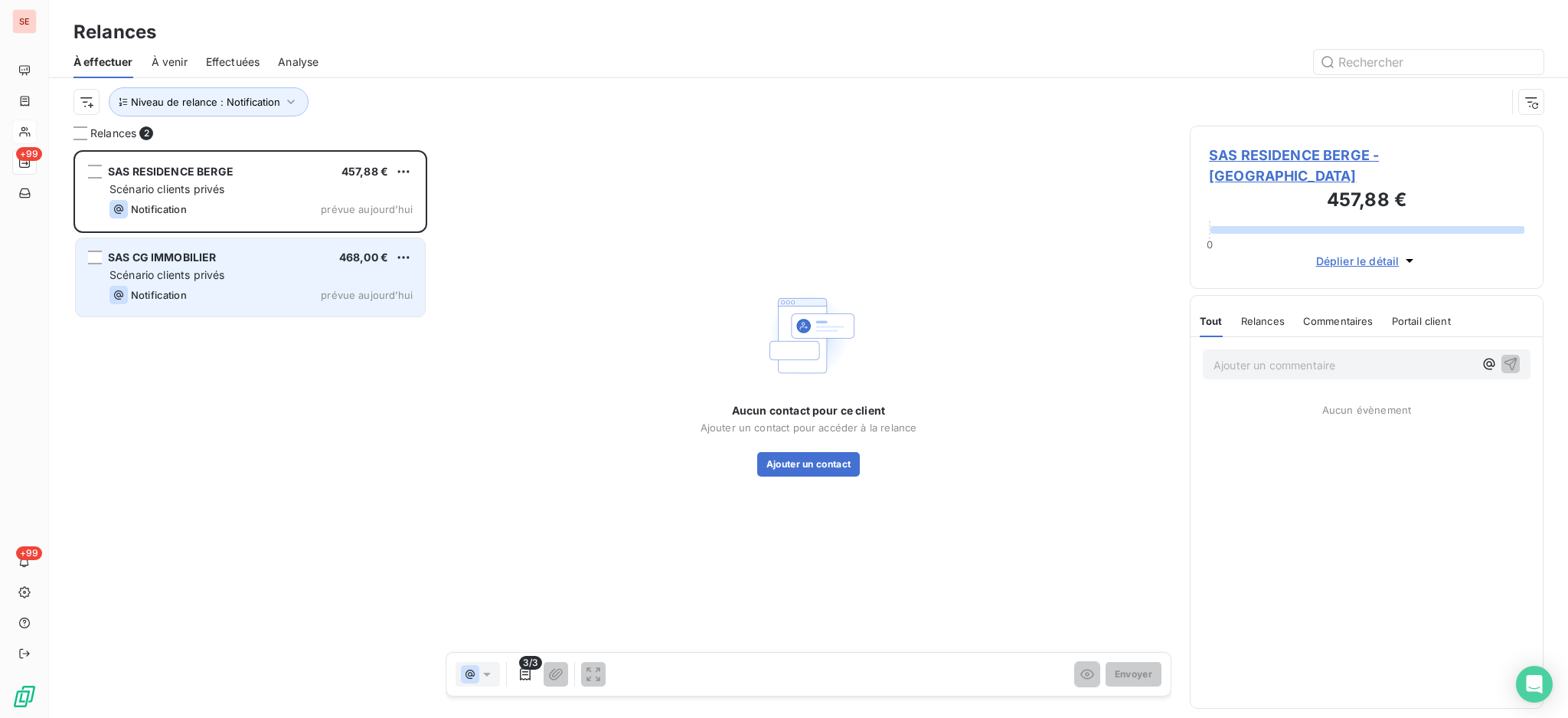
click at [278, 274] on div "Scénario clients privés" at bounding box center [261, 275] width 303 height 16
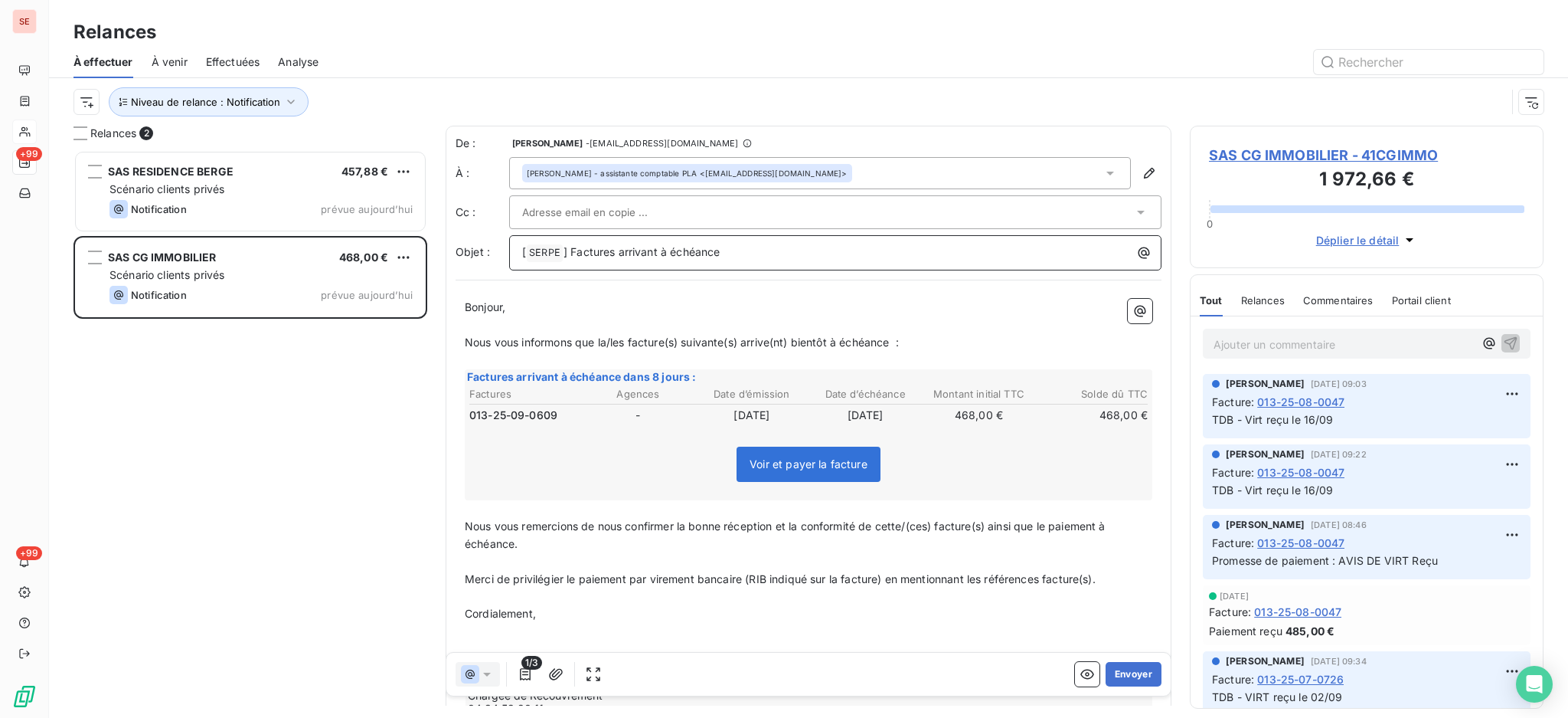
click at [745, 258] on p "[ SERPE ﻿ ] Factures arrivant à échéance" at bounding box center [839, 252] width 634 height 18
click at [1116, 674] on button "Envoyer" at bounding box center [1134, 674] width 56 height 24
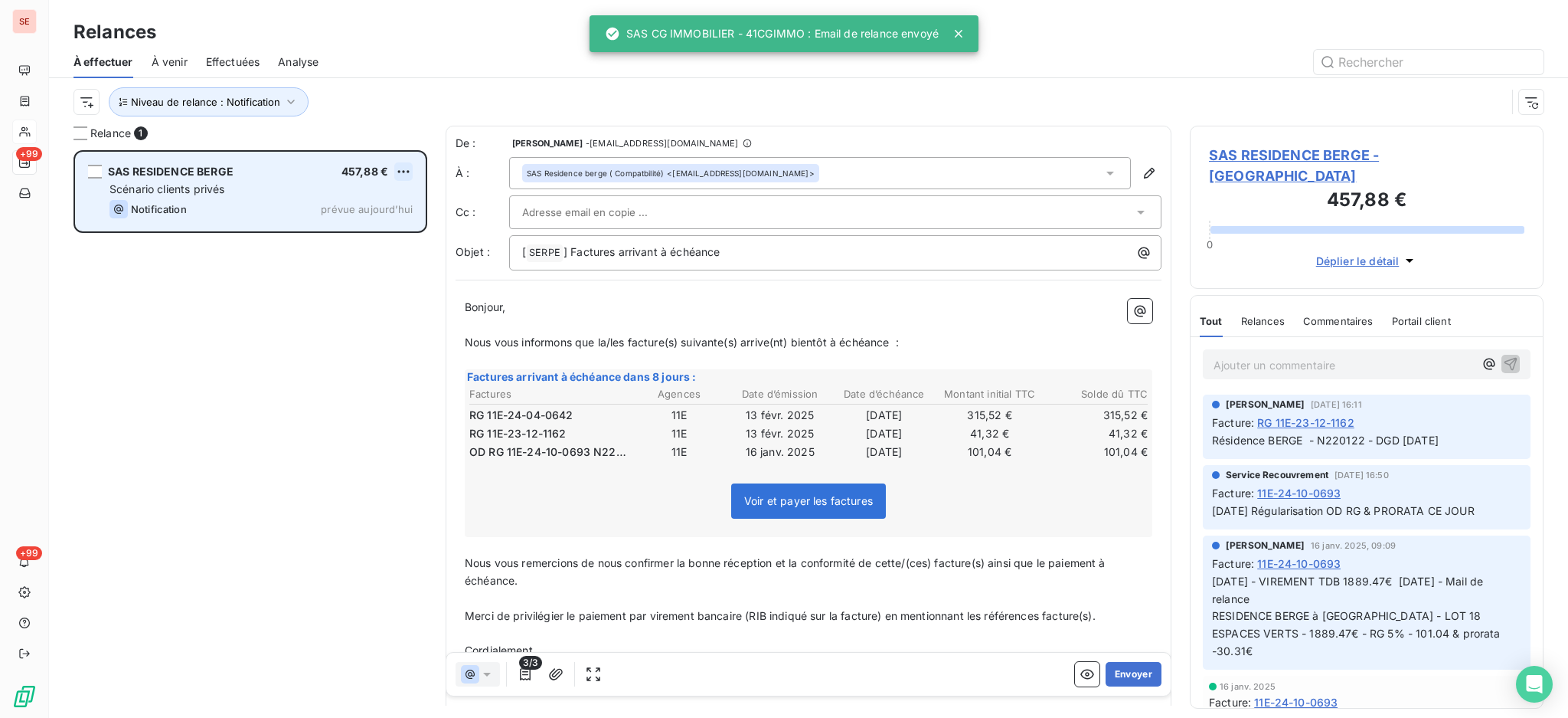
click at [405, 167] on html "SE +99 +99 Relances À effectuer À venir Effectuées Analyse Niveau de relance : …" at bounding box center [784, 359] width 1568 height 718
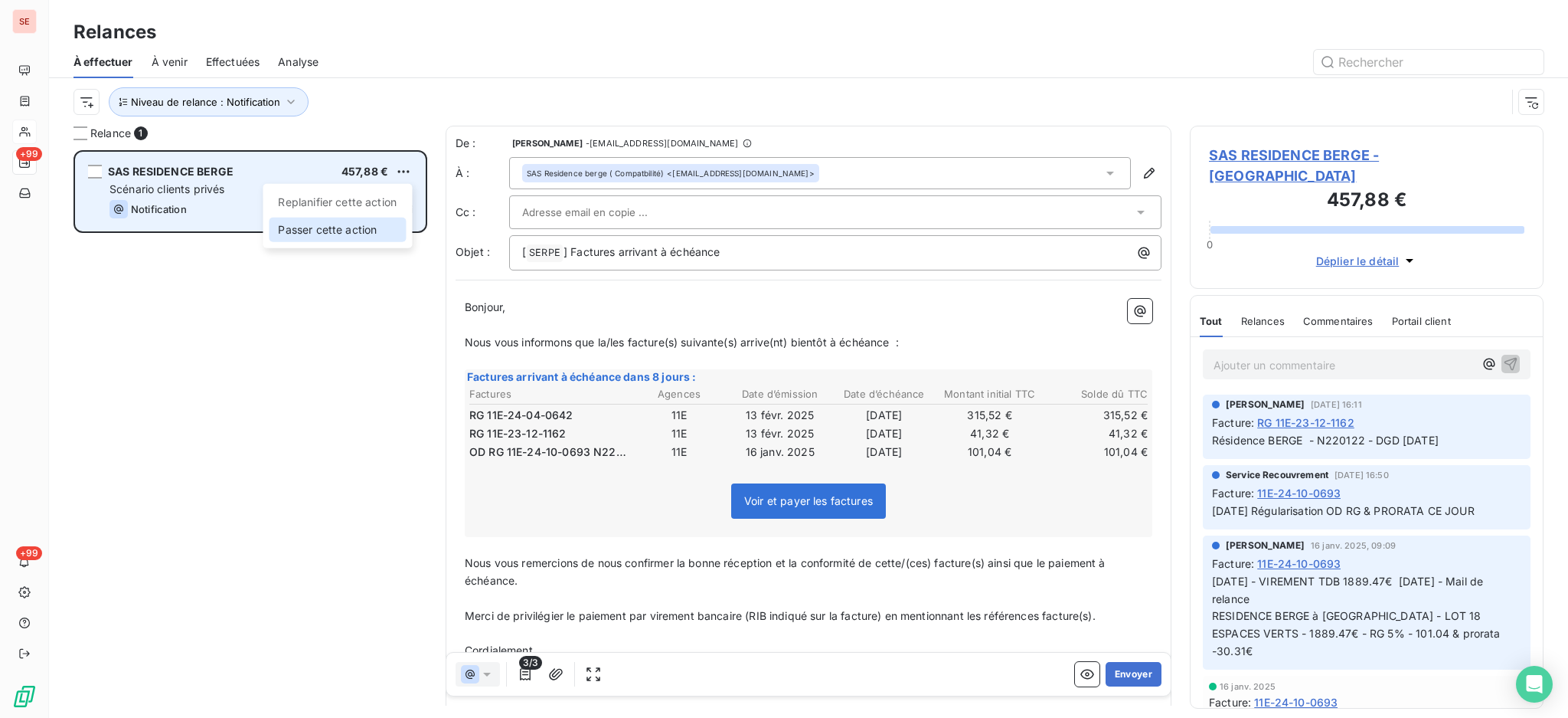
click at [364, 232] on div "Passer cette action" at bounding box center [338, 230] width 137 height 24
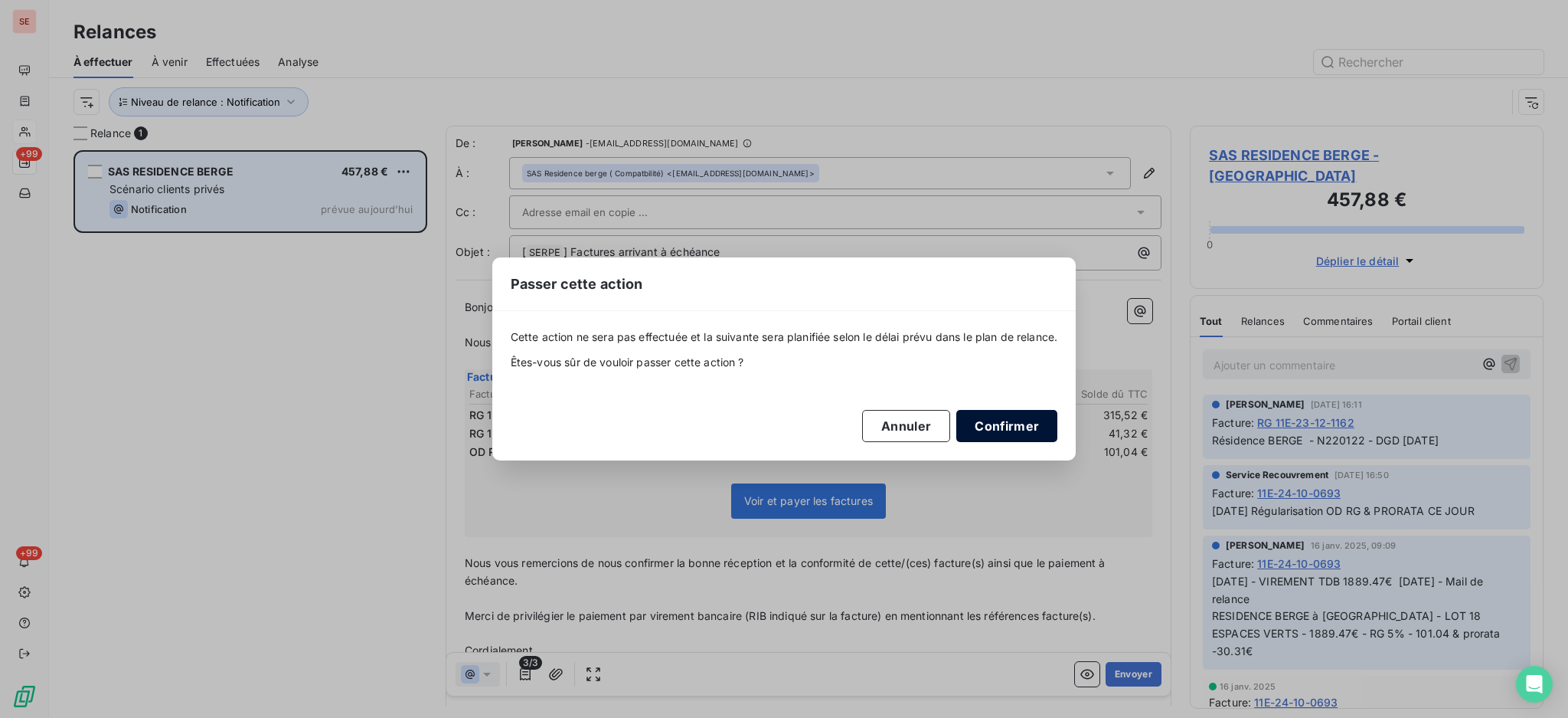
click at [1028, 420] on button "Confirmer" at bounding box center [1007, 426] width 101 height 32
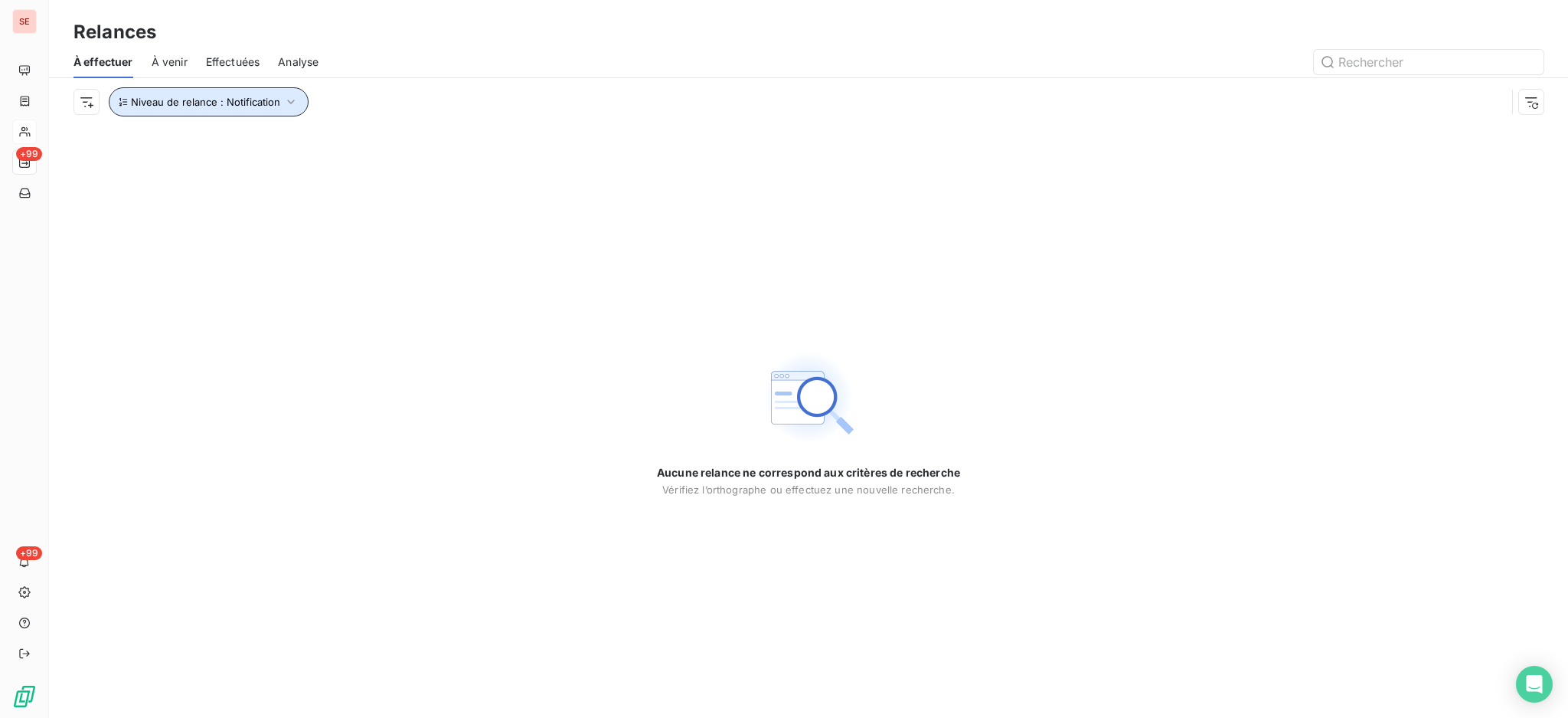
click at [289, 101] on icon "button" at bounding box center [291, 102] width 16 height 16
click at [505, 150] on div "Notification" at bounding box center [426, 142] width 220 height 32
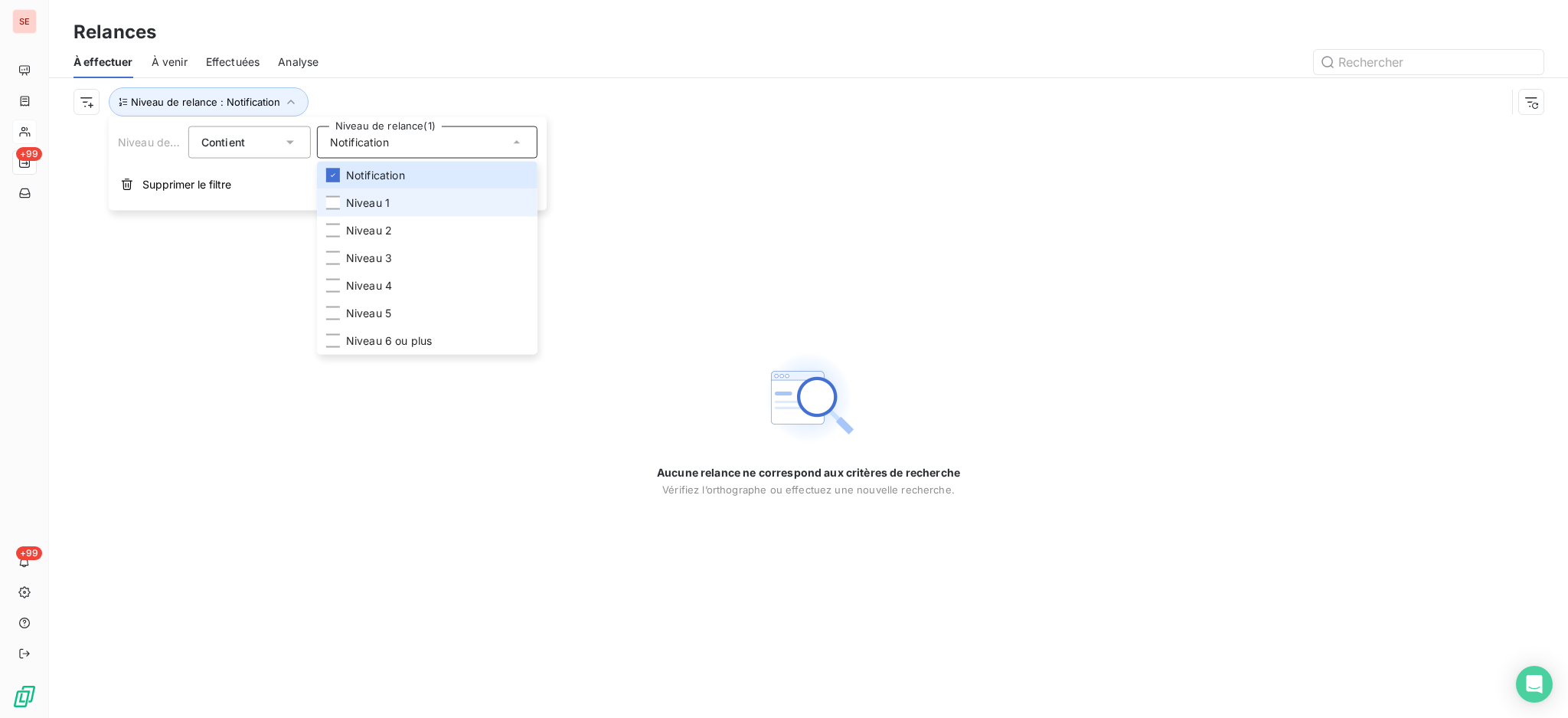
click at [434, 197] on li "Niveau 1" at bounding box center [426, 203] width 220 height 28
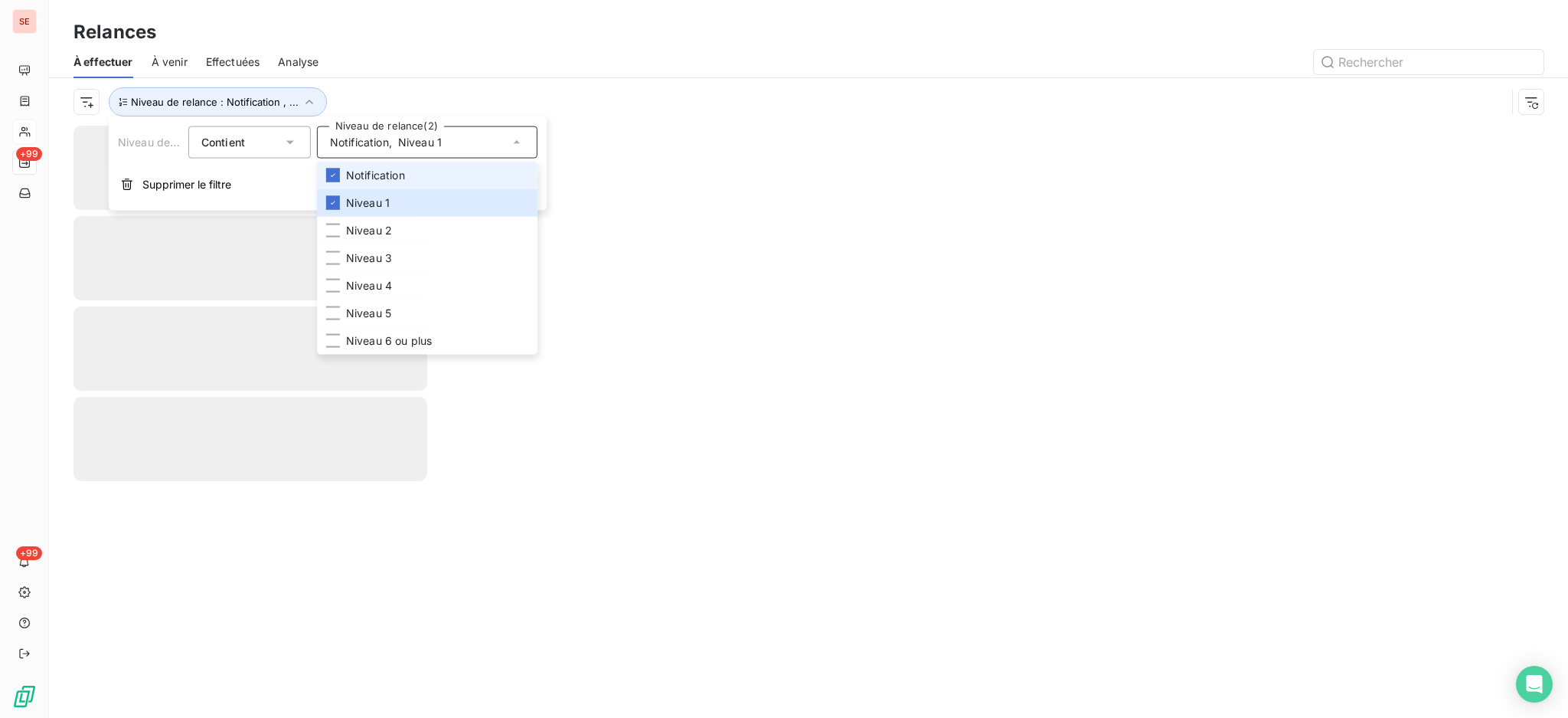
click at [373, 181] on span "Notification" at bounding box center [376, 176] width 59 height 16
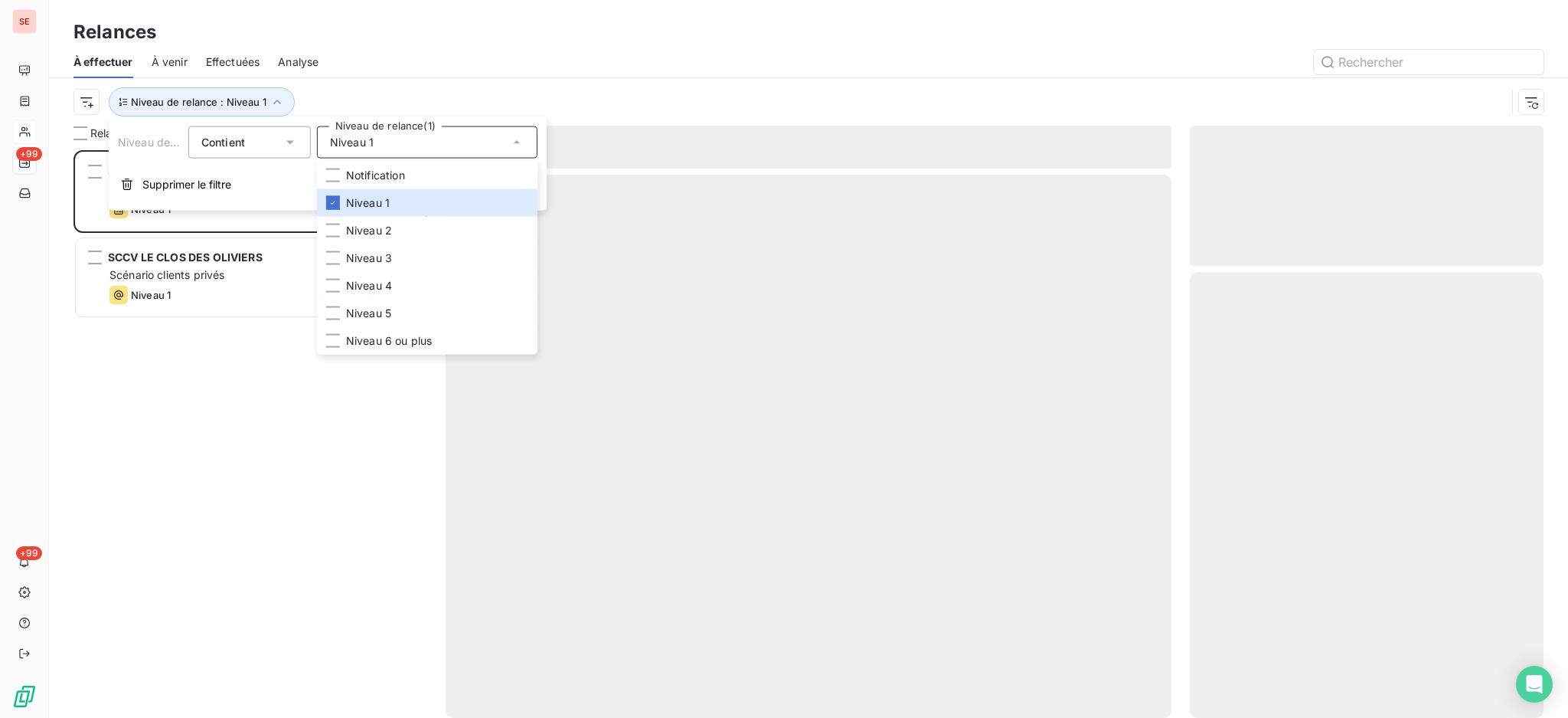
scroll to position [552, 338]
click at [374, 75] on div "À effectuer À venir Effectuées Analyse" at bounding box center [808, 62] width 1519 height 32
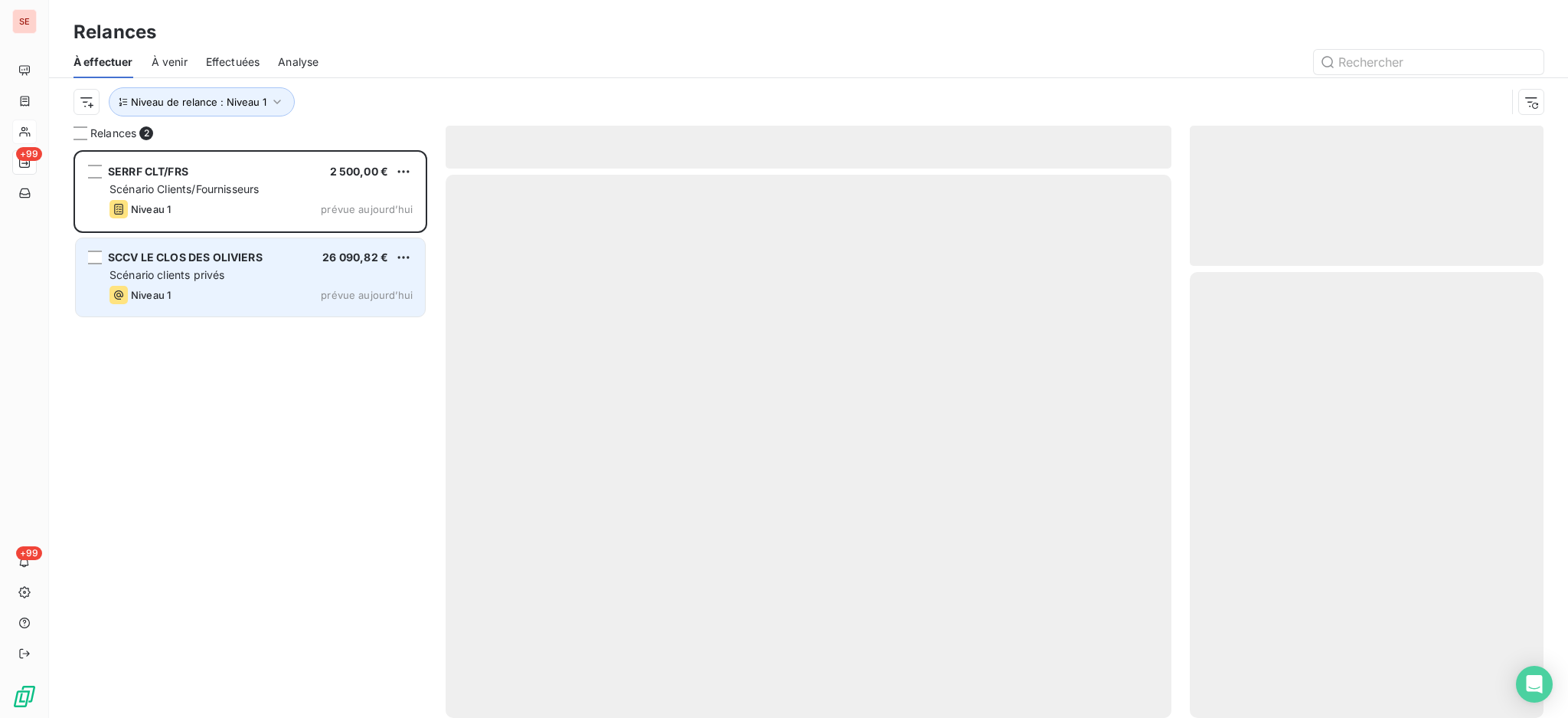
click at [303, 267] on div "Scénario clients privés" at bounding box center [261, 275] width 303 height 16
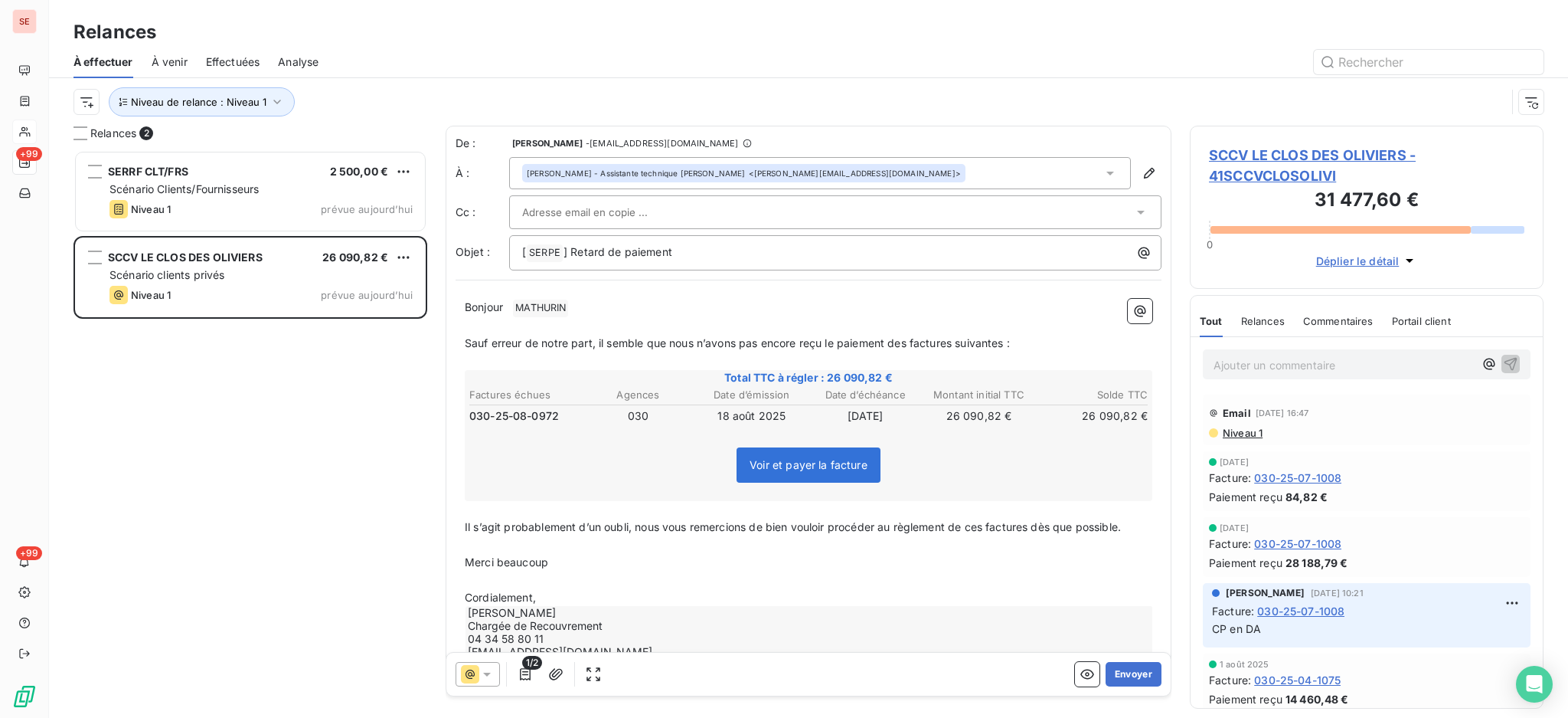
click at [1302, 155] on span "SCCV LE CLOS DES OLIVIERS - 41SCCVCLOSOLIVI" at bounding box center [1367, 165] width 316 height 42
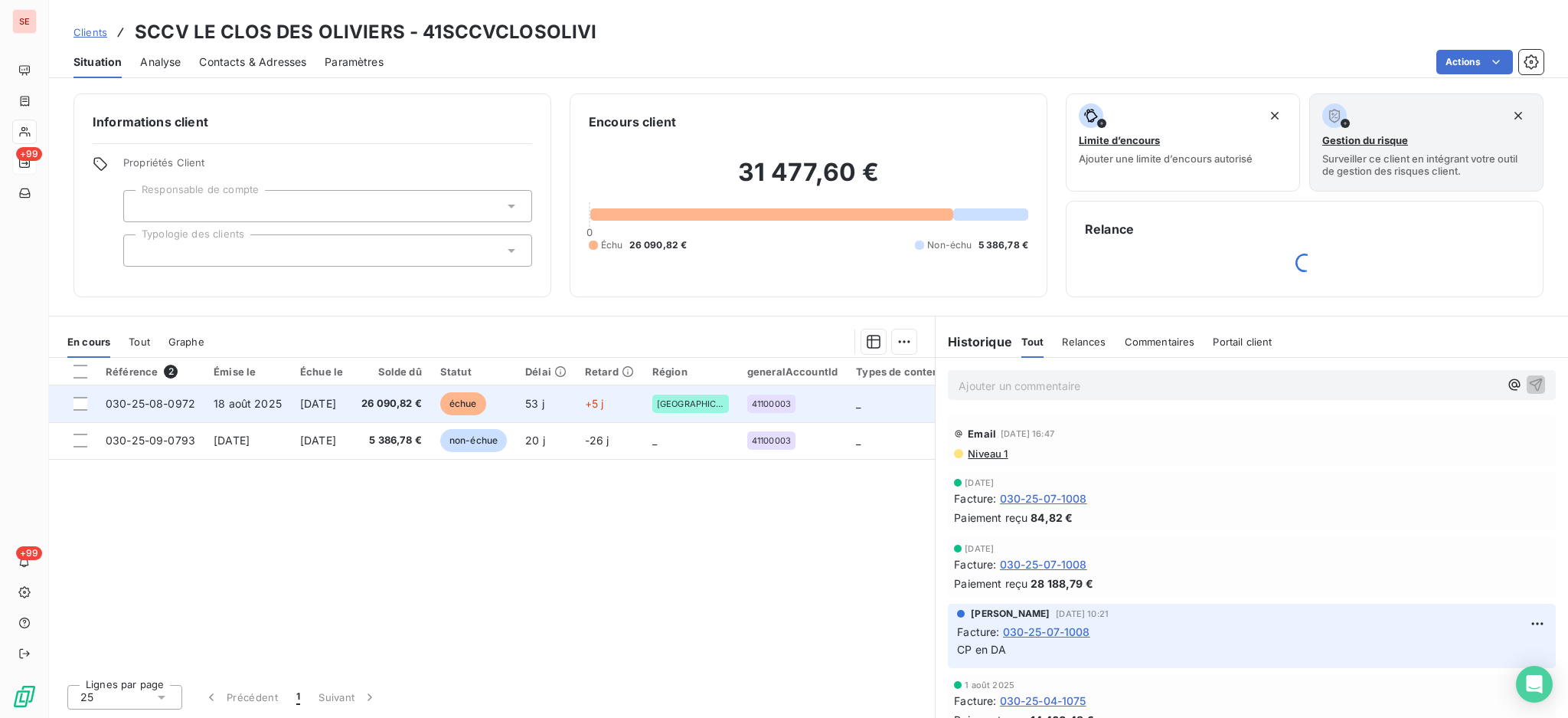
click at [313, 410] on span "[DATE]" at bounding box center [318, 403] width 36 height 13
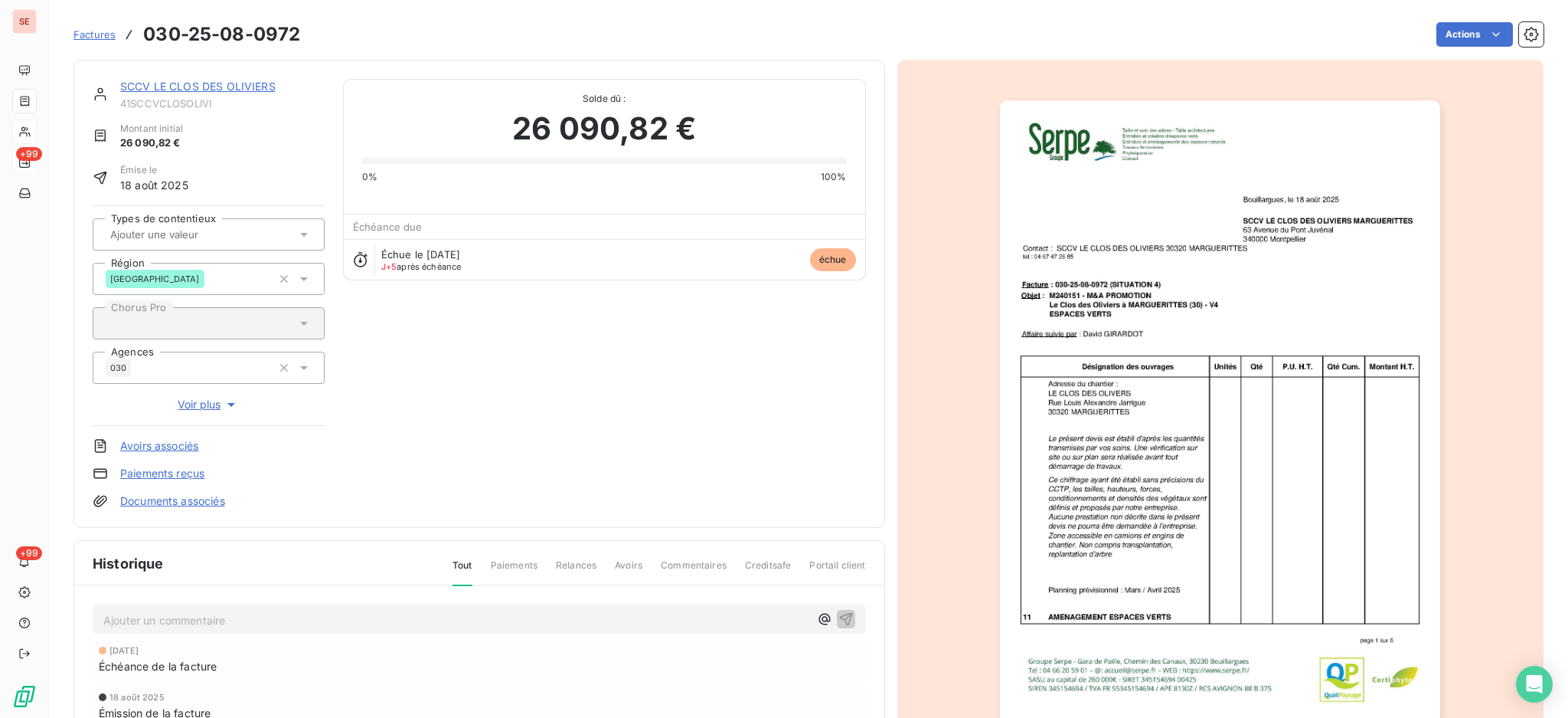
click at [173, 504] on link "Documents associés" at bounding box center [172, 501] width 105 height 16
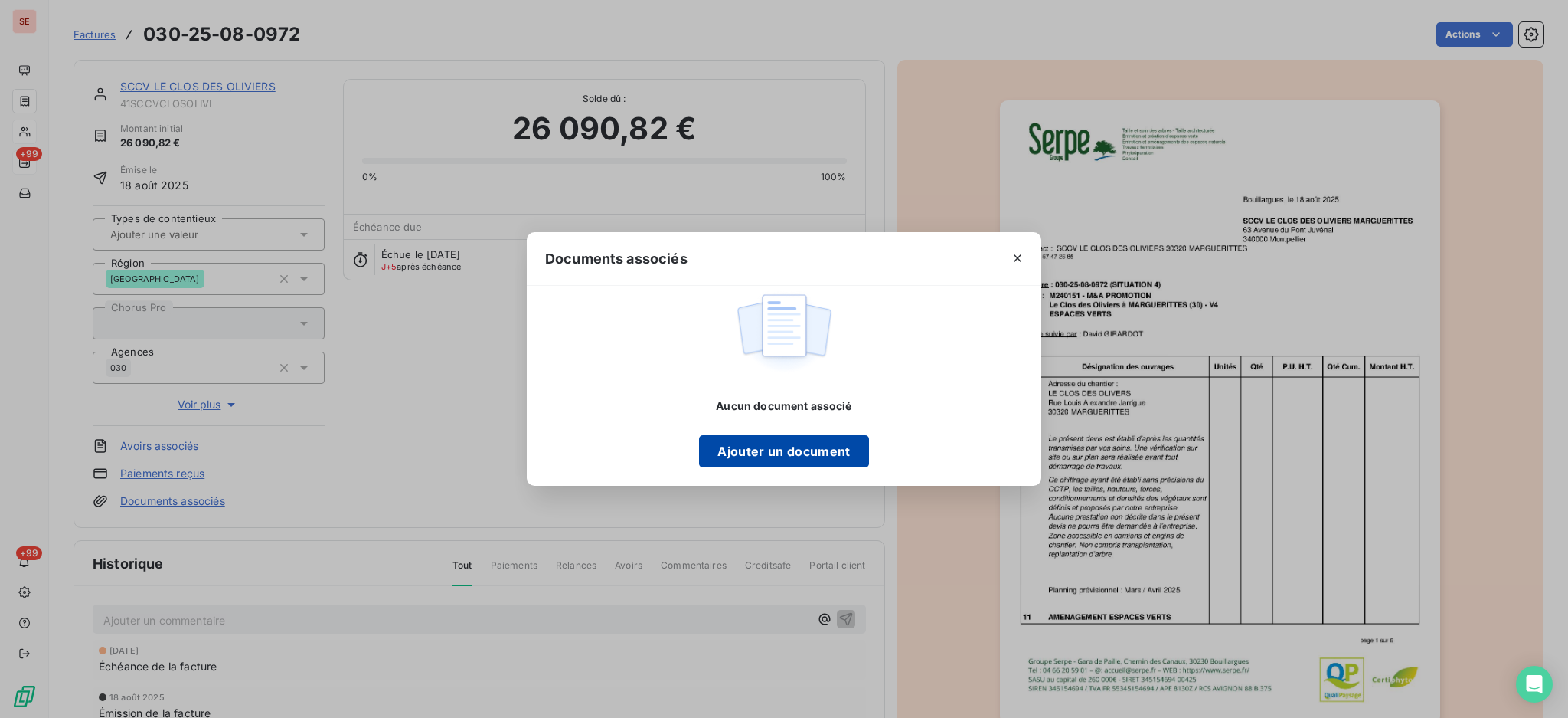
click at [804, 450] on button "Ajouter un document" at bounding box center [783, 451] width 169 height 32
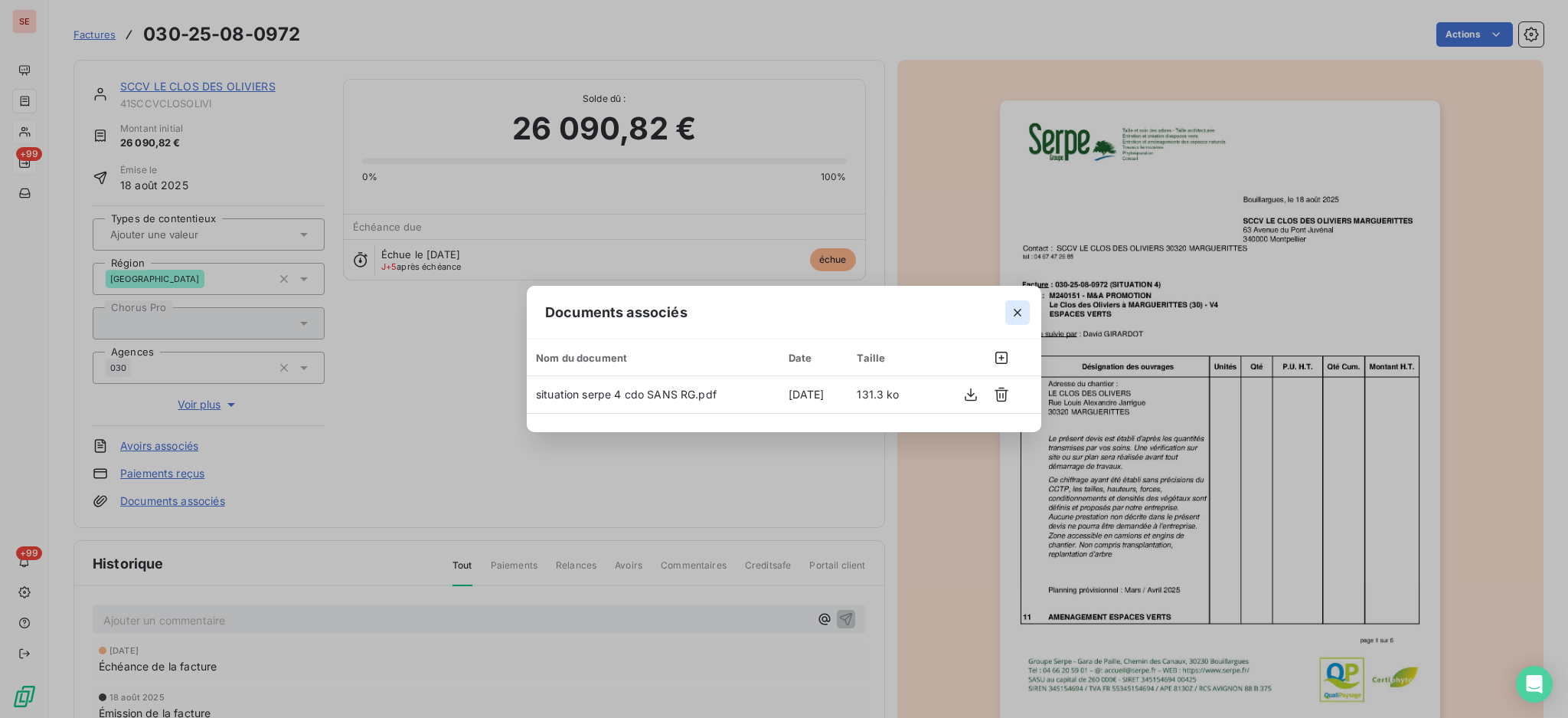
click at [1024, 312] on icon "button" at bounding box center [1018, 312] width 16 height 16
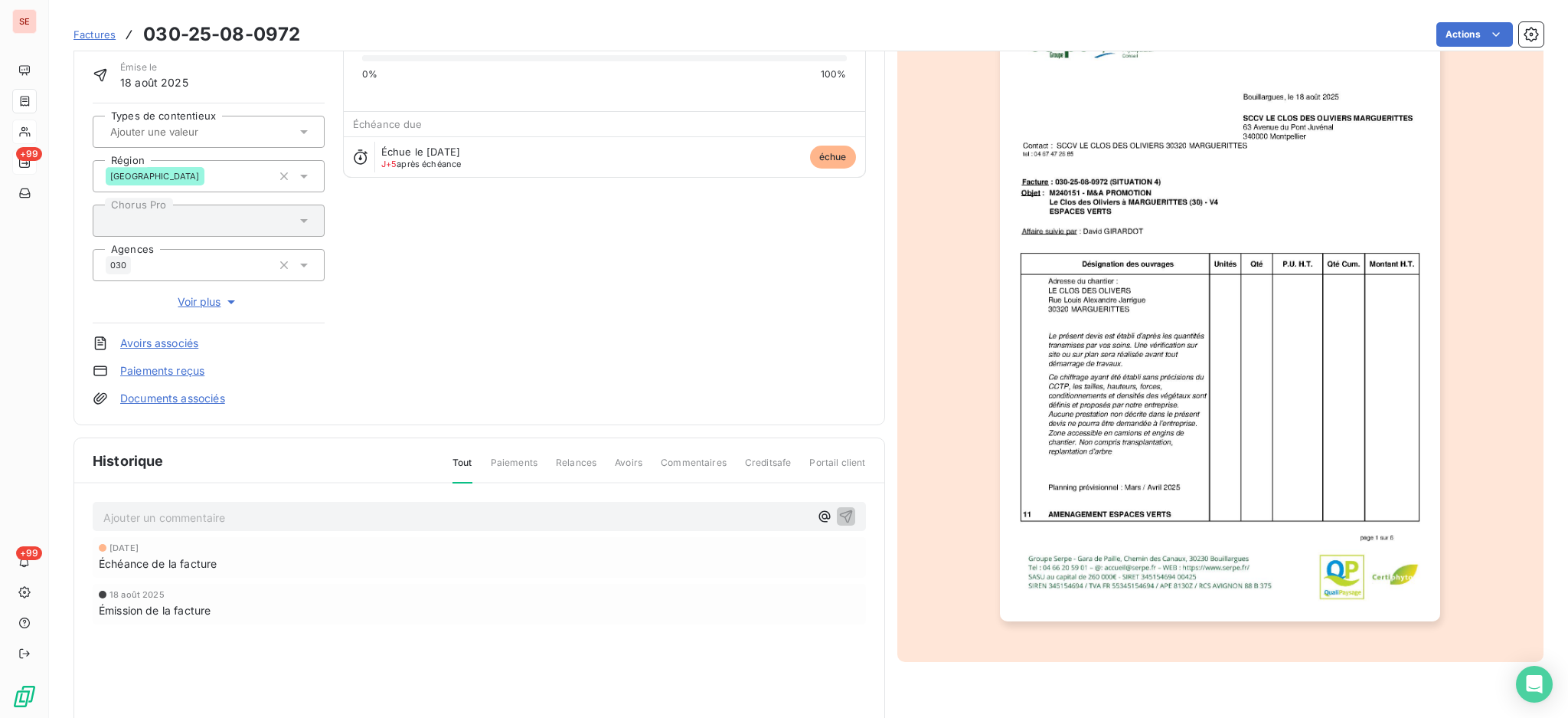
scroll to position [104, 0]
click at [272, 501] on div "Ajouter un commentaire ﻿" at bounding box center [479, 516] width 774 height 30
click at [270, 507] on p "Ajouter un commentaire ﻿" at bounding box center [456, 517] width 706 height 19
click at [331, 512] on span "CP en DA 25399.74 € -Prorata 78.28 € ttc - RG 612.82 € TTC)" at bounding box center [265, 514] width 323 height 13
click at [420, 513] on span "CP en DA 25399.74 € -Prorata 78.28 € ttc - (RG 612.82 € TTC)" at bounding box center [267, 514] width 327 height 13
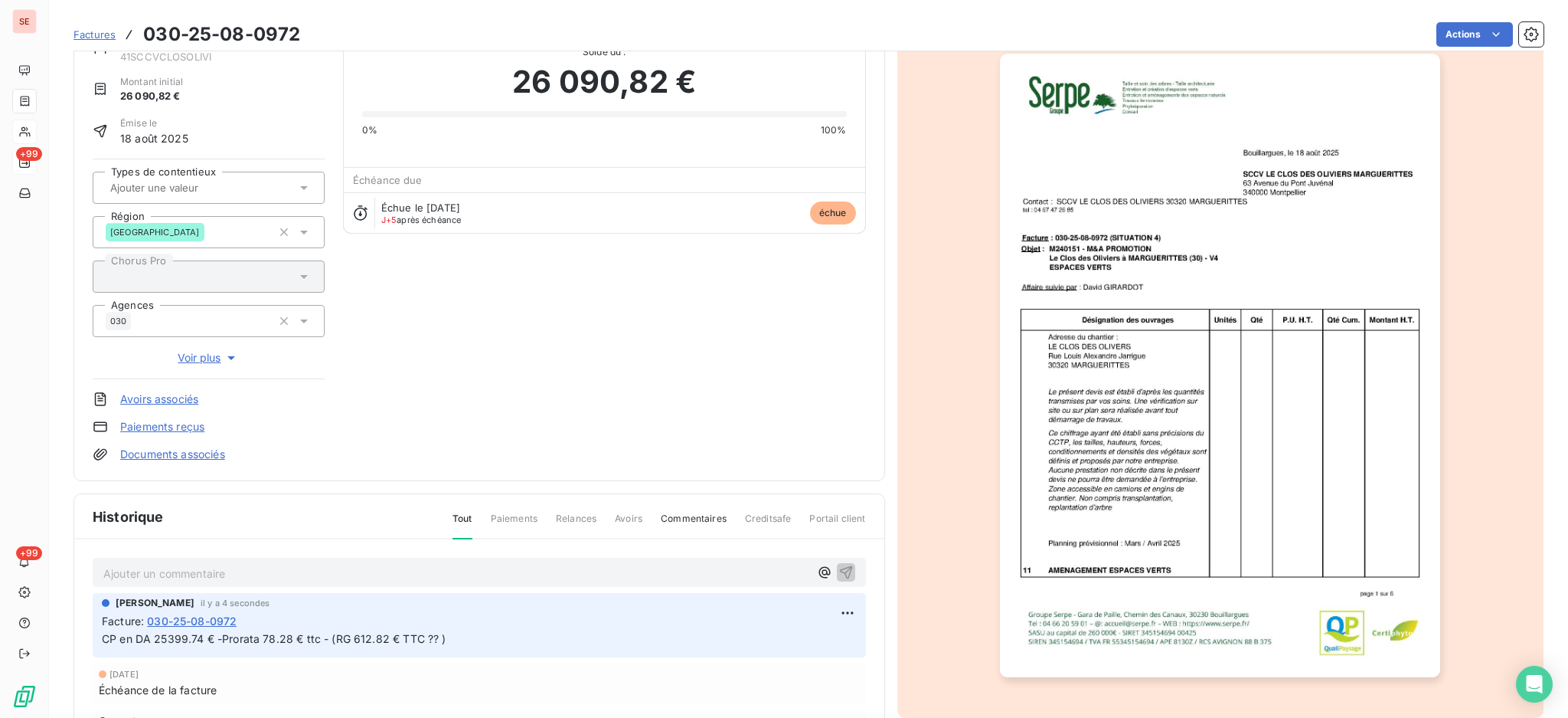
scroll to position [0, 0]
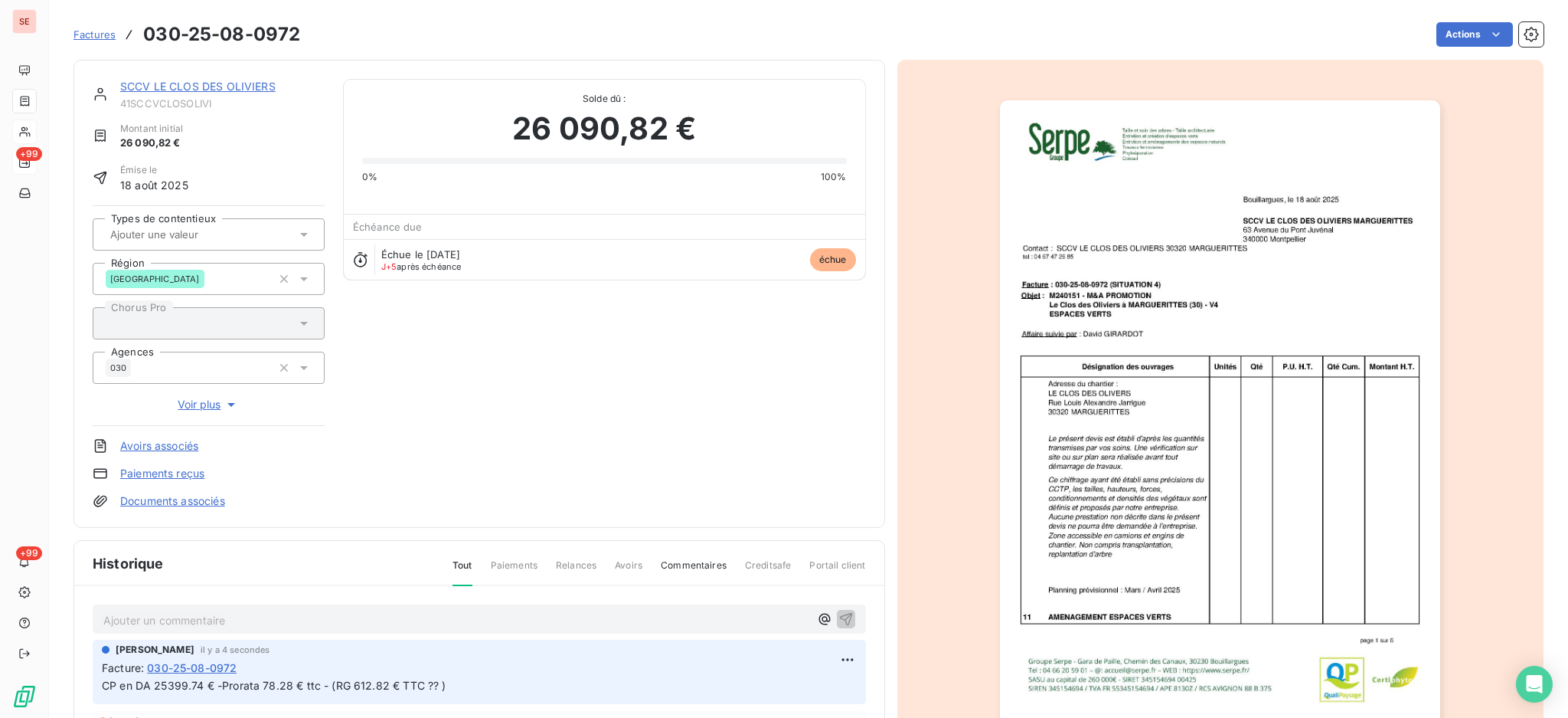
click at [160, 81] on link "SCCV LE CLOS DES OLIVIERS" at bounding box center [198, 86] width 156 height 13
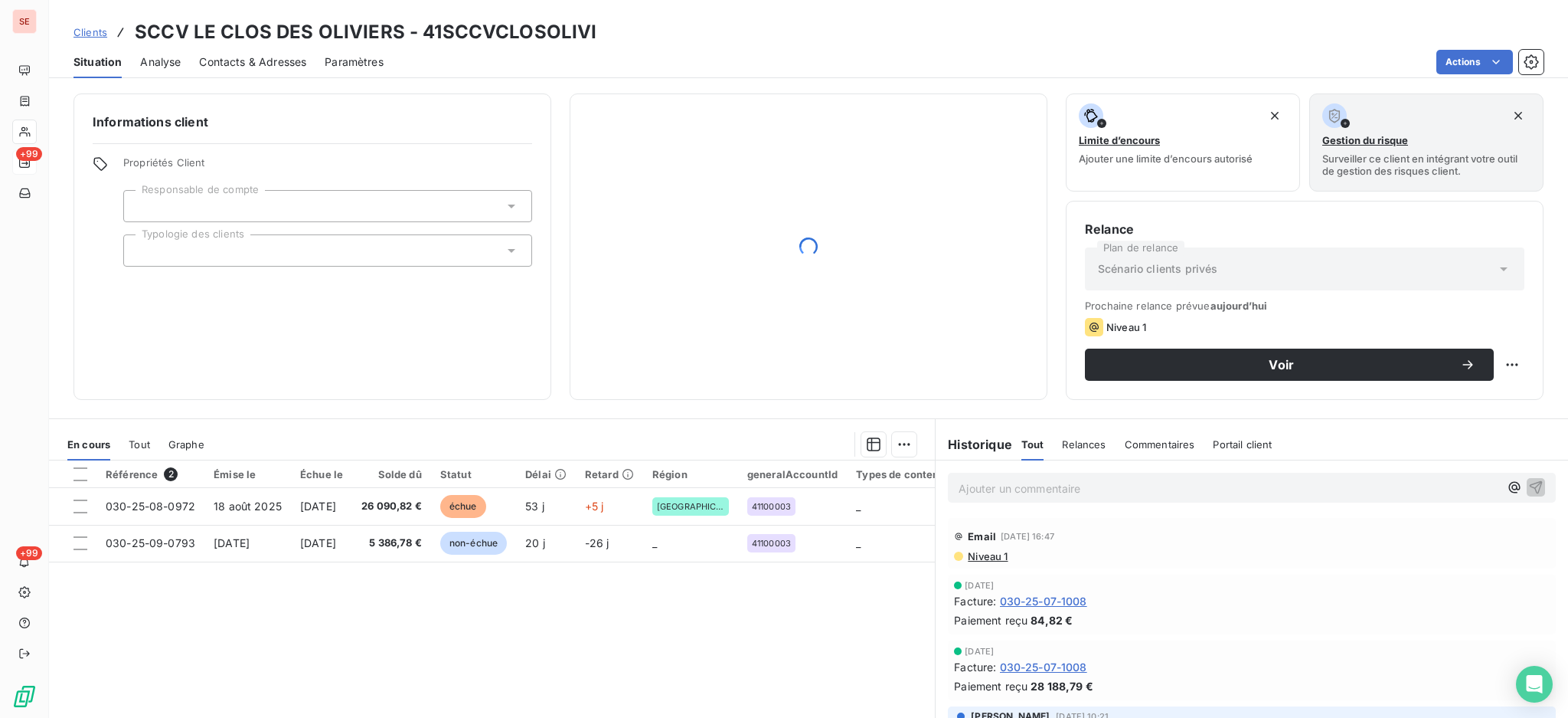
click at [298, 61] on span "Contacts & Adresses" at bounding box center [252, 62] width 107 height 16
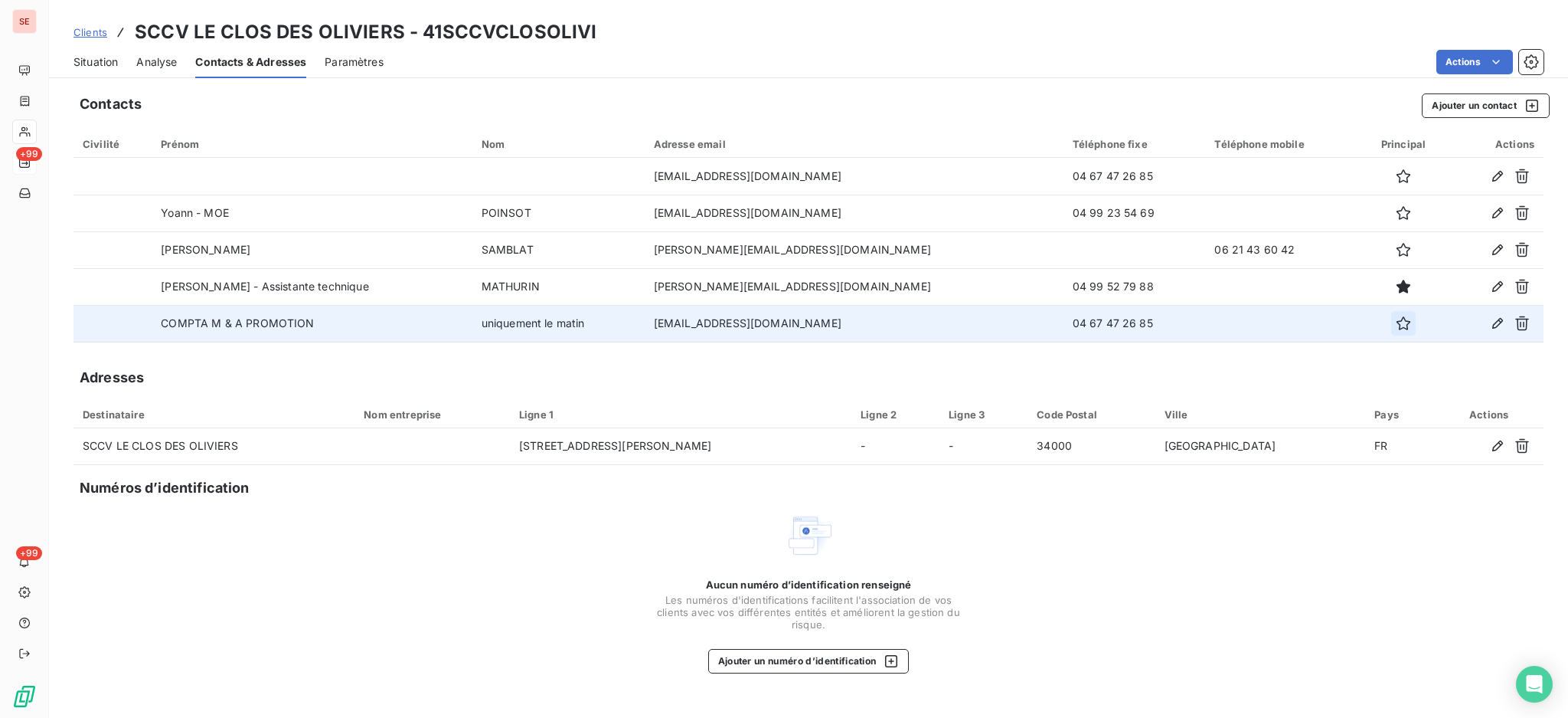
click at [1396, 320] on icon "button" at bounding box center [1404, 324] width 16 height 16
click at [82, 60] on span "Situation" at bounding box center [95, 62] width 44 height 16
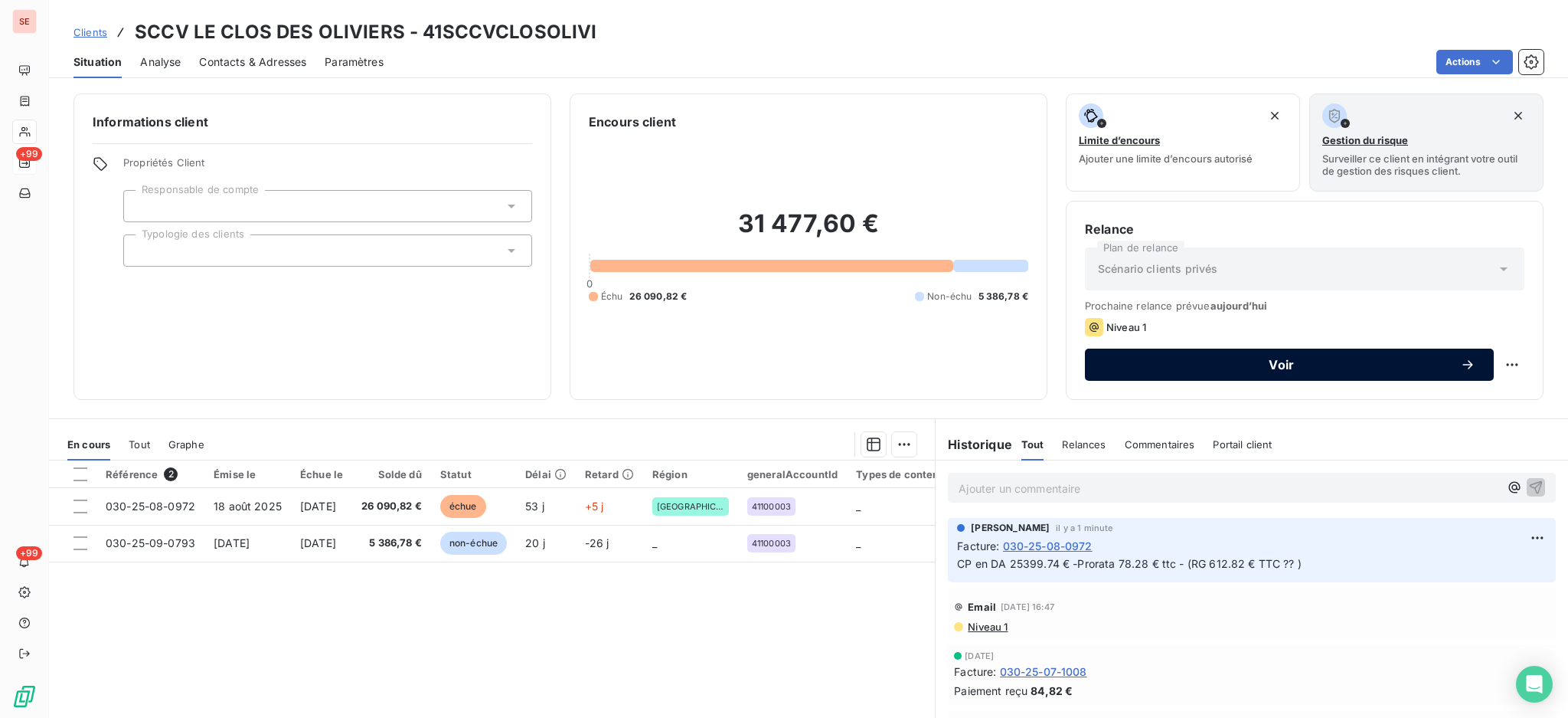
click at [1154, 364] on span "Voir" at bounding box center [1282, 365] width 357 height 12
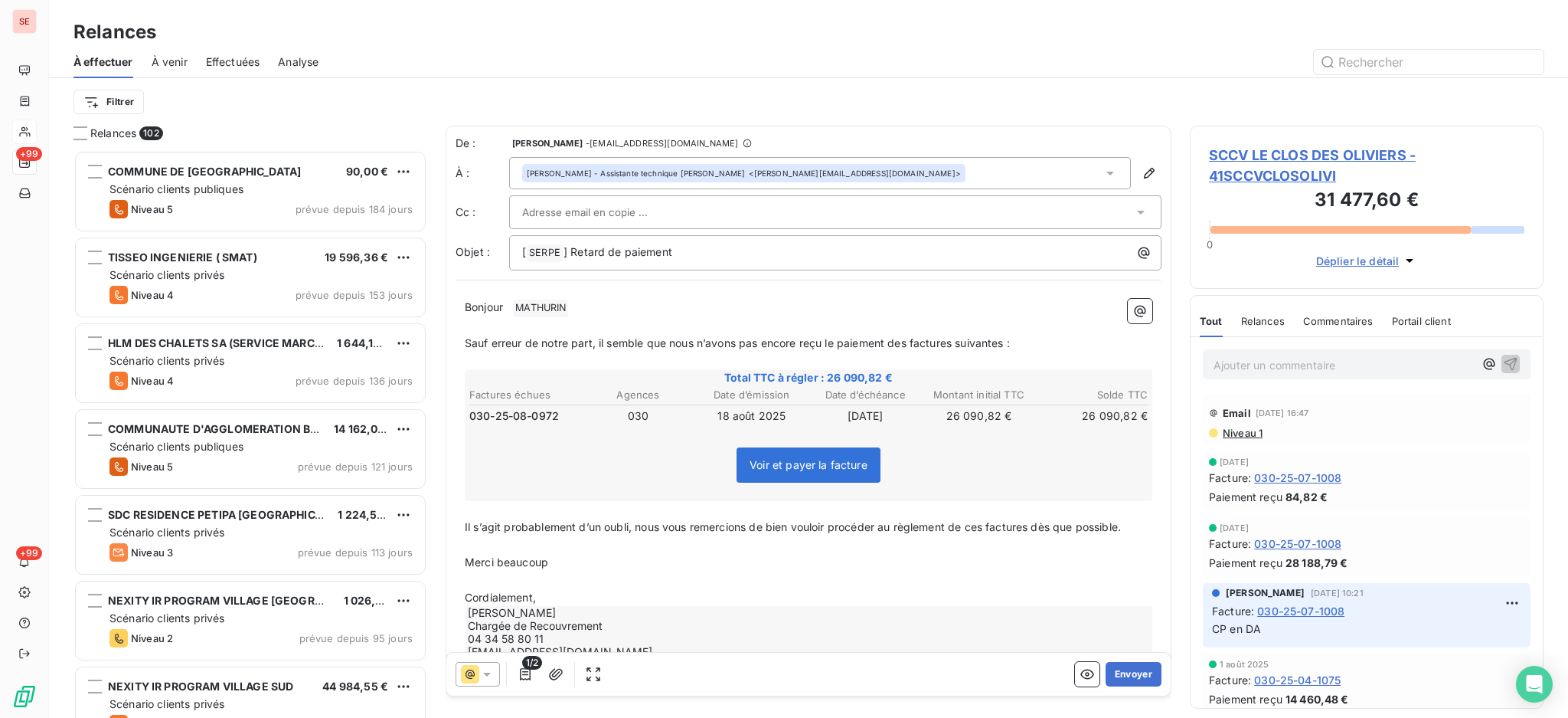
scroll to position [553, 338]
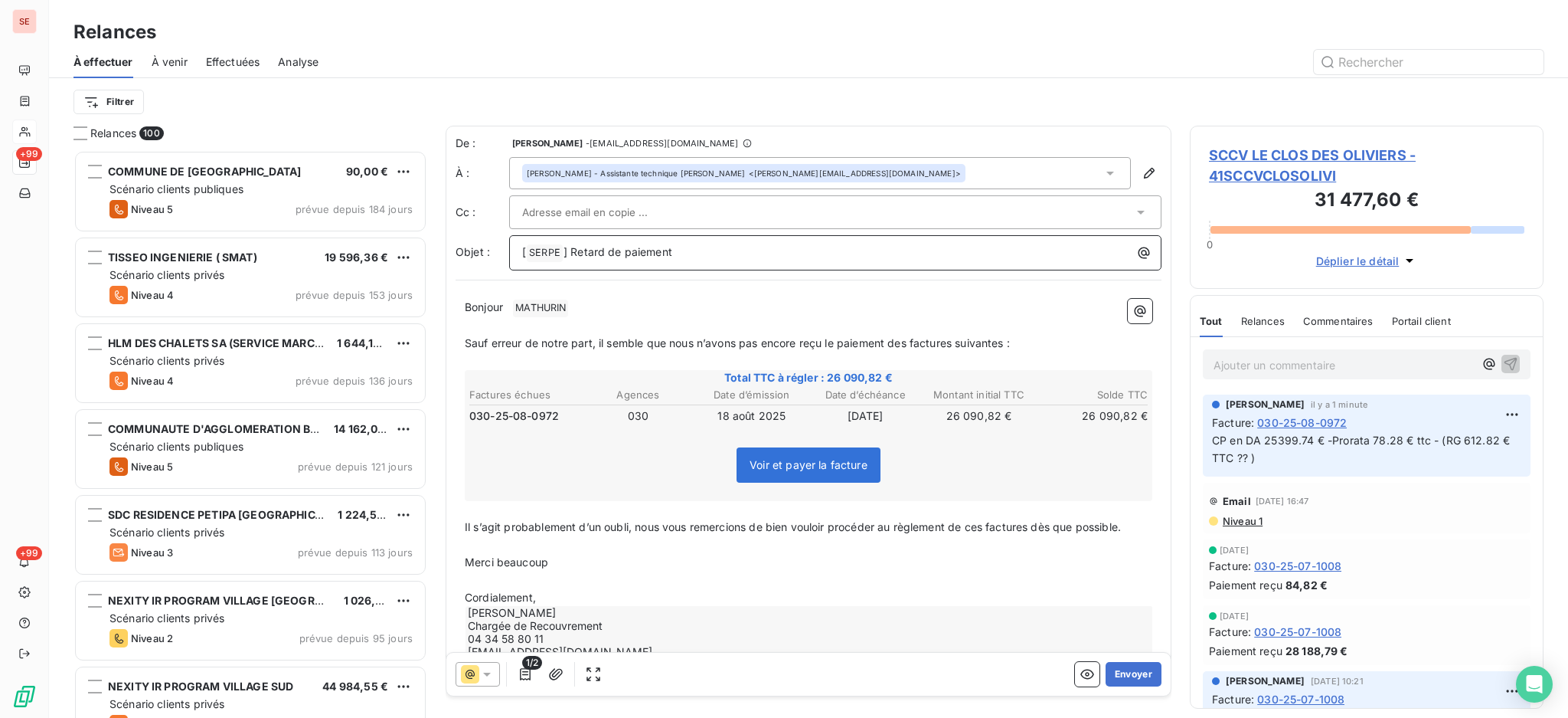
click at [747, 249] on p "[ SERPE ﻿ ] Retard de paiement" at bounding box center [839, 252] width 634 height 18
click at [560, 307] on span "[PERSON_NAME] ﻿" at bounding box center [540, 308] width 55 height 17
click at [1102, 175] on icon at bounding box center [1110, 173] width 16 height 16
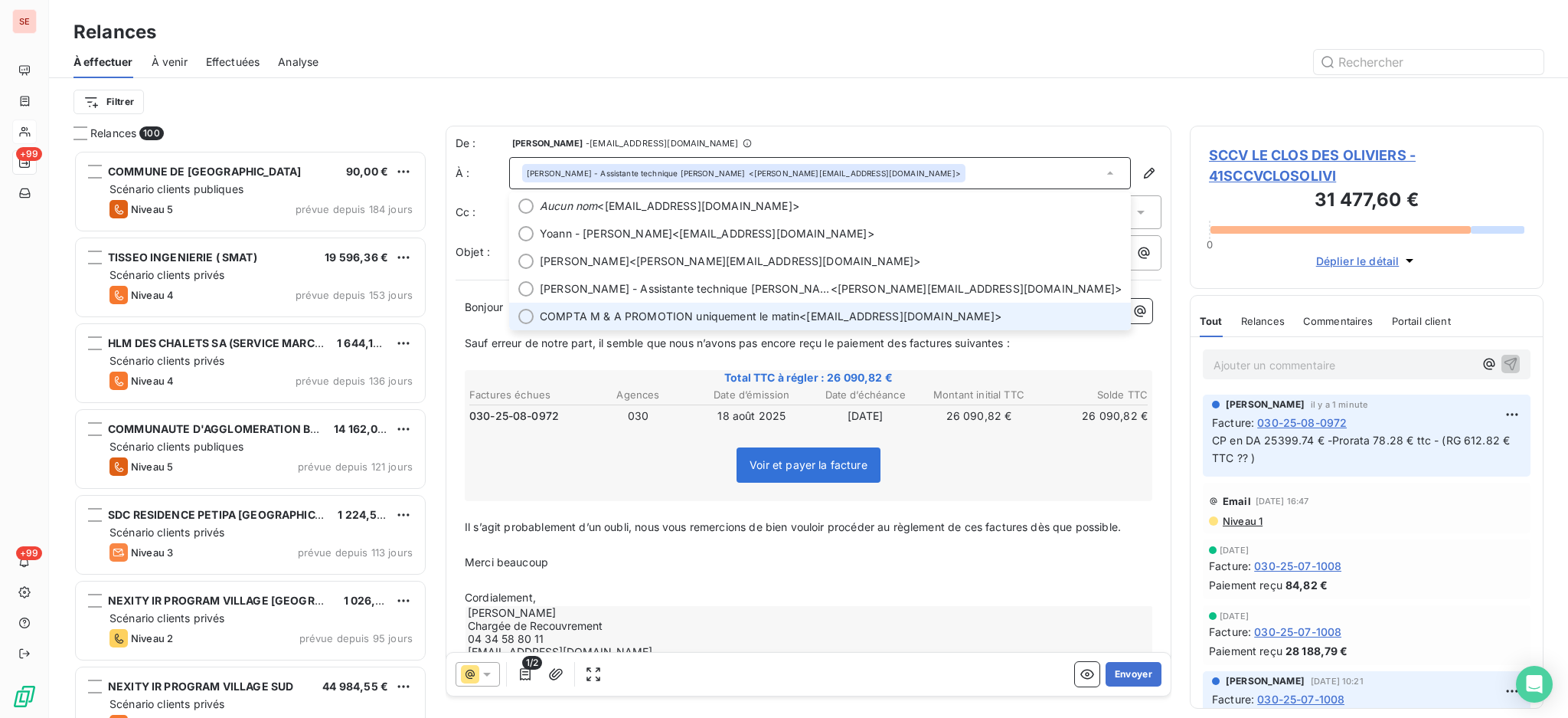
click at [786, 319] on span "COMPTA M & A PROMOTION uniquement le matin" at bounding box center [669, 317] width 259 height 16
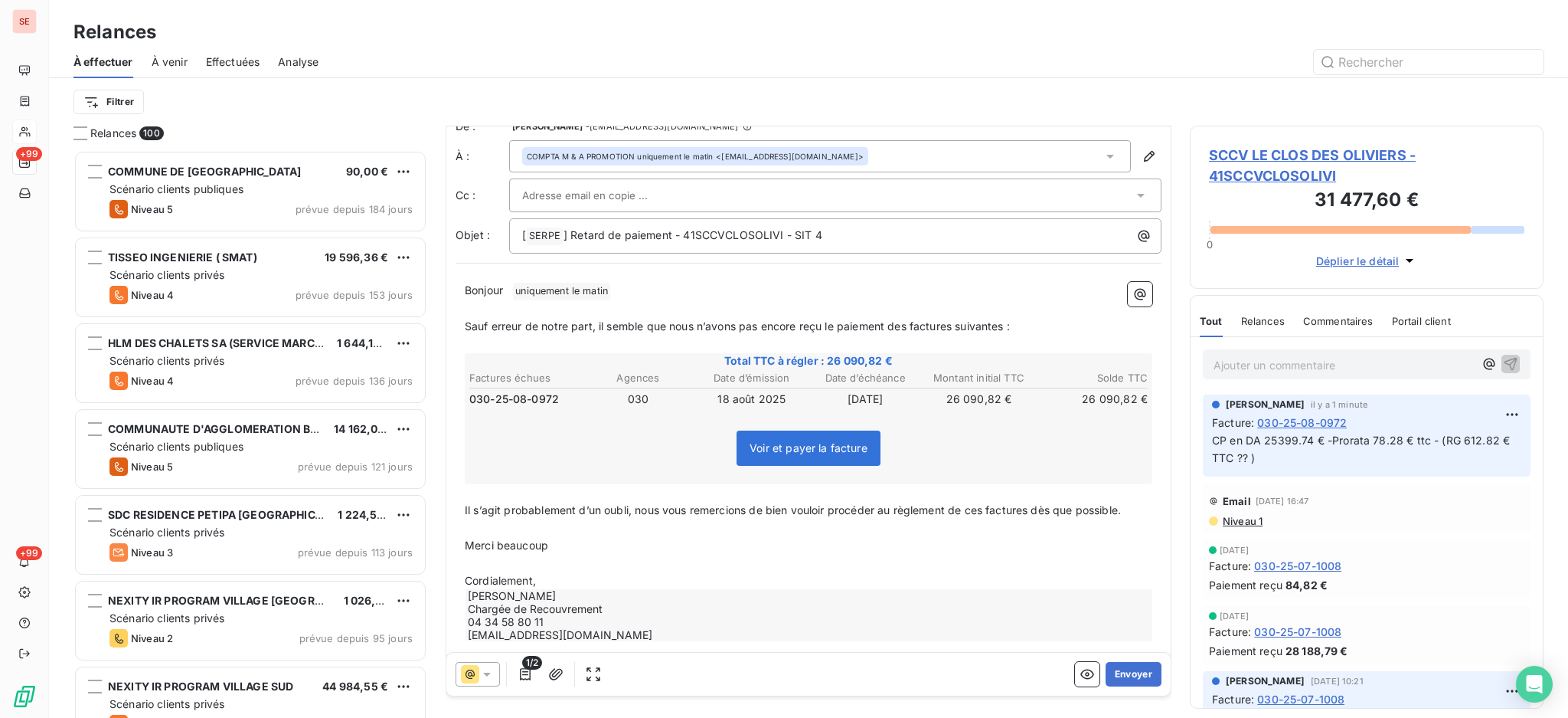
scroll to position [34, 0]
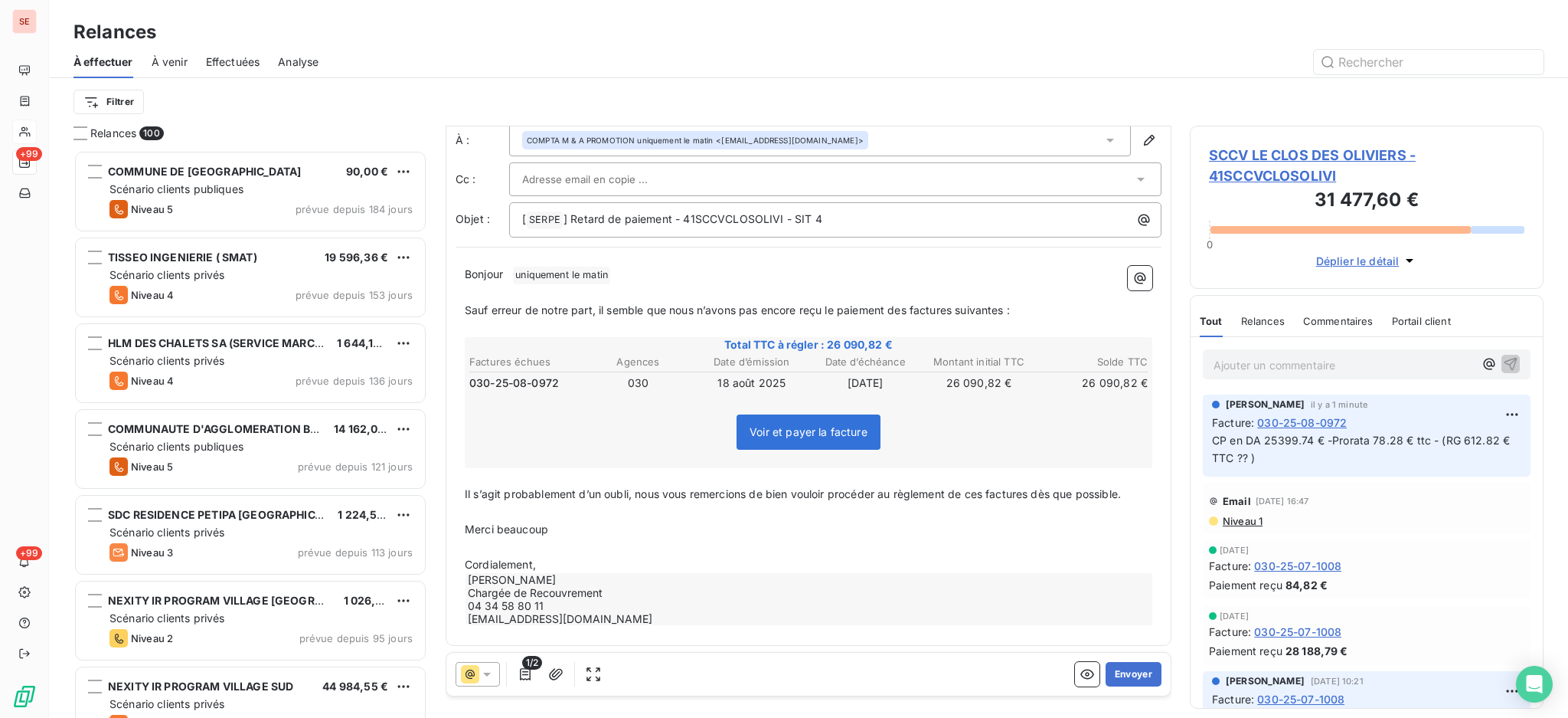
click at [549, 550] on p "﻿" at bounding box center [808, 547] width 687 height 17
click at [543, 557] on p "Cordialement," at bounding box center [808, 565] width 687 height 17
drag, startPoint x: 578, startPoint y: 525, endPoint x: 480, endPoint y: 513, distance: 98.7
click at [480, 513] on div "Bonjour ﻿ uniquement le matin ﻿ ﻿ ﻿ Sauf erreur de notre part, il semble que no…" at bounding box center [808, 454] width 687 height 379
click at [546, 270] on span "uniquement le matin ﻿" at bounding box center [562, 275] width 97 height 17
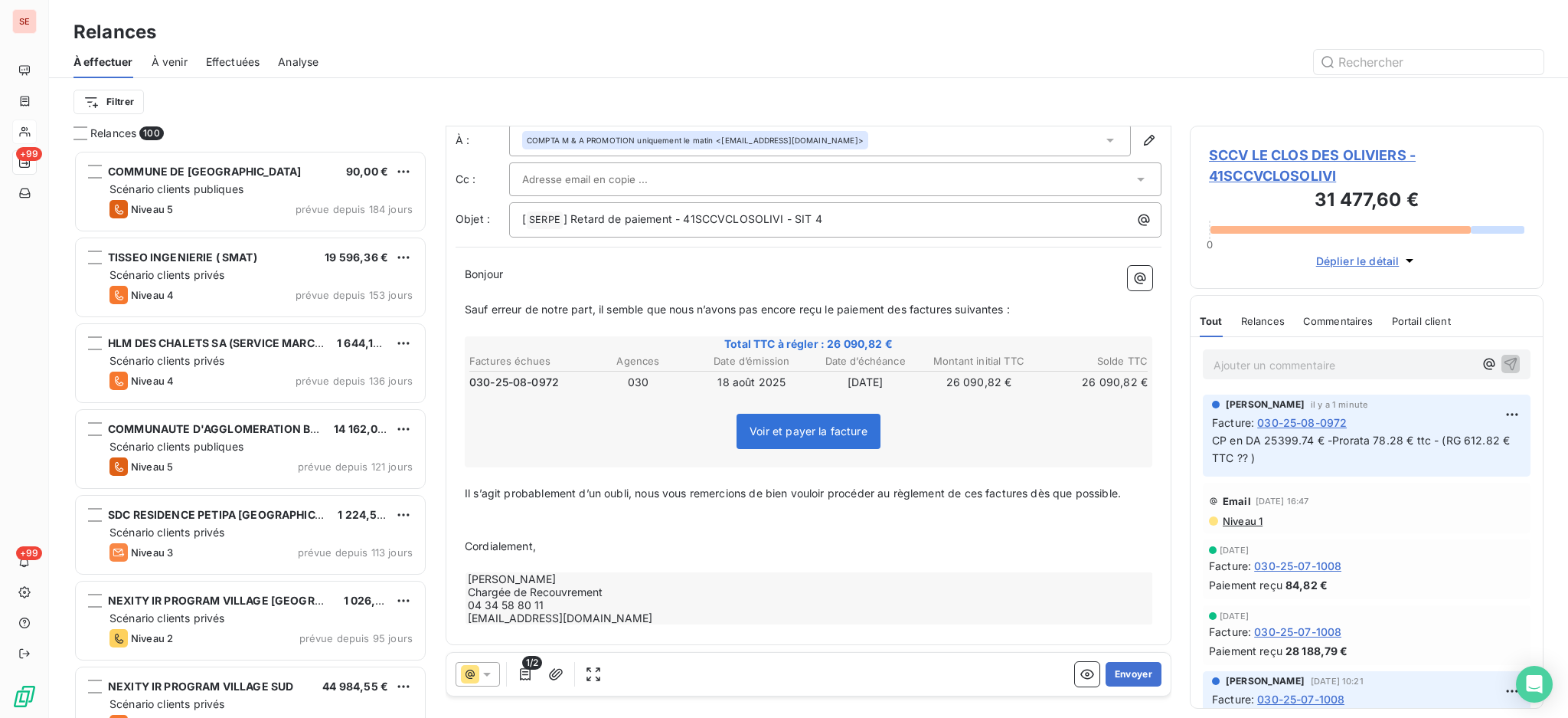
scroll to position [33, 0]
click at [1106, 680] on button "Envoyer" at bounding box center [1134, 674] width 56 height 24
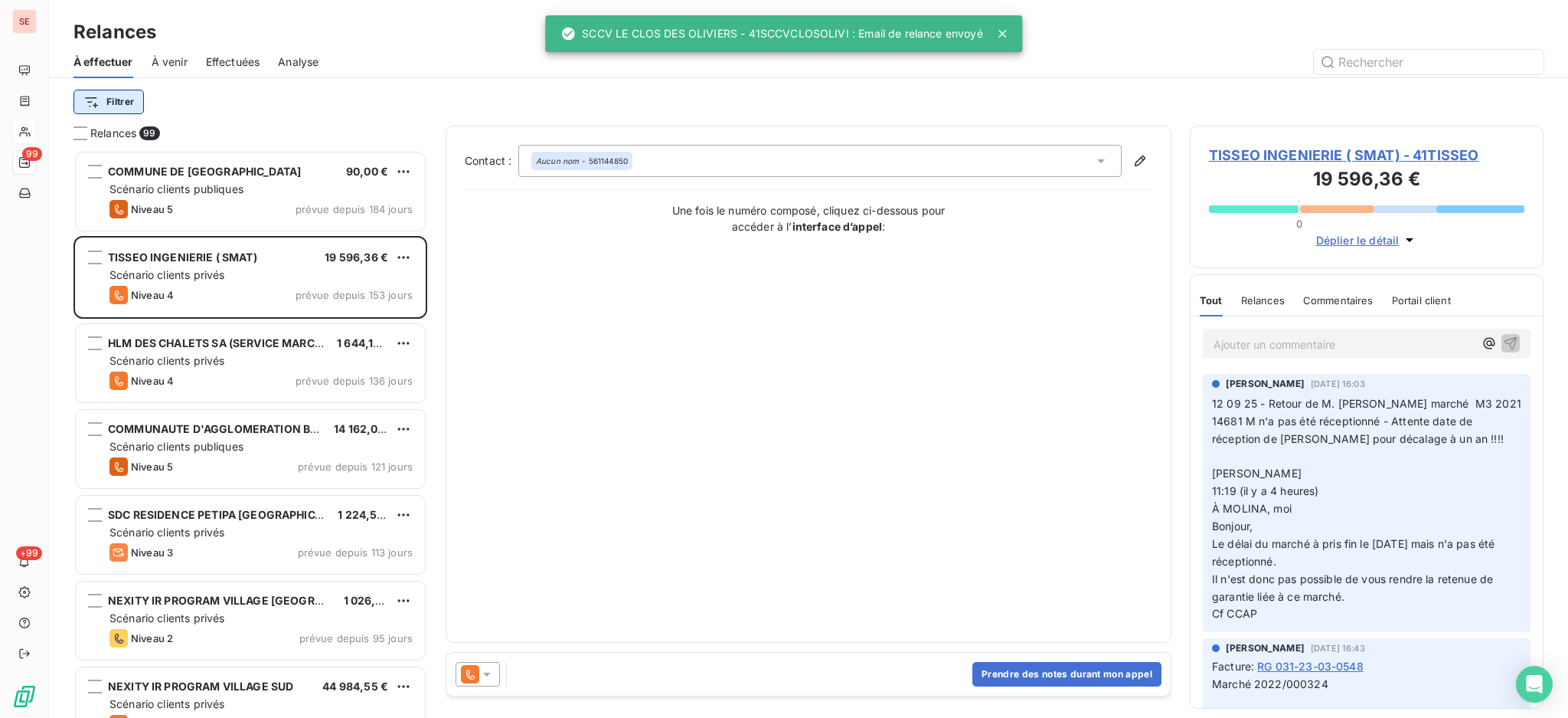
click at [117, 102] on html "SE 99 +99 Relances À effectuer À venir Effectuées Analyse Filtrer Relances 99 C…" at bounding box center [784, 359] width 1568 height 718
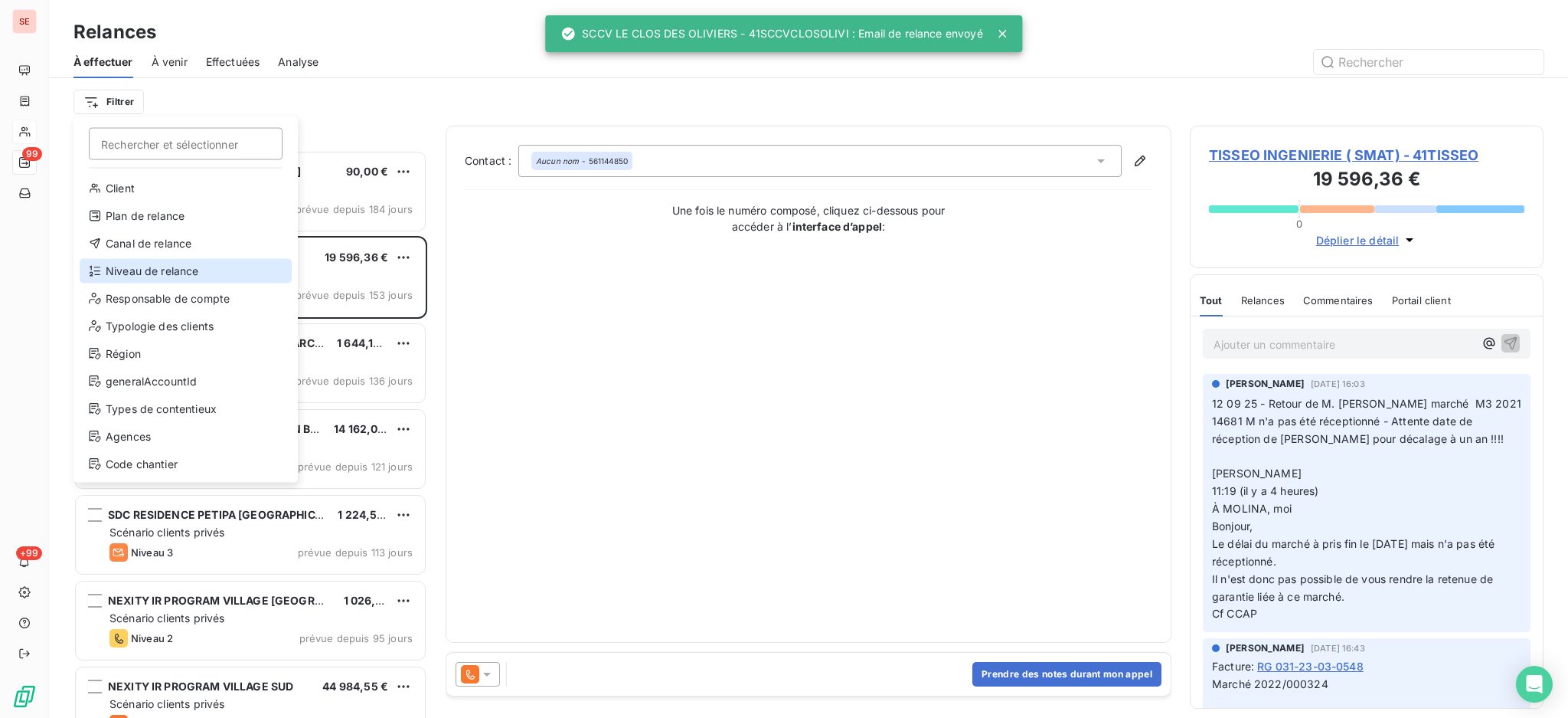
click at [144, 266] on div "Niveau de relance" at bounding box center [186, 271] width 212 height 24
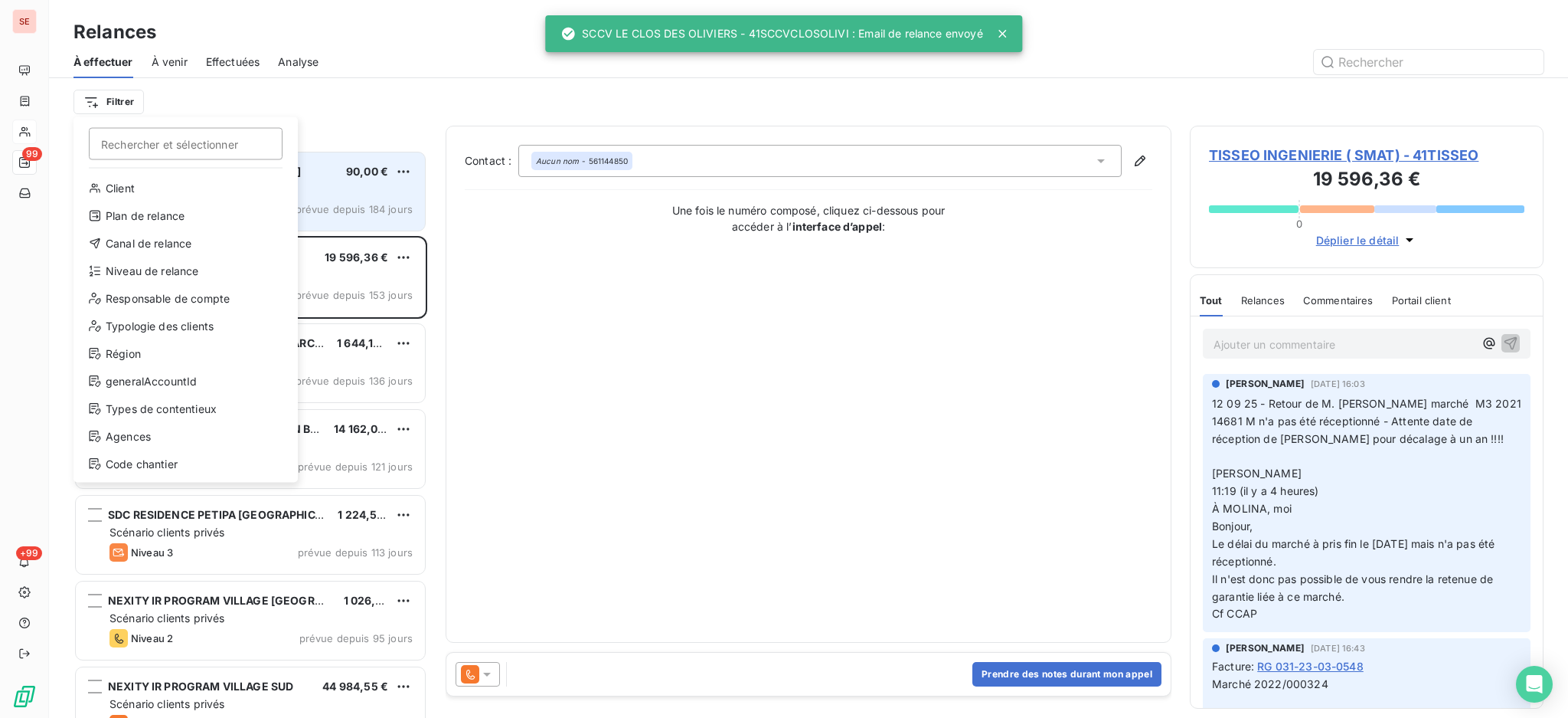
scroll to position [16, 16]
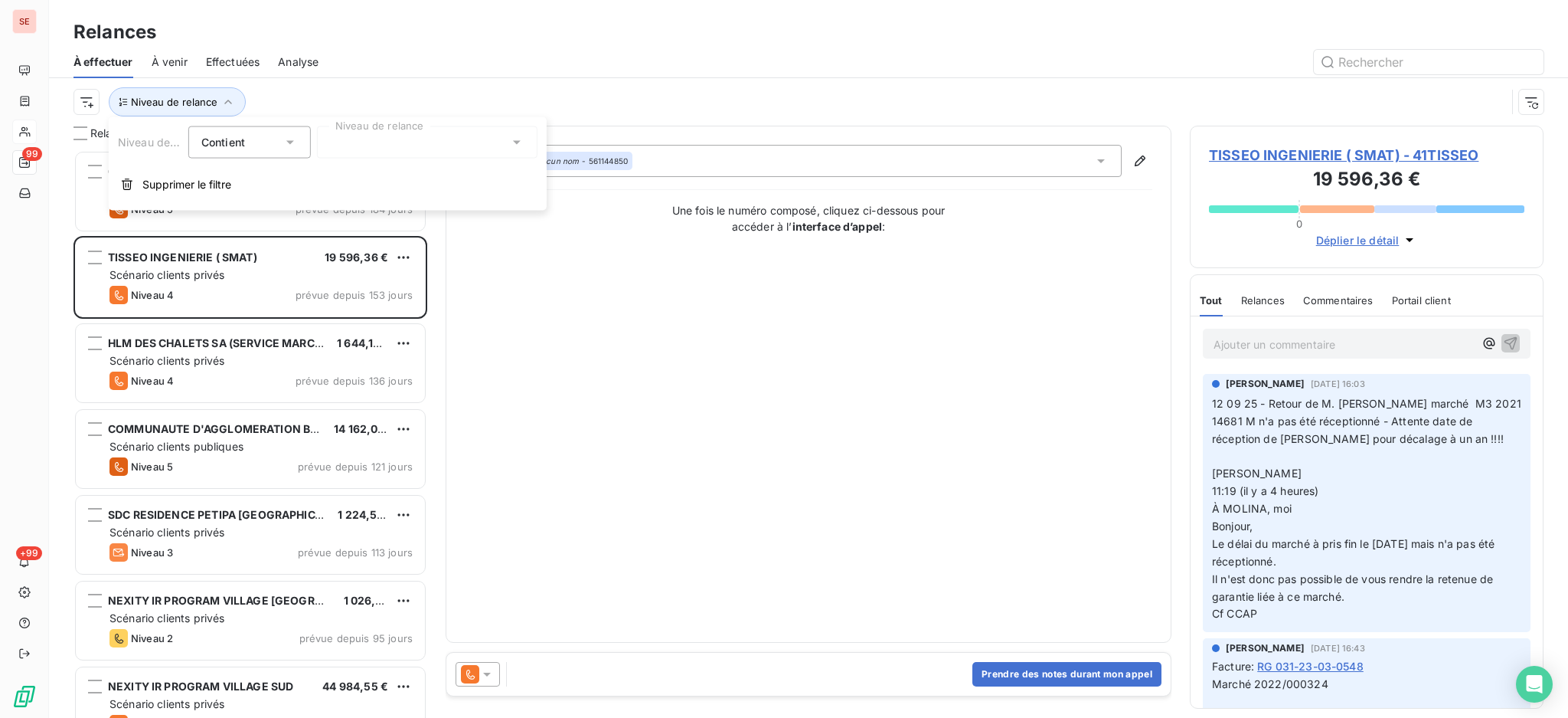
click at [512, 138] on icon at bounding box center [517, 143] width 16 height 16
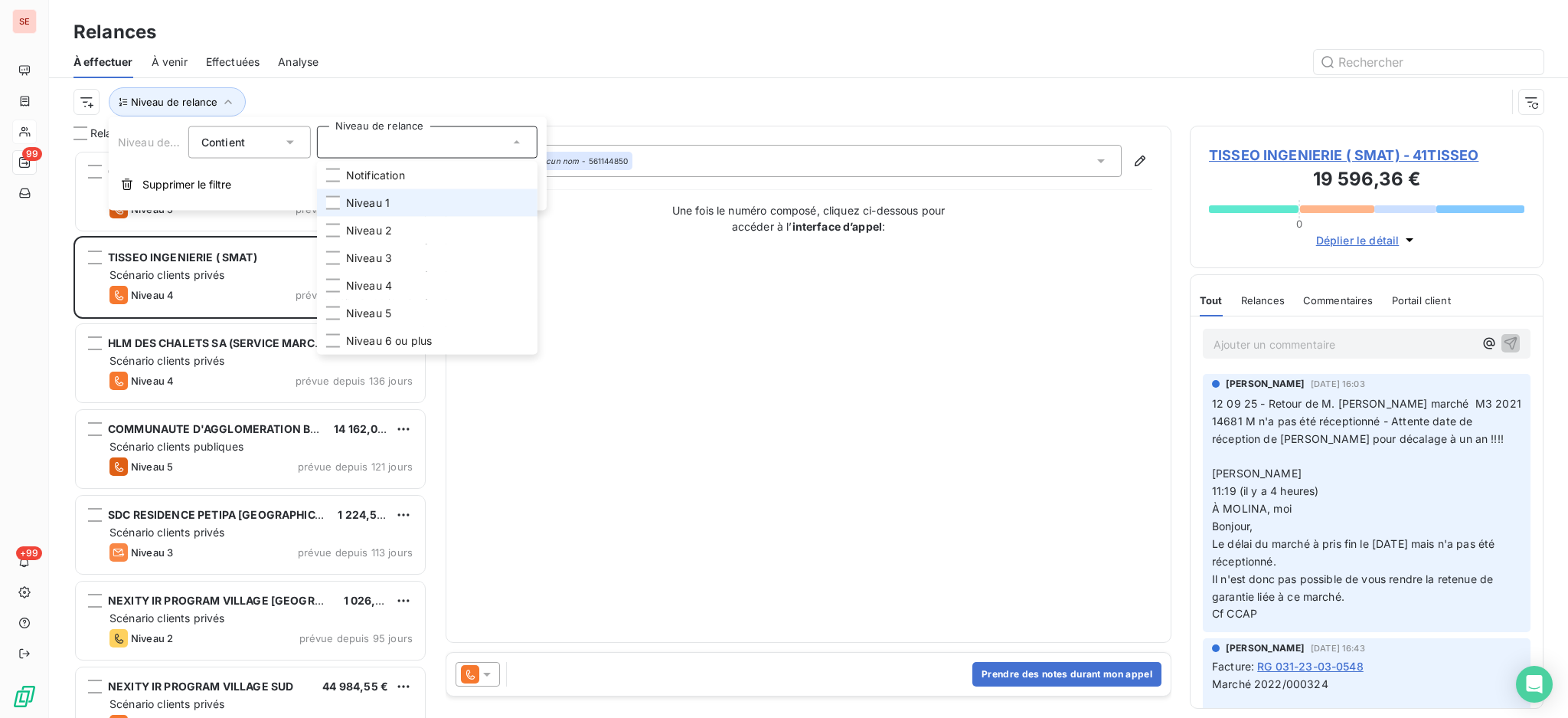
click at [394, 210] on li "Niveau 1" at bounding box center [426, 203] width 220 height 28
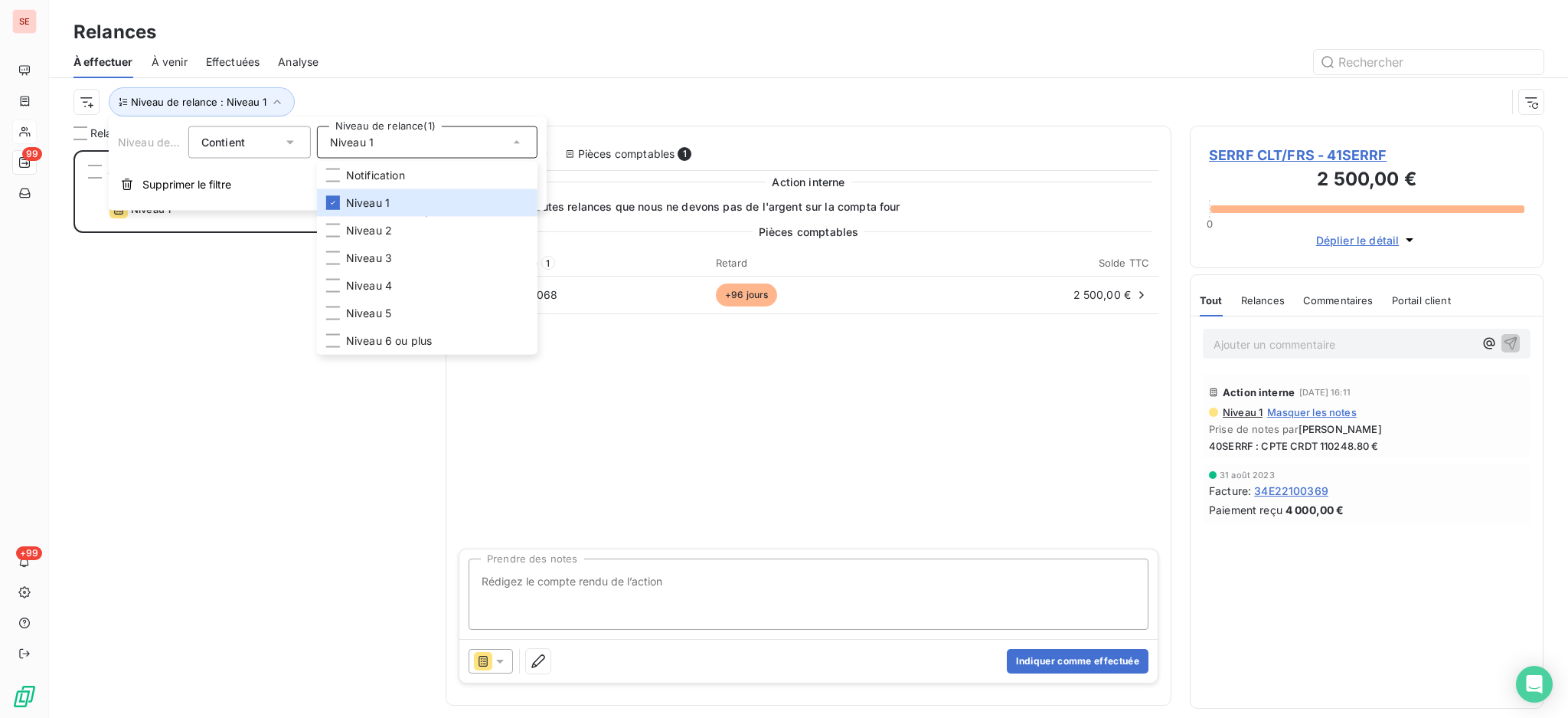
click at [424, 50] on div at bounding box center [940, 62] width 1207 height 24
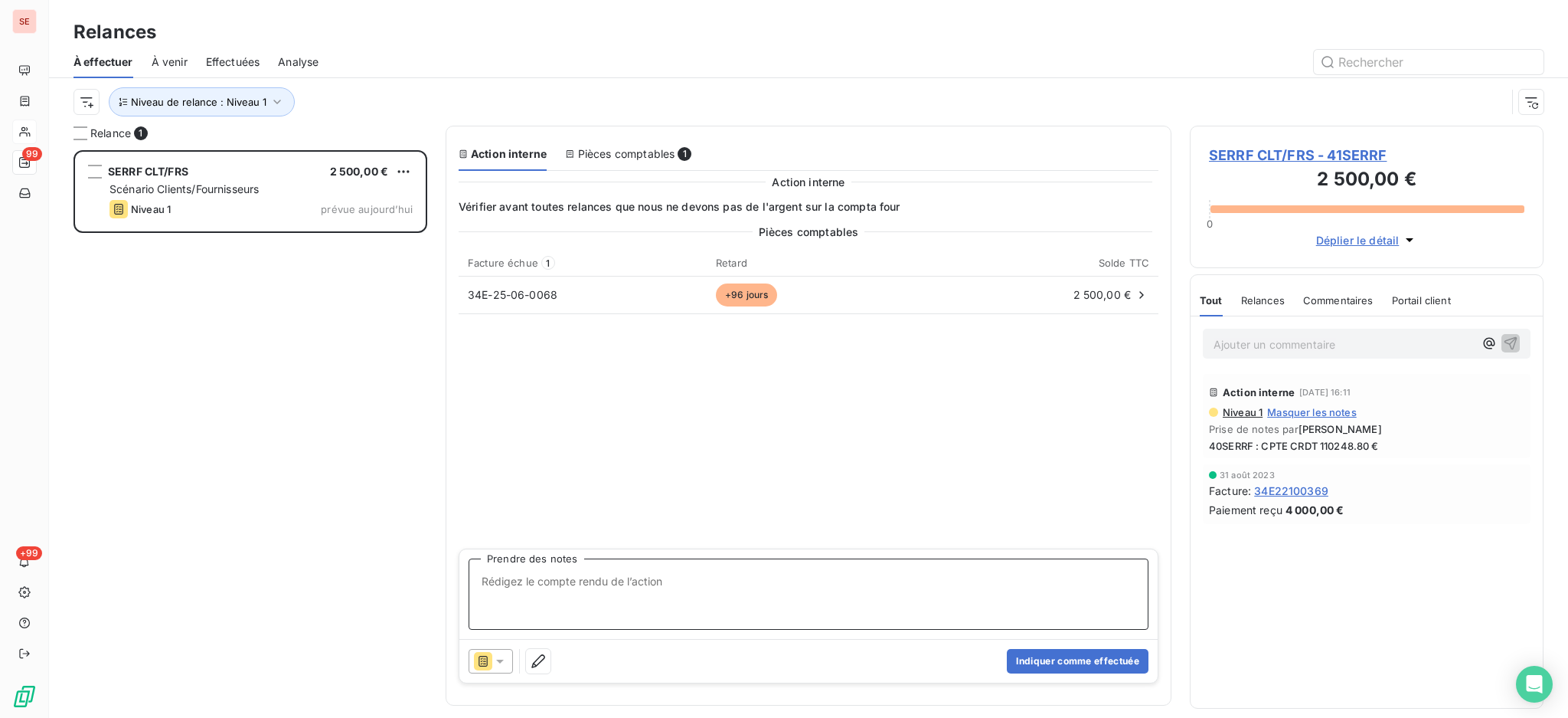
click at [599, 589] on textarea "Prendre des notes" at bounding box center [808, 594] width 680 height 71
type textarea "40SERRF / CPRE CRDT 172488 €"
click at [1093, 661] on button "Indiquer comme effectuée" at bounding box center [1077, 661] width 142 height 24
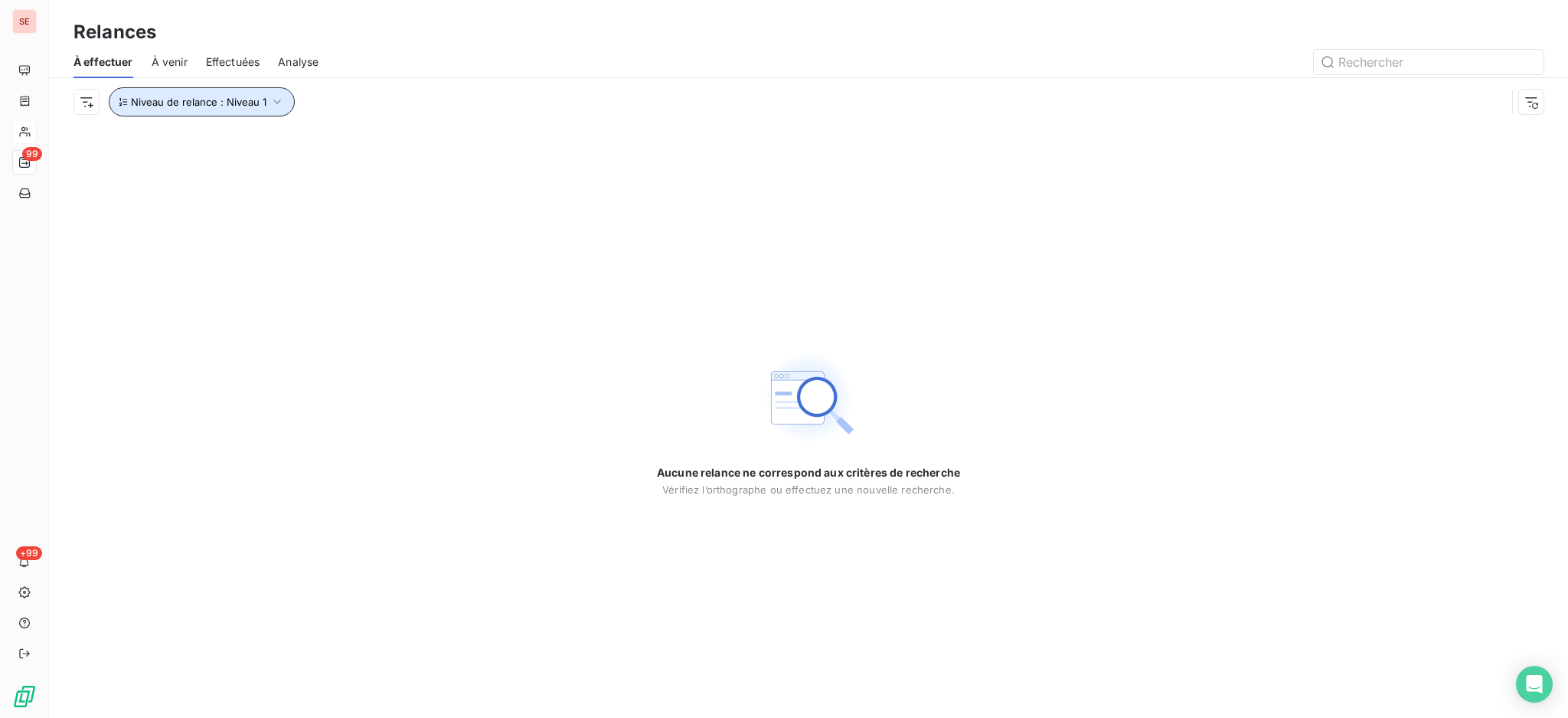
click at [273, 97] on icon "button" at bounding box center [278, 102] width 16 height 16
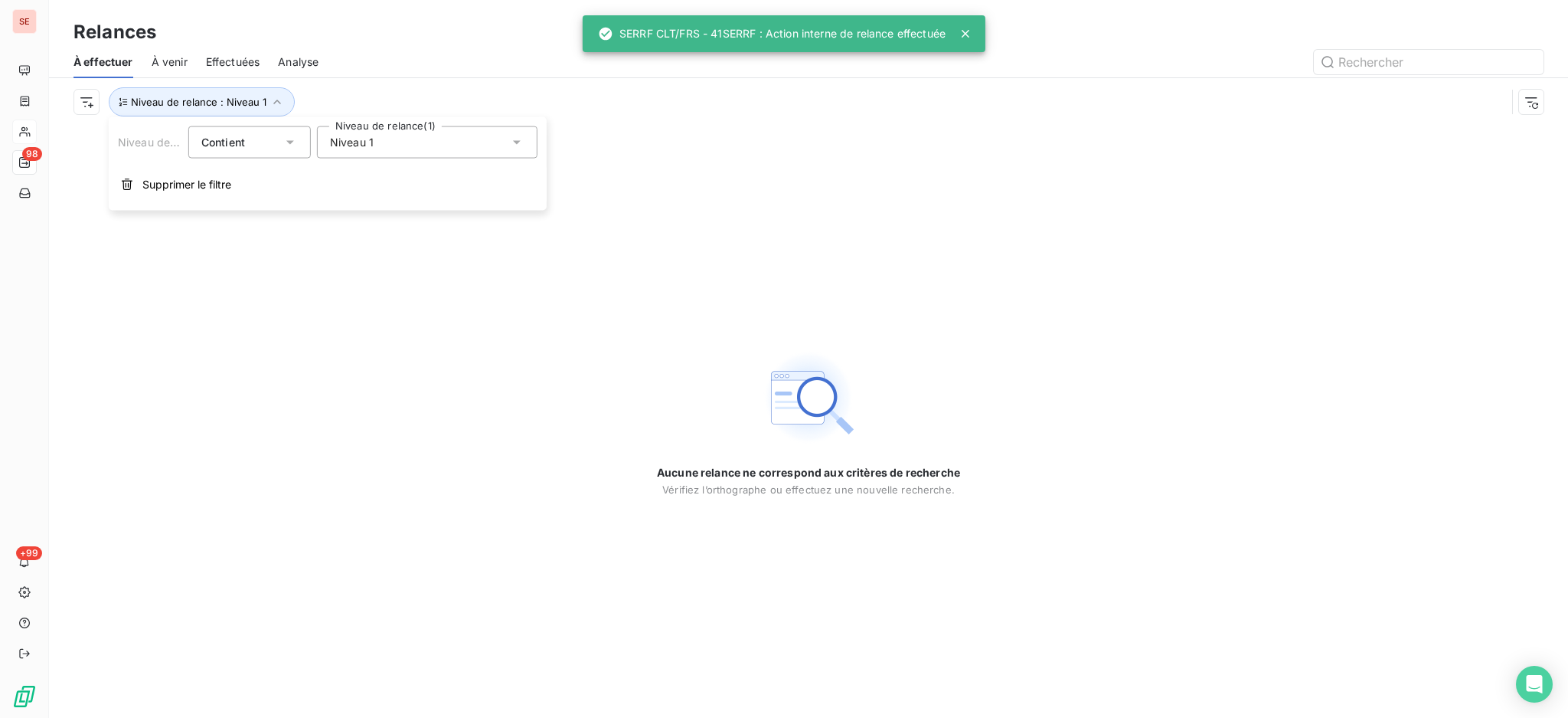
click at [515, 144] on icon at bounding box center [517, 143] width 16 height 16
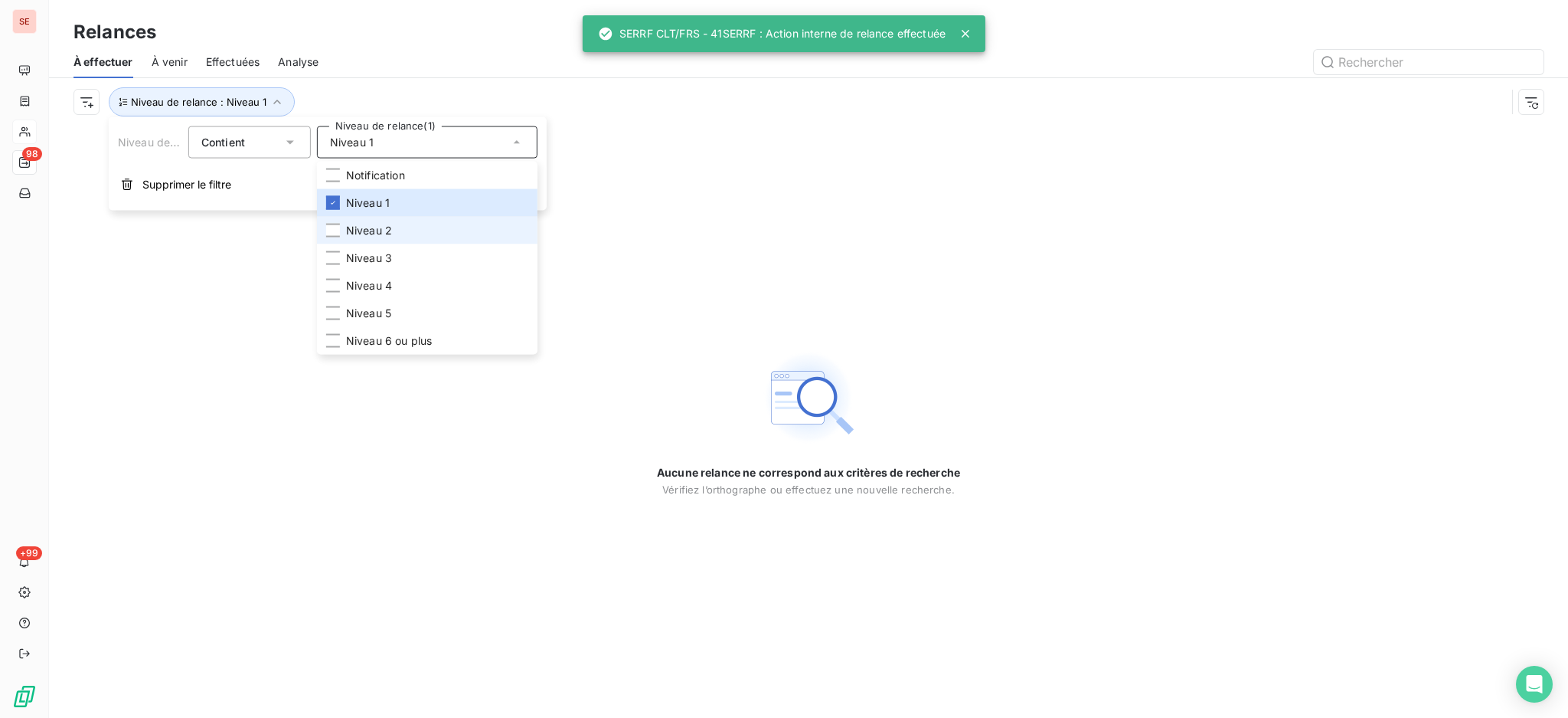
click at [367, 229] on span "Niveau 2" at bounding box center [369, 231] width 46 height 16
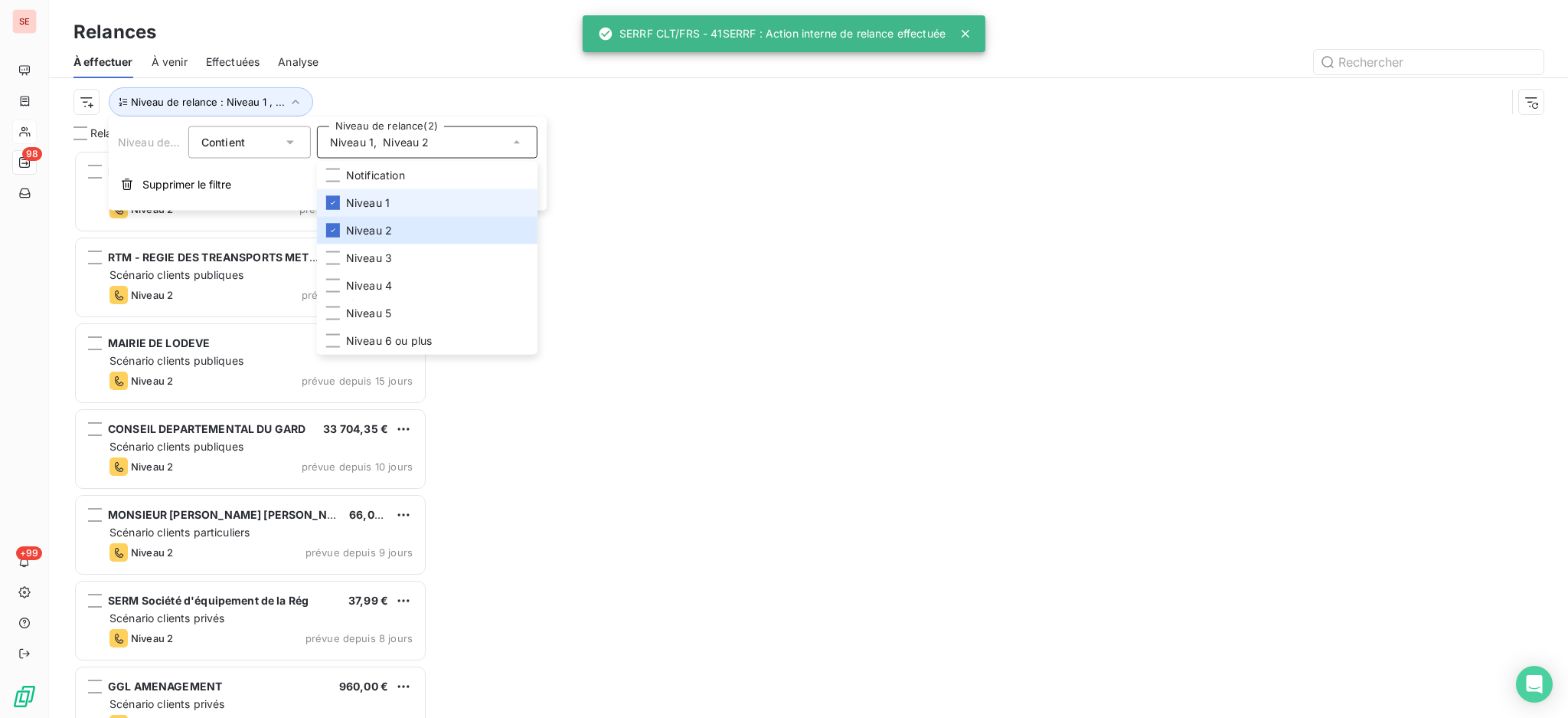
scroll to position [552, 338]
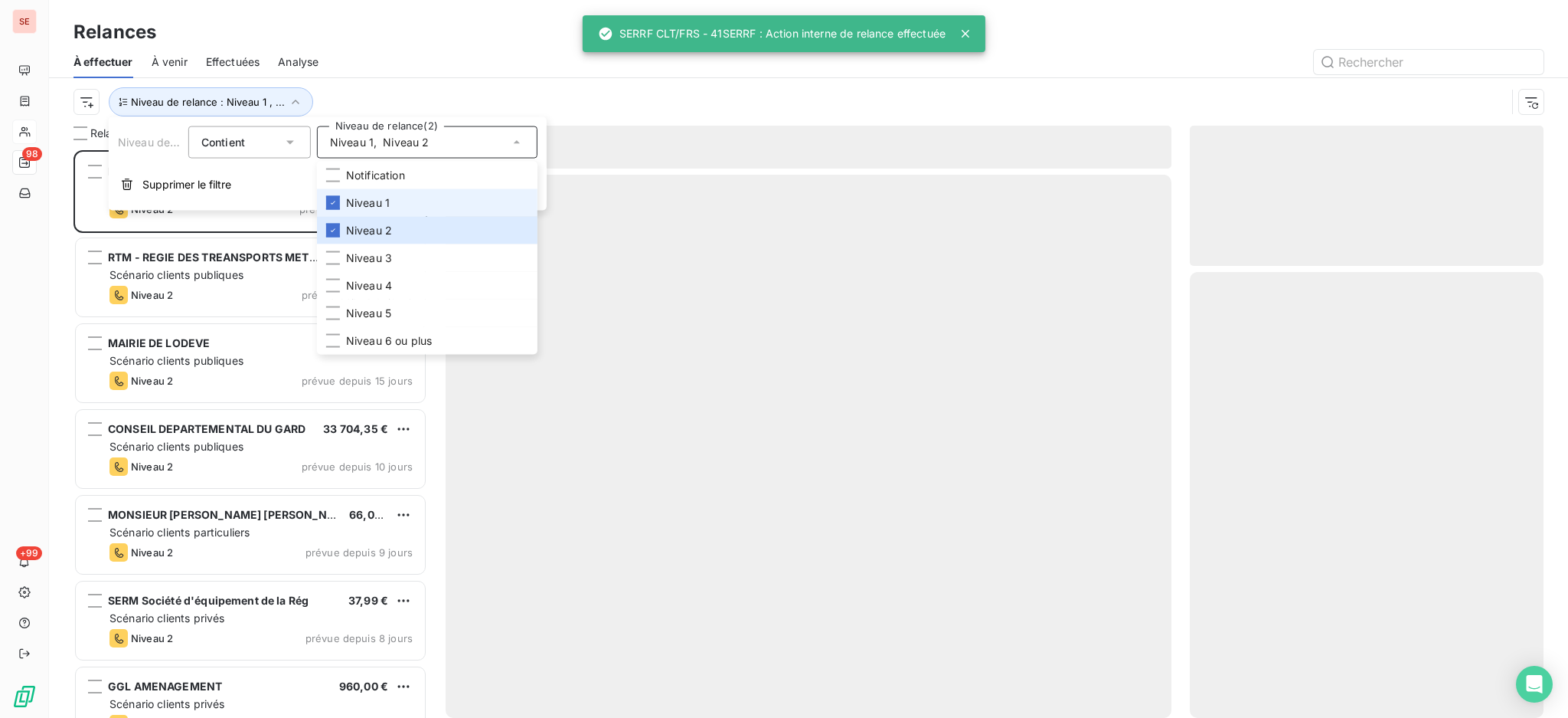
click at [365, 196] on span "Niveau 1" at bounding box center [368, 203] width 44 height 16
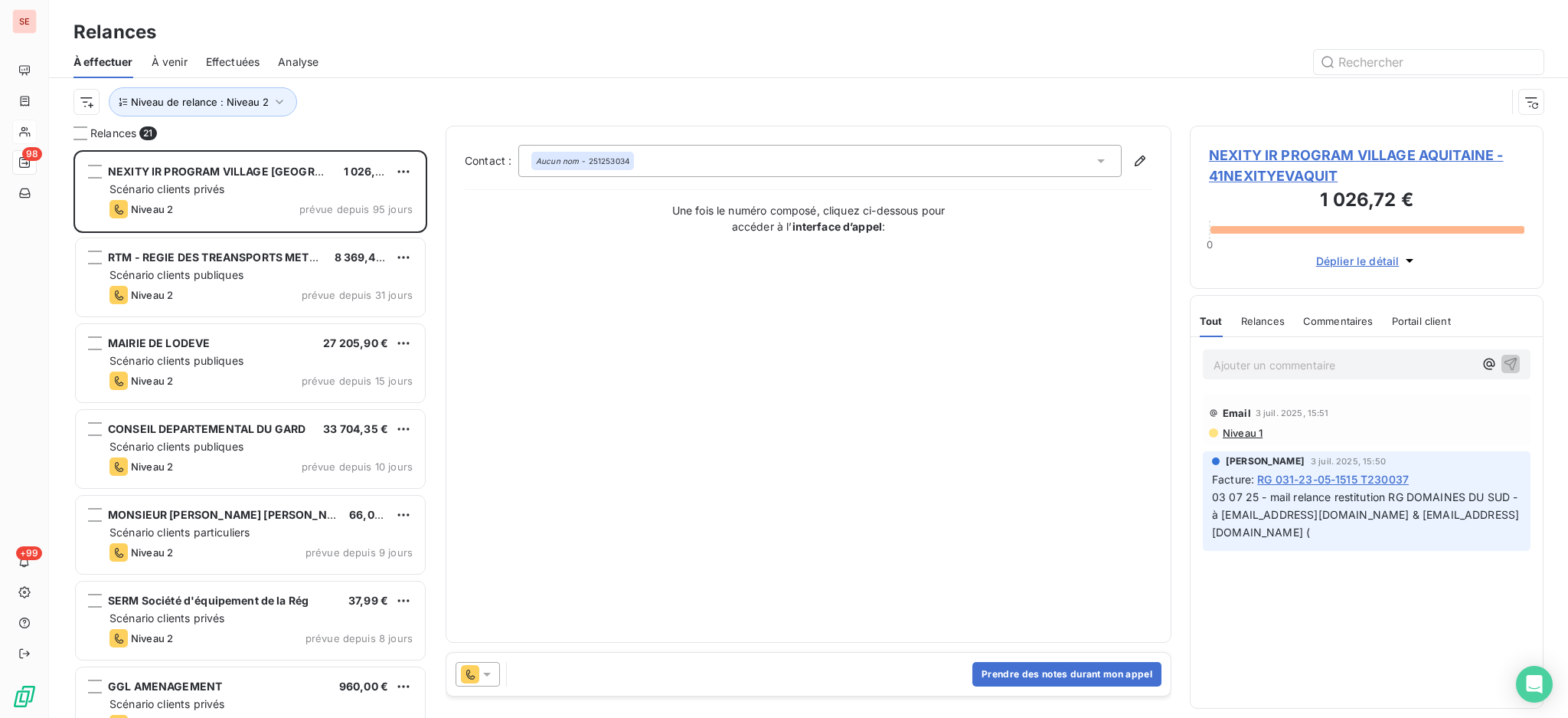
click at [743, 109] on div "Niveau de relance : Niveau 2" at bounding box center [789, 101] width 1432 height 29
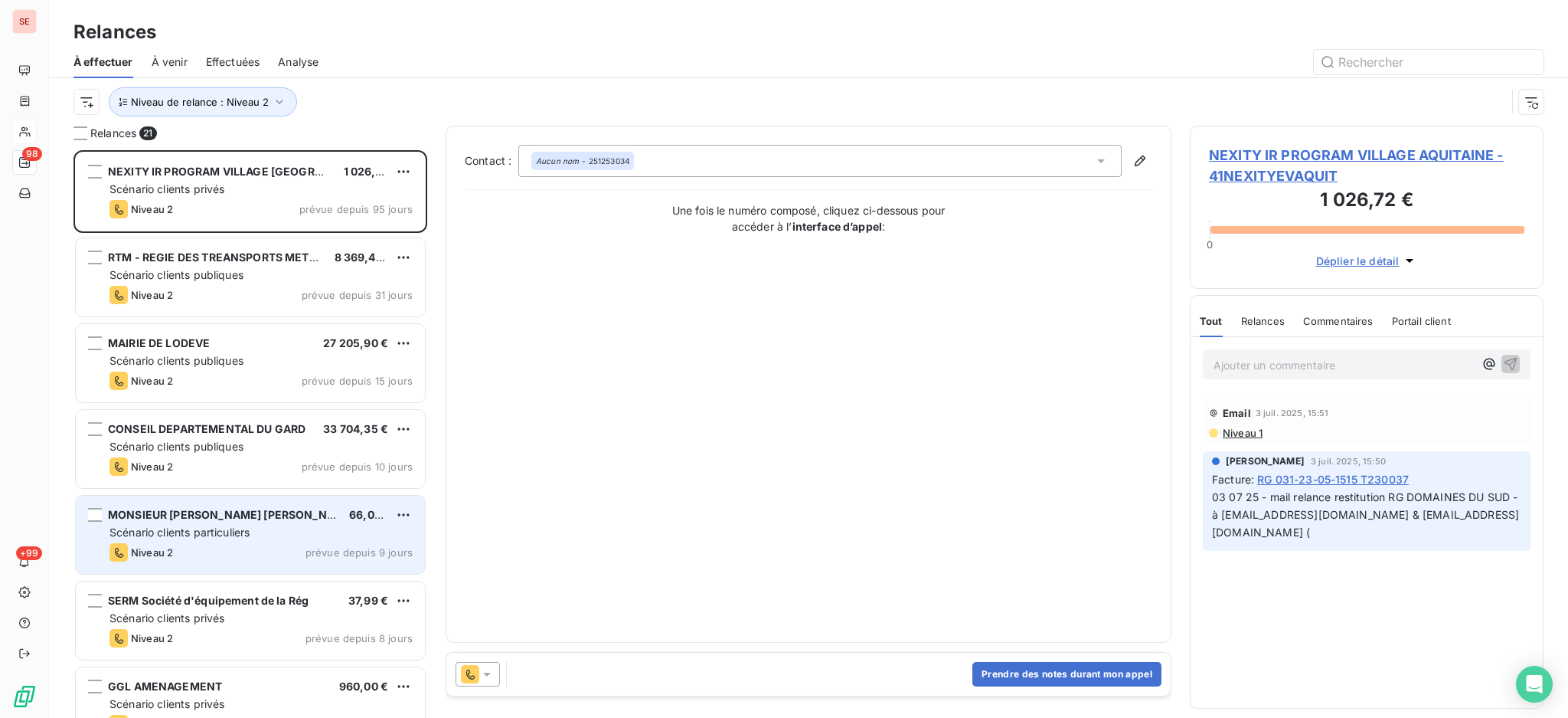
click at [243, 546] on div "Niveau 2 prévue depuis 9 jours" at bounding box center [261, 552] width 303 height 18
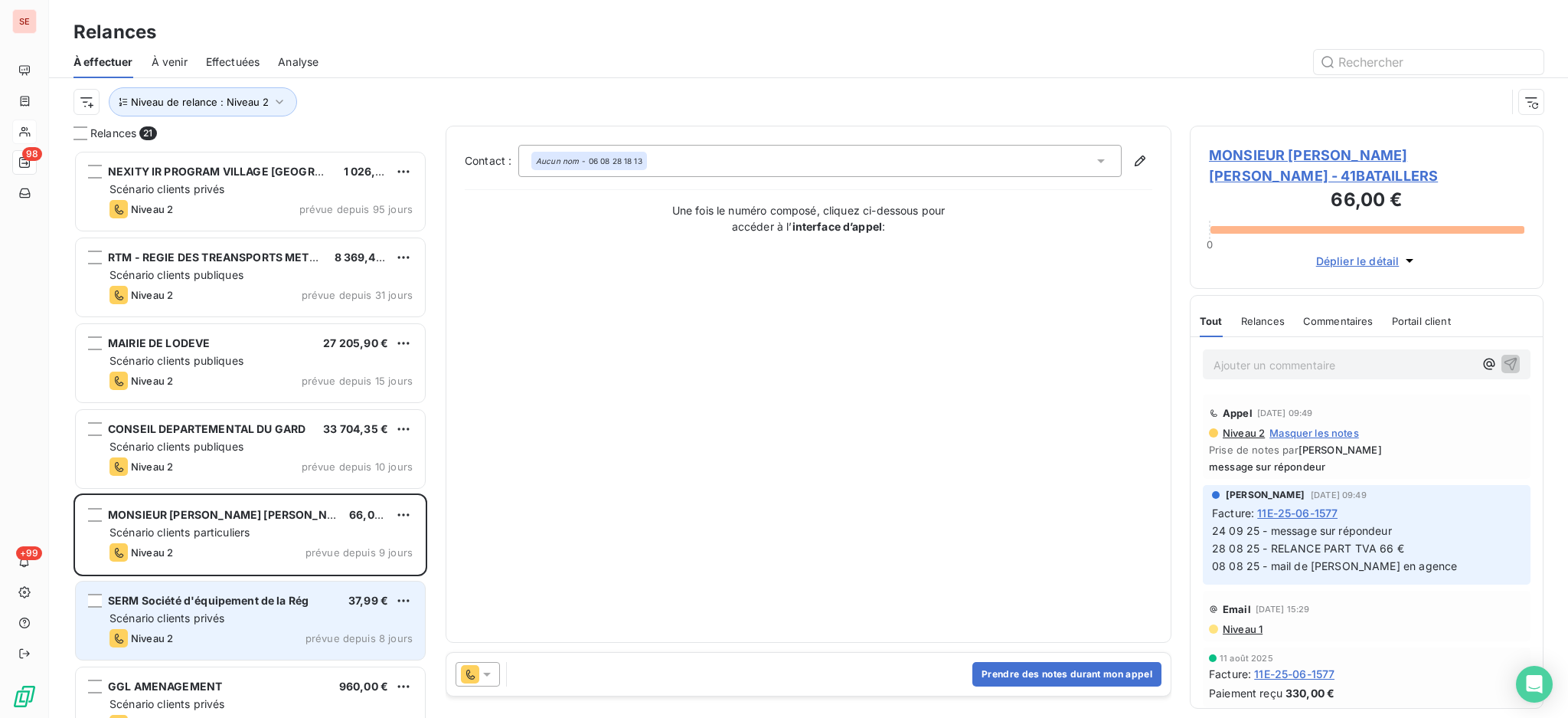
click at [214, 626] on div "SERM Société d'équipement de la Rég 37,99 € Scénario clients privés Niveau 2 pr…" at bounding box center [250, 621] width 349 height 78
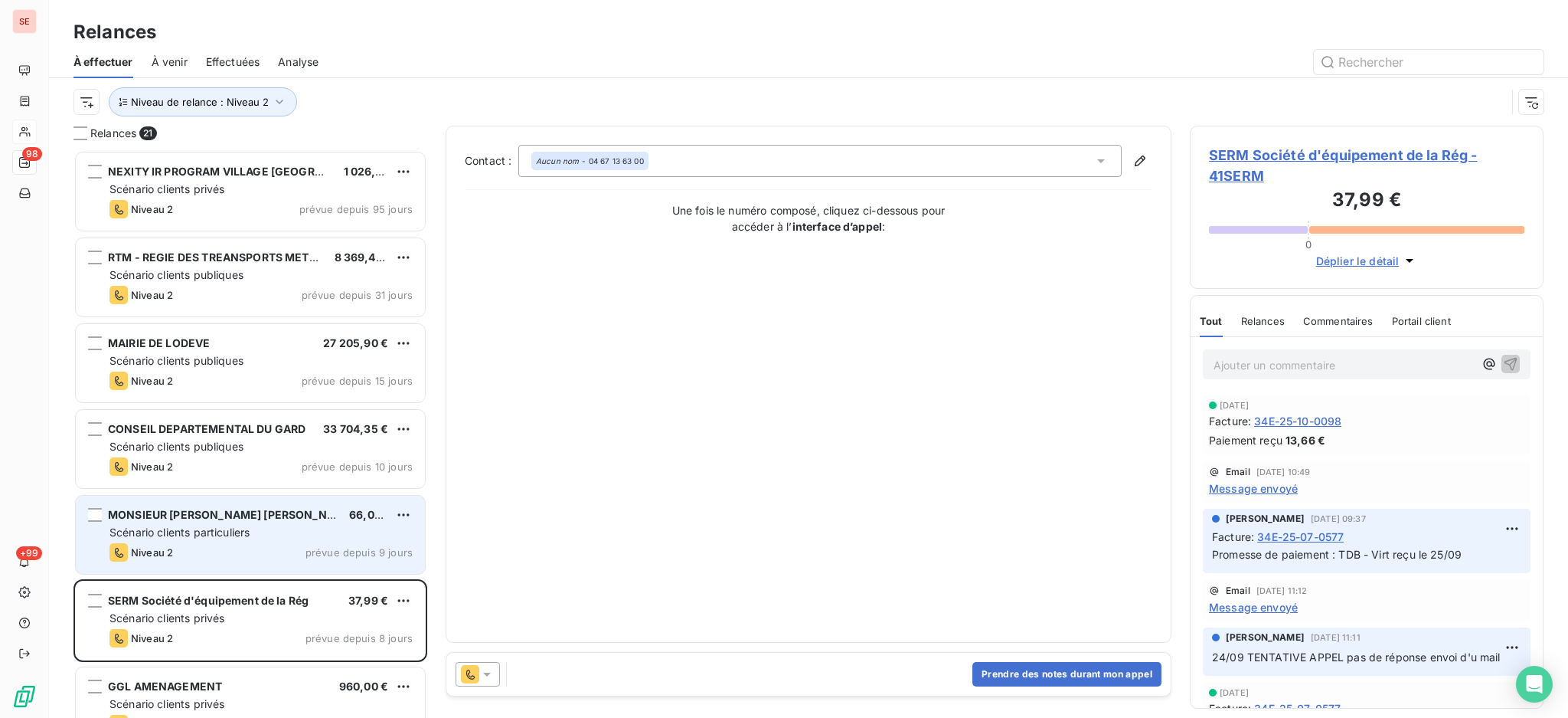
click at [176, 512] on span "MONSIEUR [PERSON_NAME] [PERSON_NAME]" at bounding box center [231, 513] width 247 height 13
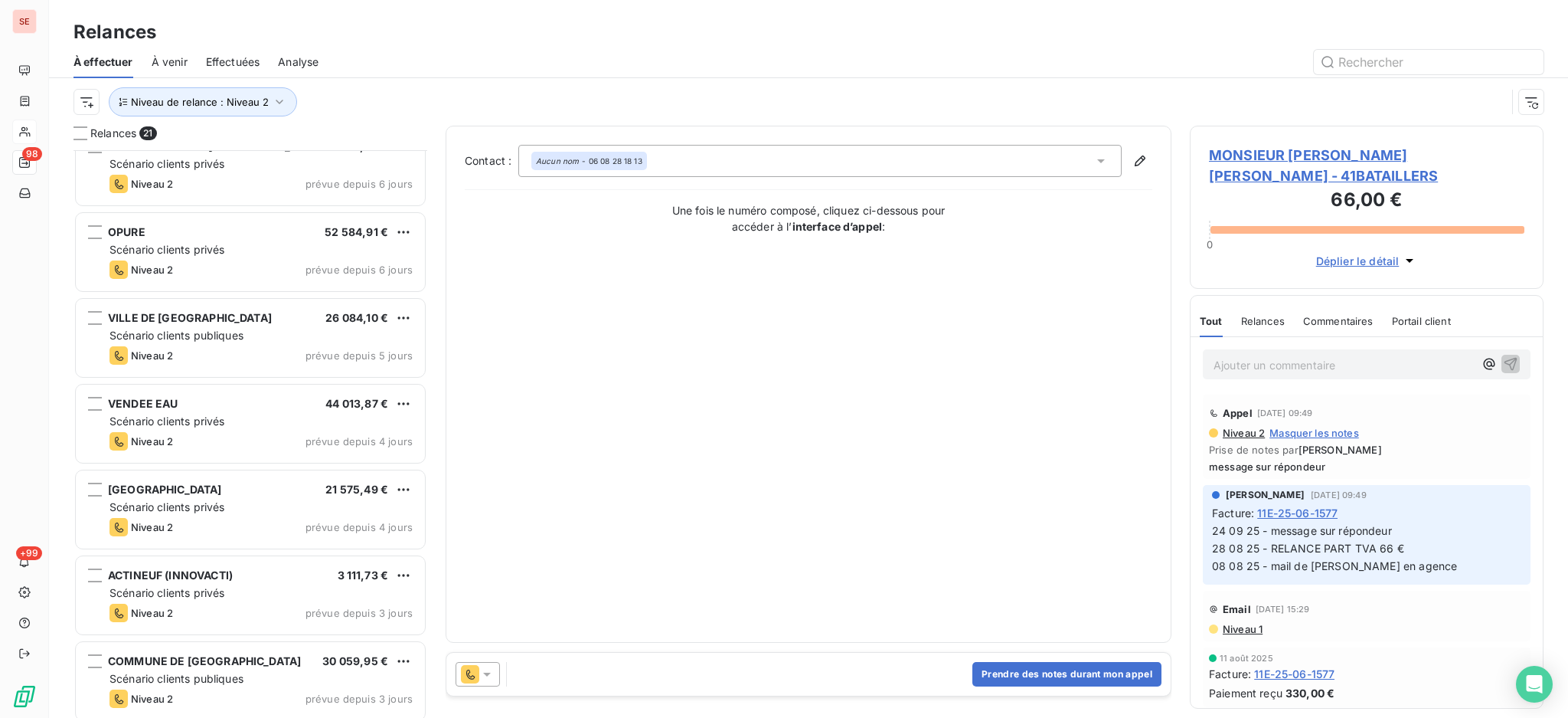
scroll to position [715, 0]
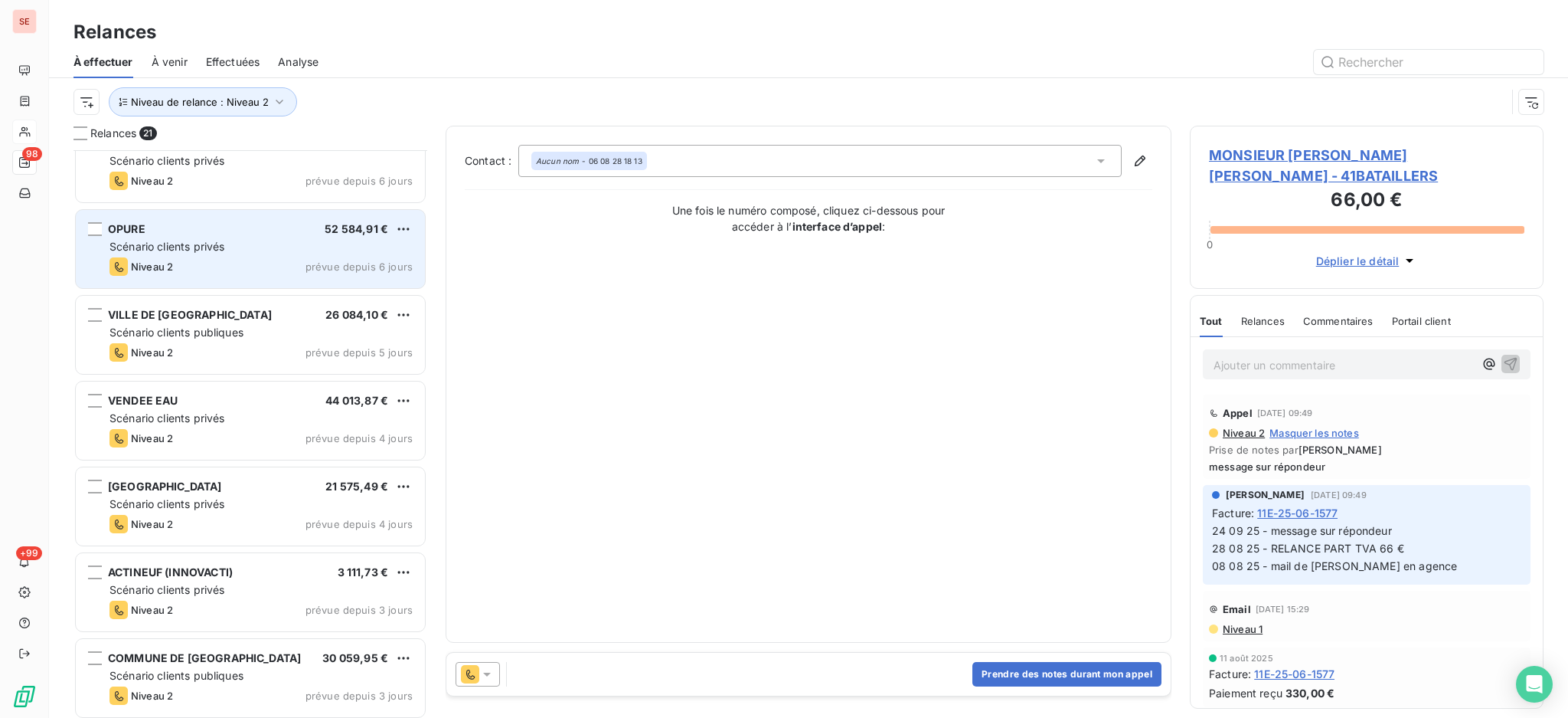
click at [258, 238] on div "OPURE 52 584,91 € Scénario clients privés Niveau 2 prévue depuis 6 jours" at bounding box center [250, 249] width 349 height 78
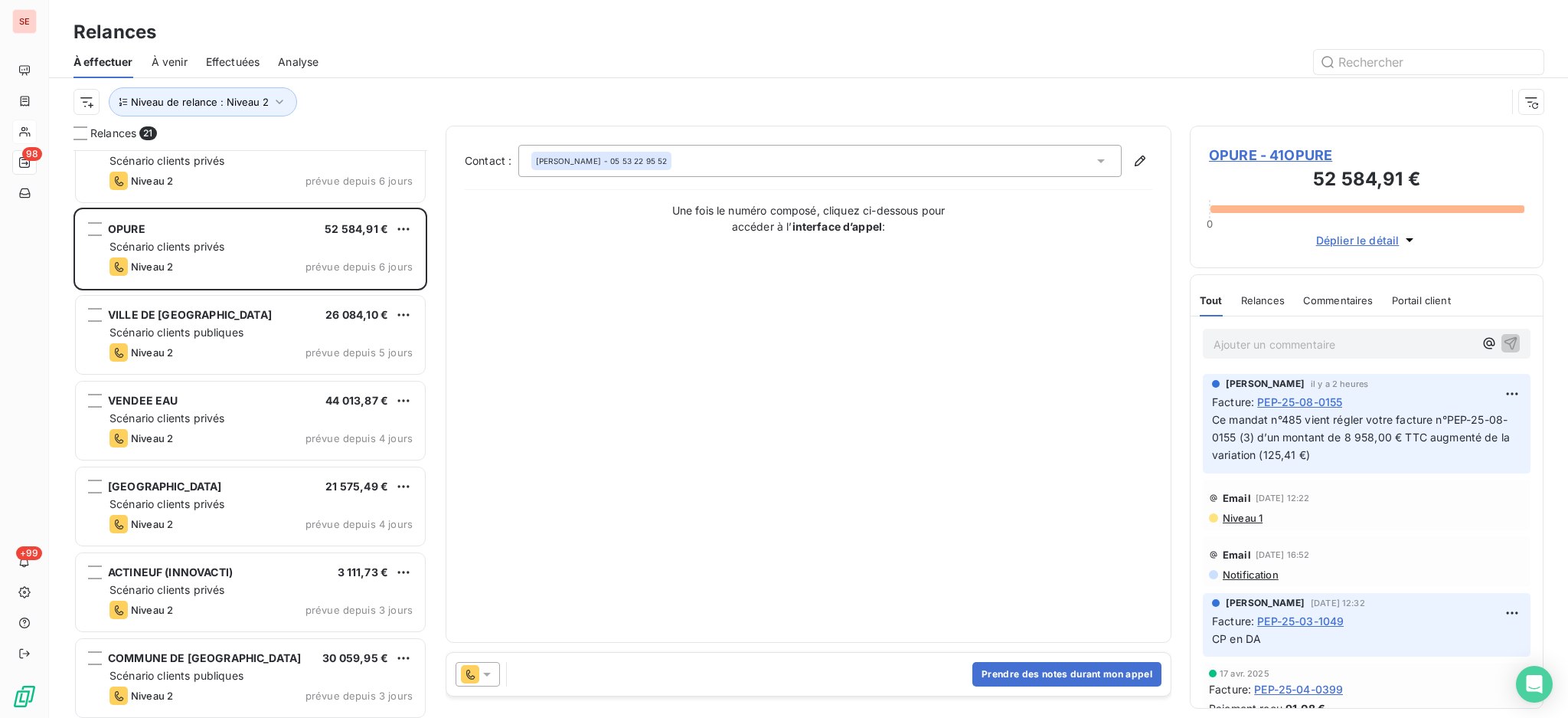
click at [1255, 154] on span "OPURE - 41OPURE" at bounding box center [1367, 155] width 316 height 21
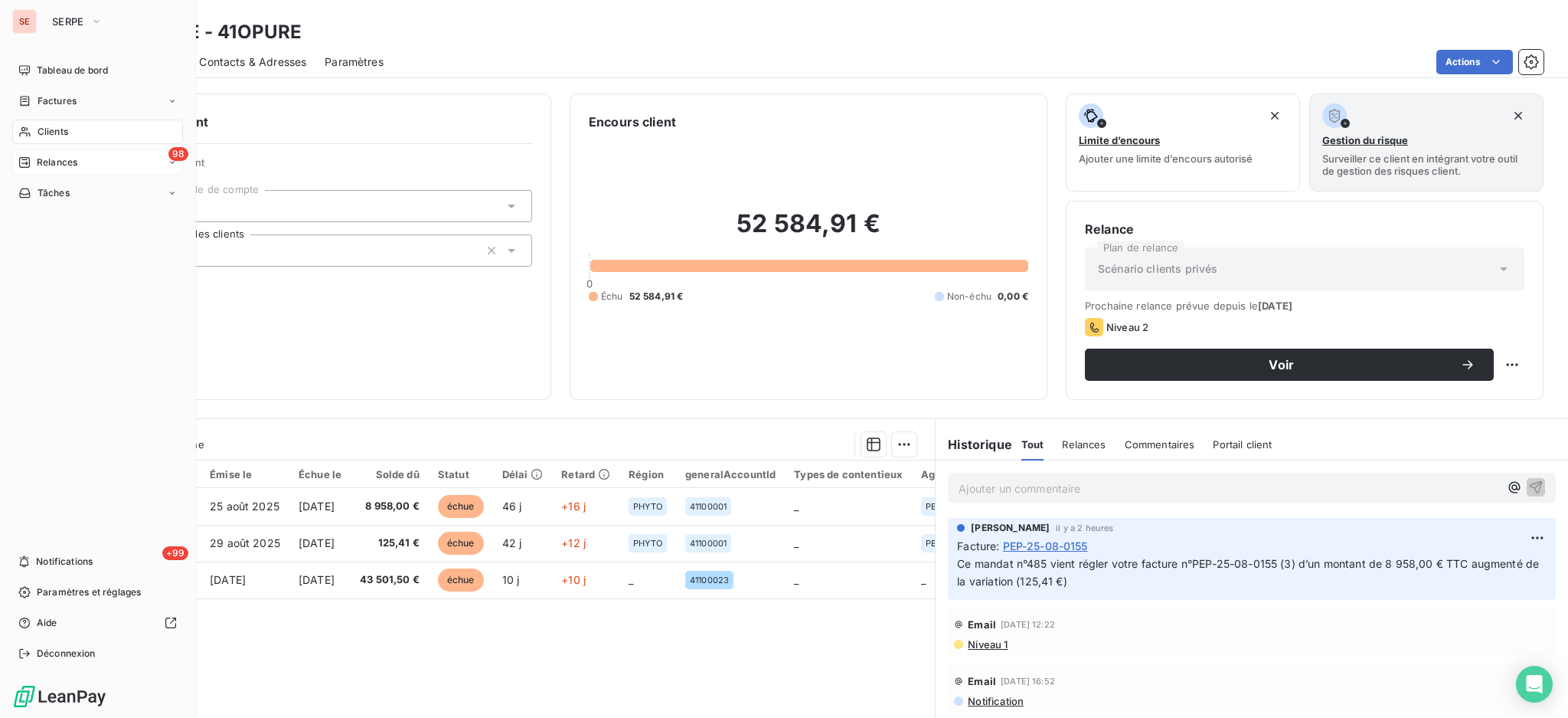
click at [46, 132] on span "Clients" at bounding box center [52, 131] width 30 height 14
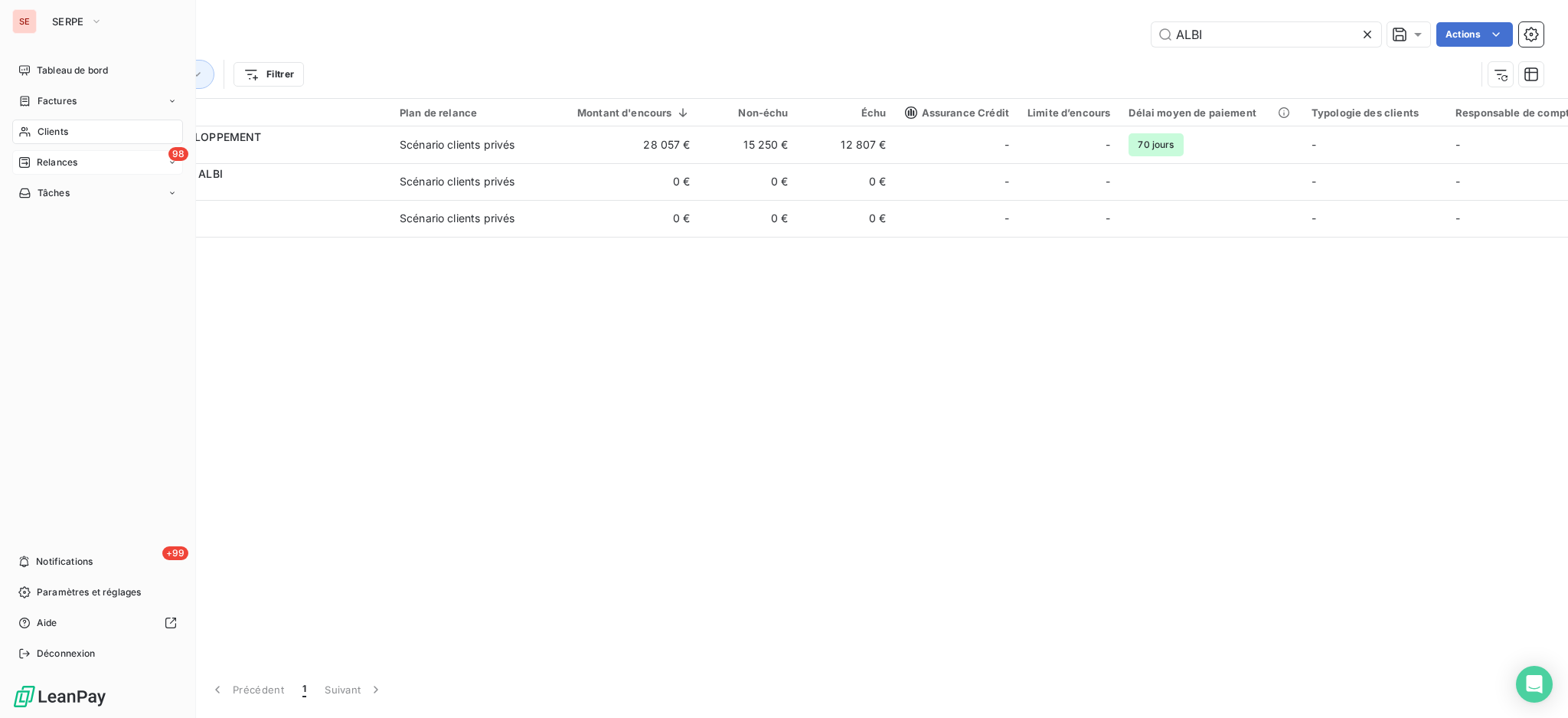
click at [71, 157] on span "Relances" at bounding box center [57, 163] width 41 height 14
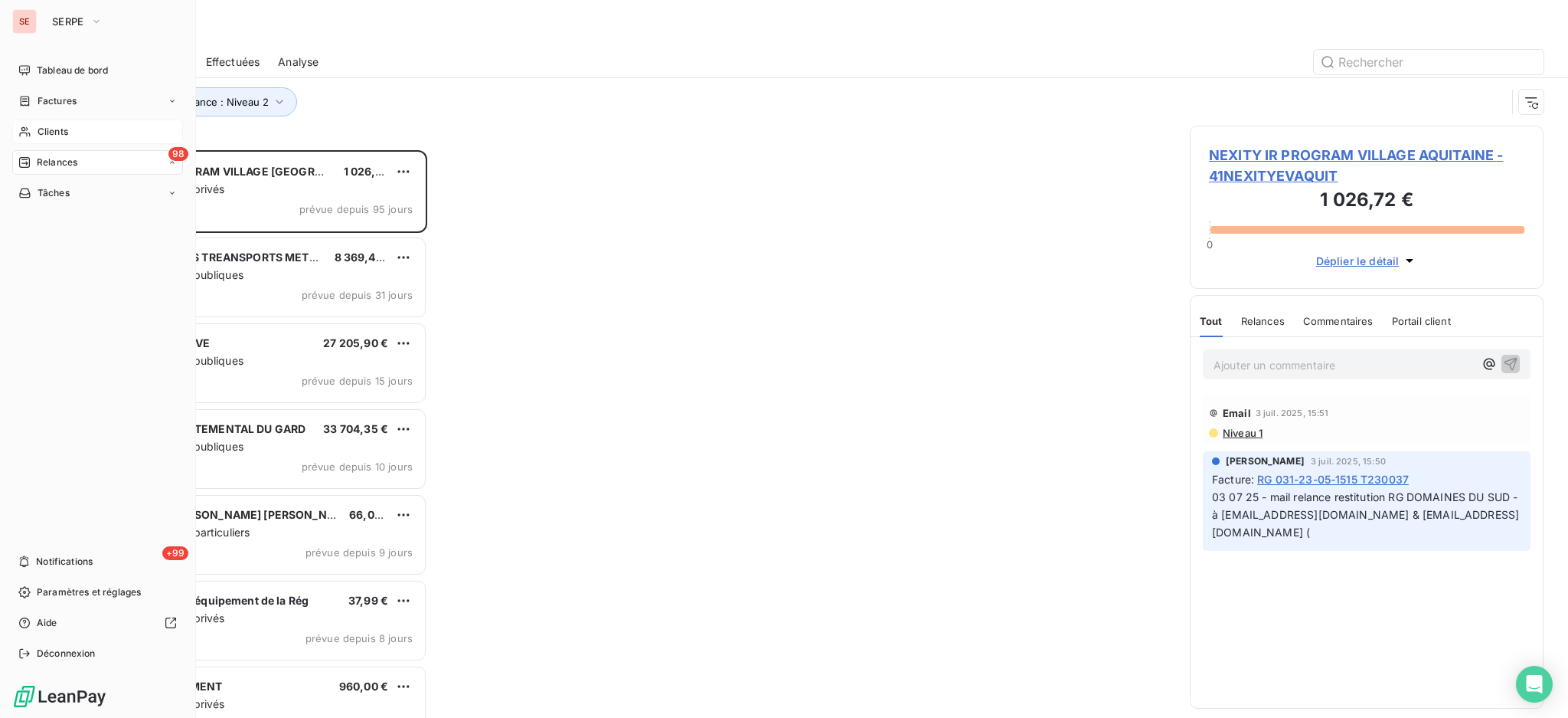
scroll to position [552, 338]
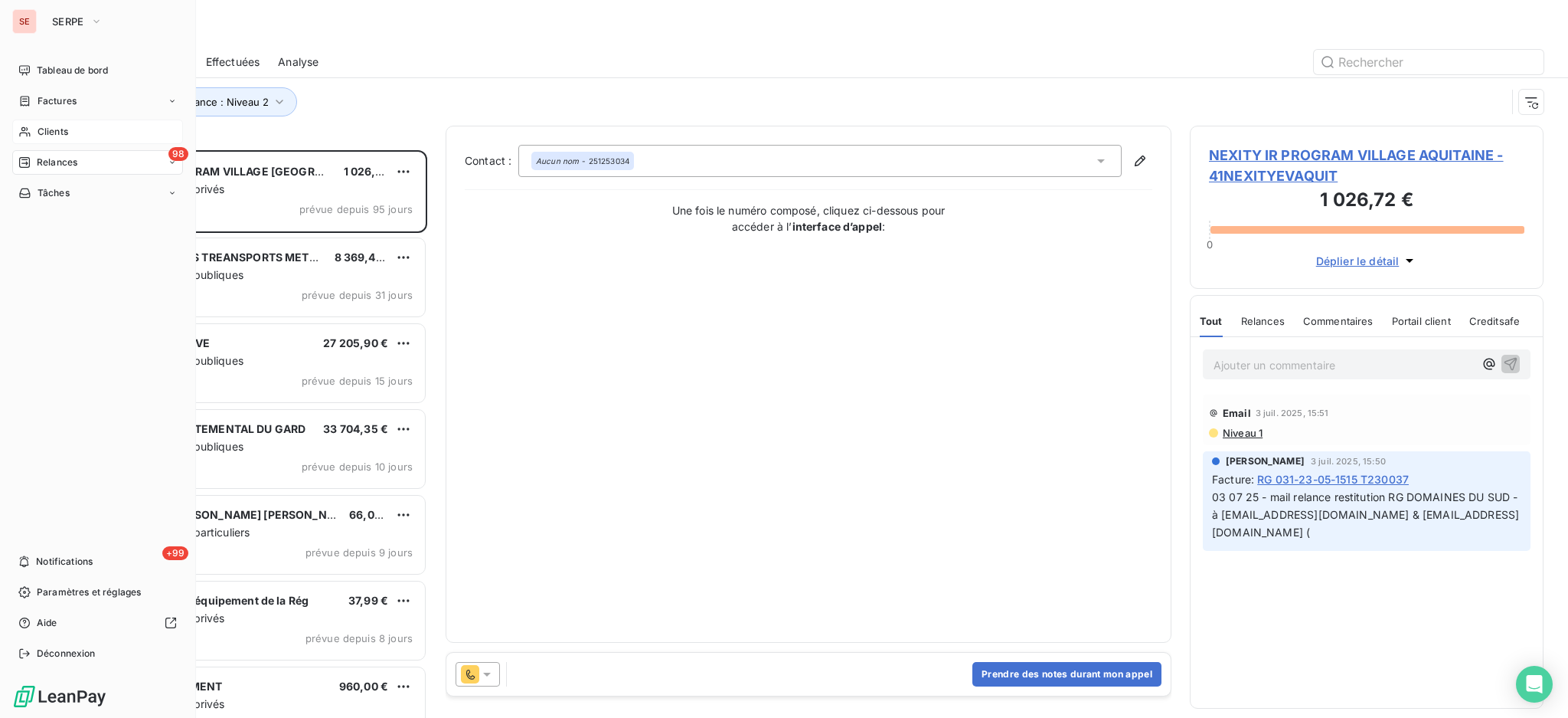
click at [44, 129] on span "Clients" at bounding box center [52, 131] width 30 height 14
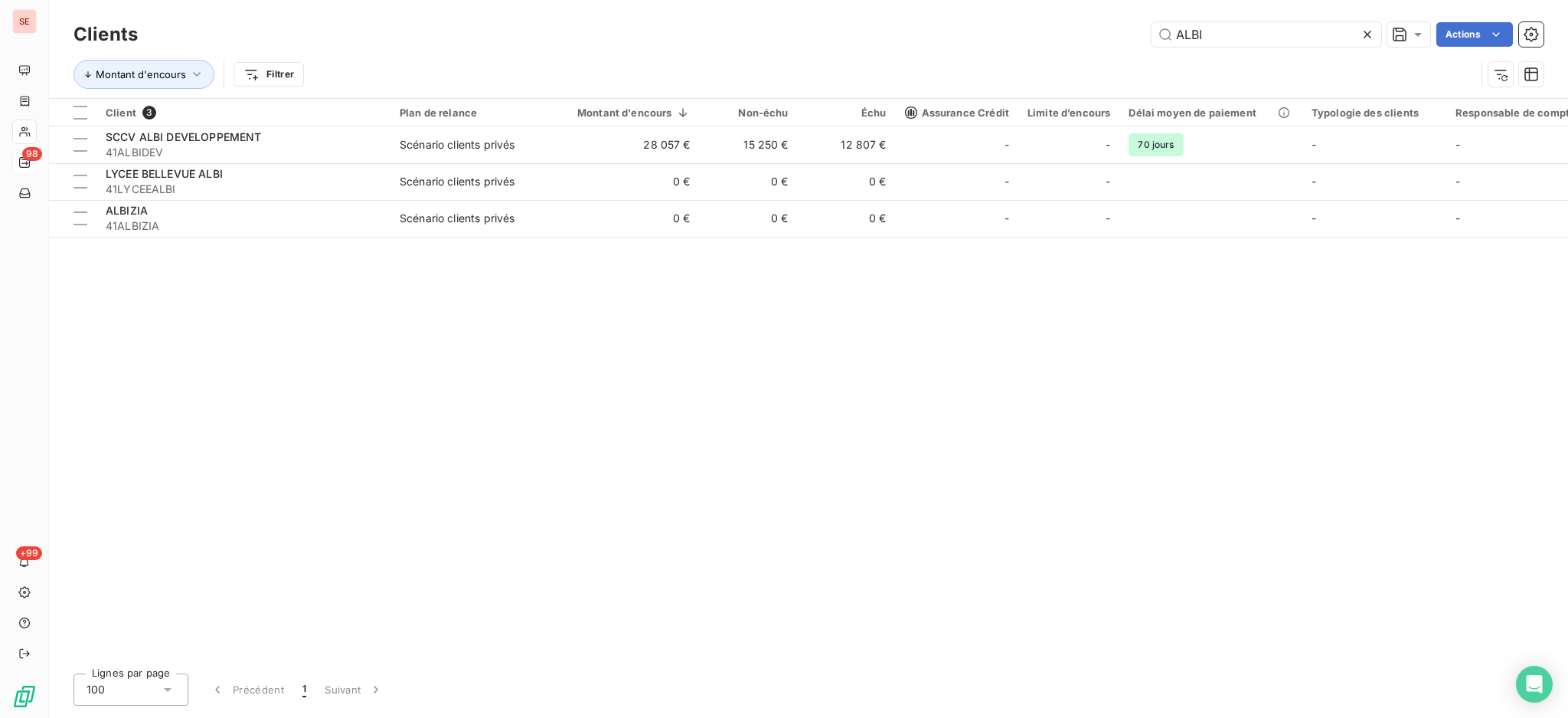
drag, startPoint x: 1217, startPoint y: 30, endPoint x: 1070, endPoint y: 48, distance: 148.1
click at [1082, 48] on div "Clients ALBI Actions" at bounding box center [808, 34] width 1471 height 32
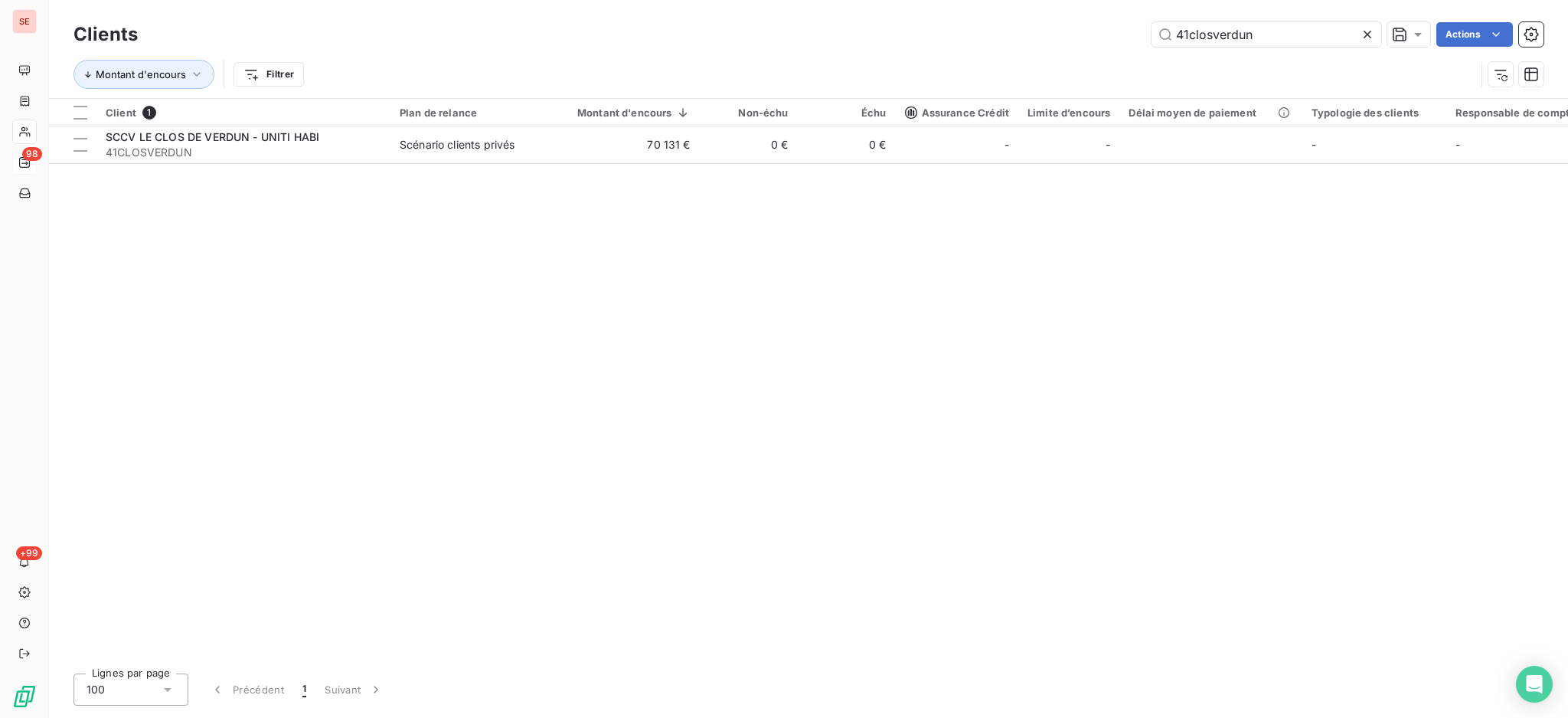
type input "41closverdun"
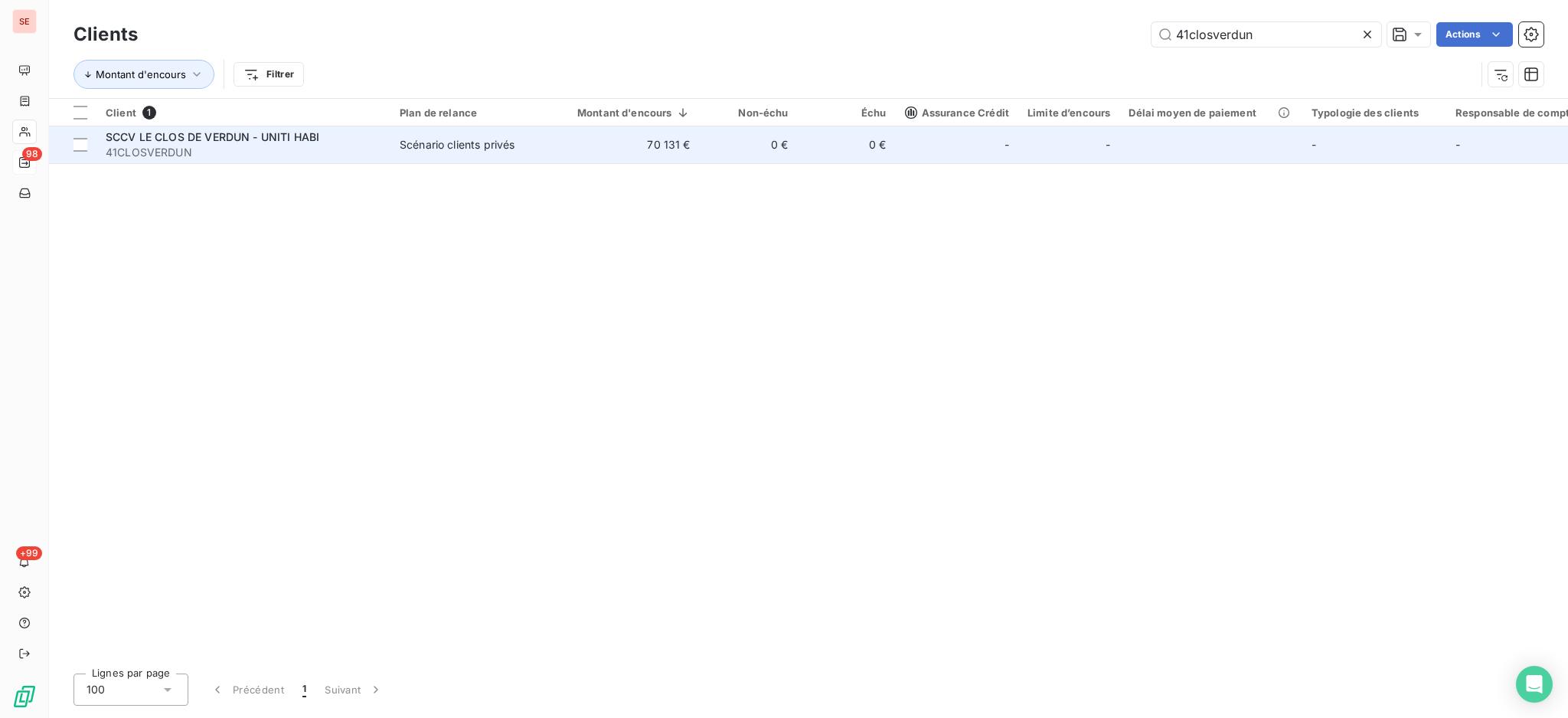
click at [216, 138] on span "SCCV LE CLOS DE VERDUN - UNITI HABI" at bounding box center [212, 137] width 214 height 13
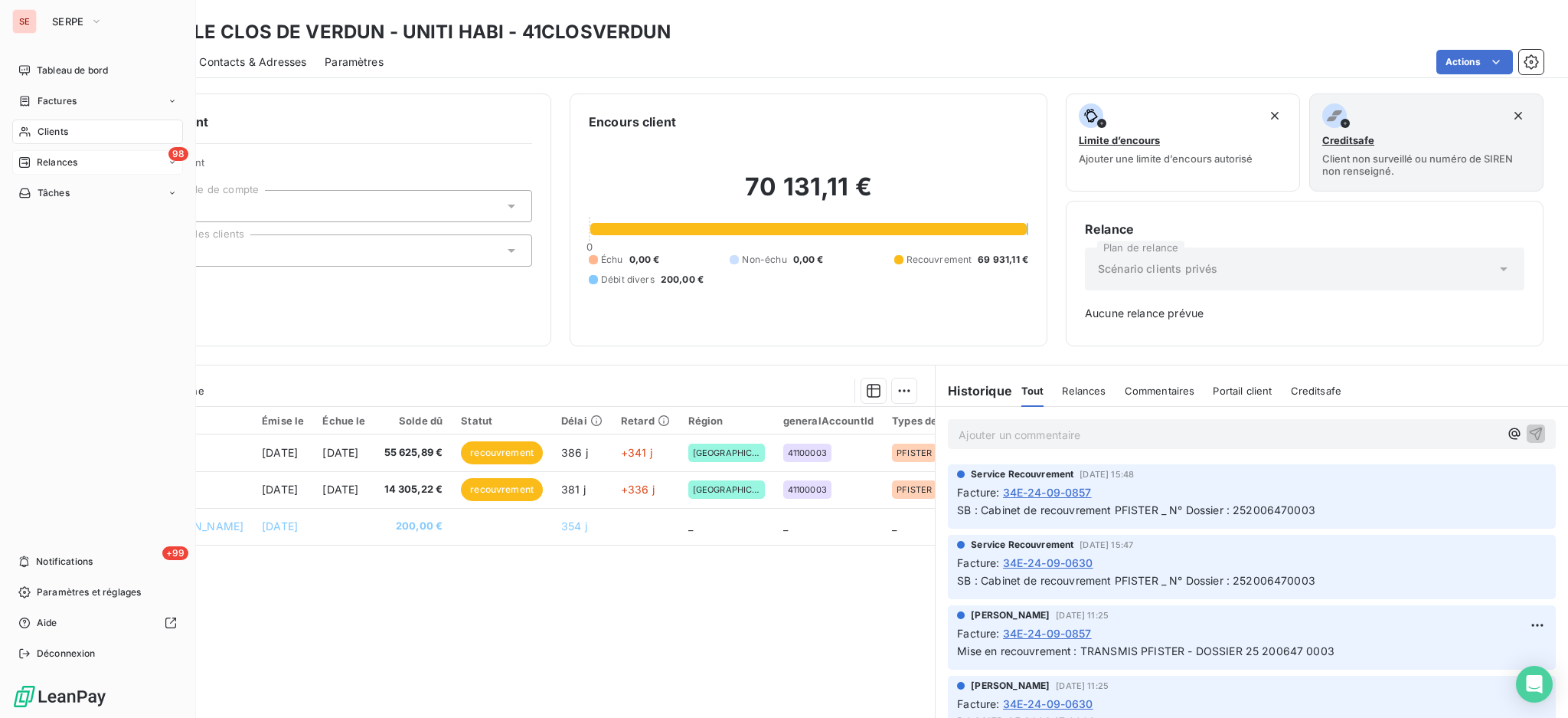
click at [61, 128] on span "Clients" at bounding box center [52, 131] width 30 height 14
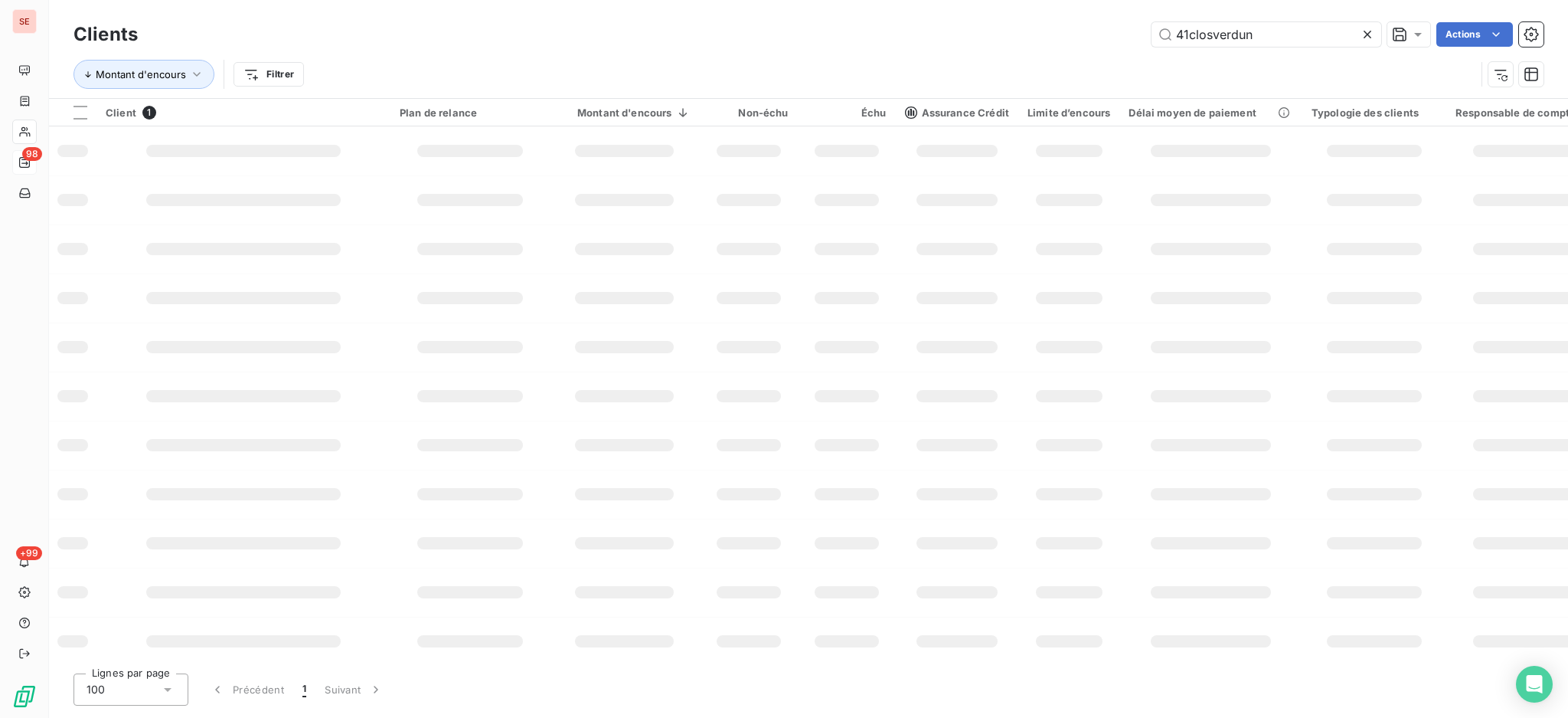
drag, startPoint x: 1264, startPoint y: 33, endPoint x: 1056, endPoint y: 26, distance: 208.1
click at [1056, 26] on div "41closverdun Actions" at bounding box center [850, 35] width 1388 height 24
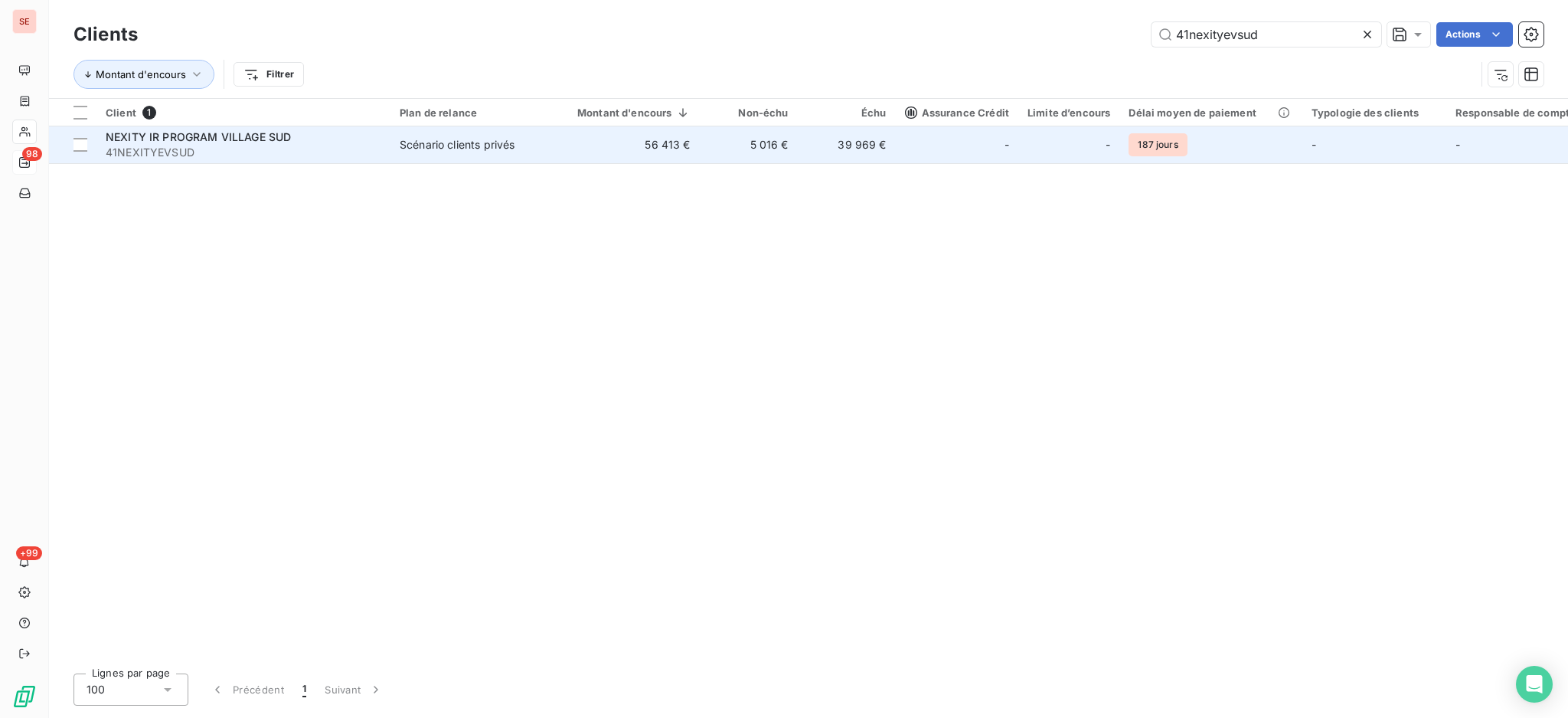
type input "41nexityevsud"
click at [738, 150] on td "5 016 €" at bounding box center [748, 144] width 98 height 37
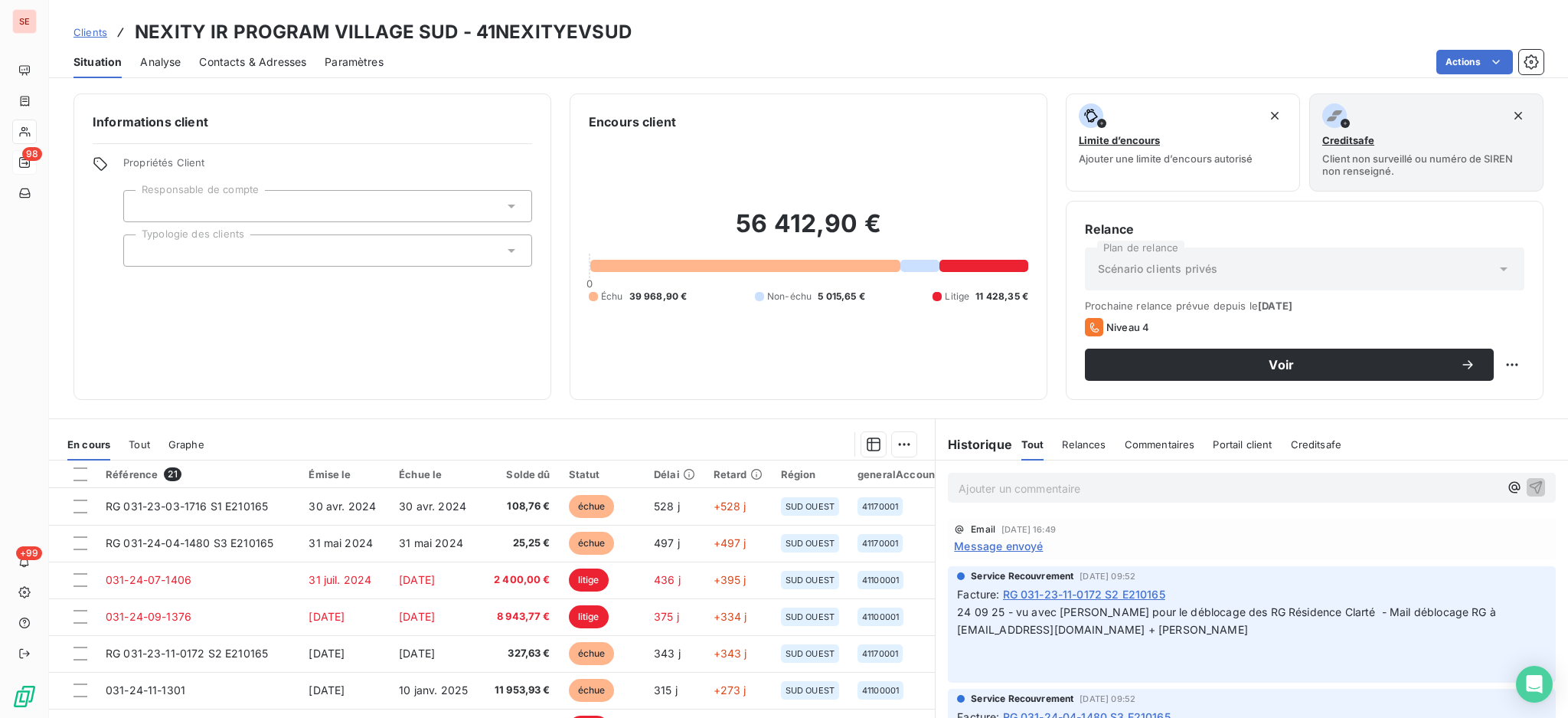
click at [973, 546] on span "Message envoyé" at bounding box center [998, 546] width 89 height 16
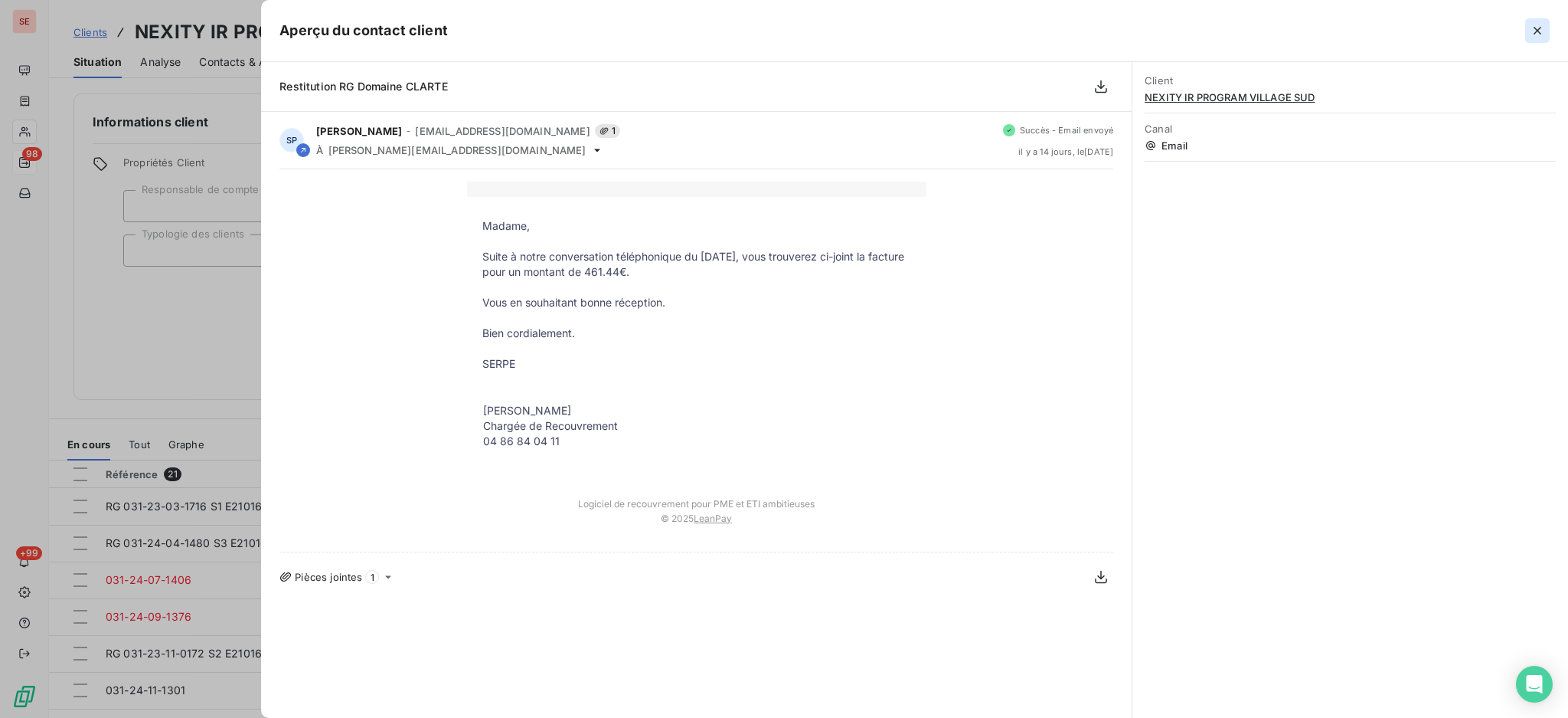
click at [1537, 24] on icon "button" at bounding box center [1538, 30] width 16 height 16
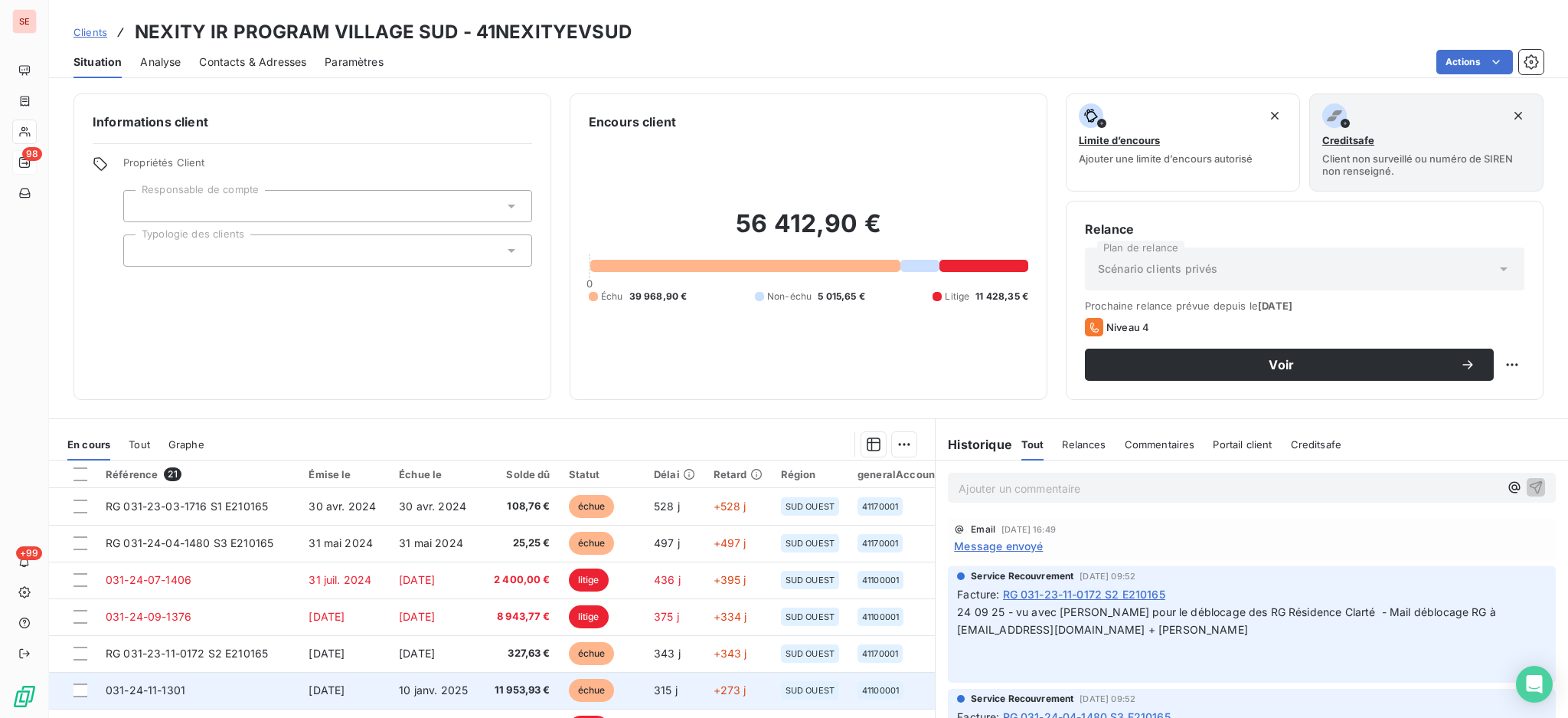
scroll to position [102, 0]
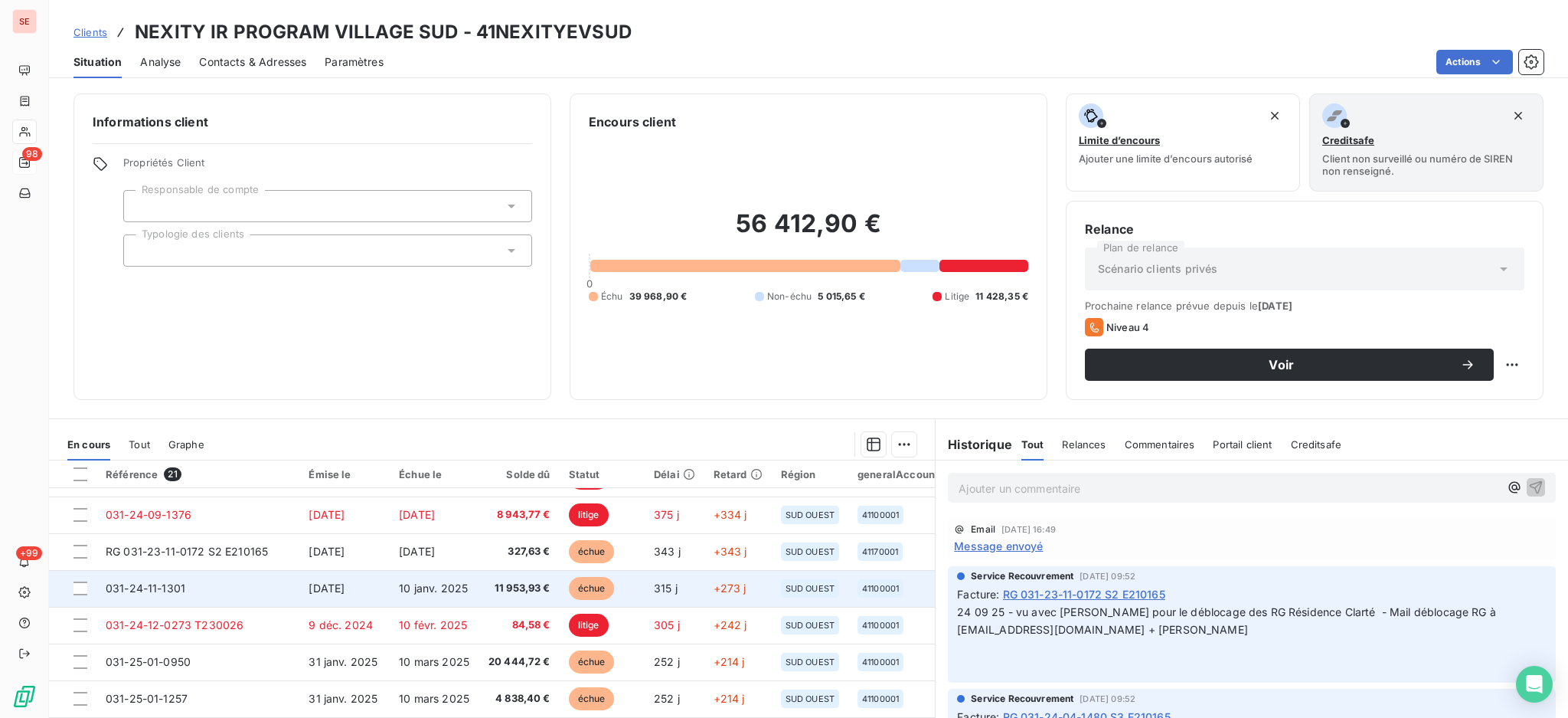
click at [345, 584] on span "[DATE]" at bounding box center [326, 587] width 36 height 13
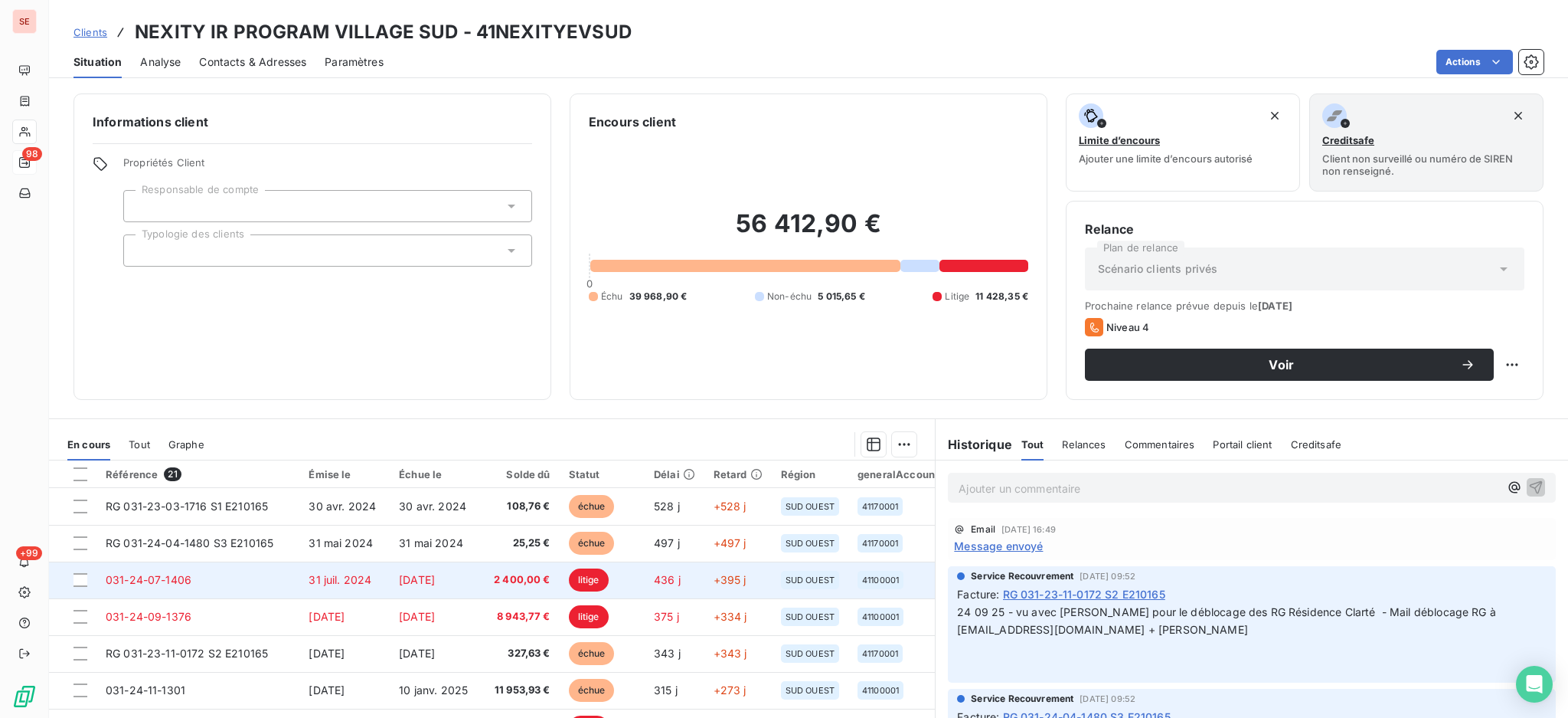
click at [547, 581] on span "2 400,00 €" at bounding box center [519, 580] width 62 height 16
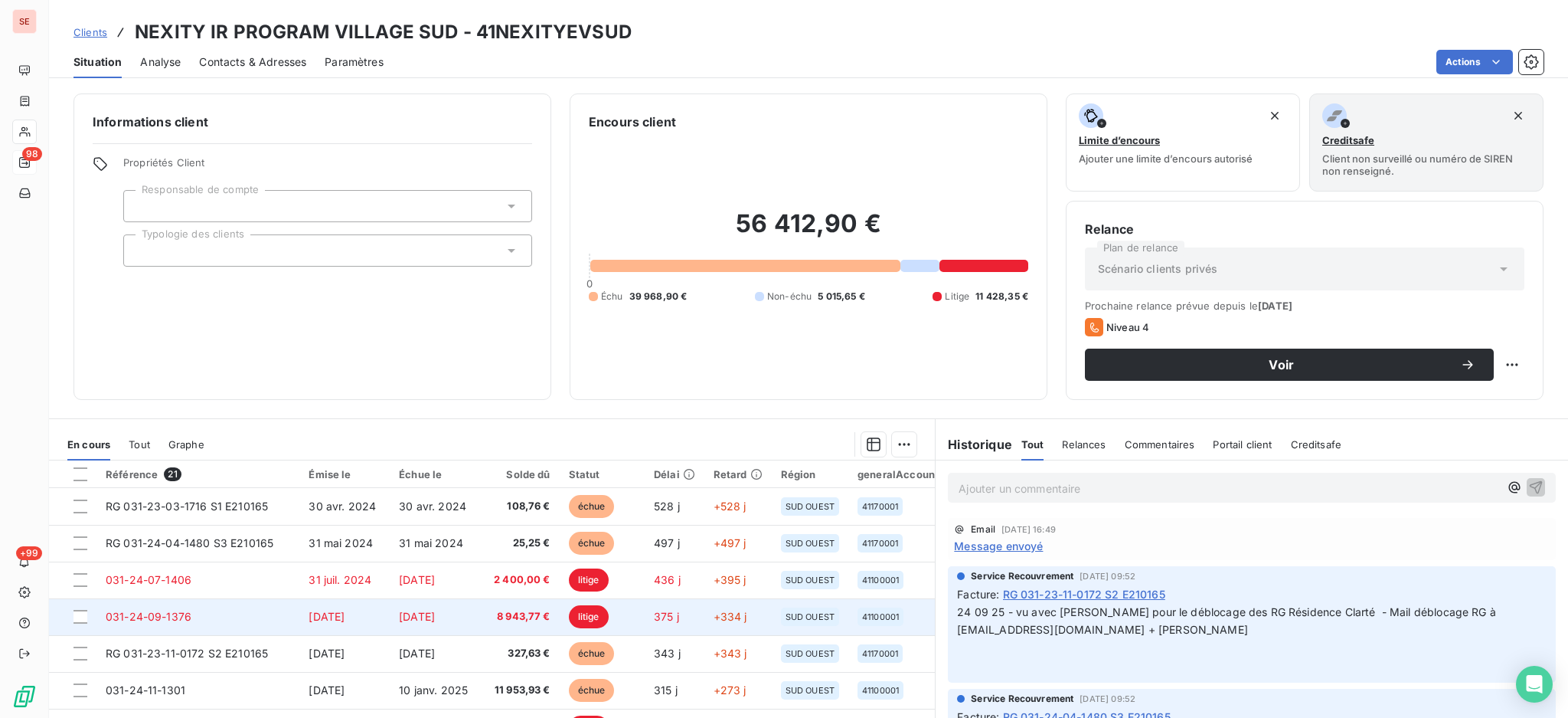
scroll to position [102, 0]
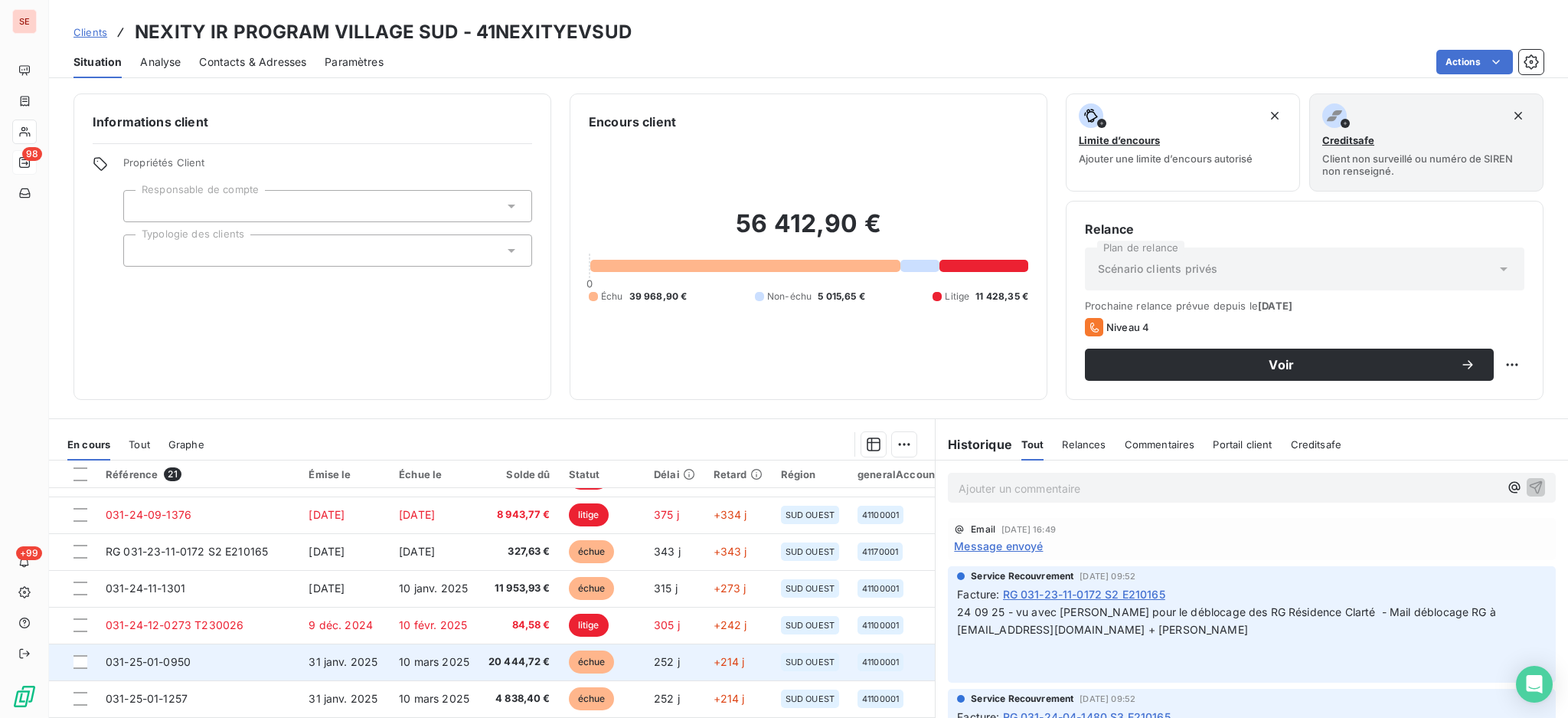
click at [513, 666] on span "20 444,72 €" at bounding box center [519, 662] width 62 height 16
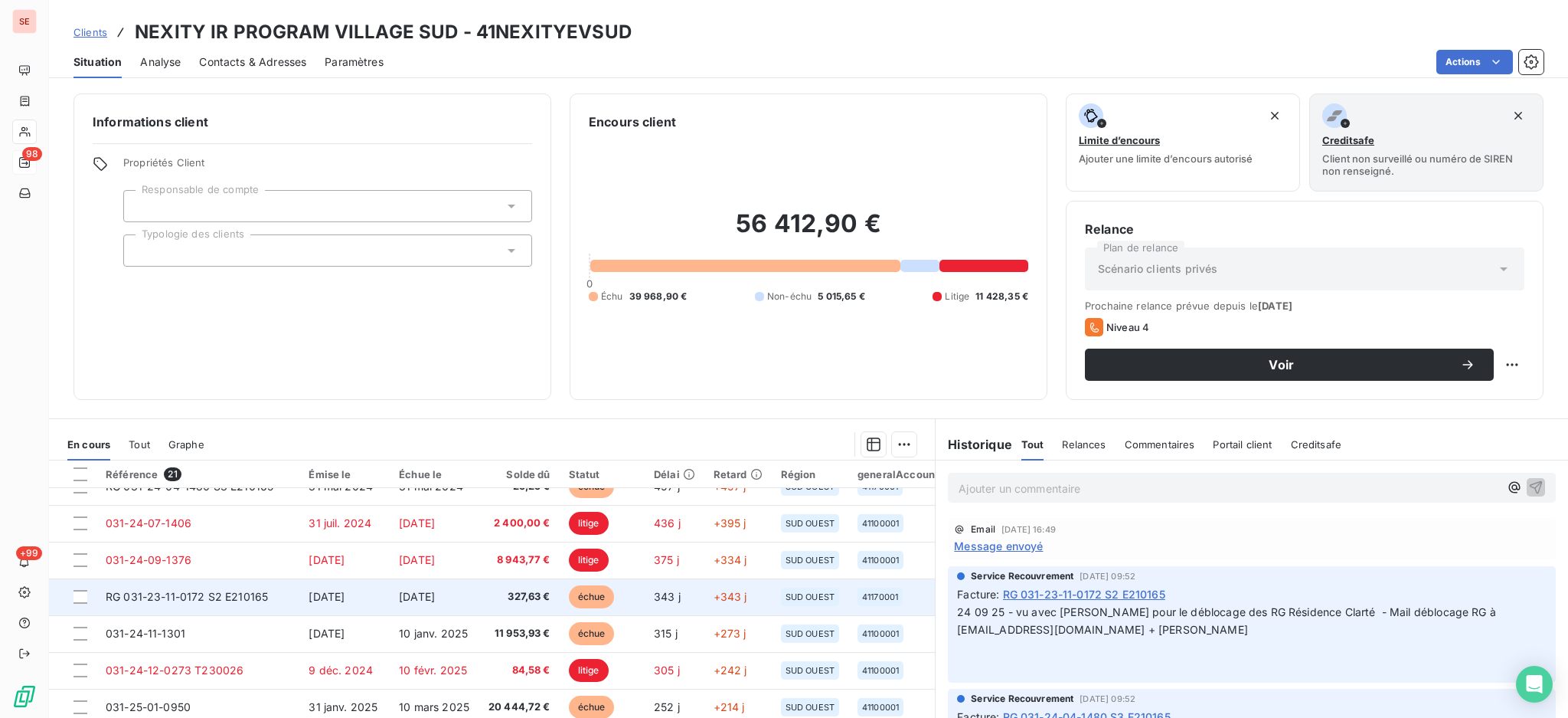
scroll to position [204, 0]
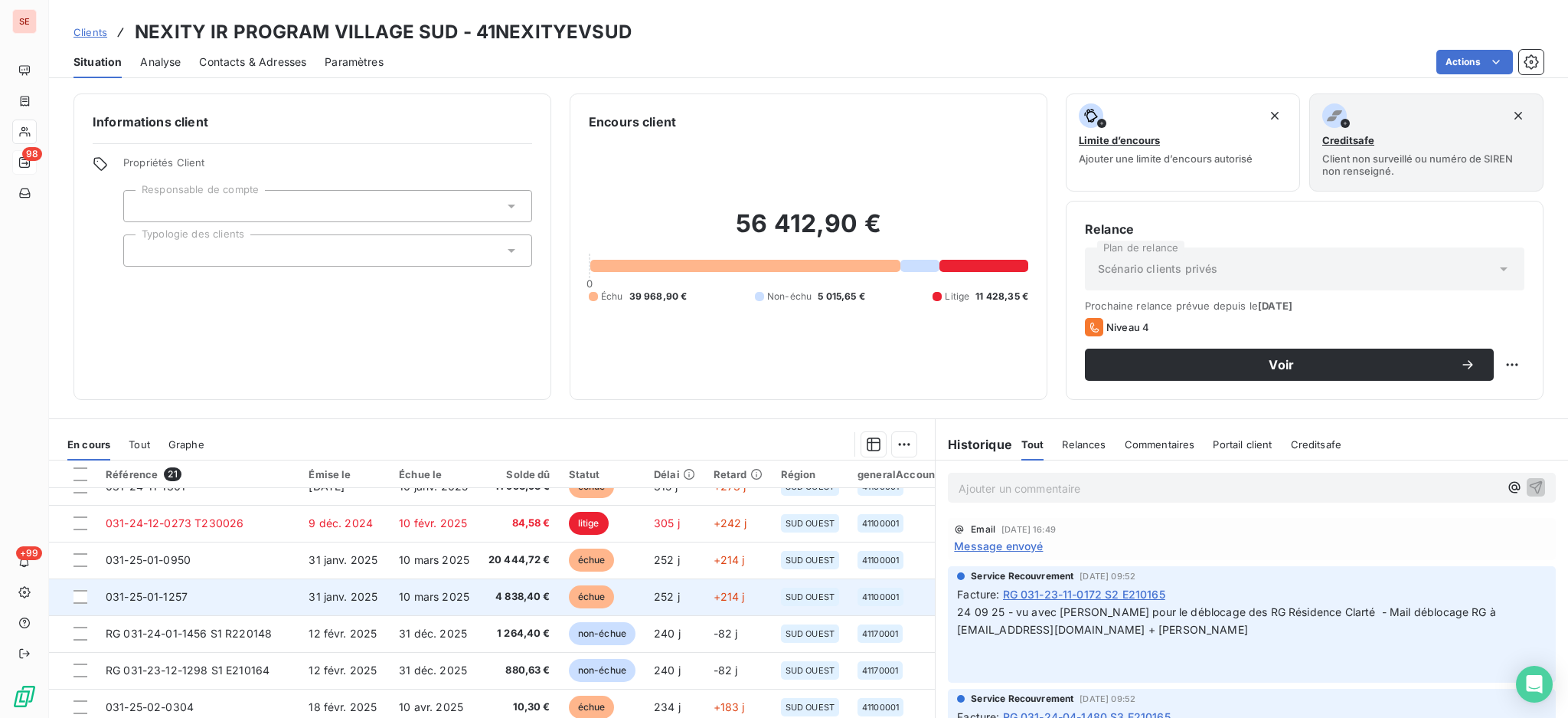
click at [356, 594] on span "31 janv. 2025" at bounding box center [343, 596] width 69 height 13
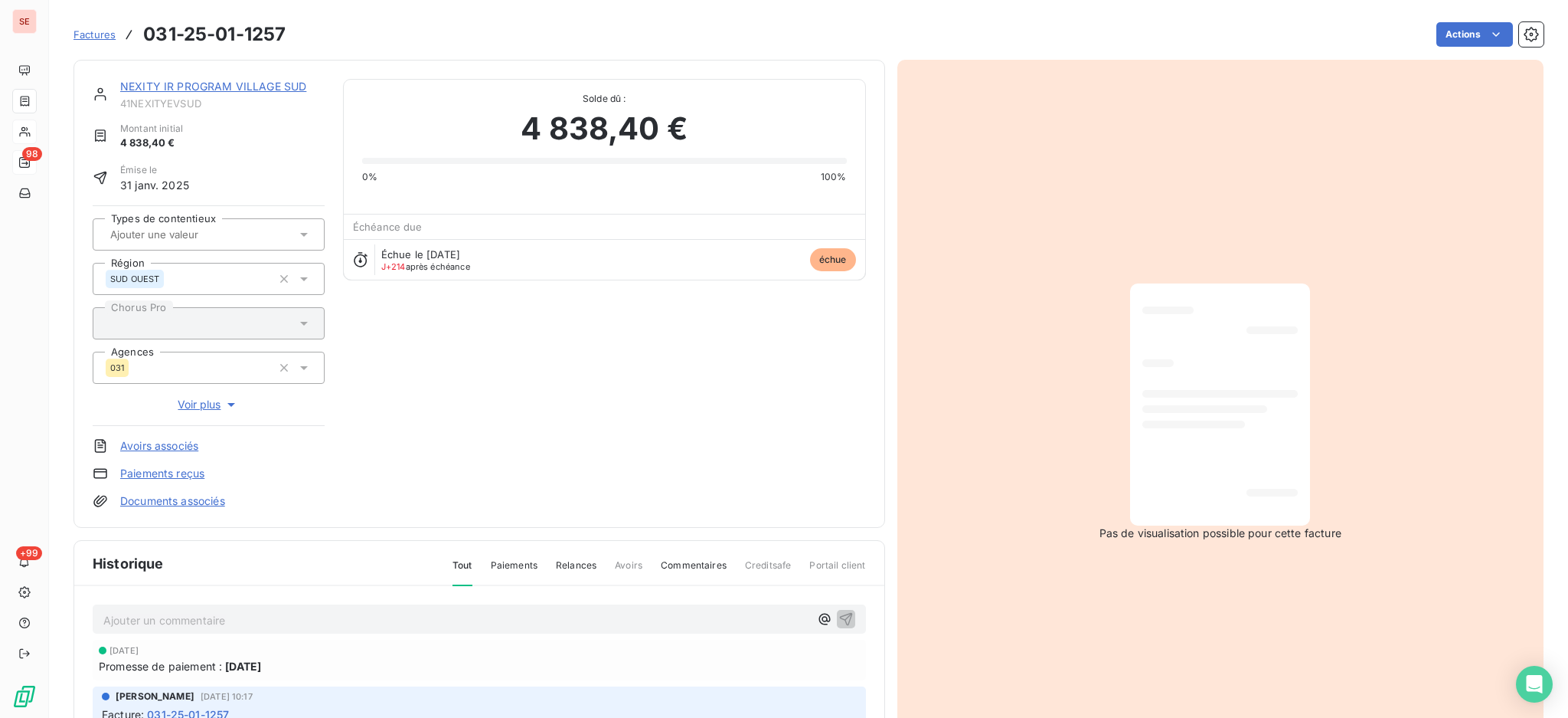
click at [204, 85] on link "NEXITY IR PROGRAM VILLAGE SUD" at bounding box center [213, 86] width 186 height 13
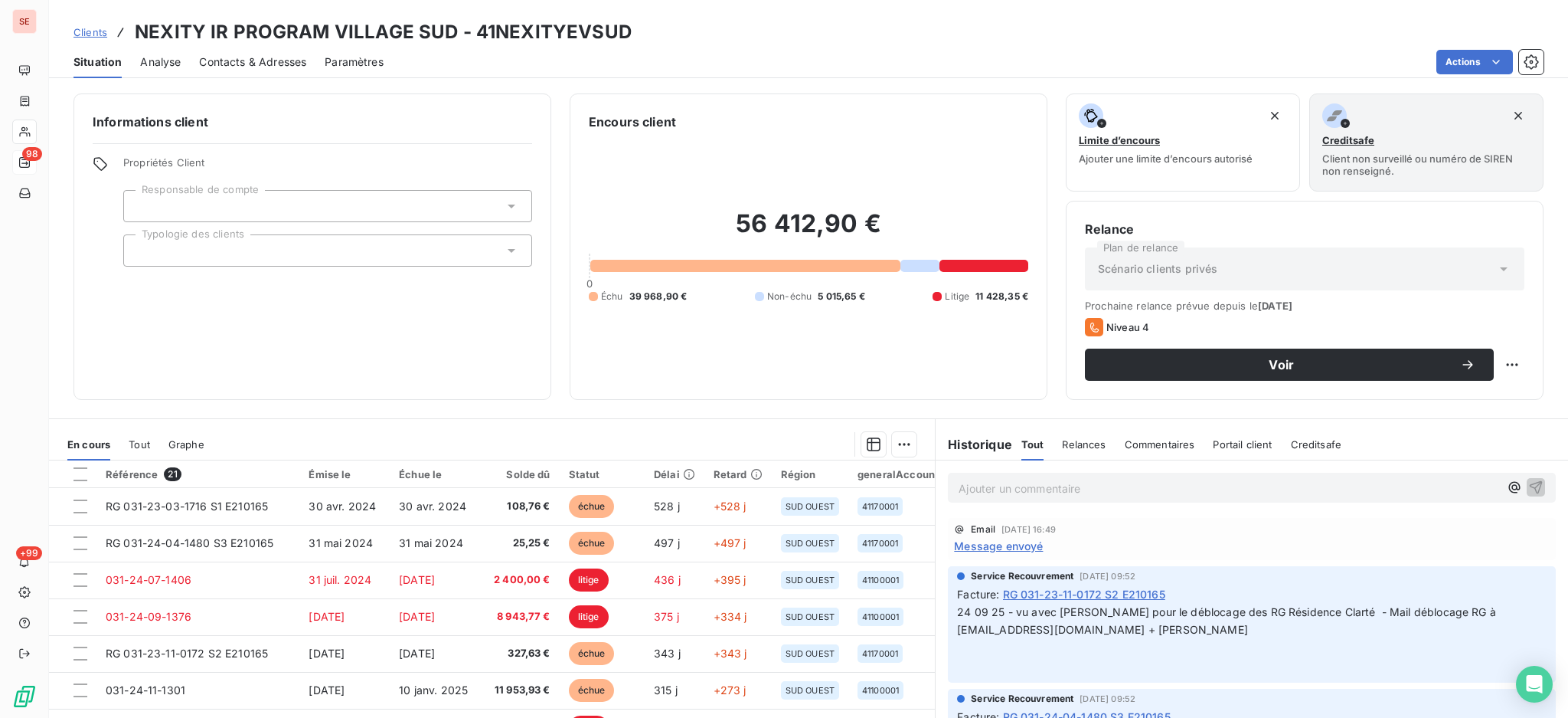
click at [219, 59] on span "Contacts & Adresses" at bounding box center [252, 62] width 107 height 16
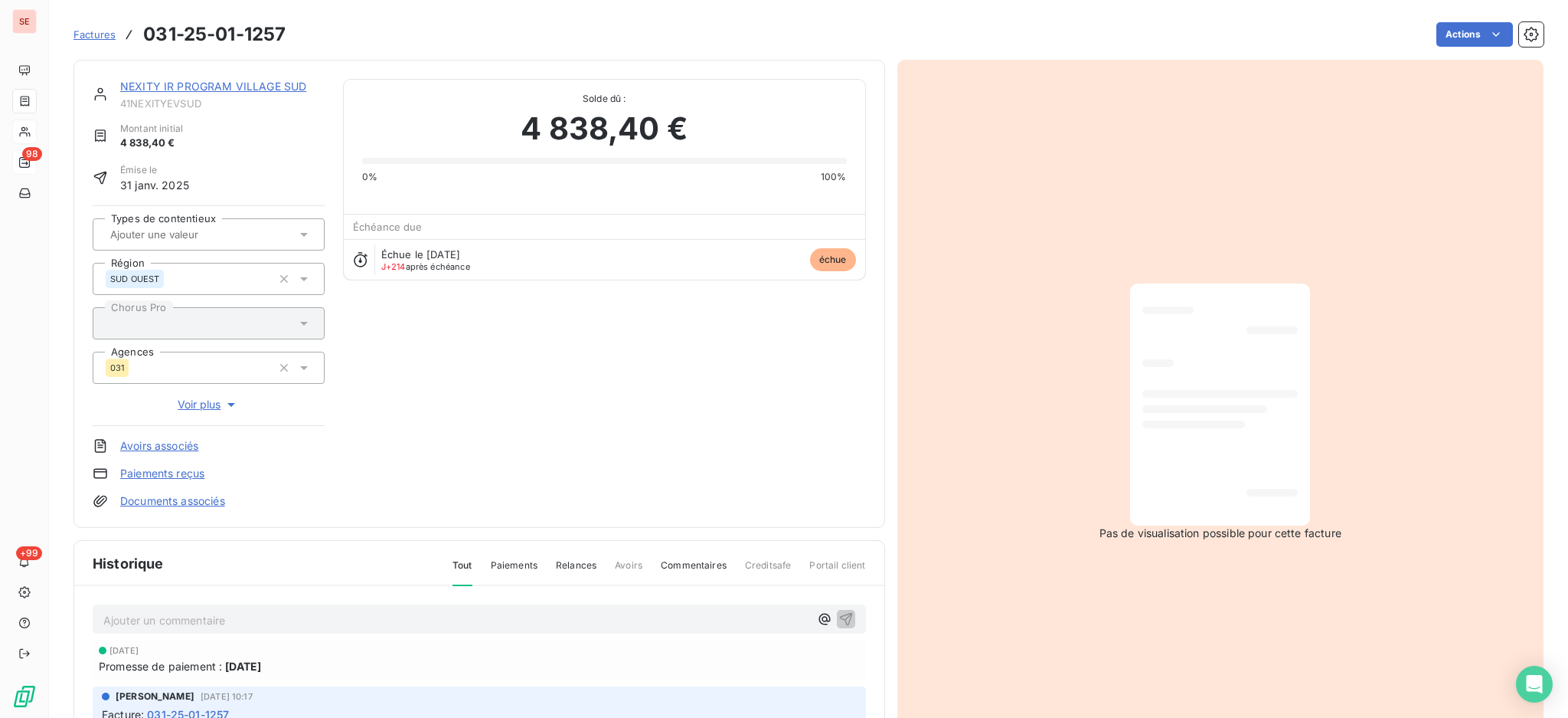
click at [154, 80] on link "NEXITY IR PROGRAM VILLAGE SUD" at bounding box center [213, 86] width 186 height 13
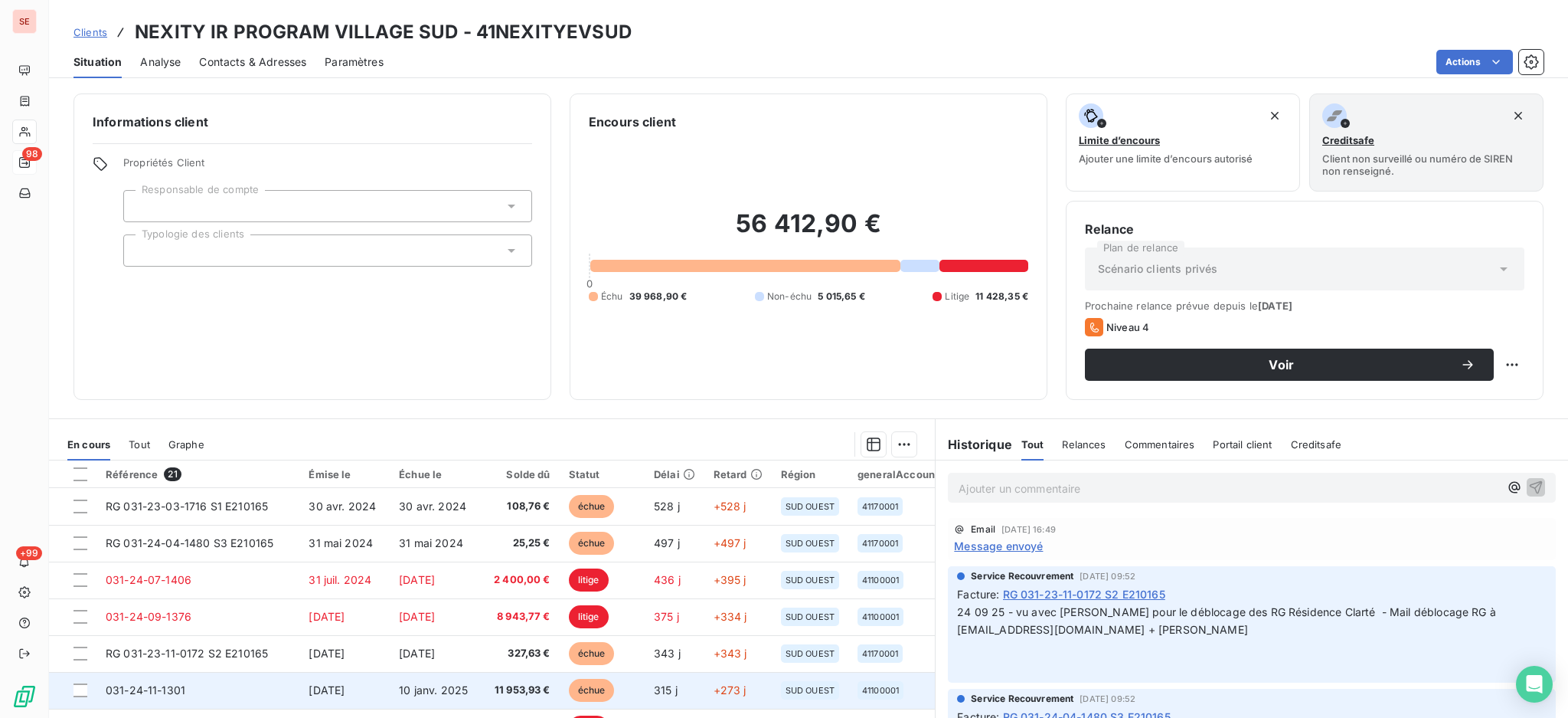
click at [444, 687] on span "10 janv. 2025" at bounding box center [432, 689] width 69 height 13
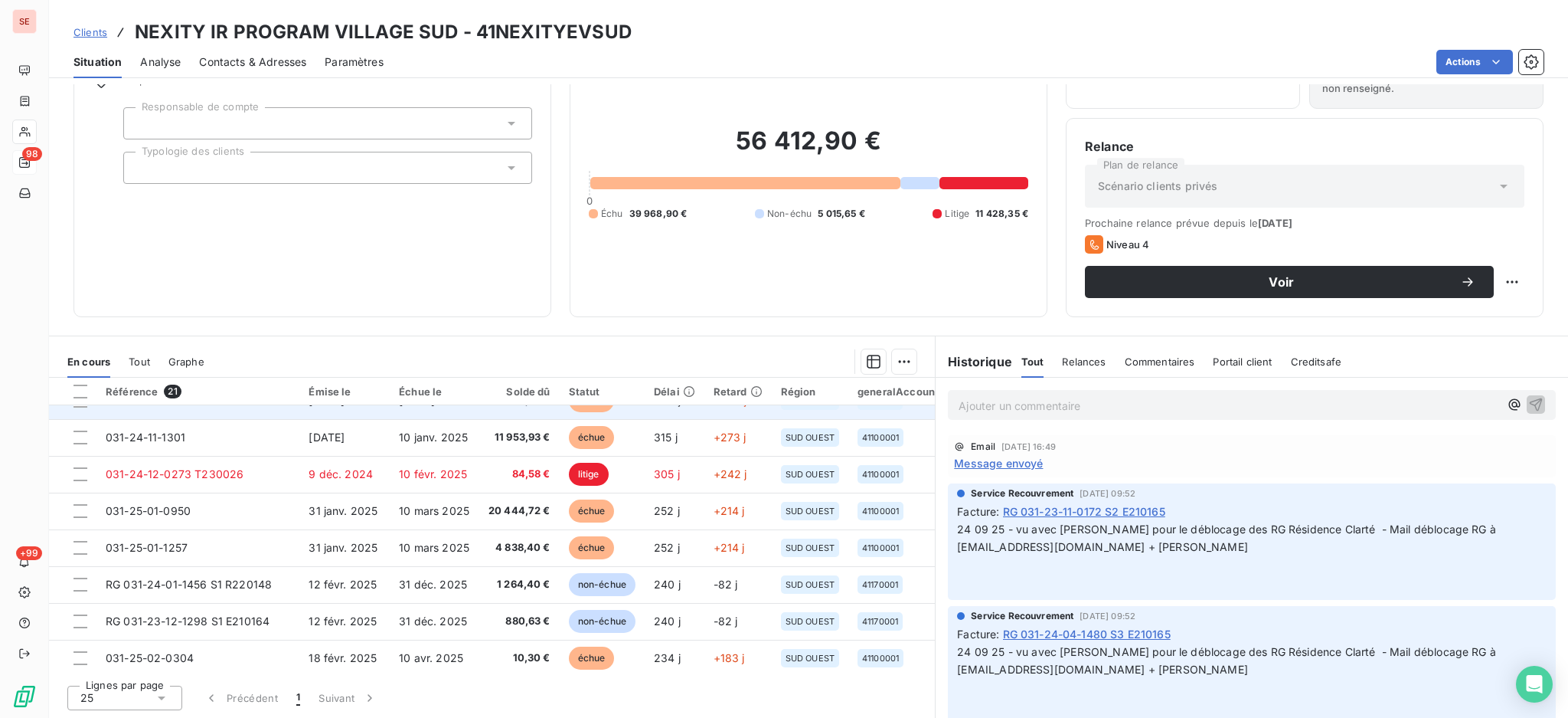
scroll to position [204, 0]
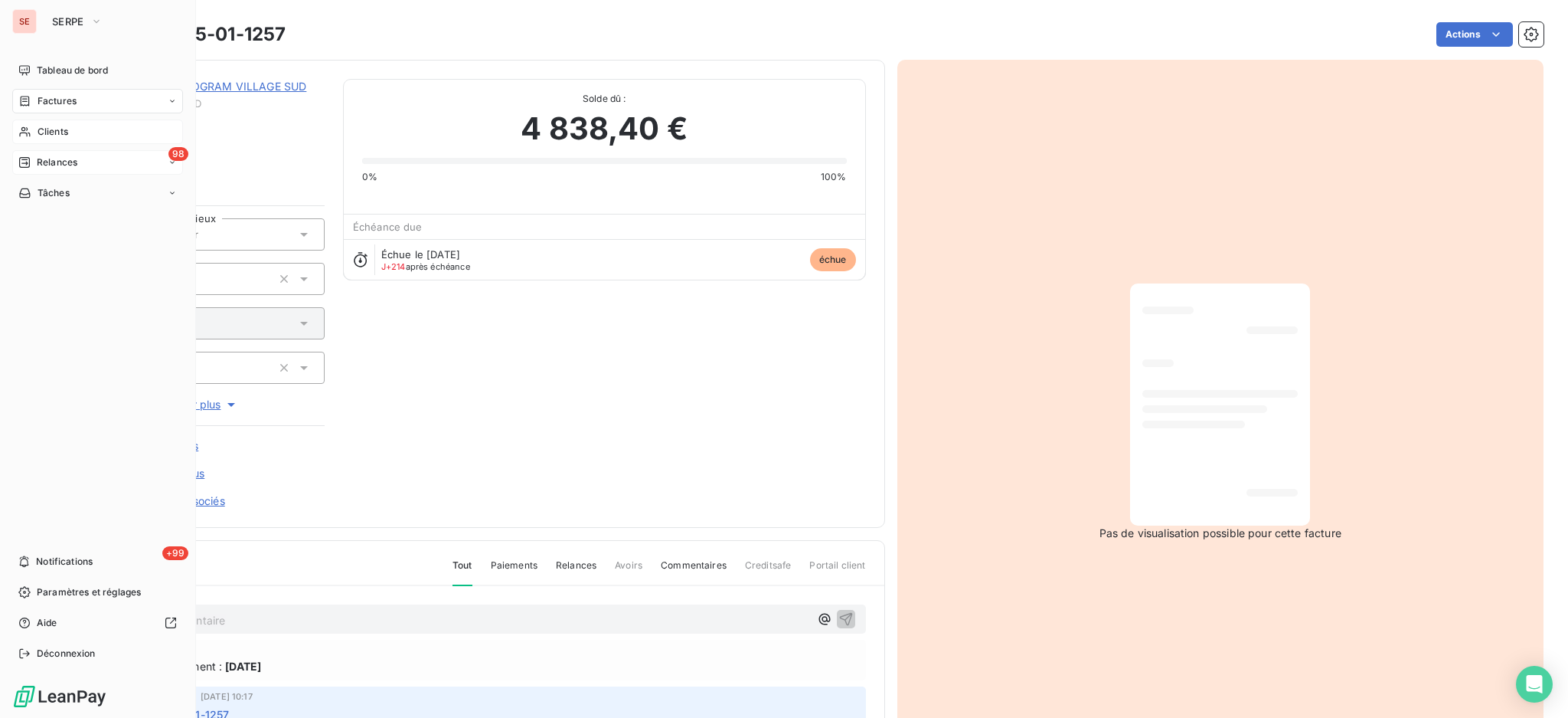
click at [48, 129] on span "Clients" at bounding box center [52, 131] width 30 height 14
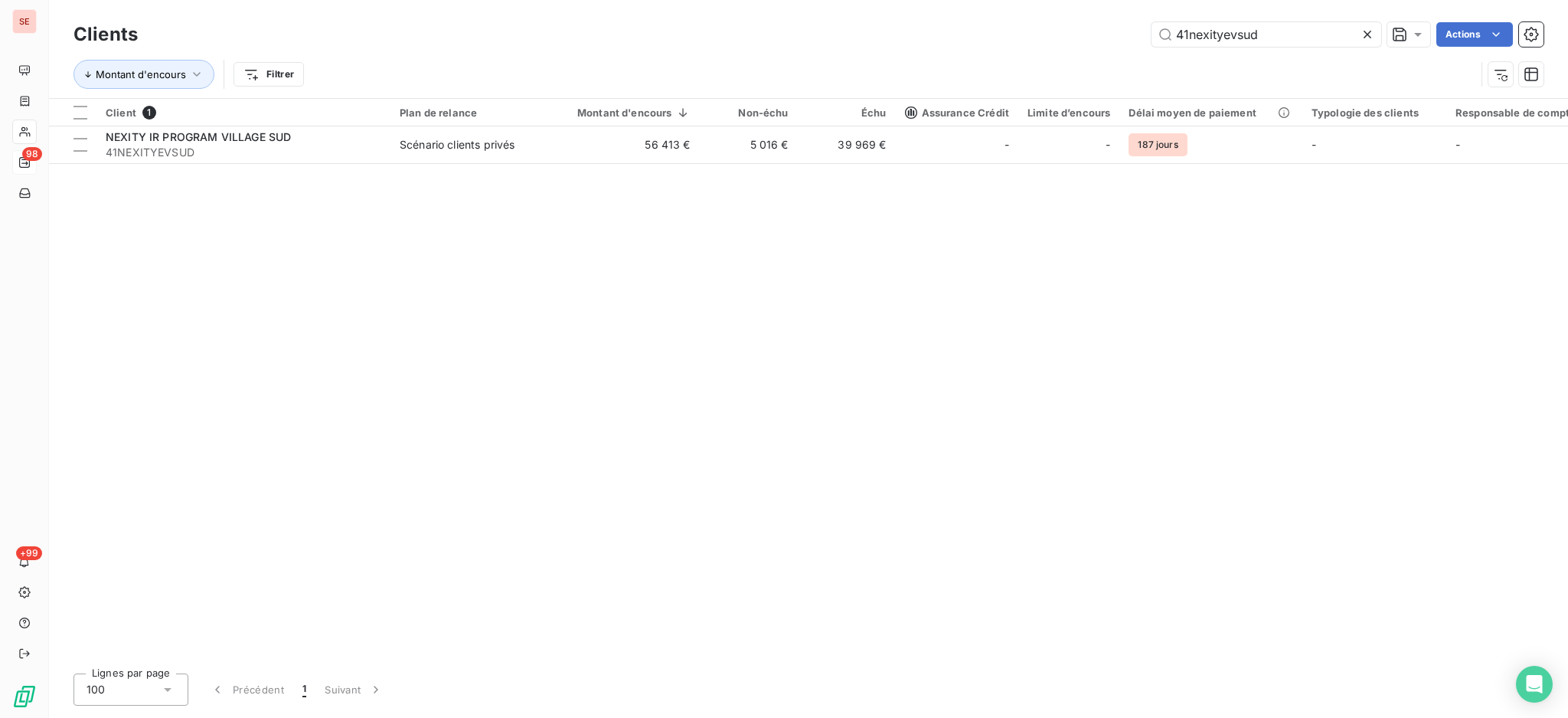
drag, startPoint x: 1290, startPoint y: 38, endPoint x: 801, endPoint y: 44, distance: 489.0
click at [896, 30] on div "41nexityevsud Actions" at bounding box center [850, 35] width 1388 height 24
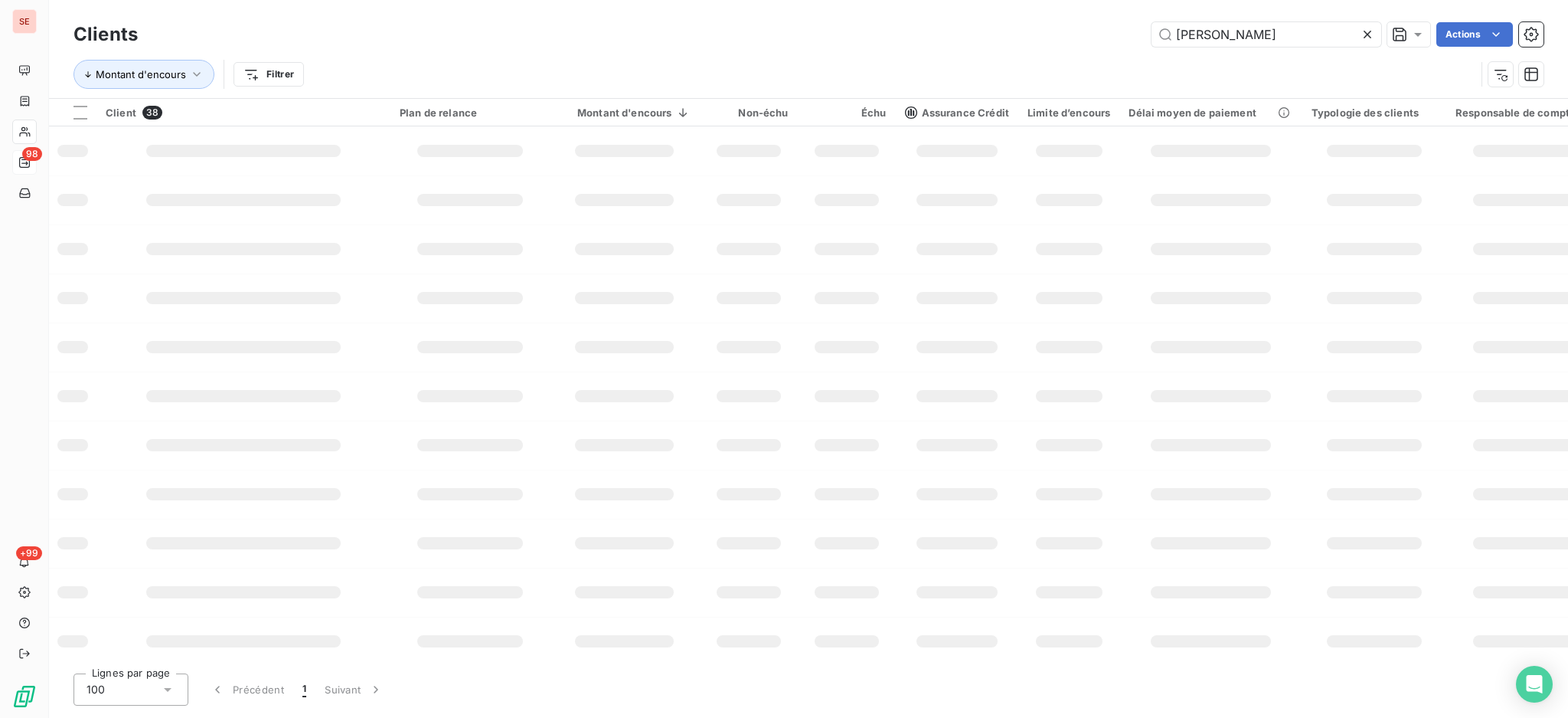
type input "[PERSON_NAME]"
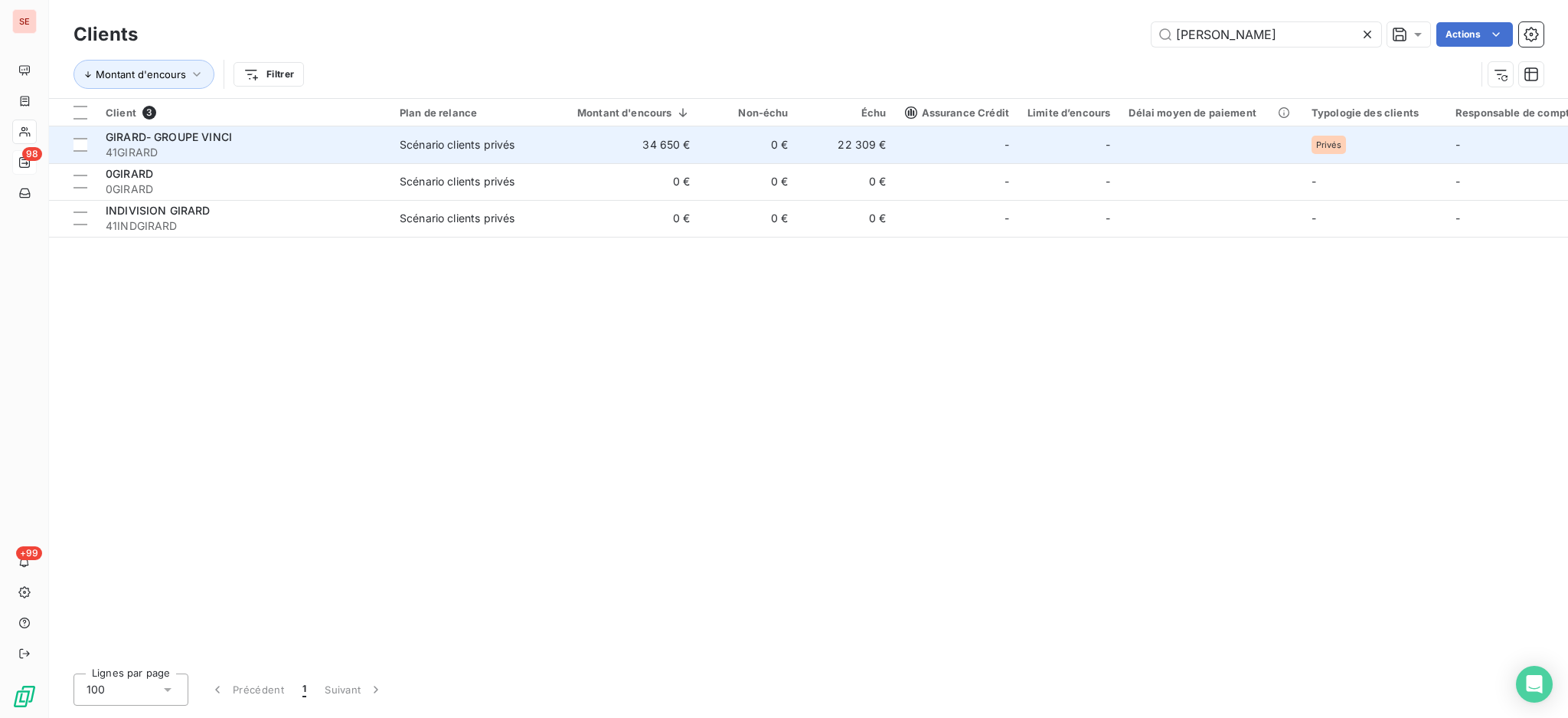
click at [398, 145] on td "Scénario clients privés" at bounding box center [470, 144] width 159 height 37
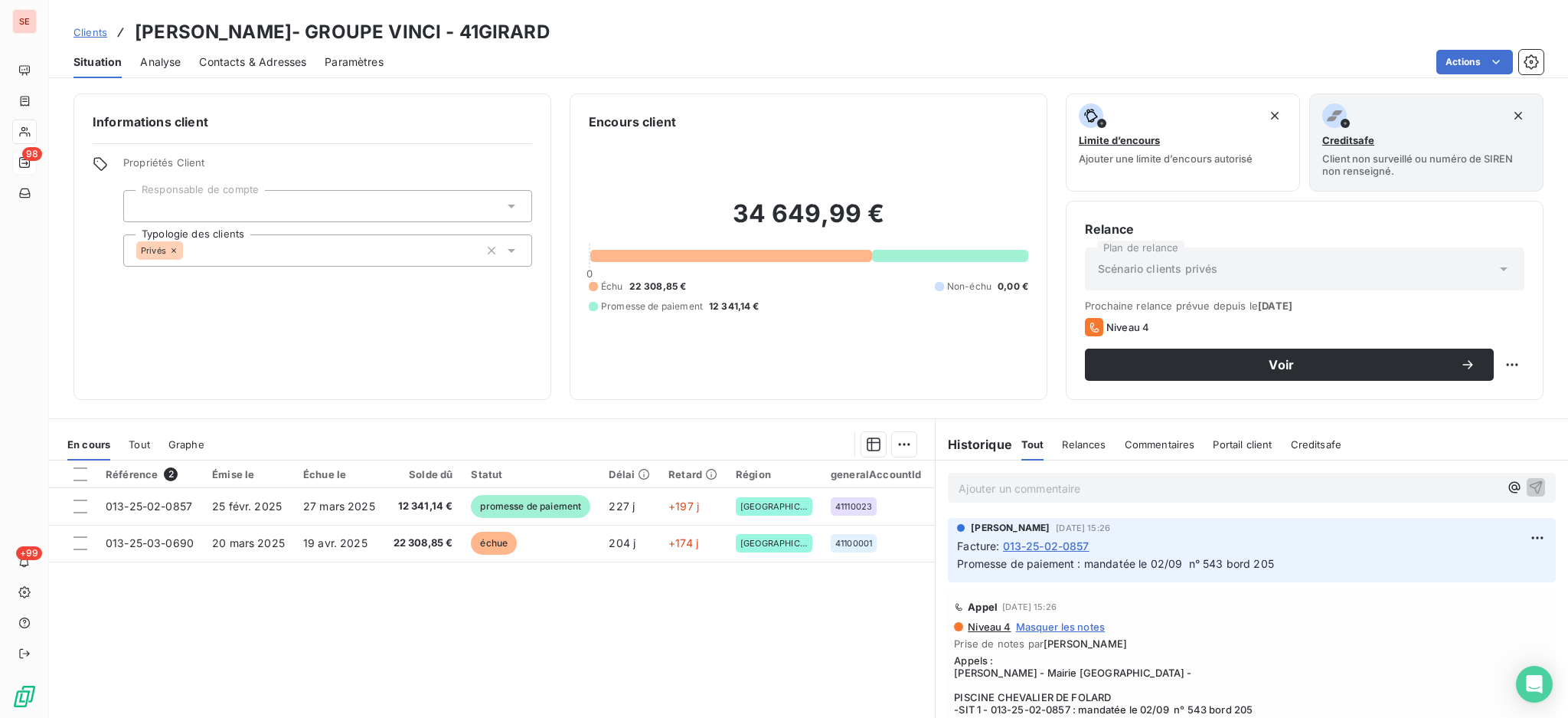
scroll to position [102, 0]
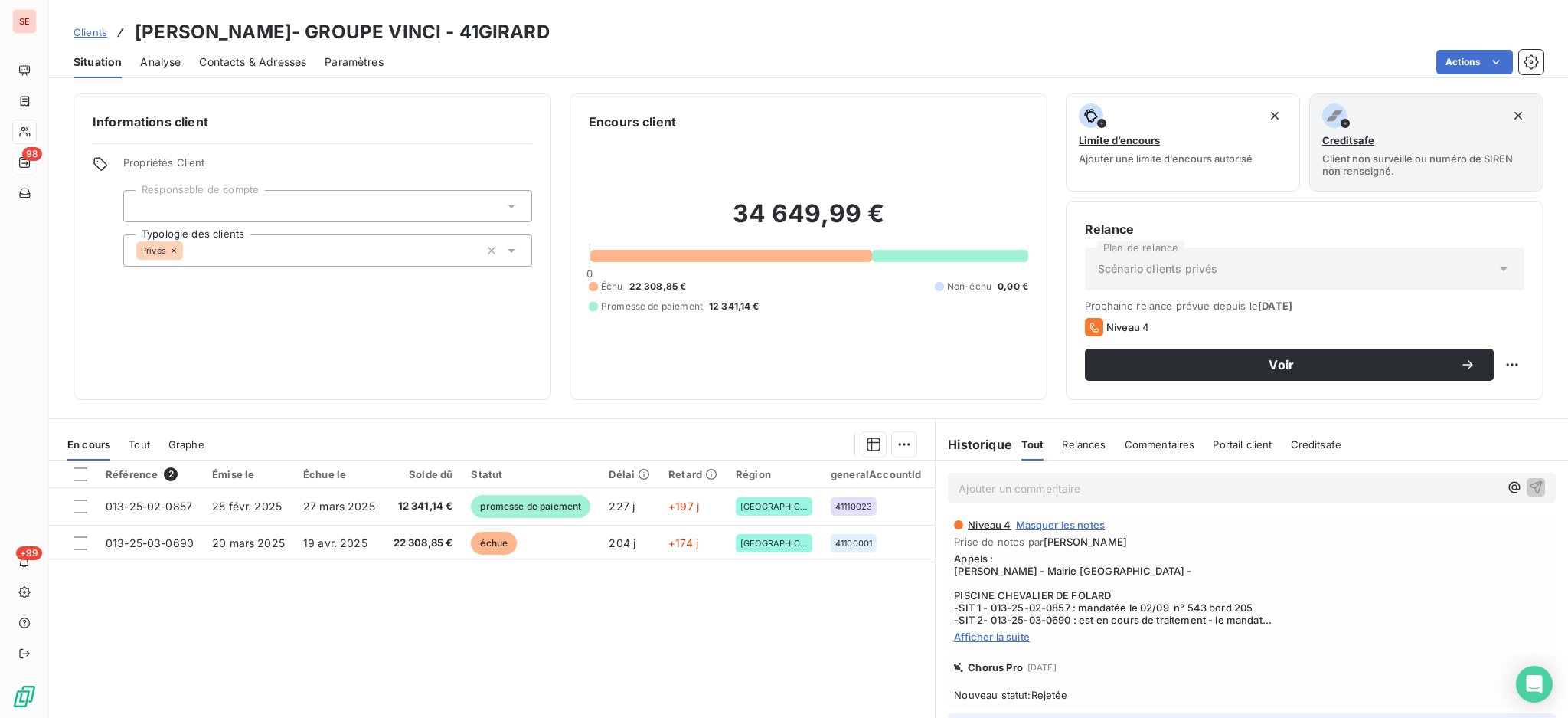
click at [968, 634] on span "Afficher la suite" at bounding box center [1251, 636] width 596 height 12
click at [260, 62] on span "Contacts & Adresses" at bounding box center [252, 62] width 107 height 16
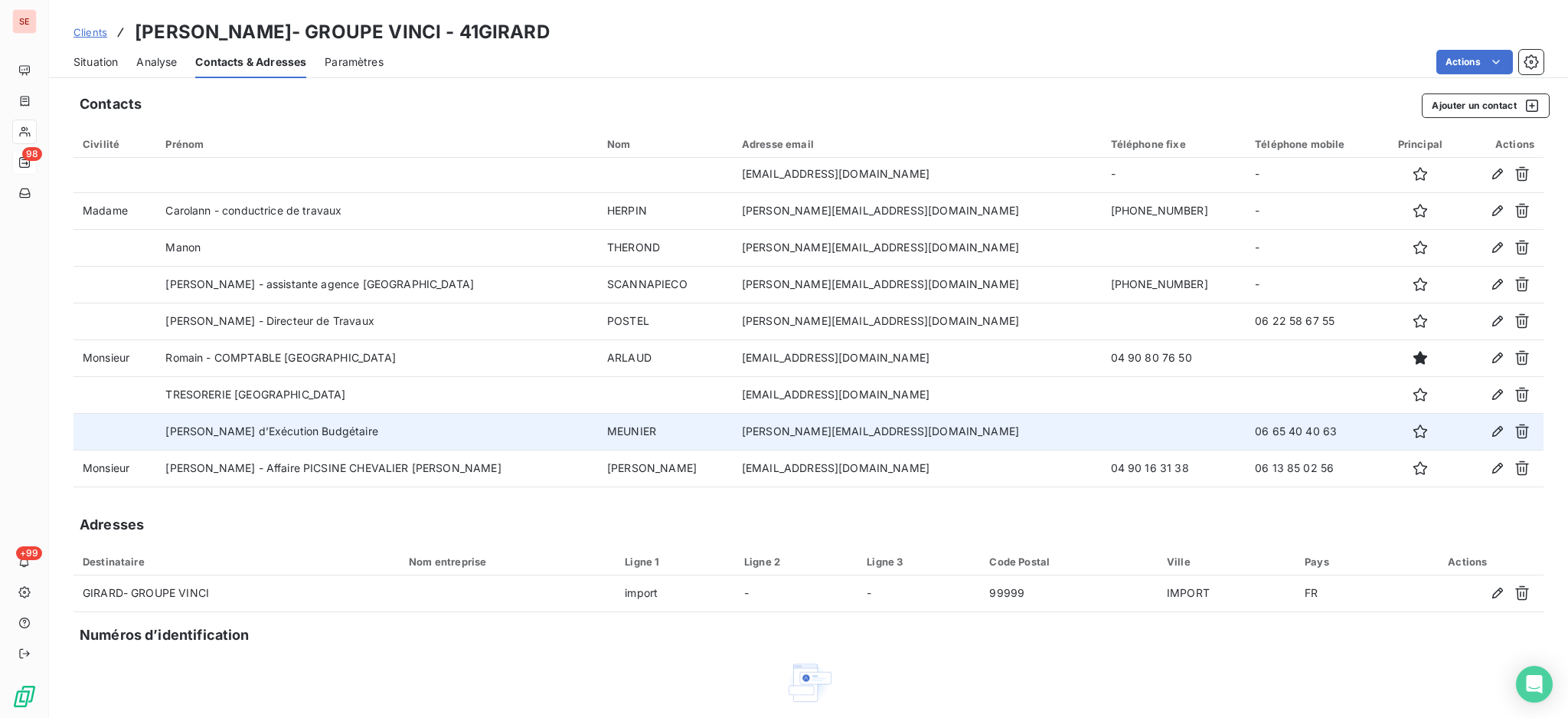
scroll to position [72, 0]
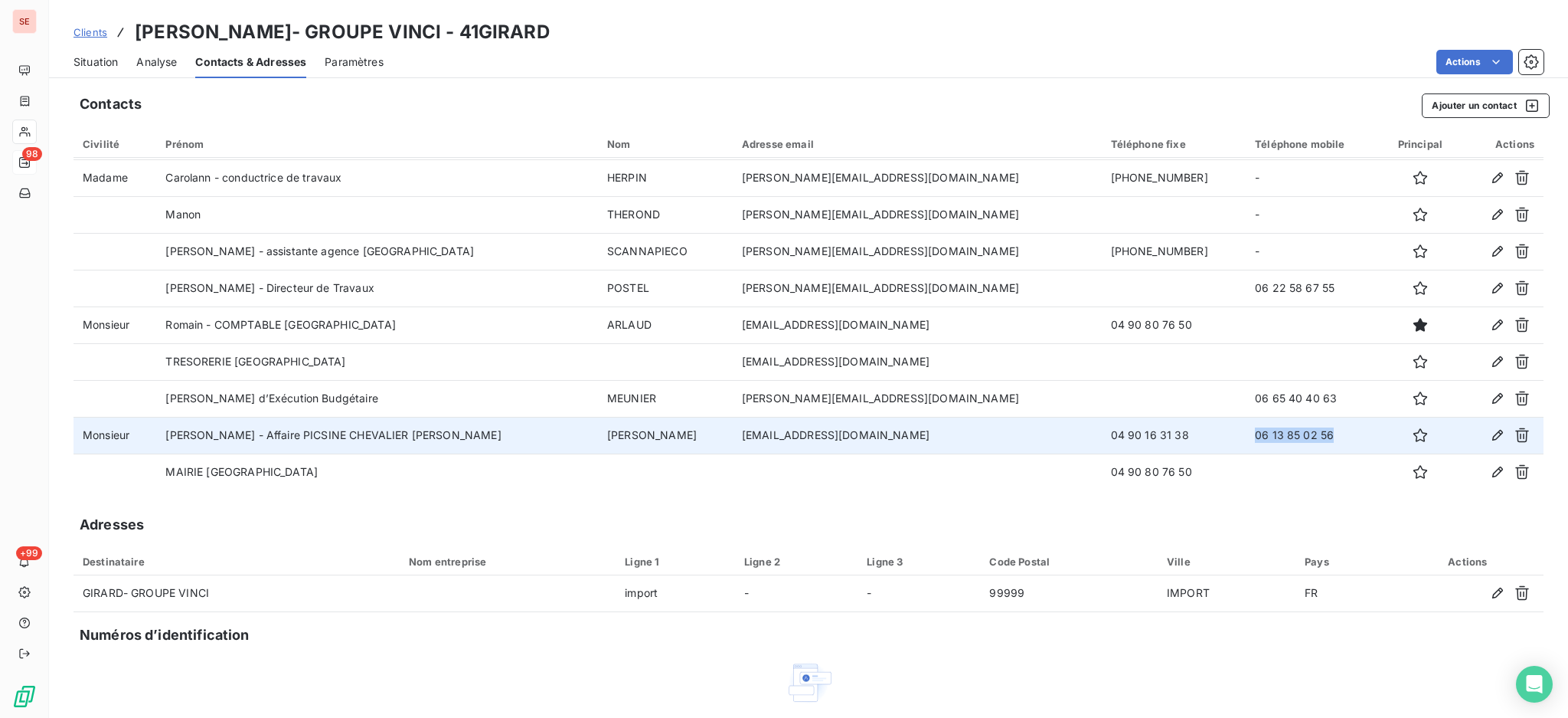
drag, startPoint x: 1266, startPoint y: 433, endPoint x: 1187, endPoint y: 439, distance: 79.2
click at [1246, 439] on td "06 13 85 02 56" at bounding box center [1313, 435] width 135 height 37
copy td "06 13 85 02 56"
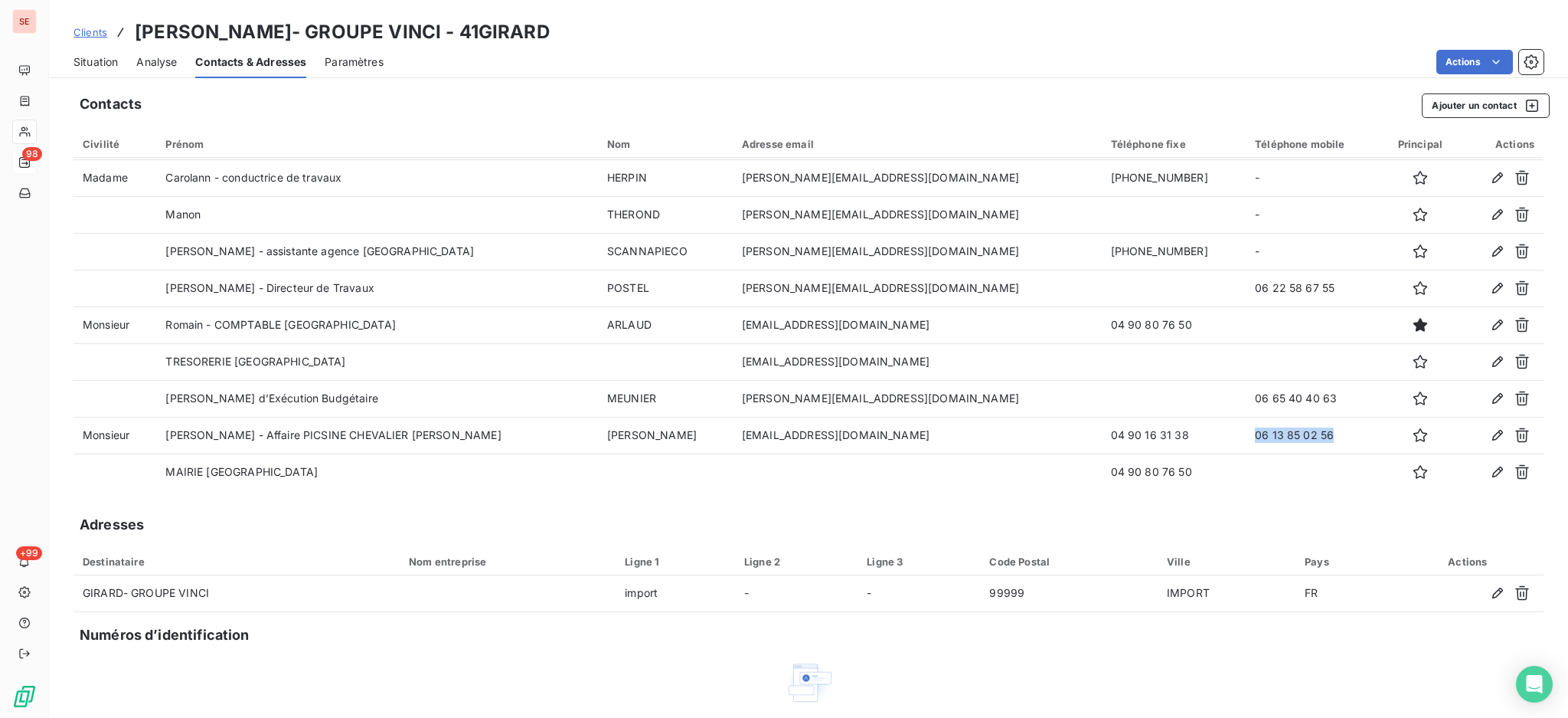
click at [86, 58] on span "Situation" at bounding box center [95, 62] width 44 height 16
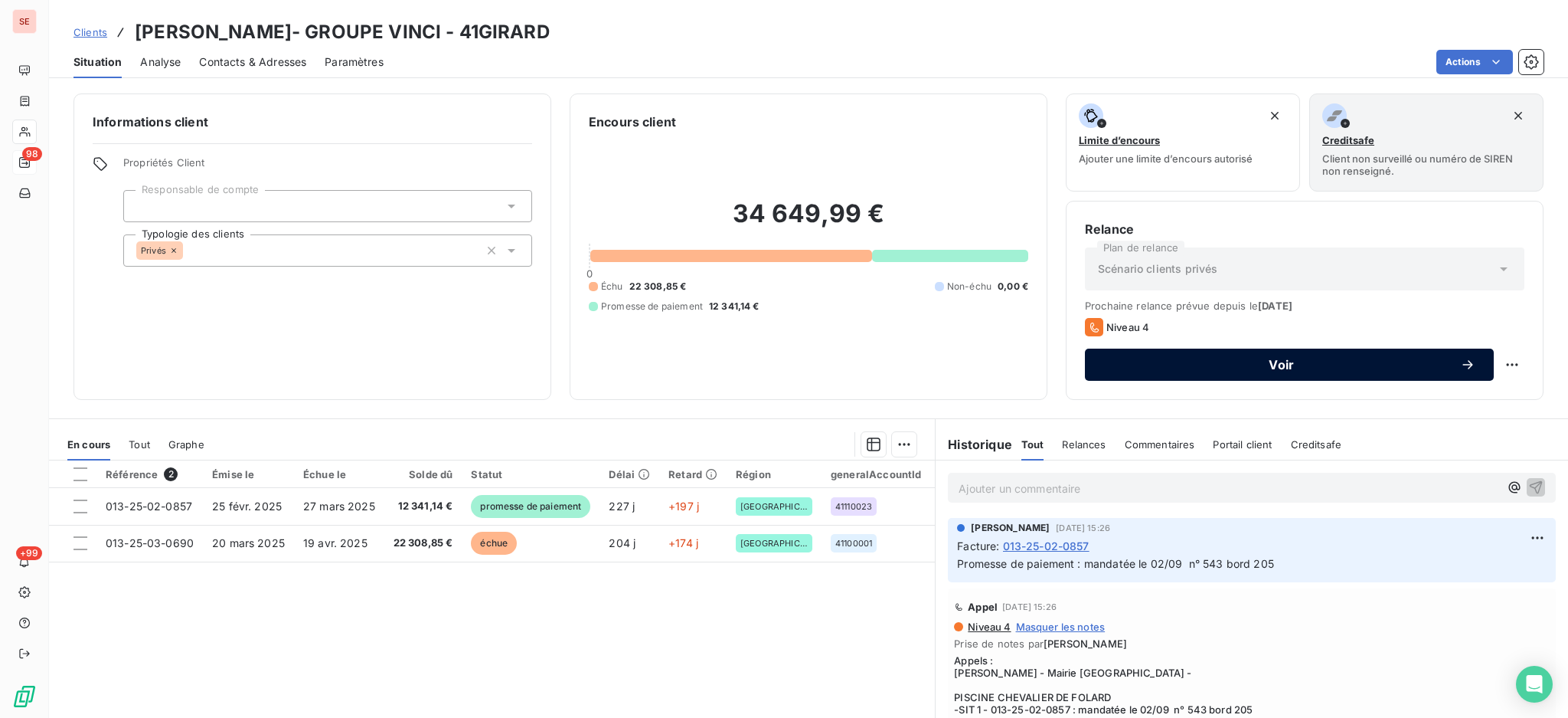
click at [1149, 369] on span "Voir" at bounding box center [1282, 365] width 357 height 12
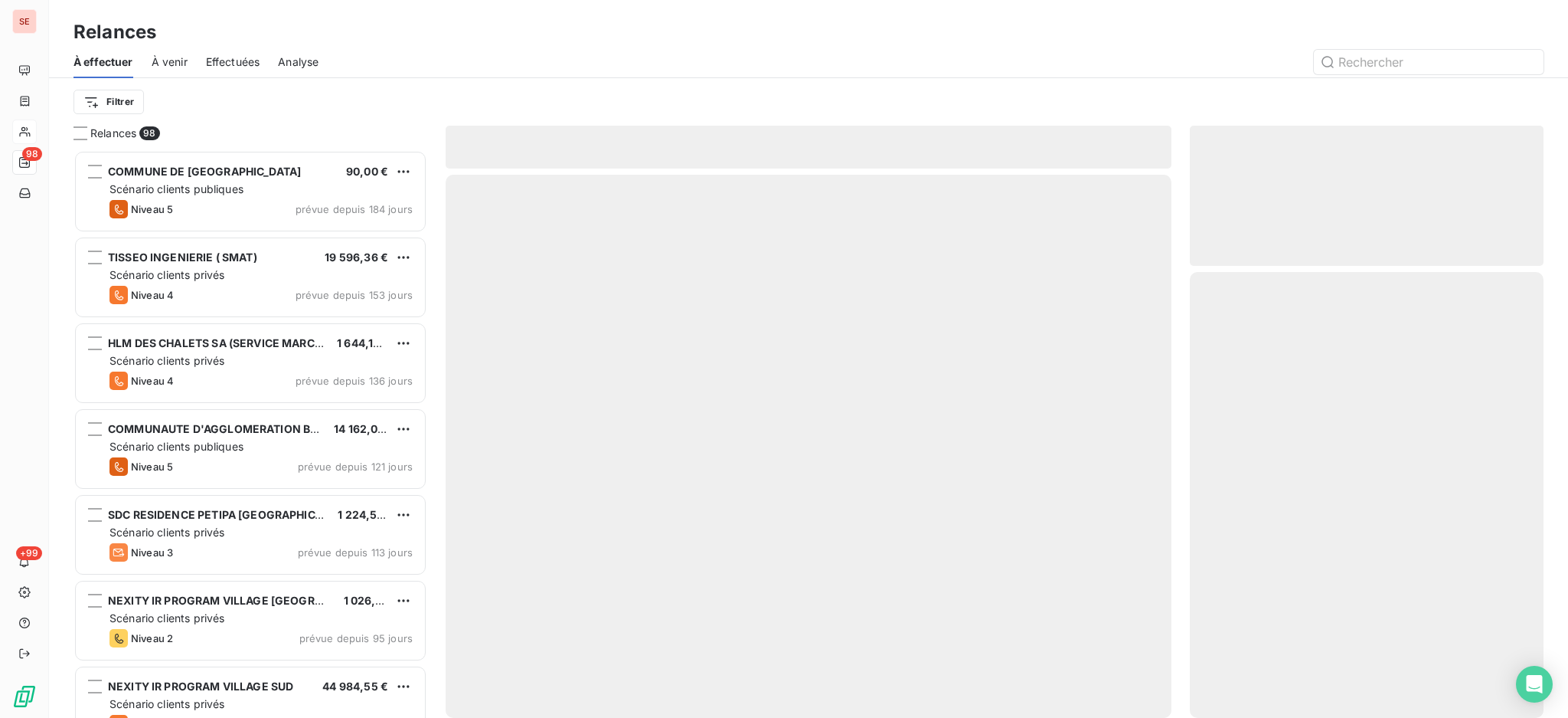
scroll to position [553, 338]
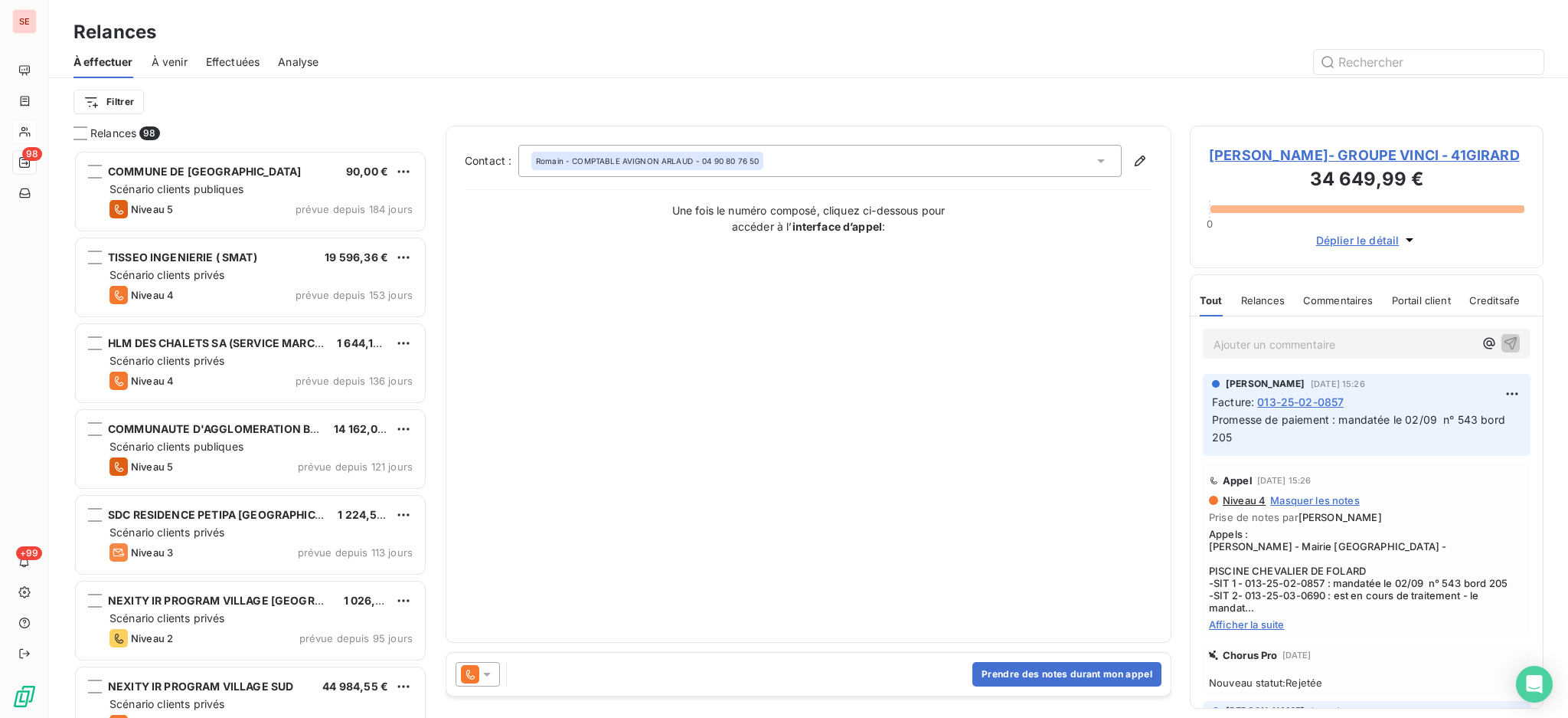
click at [1104, 163] on icon at bounding box center [1102, 161] width 16 height 16
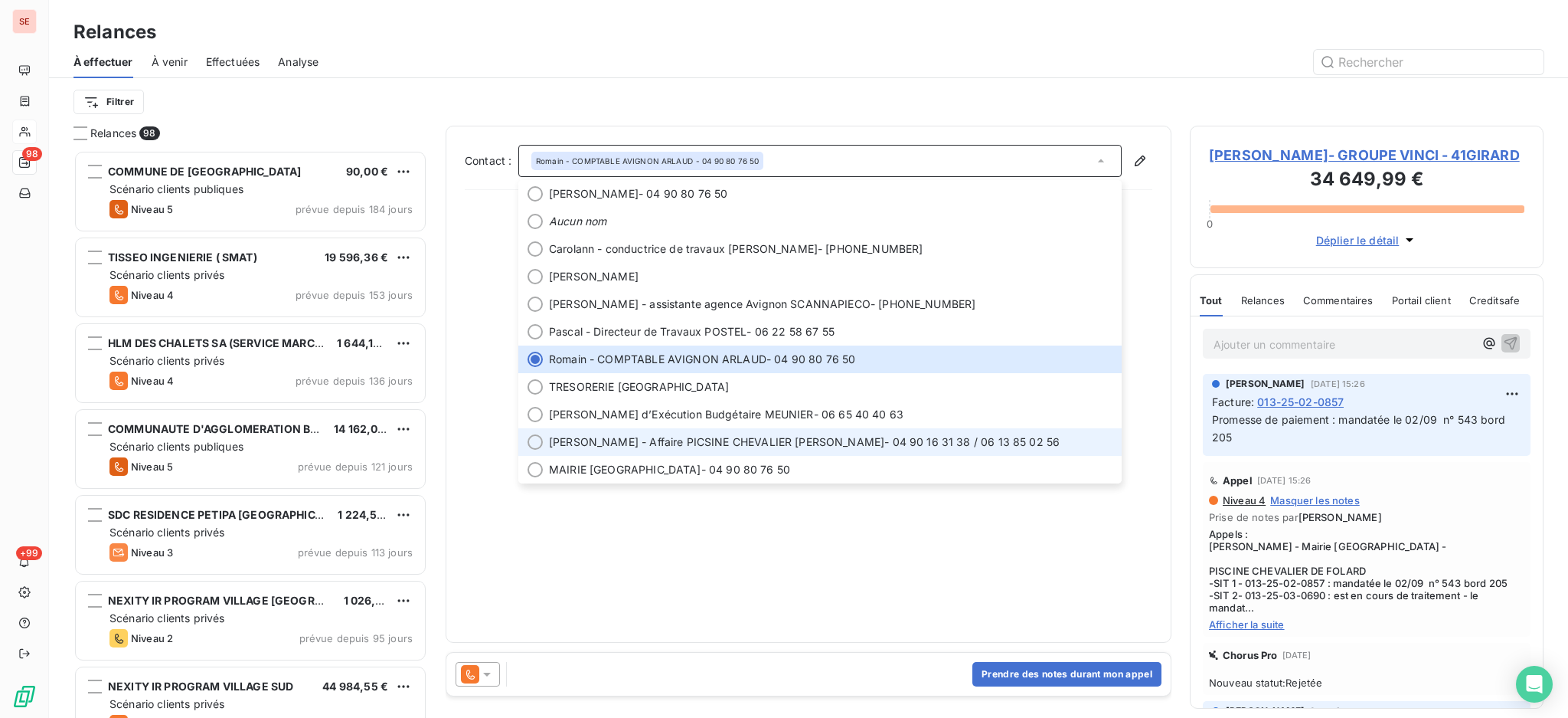
click at [638, 435] on span "[PERSON_NAME] - Affaire PICSINE CHEVALIER [PERSON_NAME]" at bounding box center [716, 442] width 335 height 16
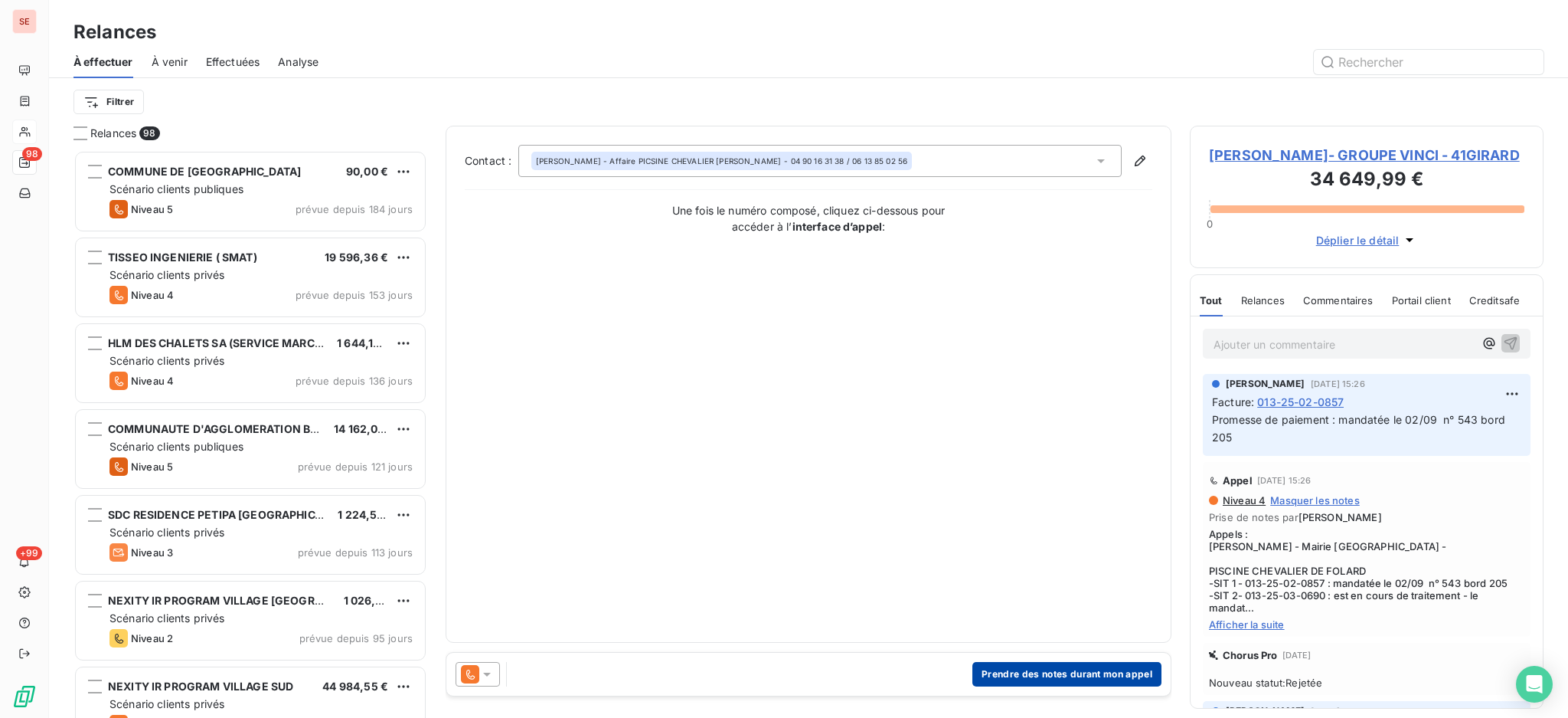
click at [1022, 668] on button "Prendre des notes durant mon appel" at bounding box center [1067, 674] width 189 height 24
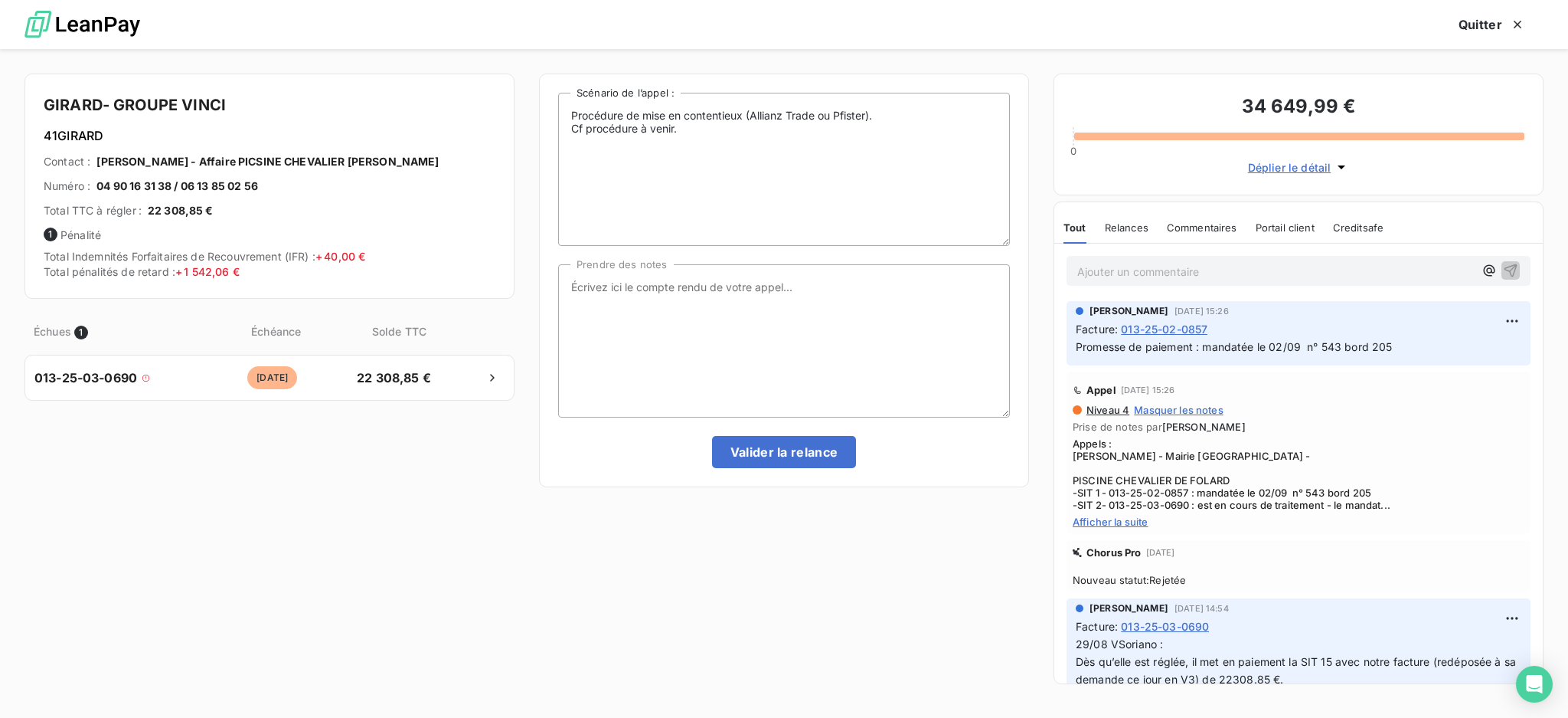
click at [1092, 524] on span "Afficher la suite" at bounding box center [1298, 521] width 452 height 12
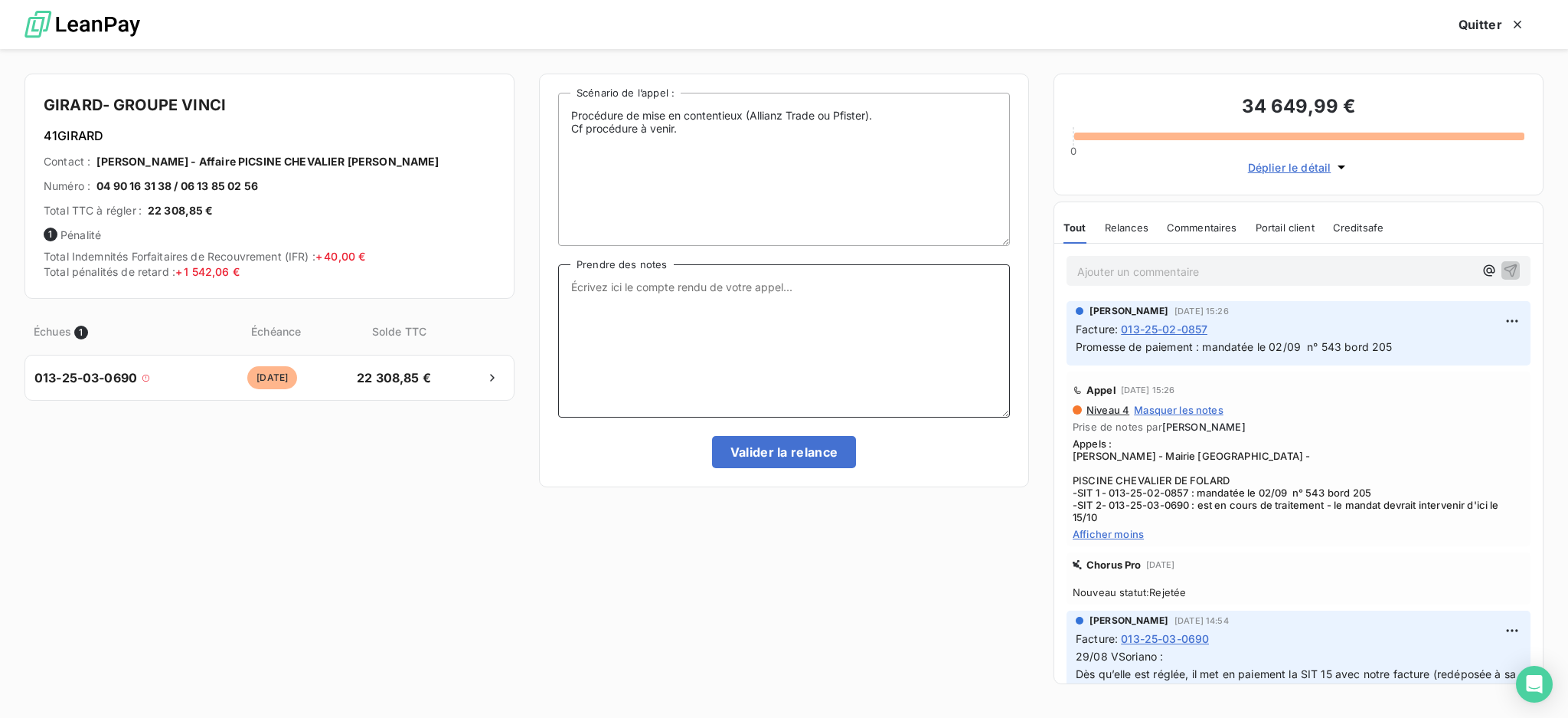
click at [658, 292] on textarea "Prendre des notes" at bounding box center [784, 341] width 452 height 153
click at [750, 295] on textarea "Ent tél [PERSON_NAME] : SIT 1 - 013-25-02-0857 SIT 2 - 013-25-03-0690 :" at bounding box center [784, 341] width 452 height 153
click at [736, 312] on textarea "Ent tél [PERSON_NAME] : SIT 1 - 013-25-02-0857 : SIT 2 - 013-25-03-0690 :" at bounding box center [784, 341] width 452 height 153
click at [697, 324] on textarea "Ent tél [PERSON_NAME] : SIT 1 - 013-25-02-0857 : SIT 2 - 013-25-03-0690 : sur l…" at bounding box center [784, 341] width 452 height 153
click at [756, 332] on textarea "Ent tél [PERSON_NAME] : SIT 1 - 013-25-02-0857 : SIT 2 - 013-25-03-0690 : sur l…" at bounding box center [784, 341] width 452 height 153
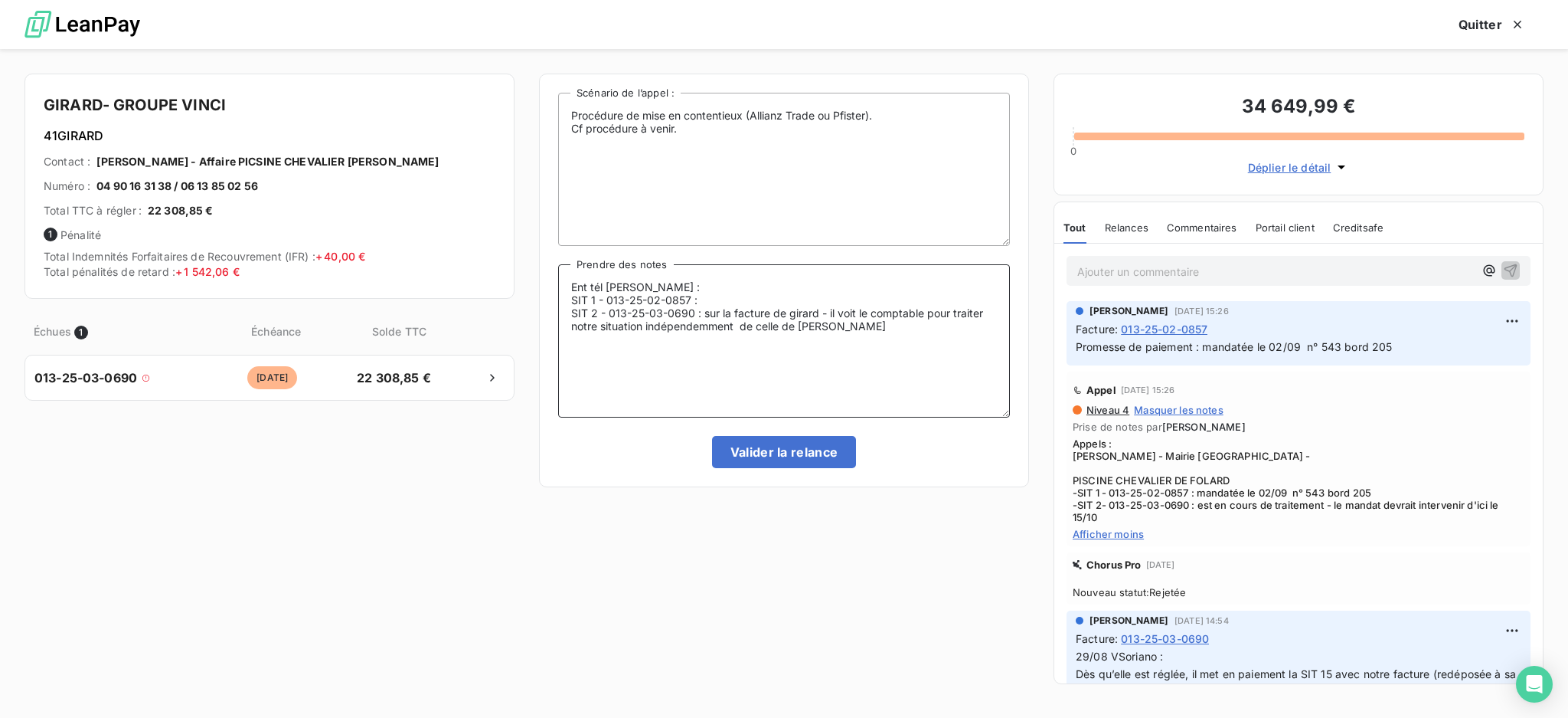
click at [707, 325] on textarea "Ent tél [PERSON_NAME] : SIT 1 - 013-25-02-0857 : SIT 2 - 013-25-03-0690 : sur l…" at bounding box center [784, 341] width 452 height 153
click at [887, 323] on textarea "Ent tél [PERSON_NAME] : SIT 1 - 013-25-02-0857 : SIT 2 - 013-25-03-0690 : sur l…" at bounding box center [784, 341] width 452 height 153
click at [718, 299] on textarea "Ent tél [PERSON_NAME] : SIT 1 - 013-25-02-0857 : SIT 2 - 013-25-03-0690 : sur l…" at bounding box center [784, 341] width 452 height 153
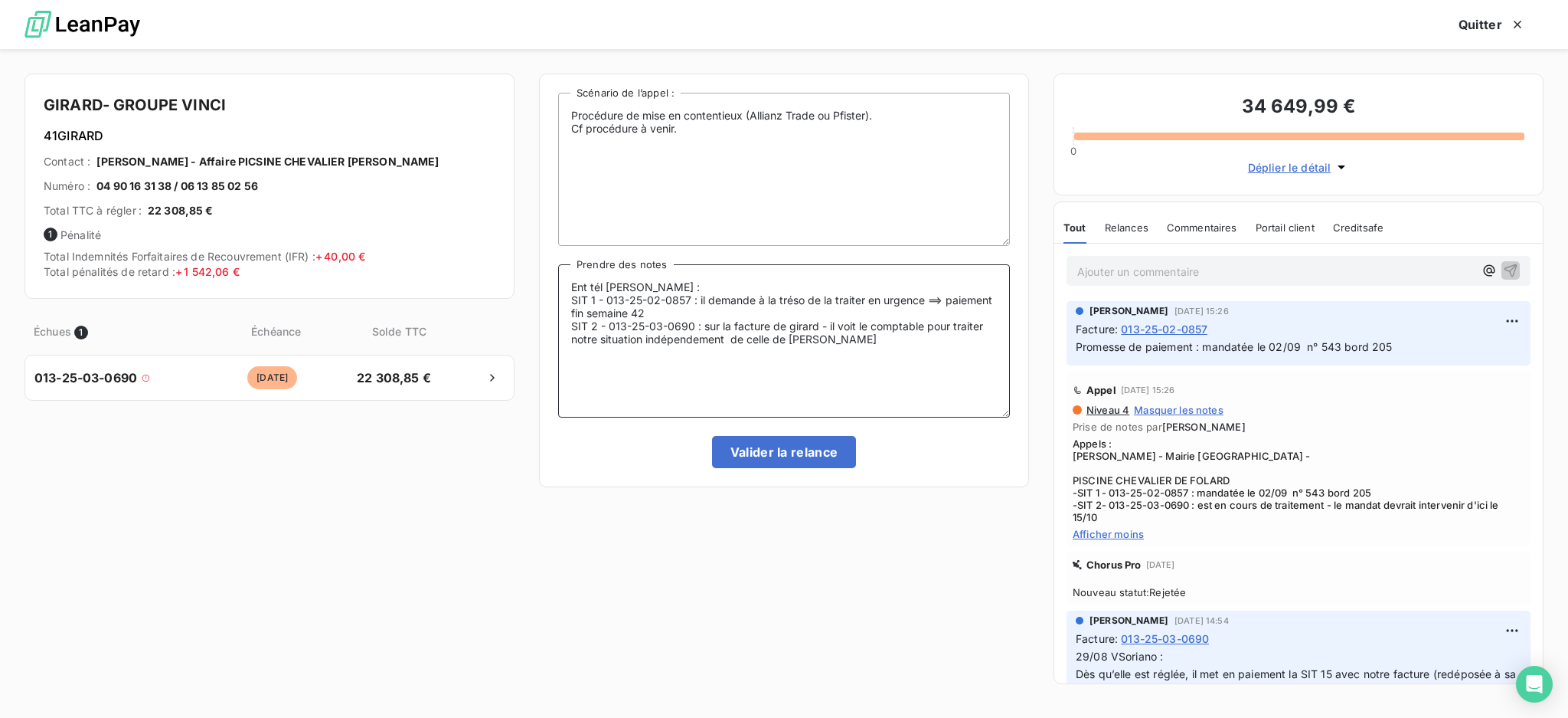
drag, startPoint x: 828, startPoint y: 326, endPoint x: 701, endPoint y: 323, distance: 127.0
click at [701, 323] on textarea "Ent tél [PERSON_NAME] : SIT 1 - 013-25-02-0857 : il demande à la tréso de la tr…" at bounding box center [784, 341] width 452 height 153
click at [627, 337] on textarea "Ent tél [PERSON_NAME] : SIT 1 - 013-25-02-0857 : il demande à la tréso de la tr…" at bounding box center [784, 341] width 452 height 153
click at [720, 327] on textarea "Ent tél [PERSON_NAME] : SIT 1 - 013-25-02-0857 : il demande à la tréso de la tr…" at bounding box center [784, 341] width 452 height 153
click at [650, 344] on textarea "Ent tél [PERSON_NAME] : SIT 1 - 013-25-02-0857 : il demande à la tréso de la tr…" at bounding box center [784, 341] width 452 height 153
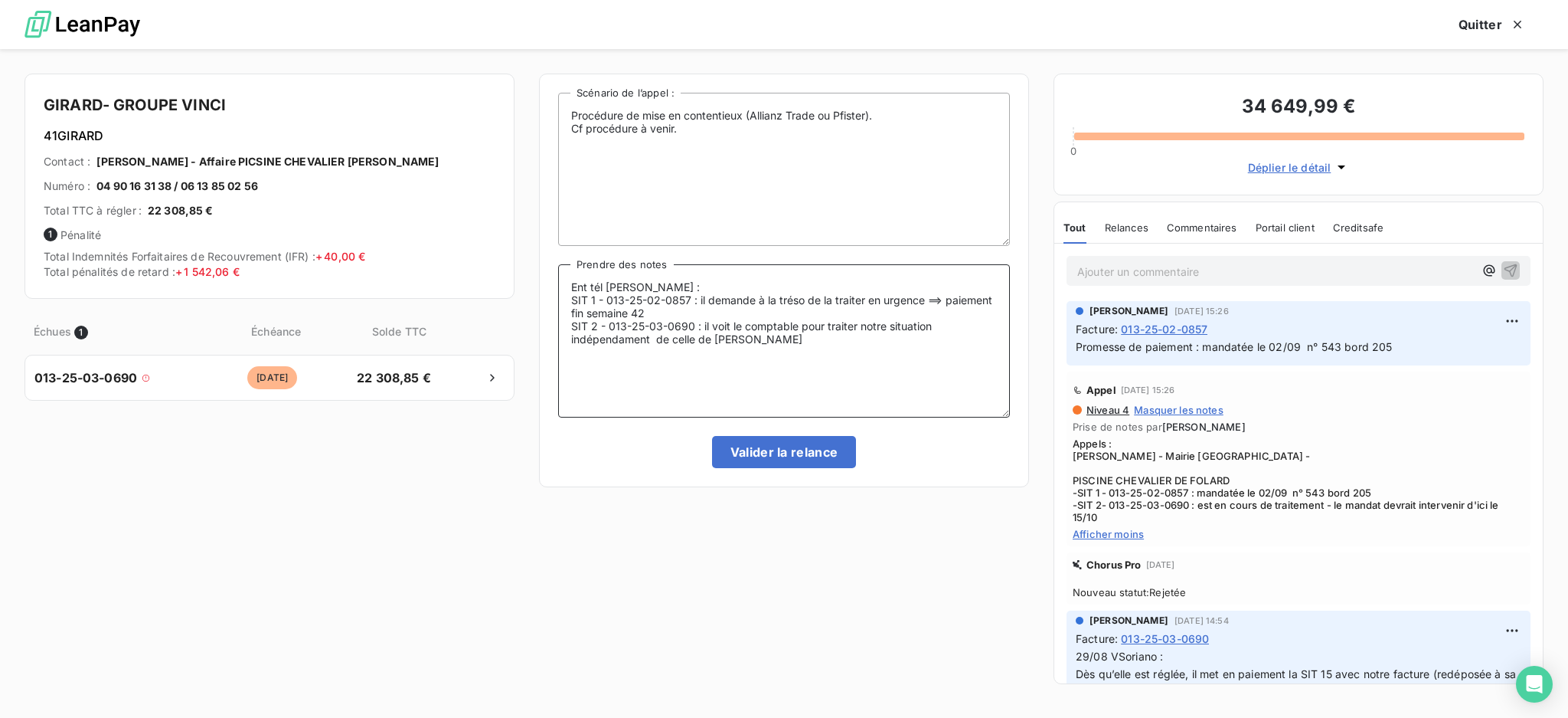
click at [626, 334] on textarea "Ent tél [PERSON_NAME] : SIT 1 - 013-25-02-0857 : il demande à la tréso de la tr…" at bounding box center [784, 341] width 452 height 153
click at [789, 339] on textarea "Ent tél [PERSON_NAME] : SIT 1 - 013-25-02-0857 : il demande à la tréso de la tr…" at bounding box center [784, 341] width 452 height 153
click at [851, 341] on textarea "Ent tél [PERSON_NAME] : SIT 1 - 013-25-02-0857 : il demande à la tréso de la tr…" at bounding box center [784, 341] width 452 height 153
click at [804, 336] on textarea "Ent tél [PERSON_NAME] : SIT 1 - 013-25-02-0857 : il demande à la tréso de la tr…" at bounding box center [784, 341] width 452 height 153
click at [931, 349] on textarea "Ent tél [PERSON_NAME] : SIT 1 - 013-25-02-0857 : il demande à la tréso de la tr…" at bounding box center [784, 341] width 452 height 153
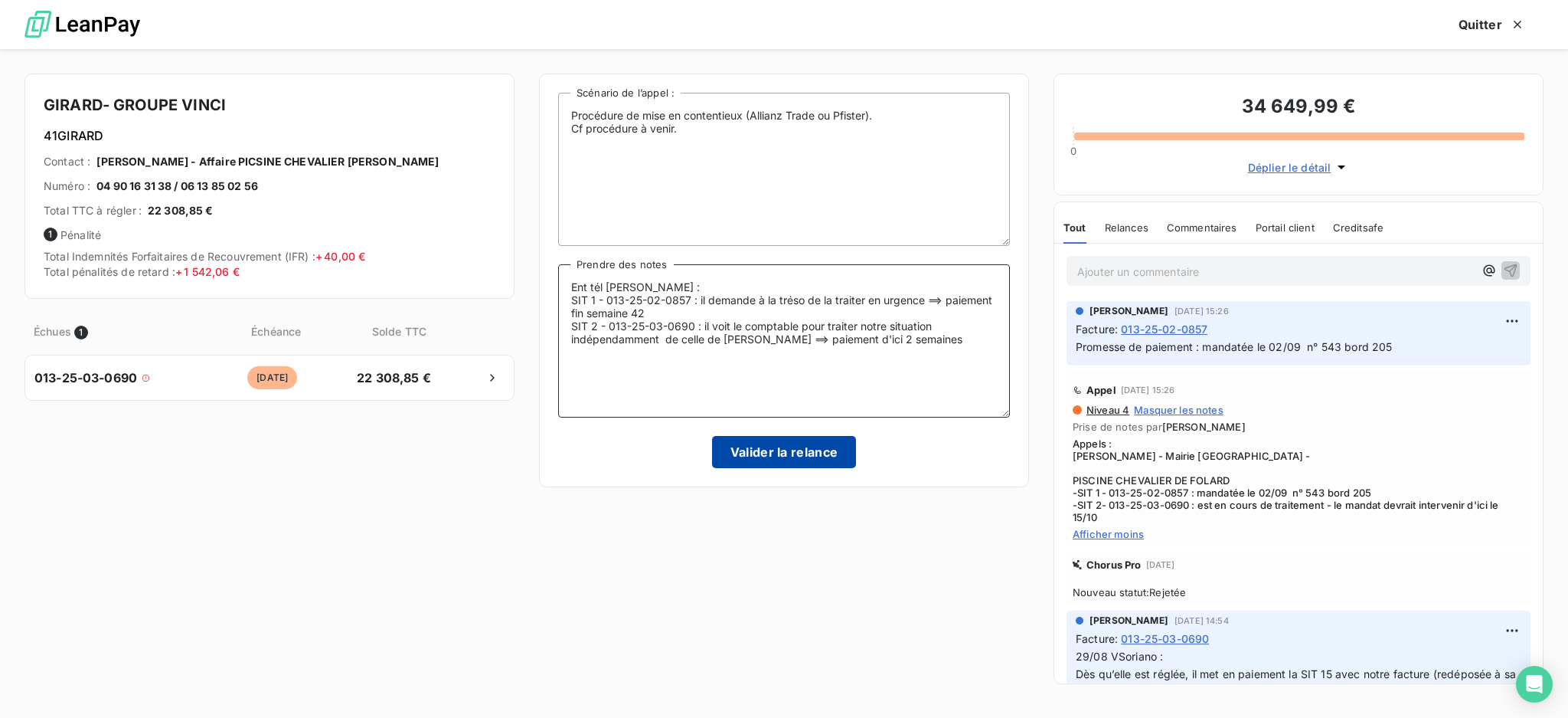
type textarea "Ent tél [PERSON_NAME] : SIT 1 - 013-25-02-0857 : il demande à la tréso de la tr…"
click at [821, 448] on button "Valider la relance" at bounding box center [784, 452] width 144 height 32
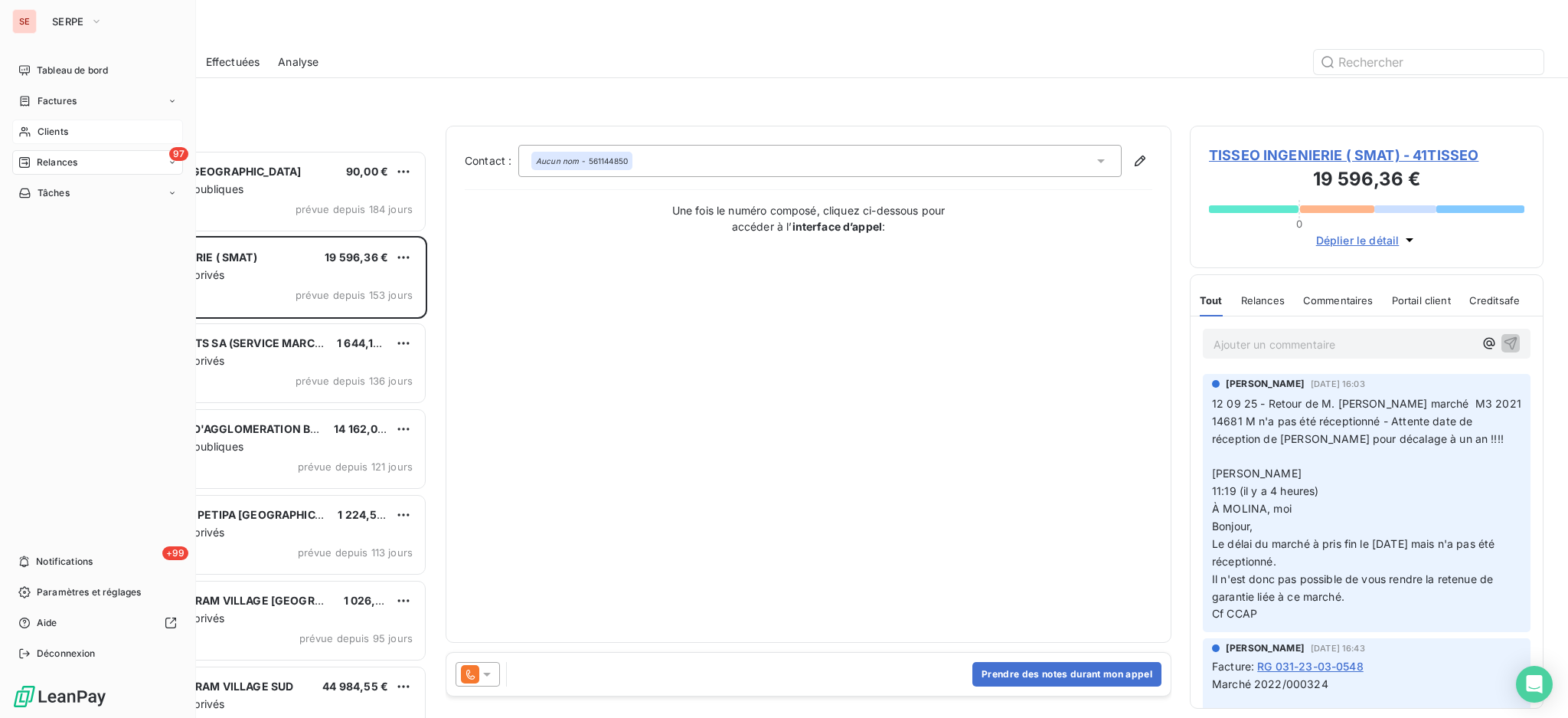
drag, startPoint x: 47, startPoint y: 131, endPoint x: 73, endPoint y: 130, distance: 26.0
click at [47, 131] on span "Clients" at bounding box center [52, 131] width 30 height 14
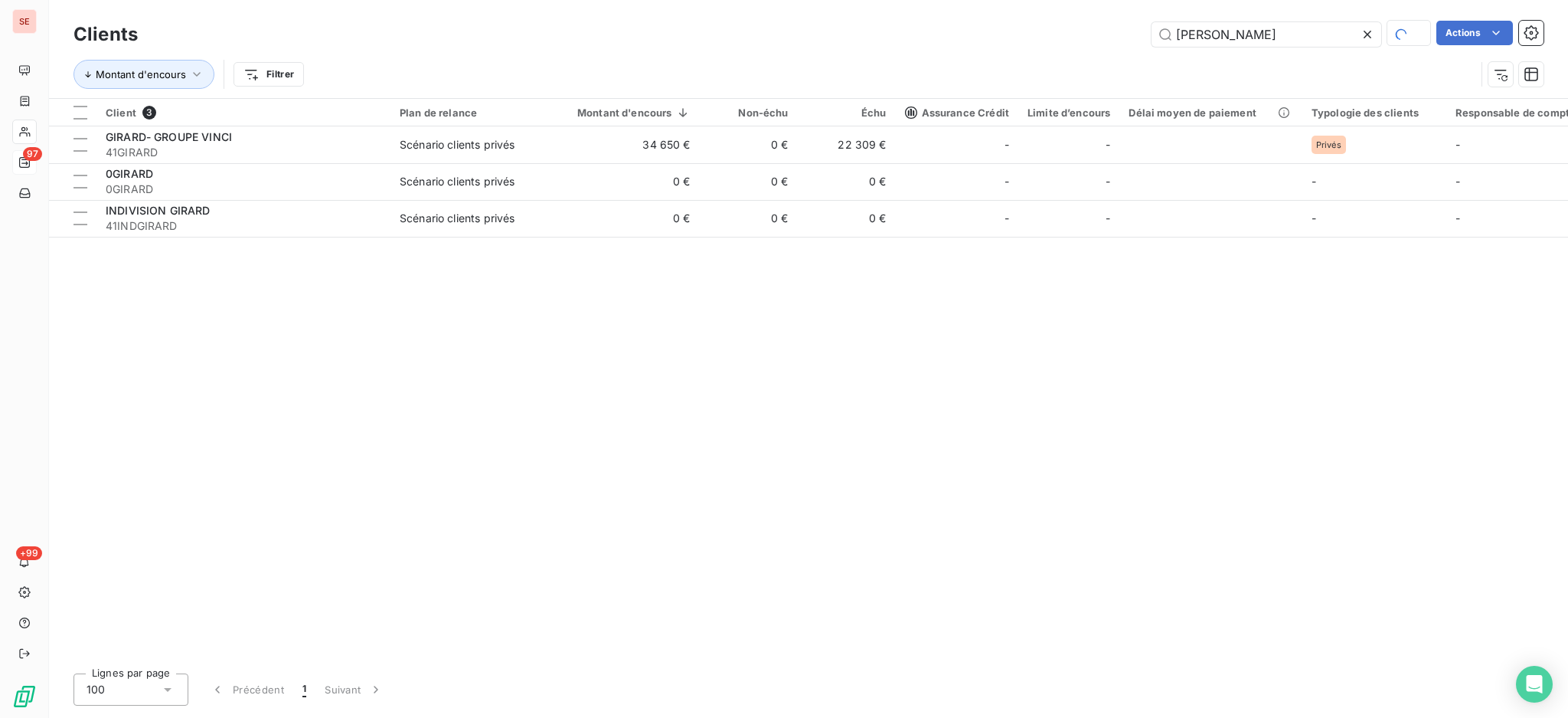
drag, startPoint x: 1222, startPoint y: 29, endPoint x: 968, endPoint y: 3, distance: 255.3
click at [979, 5] on div "Clients girard Actions Montant d'encours Filtrer" at bounding box center [808, 49] width 1519 height 98
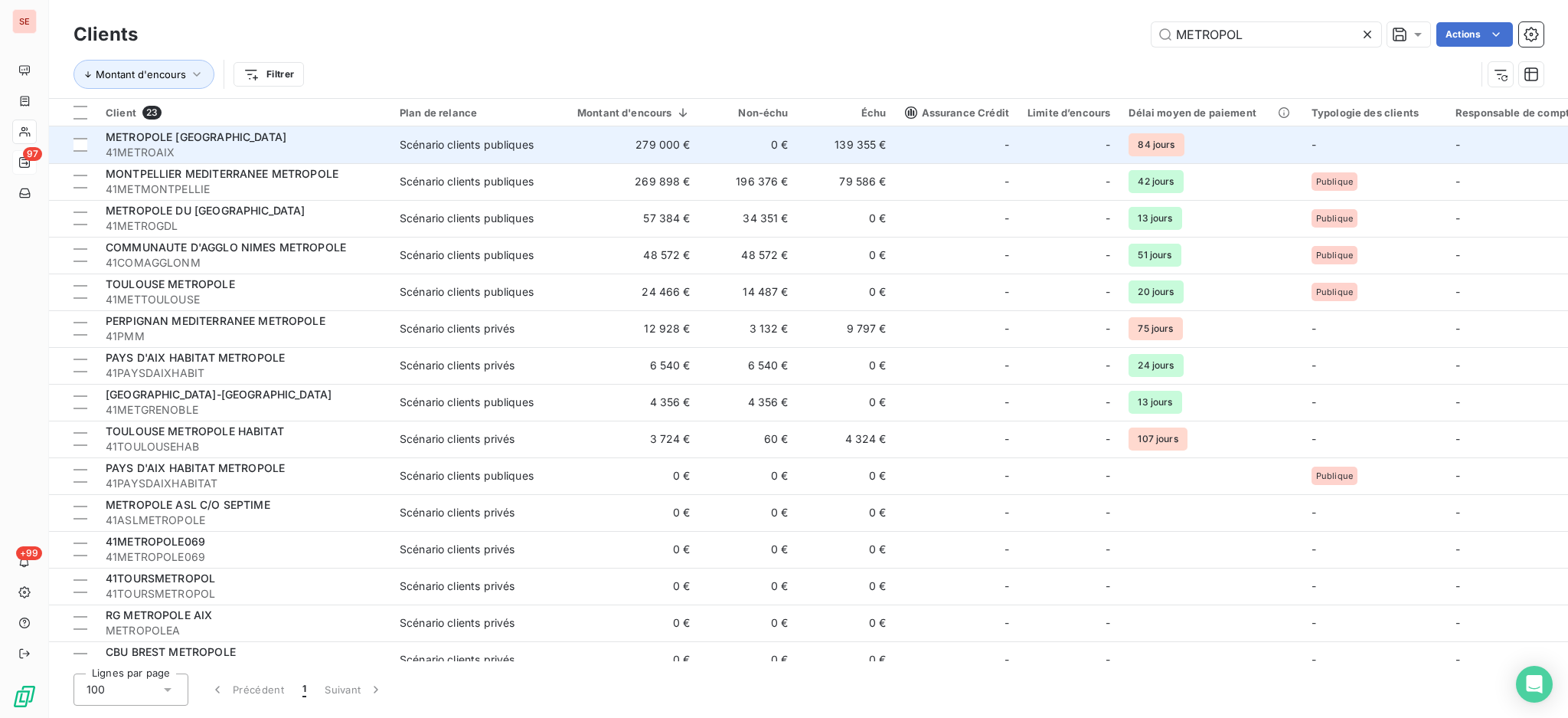
type input "METROPOL"
click at [189, 150] on span "41METROAIX" at bounding box center [243, 152] width 276 height 16
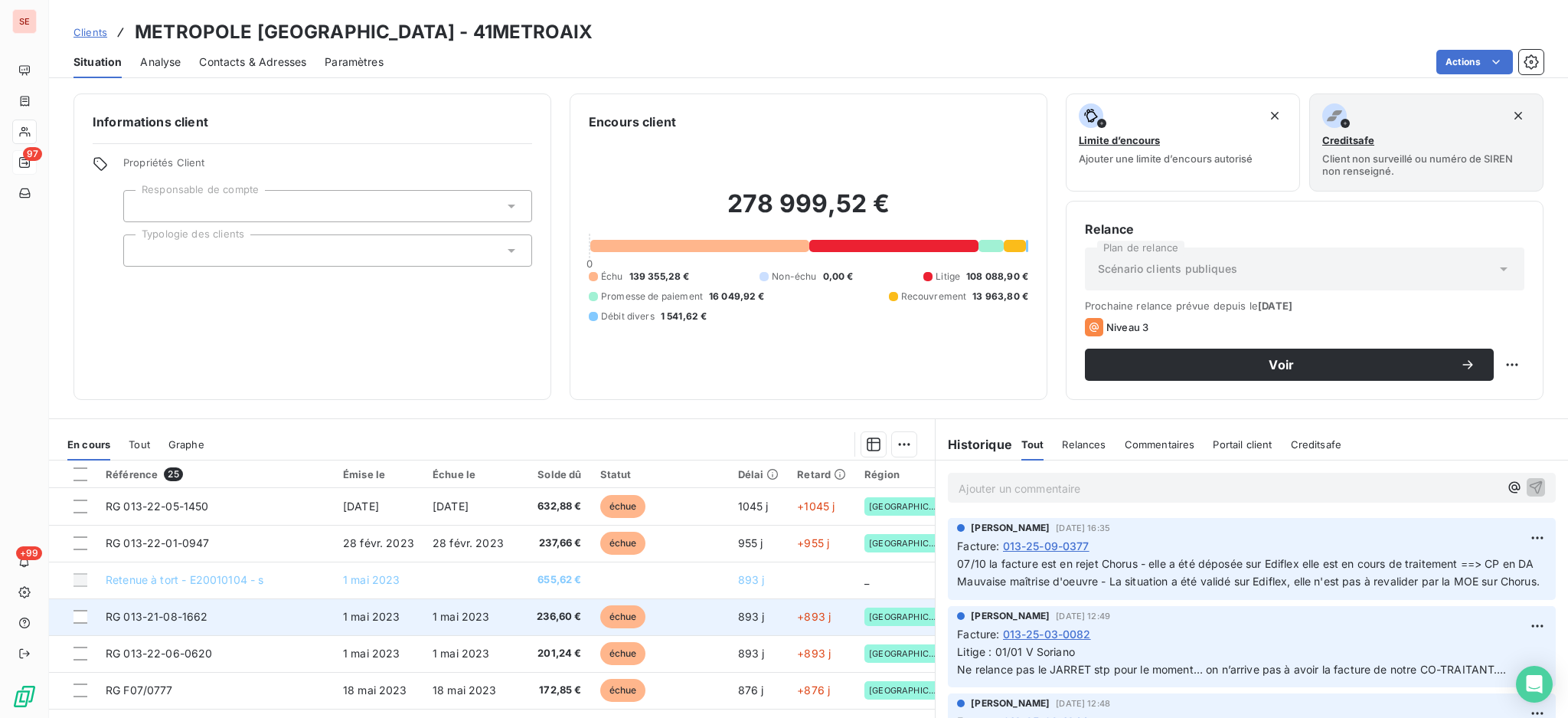
click at [627, 603] on td "échue" at bounding box center [660, 616] width 137 height 37
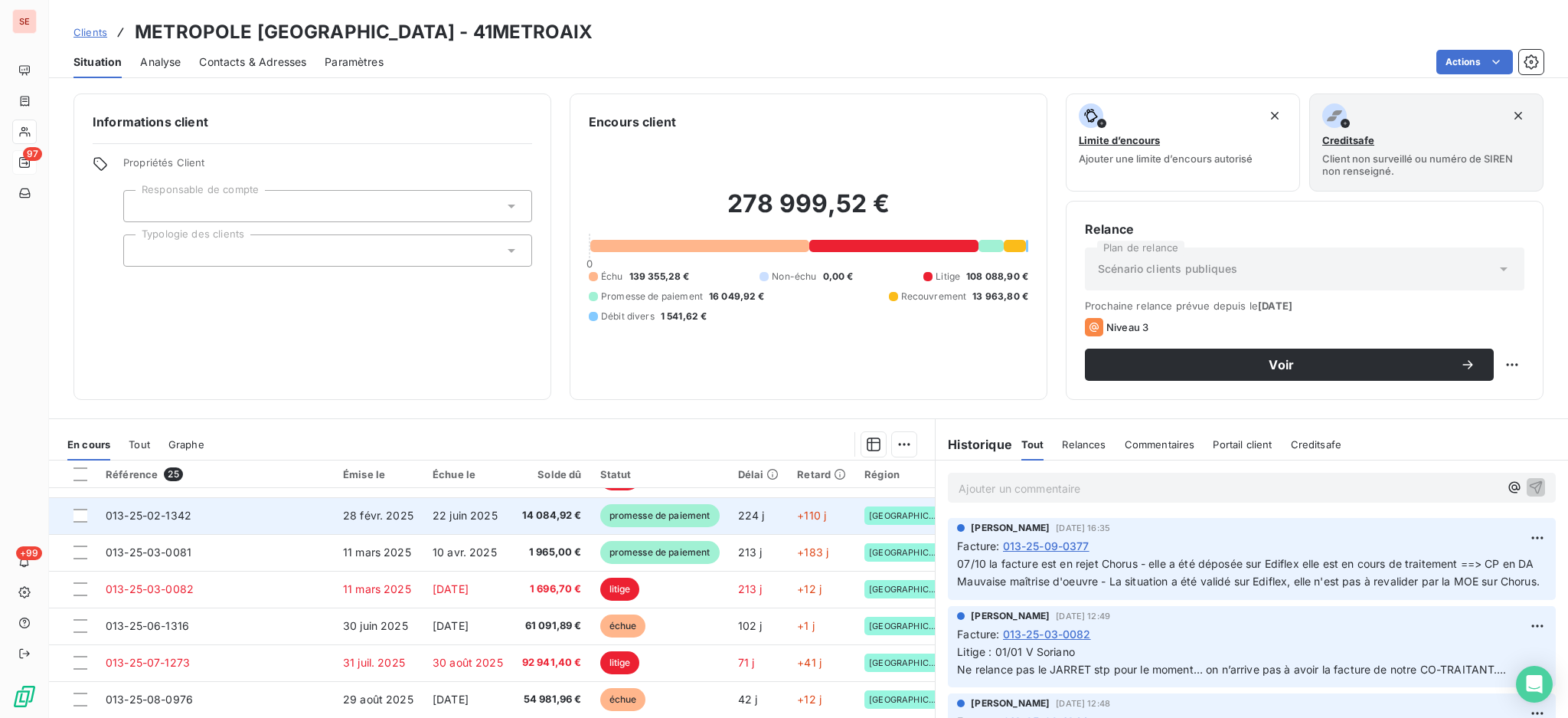
scroll to position [657, 0]
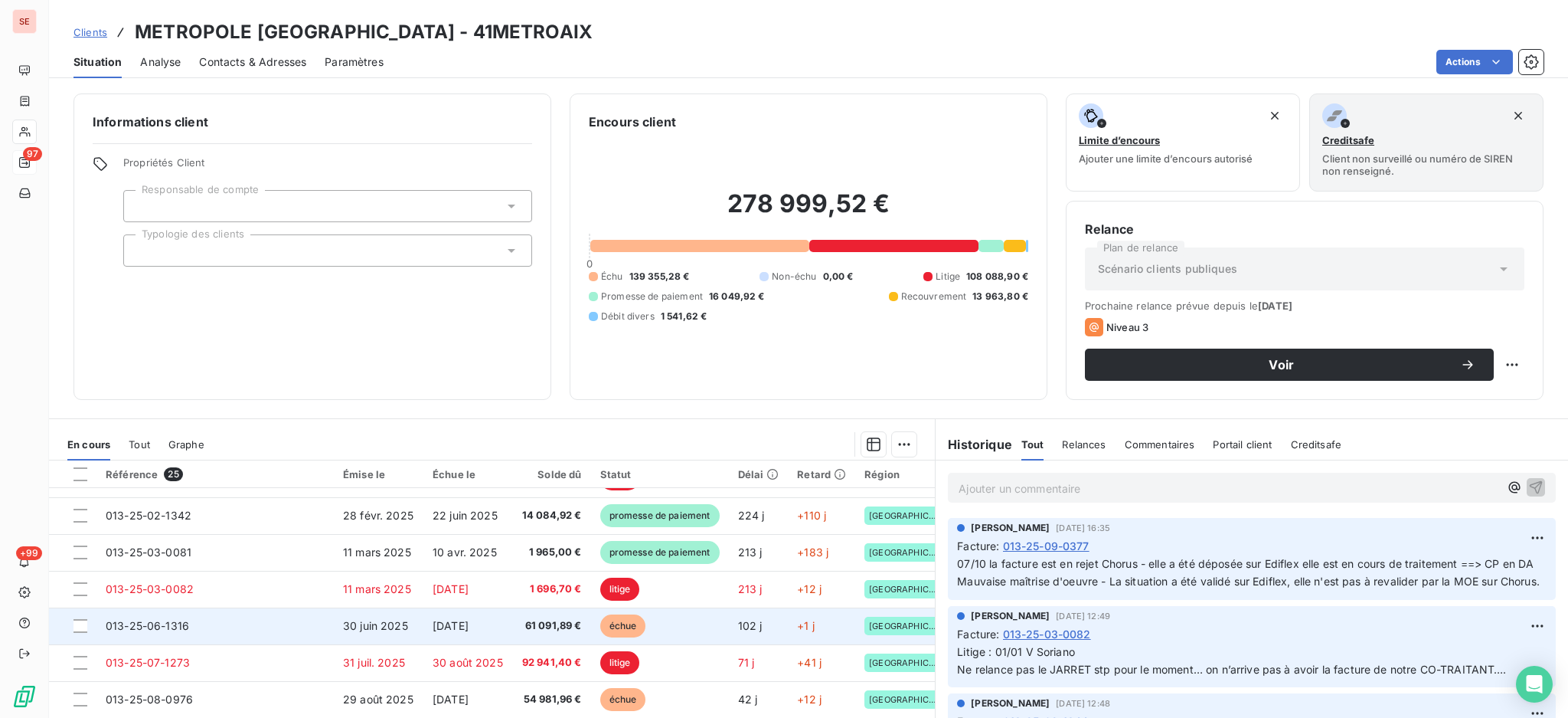
click at [522, 620] on span "61 091,89 €" at bounding box center [552, 626] width 60 height 16
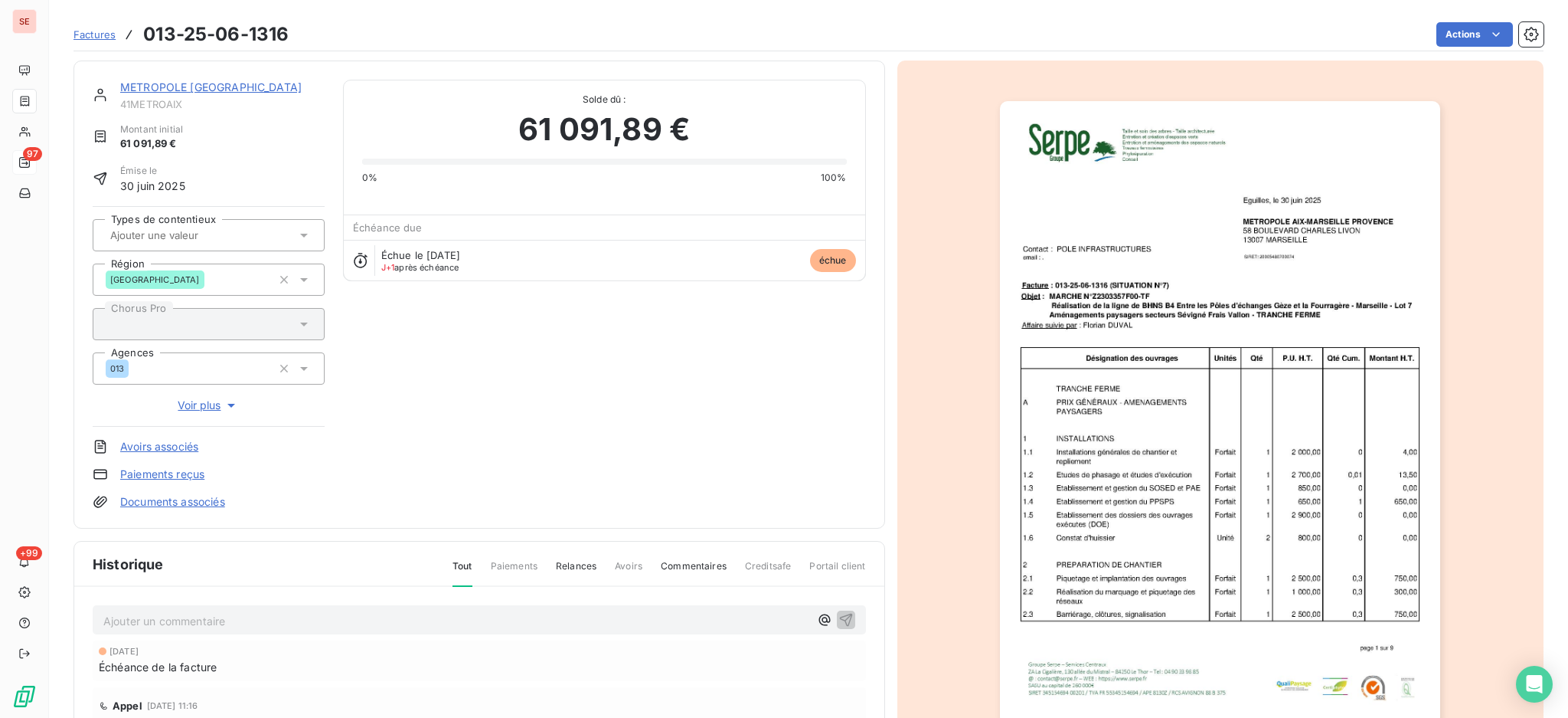
scroll to position [203, 0]
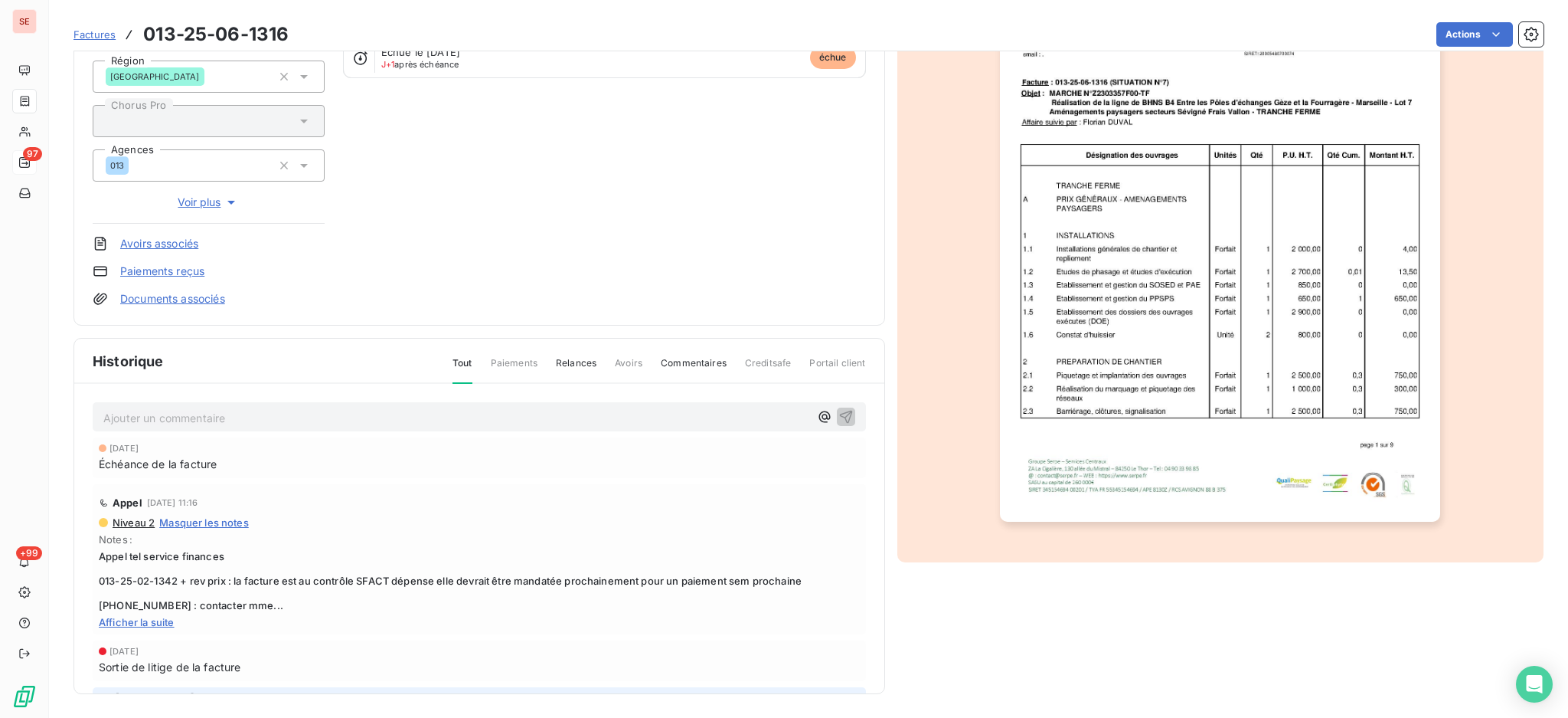
click at [114, 620] on span "Afficher la suite" at bounding box center [479, 622] width 761 height 12
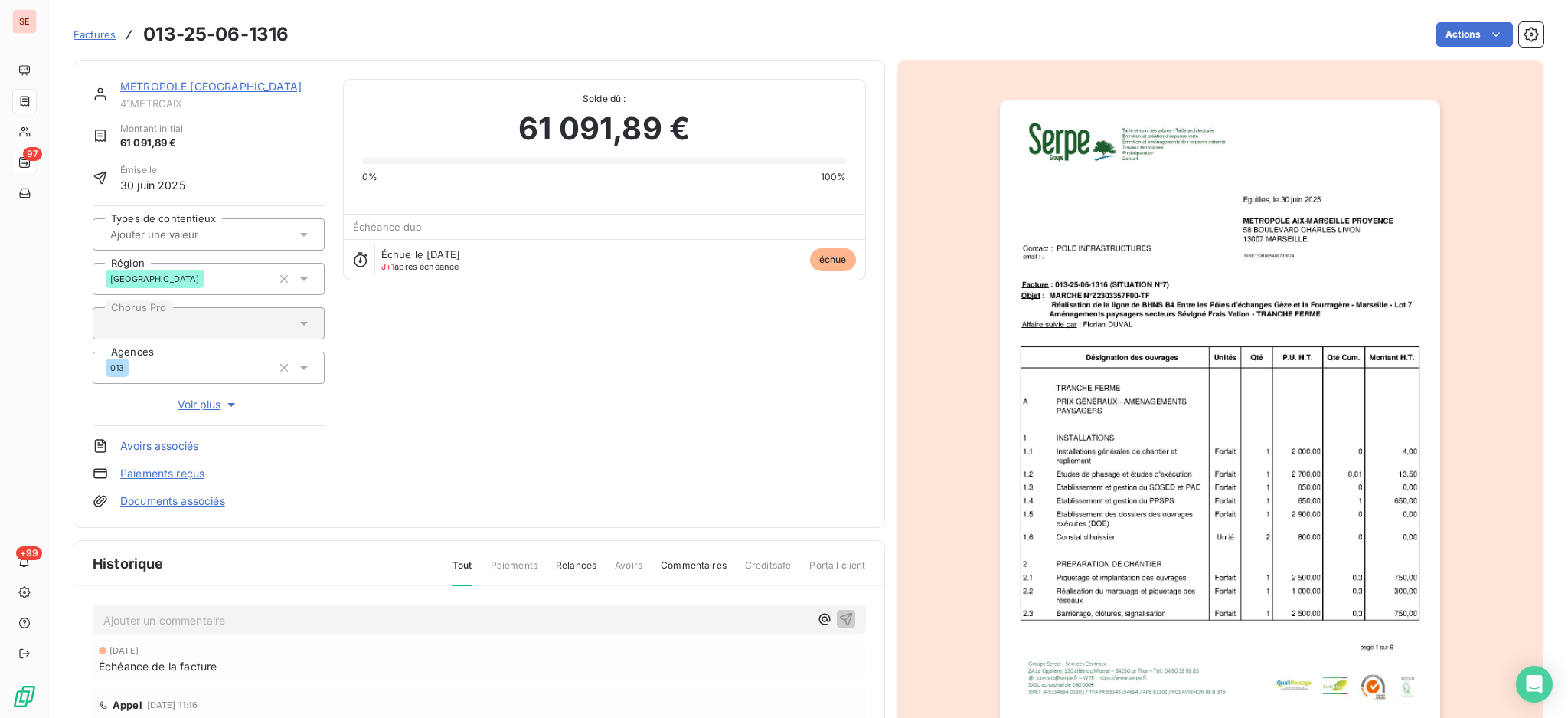
scroll to position [0, 0]
click at [219, 81] on link "METROPOLE [GEOGRAPHIC_DATA]" at bounding box center [211, 86] width 182 height 13
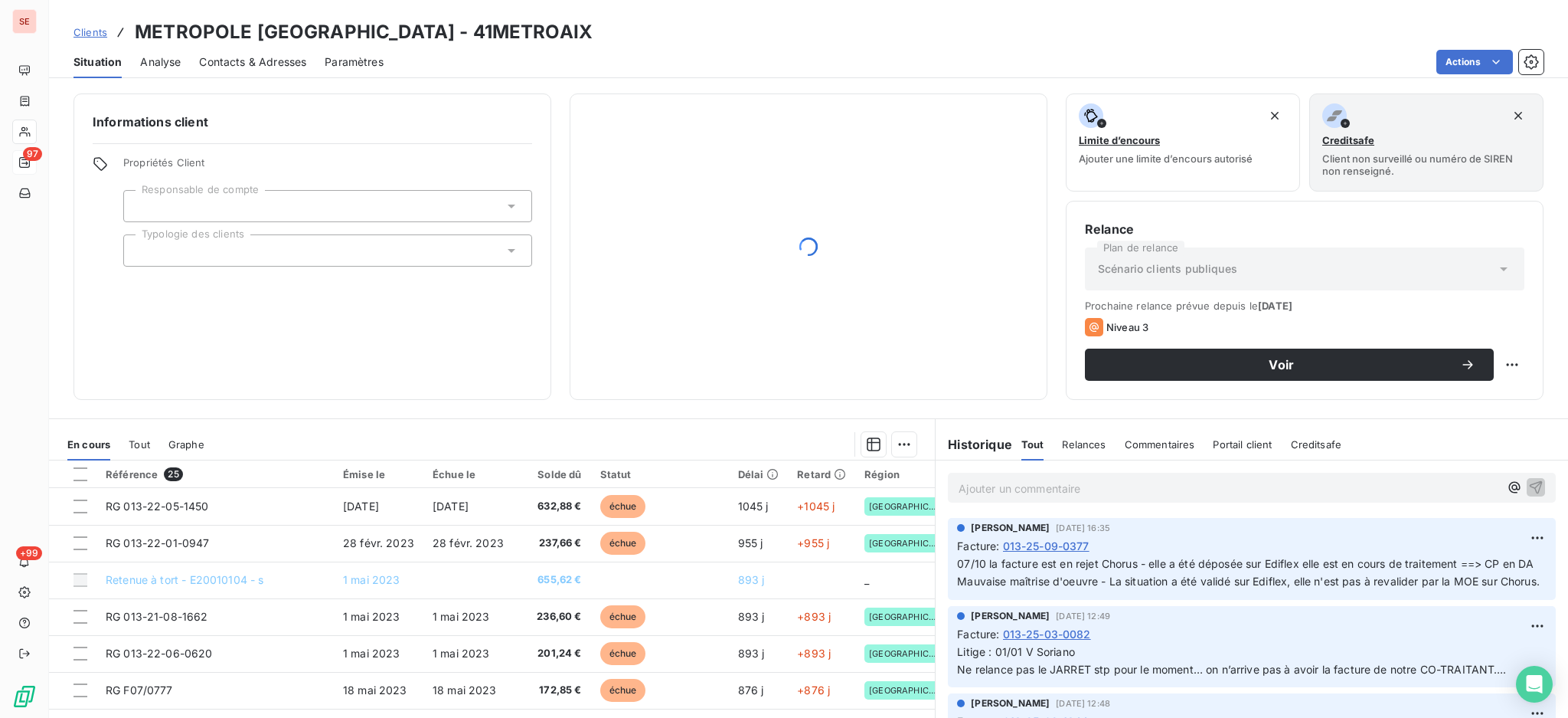
click at [271, 55] on span "Contacts & Adresses" at bounding box center [252, 62] width 107 height 16
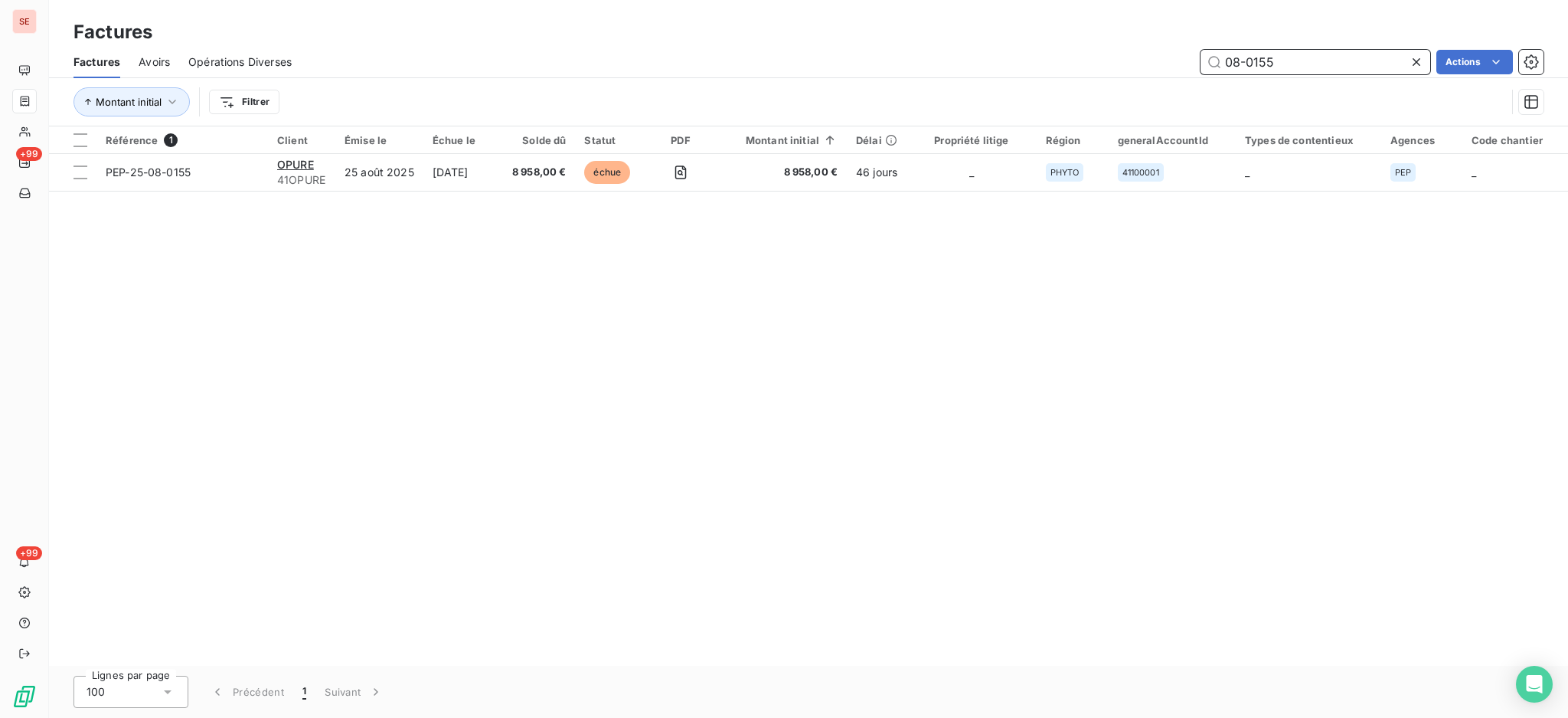
drag, startPoint x: 1303, startPoint y: 61, endPoint x: 1107, endPoint y: 48, distance: 196.4
click at [1111, 50] on div "08-0155 Actions" at bounding box center [927, 62] width 1234 height 24
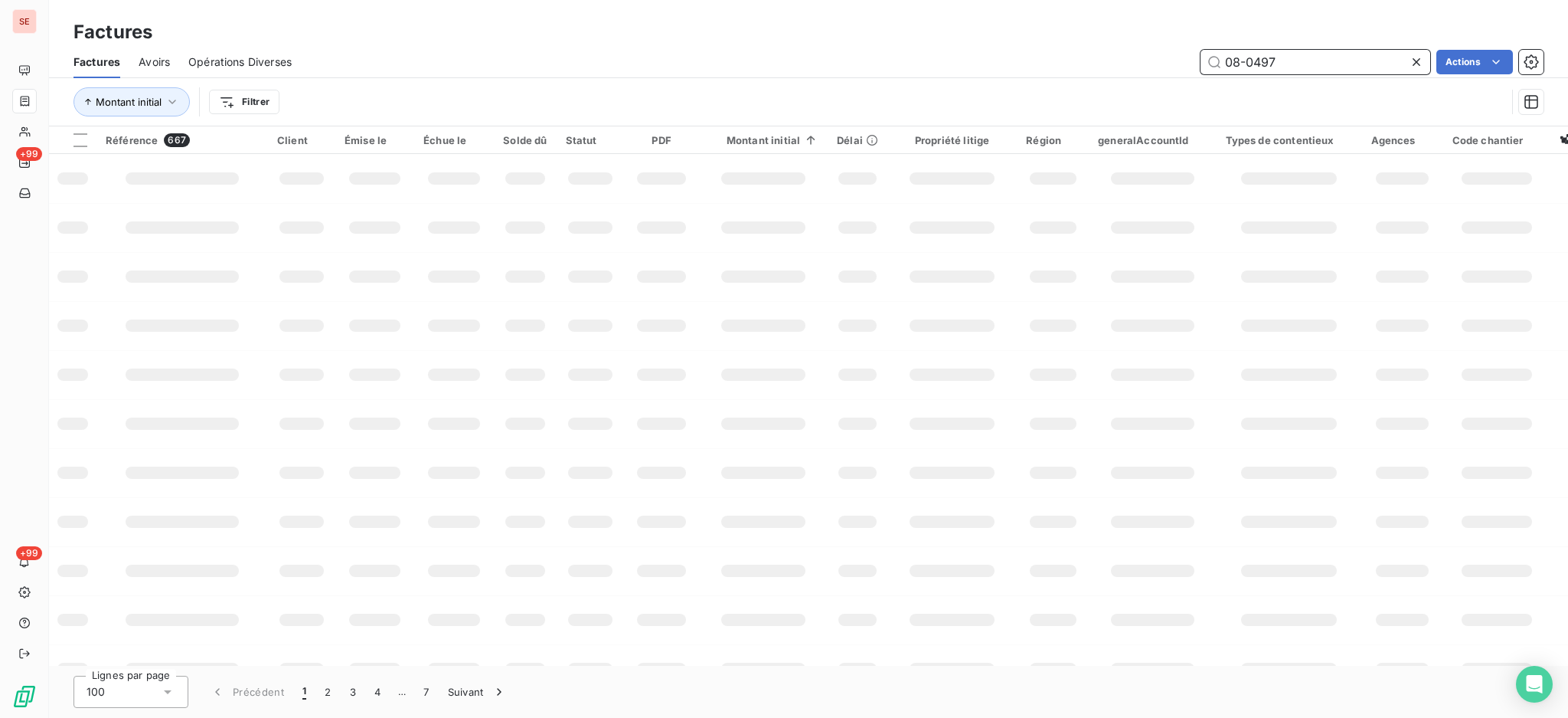
type input "08-0497"
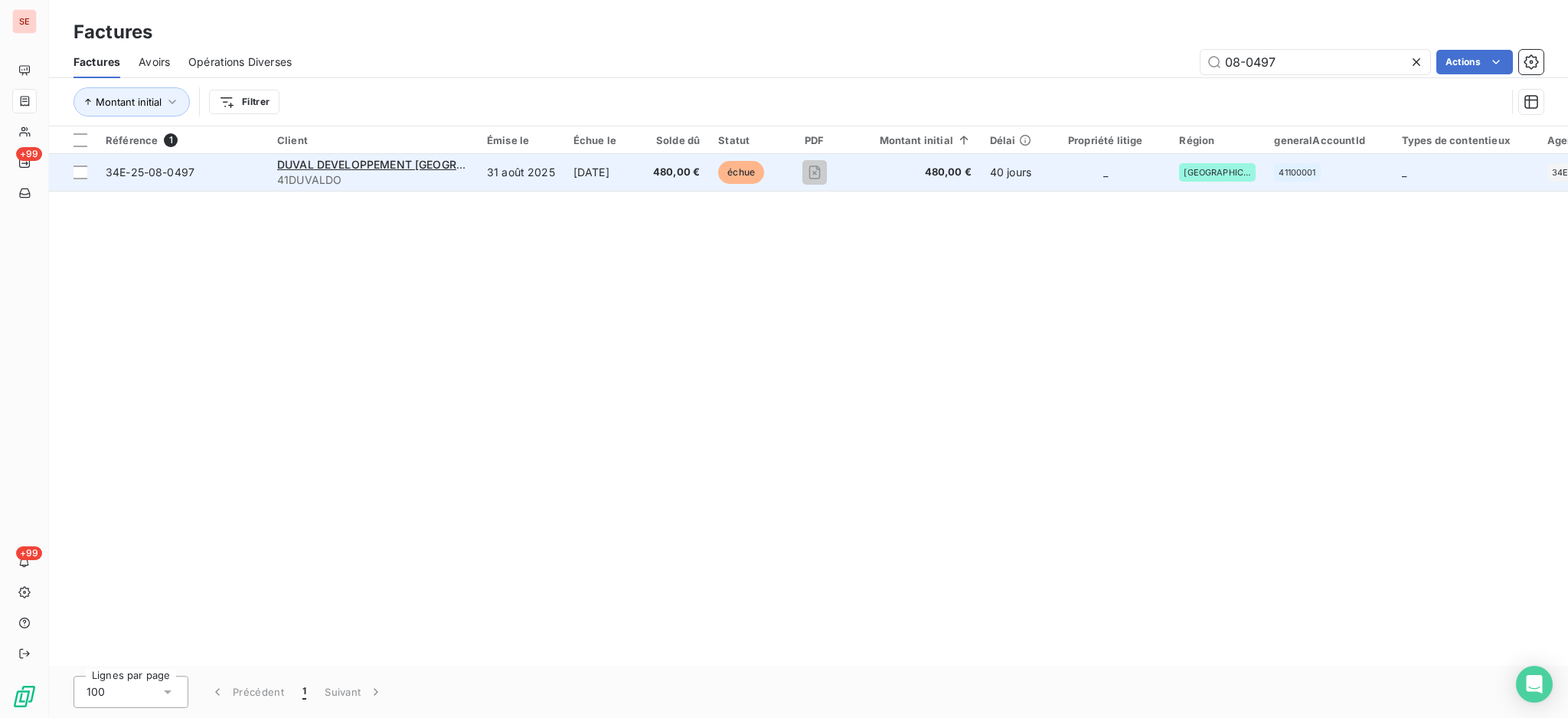
click at [406, 170] on span "DUVAL DEVELOPPEMENT [GEOGRAPHIC_DATA]" at bounding box center [402, 164] width 249 height 13
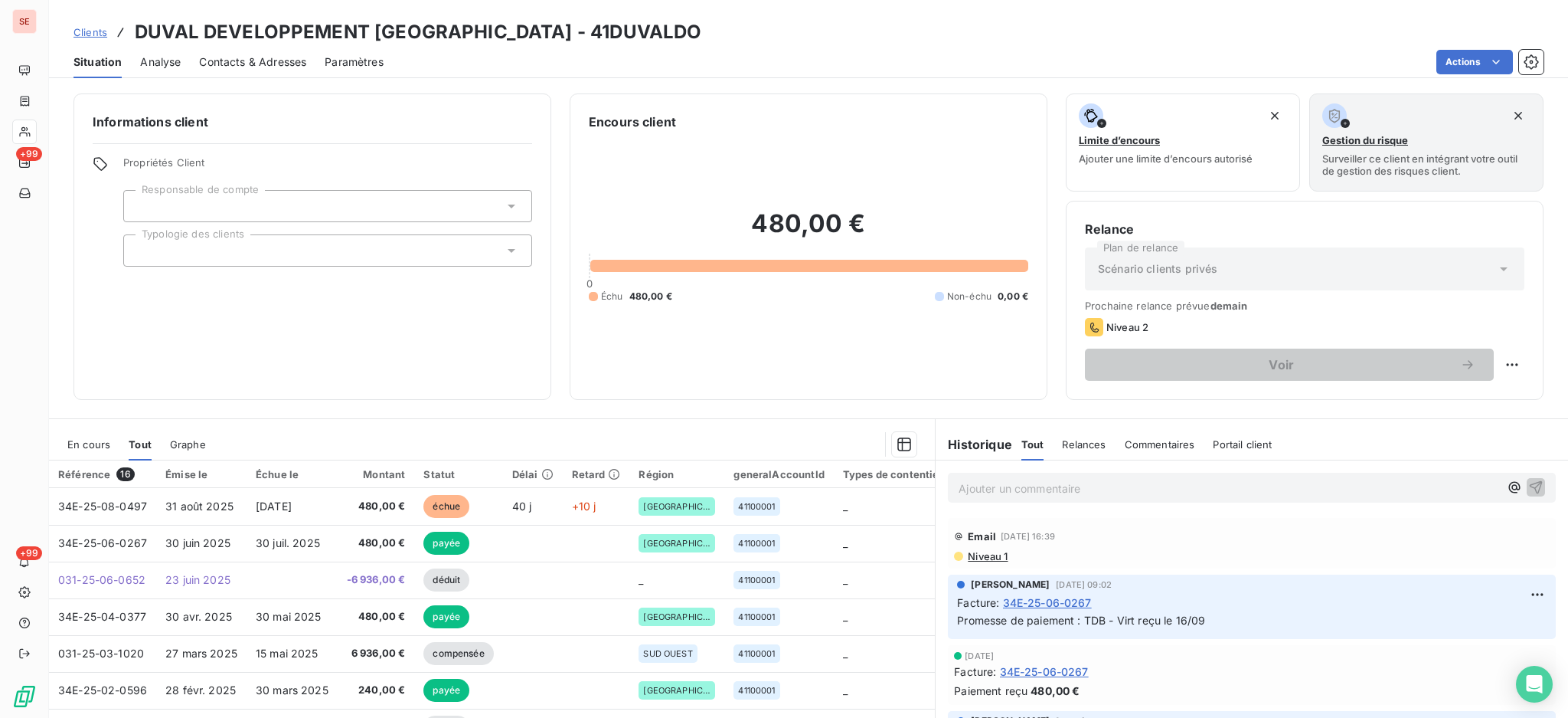
click at [92, 440] on span "En cours" at bounding box center [88, 444] width 43 height 12
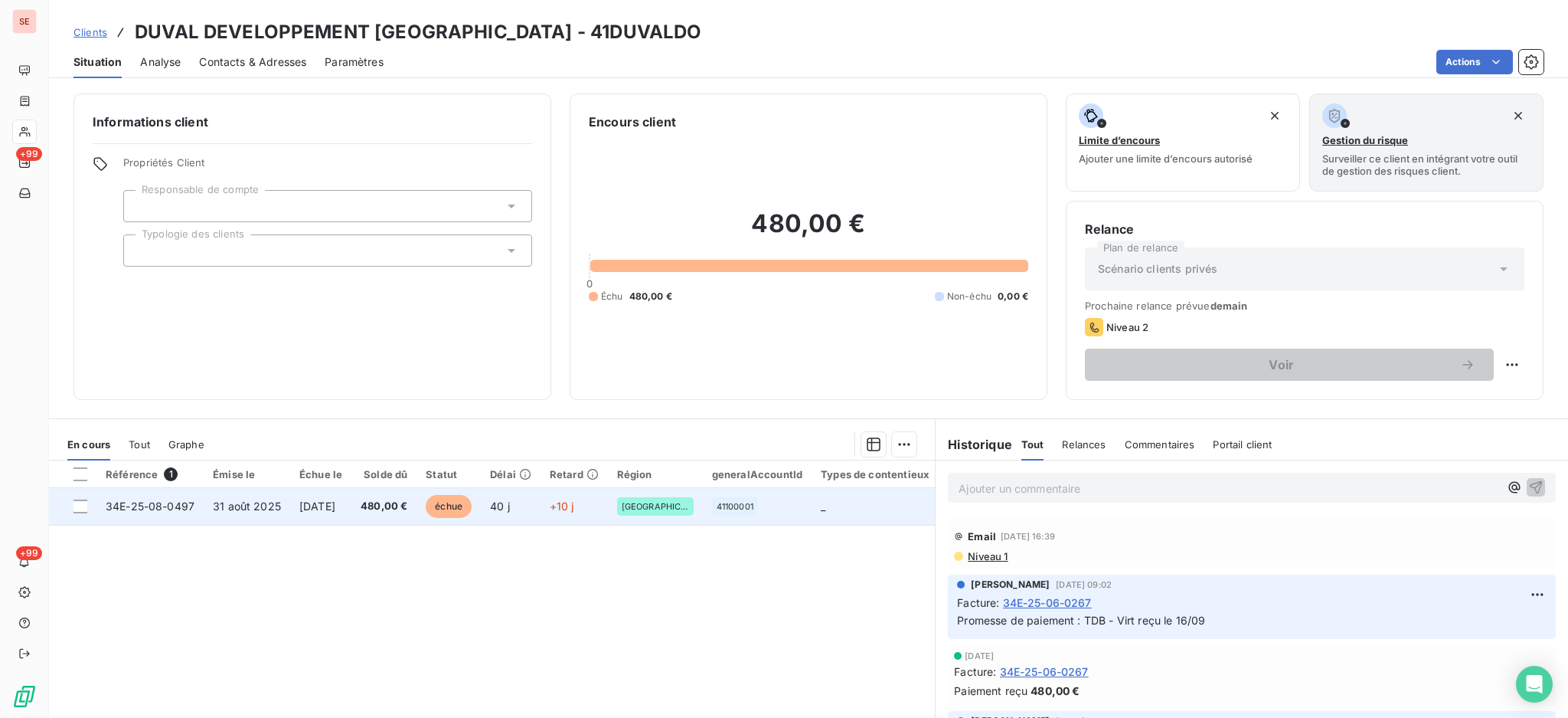
click at [352, 502] on td "[DATE]" at bounding box center [321, 507] width 61 height 37
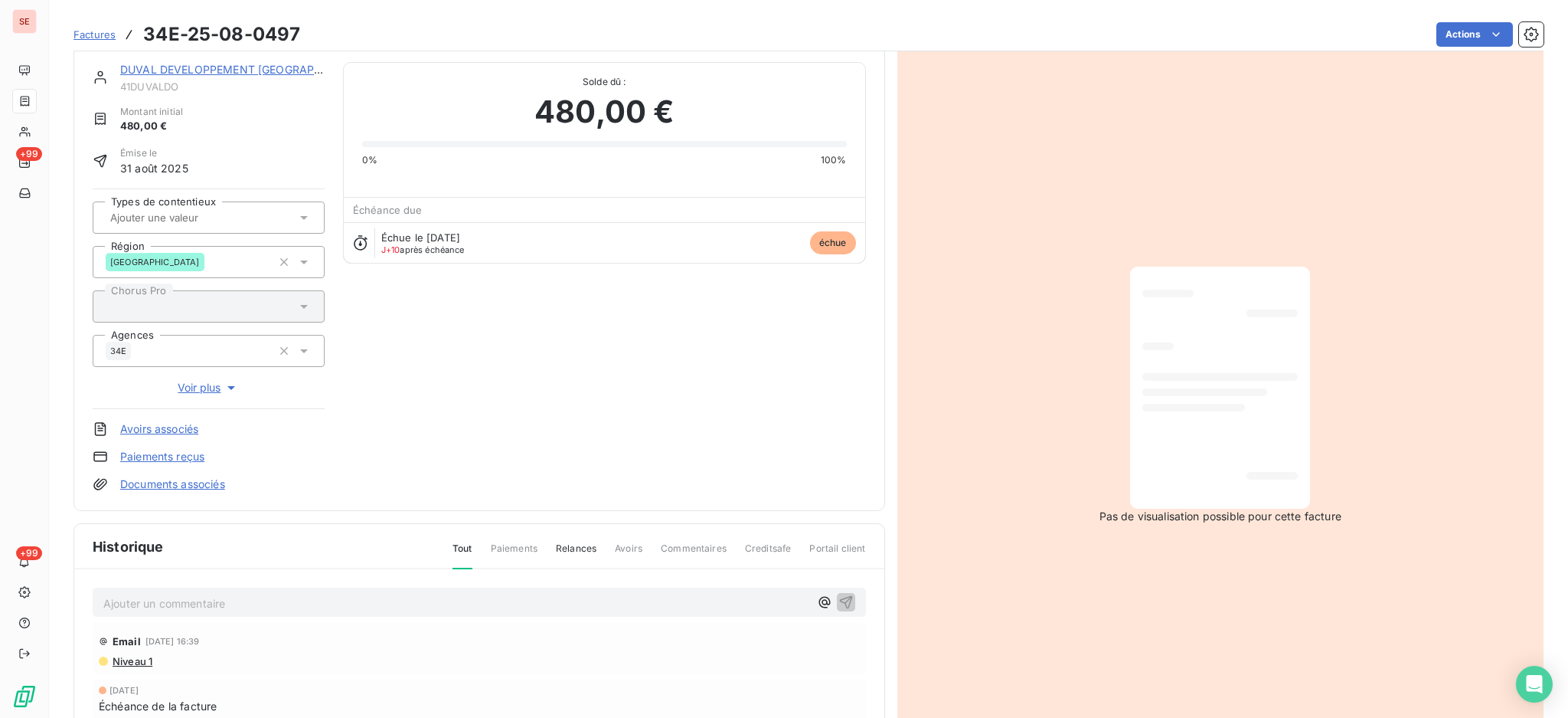
scroll to position [203, 0]
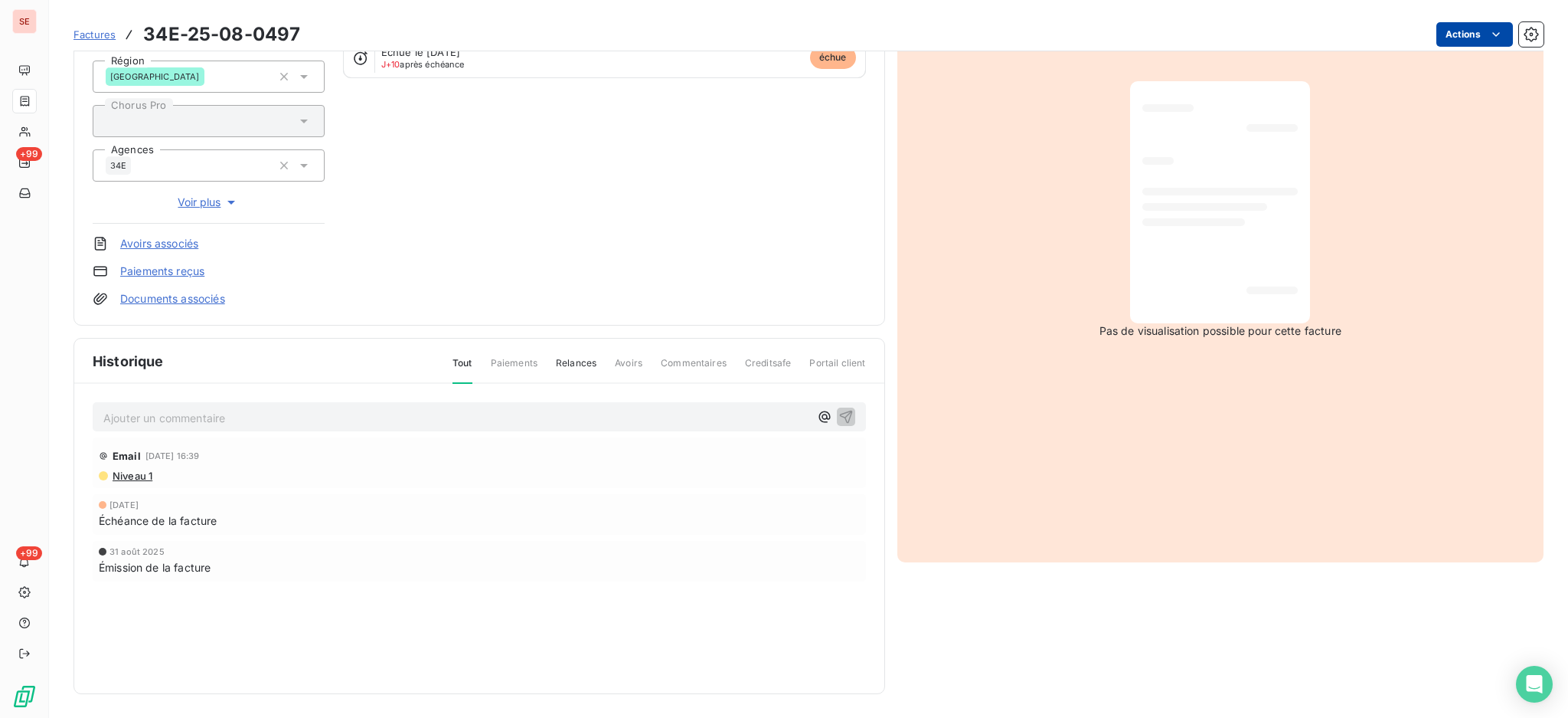
click at [1450, 29] on html "SE +99 +99 Factures 34E-25-08-0497 Actions DUVAL DEVELOPPEMENT OCCITANIE 41DUVA…" at bounding box center [784, 359] width 1568 height 718
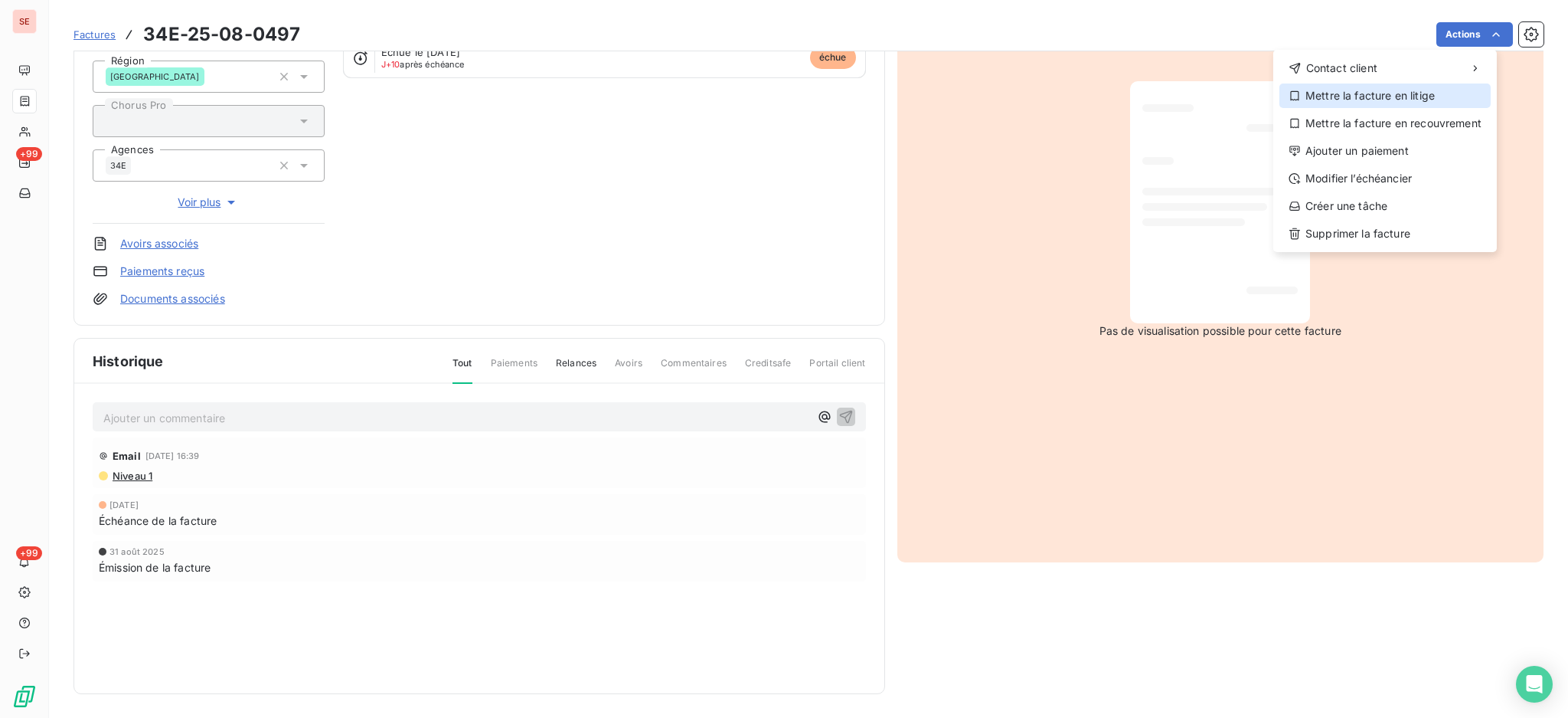
click at [1433, 99] on div "Mettre la facture en litige" at bounding box center [1384, 96] width 211 height 24
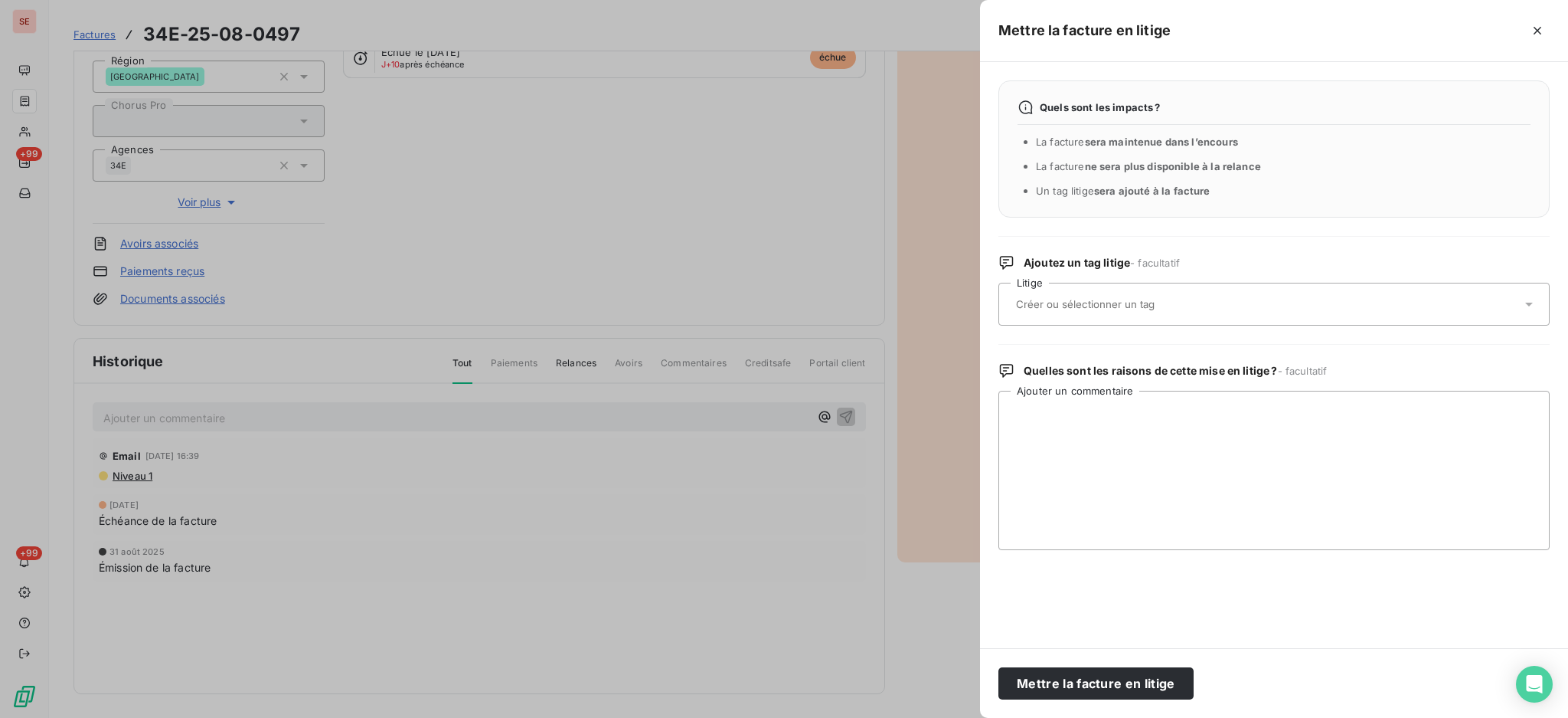
click at [1532, 297] on icon at bounding box center [1530, 305] width 16 height 16
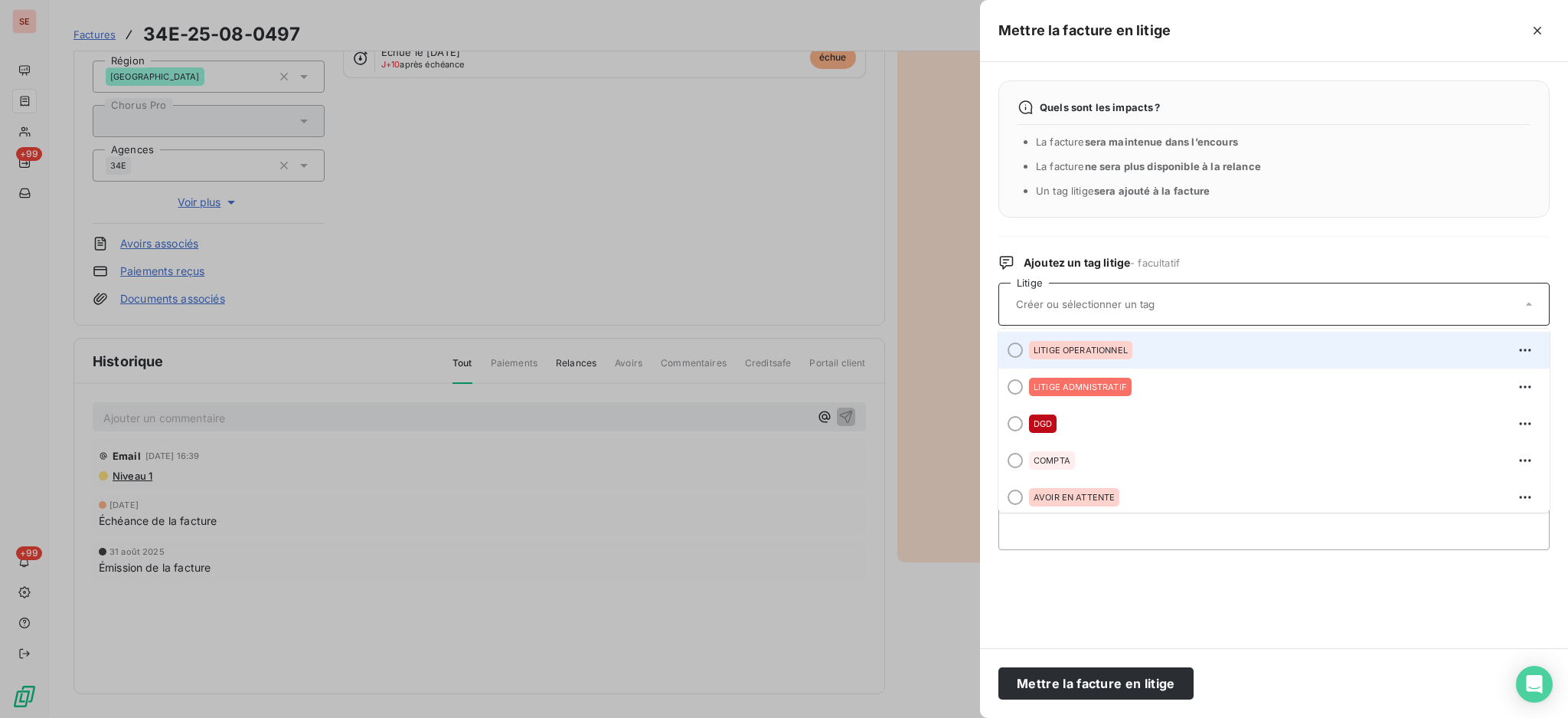
click at [1124, 351] on span "LITIGE OPERATIONNEL" at bounding box center [1081, 350] width 94 height 10
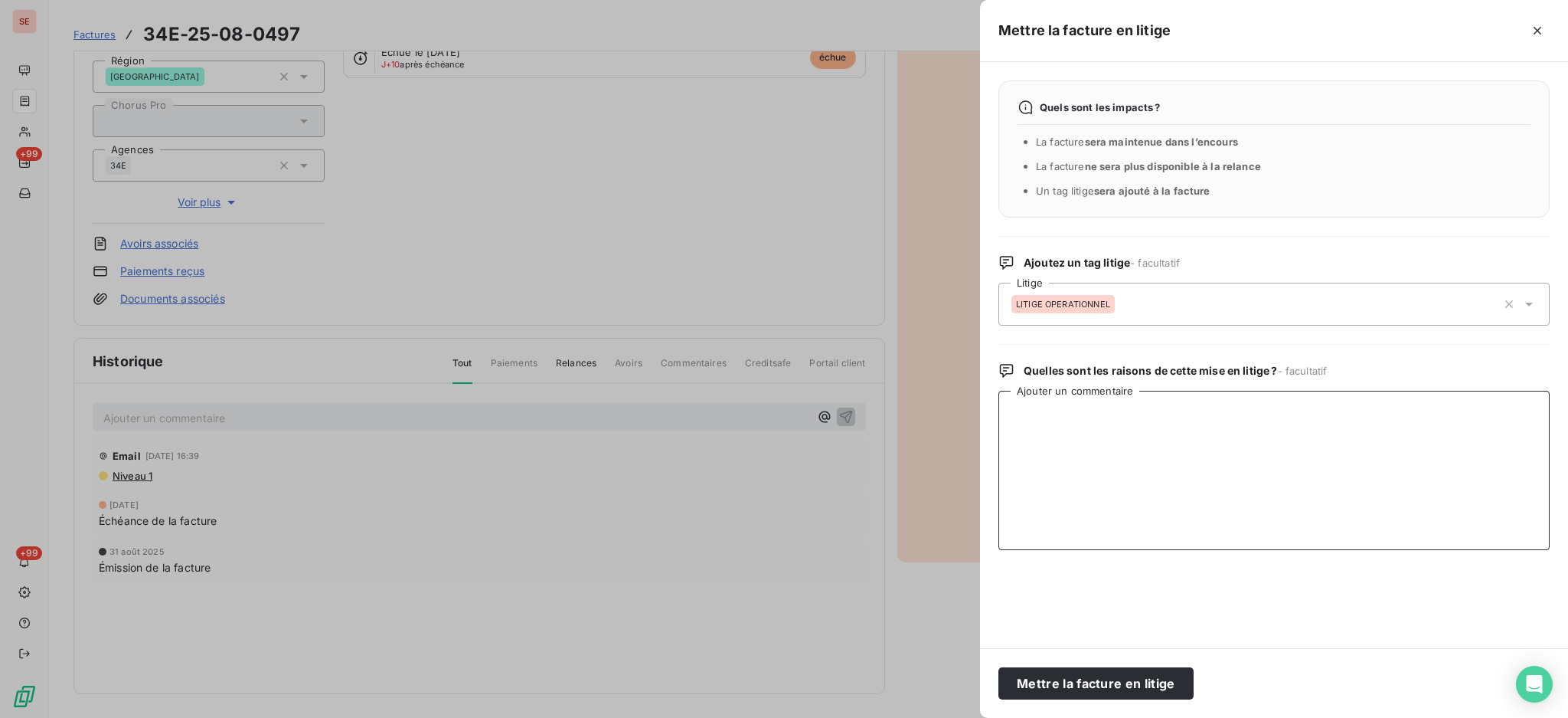
click at [1133, 405] on textarea "Ajouter un commentaire" at bounding box center [1275, 470] width 552 height 159
paste textarea "En complément de notre mail précédent, vous trouverez en PJ les photos prises s…"
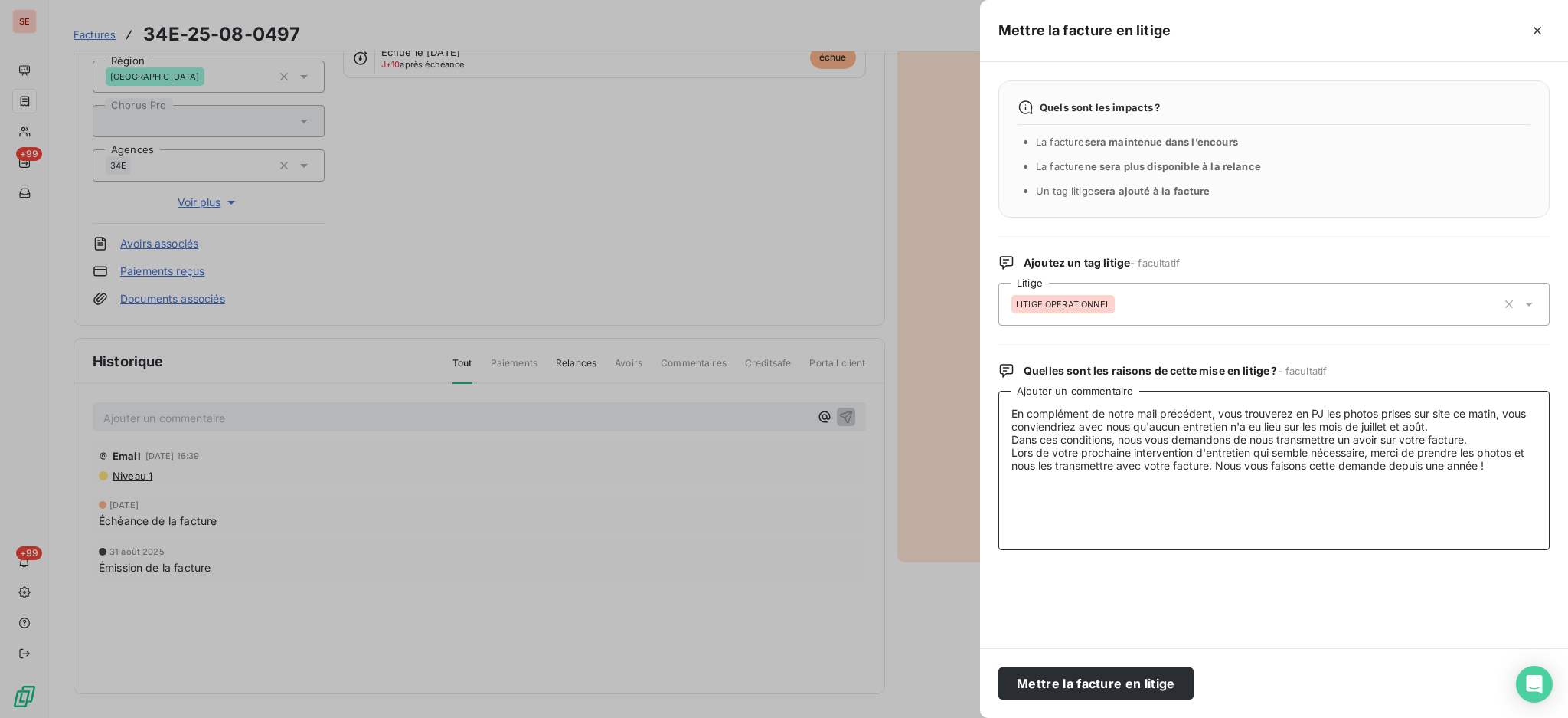
click at [1009, 412] on textarea "En complément de notre mail précédent, vous trouverez en PJ les photos prises s…" at bounding box center [1275, 470] width 552 height 159
paste textarea "FWATEL@alamo-immobilier.fr"
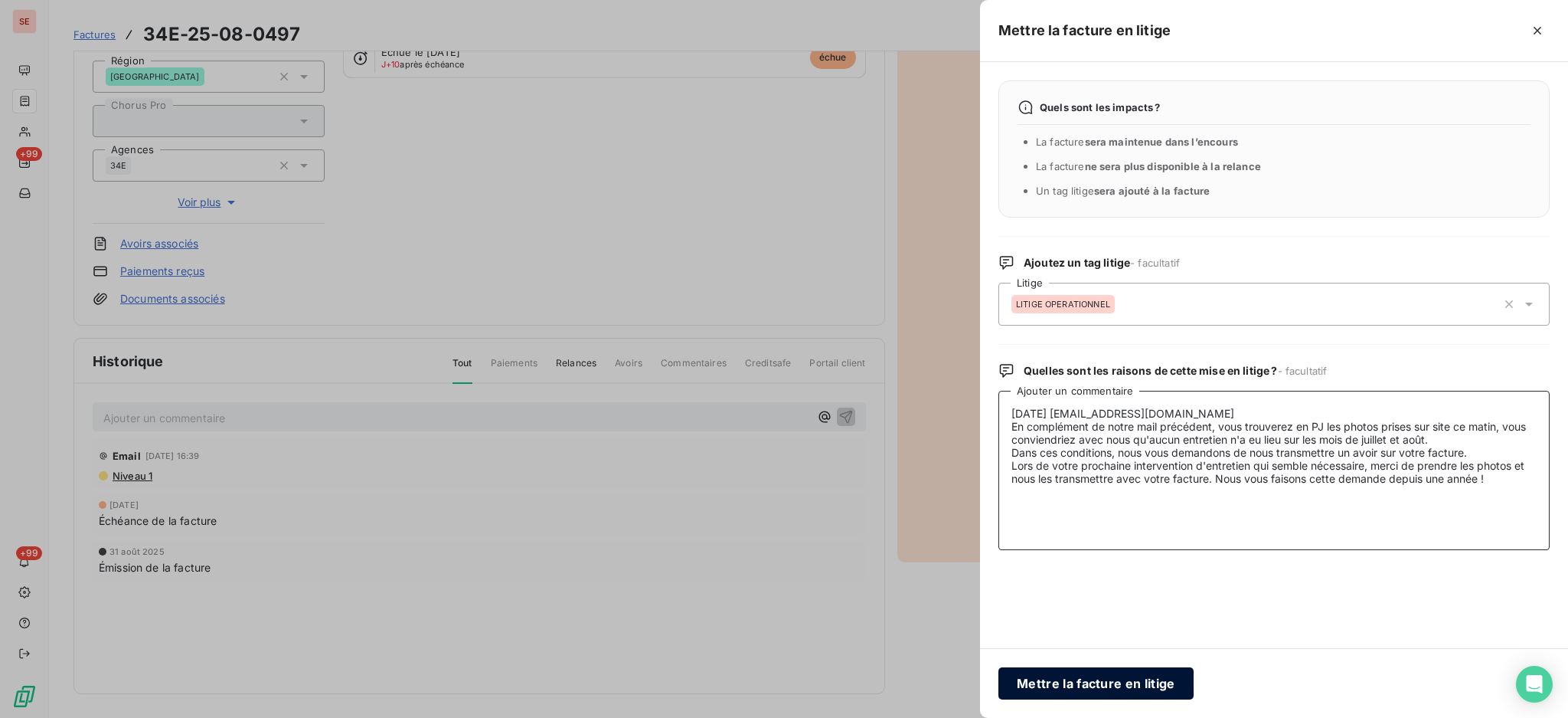
type textarea "03/09/25 FWATEL@alamo-immobilier.fr En complément de notre mail précédent, vous…"
click at [1109, 680] on button "Mettre la facture en litige" at bounding box center [1096, 682] width 195 height 32
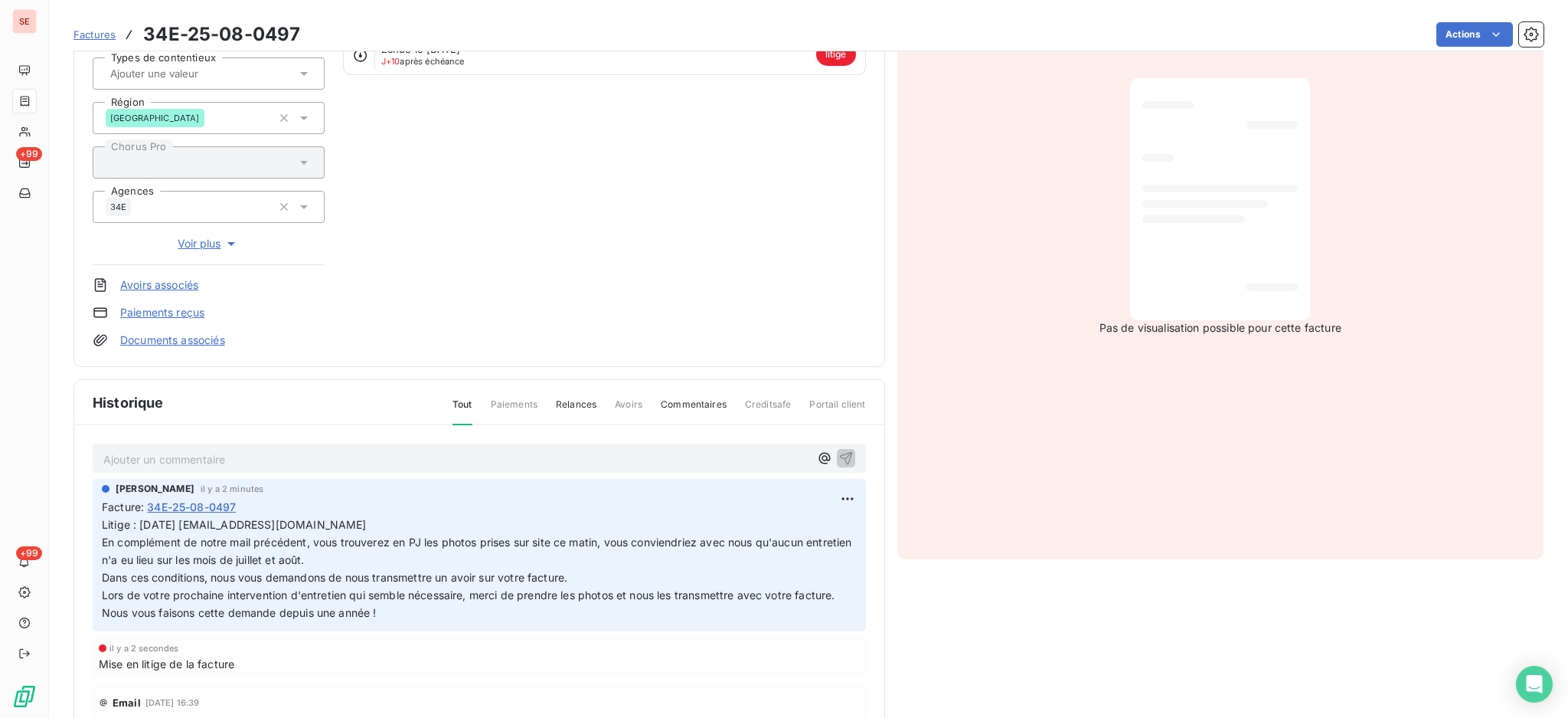
scroll to position [0, 0]
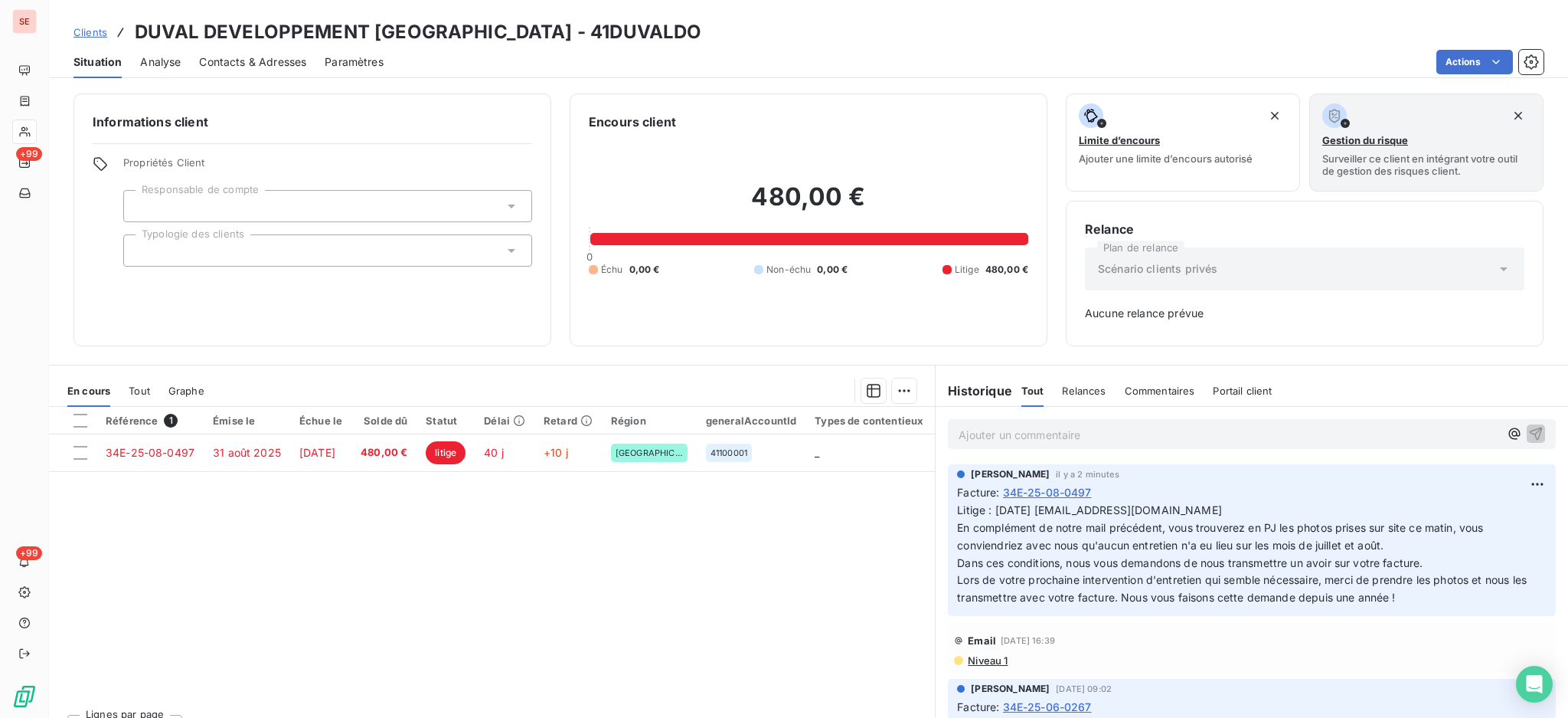
scroll to position [29, 0]
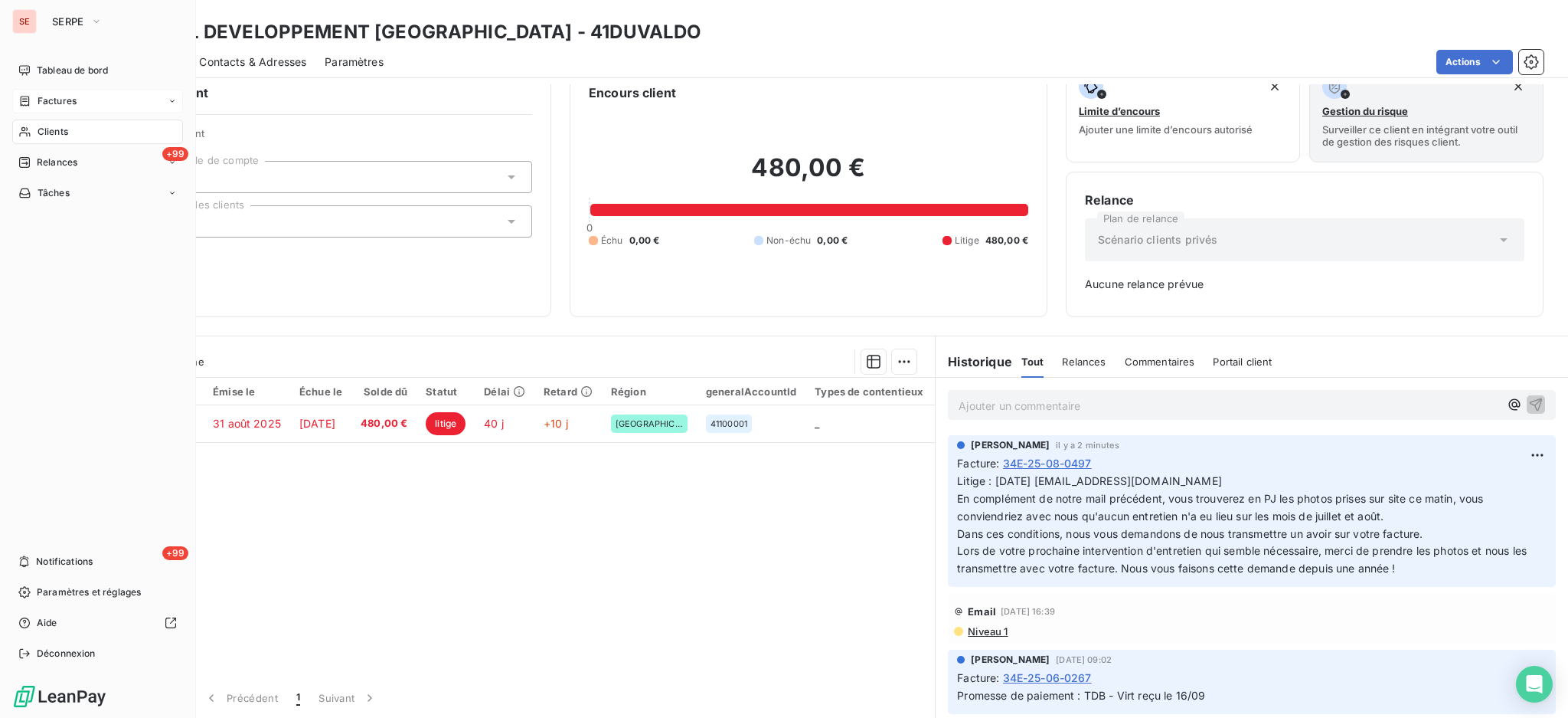
click at [42, 98] on span "Factures" at bounding box center [57, 101] width 39 height 14
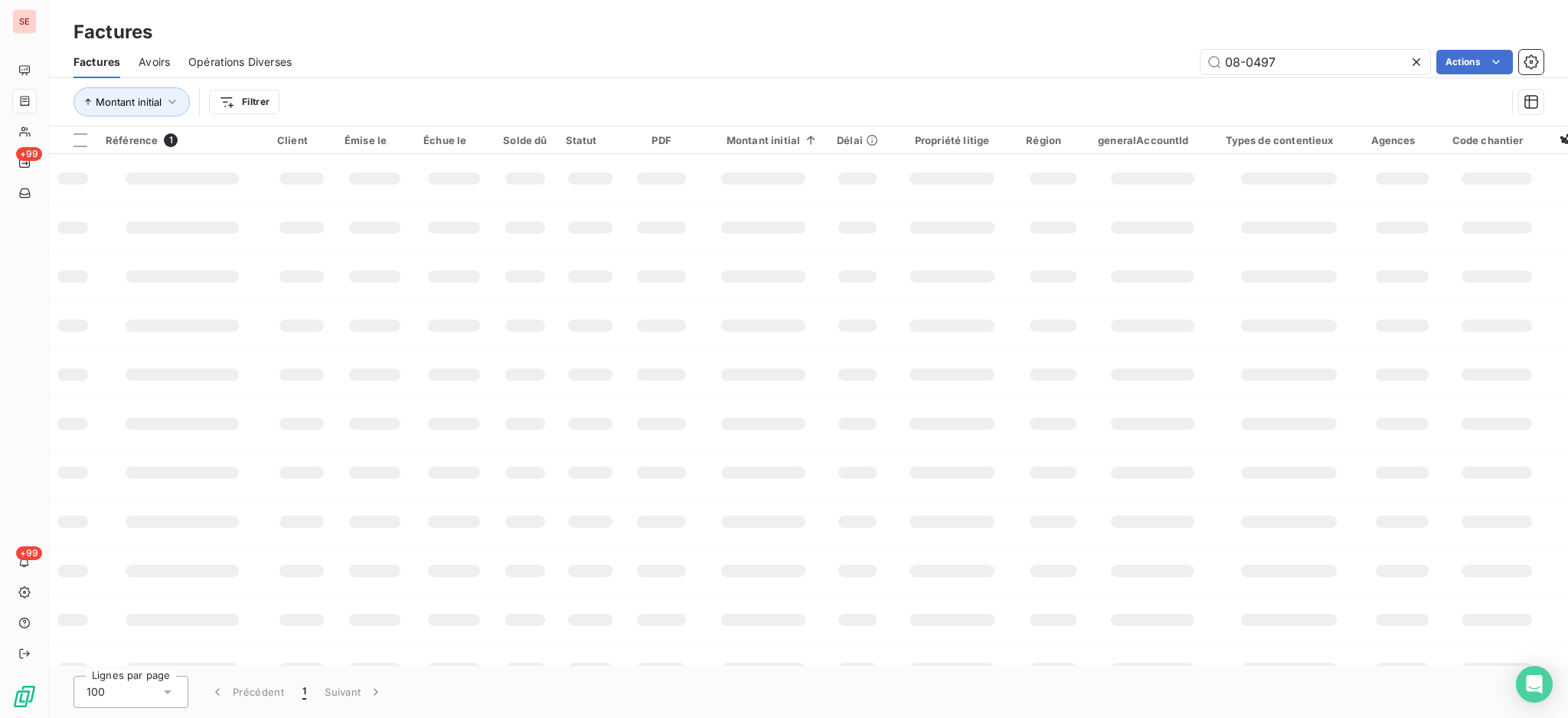
click at [1145, 46] on div "Factures Avoirs Opérations Diverses 08-0497 Actions" at bounding box center [808, 62] width 1519 height 32
type input "25-06-0342"
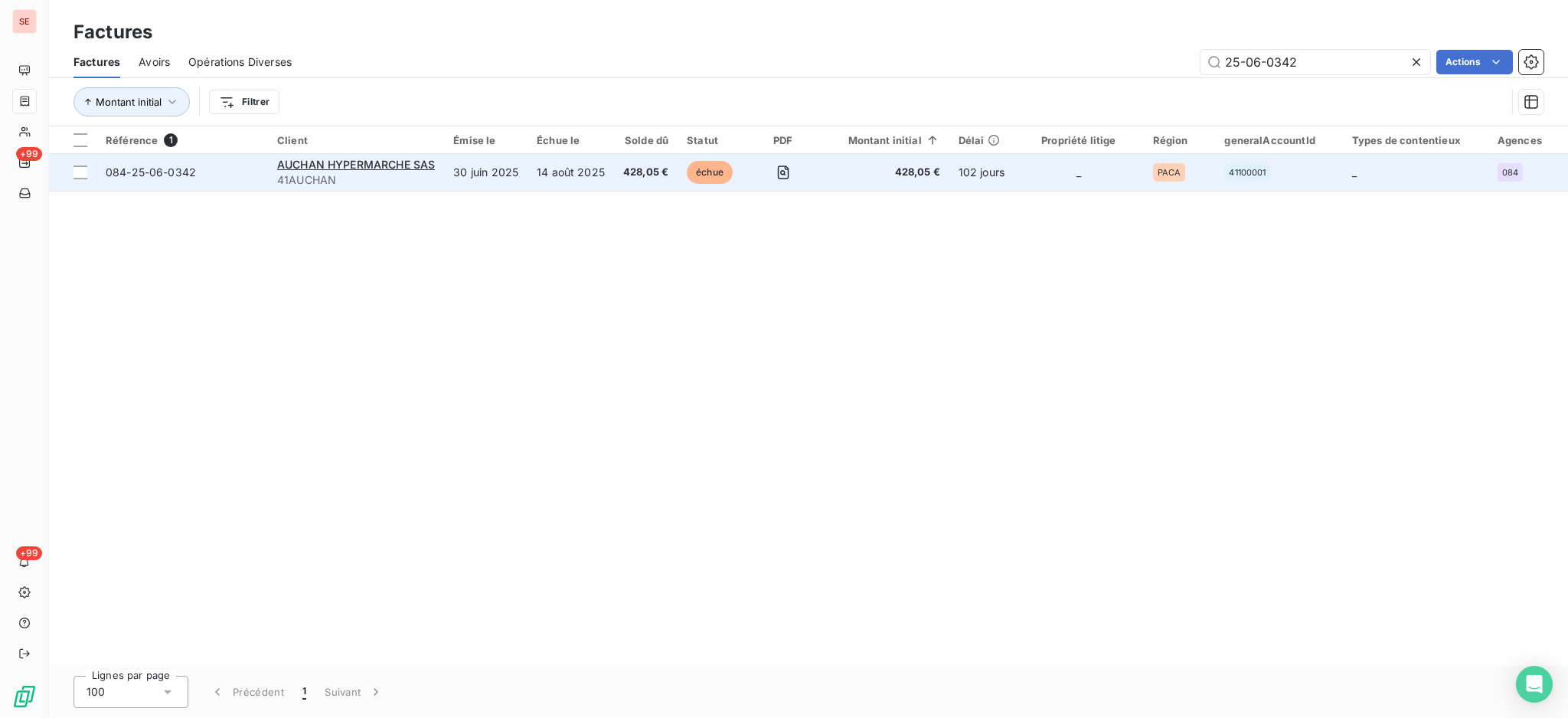
click at [359, 172] on span "41AUCHAN" at bounding box center [356, 180] width 157 height 16
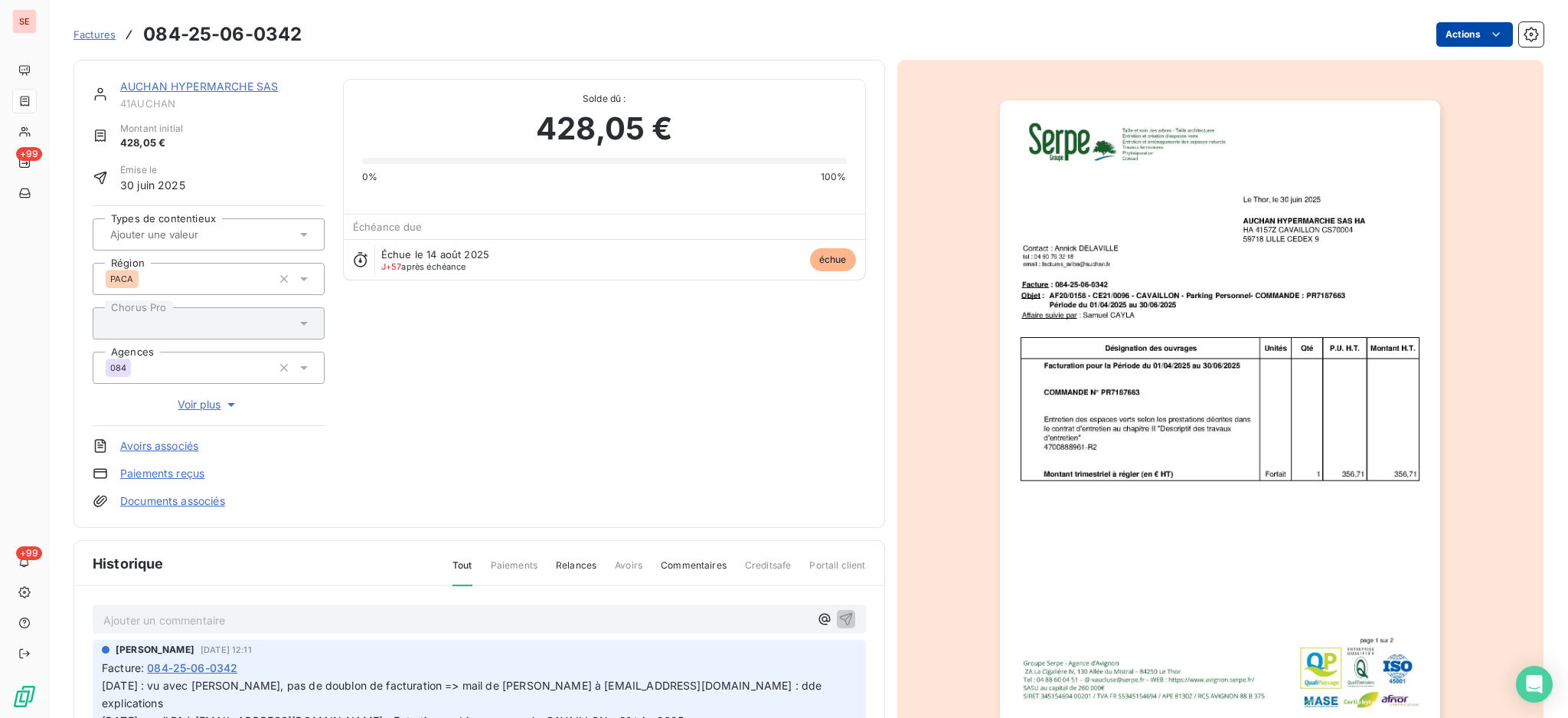
click at [1467, 33] on html "SE +99 +99 Factures 084-25-06-0342 Actions AUCHAN HYPERMARCHE SAS 41AUCHAN Mont…" at bounding box center [784, 359] width 1568 height 718
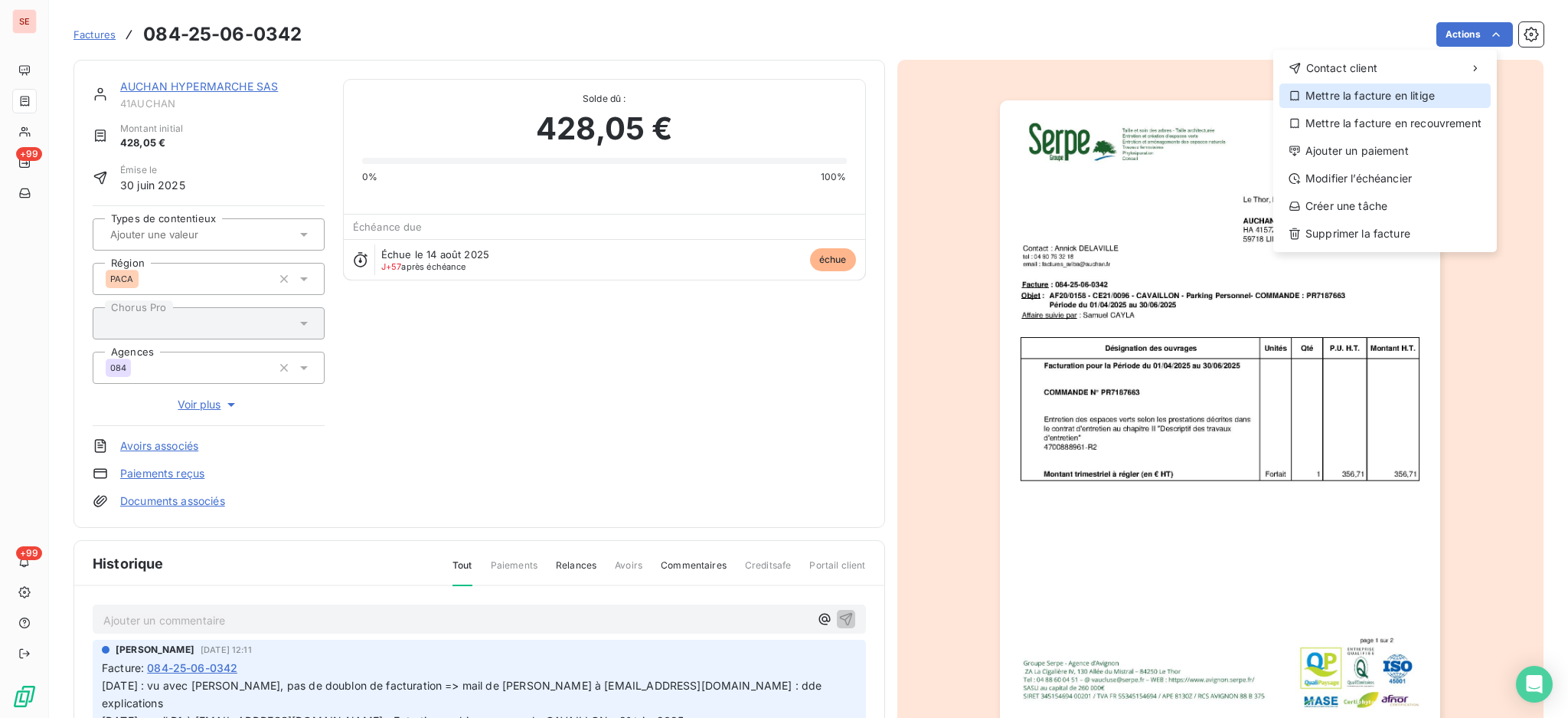
click at [1422, 97] on div "Mettre la facture en litige" at bounding box center [1384, 96] width 211 height 24
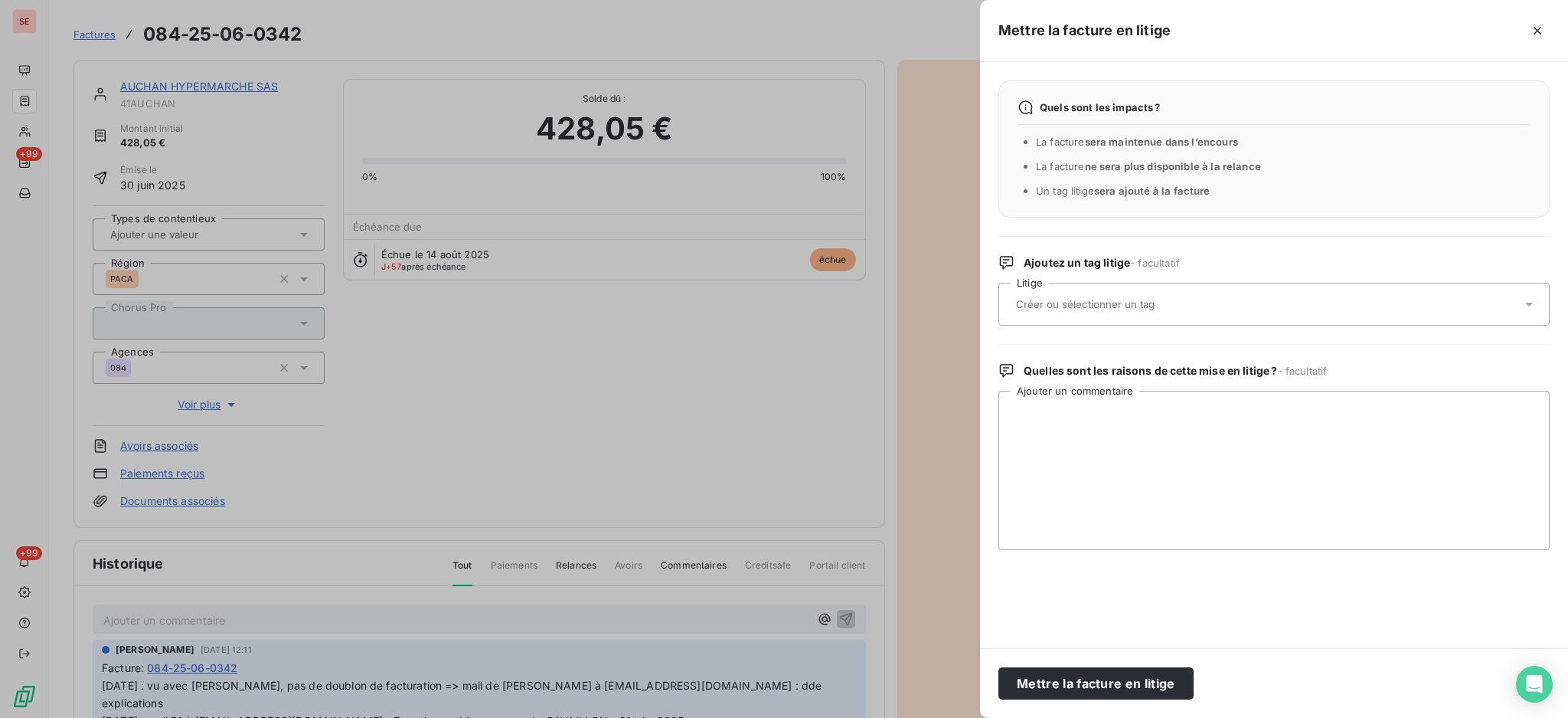
click at [1528, 304] on icon at bounding box center [1529, 305] width 8 height 3
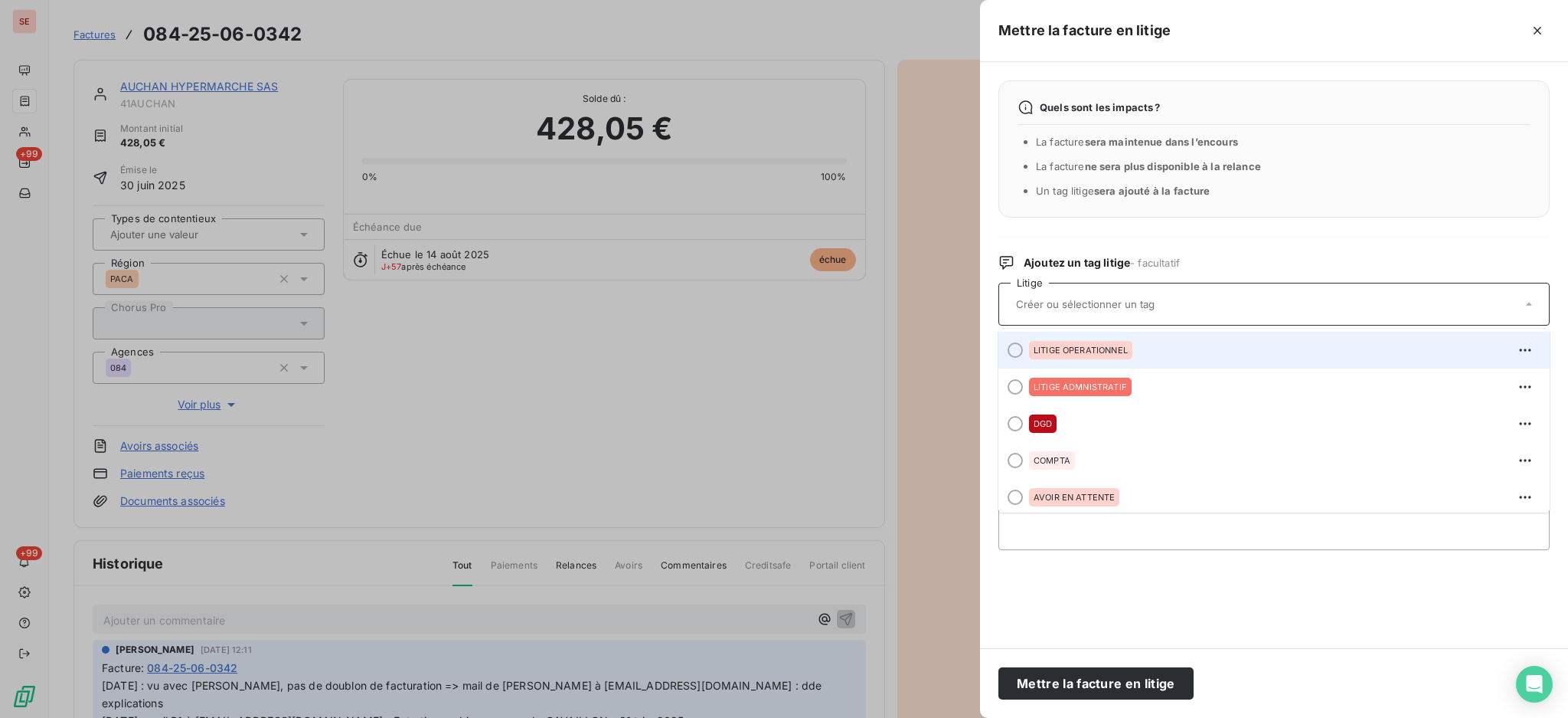
click at [1112, 347] on span "LITIGE OPERATIONNEL" at bounding box center [1081, 350] width 94 height 10
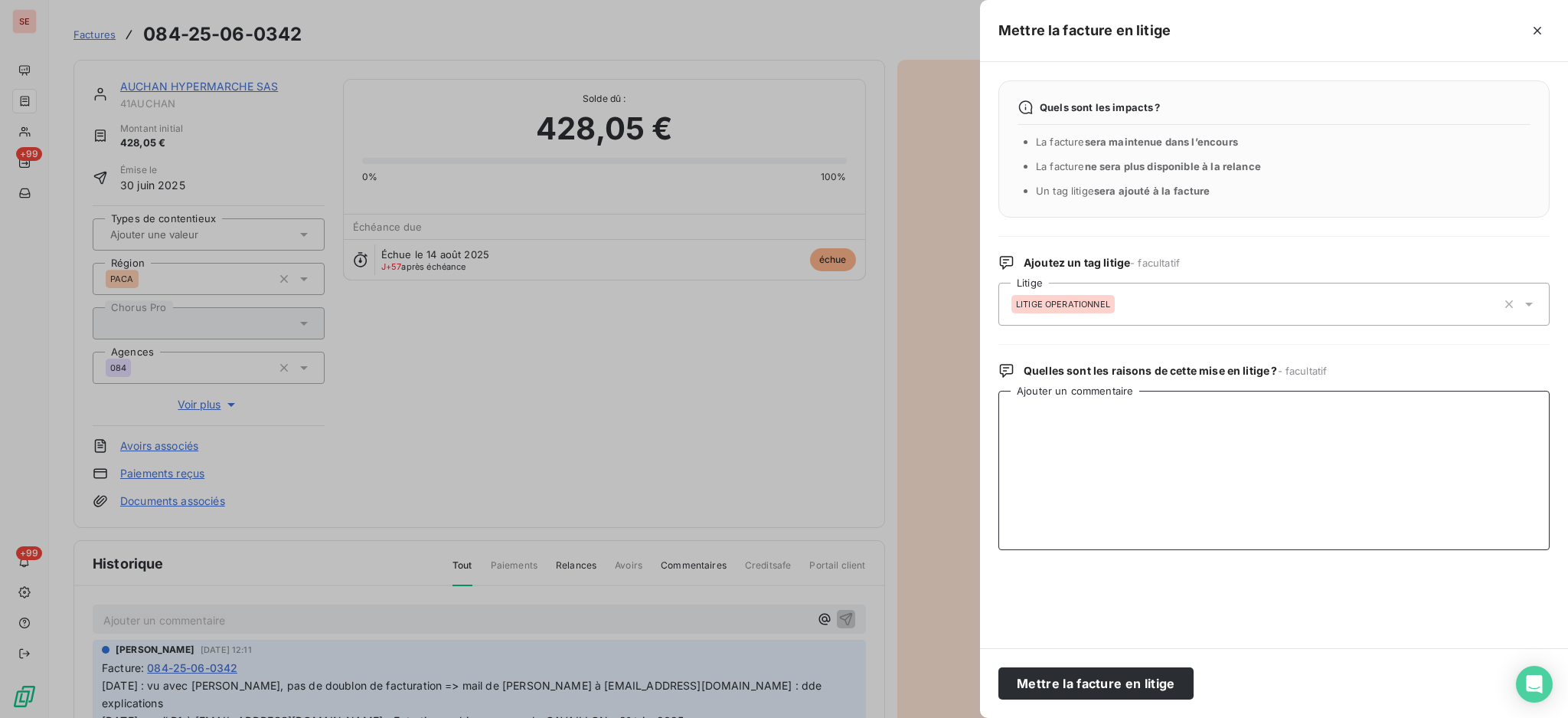
click at [1143, 412] on textarea "Ajouter un commentaire" at bounding box center [1275, 470] width 552 height 159
type textarea "10/10 D Osouf : le client réclame une preuve de passage"
click at [1110, 693] on button "Mettre la facture en litige" at bounding box center [1096, 682] width 195 height 32
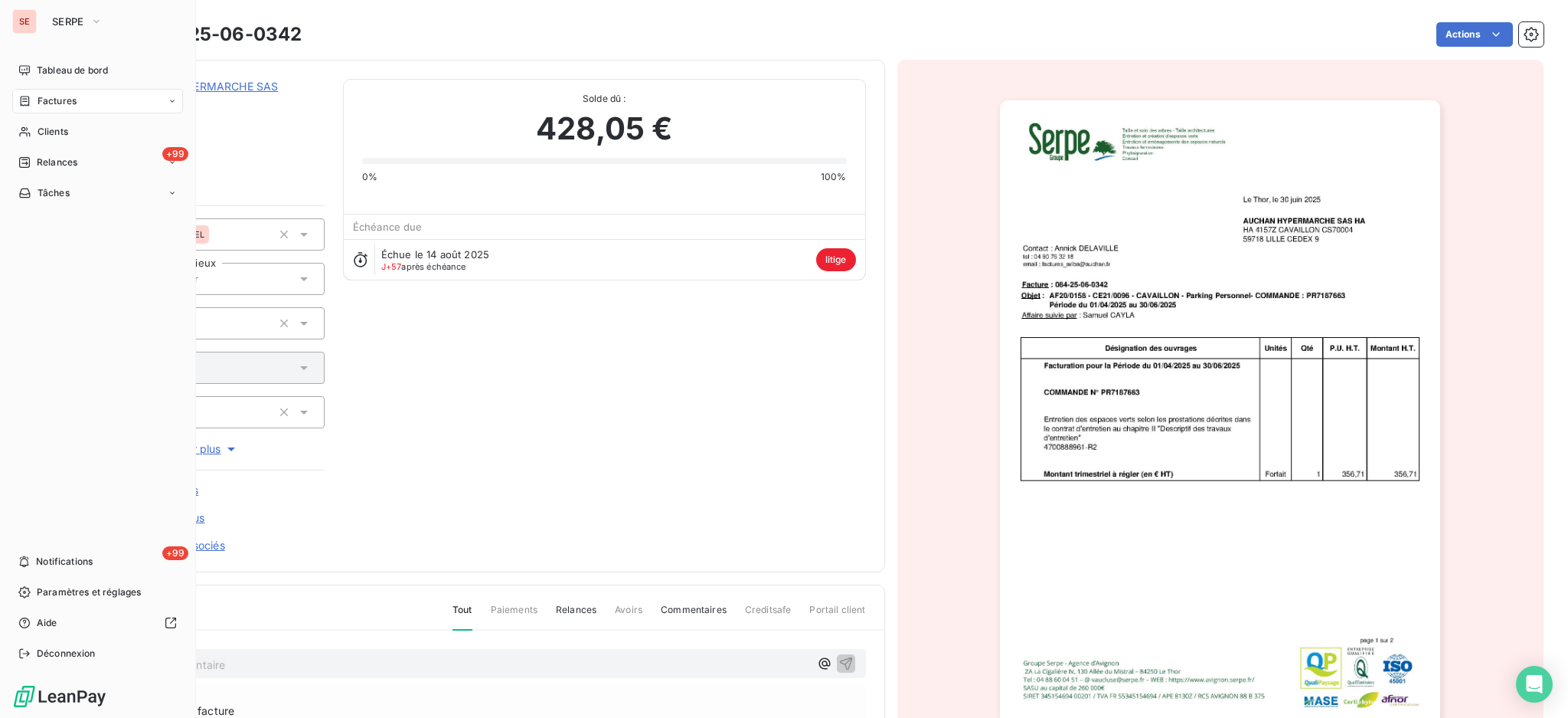
click at [40, 98] on span "Factures" at bounding box center [57, 101] width 39 height 14
click at [46, 99] on span "Factures" at bounding box center [57, 101] width 39 height 14
click at [64, 134] on span "Factures" at bounding box center [56, 131] width 39 height 14
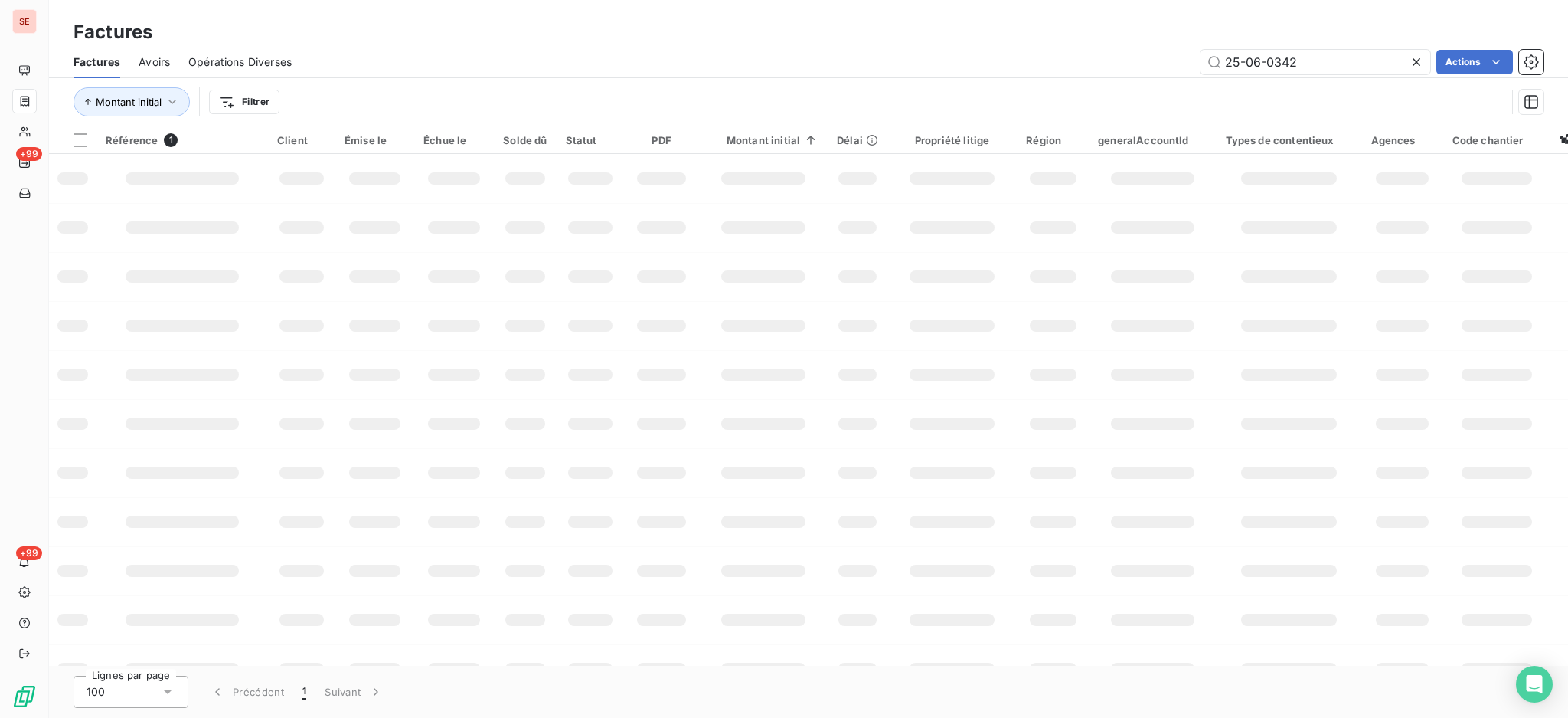
drag, startPoint x: 1349, startPoint y: 50, endPoint x: 1033, endPoint y: 67, distance: 316.5
click at [1034, 67] on div "25-06-0342 Actions" at bounding box center [927, 62] width 1234 height 24
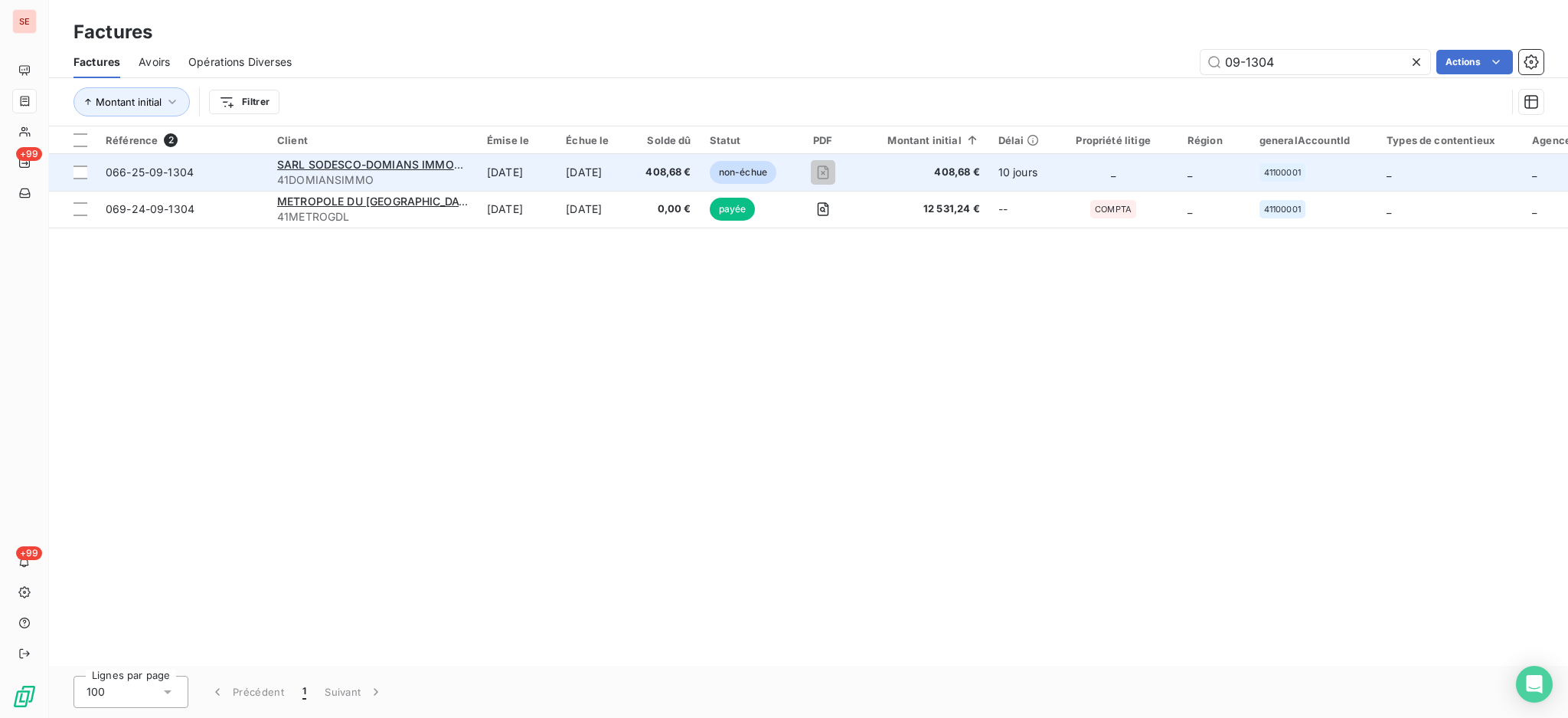
type input "09-1304"
click at [370, 175] on span "41DOMIANSIMMO" at bounding box center [373, 180] width 191 height 16
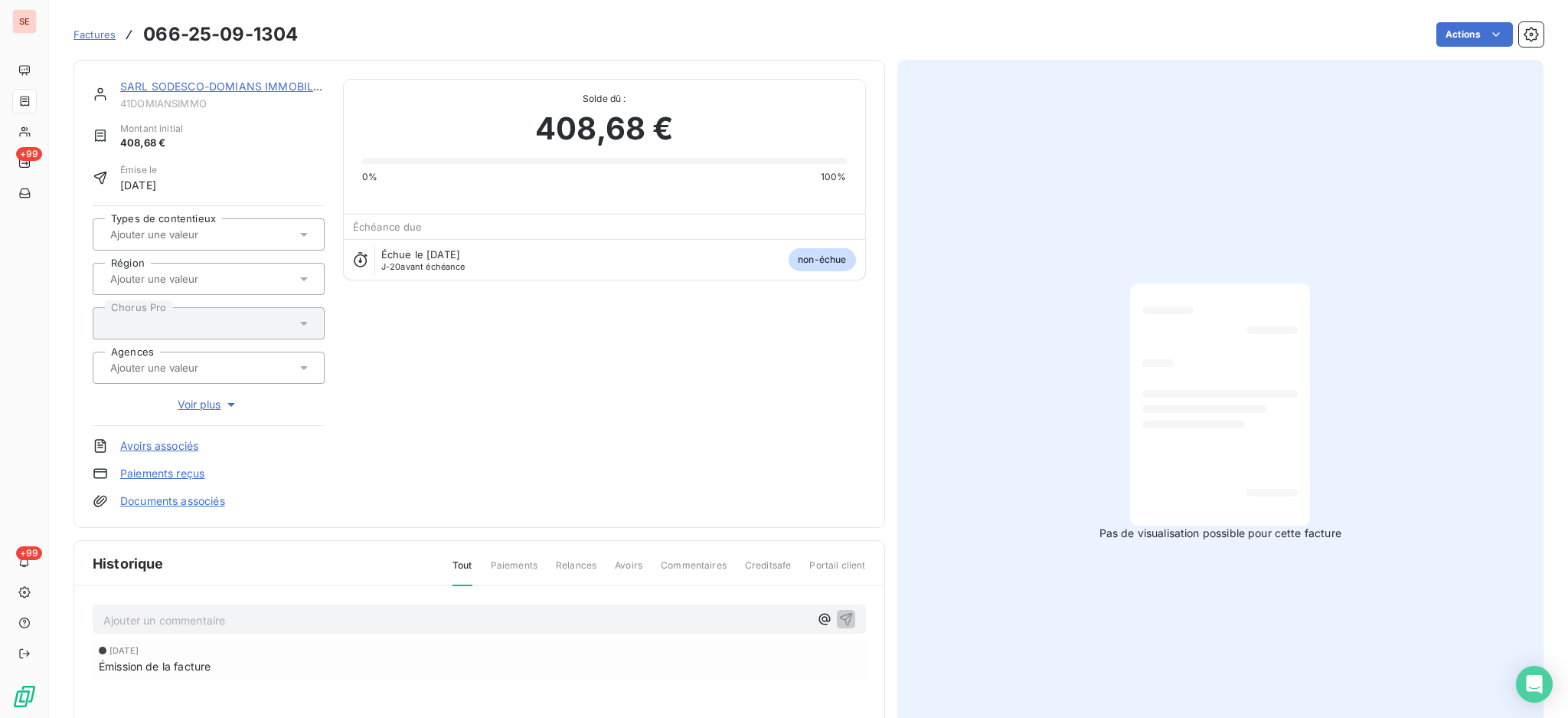
click at [218, 80] on link "SARL SODESCO-DOMIANS IMMOBILIER" at bounding box center [224, 86] width 210 height 13
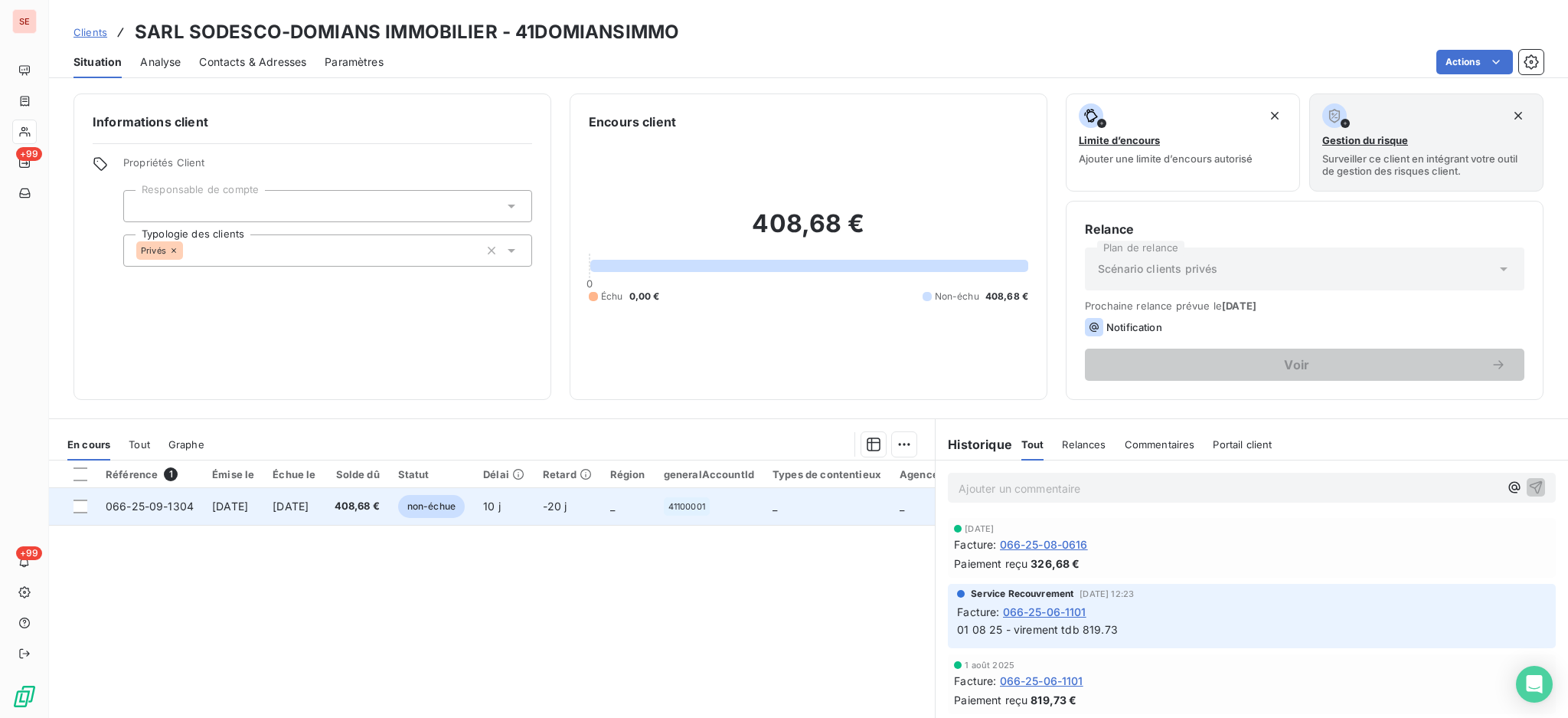
click at [189, 504] on span "066-25-09-1304" at bounding box center [149, 506] width 88 height 13
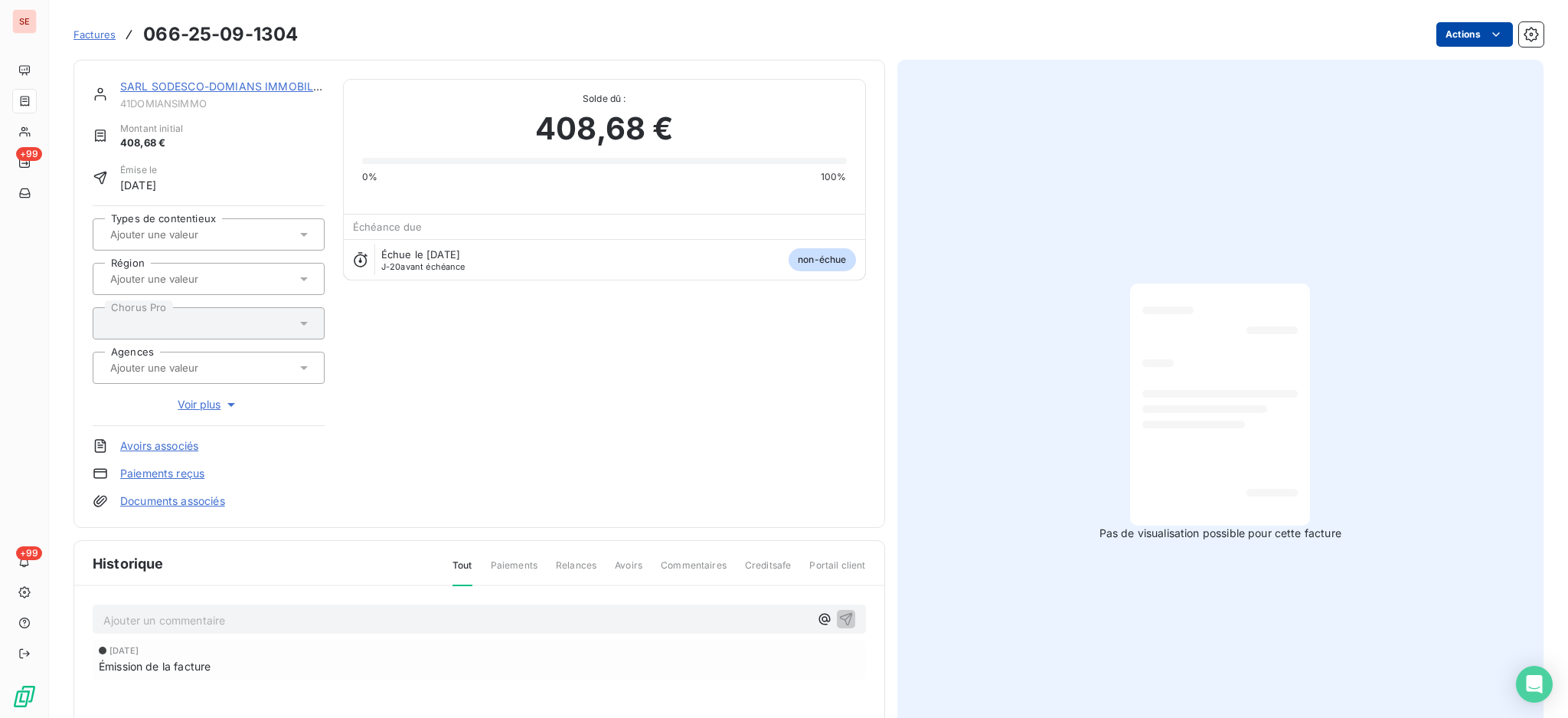
click at [1461, 35] on html "SE +99 +99 Factures 066-25-09-1304 Actions SARL SODESCO-DOMIANS IMMOBILIER 41DO…" at bounding box center [784, 359] width 1568 height 718
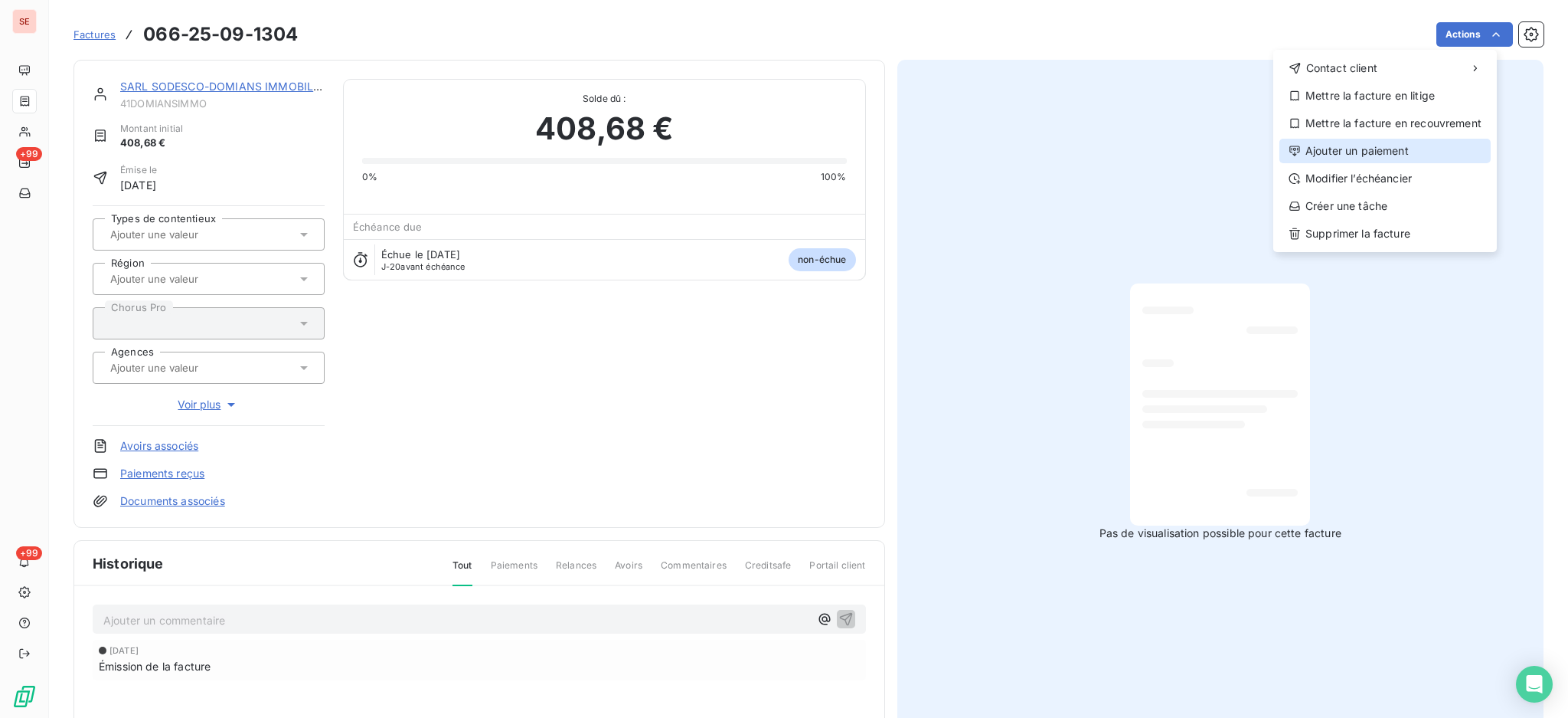
click at [1417, 149] on div "Ajouter un paiement" at bounding box center [1384, 151] width 211 height 24
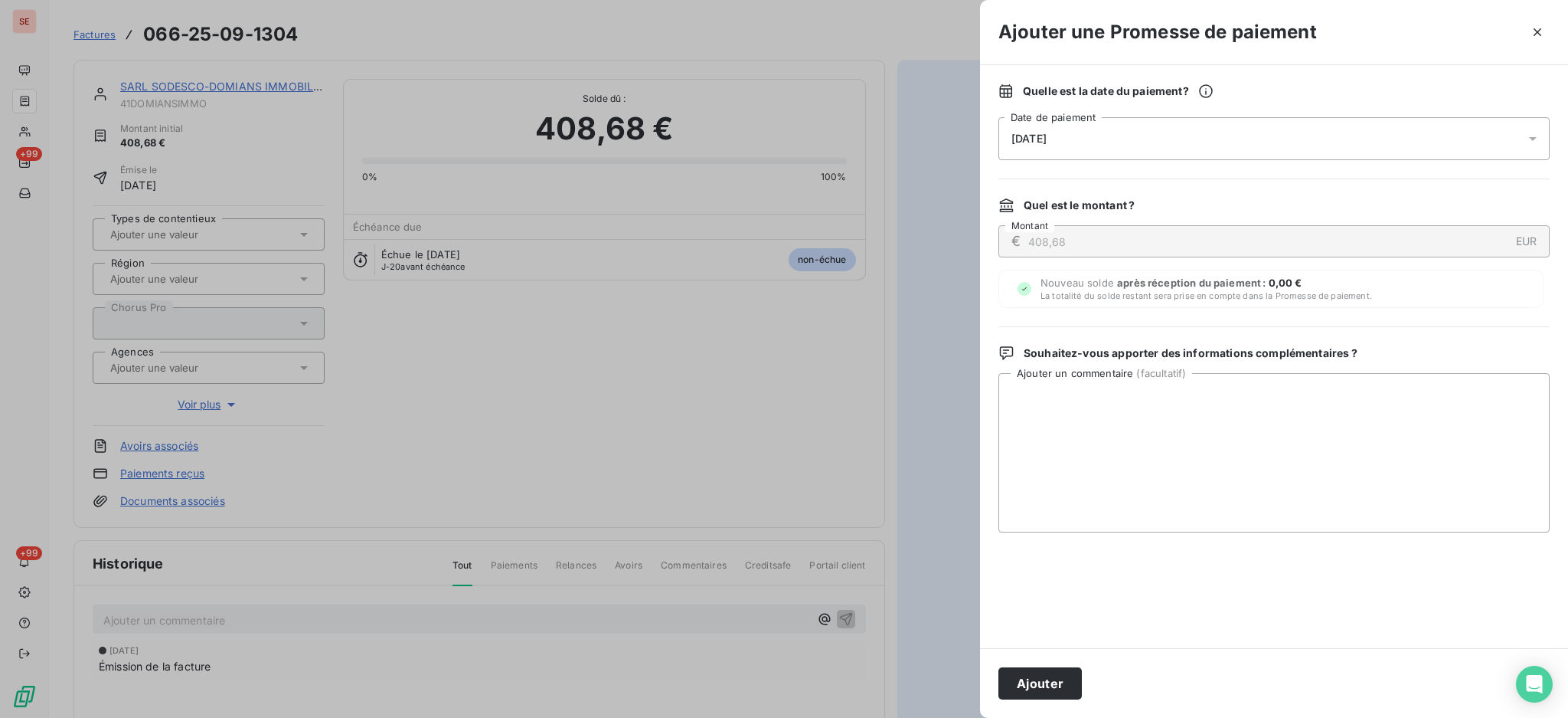
click at [1534, 137] on icon at bounding box center [1533, 138] width 16 height 16
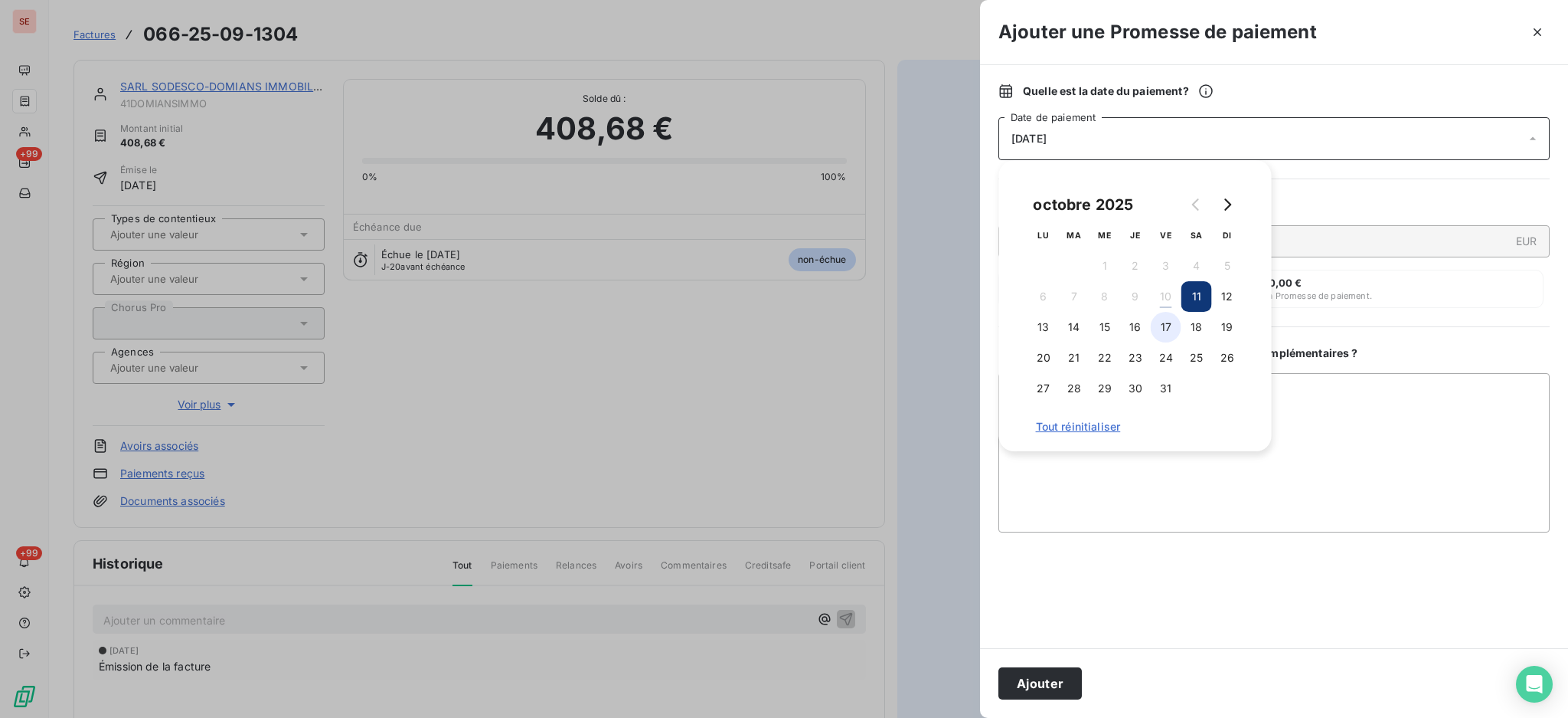
click at [1169, 326] on button "17" at bounding box center [1166, 326] width 30 height 30
click at [1457, 446] on textarea "Ajouter un commentaire ( facultatif )" at bounding box center [1275, 453] width 552 height 159
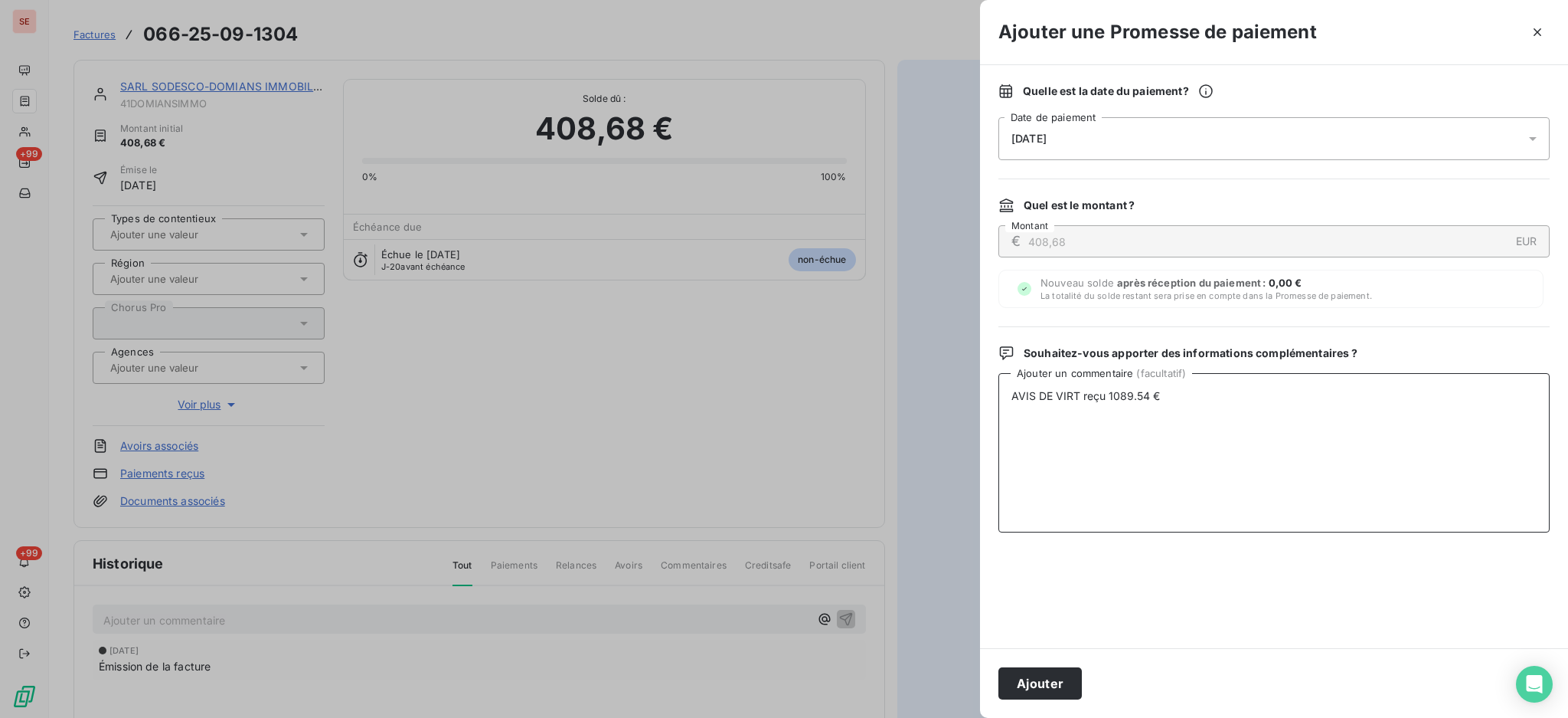
drag, startPoint x: 1170, startPoint y: 393, endPoint x: 879, endPoint y: 405, distance: 291.2
click at [879, 717] on div "Ajouter une Promesse de paiement Quelle est la date du paiement ? 17/10/2025 Da…" at bounding box center [784, 718] width 1568 height 0
type textarea "AVIS DE VIRT reçu 1089.54 €"
click at [1028, 693] on button "Ajouter" at bounding box center [1041, 682] width 84 height 32
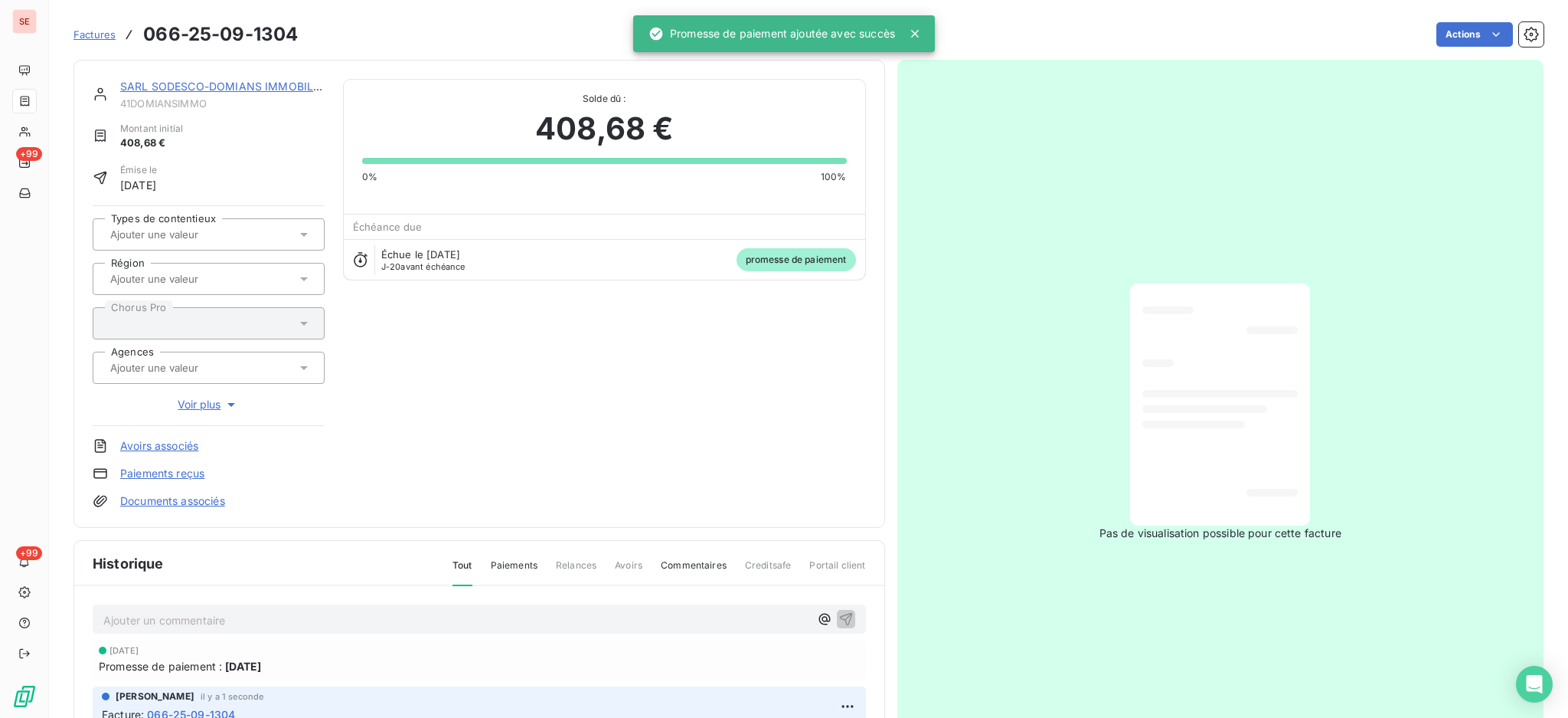
click at [178, 501] on link "Documents associés" at bounding box center [172, 501] width 105 height 16
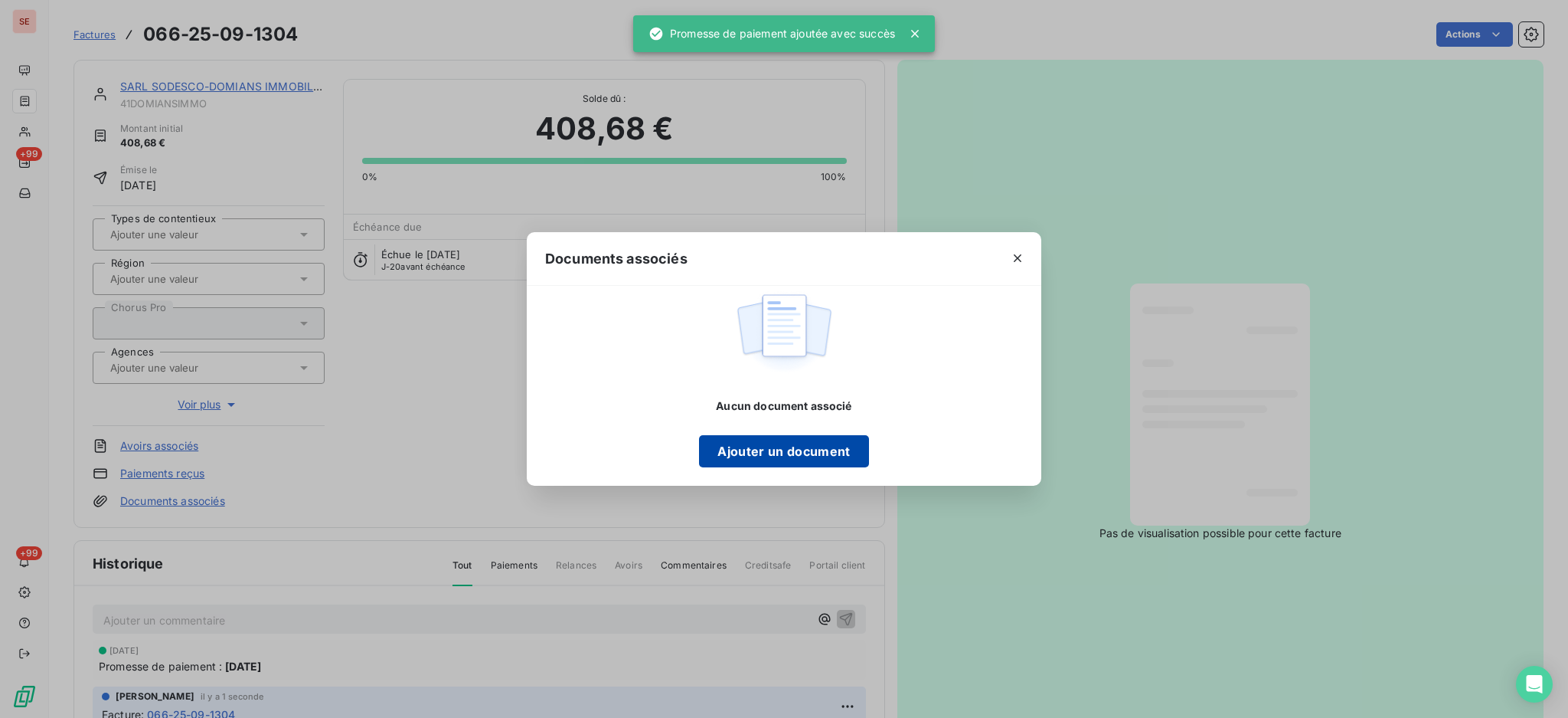
click at [760, 441] on button "Ajouter un document" at bounding box center [783, 451] width 169 height 32
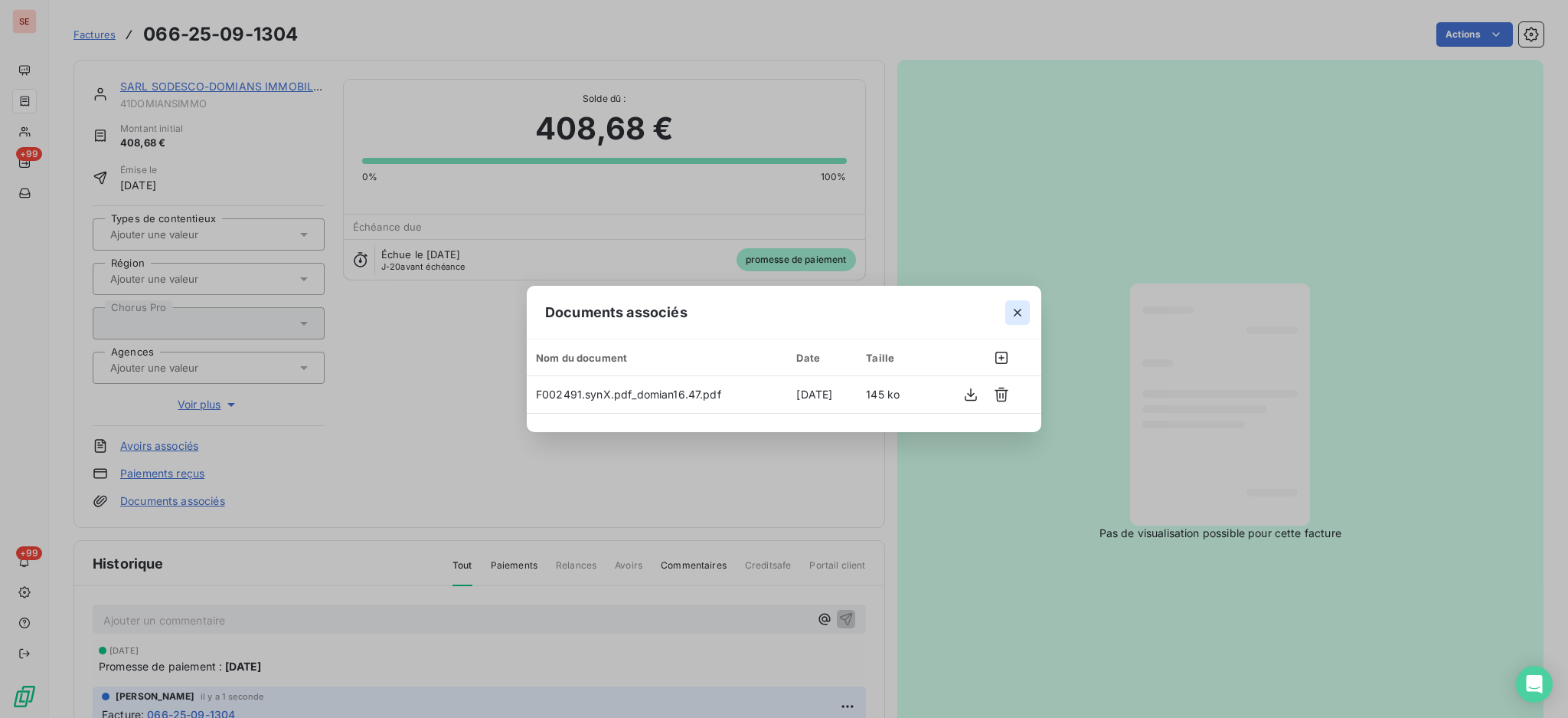
click at [1018, 303] on button "button" at bounding box center [1017, 312] width 24 height 24
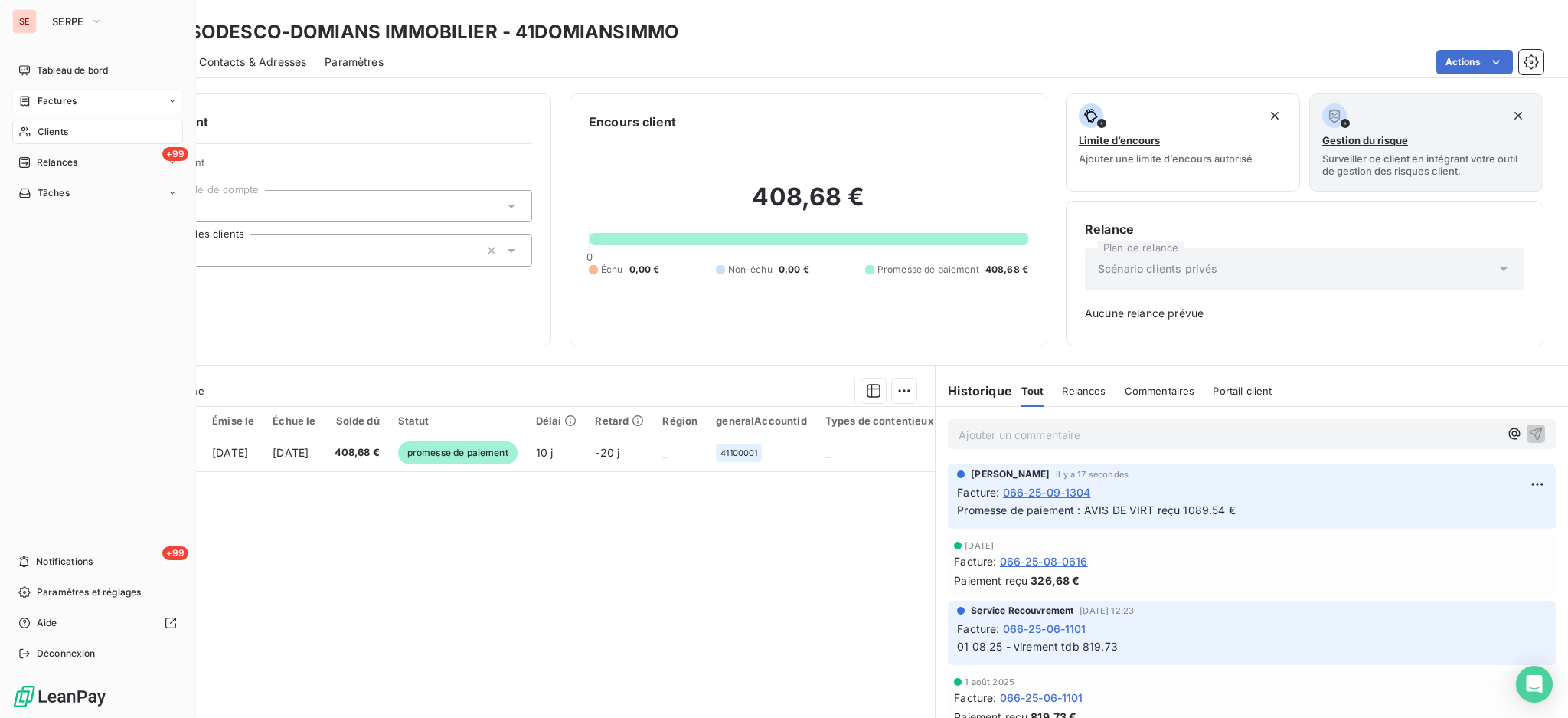
click at [52, 98] on span "Factures" at bounding box center [57, 101] width 39 height 14
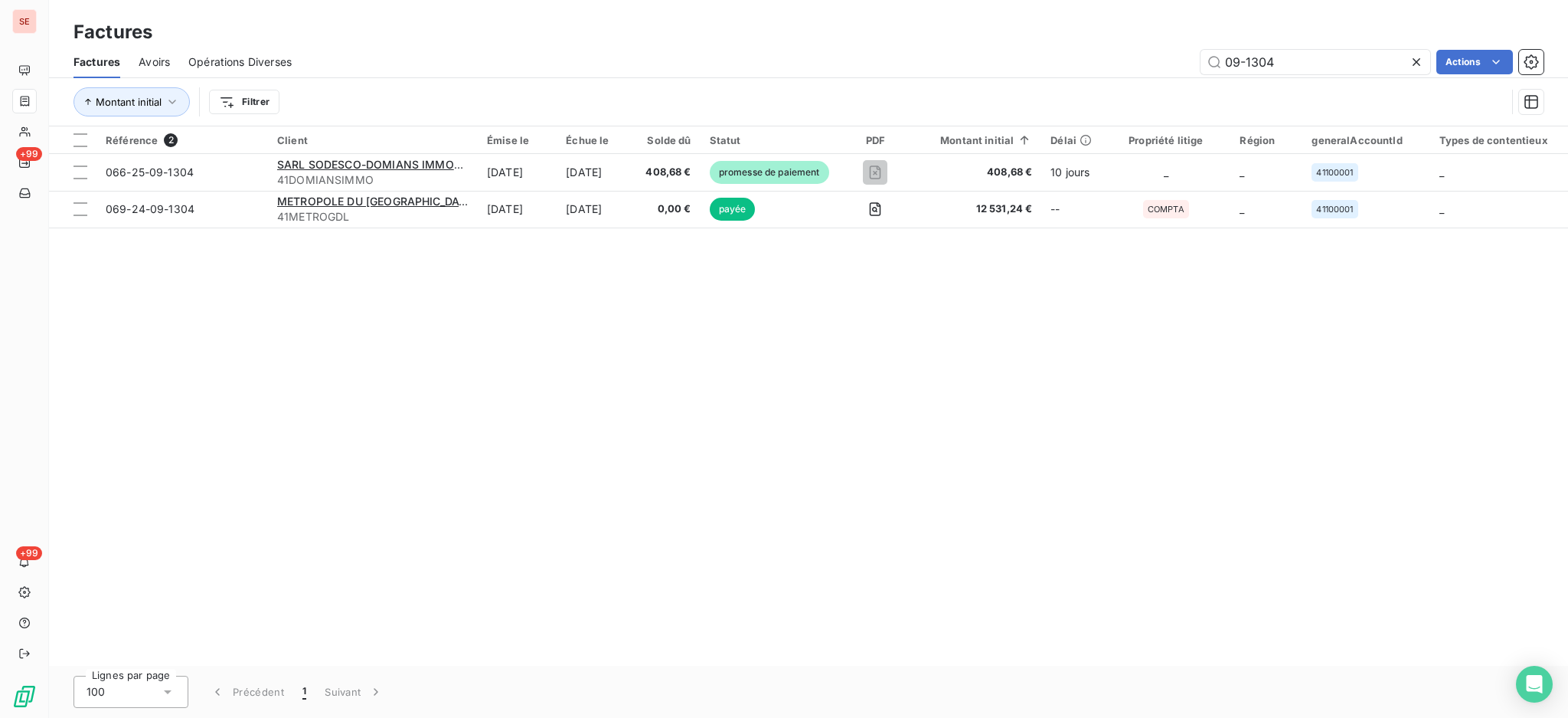
drag, startPoint x: 1311, startPoint y: 59, endPoint x: 1124, endPoint y: 69, distance: 187.3
click at [1138, 64] on div "09-1304 Actions" at bounding box center [927, 62] width 1234 height 24
click at [1311, 60] on input "09-1304" at bounding box center [1316, 62] width 230 height 24
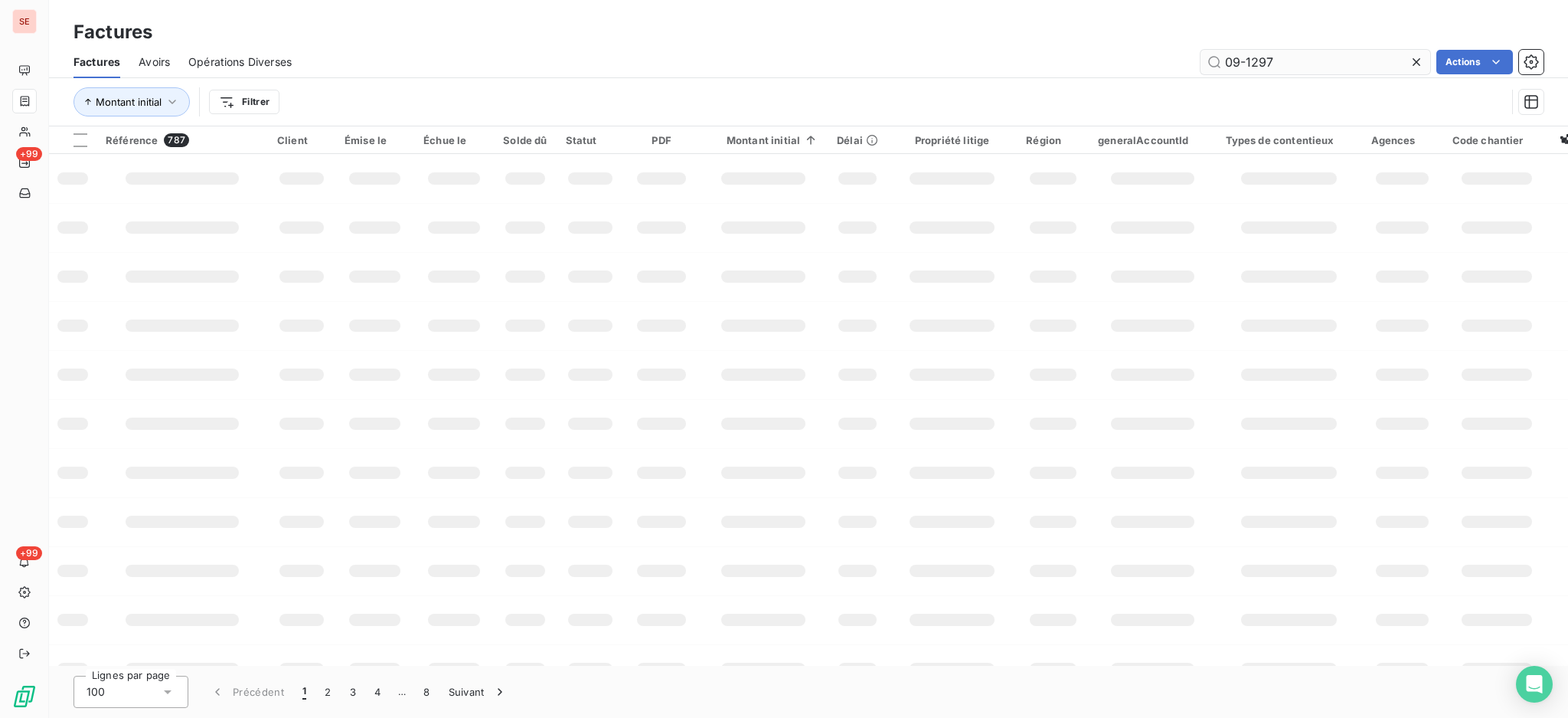
type input "09-1297"
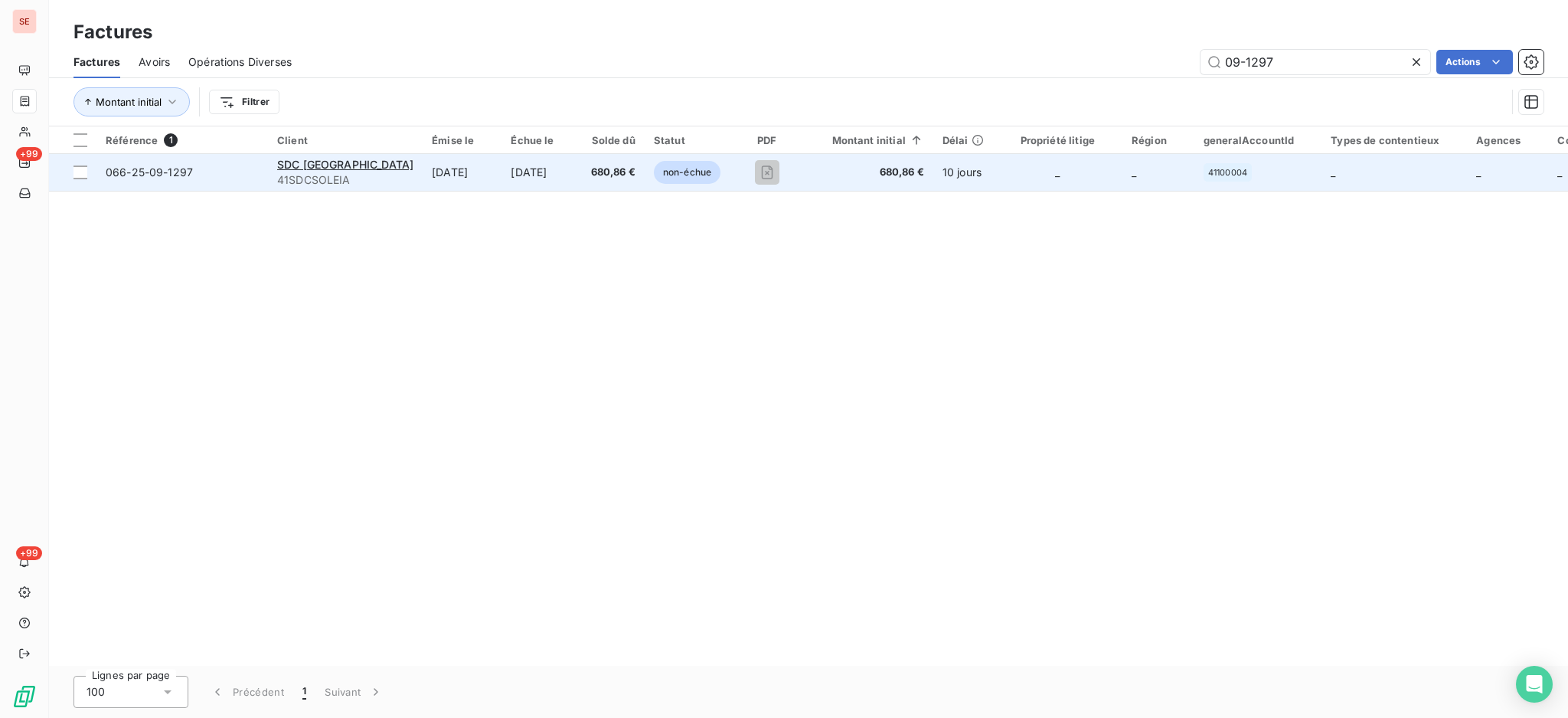
click at [425, 171] on td "[DATE]" at bounding box center [462, 172] width 79 height 37
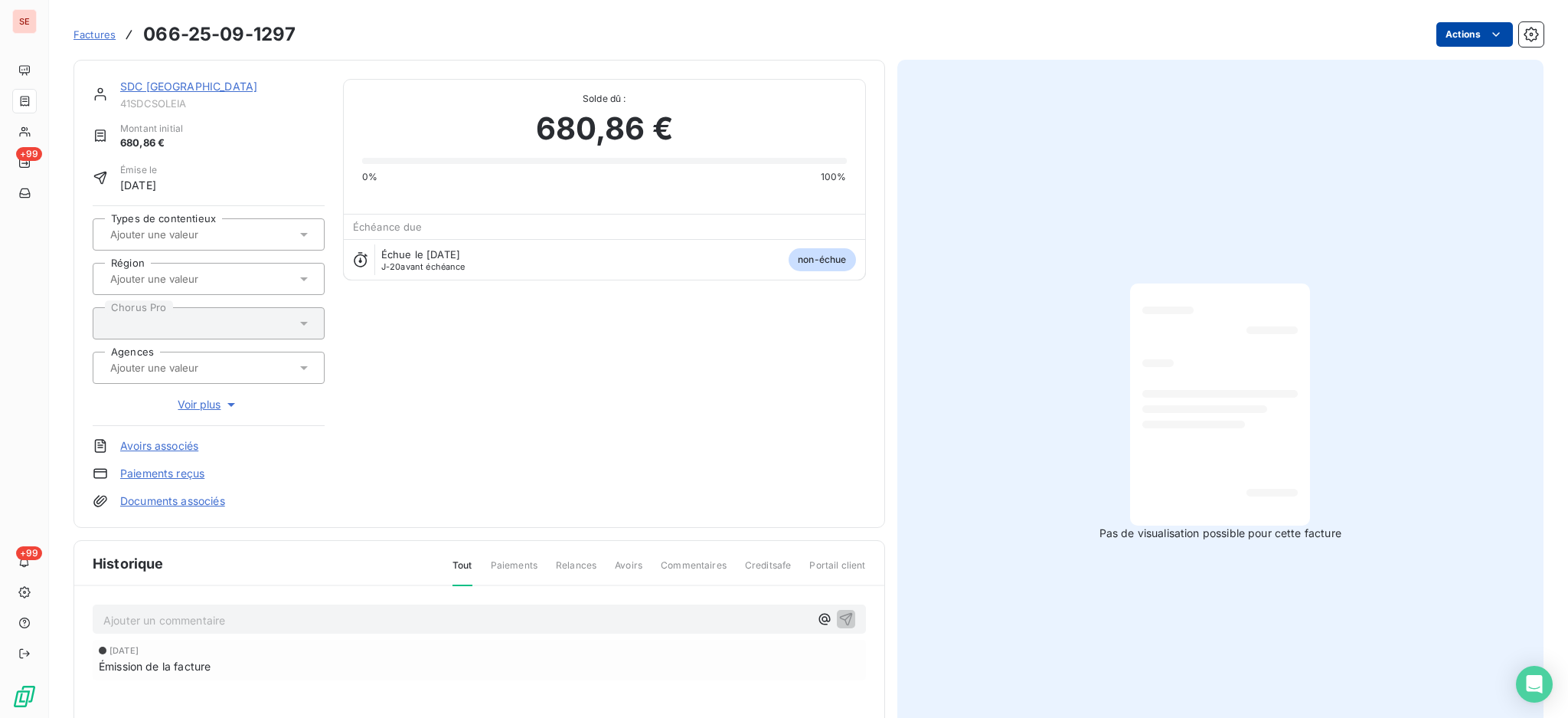
click at [1451, 35] on html "SE +99 +99 Factures 066-25-09-1297 Actions SDC VILLA SOLEAI 41SDCSOLEIA Montant…" at bounding box center [784, 359] width 1568 height 718
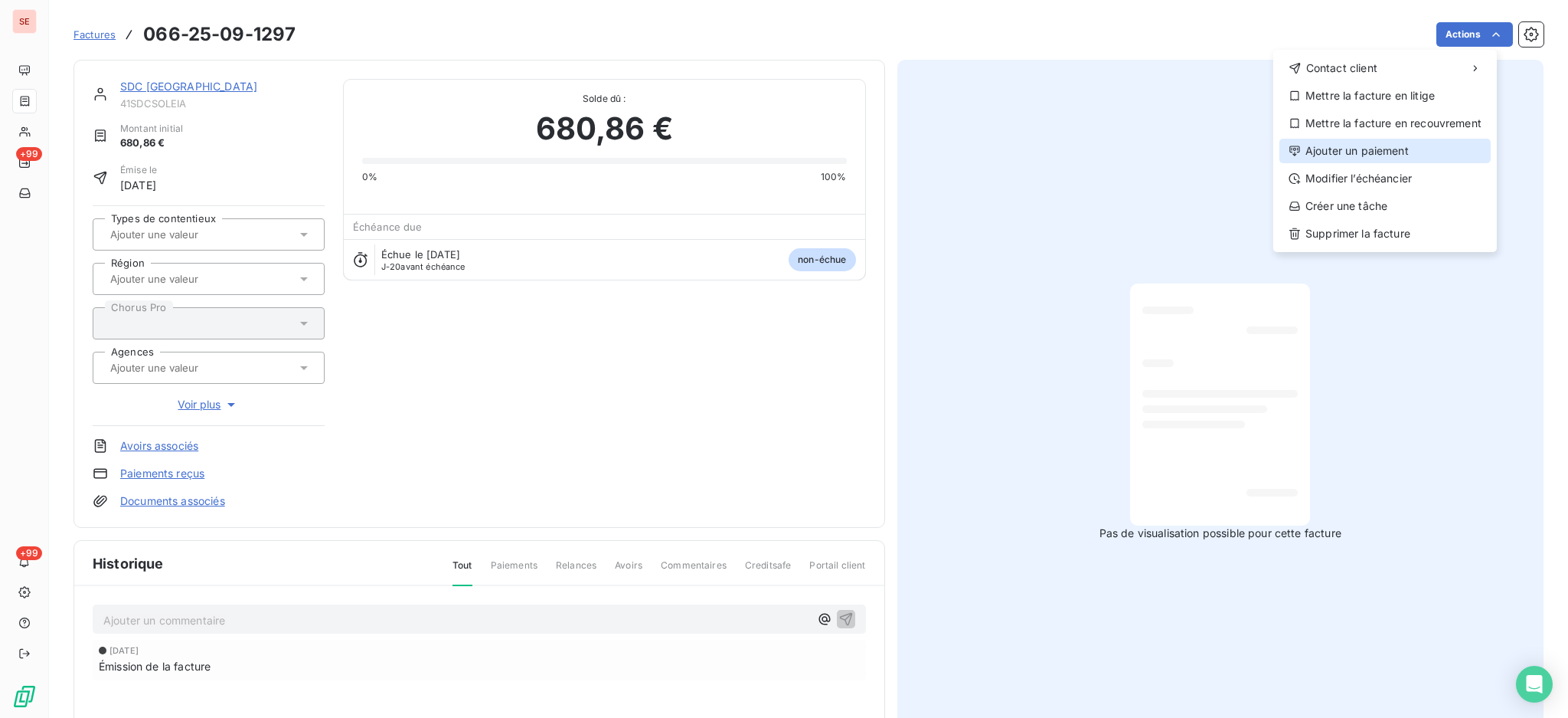
click at [1390, 152] on div "Ajouter un paiement" at bounding box center [1384, 151] width 211 height 24
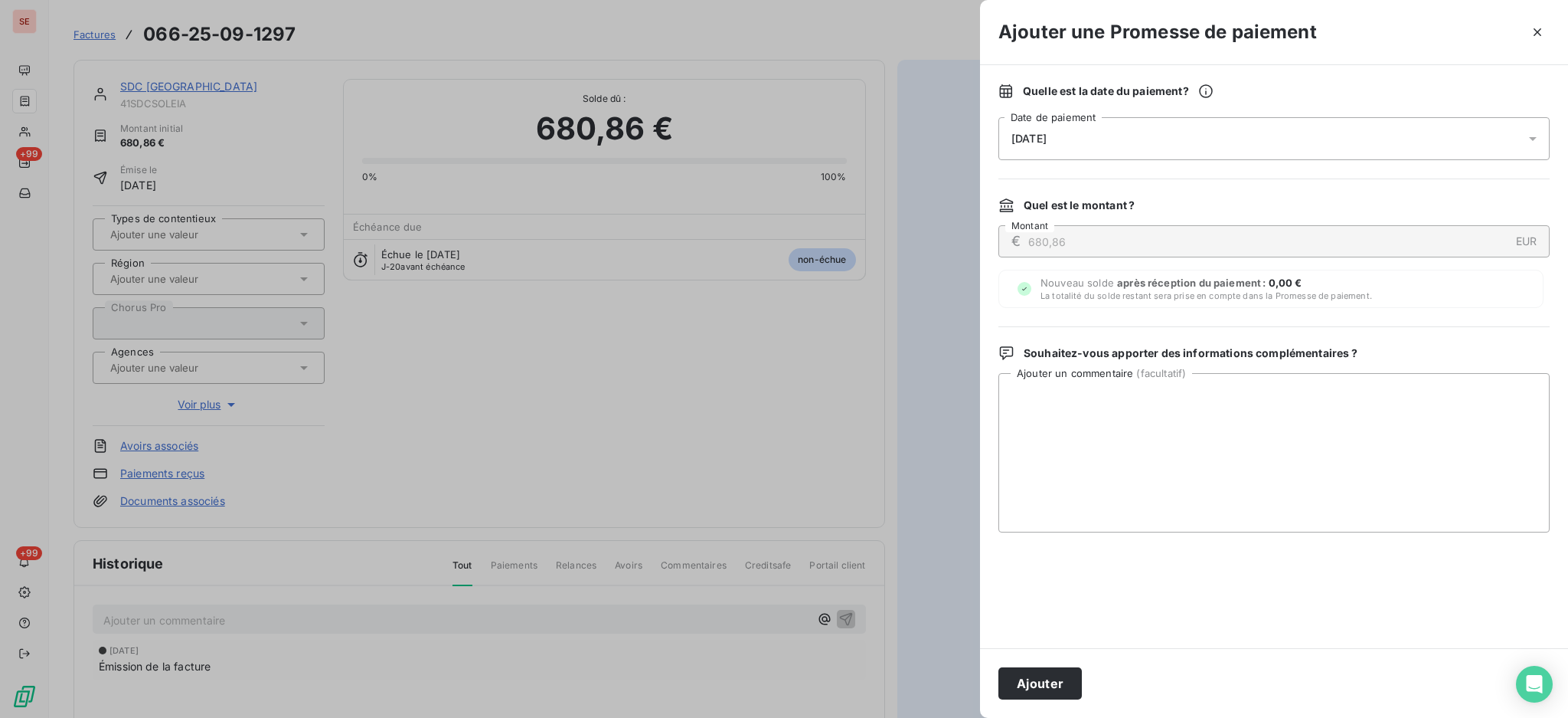
drag, startPoint x: 1535, startPoint y: 135, endPoint x: 1367, endPoint y: 197, distance: 179.1
click at [1535, 134] on icon at bounding box center [1533, 138] width 16 height 16
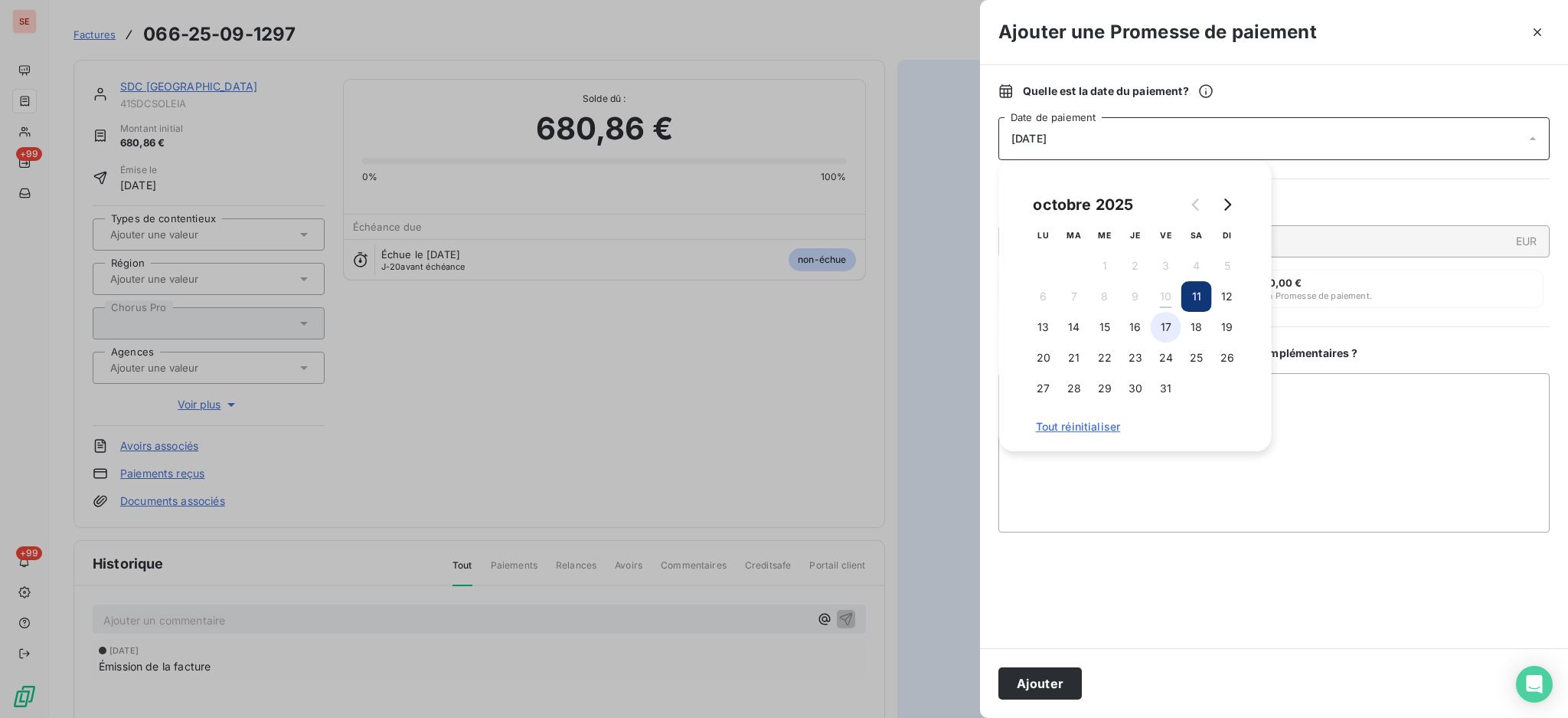
click at [1160, 329] on button "17" at bounding box center [1166, 326] width 30 height 30
click at [1324, 439] on textarea "Ajouter un commentaire ( facultatif )" at bounding box center [1275, 453] width 552 height 159
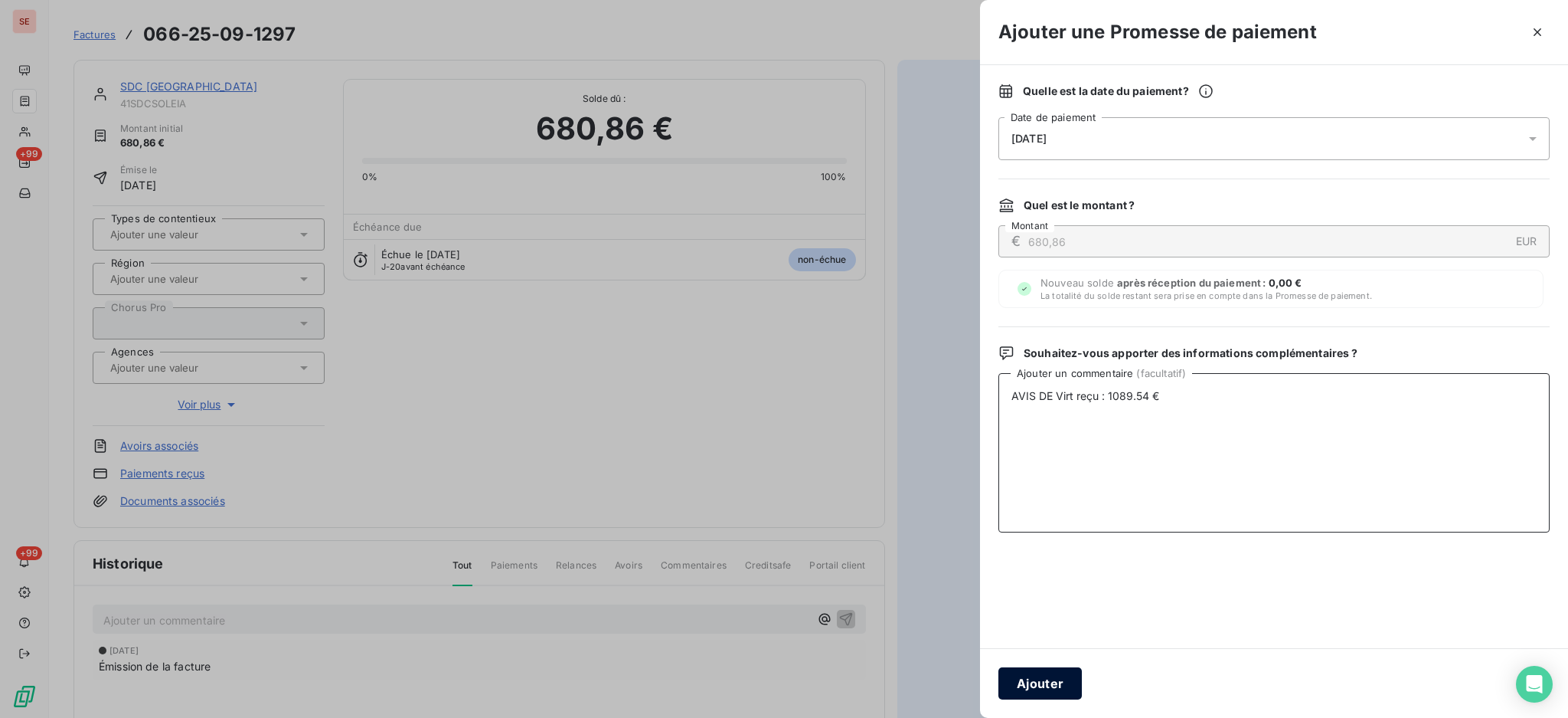
type textarea "AVIS DE Virt reçu : 1089.54 €"
click at [1045, 680] on button "Ajouter" at bounding box center [1041, 682] width 84 height 32
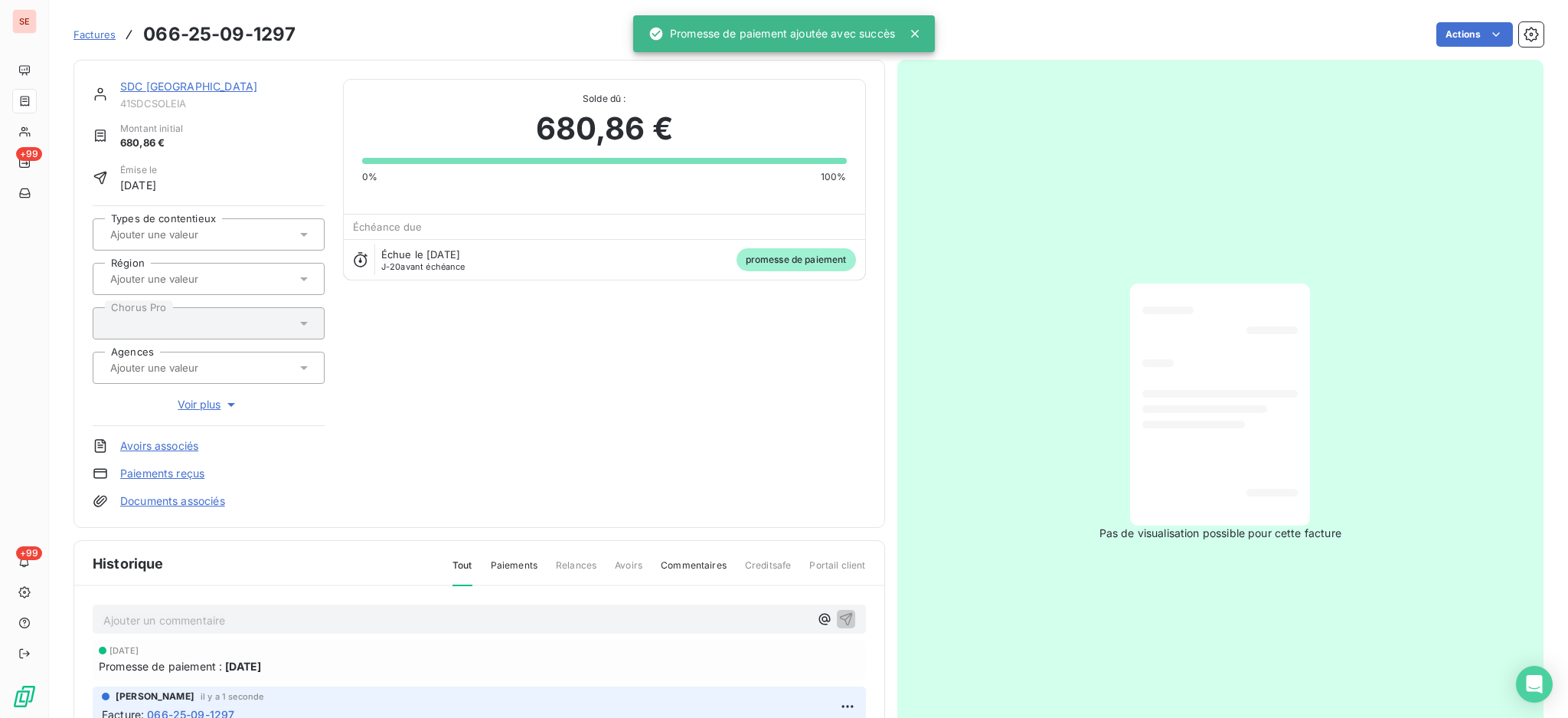
click at [182, 499] on link "Documents associés" at bounding box center [172, 501] width 105 height 16
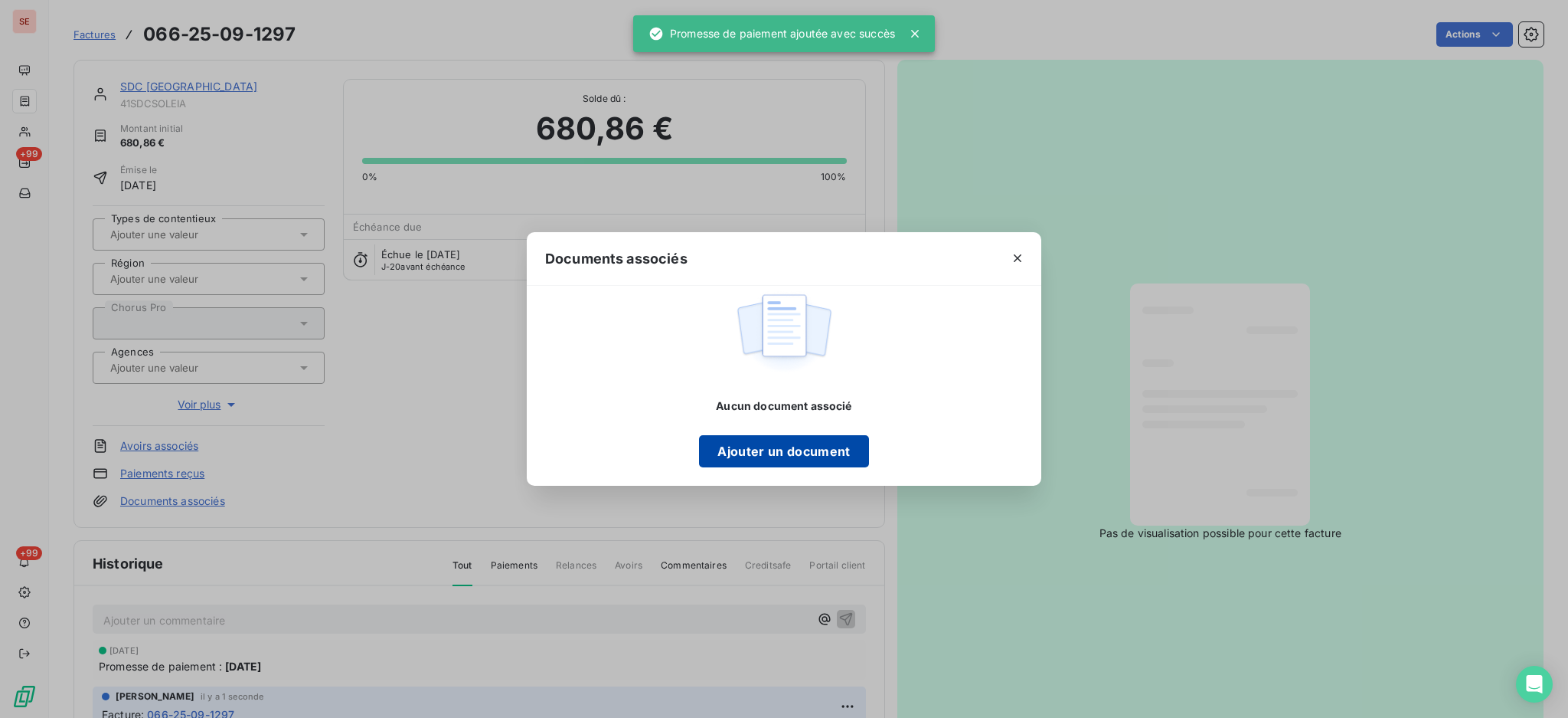
click at [780, 460] on button "Ajouter un document" at bounding box center [783, 451] width 169 height 32
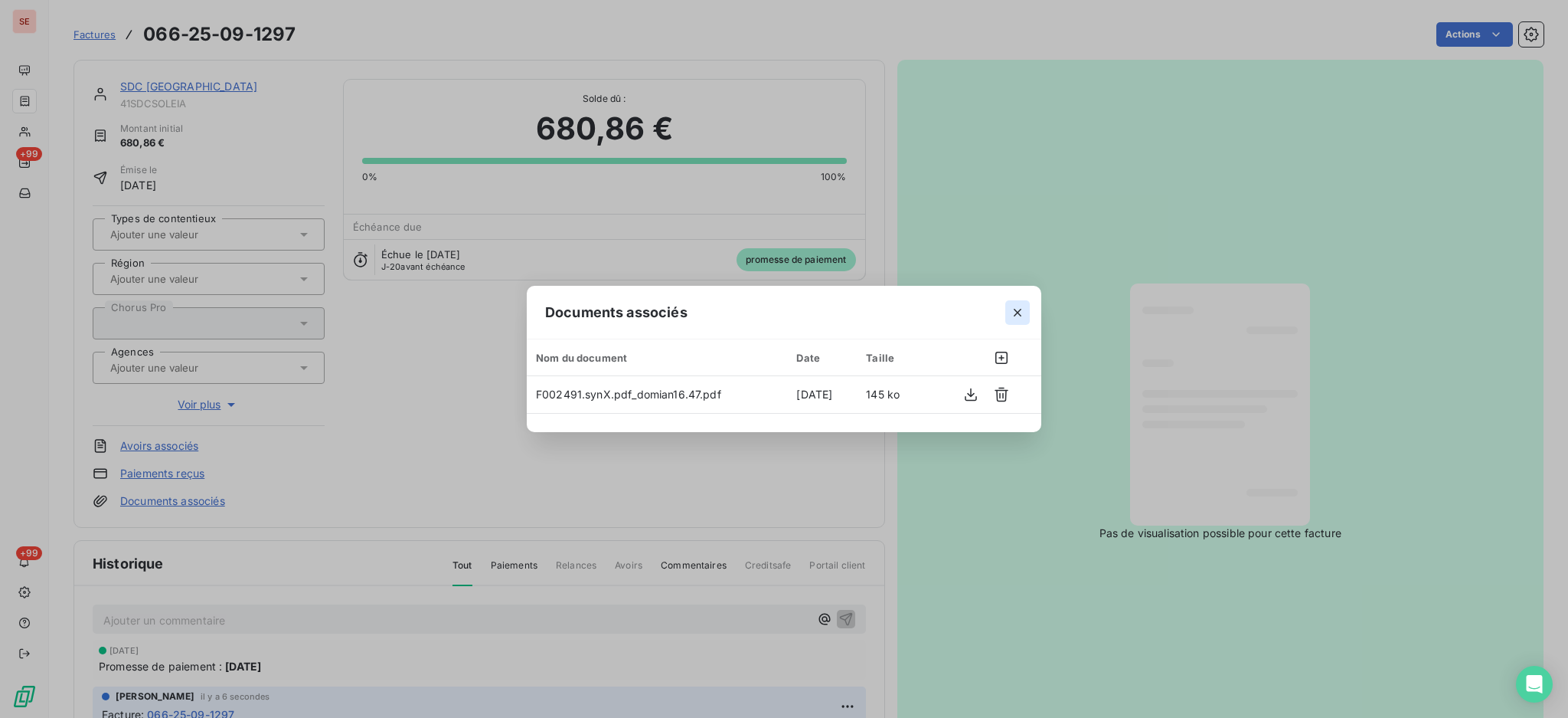
click at [1008, 308] on button "button" at bounding box center [1017, 312] width 24 height 24
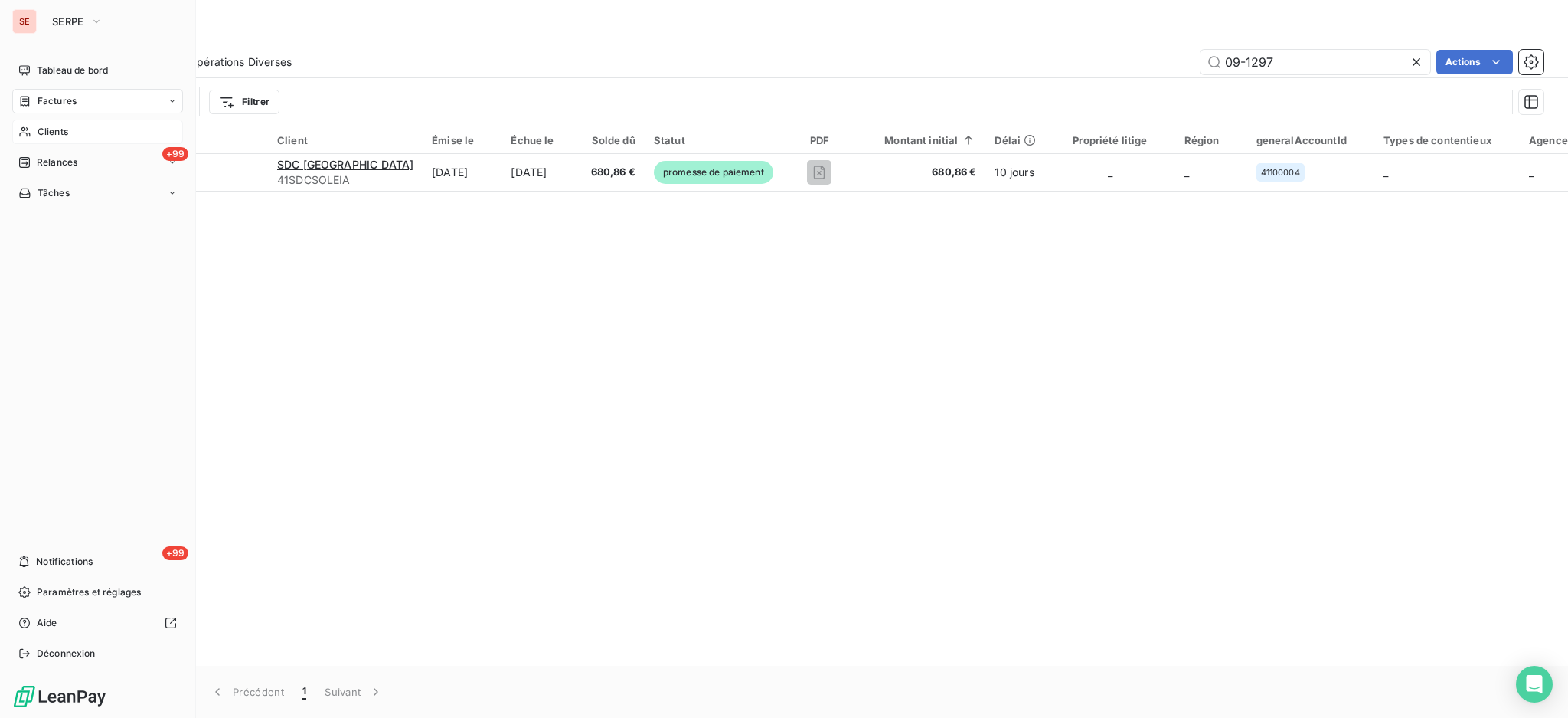
click at [59, 132] on span "Clients" at bounding box center [52, 131] width 30 height 14
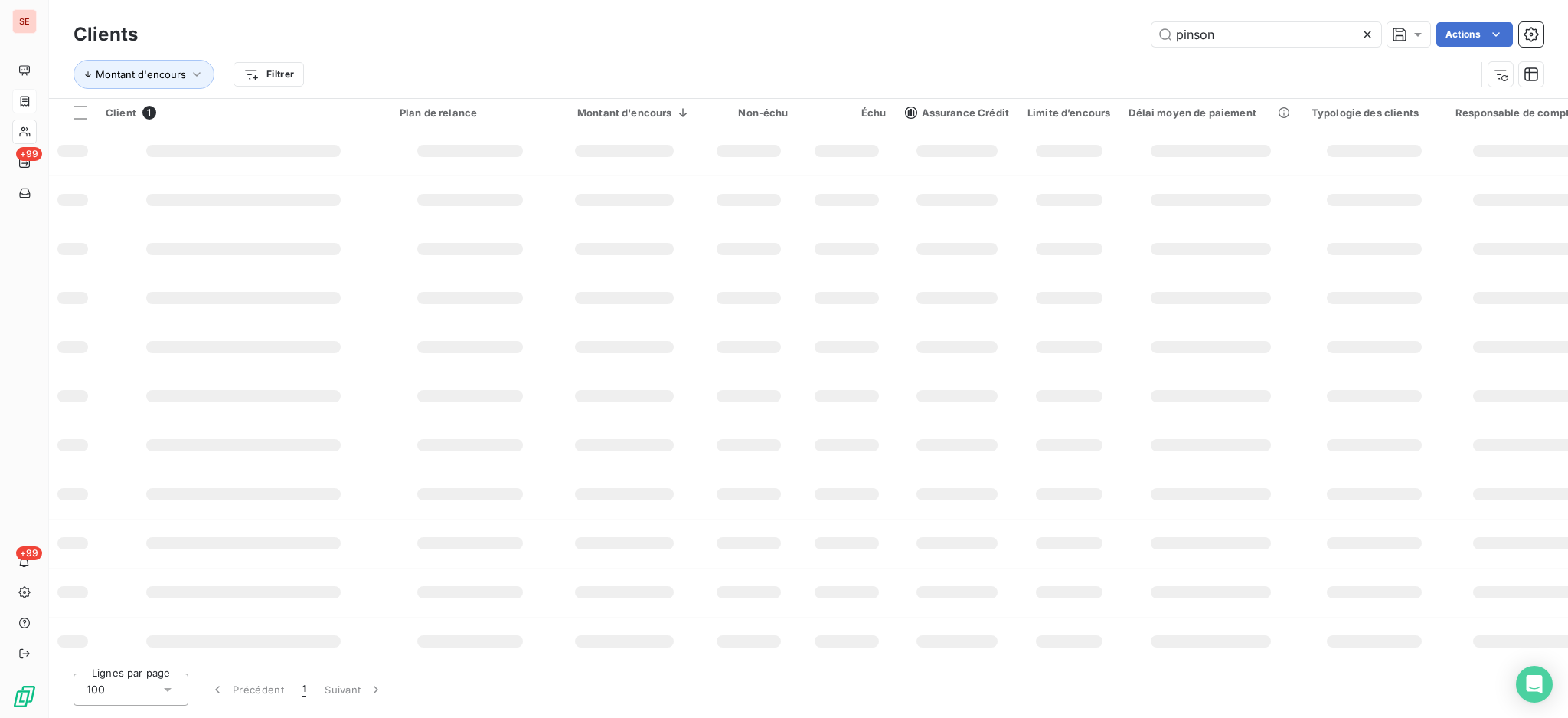
drag, startPoint x: 1285, startPoint y: 30, endPoint x: 753, endPoint y: 180, distance: 552.7
click at [1165, 35] on input "pinson" at bounding box center [1267, 35] width 230 height 24
type input "ARCANSUD"
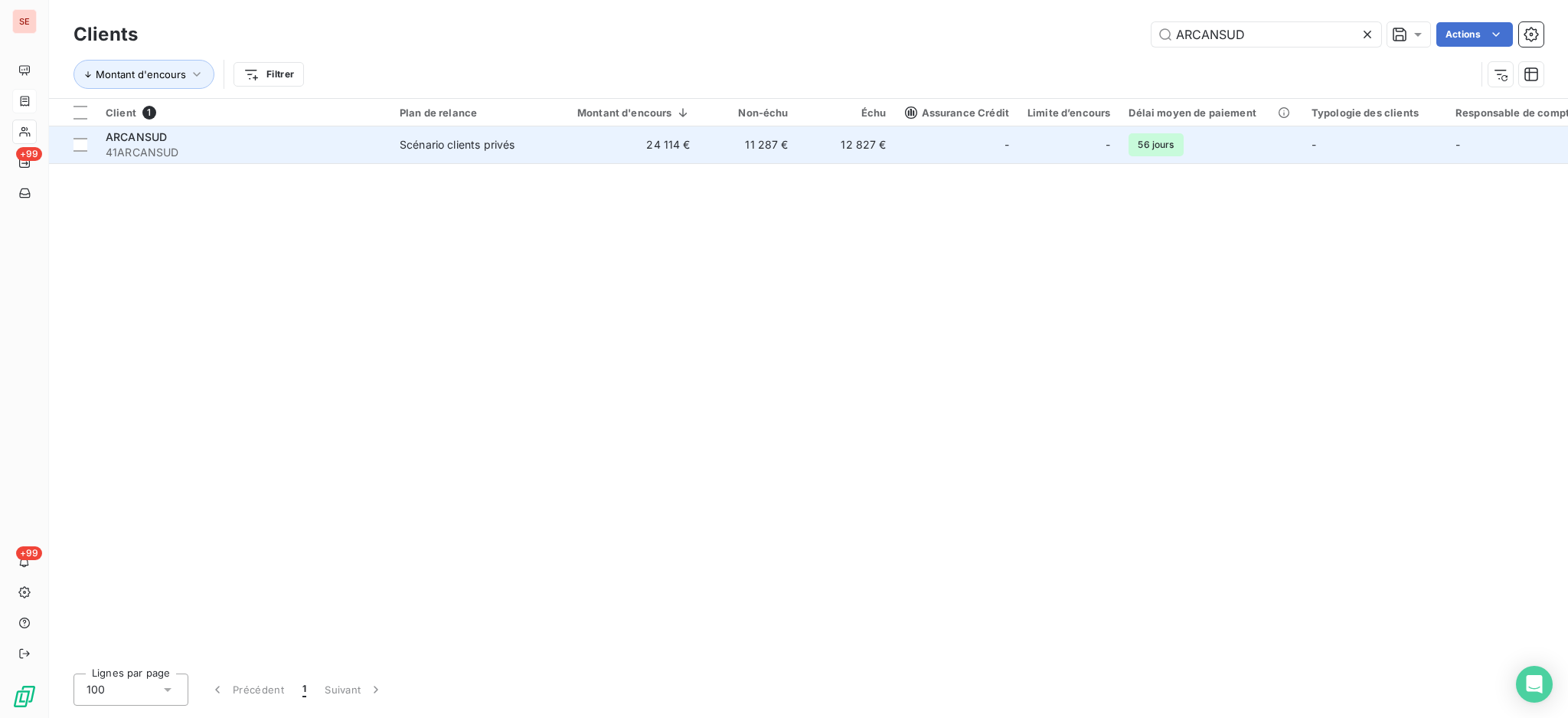
click at [525, 129] on td "Scénario clients privés" at bounding box center [470, 144] width 159 height 37
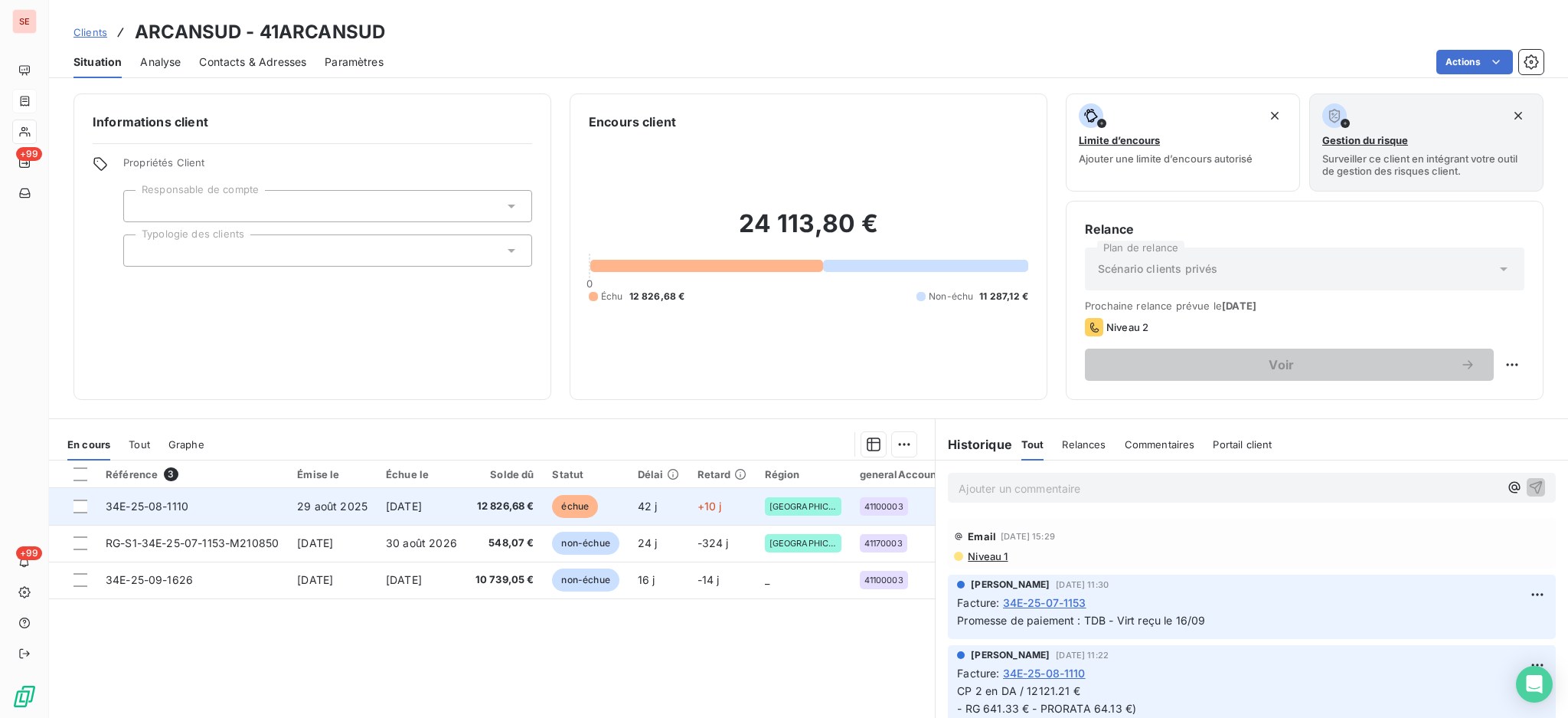
click at [508, 509] on span "12 826,68 €" at bounding box center [505, 507] width 59 height 16
click at [380, 509] on td "[DATE]" at bounding box center [421, 507] width 90 height 37
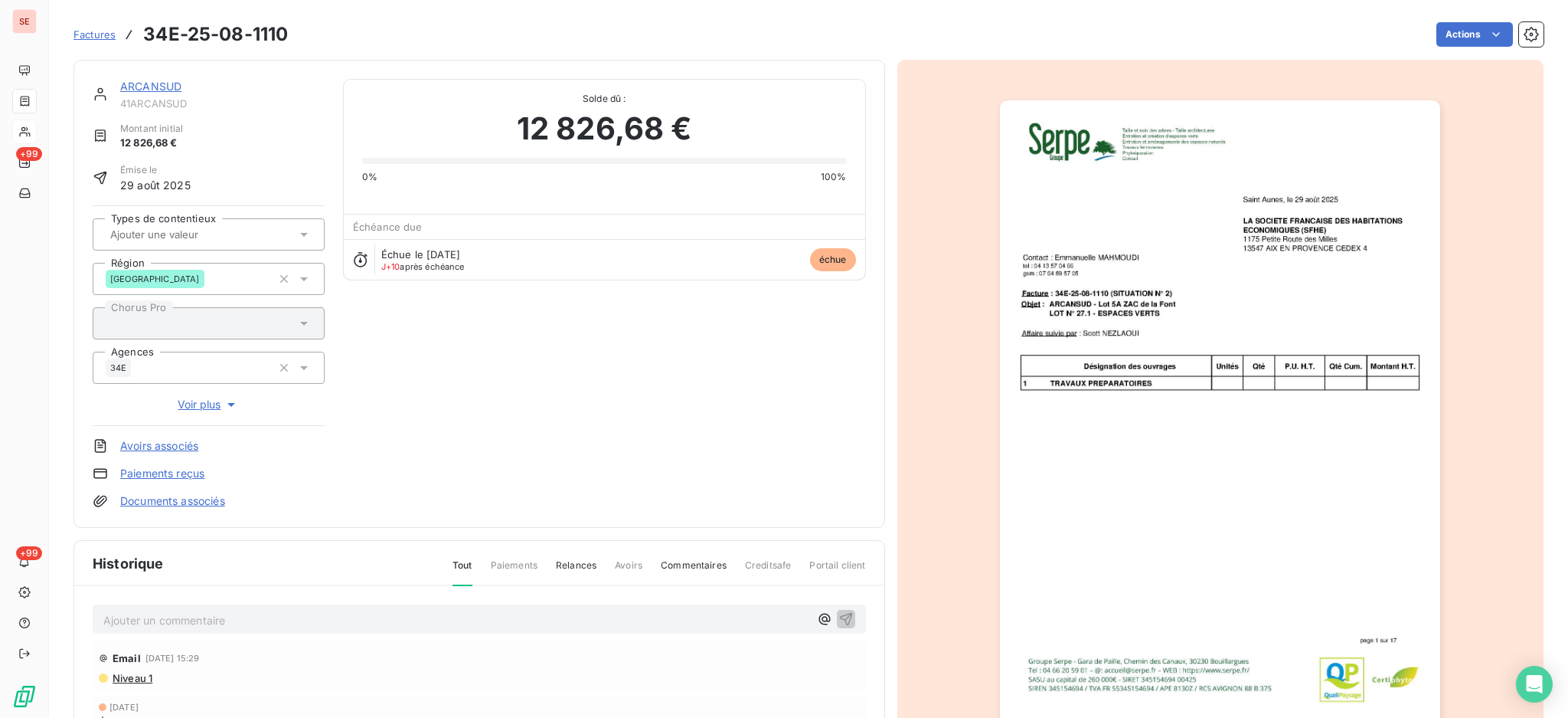
click at [240, 621] on p "Ajouter un commentaire ﻿" at bounding box center [456, 620] width 706 height 19
click at [1453, 38] on html "SE +99 +99 Factures 34E-25-08-1110 Actions ARCANSUD 41ARCANSUD Montant initial …" at bounding box center [784, 359] width 1568 height 718
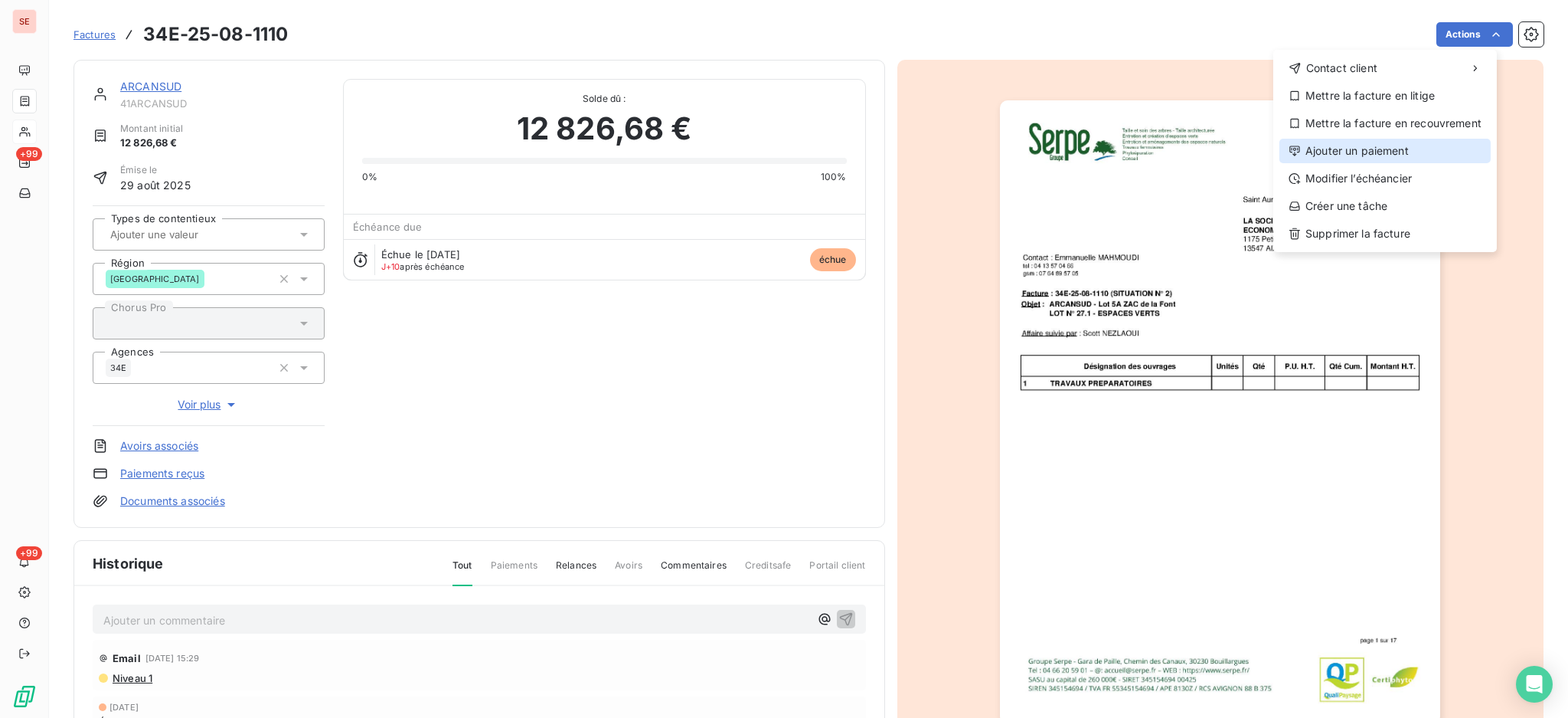
click at [1441, 139] on div "Ajouter un paiement" at bounding box center [1384, 151] width 211 height 24
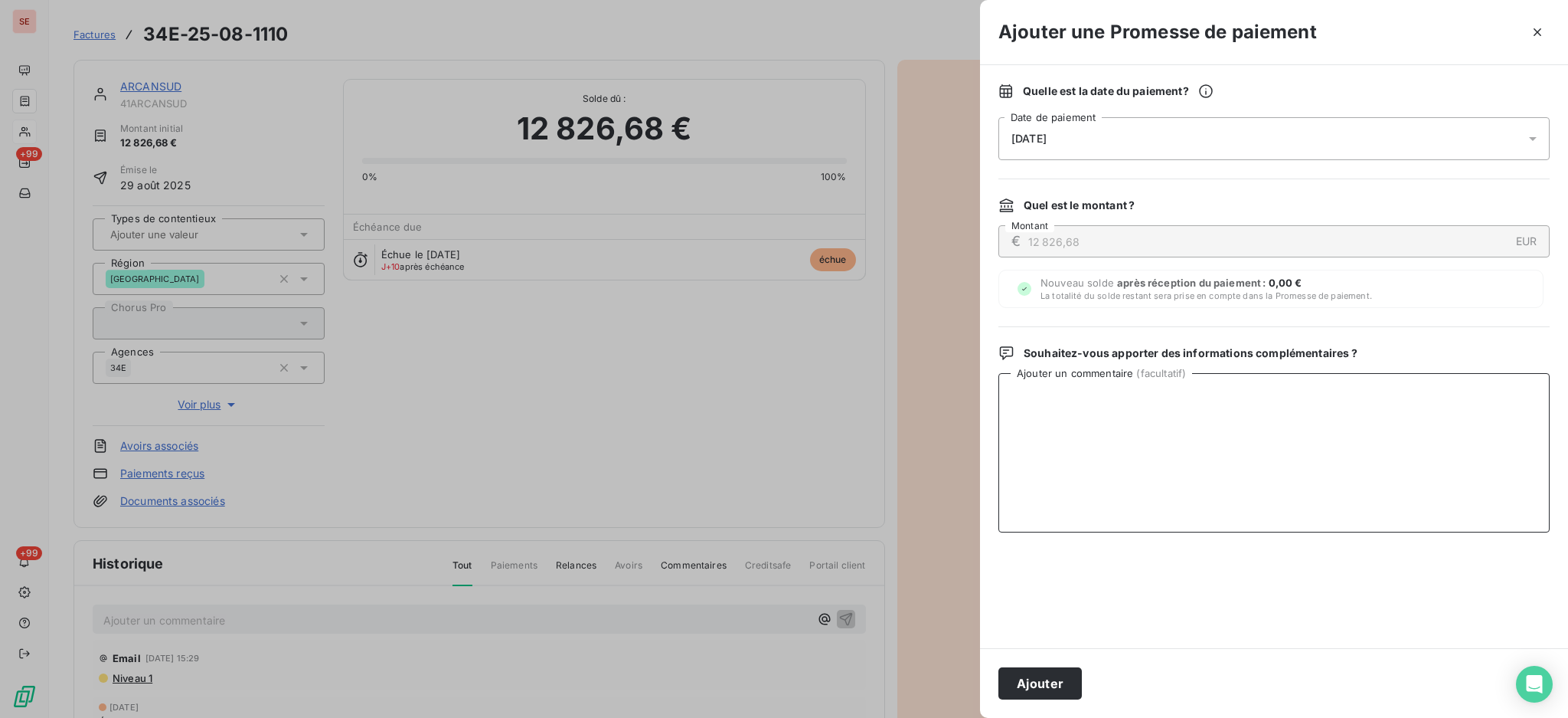
click at [1042, 387] on textarea "Ajouter un commentaire ( facultatif )" at bounding box center [1275, 453] width 552 height 159
paste textarea "Pour information vous allez recevoir un virement d'un montant de 18011.72€ dont…"
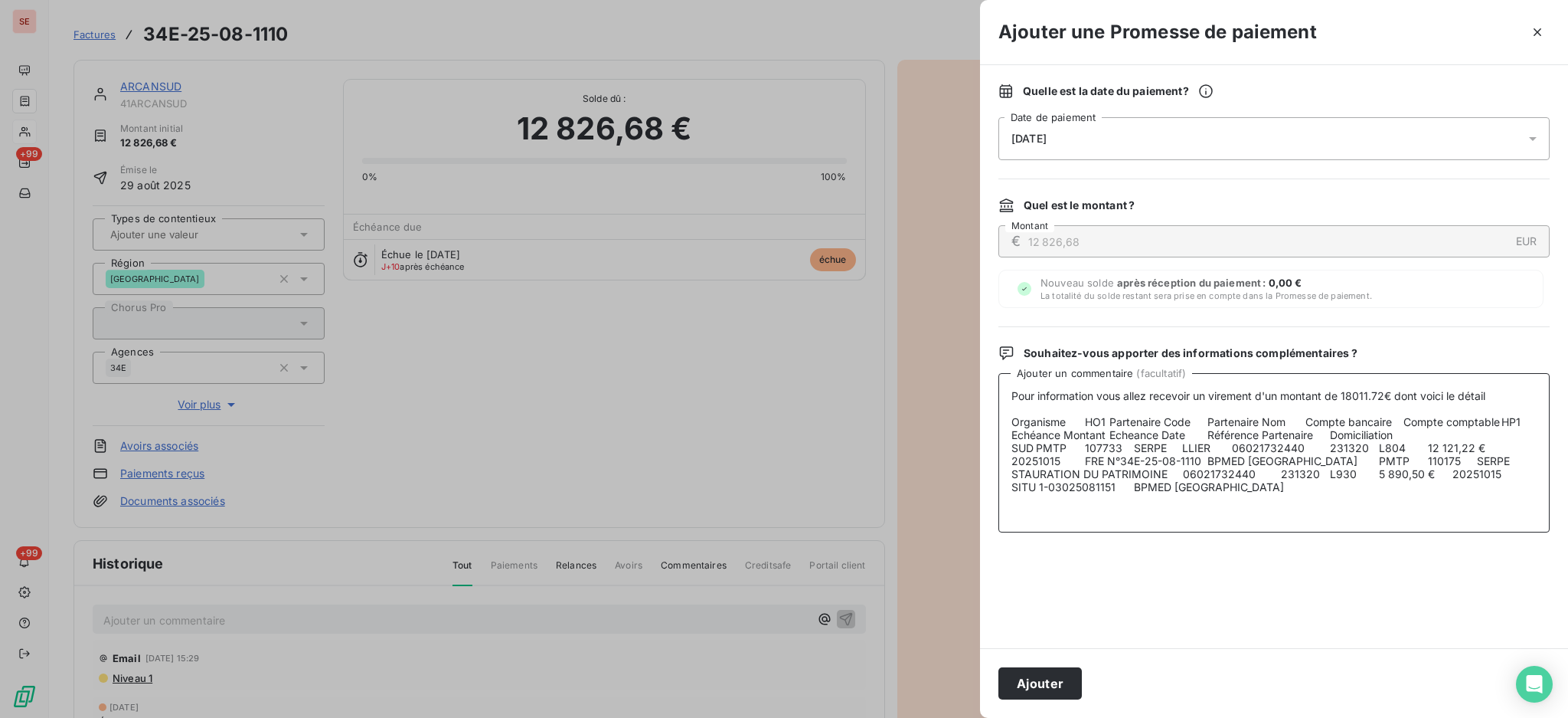
drag, startPoint x: 1394, startPoint y: 447, endPoint x: 999, endPoint y: 411, distance: 396.6
click at [999, 411] on textarea "Pour information vous allez recevoir un virement d'un montant de 18011.72€ dont…" at bounding box center [1275, 453] width 552 height 159
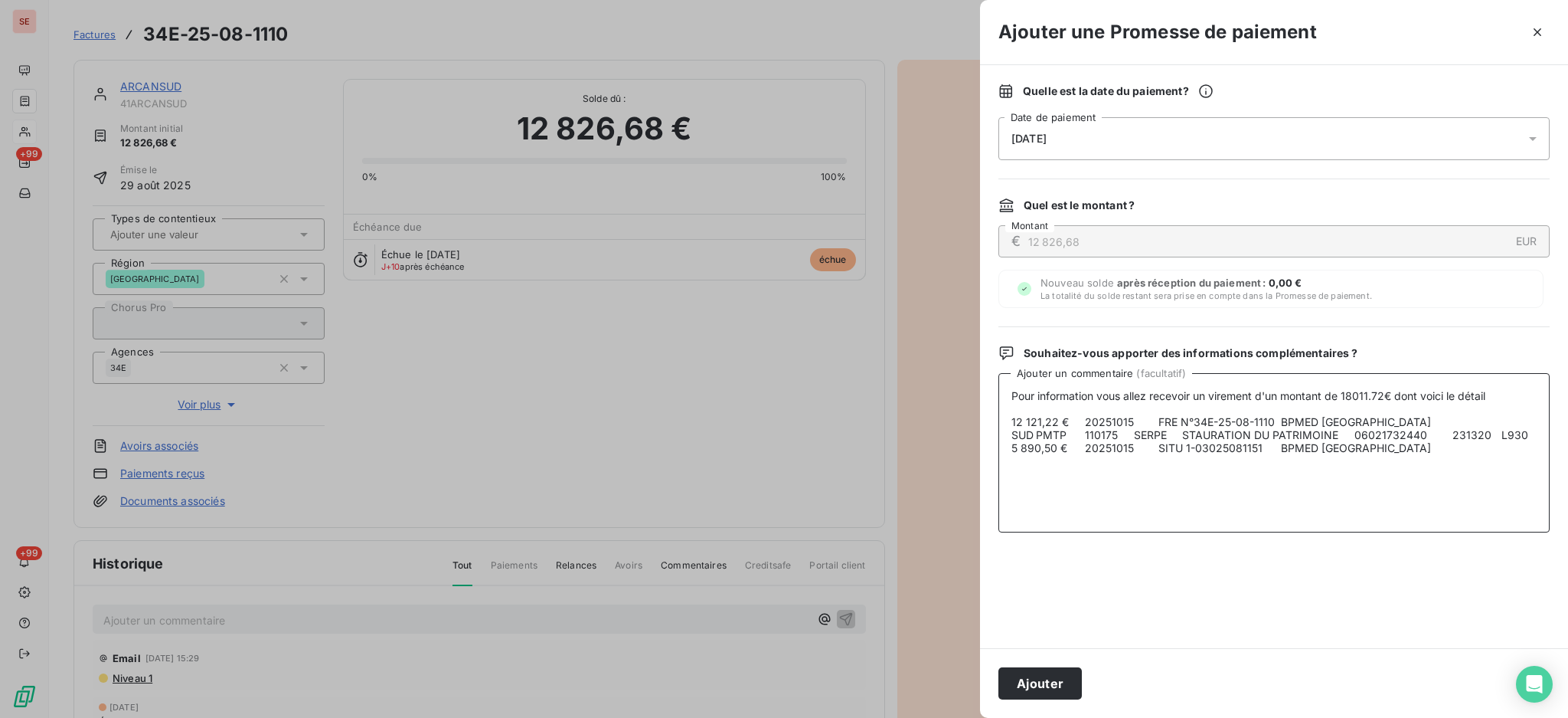
drag, startPoint x: 1517, startPoint y: 433, endPoint x: 999, endPoint y: 428, distance: 518.0
click at [999, 429] on textarea "Pour information vous allez recevoir un virement d'un montant de 18011.72€ dont…" at bounding box center [1275, 453] width 552 height 159
click at [1007, 399] on textarea "Pour information vous allez recevoir un virement d'un montant de 18011.72€ dont…" at bounding box center [1275, 453] width 552 height 159
click at [1008, 395] on textarea "Pour information vous allez recevoir un virement d'un montant de 18011.72€ dont…" at bounding box center [1275, 453] width 552 height 159
paste textarea "Organisme HO1 Partenaire Code Partenaire Nom Compte bancaire Compte comptable H…"
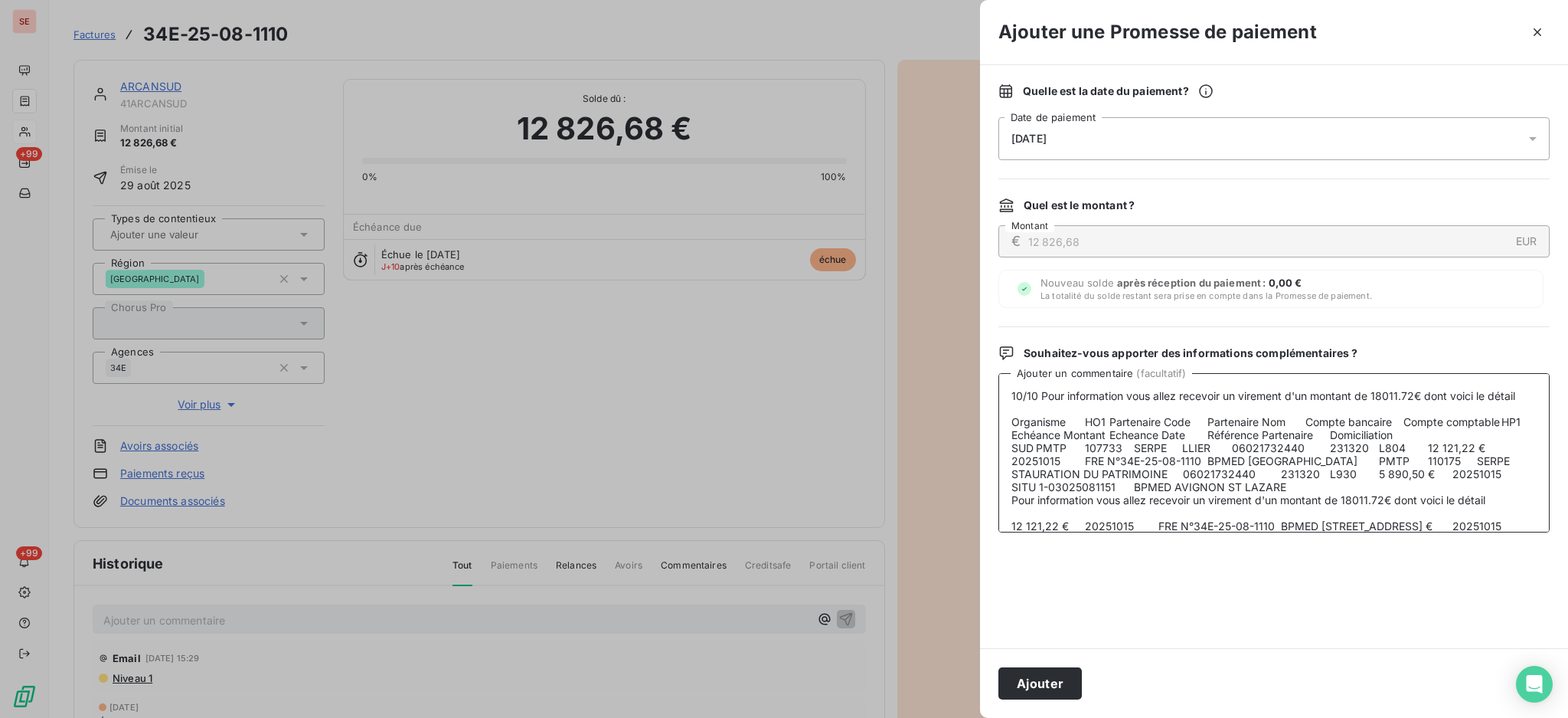
drag, startPoint x: 1449, startPoint y: 485, endPoint x: 1042, endPoint y: 381, distance: 420.1
click at [1042, 381] on textarea "10/10 Pour information vous allez recevoir un virement d'un montant de 18011.72…" at bounding box center [1275, 453] width 552 height 159
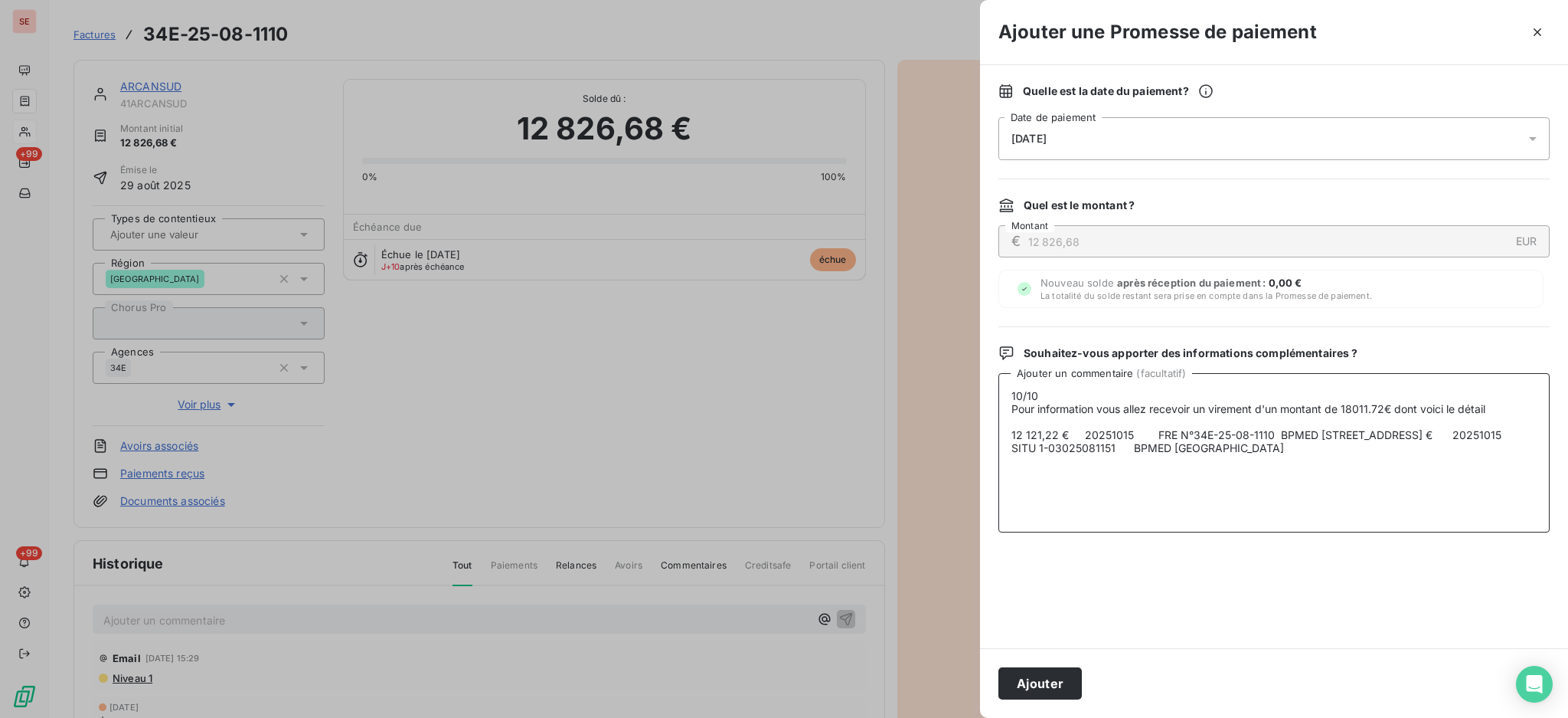
click at [1046, 399] on textarea "10/10 Pour information vous allez recevoir un virement d'un montant de 18011.72…" at bounding box center [1275, 453] width 552 height 159
paste textarea "Katy.ARTAUD@sfhe.fr"
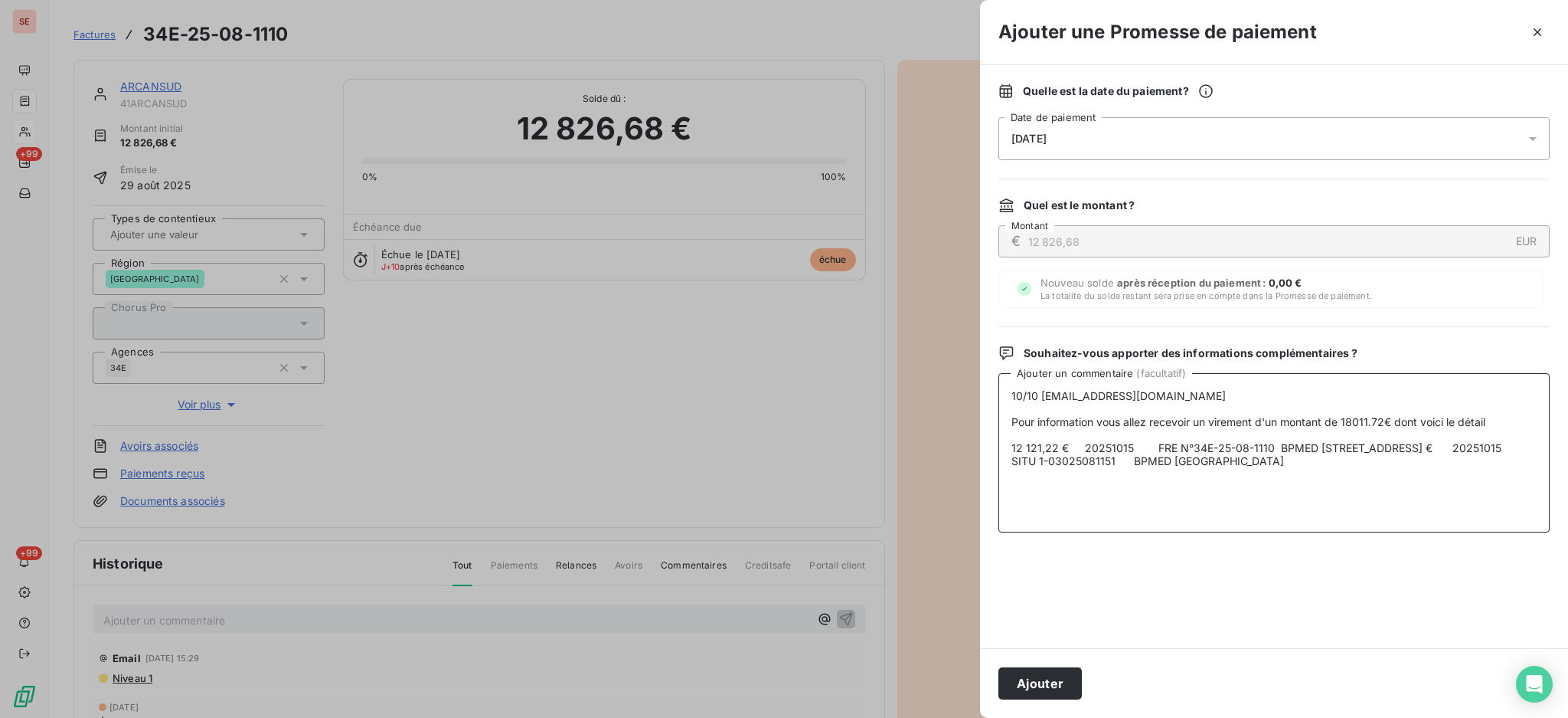
type textarea "10/10 Katy.ARTAUD@sfhe.fr Pour information vous allez recevoir un virement d'un…"
click at [1530, 135] on icon at bounding box center [1533, 138] width 16 height 16
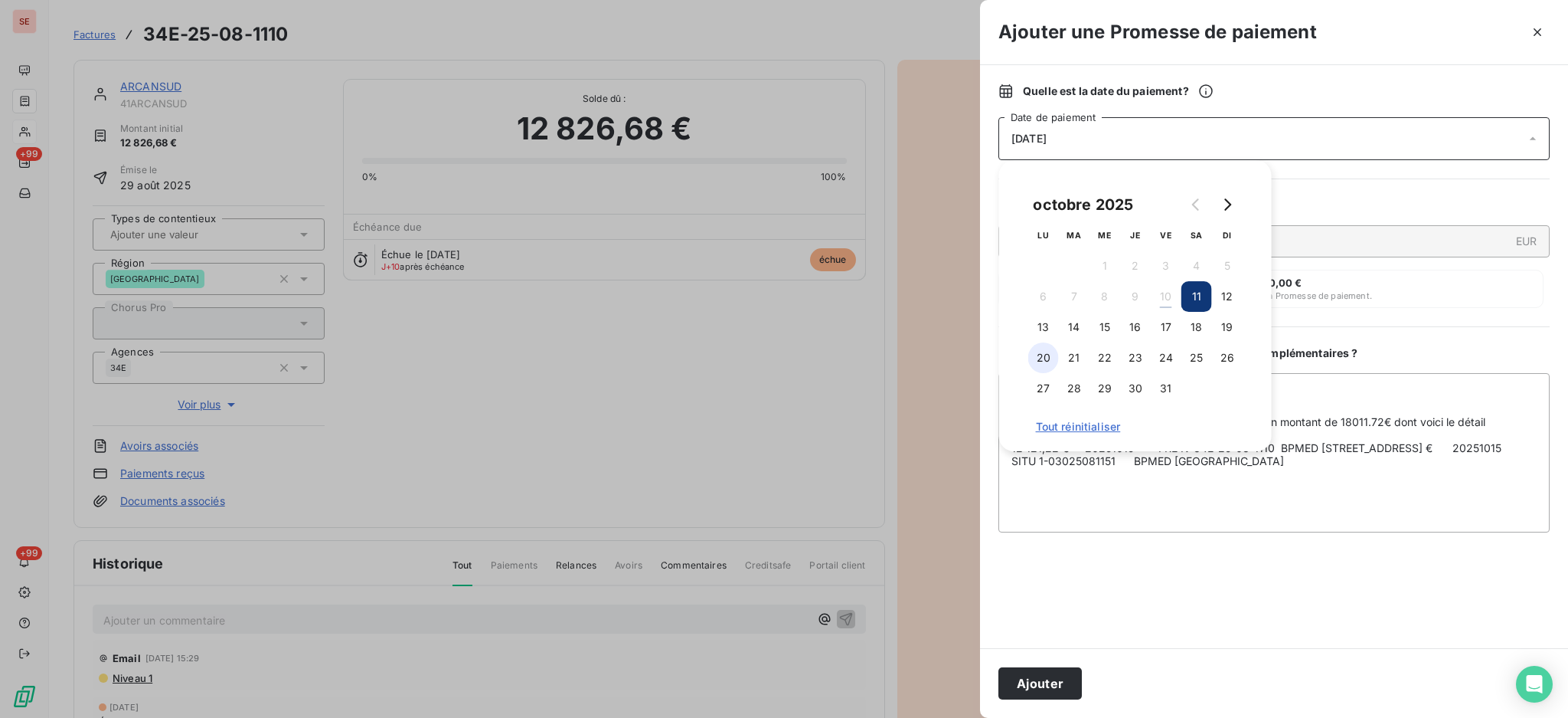
click at [1045, 356] on button "20" at bounding box center [1043, 357] width 30 height 30
click at [1067, 692] on button "Ajouter" at bounding box center [1041, 682] width 84 height 32
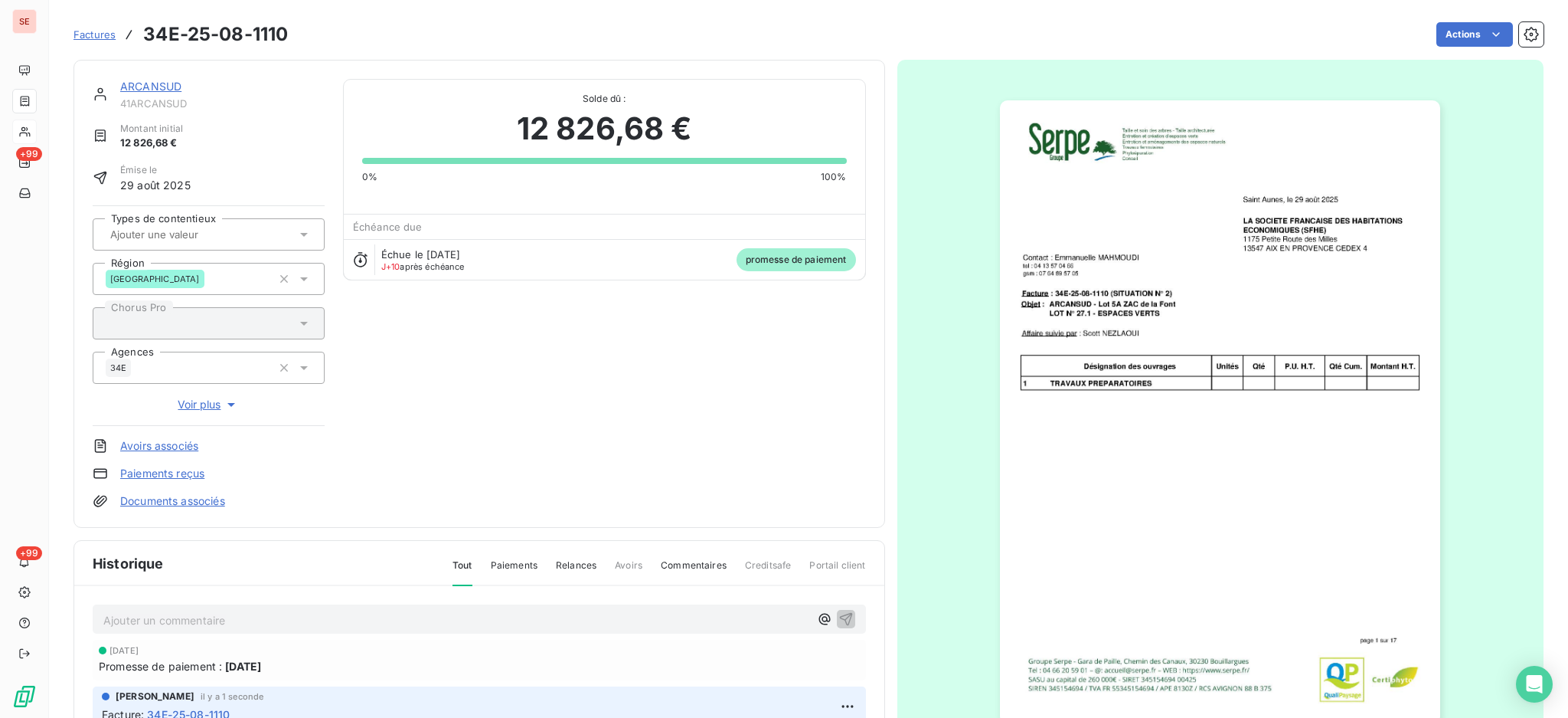
click at [178, 507] on link "Documents associés" at bounding box center [172, 501] width 105 height 16
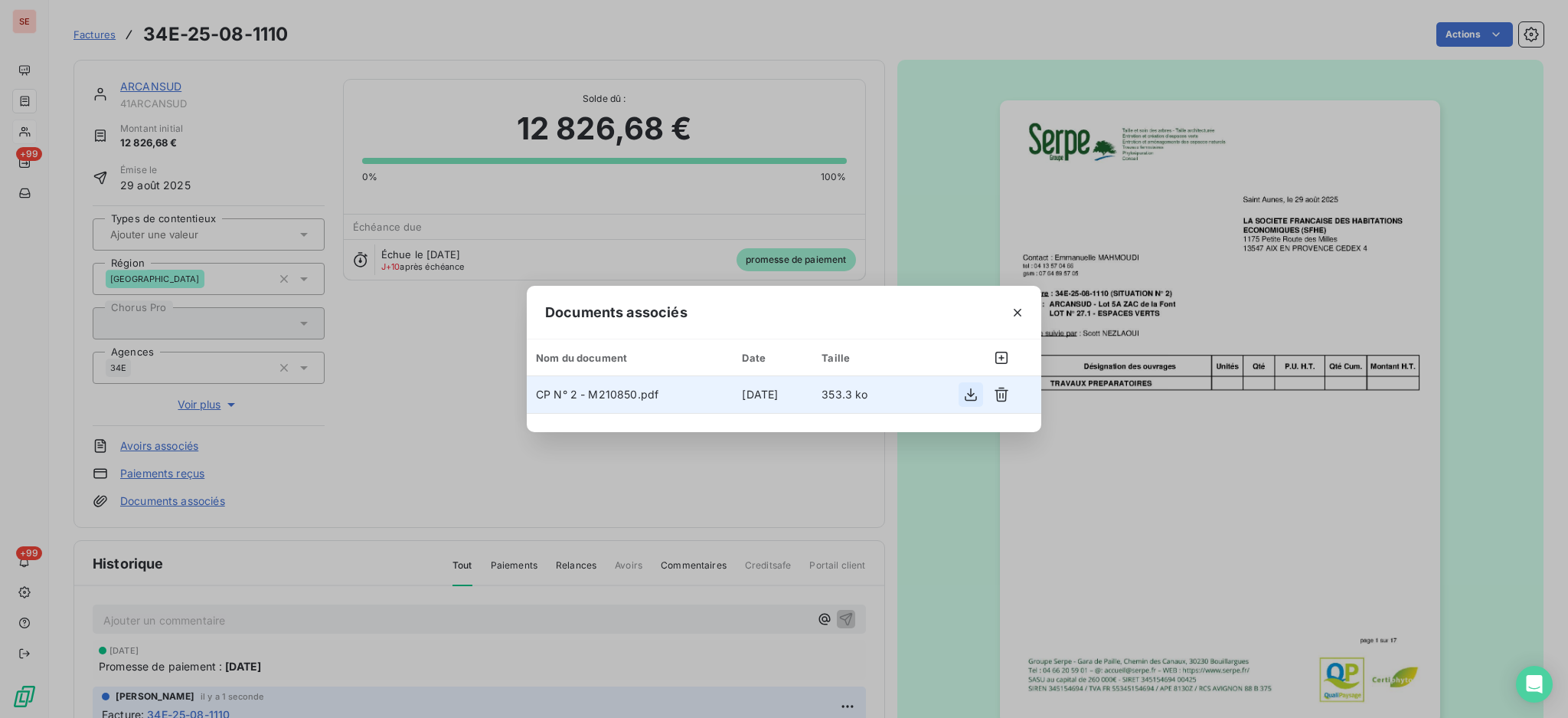
click at [975, 399] on icon "button" at bounding box center [971, 394] width 12 height 13
click at [1015, 310] on icon "button" at bounding box center [1018, 312] width 16 height 16
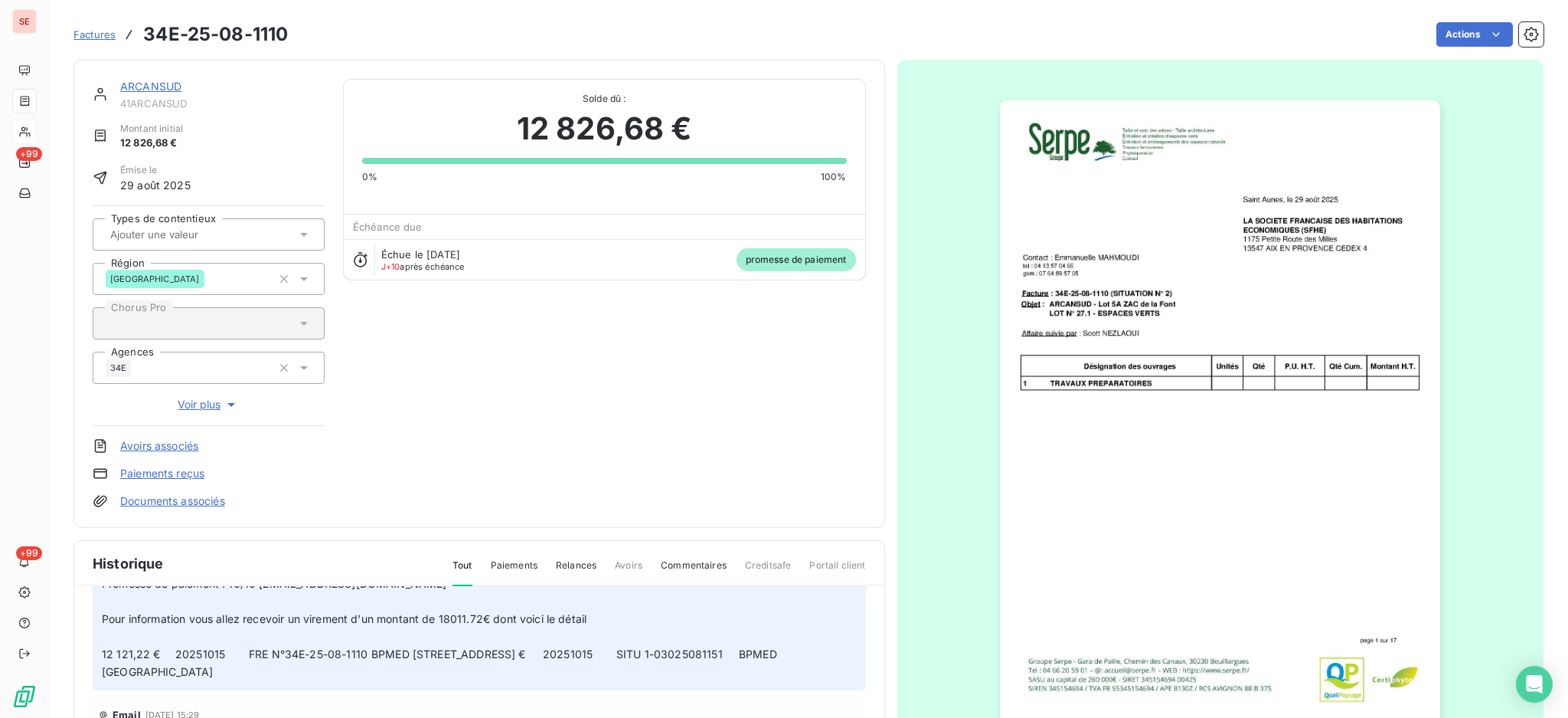
scroll to position [10, 0]
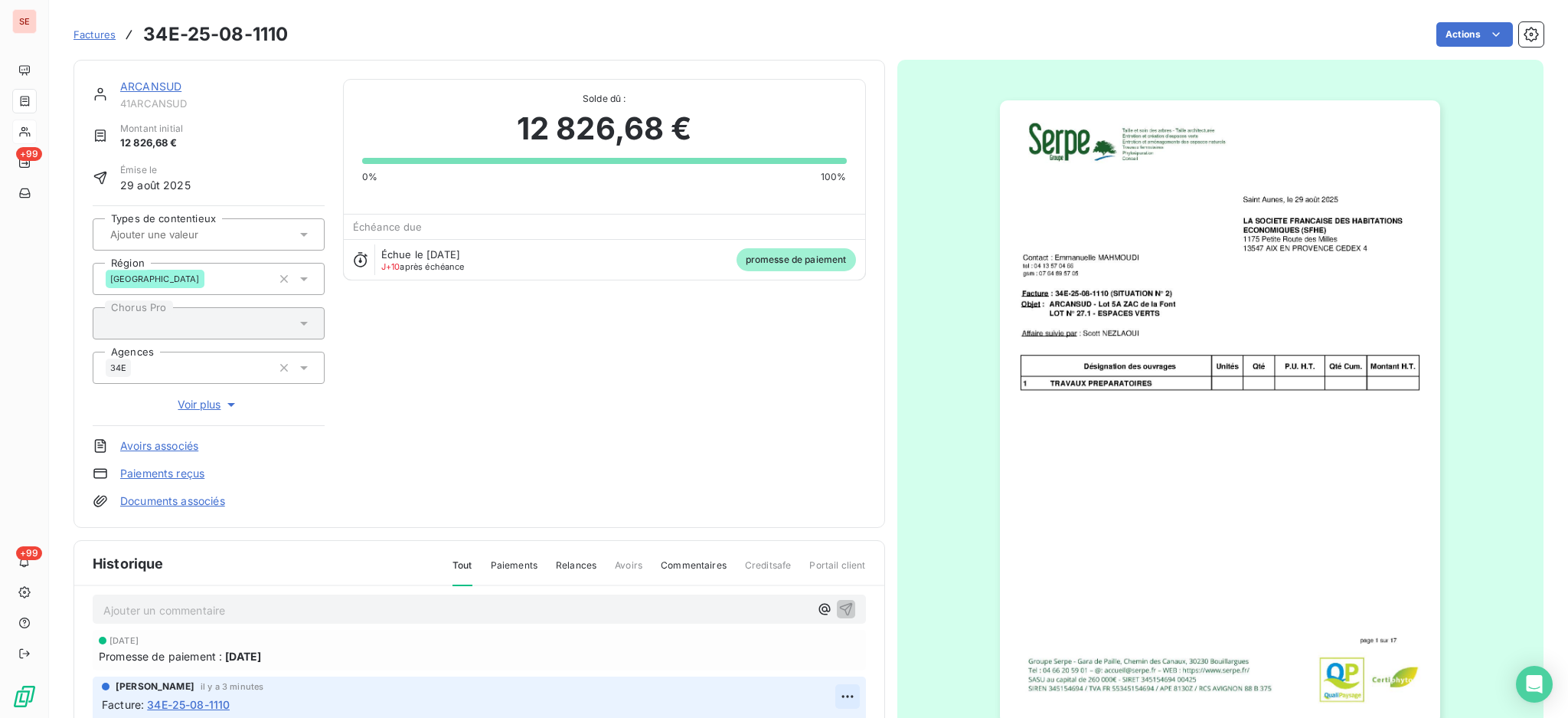
click at [827, 686] on html "SE +99 +99 Factures 34E-25-08-1110 Actions ARCANSUD 41ARCANSUD Montant initial …" at bounding box center [784, 359] width 1568 height 718
click at [781, 633] on div "Editer" at bounding box center [787, 633] width 86 height 24
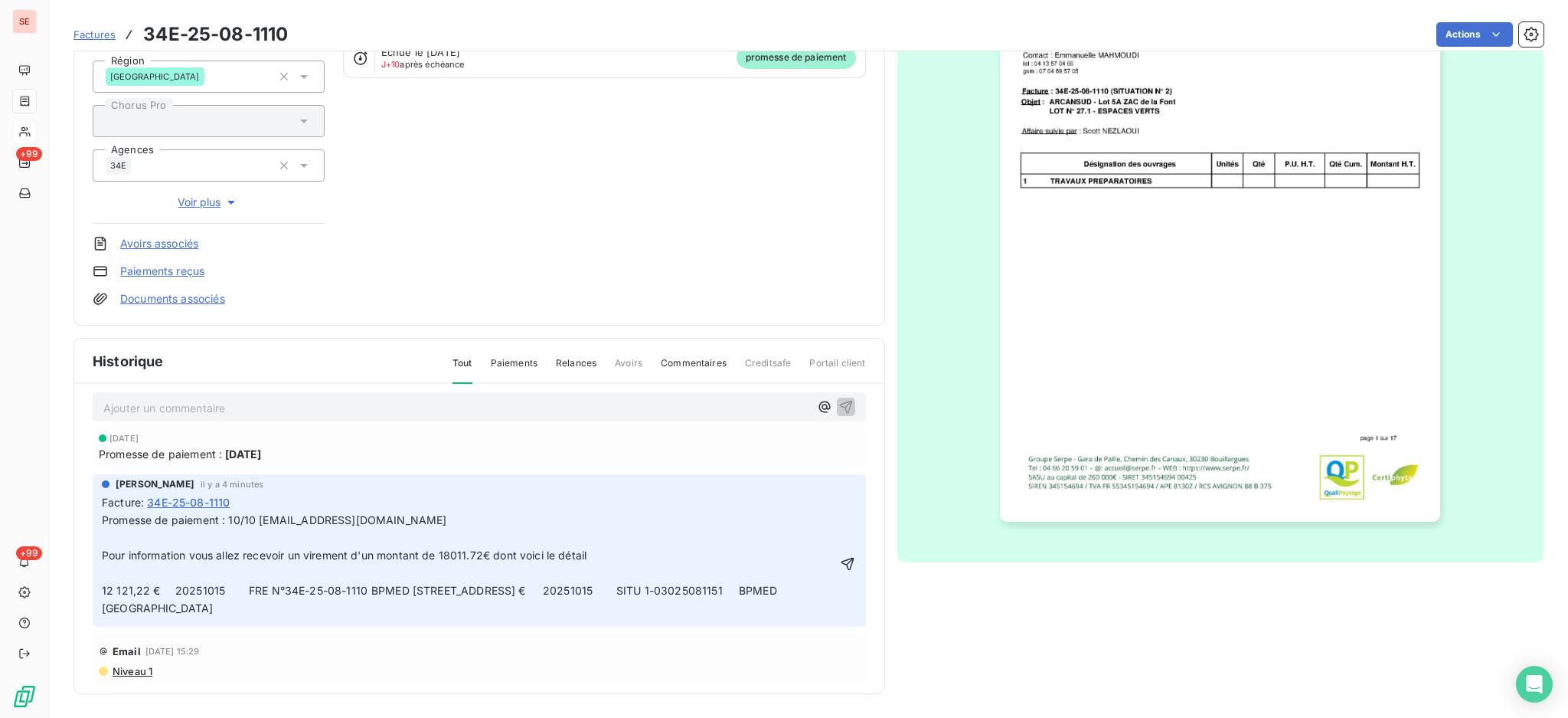
click at [580, 589] on p "Promesse de paiement : 10/10 Katy.ARTAUD@sfhe.fr Pour information vous allez re…" at bounding box center [469, 564] width 734 height 105
click at [547, 606] on p "Promesse de paiement : 10/10 Katy.ARTAUD@sfhe.fr Pour information vous allez re…" at bounding box center [479, 564] width 755 height 105
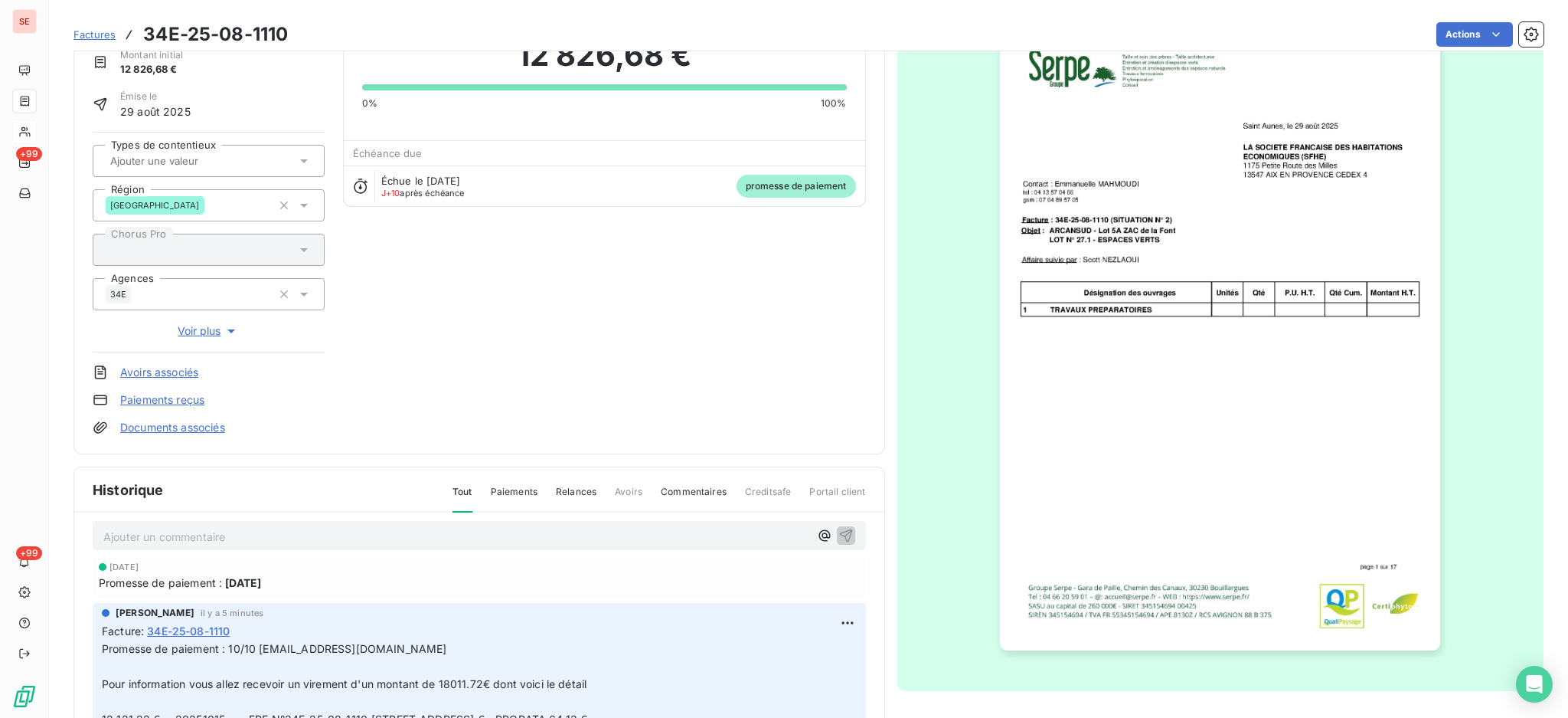
scroll to position [0, 0]
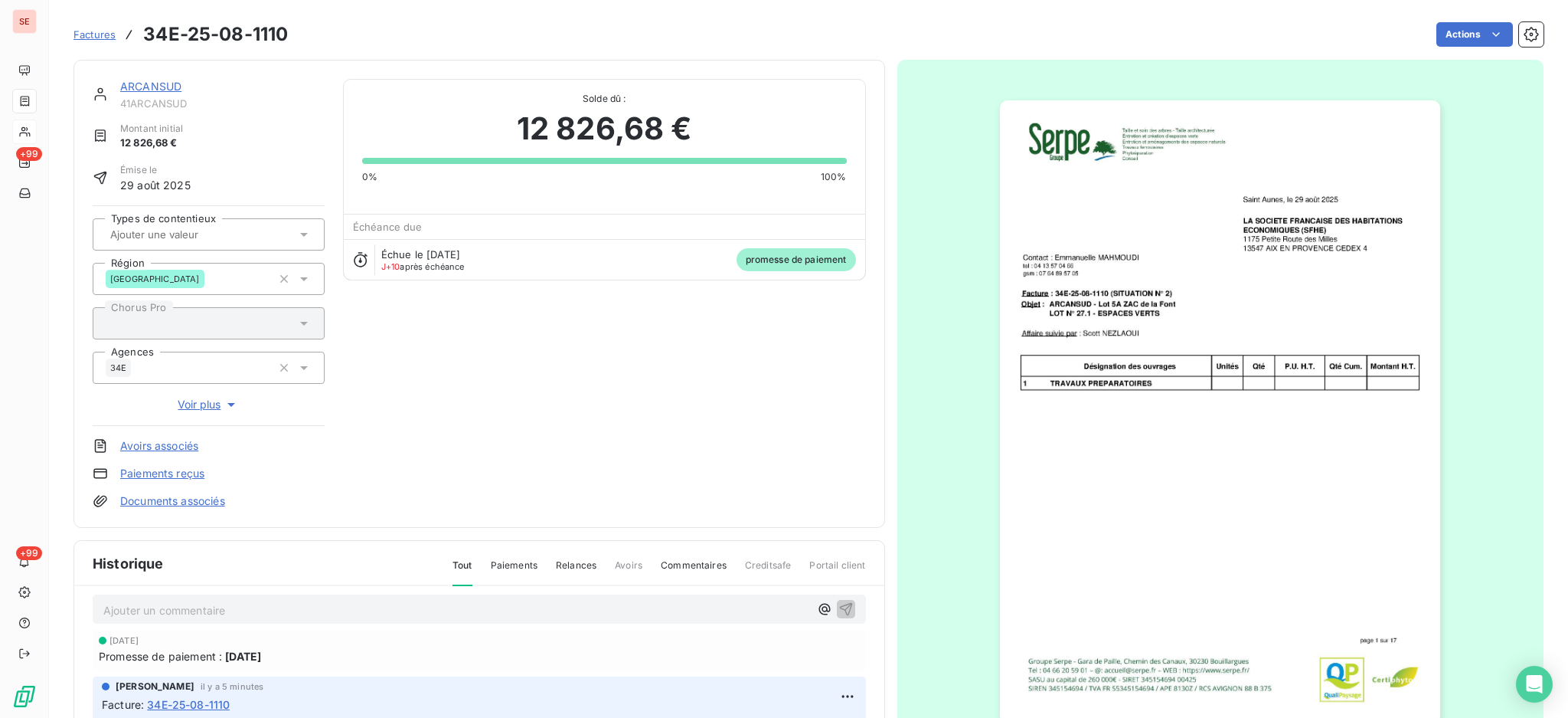
click at [147, 80] on link "ARCANSUD" at bounding box center [151, 86] width 61 height 13
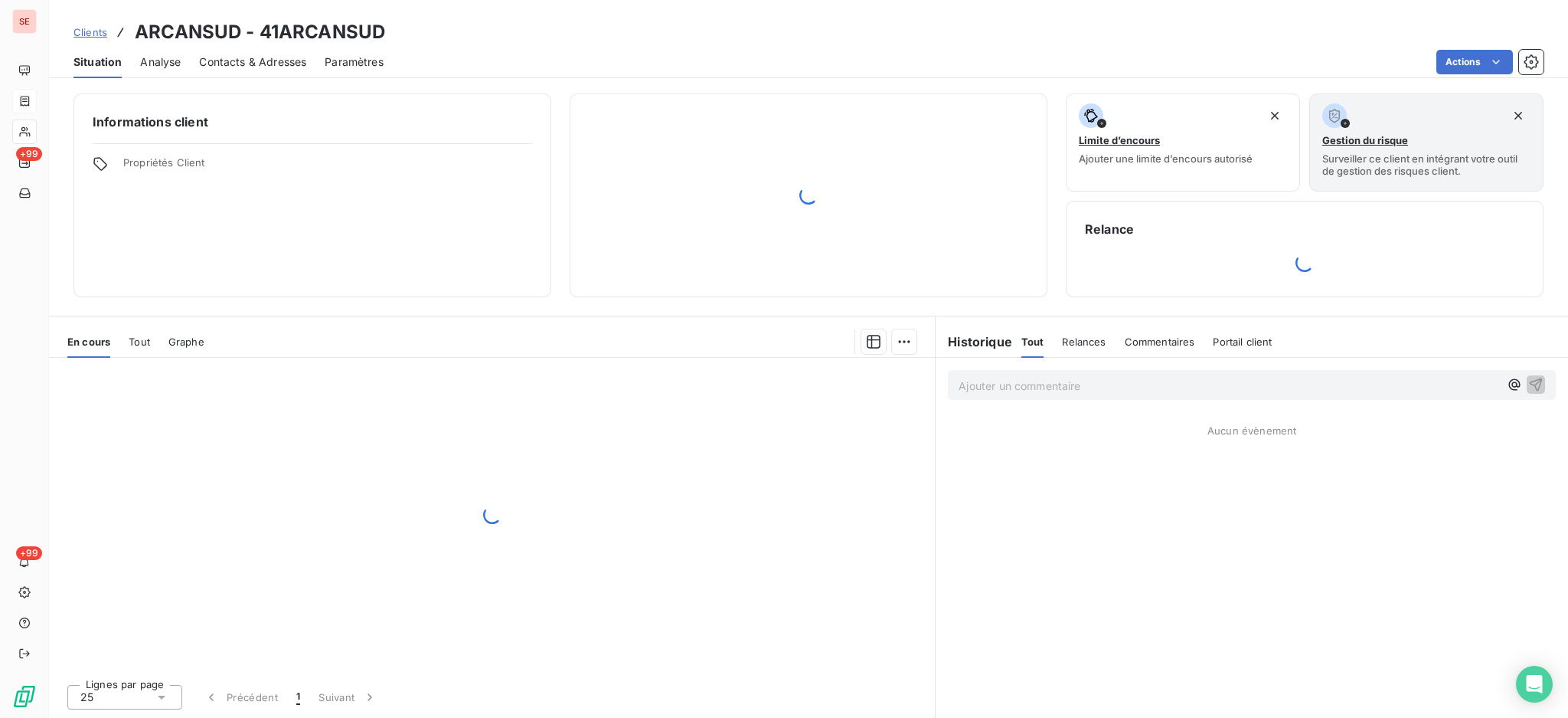
click at [271, 50] on div "Contacts & Adresses" at bounding box center [252, 62] width 107 height 32
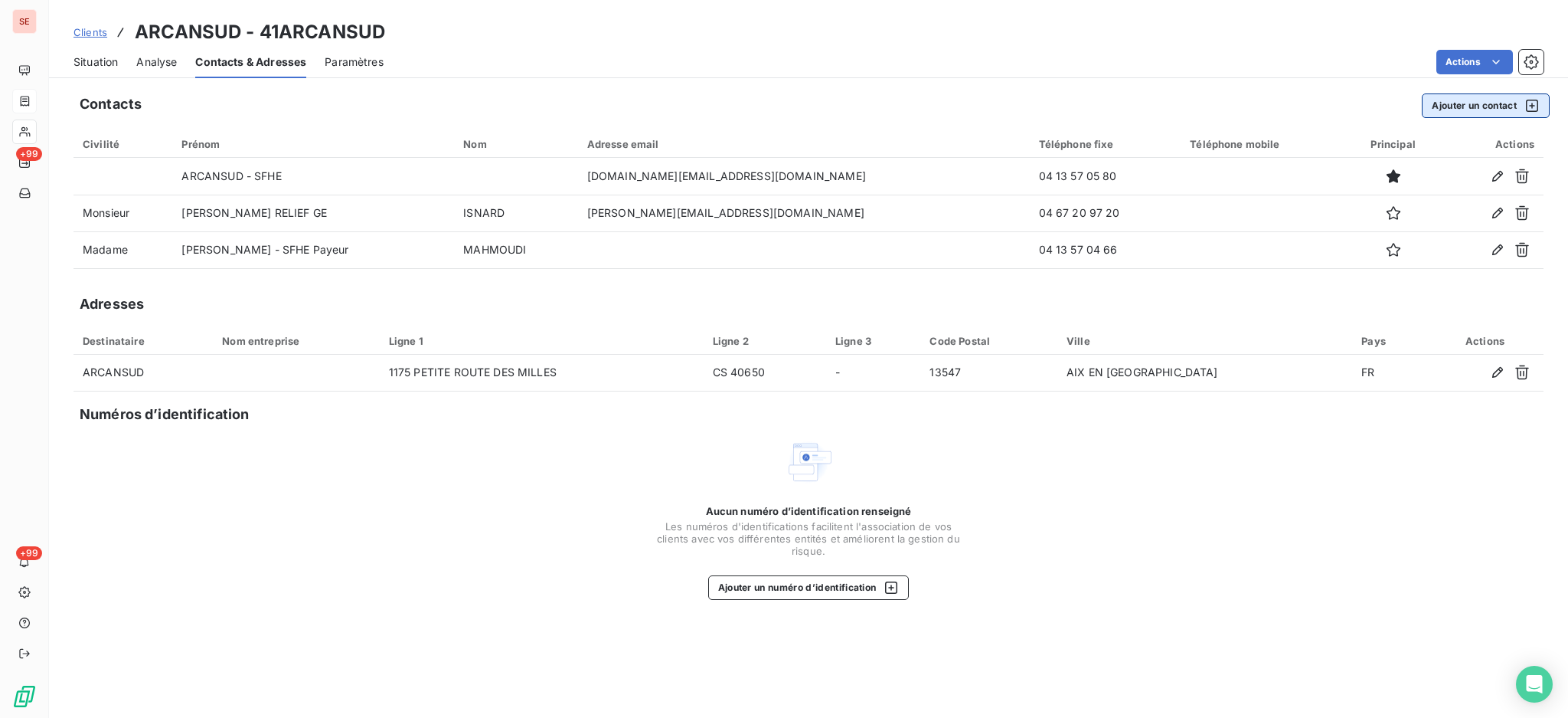
click at [1472, 101] on button "Ajouter un contact" at bounding box center [1485, 105] width 128 height 24
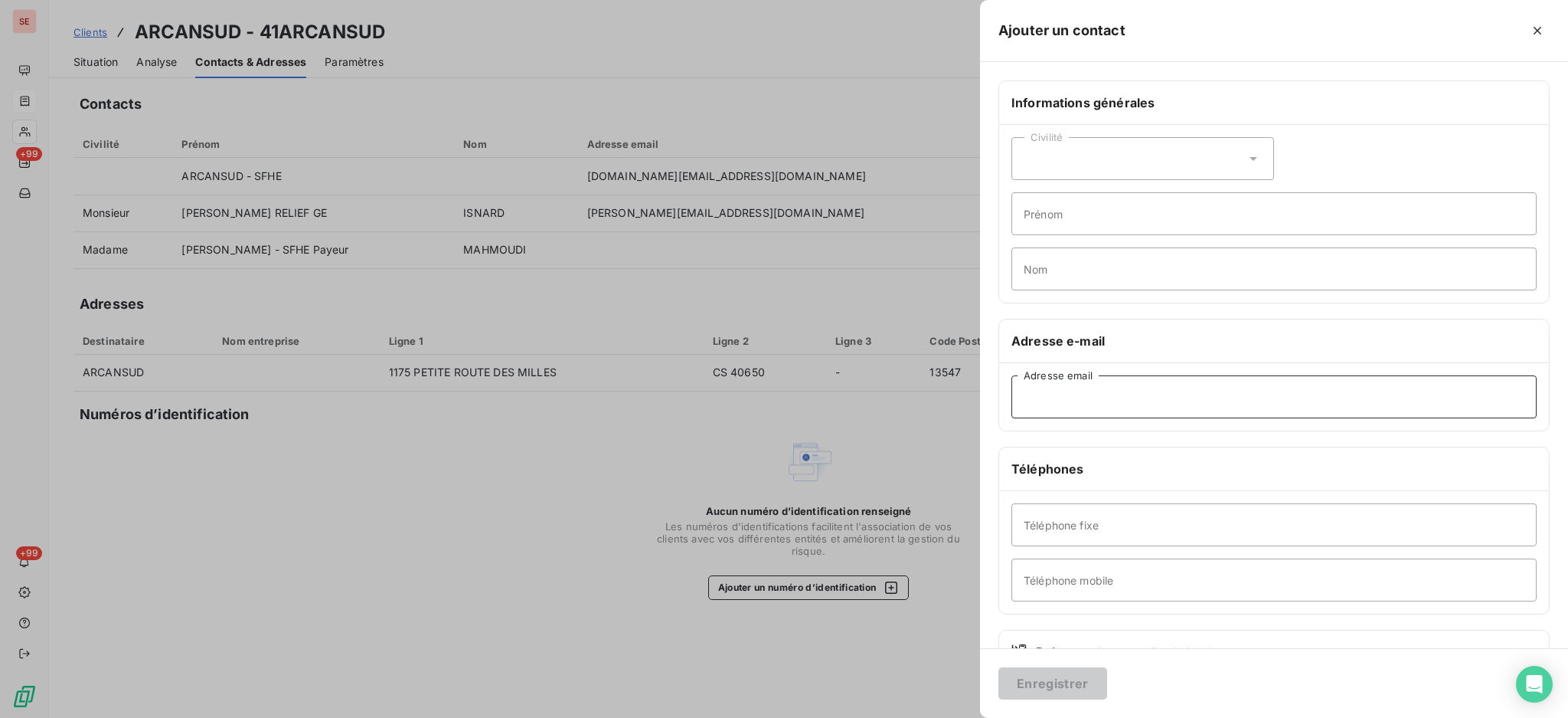
click at [1116, 397] on input "Adresse email" at bounding box center [1274, 396] width 526 height 43
paste input "ARTAUD Katy <Katy.ARTAUD@sfhe.fr>"
drag, startPoint x: 1103, startPoint y: 393, endPoint x: 1014, endPoint y: 389, distance: 89.1
click at [1014, 389] on input "ARTAUD Katy <Katy.ARTAUD@sfhe.fr" at bounding box center [1274, 396] width 526 height 43
type input "Katy.ARTAUD@sfhe.fr"
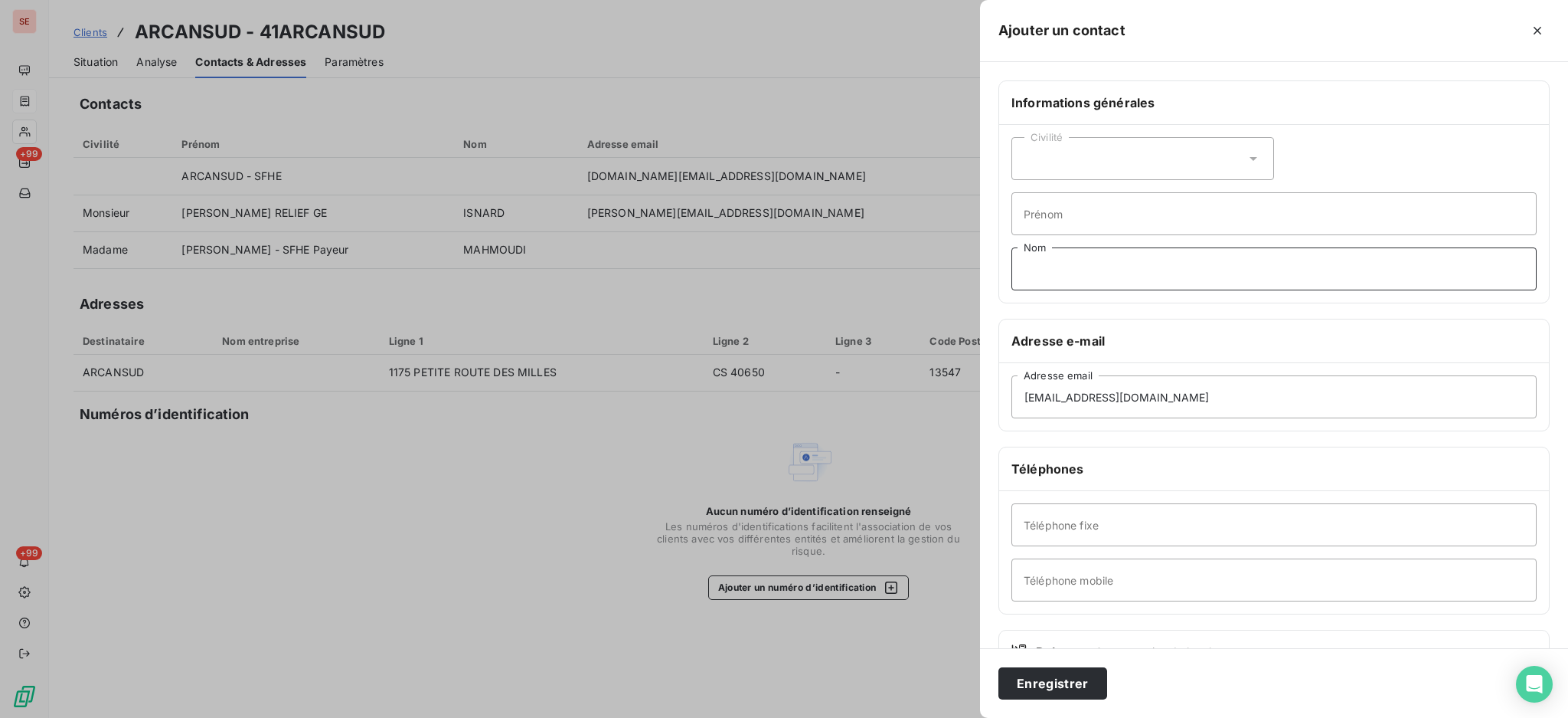
click at [1046, 258] on input "Nom" at bounding box center [1274, 268] width 526 height 43
paste input "ARTAUD Katy <"
drag, startPoint x: 1105, startPoint y: 265, endPoint x: 1073, endPoint y: 255, distance: 33.5
click at [1073, 255] on input "ARTAUD Katy <" at bounding box center [1274, 268] width 526 height 43
type input "ARTAUD"
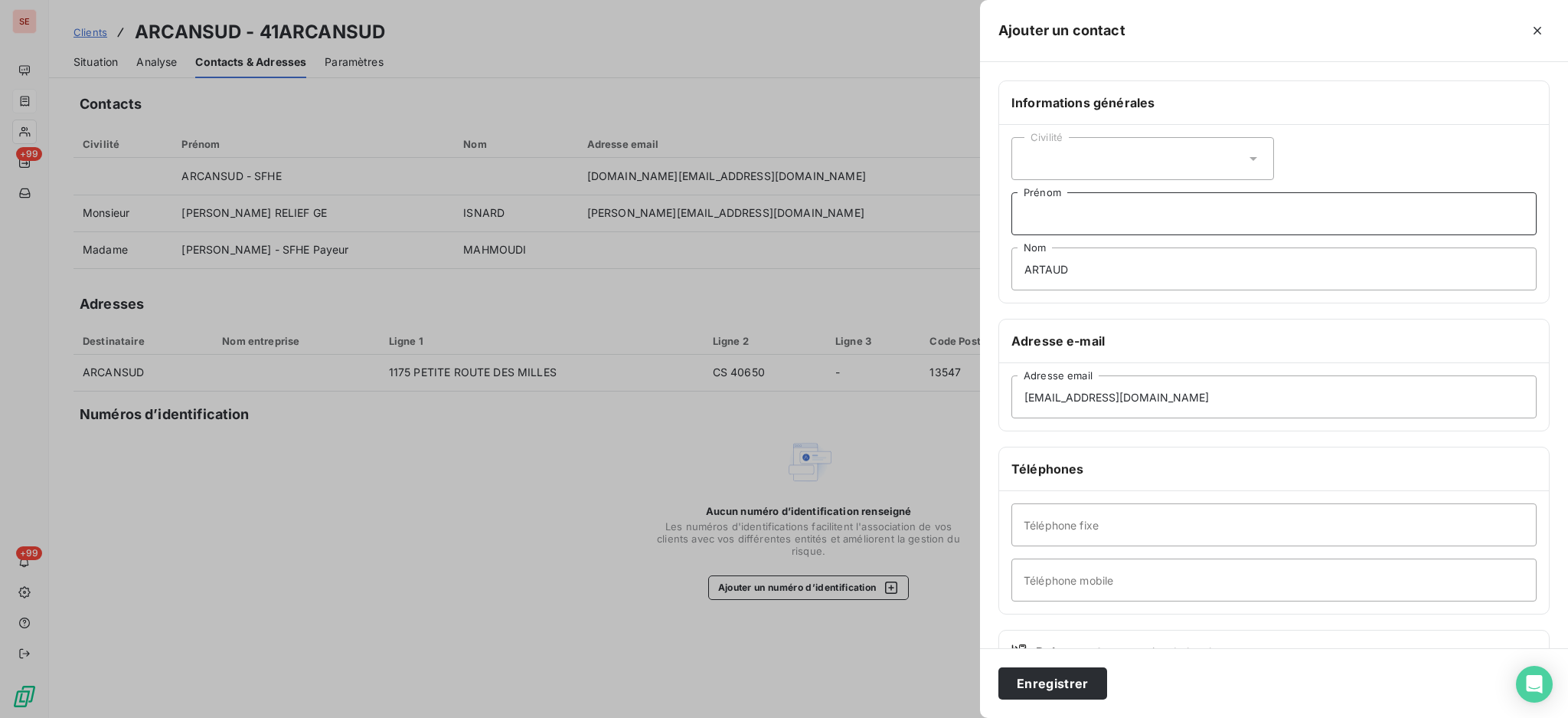
click at [1049, 207] on input "Prénom" at bounding box center [1274, 213] width 526 height 43
paste input "Katy <"
type input "Katy"
click at [1250, 157] on icon at bounding box center [1254, 158] width 16 height 16
click at [1185, 200] on li "Madame" at bounding box center [1142, 197] width 263 height 28
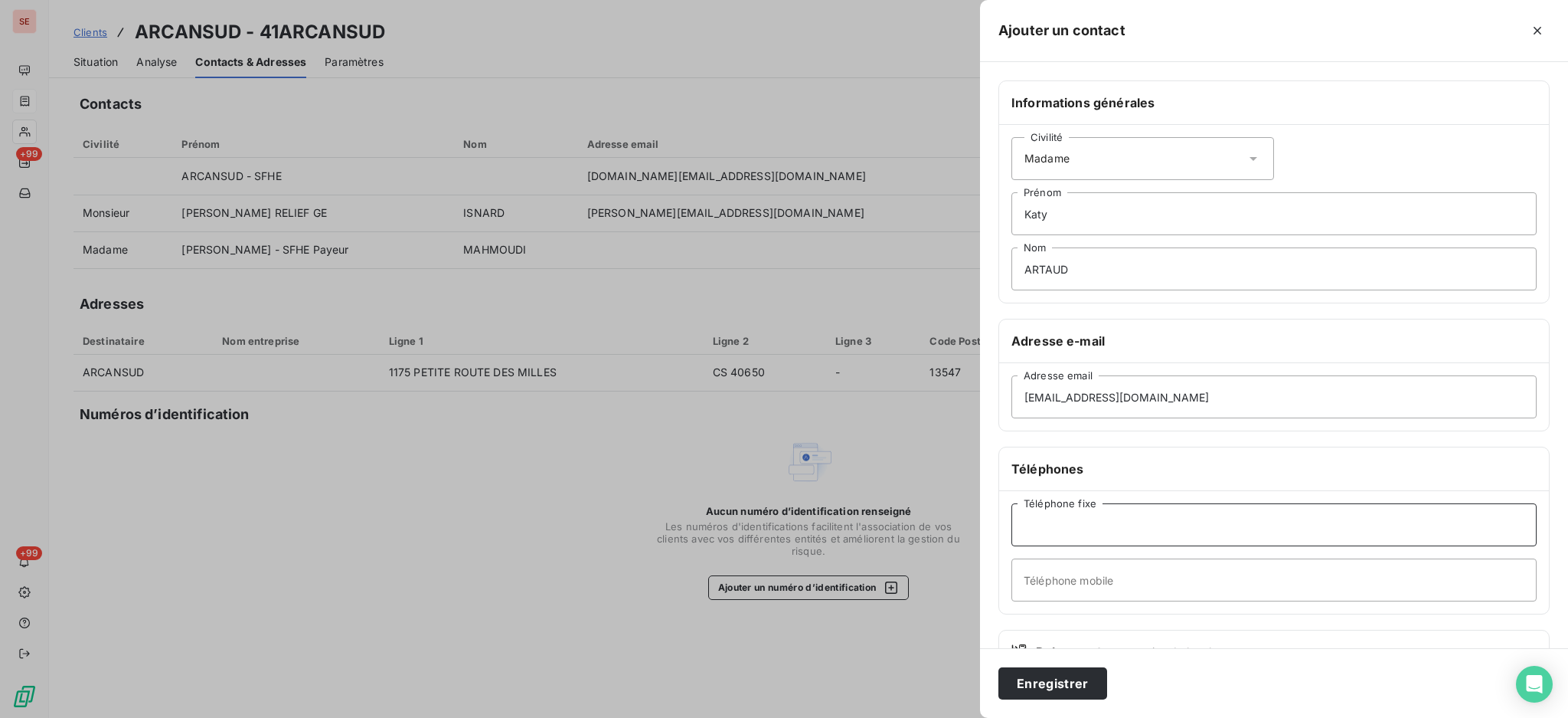
click at [1124, 528] on input "Téléphone fixe" at bounding box center [1274, 524] width 526 height 43
type input "04 13 57 04 86"
click at [1157, 219] on input "Katy" at bounding box center [1274, 213] width 526 height 43
type input "Katy - Comptabilité Développement"
click at [999, 667] on button "Enregistrer" at bounding box center [1053, 682] width 109 height 32
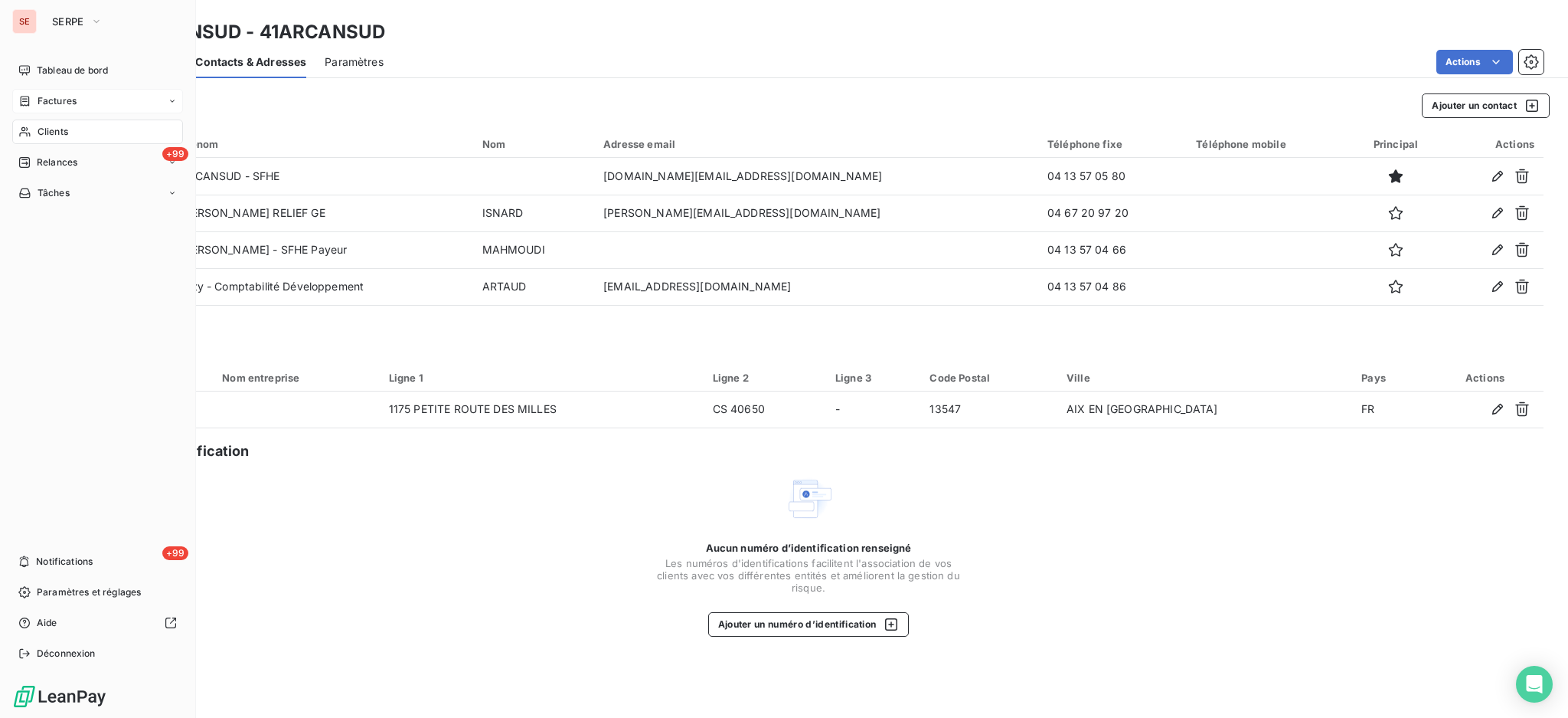
drag, startPoint x: 40, startPoint y: 136, endPoint x: 186, endPoint y: 118, distance: 147.1
click at [40, 135] on span "Clients" at bounding box center [52, 131] width 30 height 14
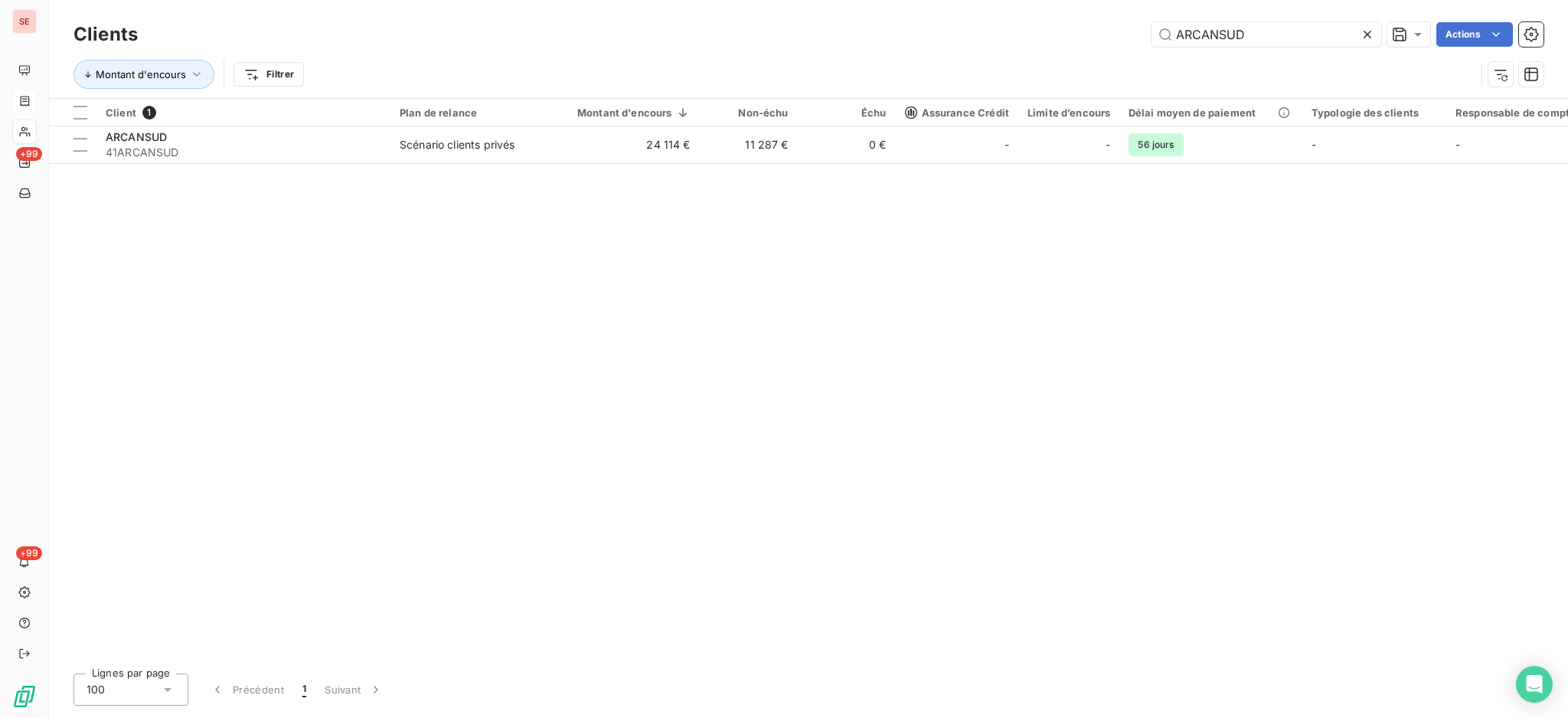
drag, startPoint x: 1265, startPoint y: 30, endPoint x: 1005, endPoint y: 59, distance: 261.6
click at [1018, 59] on div "Clients ARCANSUD Actions Montant d'encours Filtrer" at bounding box center [808, 58] width 1471 height 80
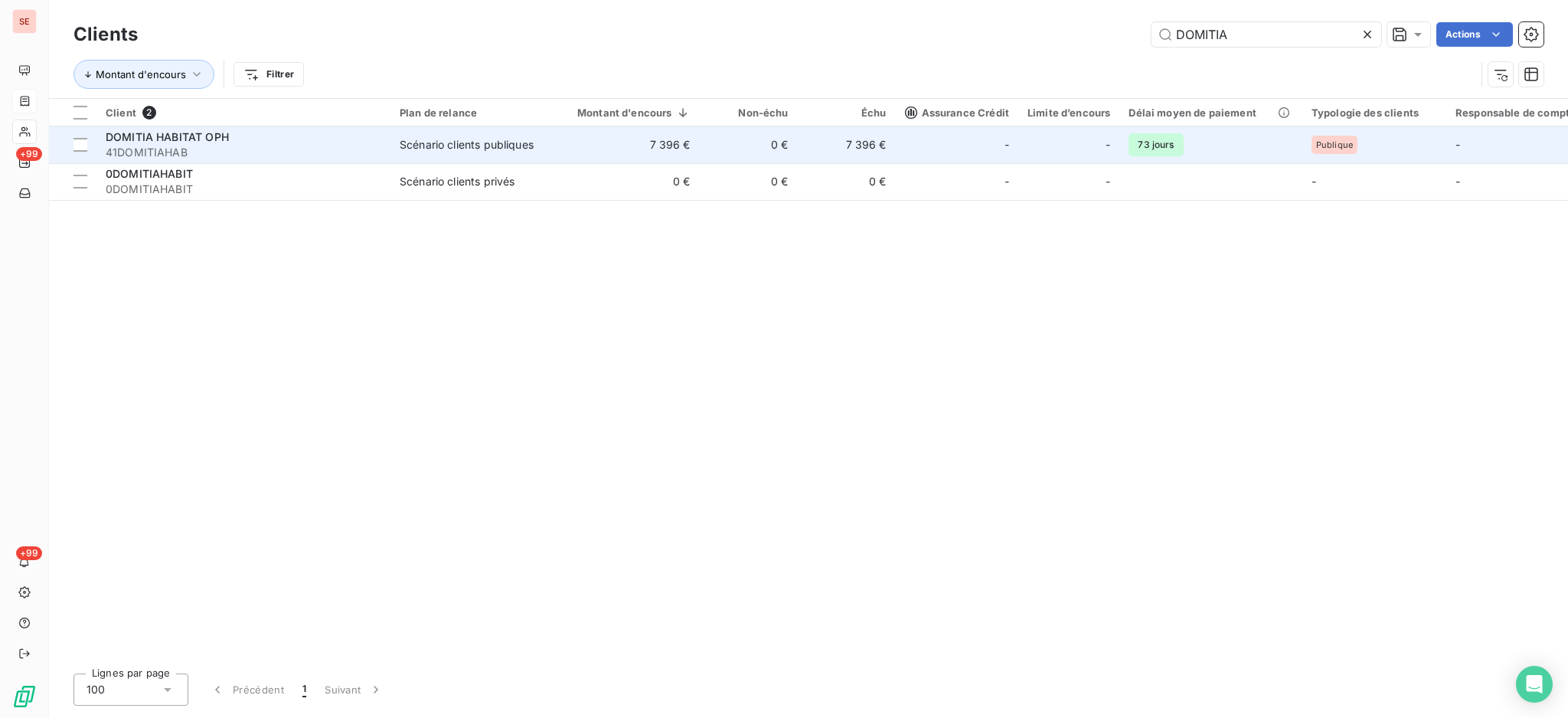
type input "DOMITIA"
click at [200, 150] on span "41DOMITIAHAB" at bounding box center [243, 152] width 276 height 16
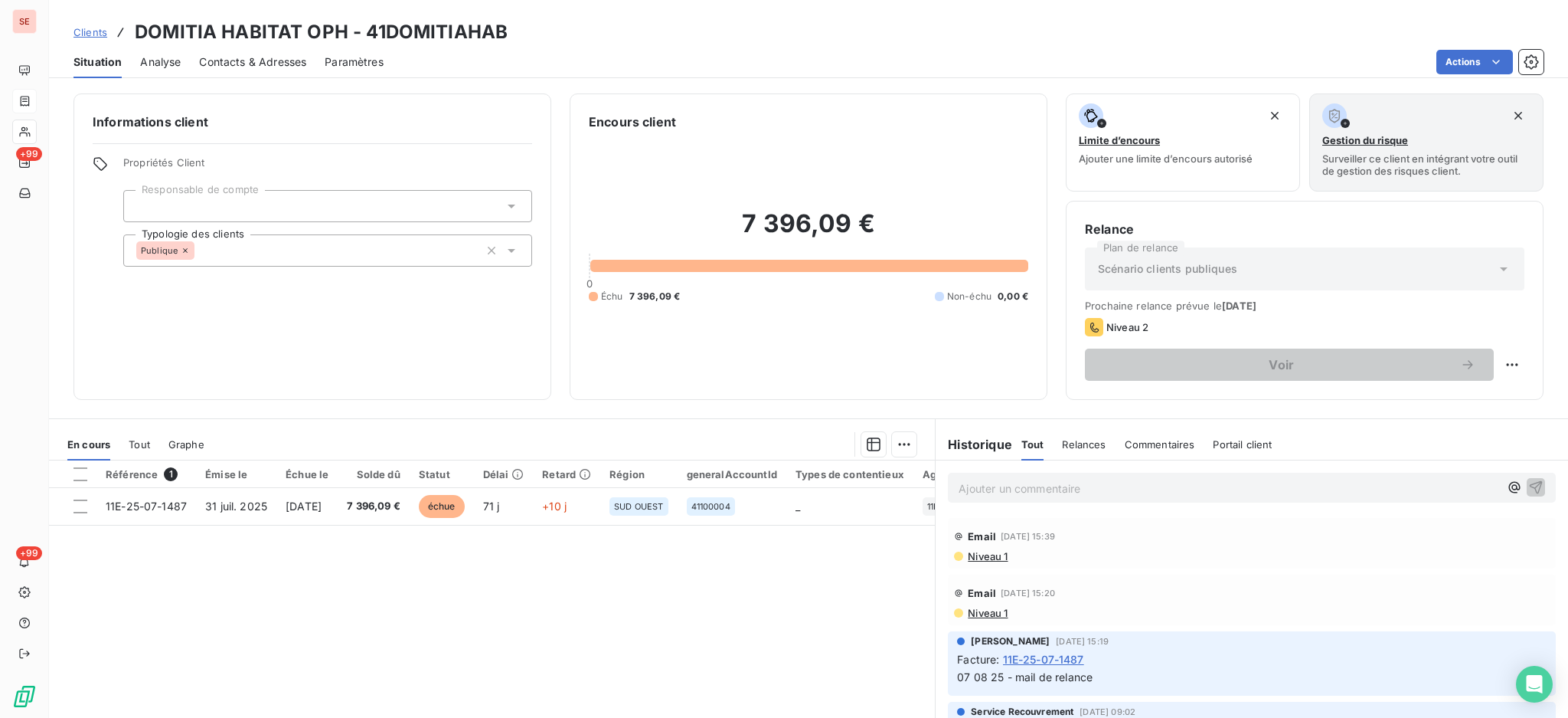
scroll to position [83, 0]
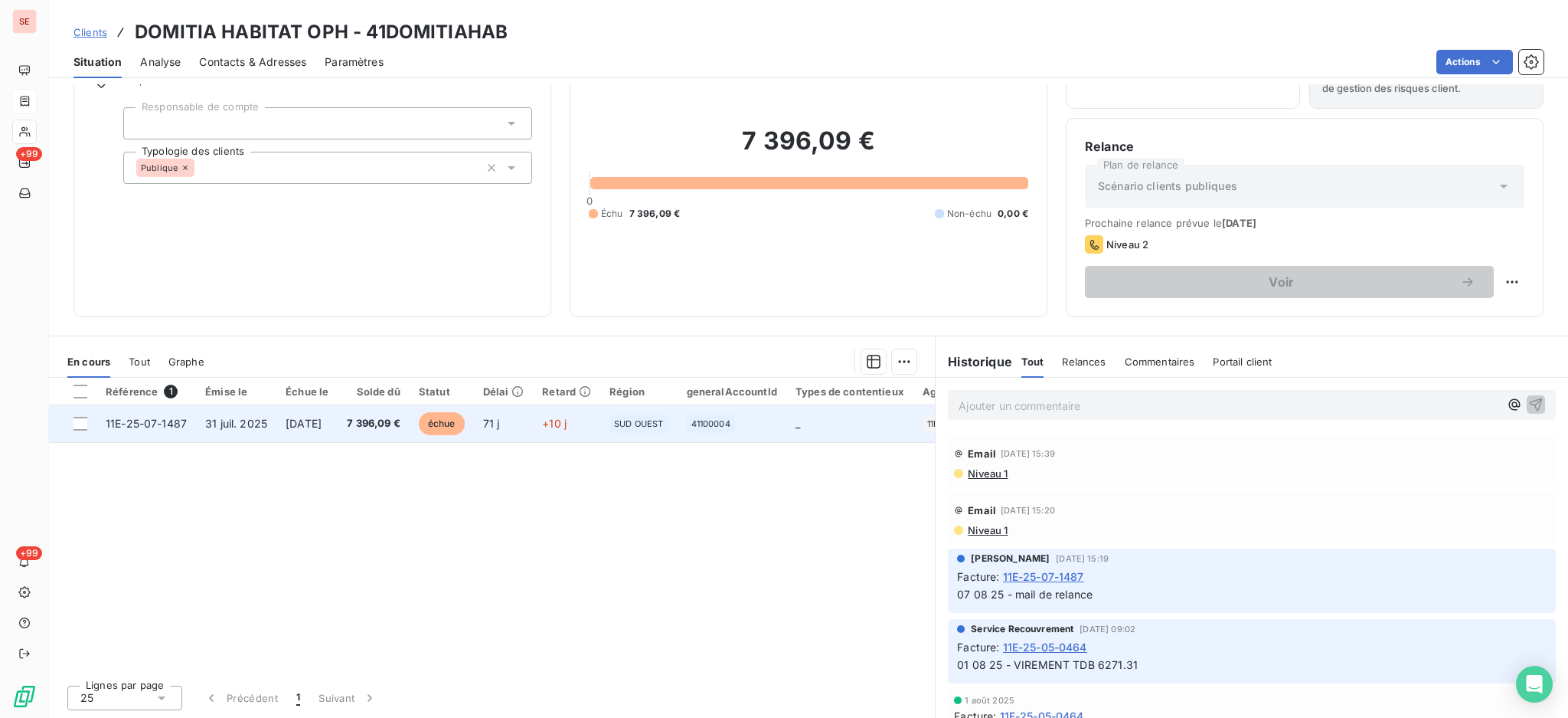
click at [214, 425] on span "31 juil. 2025" at bounding box center [236, 423] width 62 height 13
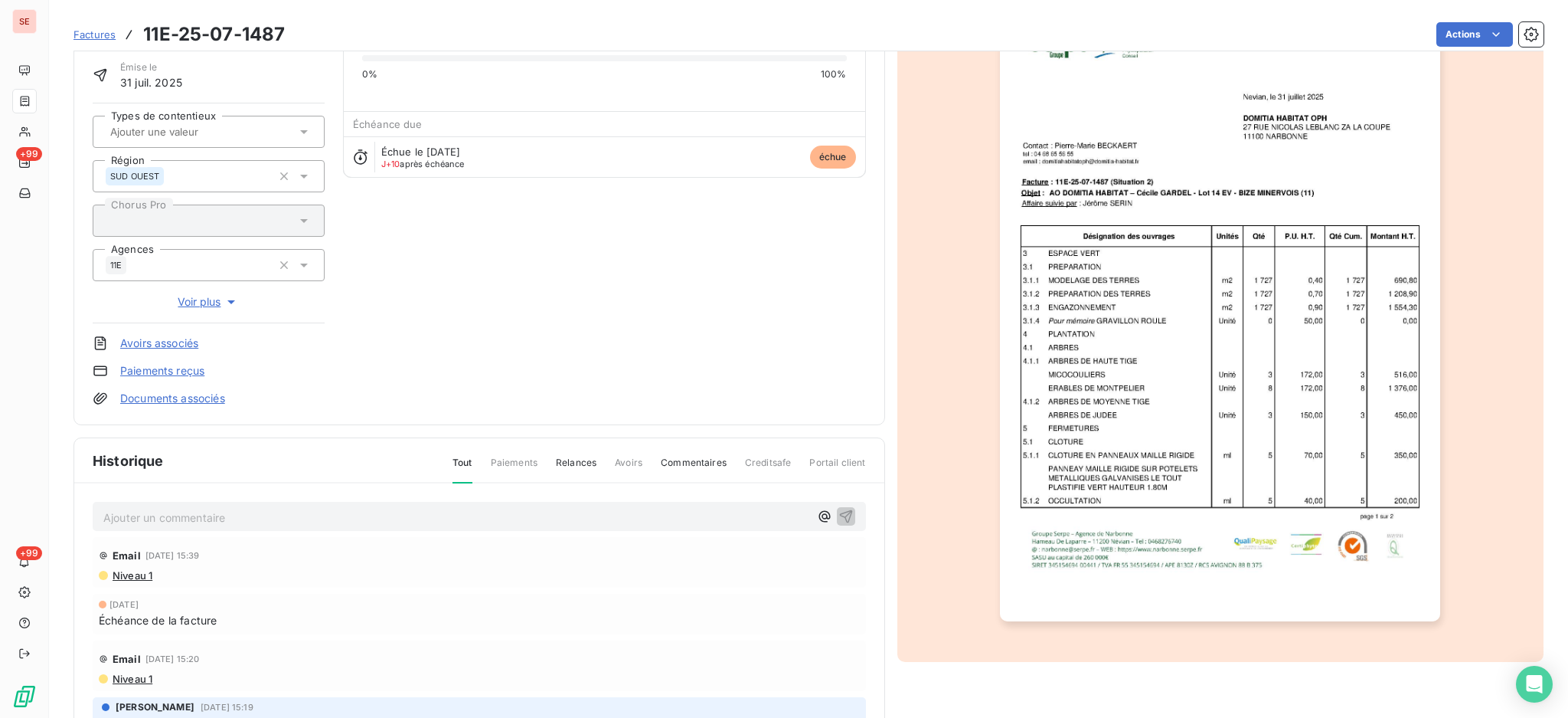
scroll to position [104, 0]
click at [242, 513] on p "Ajouter un commentaire ﻿" at bounding box center [456, 517] width 706 height 19
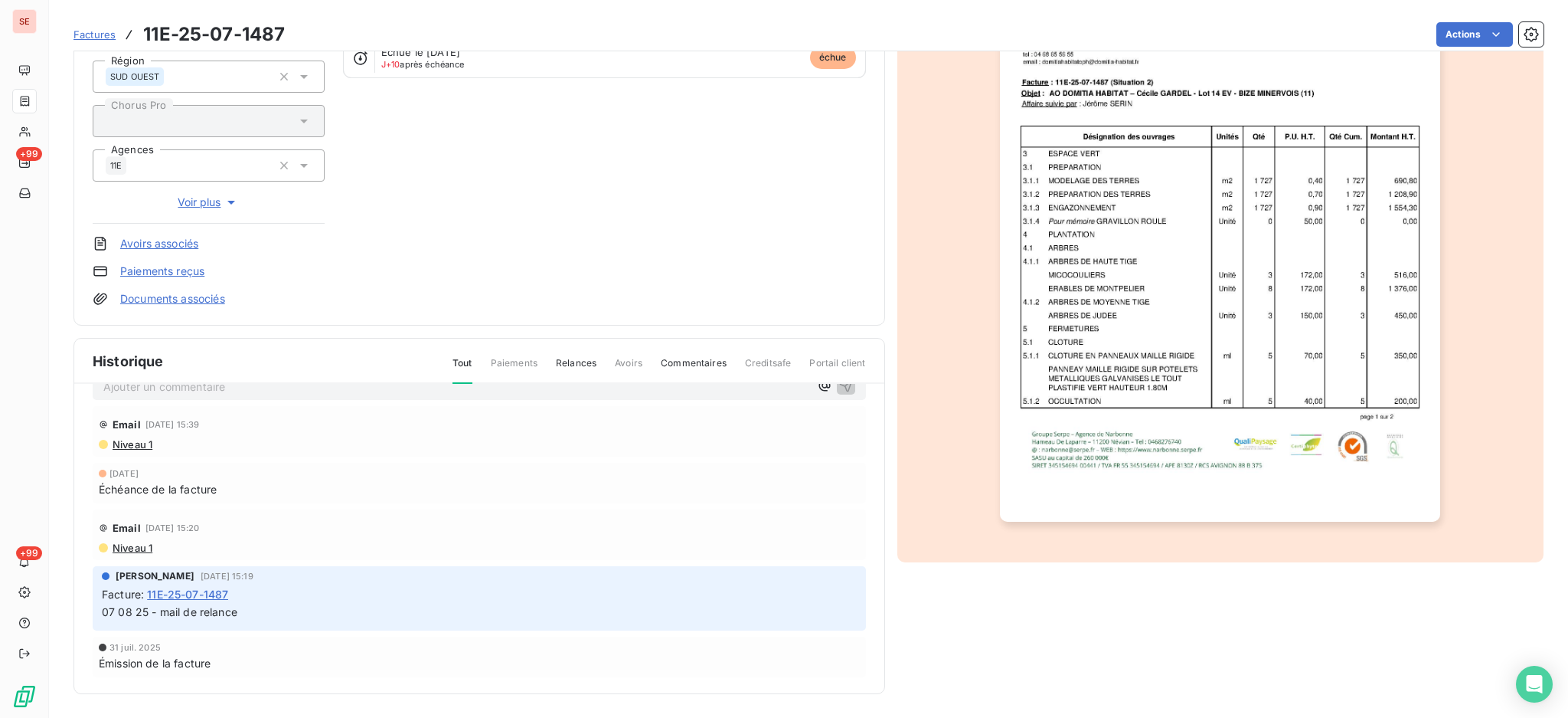
scroll to position [0, 0]
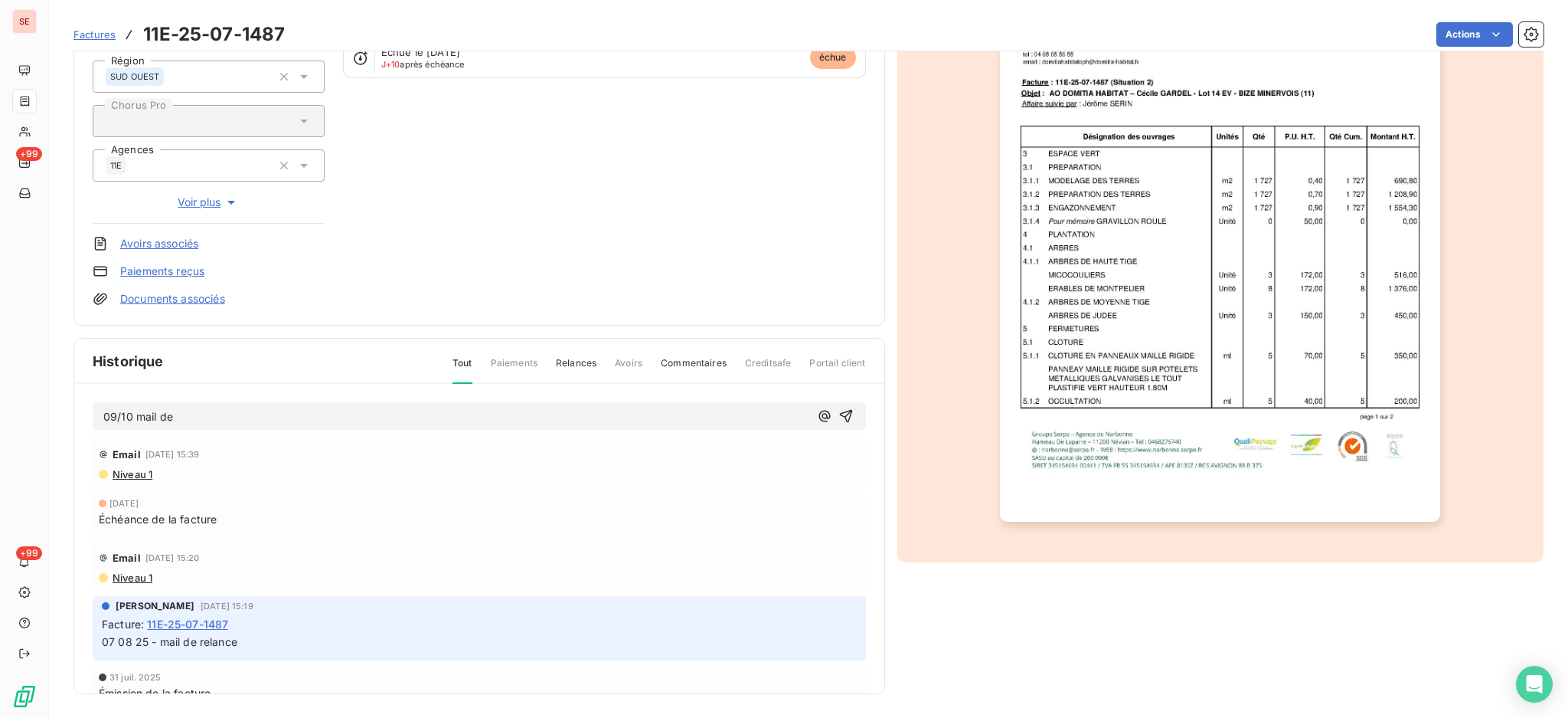
click at [258, 413] on p "09/10 mail de" at bounding box center [456, 417] width 706 height 17
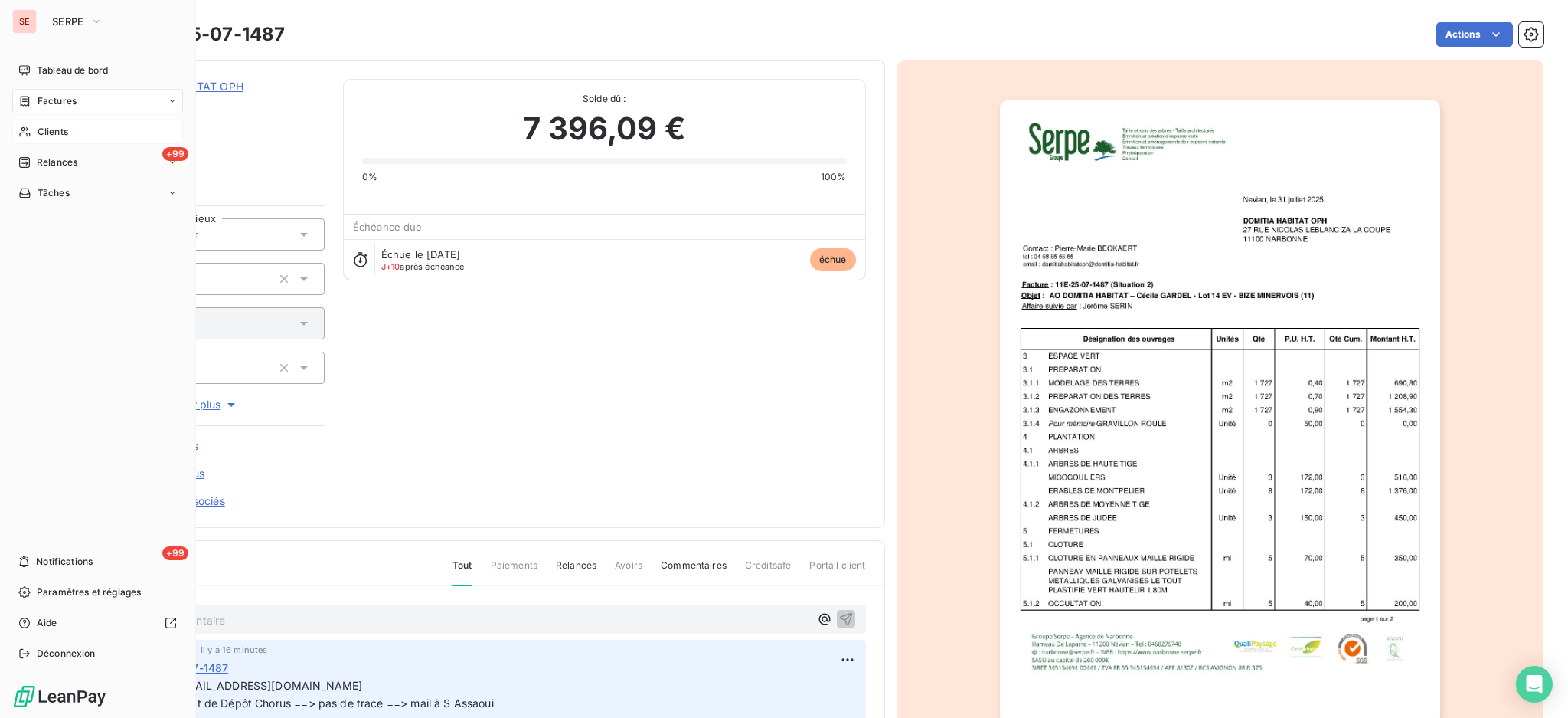
click at [45, 130] on span "Clients" at bounding box center [52, 131] width 30 height 14
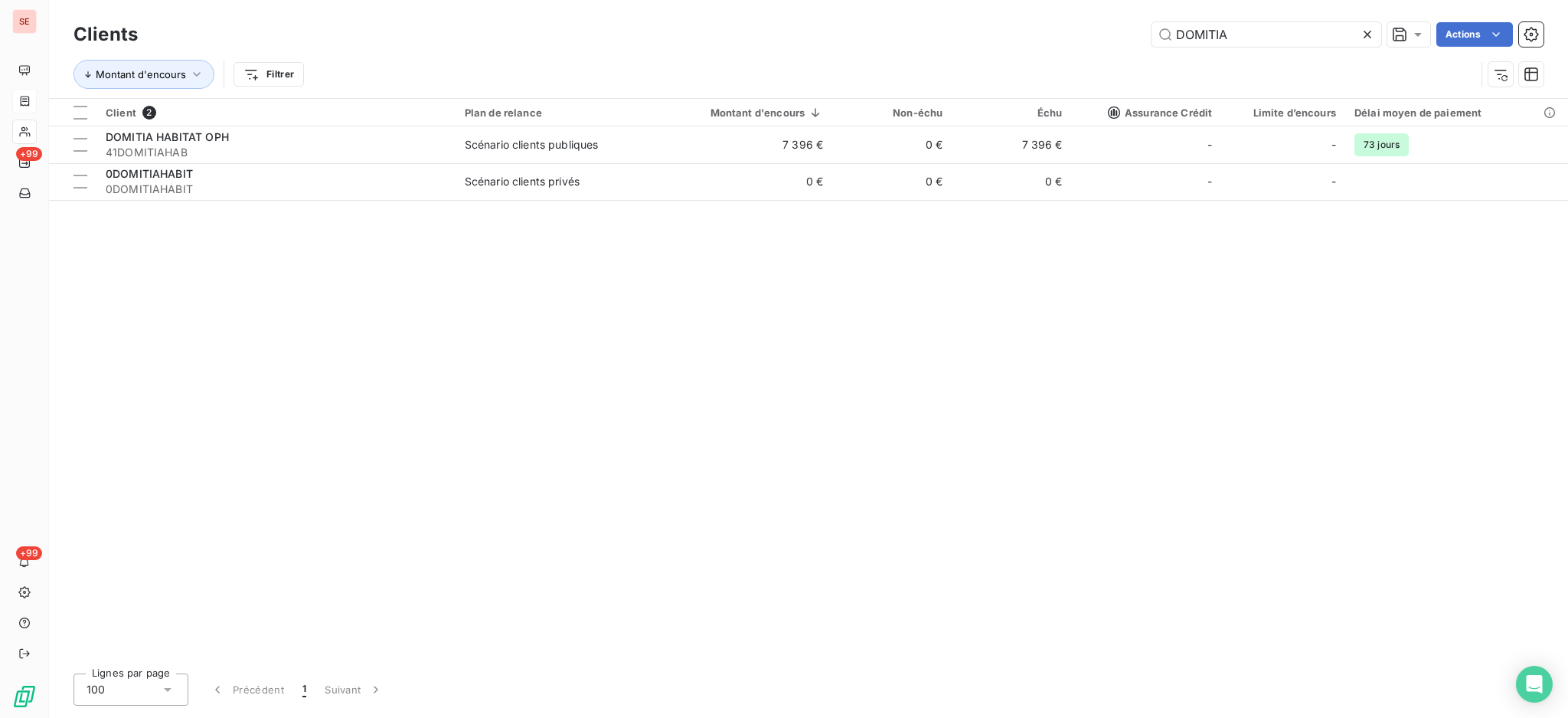
drag, startPoint x: 1248, startPoint y: 32, endPoint x: 995, endPoint y: 3, distance: 254.7
click at [1122, 21] on div "Clients DOMITIA Actions" at bounding box center [808, 34] width 1471 height 32
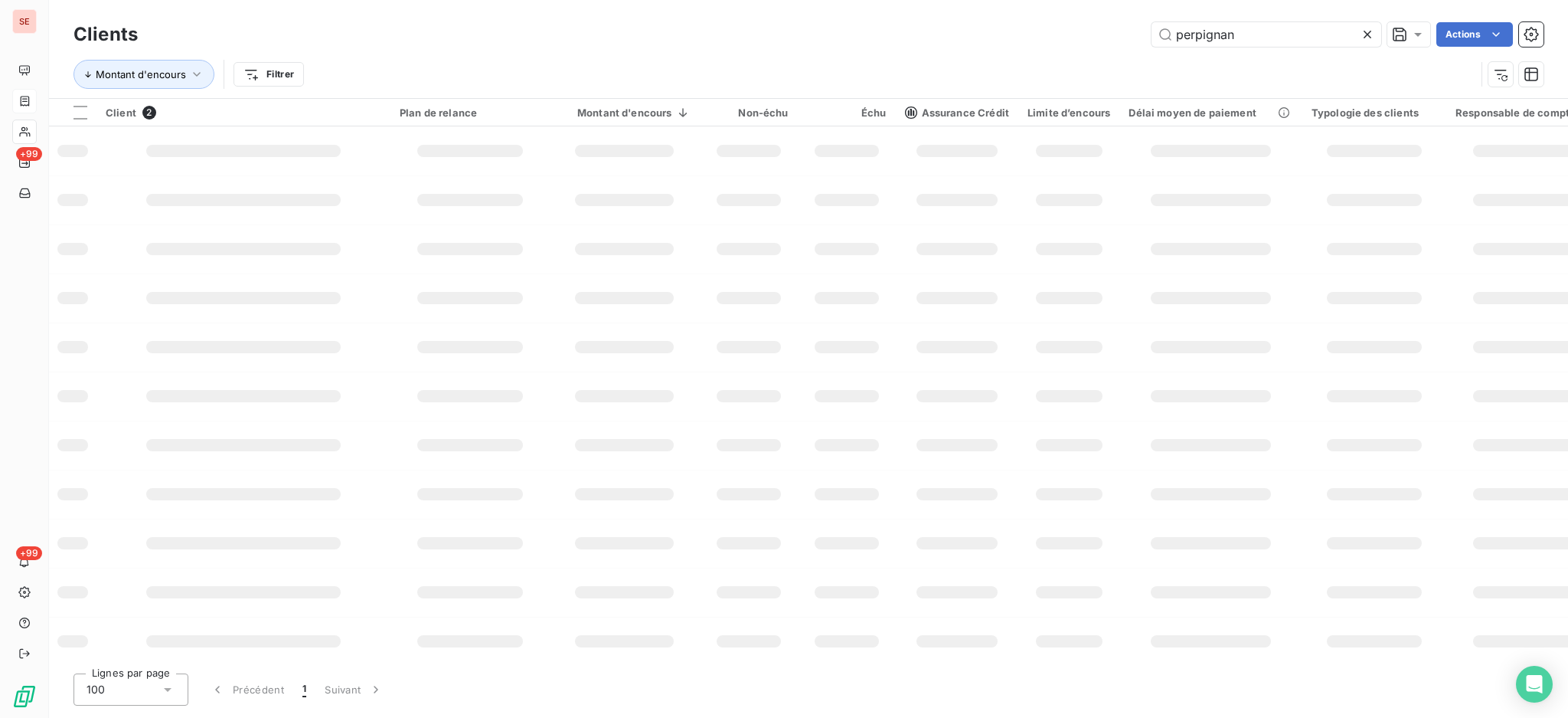
type input "perpignan"
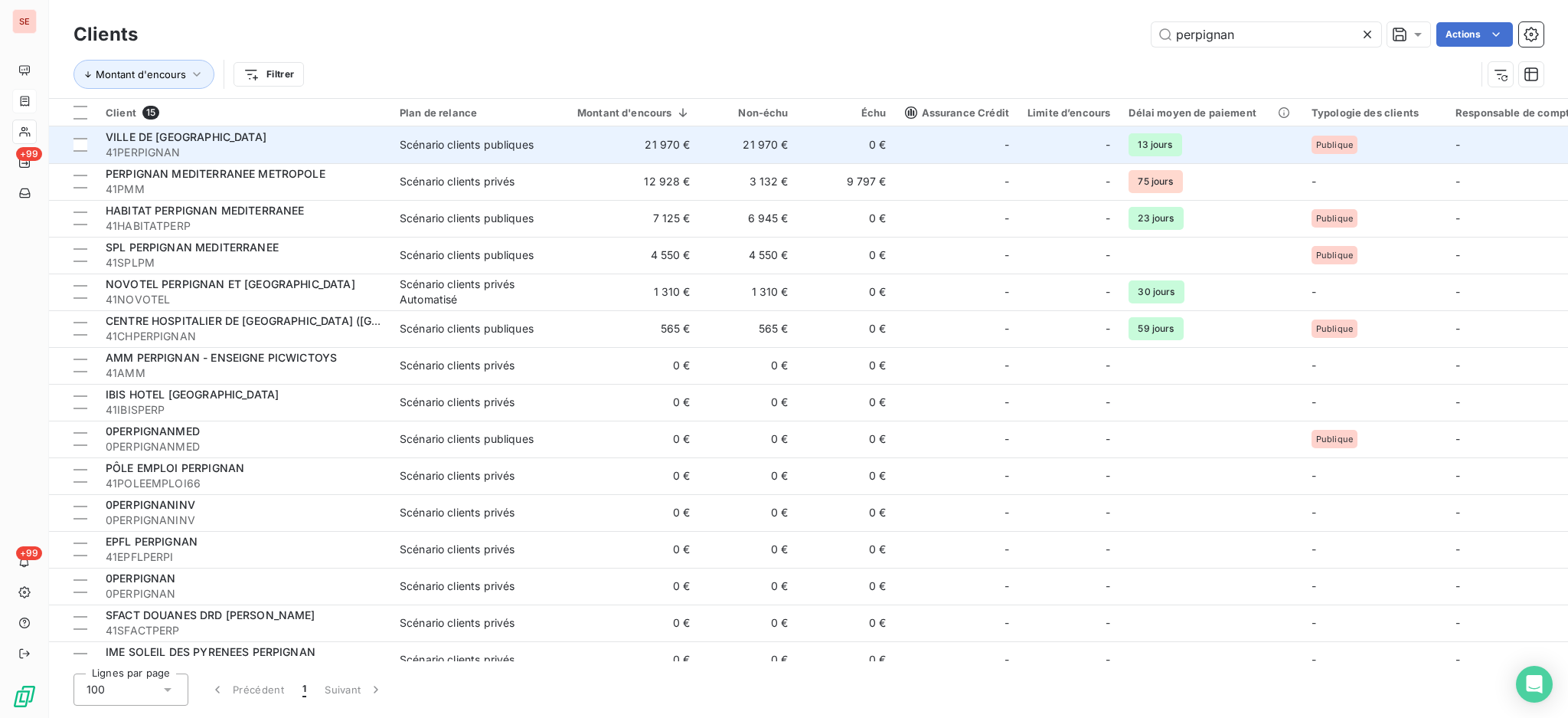
click at [323, 143] on div "VILLE DE [GEOGRAPHIC_DATA]" at bounding box center [243, 138] width 276 height 16
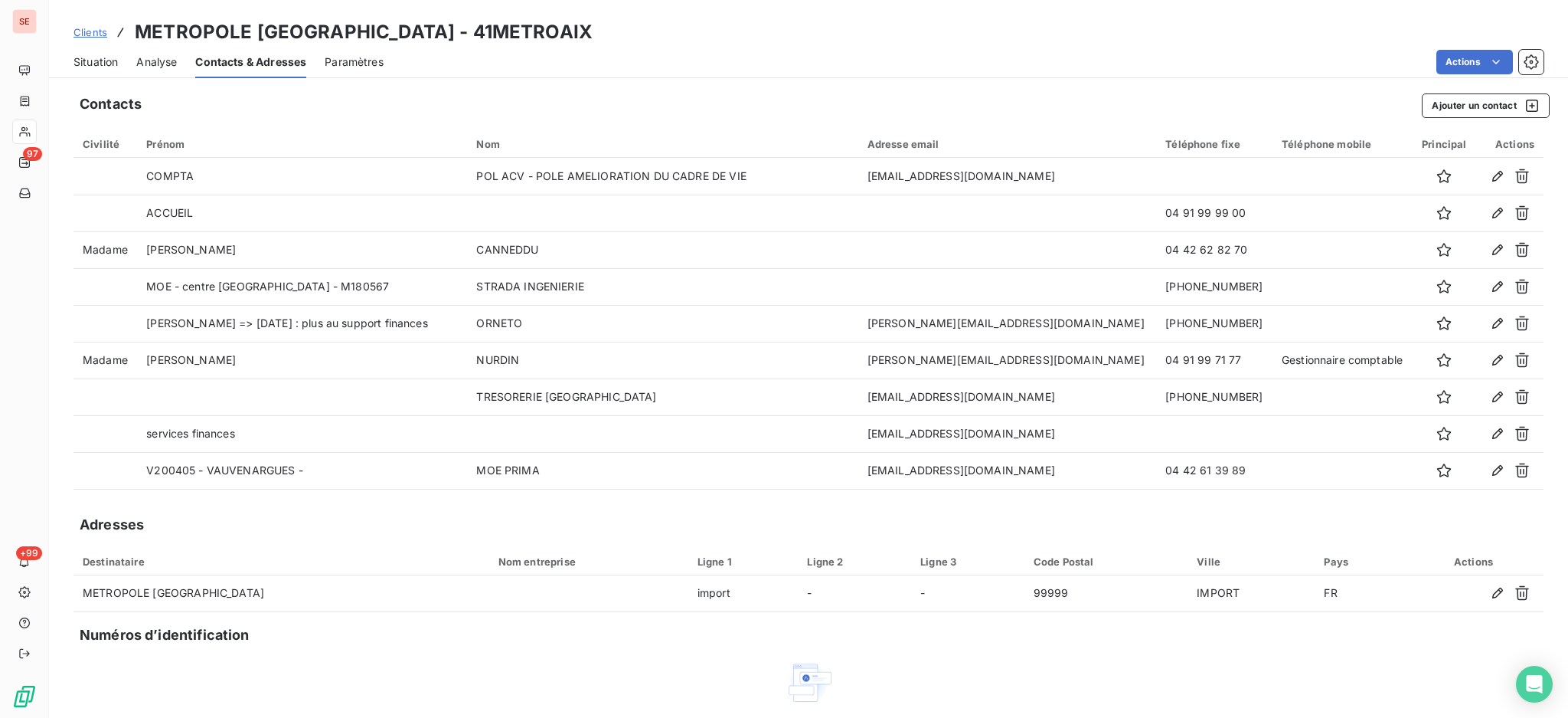
click at [92, 66] on span "Situation" at bounding box center [95, 62] width 44 height 16
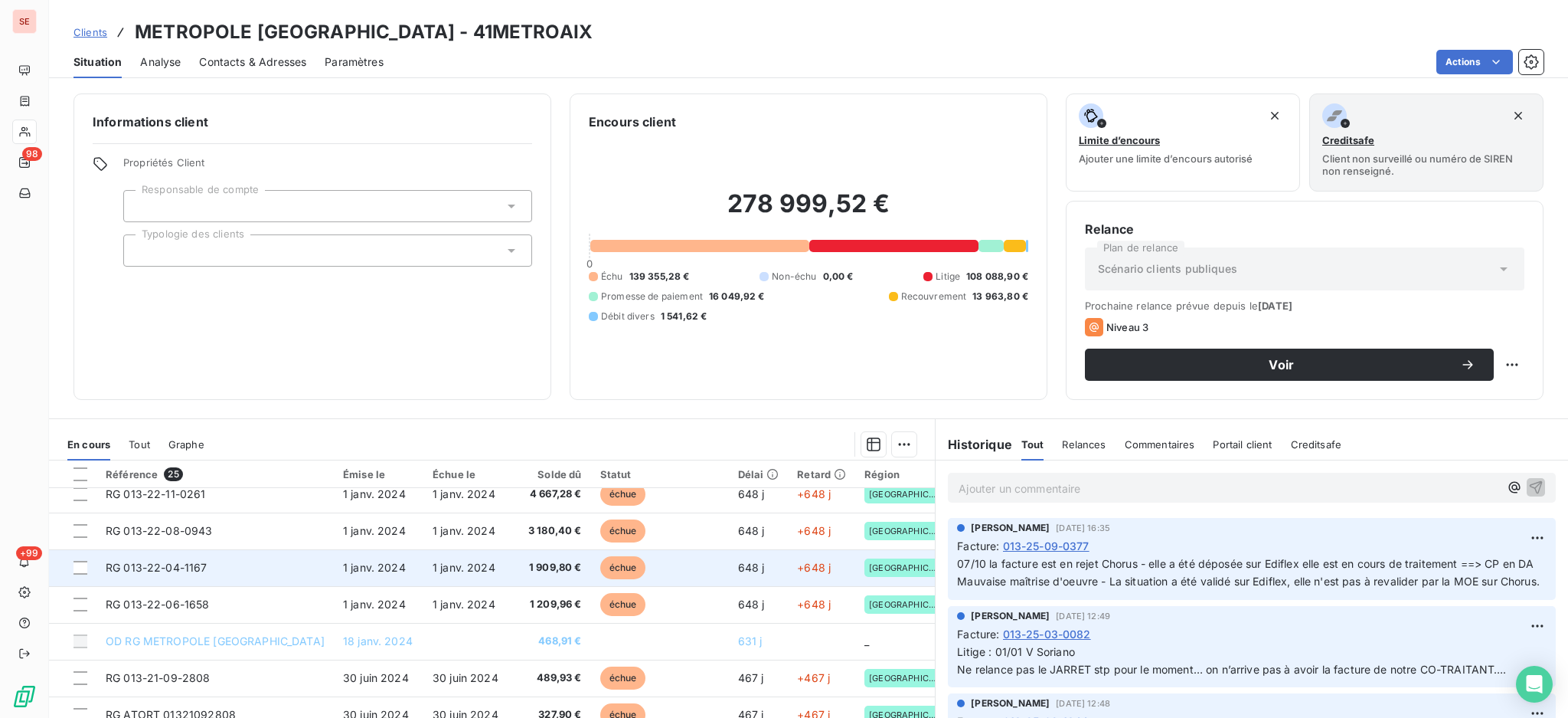
scroll to position [408, 0]
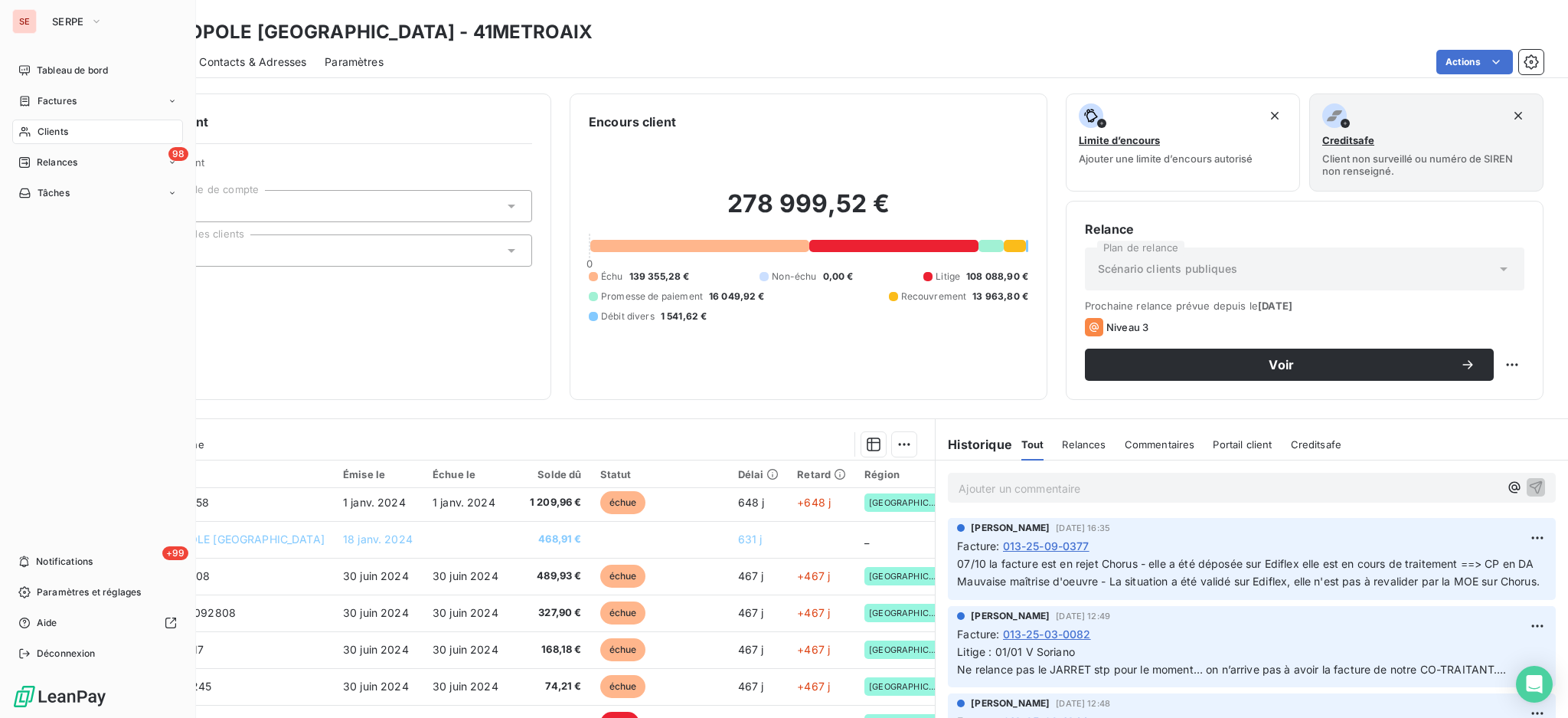
click at [41, 127] on span "Clients" at bounding box center [52, 131] width 30 height 14
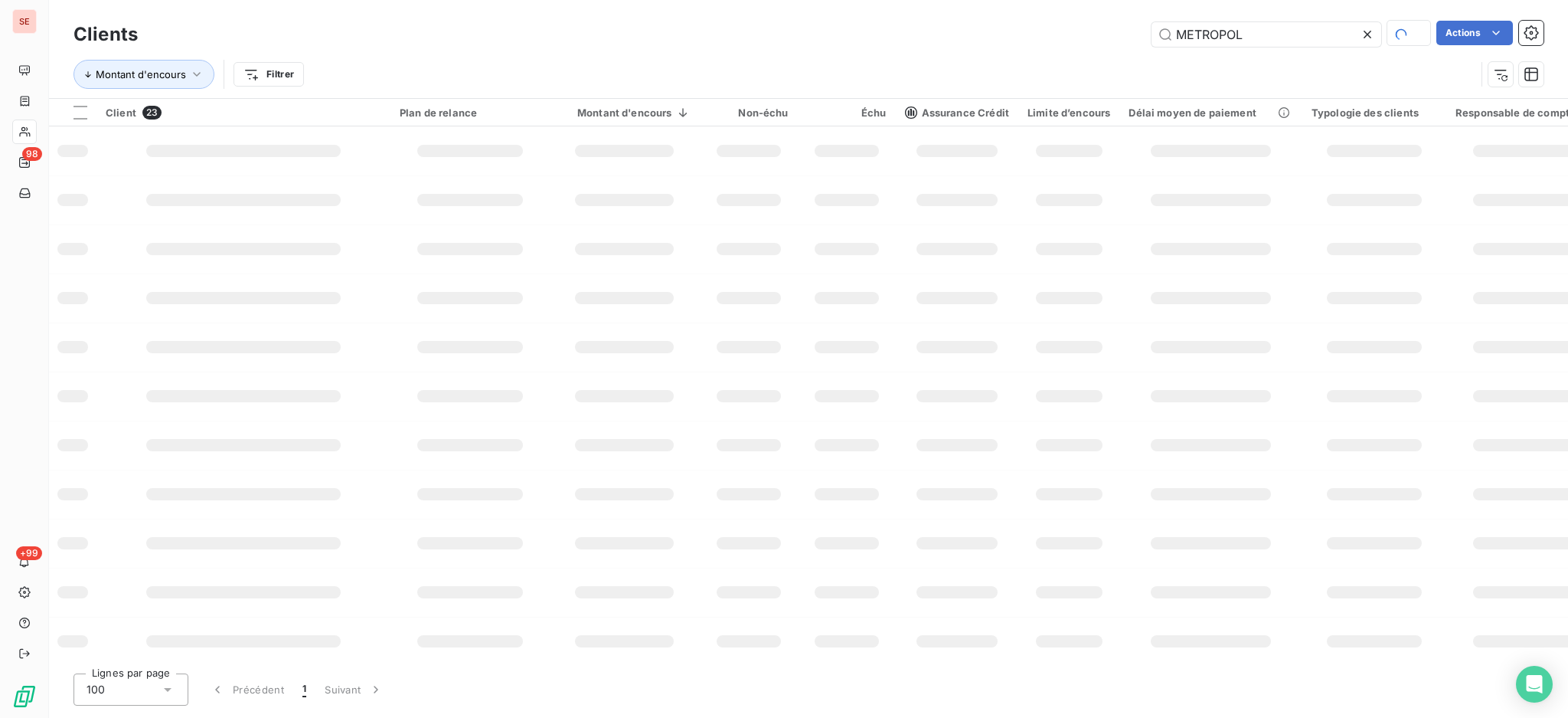
drag, startPoint x: 1289, startPoint y: 29, endPoint x: 1002, endPoint y: 9, distance: 287.7
click at [1049, 10] on div "Clients METROPOL Actions Montant d'encours Filtrer" at bounding box center [808, 49] width 1519 height 98
type input "promologis"
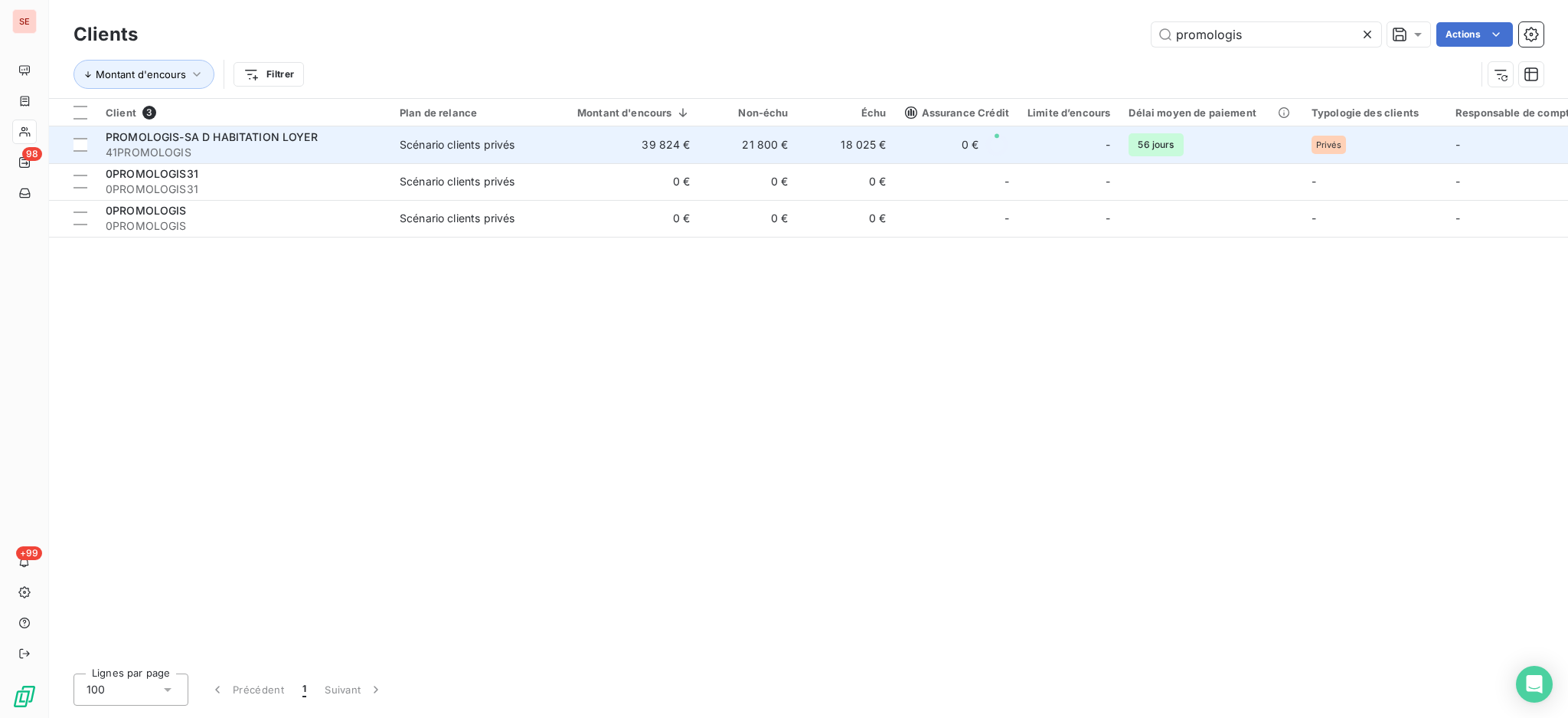
click at [660, 142] on td "39 824 €" at bounding box center [625, 144] width 150 height 37
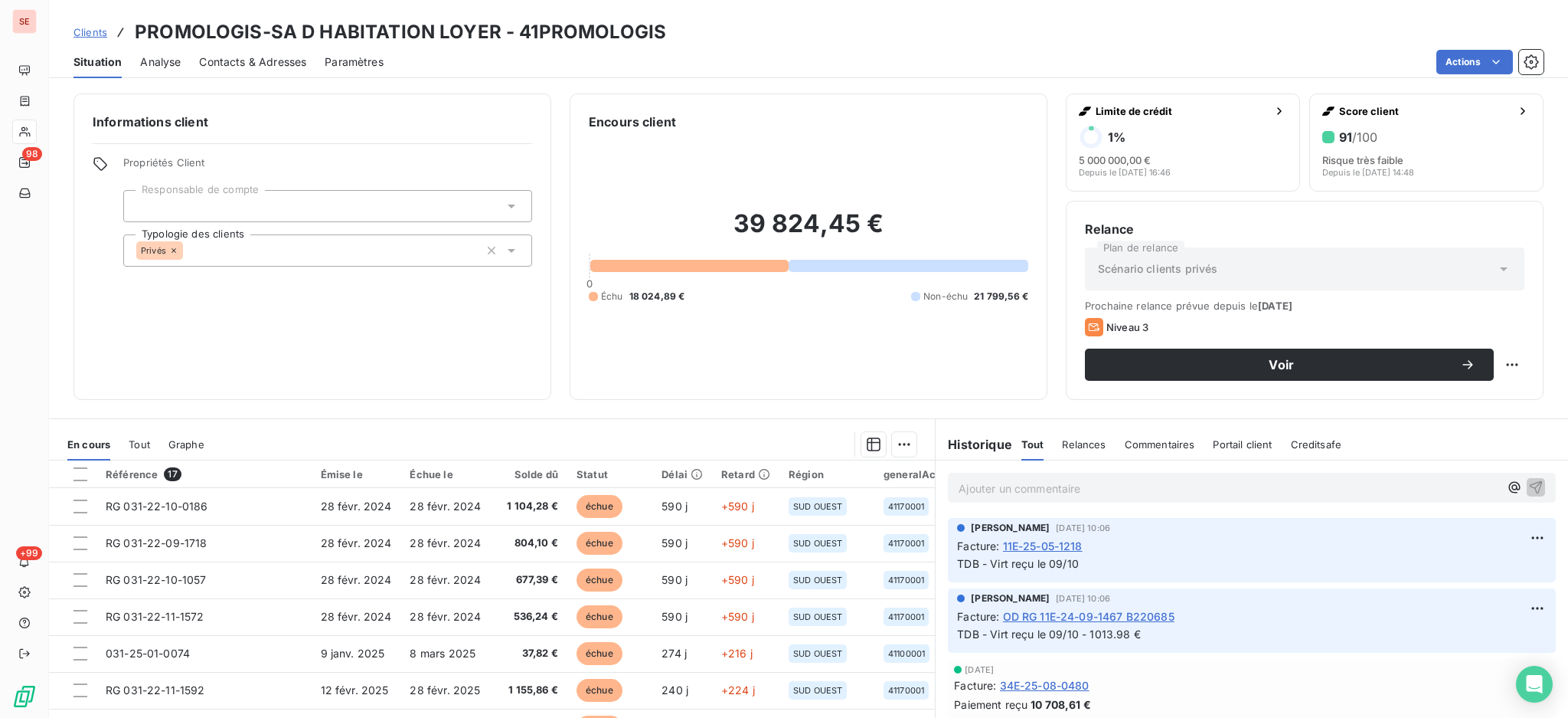
click at [254, 60] on span "Contacts & Adresses" at bounding box center [252, 62] width 107 height 16
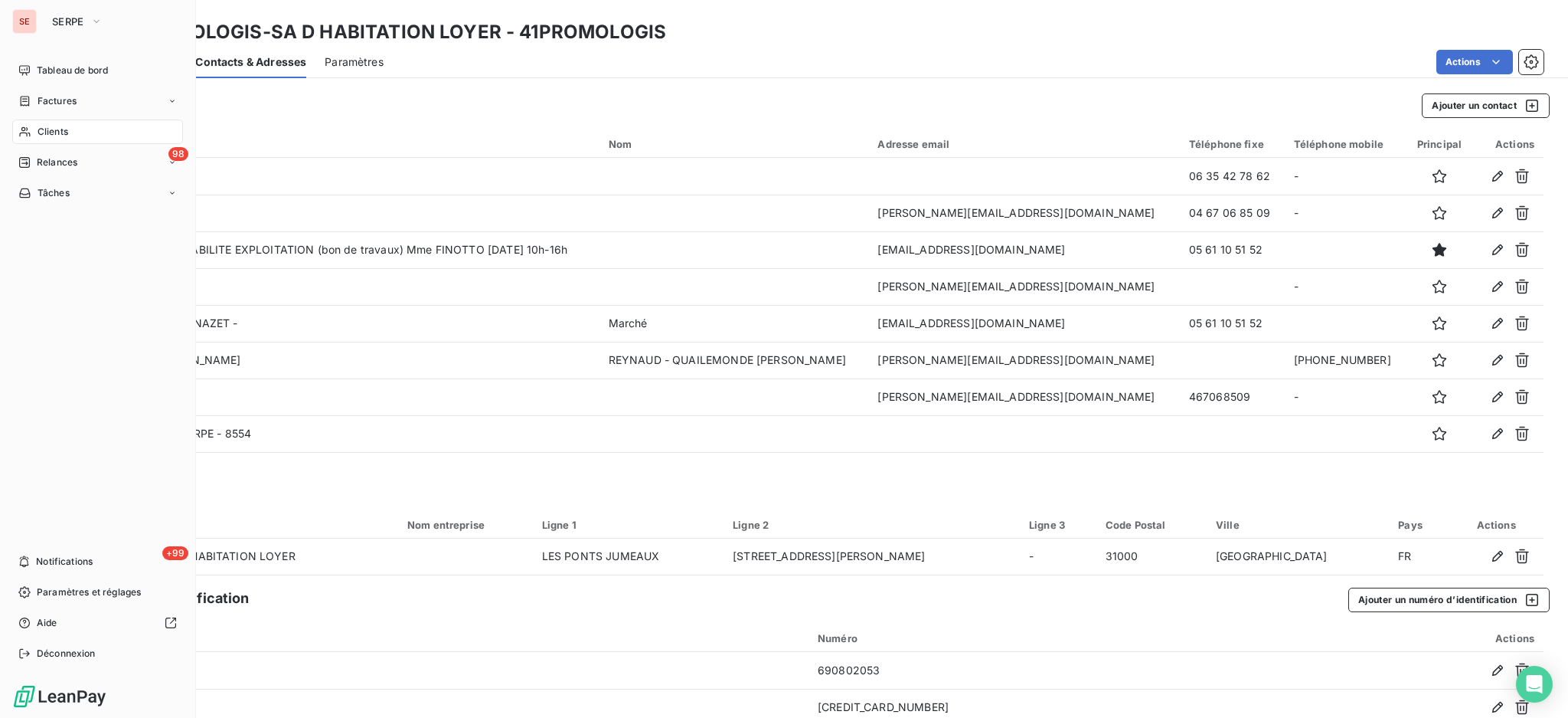
drag, startPoint x: 60, startPoint y: 131, endPoint x: 115, endPoint y: 126, distance: 55.2
click at [60, 131] on span "Clients" at bounding box center [52, 131] width 30 height 14
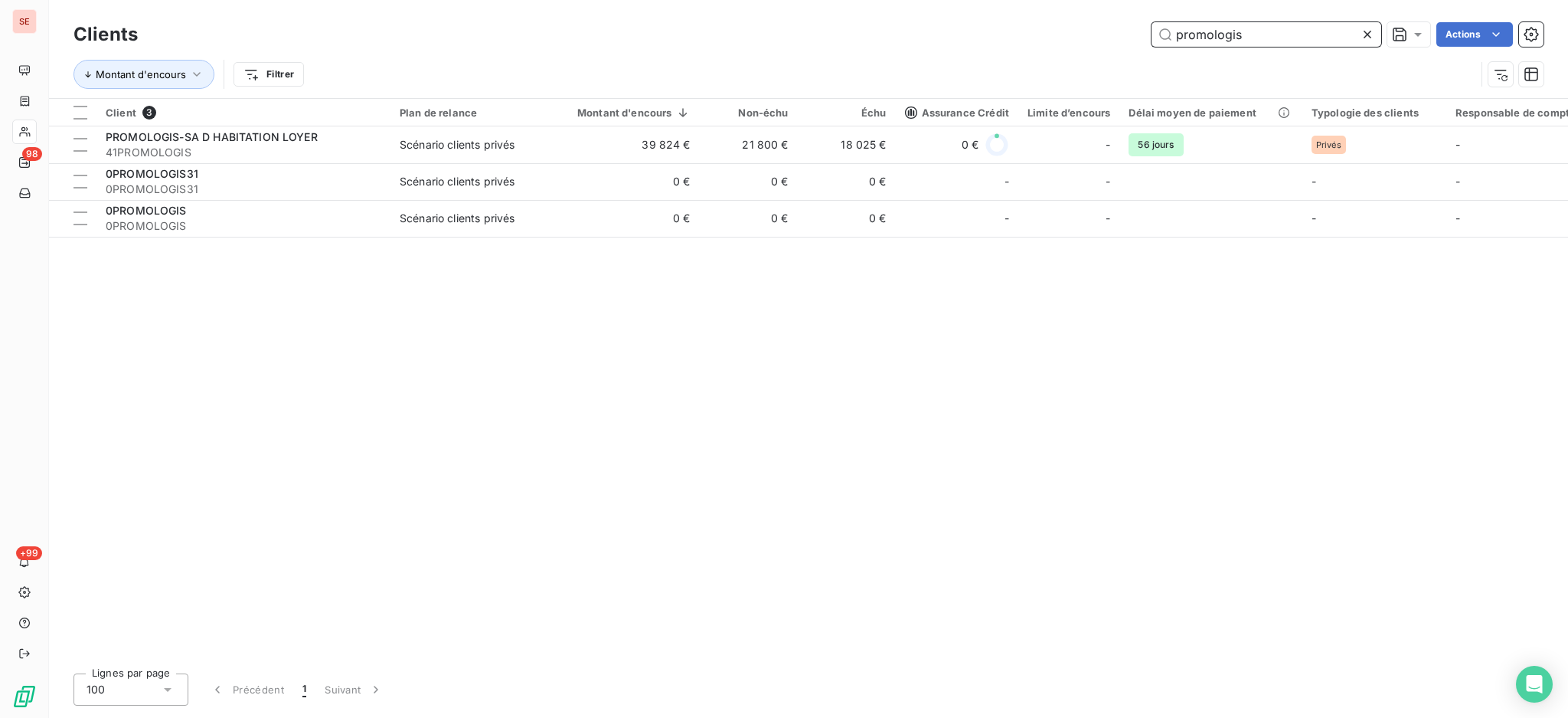
drag, startPoint x: 1274, startPoint y: 47, endPoint x: 1239, endPoint y: 25, distance: 41.3
click at [1239, 25] on div "Clients promologis Actions" at bounding box center [808, 34] width 1471 height 32
drag, startPoint x: 1294, startPoint y: 36, endPoint x: 954, endPoint y: 10, distance: 341.0
click at [976, 18] on div "Clients promologis Actions" at bounding box center [808, 34] width 1471 height 32
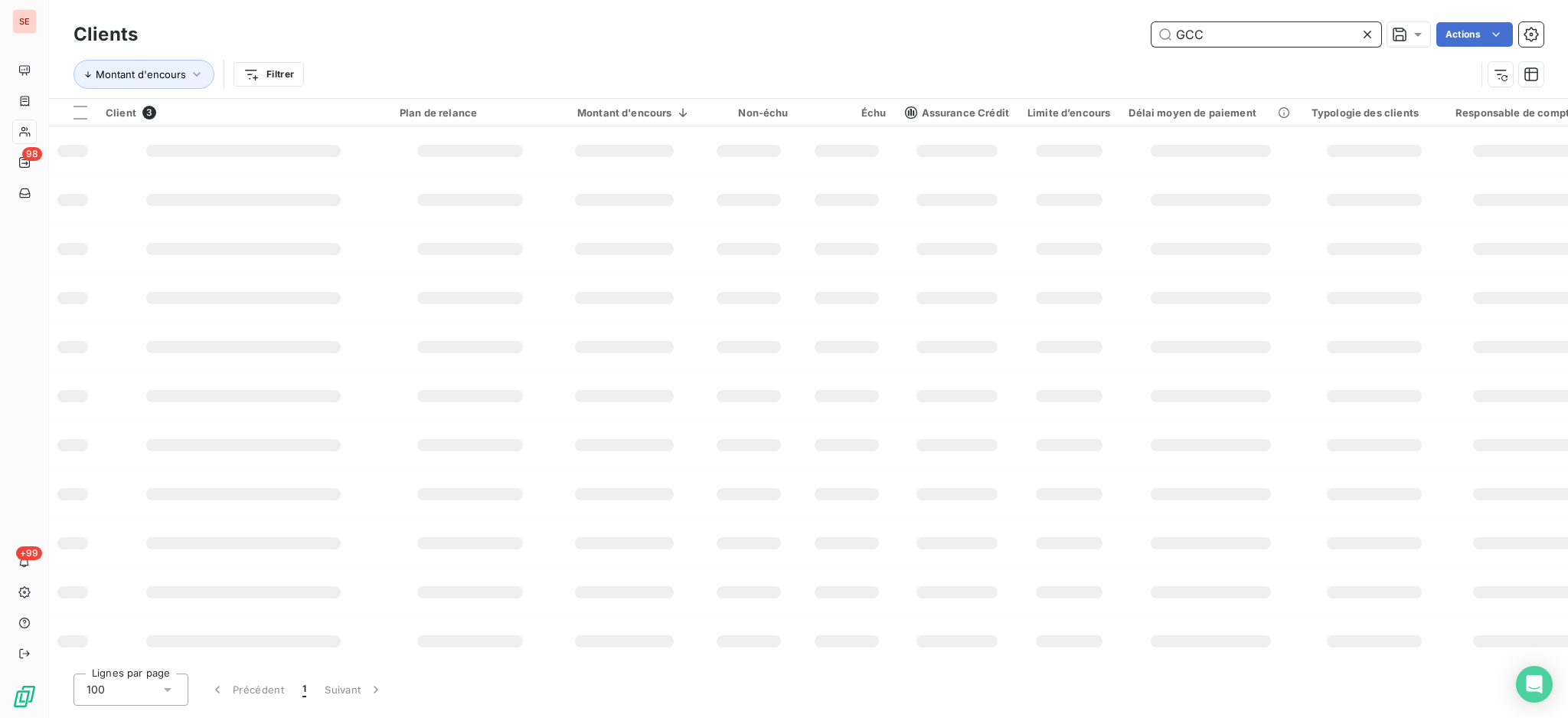
type input "GCC"
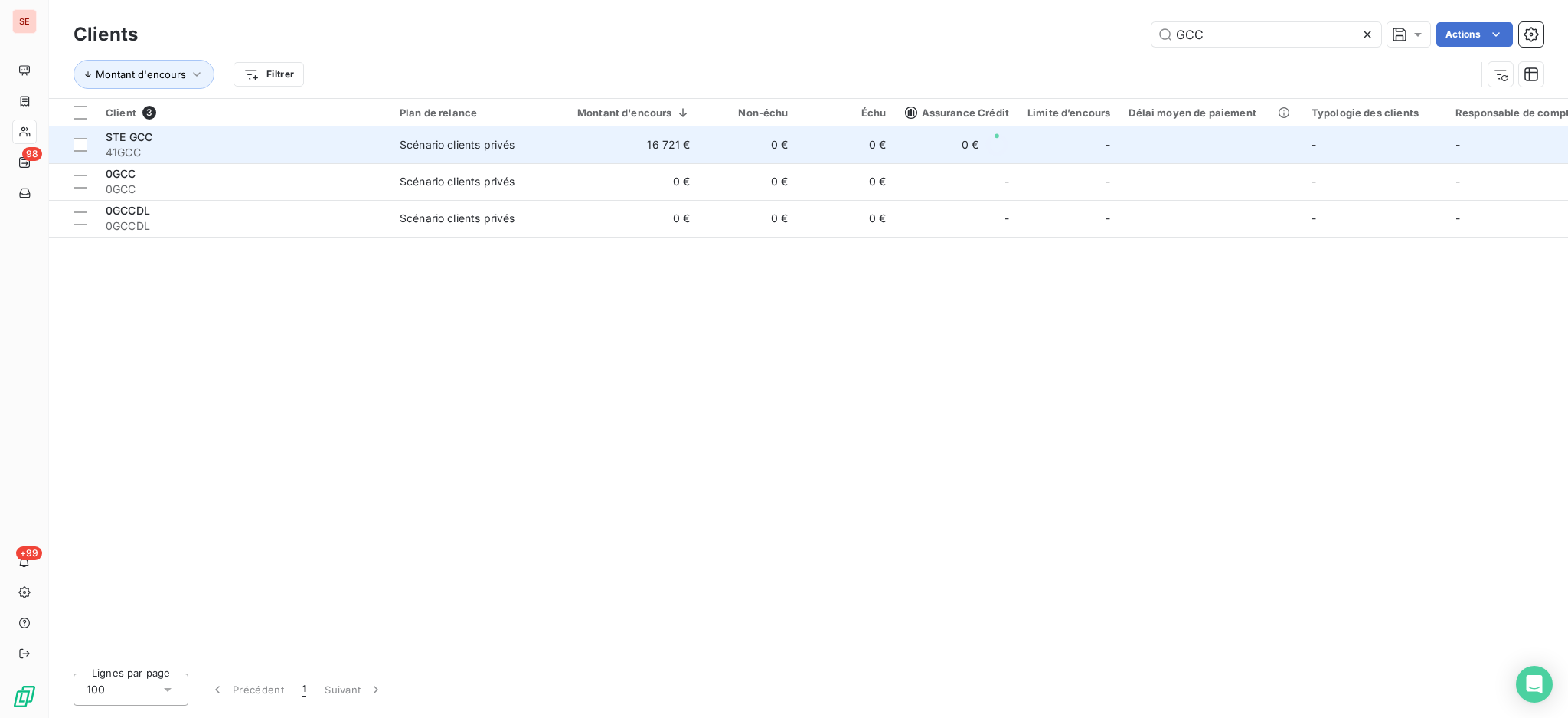
click at [424, 139] on div "Scénario clients privés" at bounding box center [457, 145] width 115 height 16
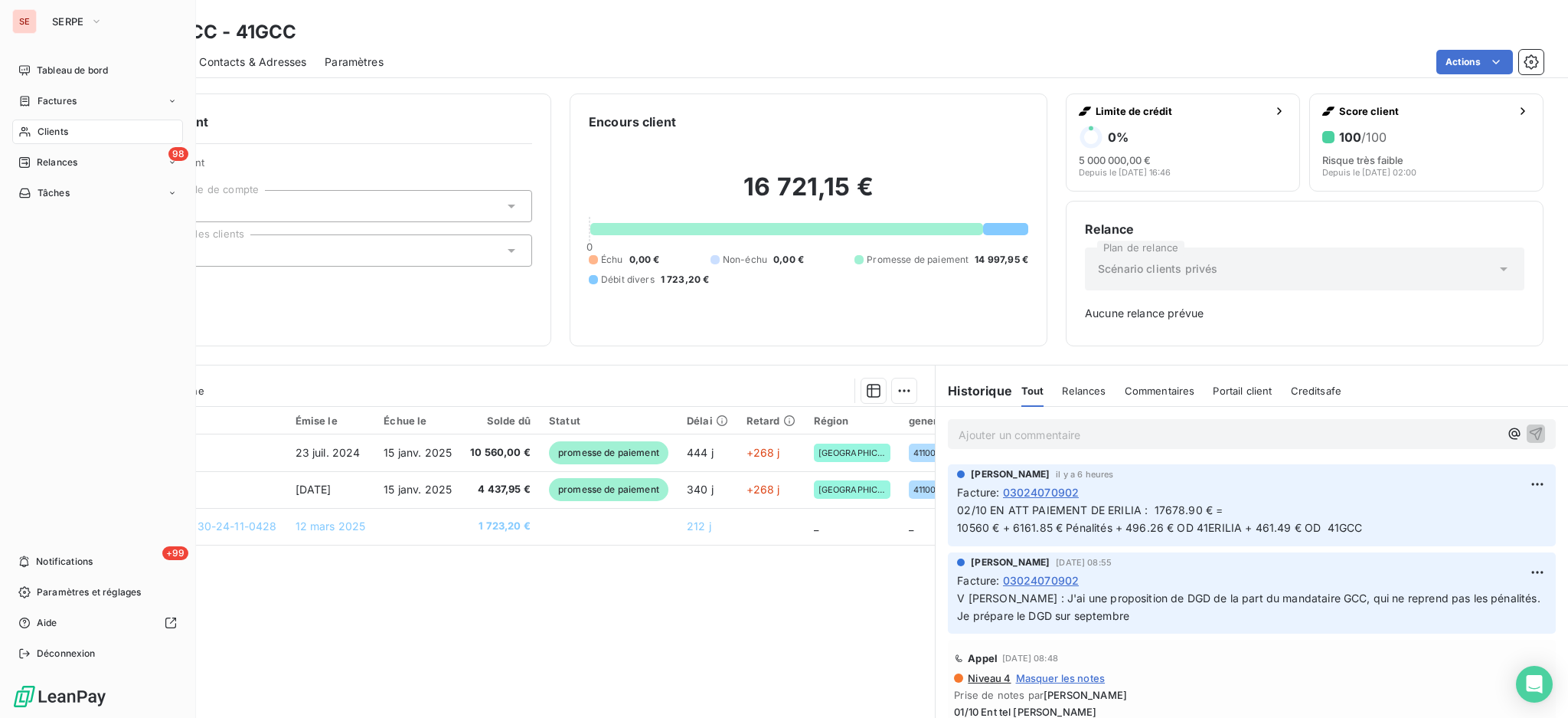
click at [50, 131] on span "Clients" at bounding box center [52, 131] width 30 height 14
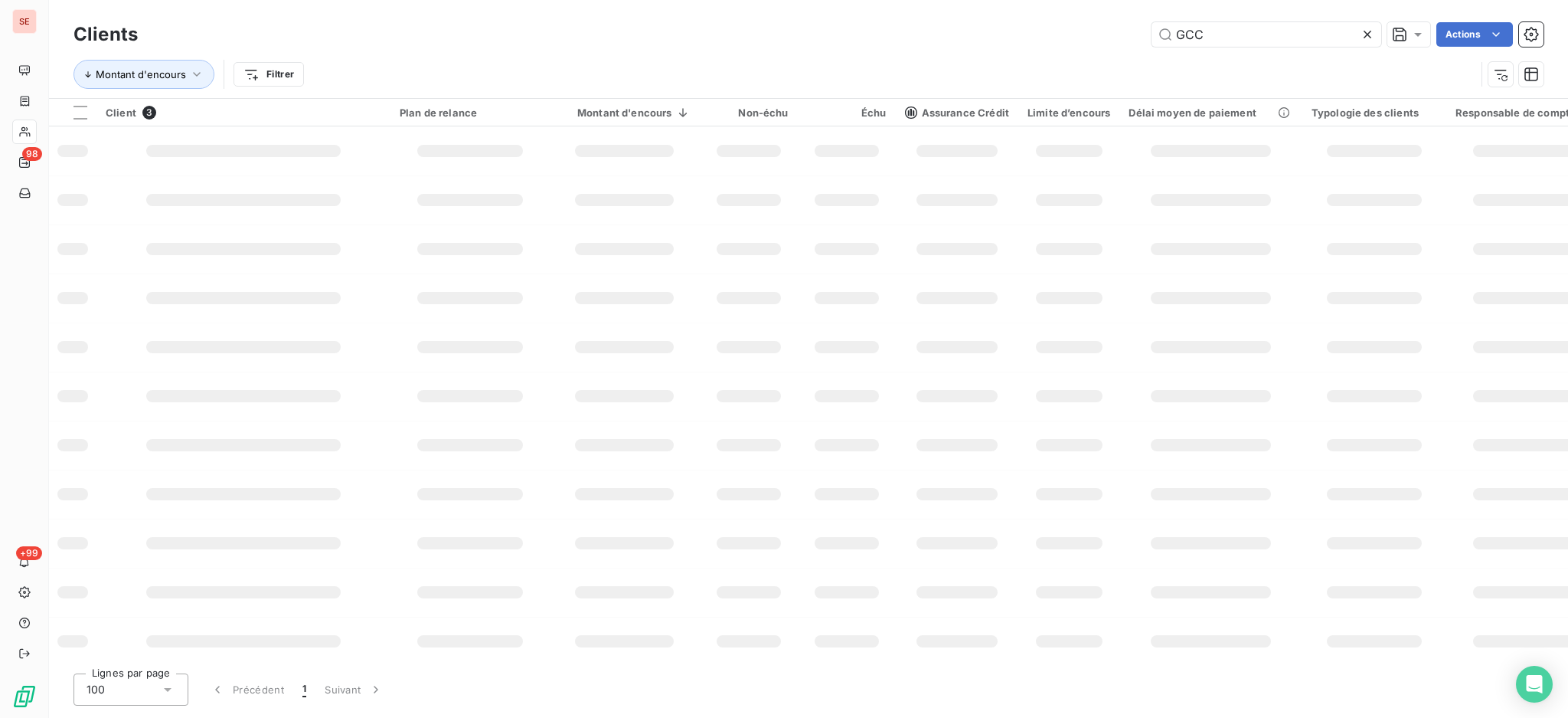
drag, startPoint x: 1225, startPoint y: 31, endPoint x: 1044, endPoint y: 8, distance: 182.5
click at [1044, 8] on div "Clients GCC Actions Montant d'encours Filtrer" at bounding box center [808, 49] width 1519 height 98
type input "[GEOGRAPHIC_DATA]"
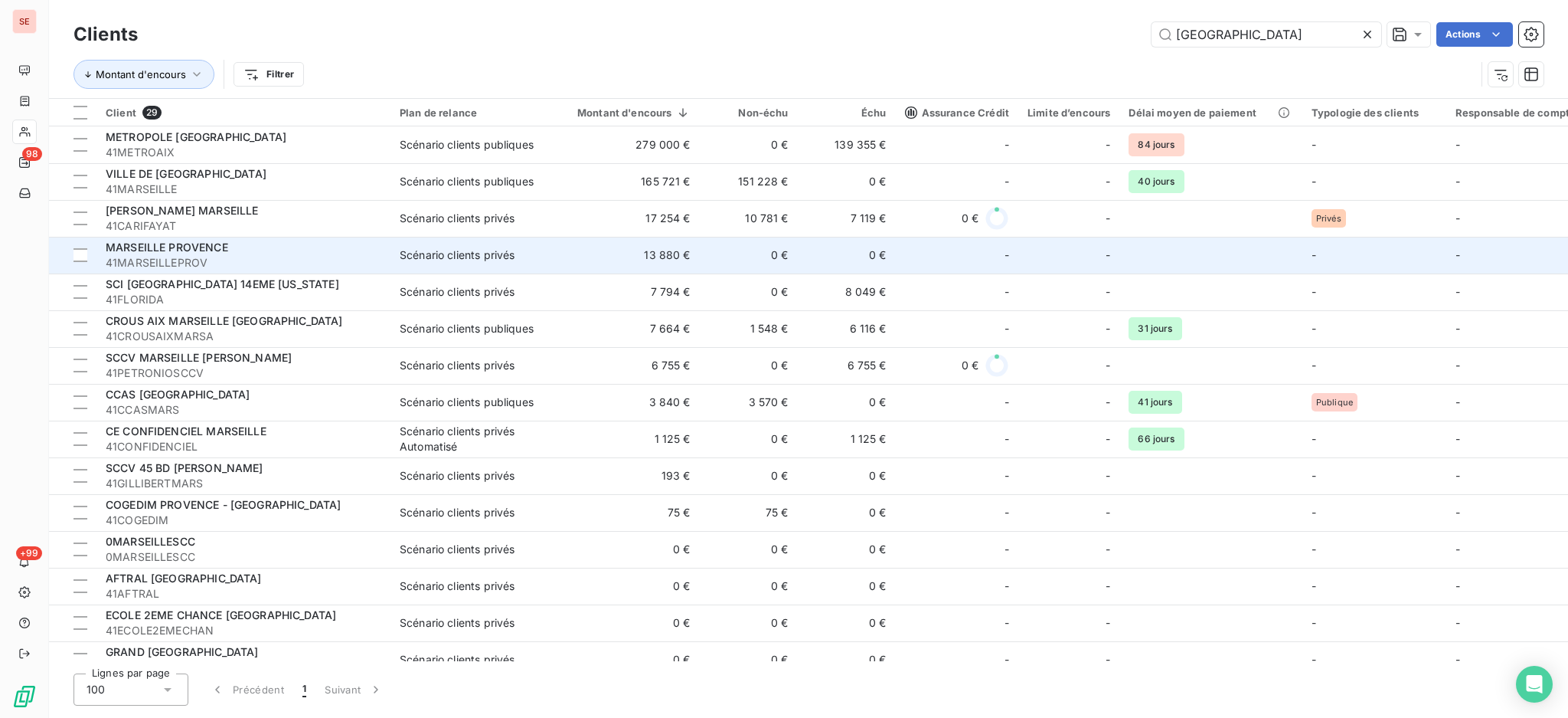
click at [241, 258] on span "41MARSEILLEPROV" at bounding box center [243, 263] width 276 height 16
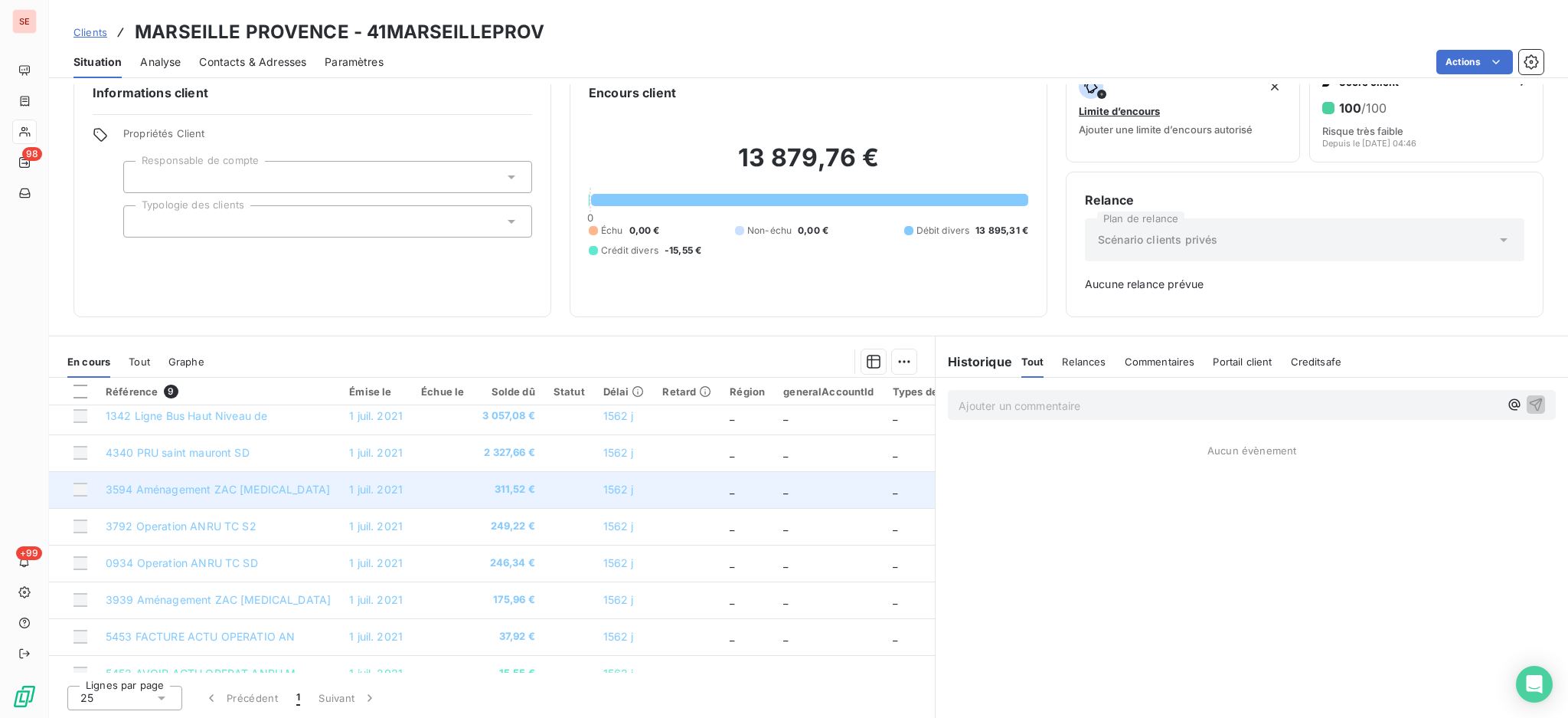
scroll to position [69, 0]
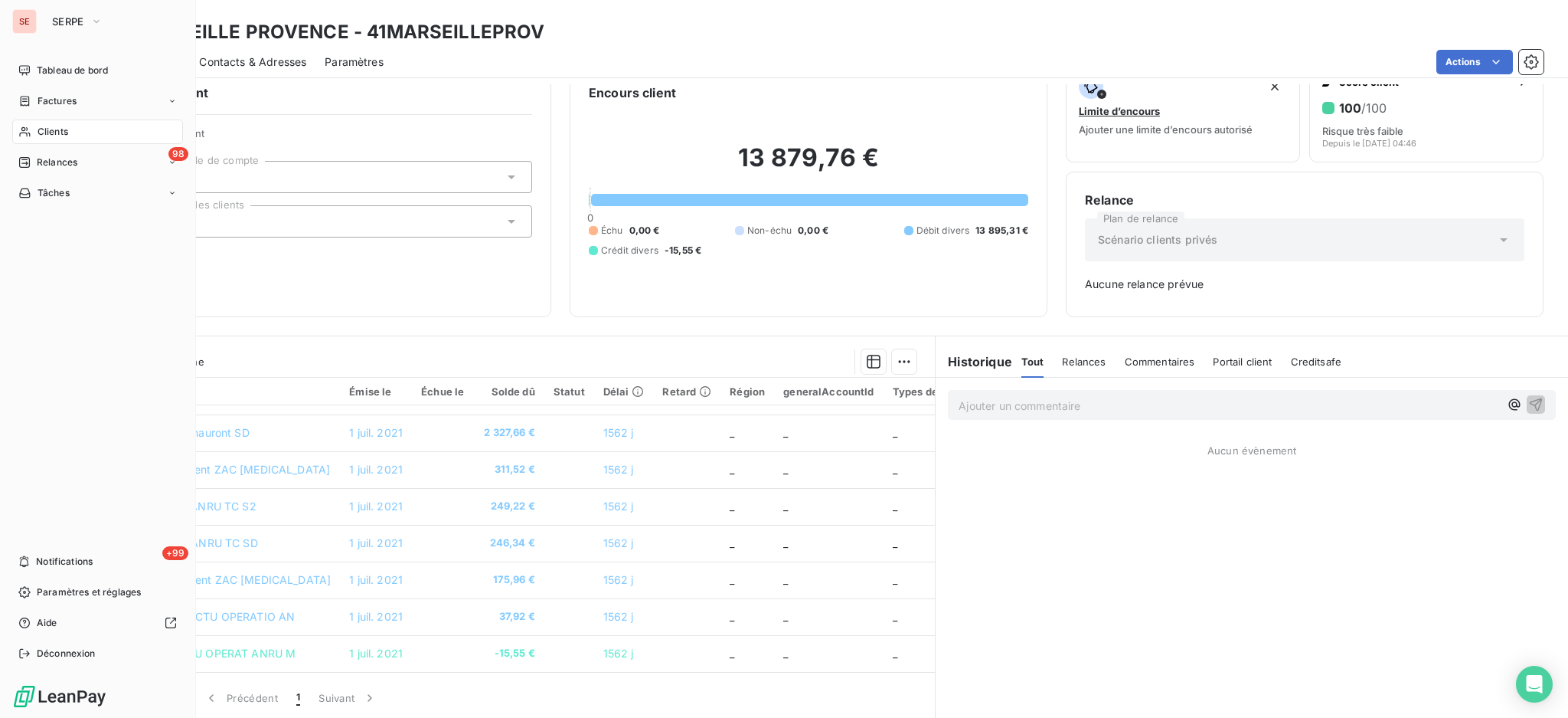
click at [52, 116] on nav "Tableau de bord Factures Clients 98 Relances Tâches" at bounding box center [97, 131] width 171 height 147
click at [37, 129] on span "Clients" at bounding box center [52, 131] width 30 height 14
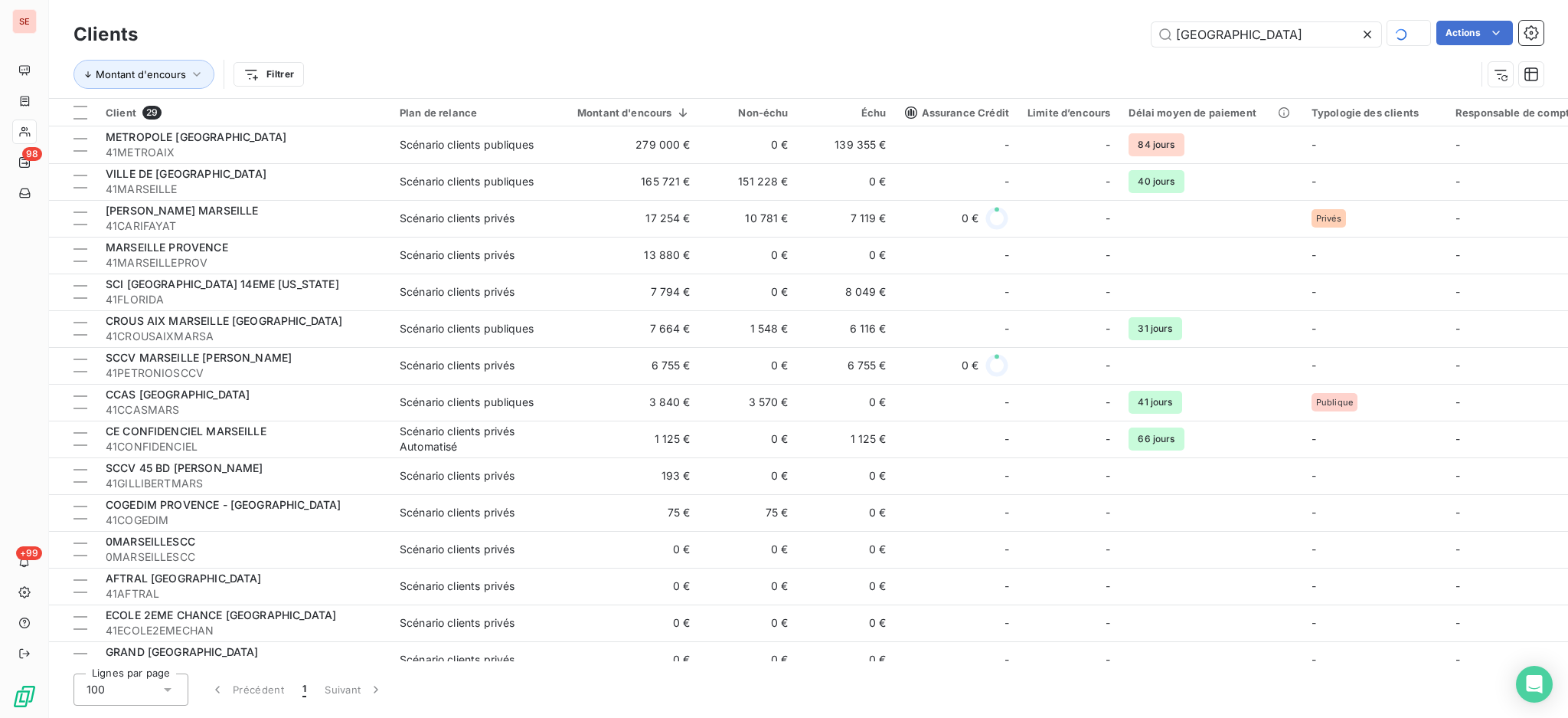
drag, startPoint x: 1262, startPoint y: 35, endPoint x: 1173, endPoint y: 10, distance: 92.4
click at [1178, 9] on div "Clients MARSEILLE Actions Montant d'encours Filtrer" at bounding box center [808, 49] width 1519 height 98
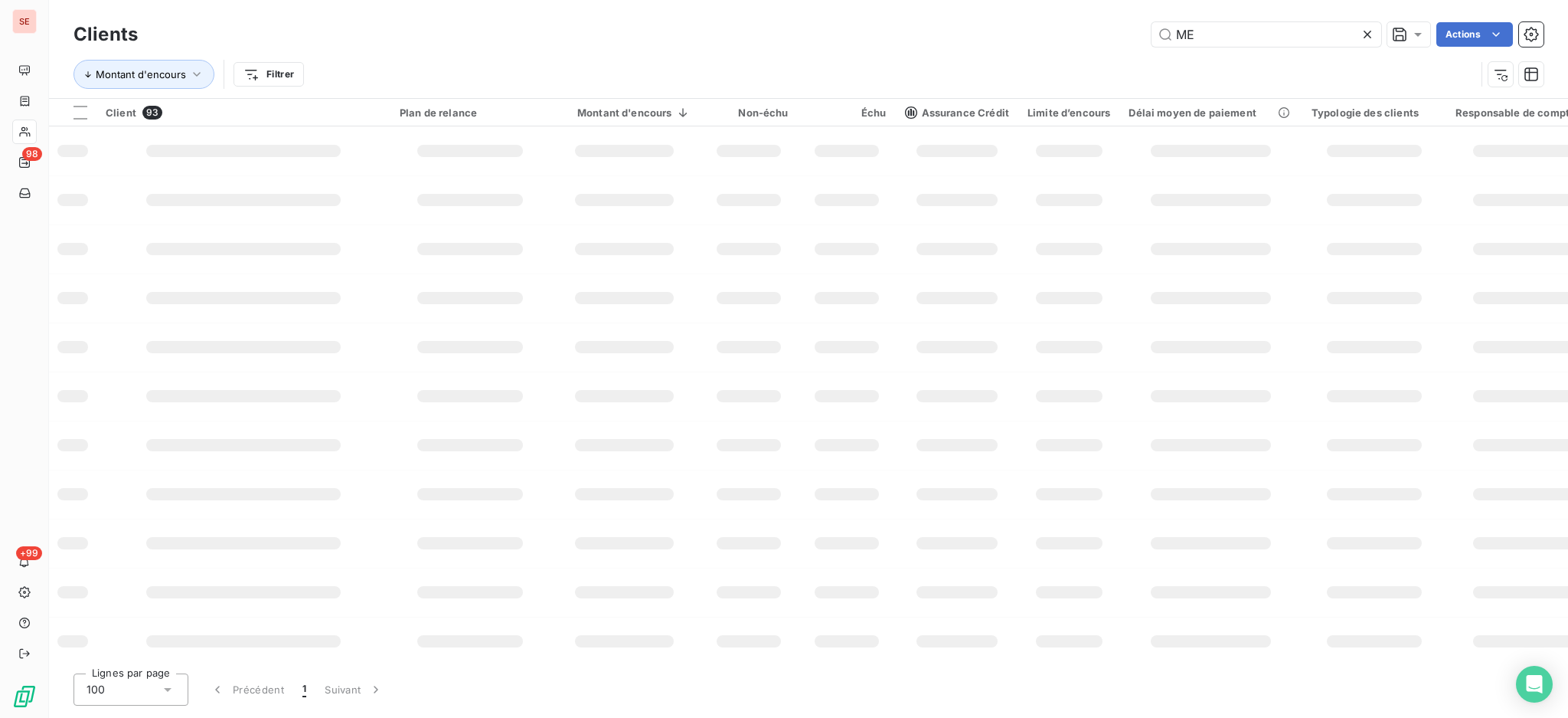
type input "M"
type input "PROMOTION"
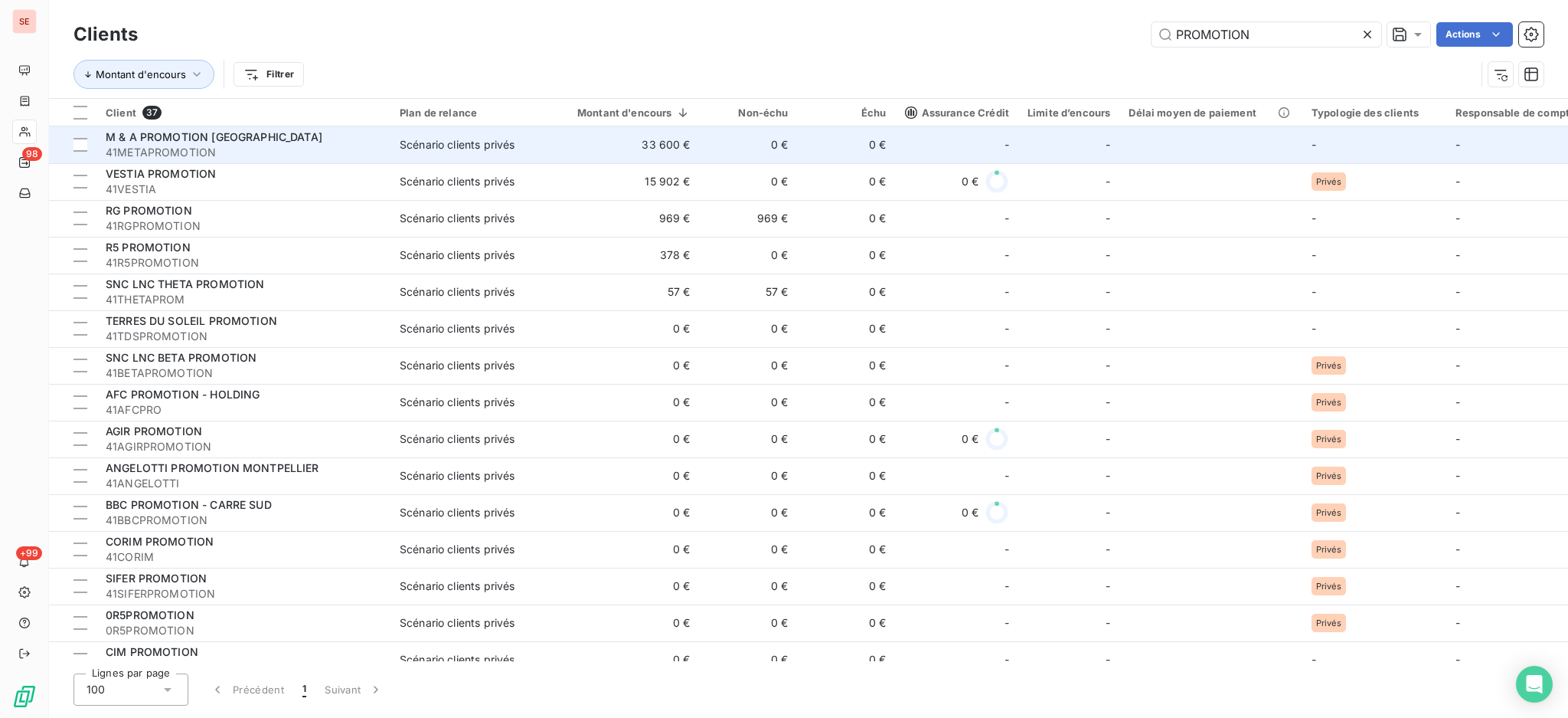
click at [553, 150] on td "33 600 €" at bounding box center [625, 144] width 150 height 37
